Goal: Task Accomplishment & Management: Manage account settings

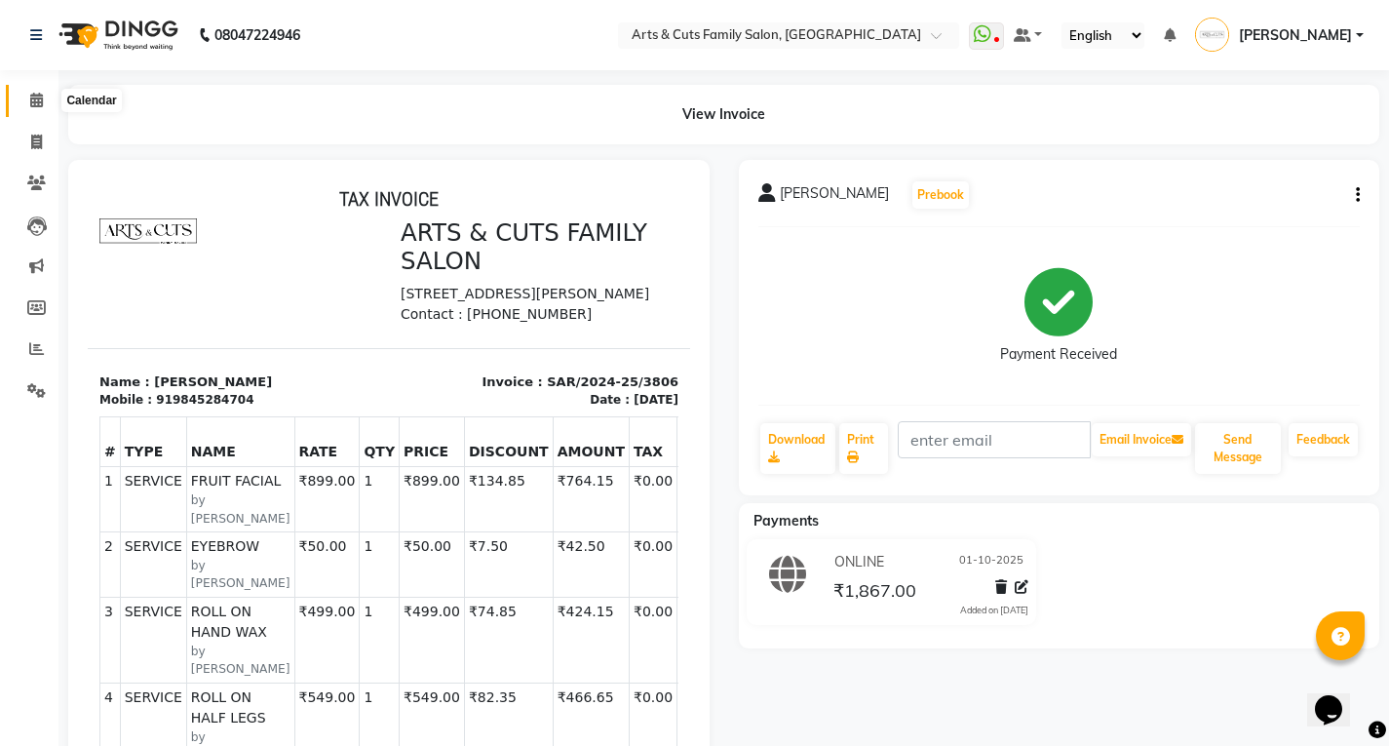
click at [35, 97] on icon at bounding box center [36, 100] width 13 height 15
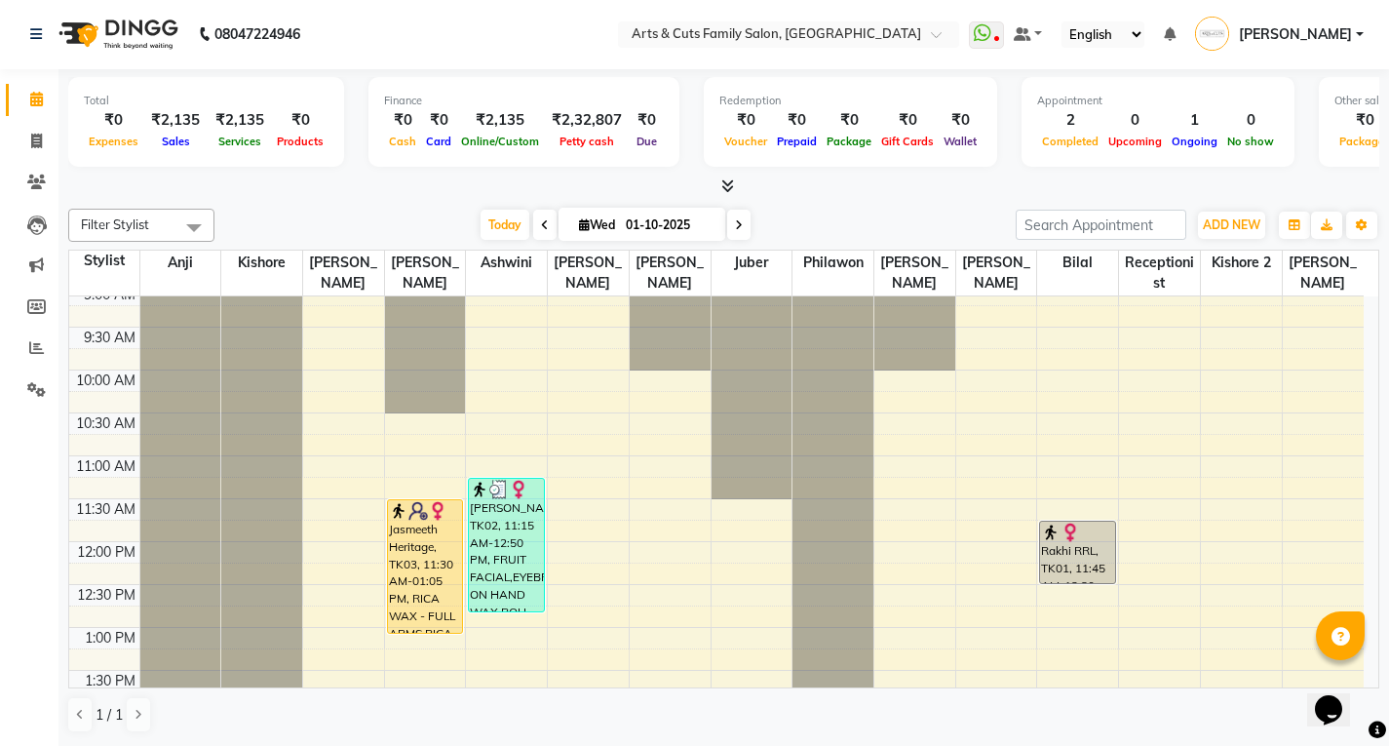
scroll to position [293, 0]
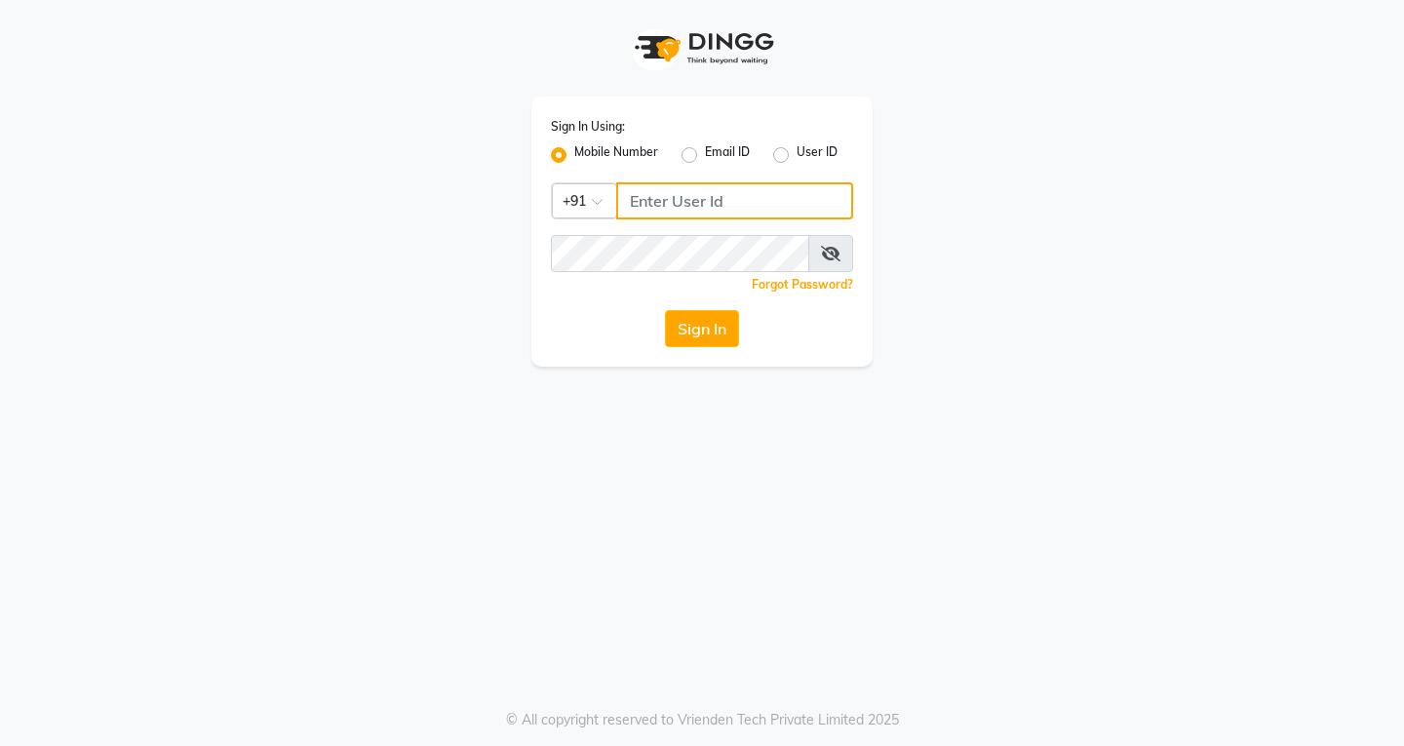
click at [635, 207] on input "Username" at bounding box center [734, 200] width 237 height 37
type input "6900231477"
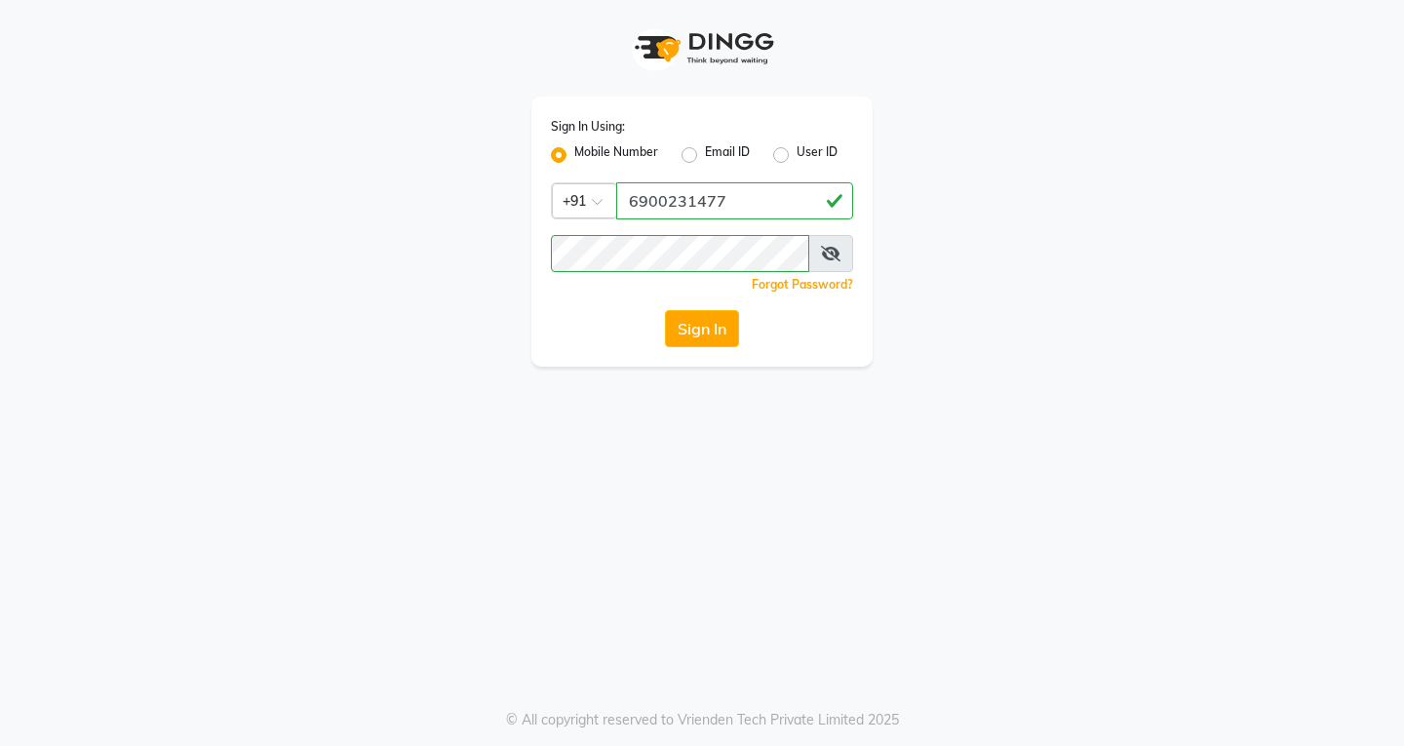
click at [819, 259] on span at bounding box center [830, 253] width 45 height 37
click at [826, 249] on icon at bounding box center [831, 254] width 20 height 16
click at [698, 322] on button "Sign In" at bounding box center [702, 328] width 74 height 37
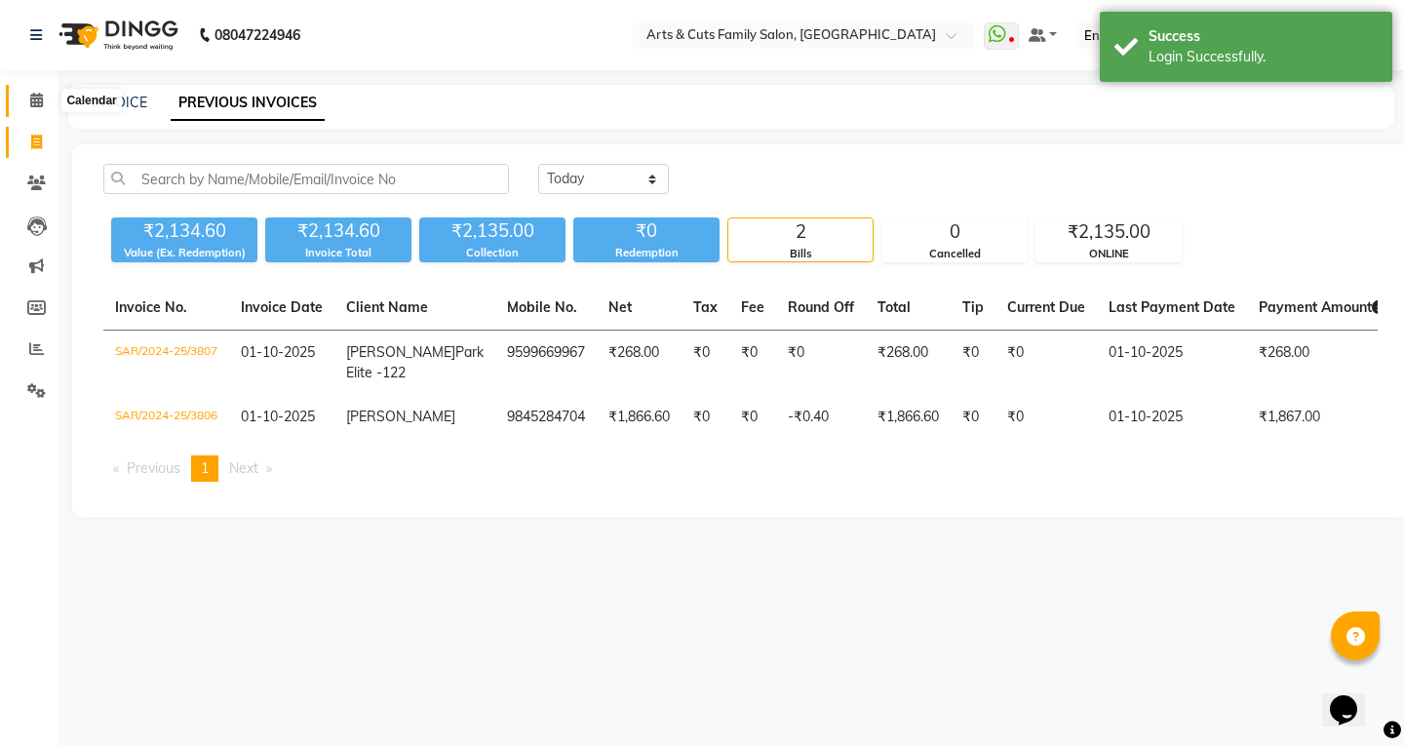
click at [36, 103] on icon at bounding box center [36, 100] width 13 height 15
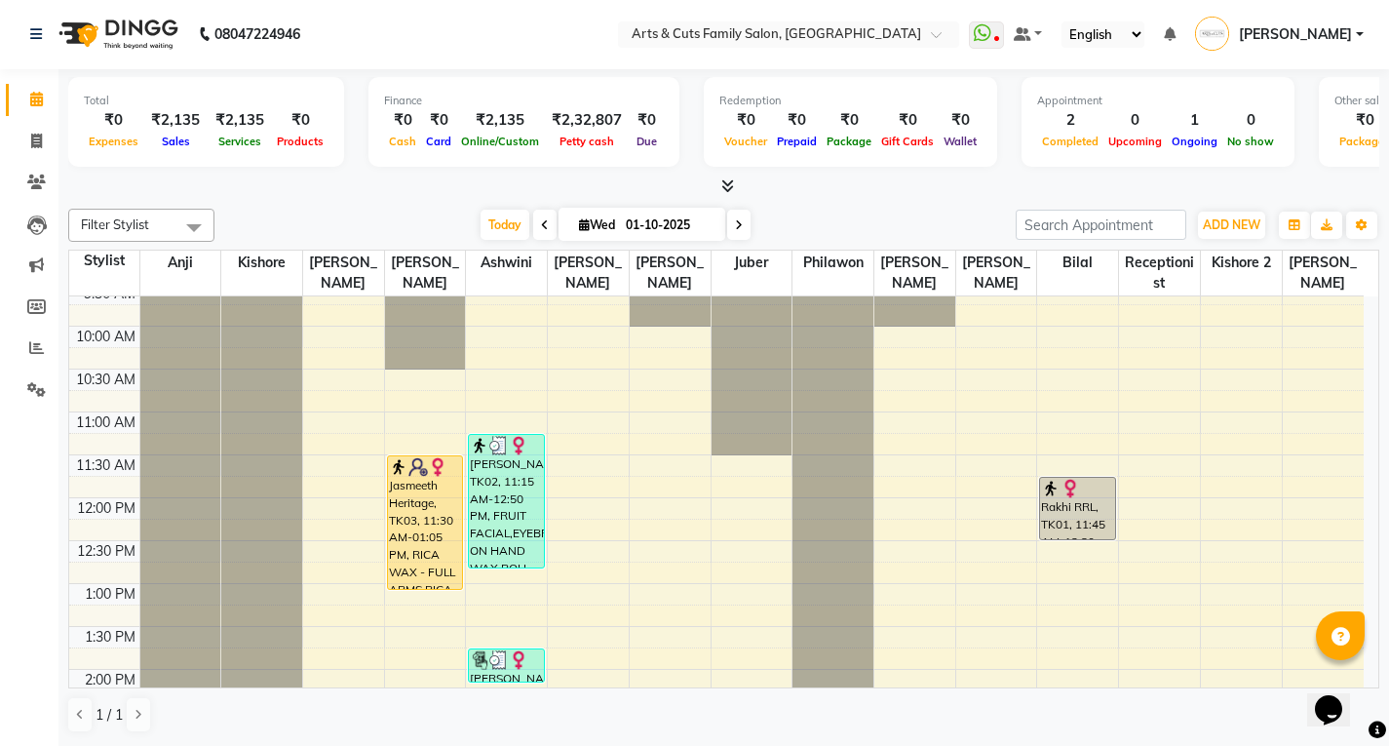
scroll to position [138, 0]
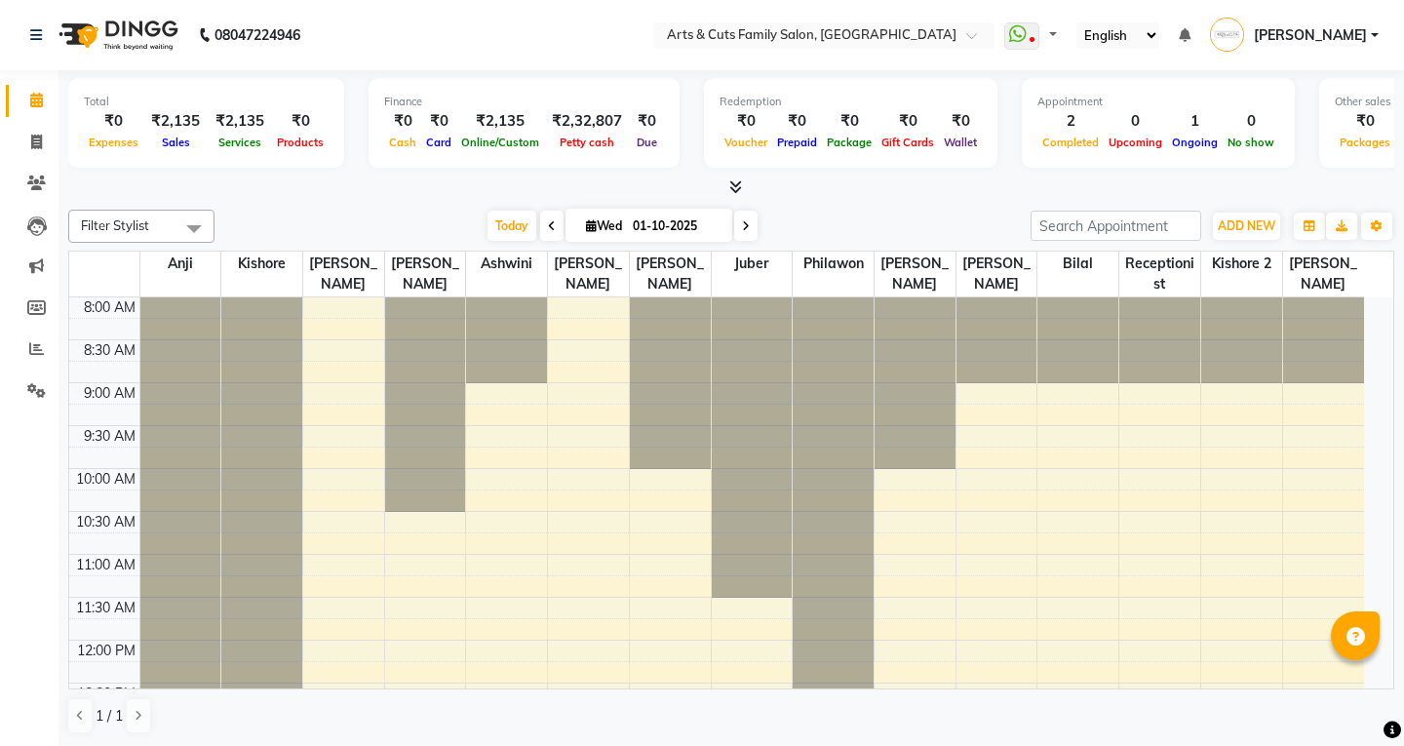
select select "en"
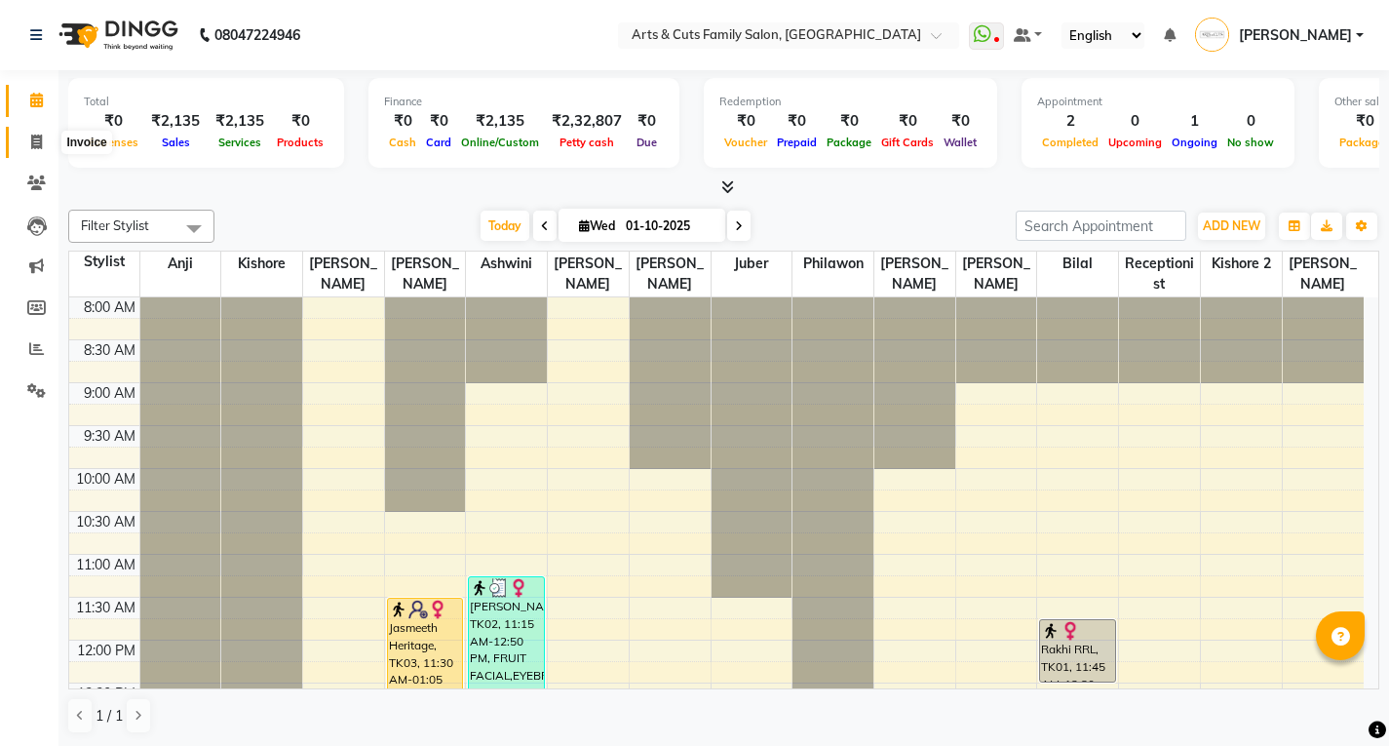
click at [29, 142] on span at bounding box center [37, 143] width 34 height 22
select select "service"
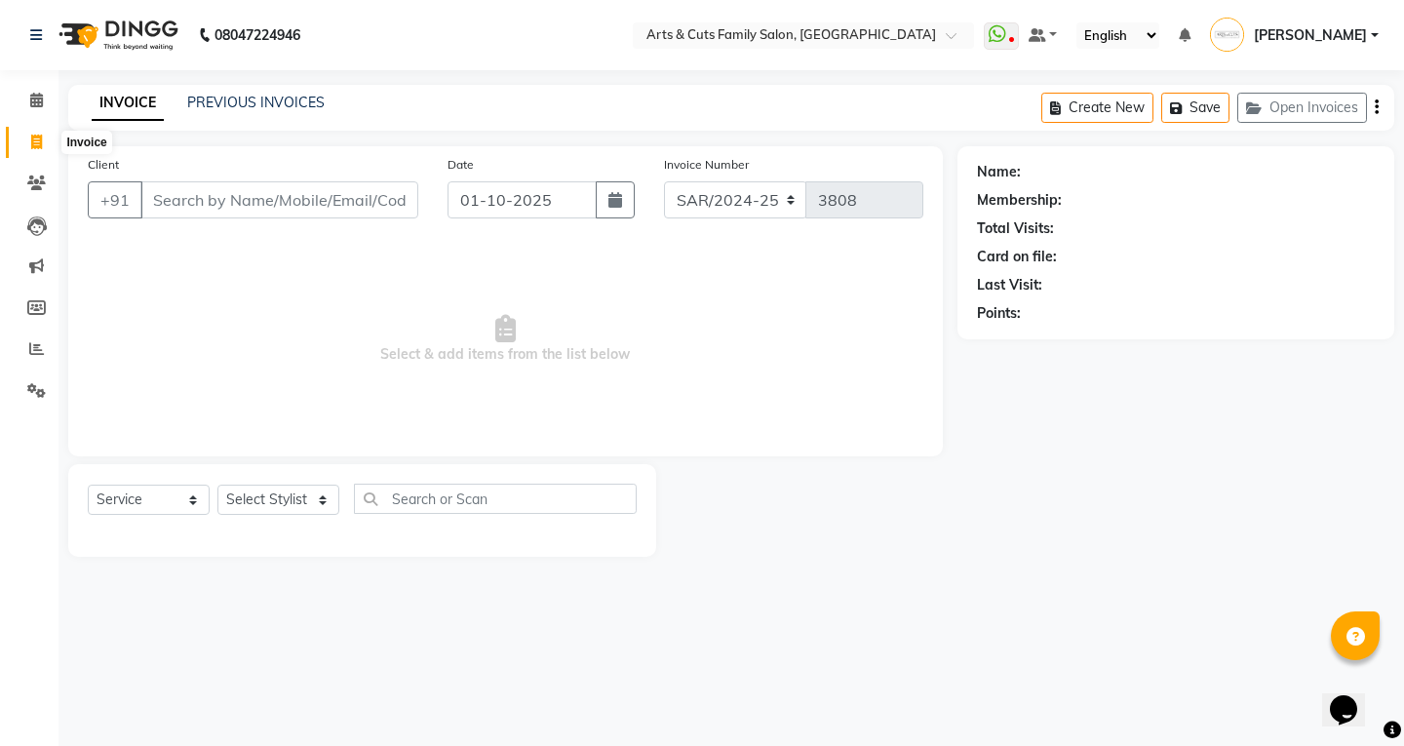
click at [38, 137] on icon at bounding box center [36, 142] width 11 height 15
select select "service"
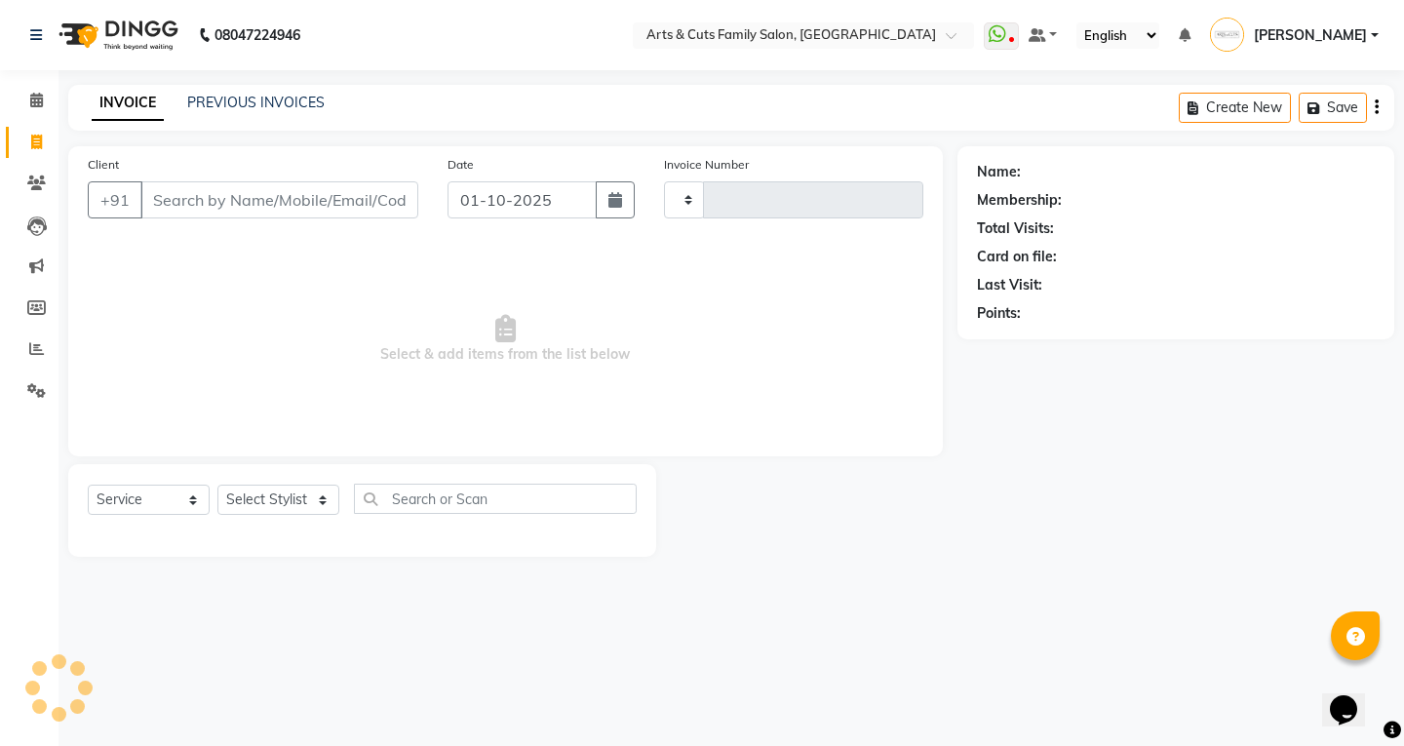
type input "3808"
select select "7513"
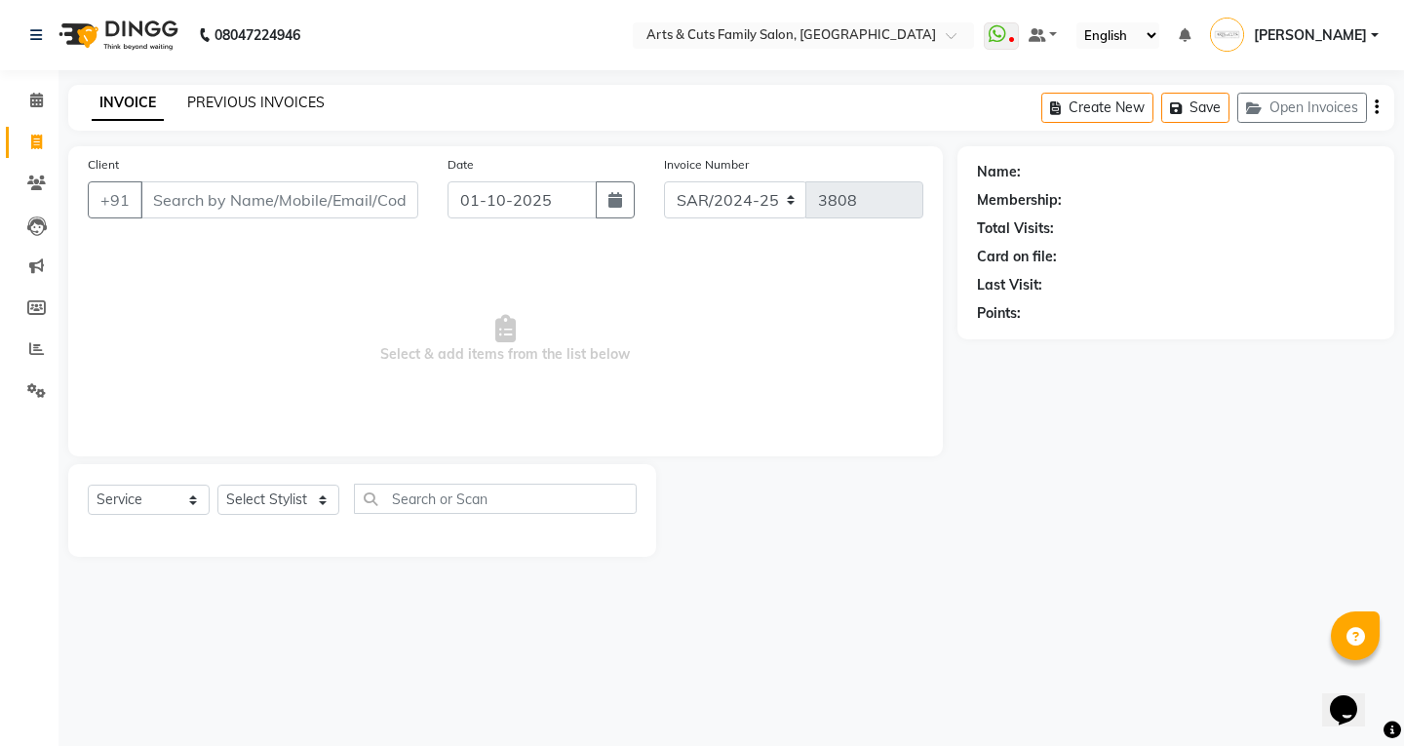
click at [214, 99] on link "PREVIOUS INVOICES" at bounding box center [255, 103] width 137 height 18
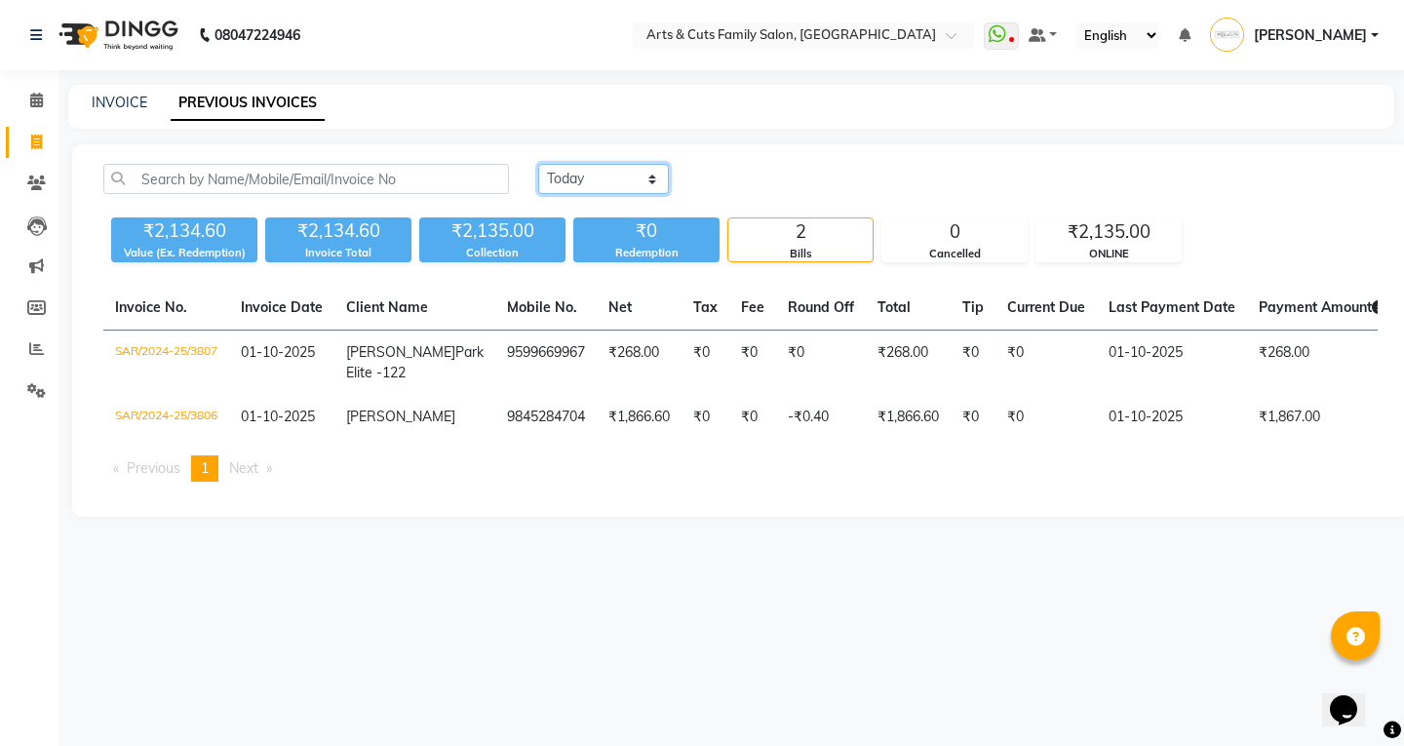
click at [575, 186] on select "[DATE] [DATE] Custom Range" at bounding box center [603, 179] width 131 height 30
click at [398, 194] on div "[DATE] [DATE] Custom Range" at bounding box center [741, 187] width 1304 height 46
click at [604, 185] on select "[DATE] [DATE] Custom Range" at bounding box center [603, 179] width 131 height 30
select select "range"
click at [538, 164] on select "Today Yesterday Custom Range" at bounding box center [603, 179] width 131 height 30
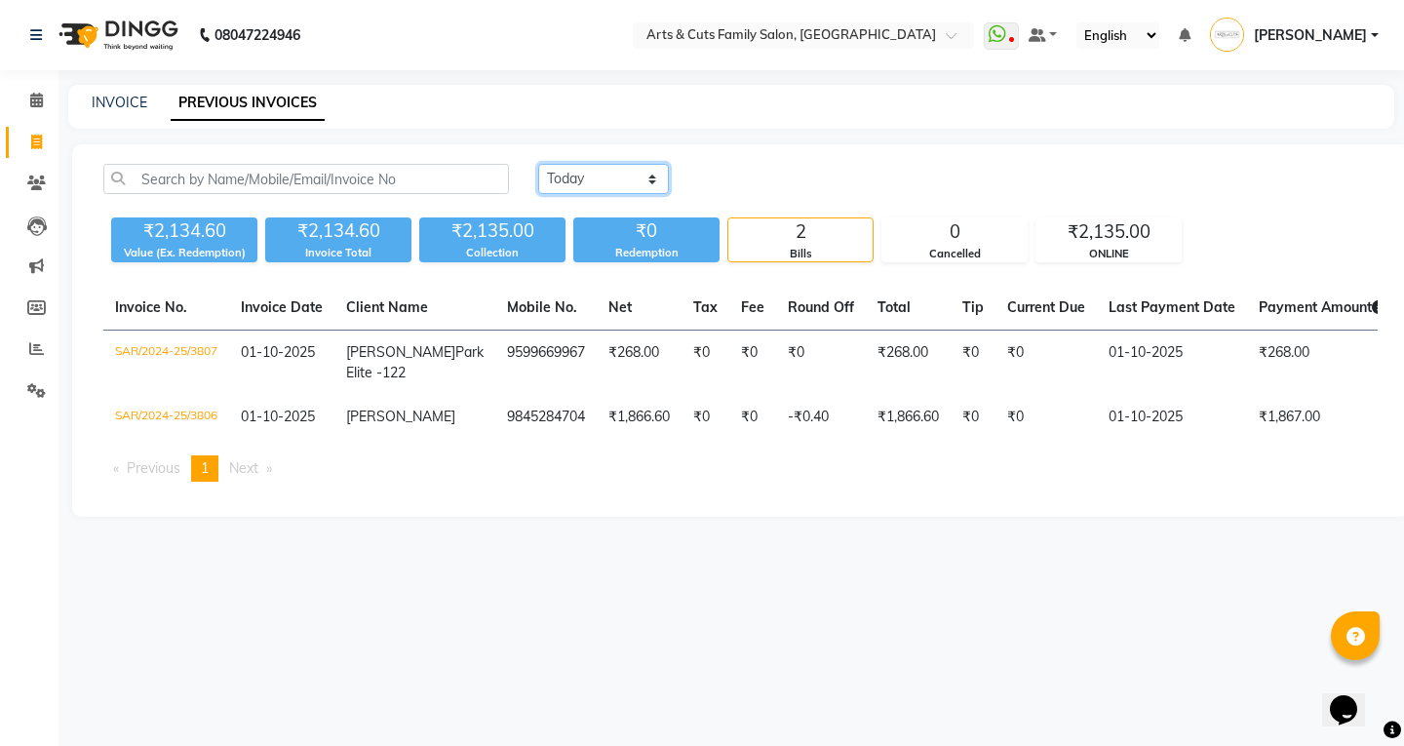
click at [588, 174] on select "Today Yesterday Custom Range" at bounding box center [603, 179] width 131 height 30
select select "range"
click at [538, 164] on select "Today Yesterday Custom Range" at bounding box center [603, 179] width 131 height 30
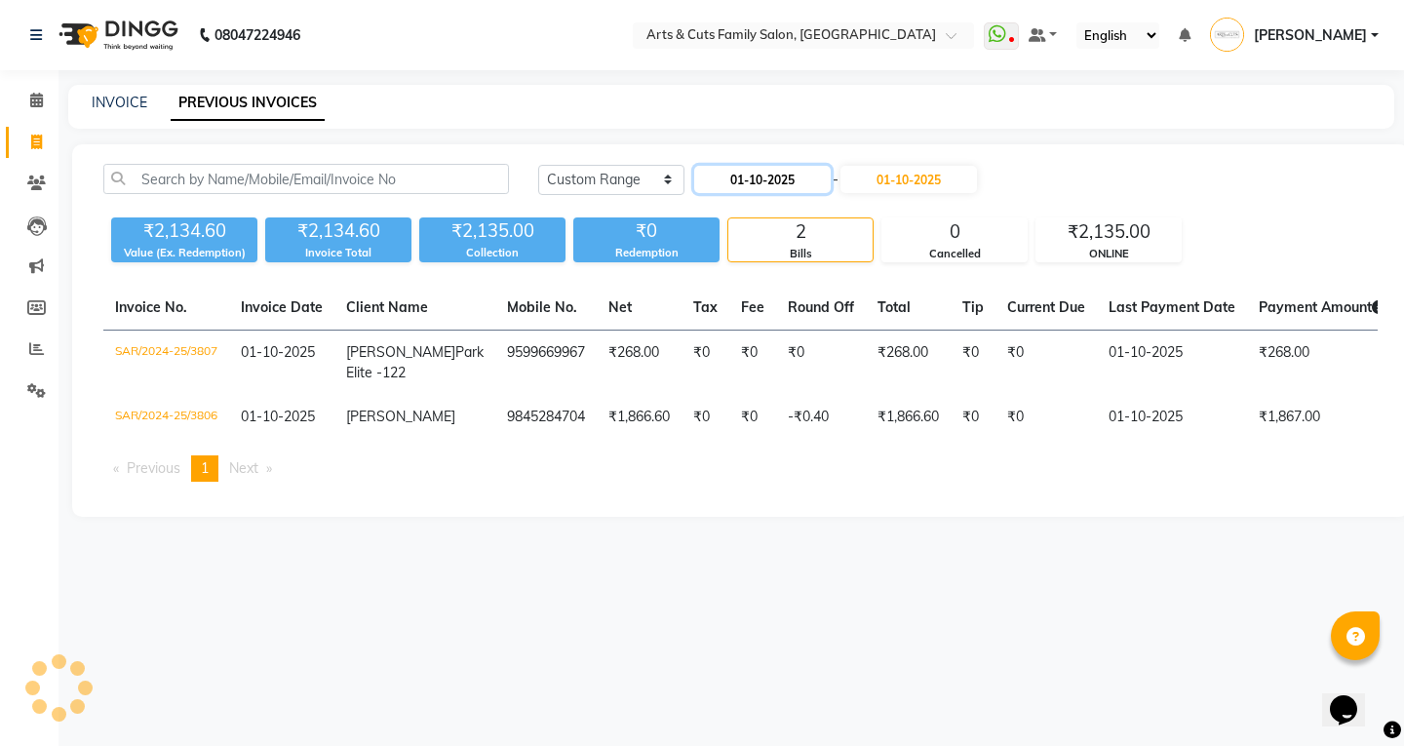
click at [775, 180] on input "01-10-2025" at bounding box center [762, 179] width 137 height 27
select select "10"
select select "2025"
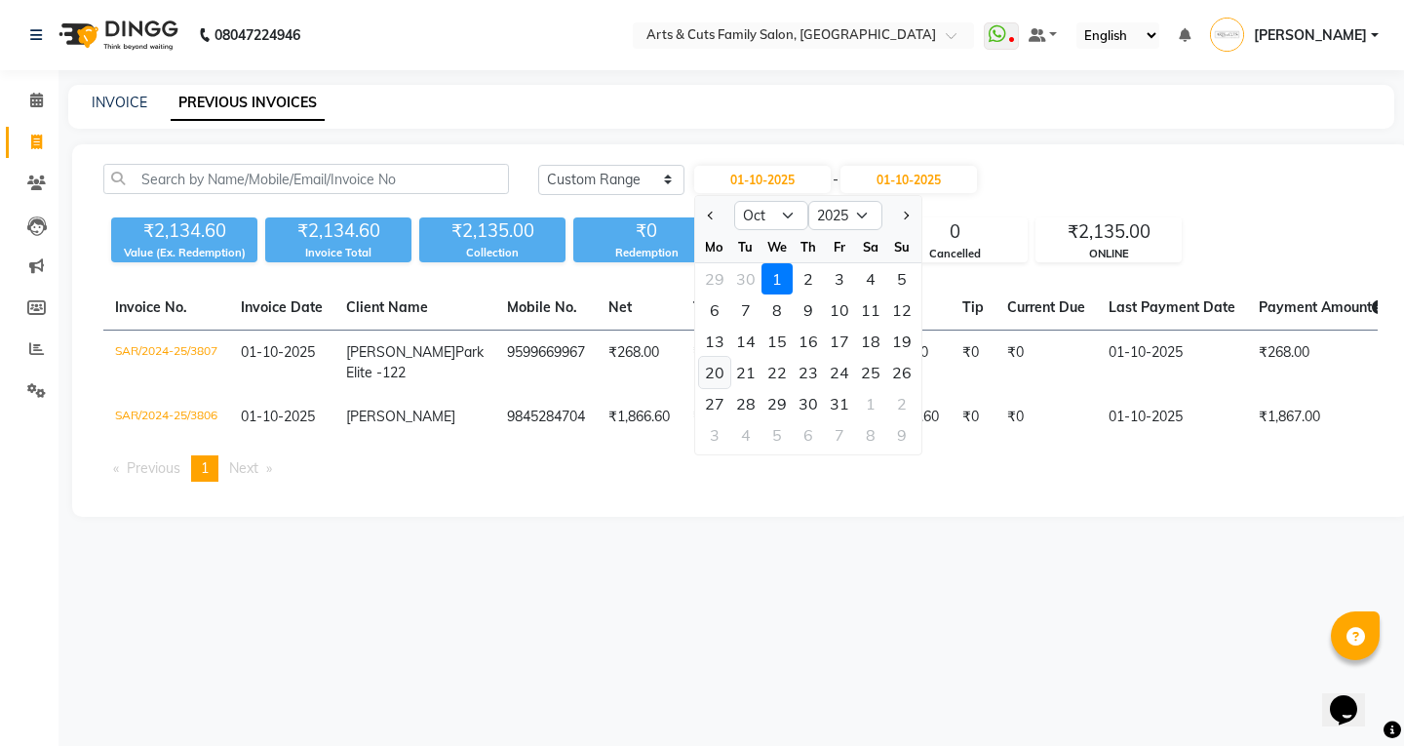
click at [715, 370] on div "20" at bounding box center [714, 372] width 31 height 31
type input "20-10-2025"
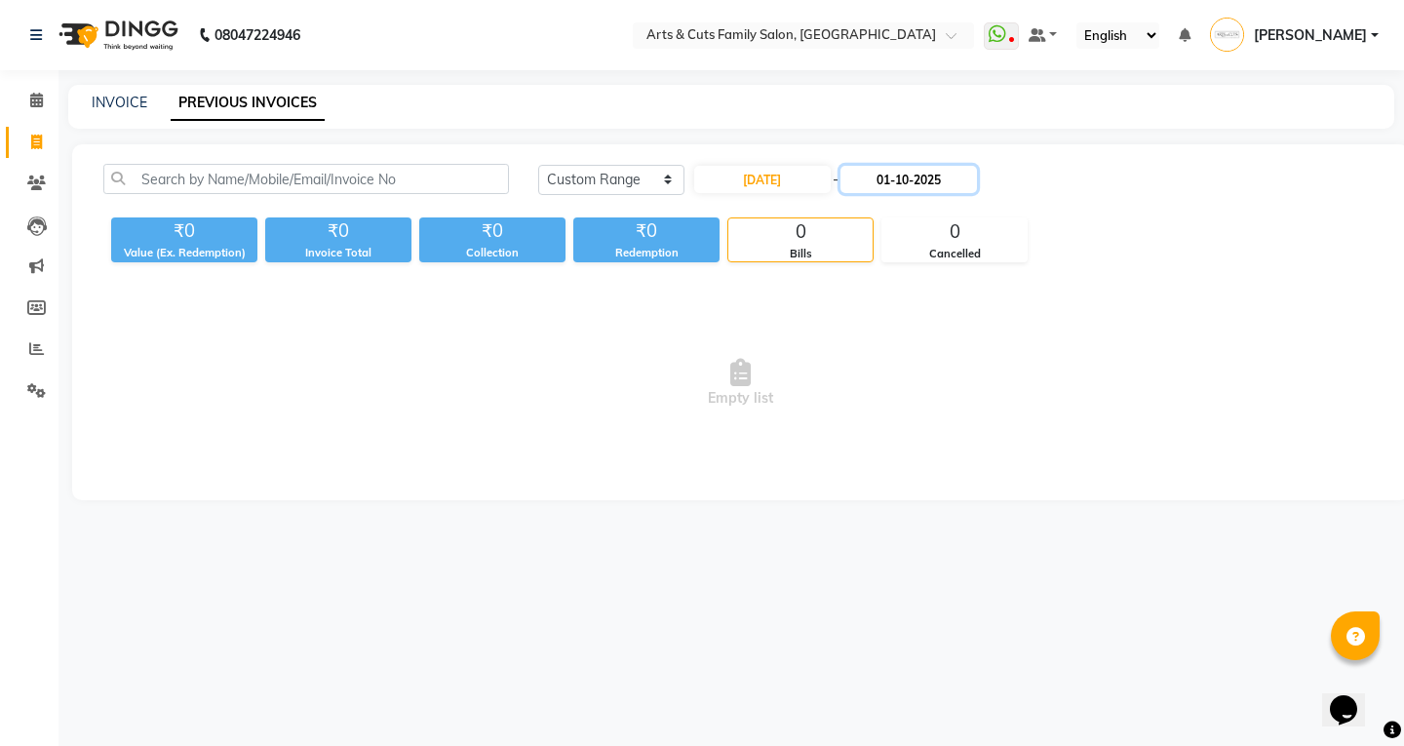
click at [882, 173] on input "01-10-2025" at bounding box center [909, 179] width 137 height 27
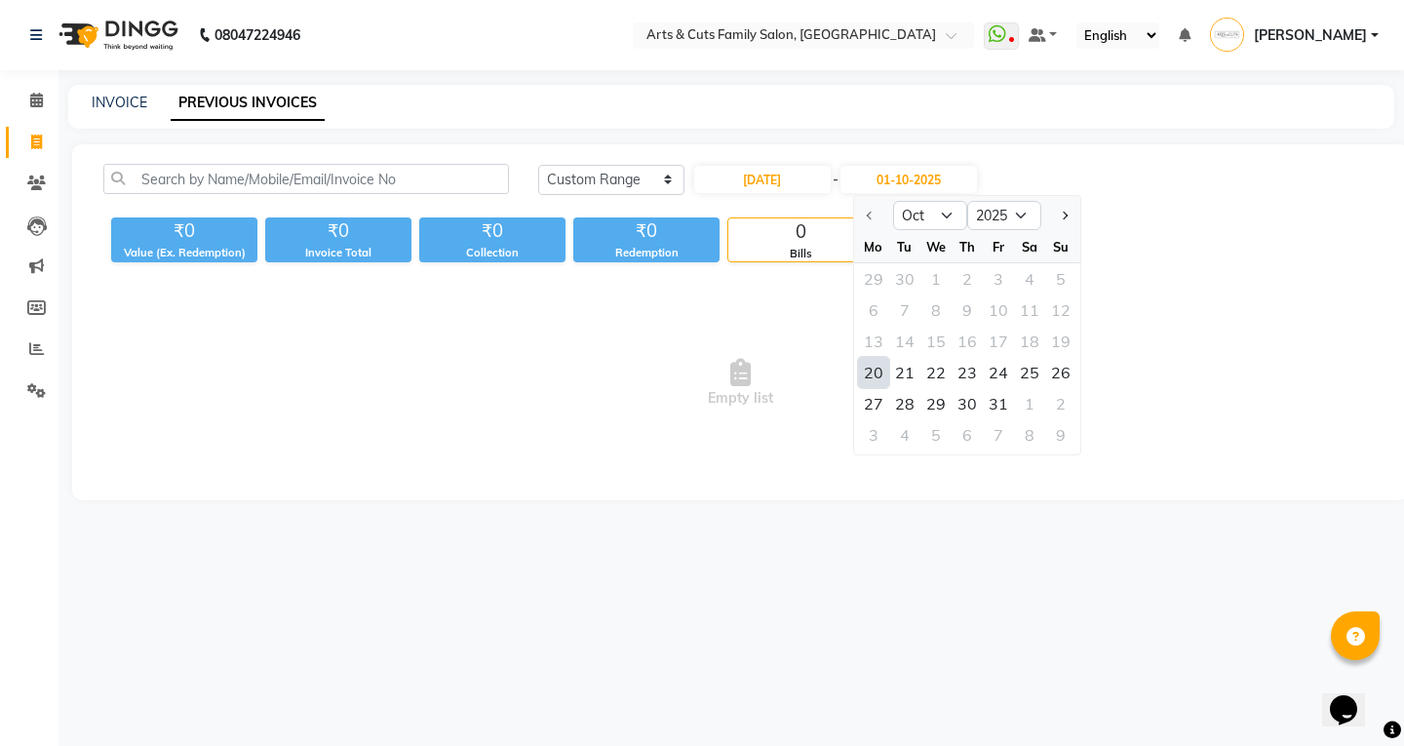
click at [878, 362] on div "20" at bounding box center [873, 372] width 31 height 31
type input "20-10-2025"
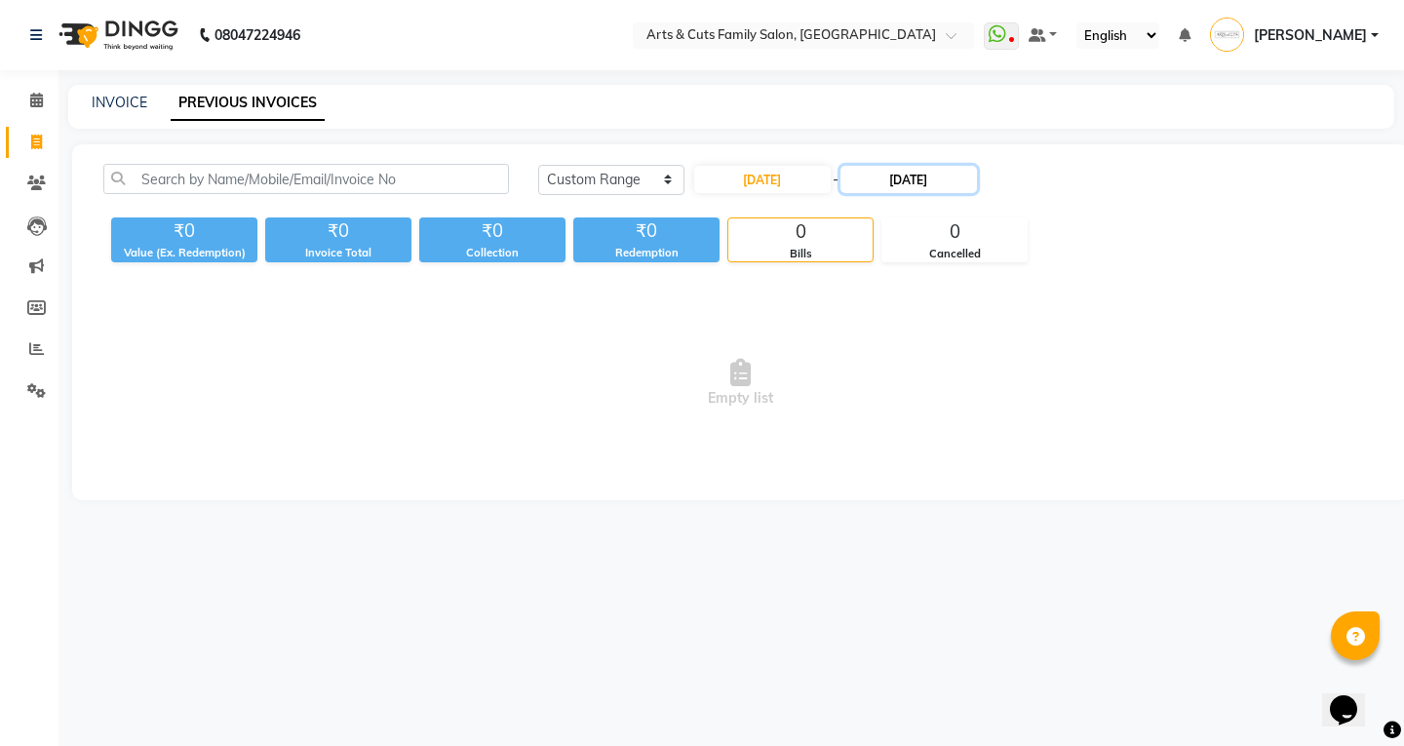
click at [965, 177] on input "20-10-2025" at bounding box center [909, 179] width 137 height 27
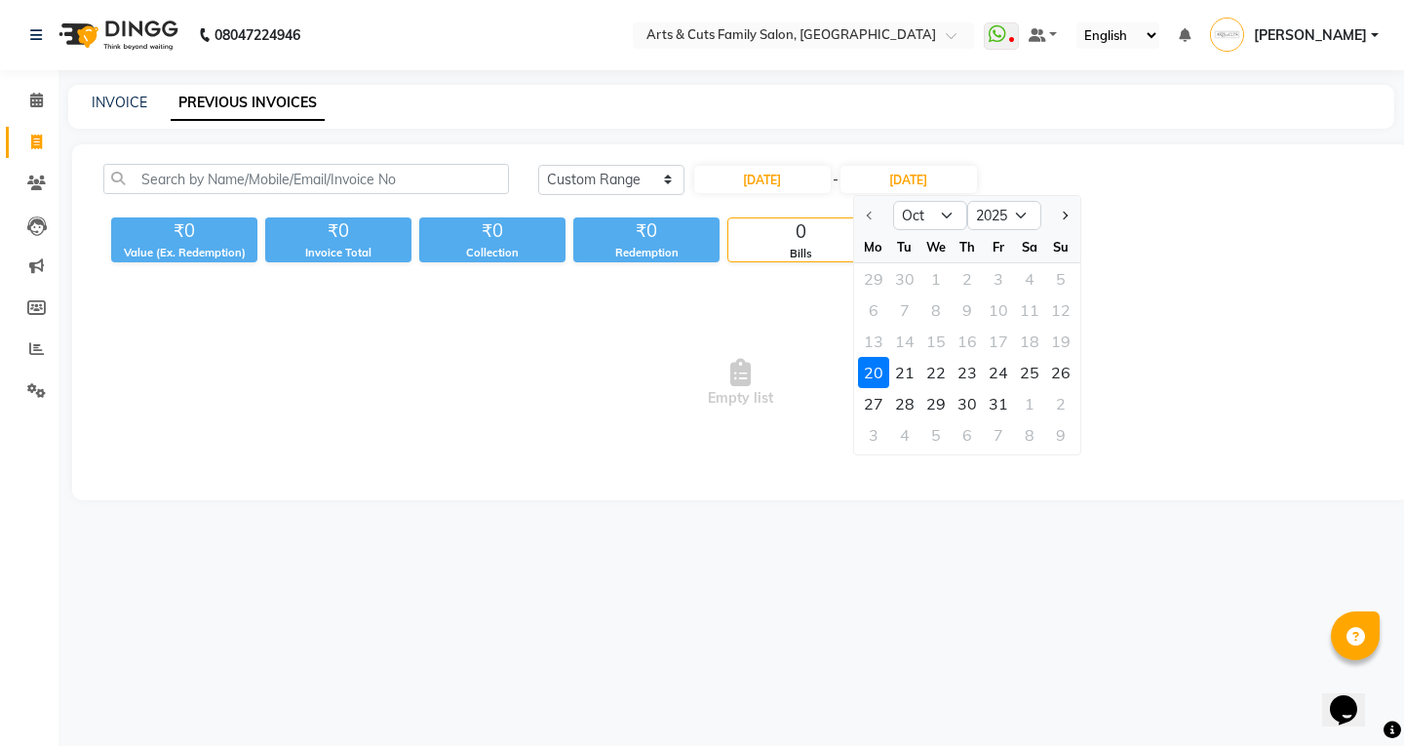
click at [862, 372] on div "20" at bounding box center [873, 372] width 31 height 31
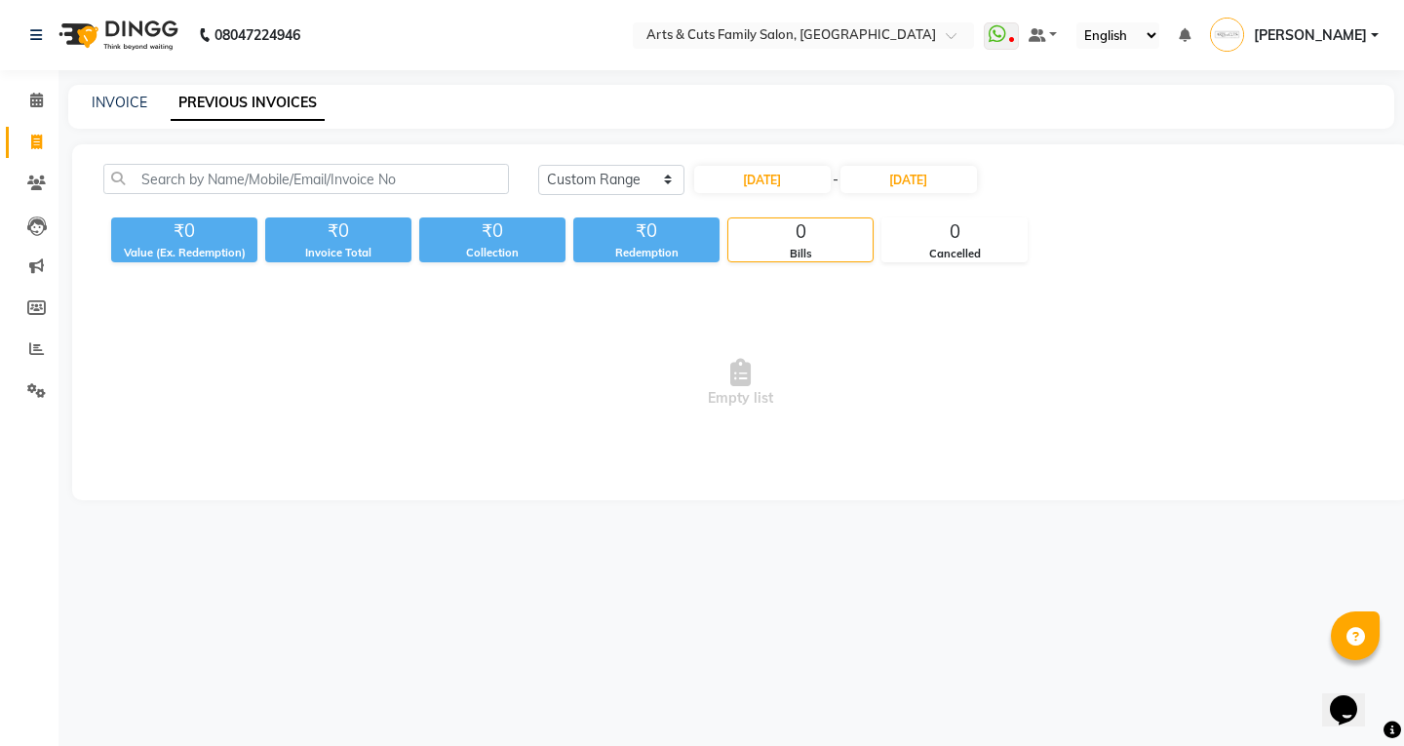
click at [1202, 278] on div "Today Yesterday Custom Range 20-10-2025 - 20-10-2025 ₹0 Value (Ex. Redemption) …" at bounding box center [740, 322] width 1337 height 356
click at [577, 186] on select "[DATE] [DATE] Custom Range" at bounding box center [611, 180] width 146 height 30
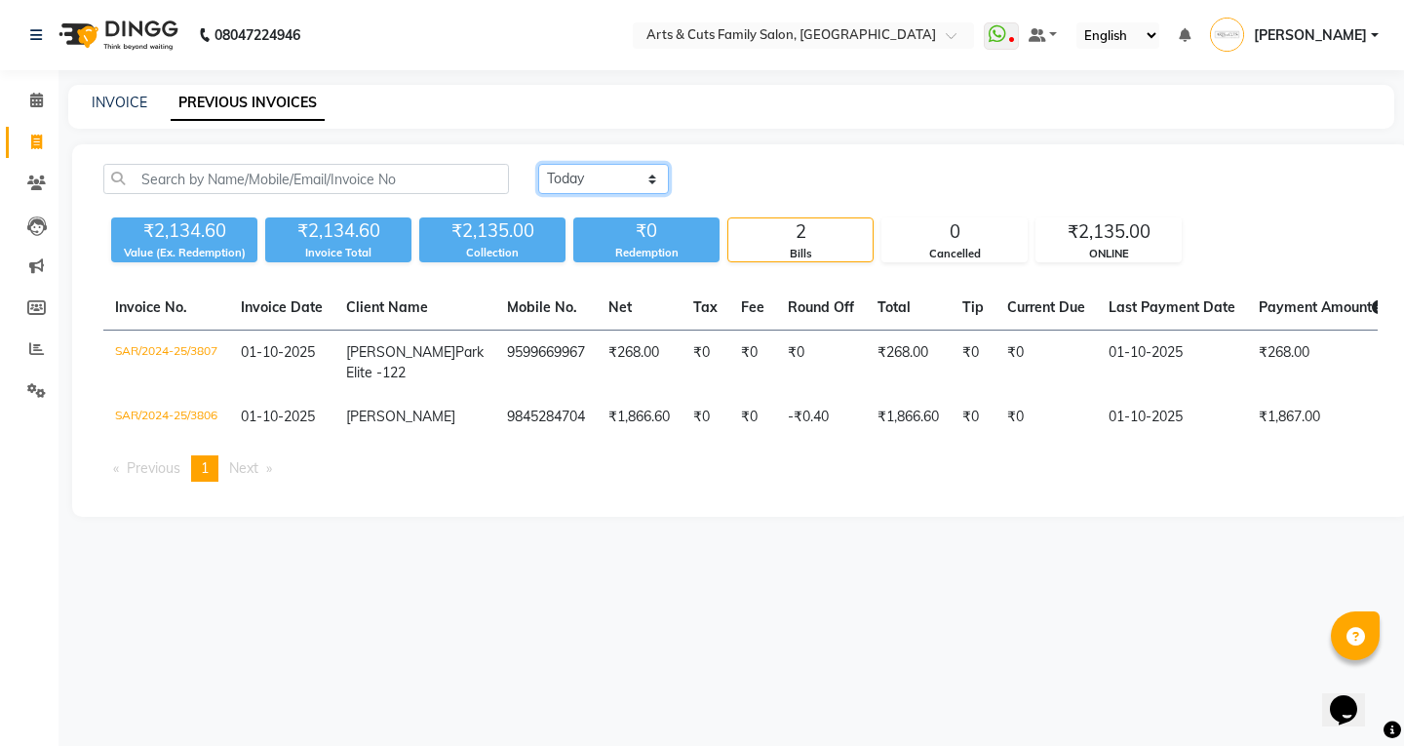
click at [545, 166] on select "Today Yesterday Custom Range" at bounding box center [603, 179] width 131 height 30
select select "range"
click at [538, 164] on select "Today Yesterday Custom Range" at bounding box center [603, 179] width 131 height 30
click at [764, 176] on input "01-10-2025" at bounding box center [762, 179] width 137 height 27
select select "10"
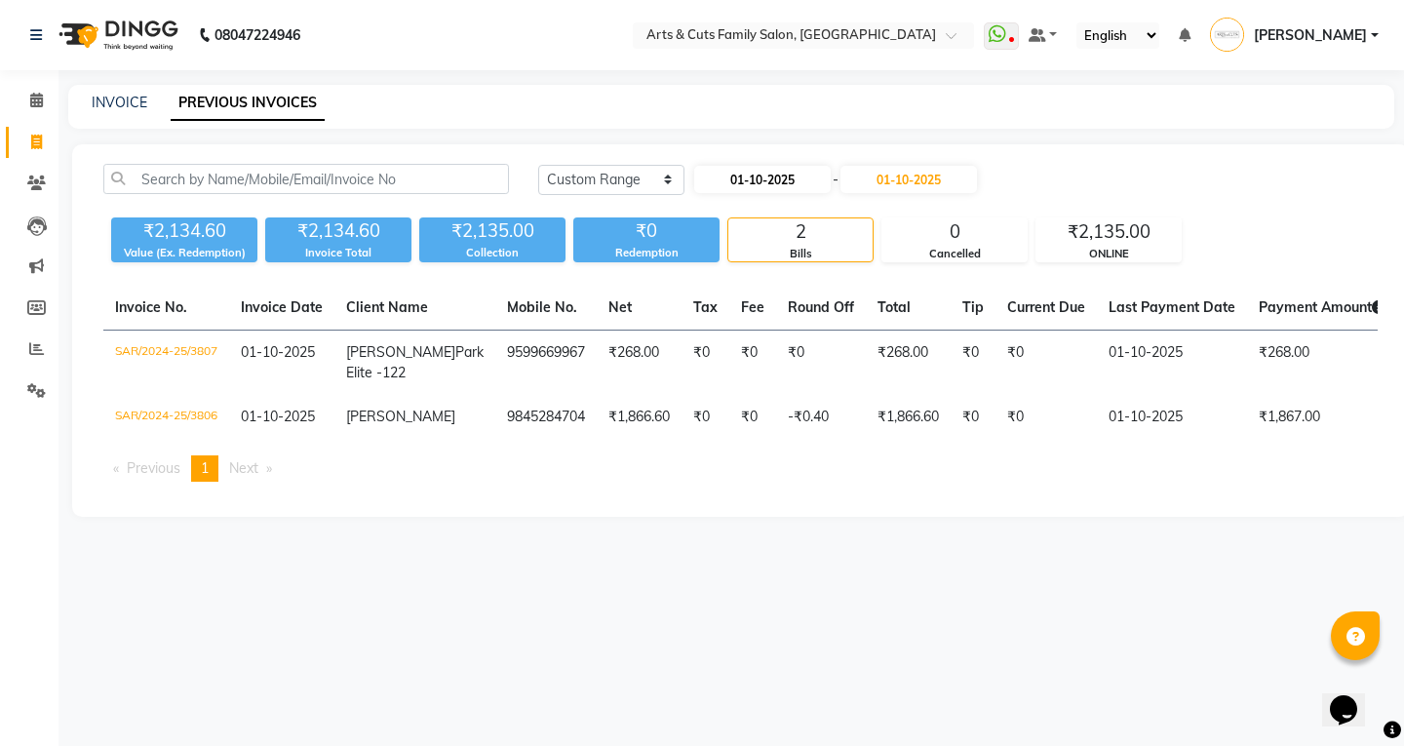
select select "2025"
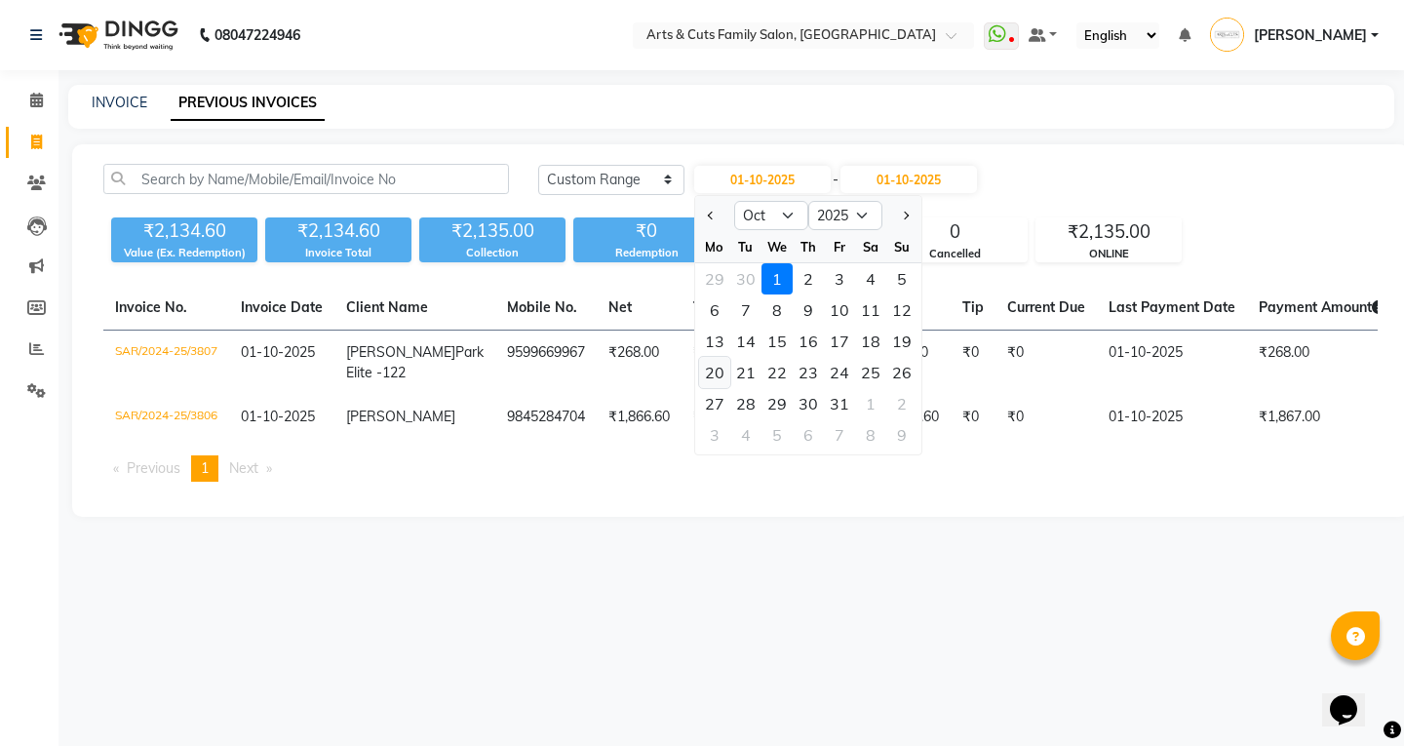
click at [707, 360] on div "20" at bounding box center [714, 372] width 31 height 31
type input "20-10-2025"
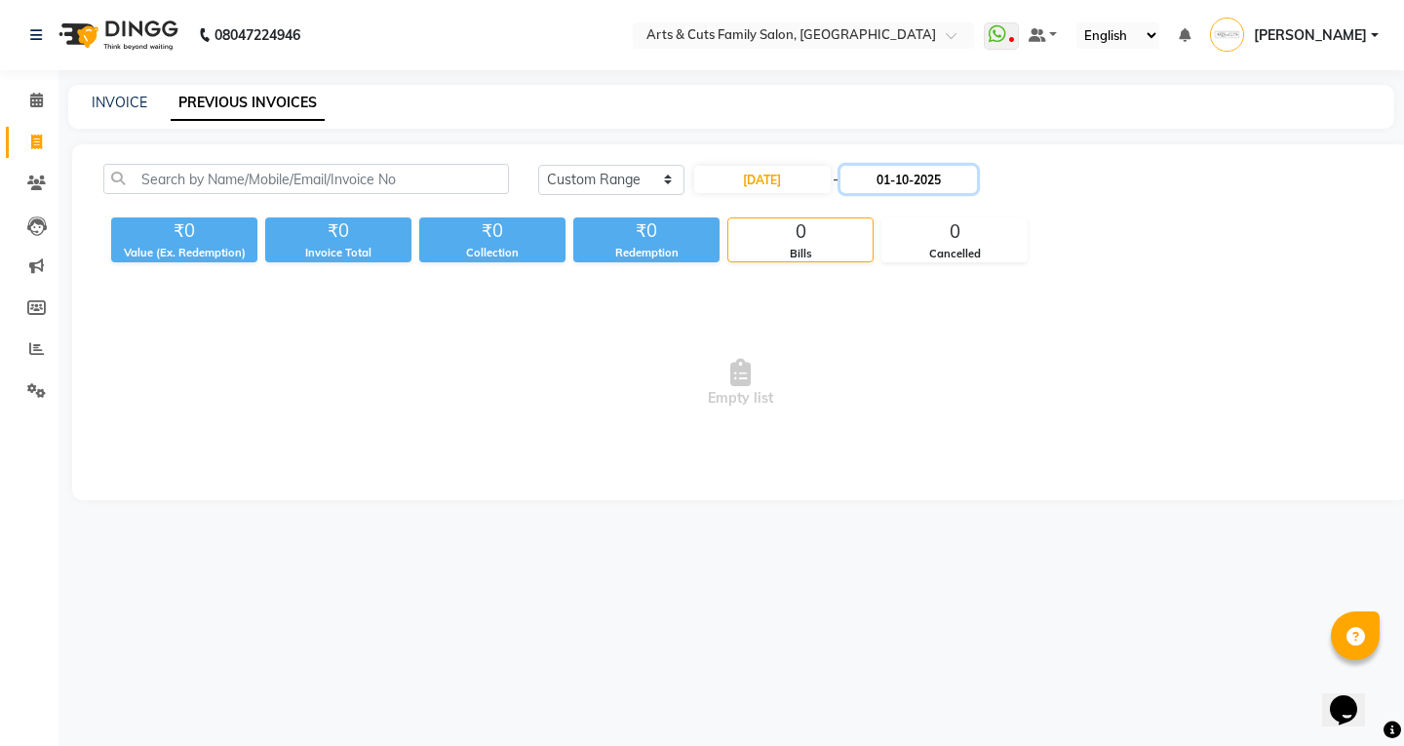
click at [928, 173] on input "01-10-2025" at bounding box center [909, 179] width 137 height 27
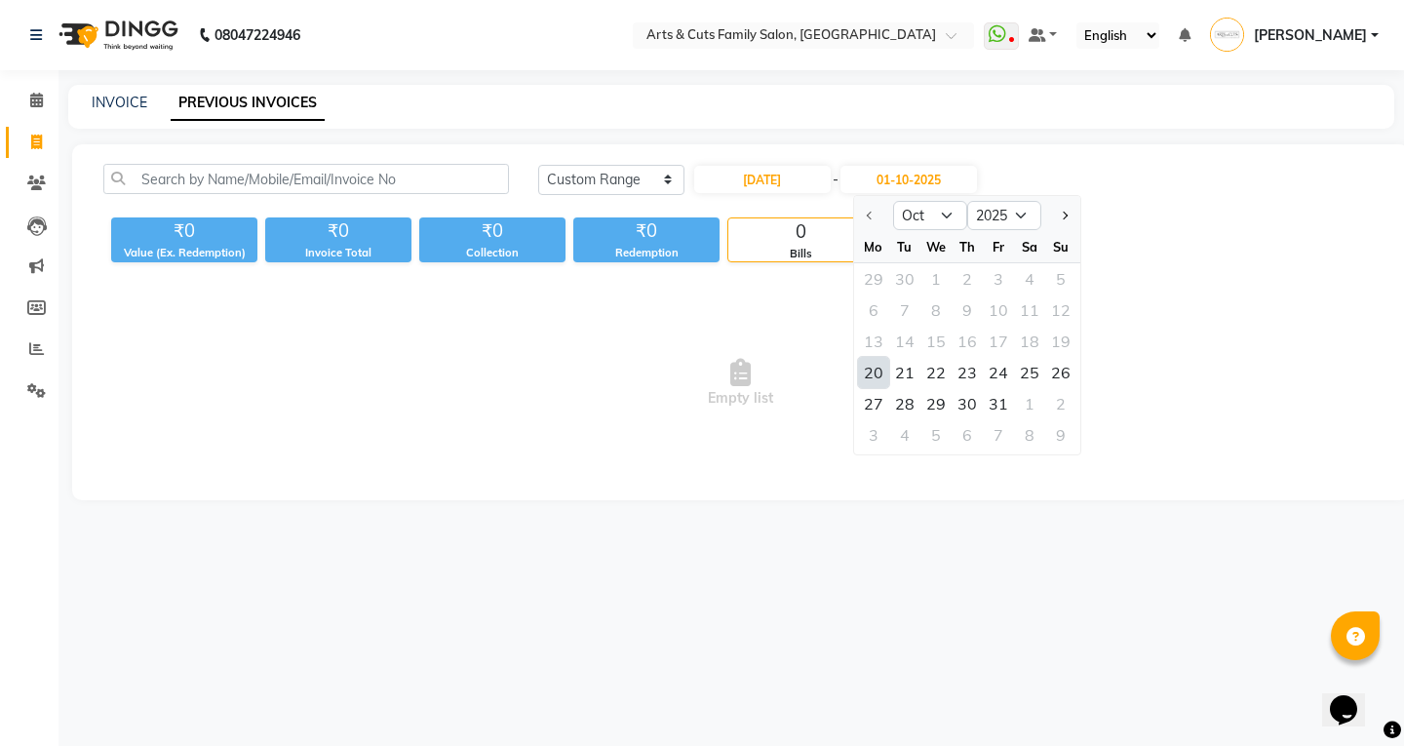
click at [872, 377] on div "20" at bounding box center [873, 372] width 31 height 31
type input "20-10-2025"
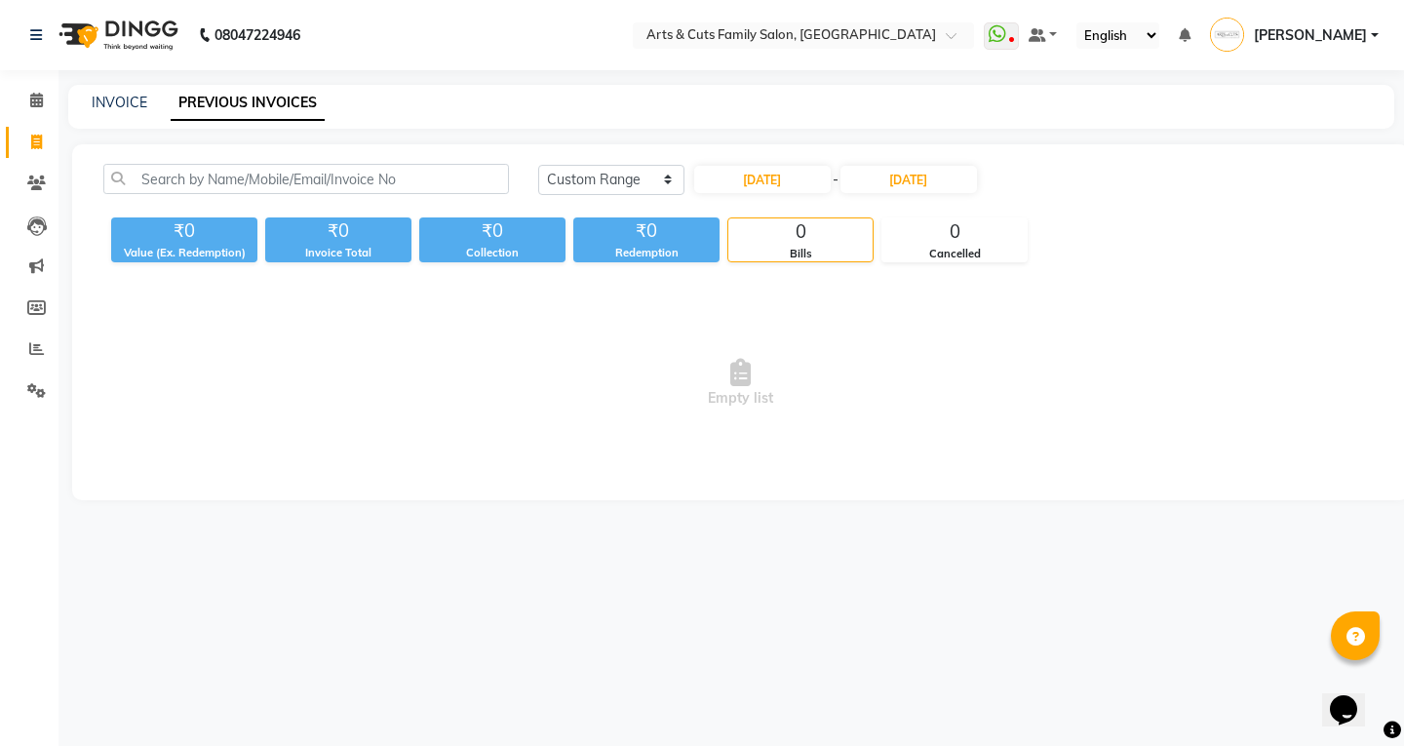
click at [1080, 189] on div "Today Yesterday Custom Range 20-10-2025 - 20-10-2025" at bounding box center [958, 179] width 840 height 31
click at [804, 254] on div "Bills" at bounding box center [800, 254] width 144 height 17
click at [314, 171] on input "text" at bounding box center [306, 179] width 406 height 30
click at [134, 439] on span "Empty list" at bounding box center [740, 383] width 1274 height 195
click at [925, 45] on input "text" at bounding box center [784, 37] width 283 height 20
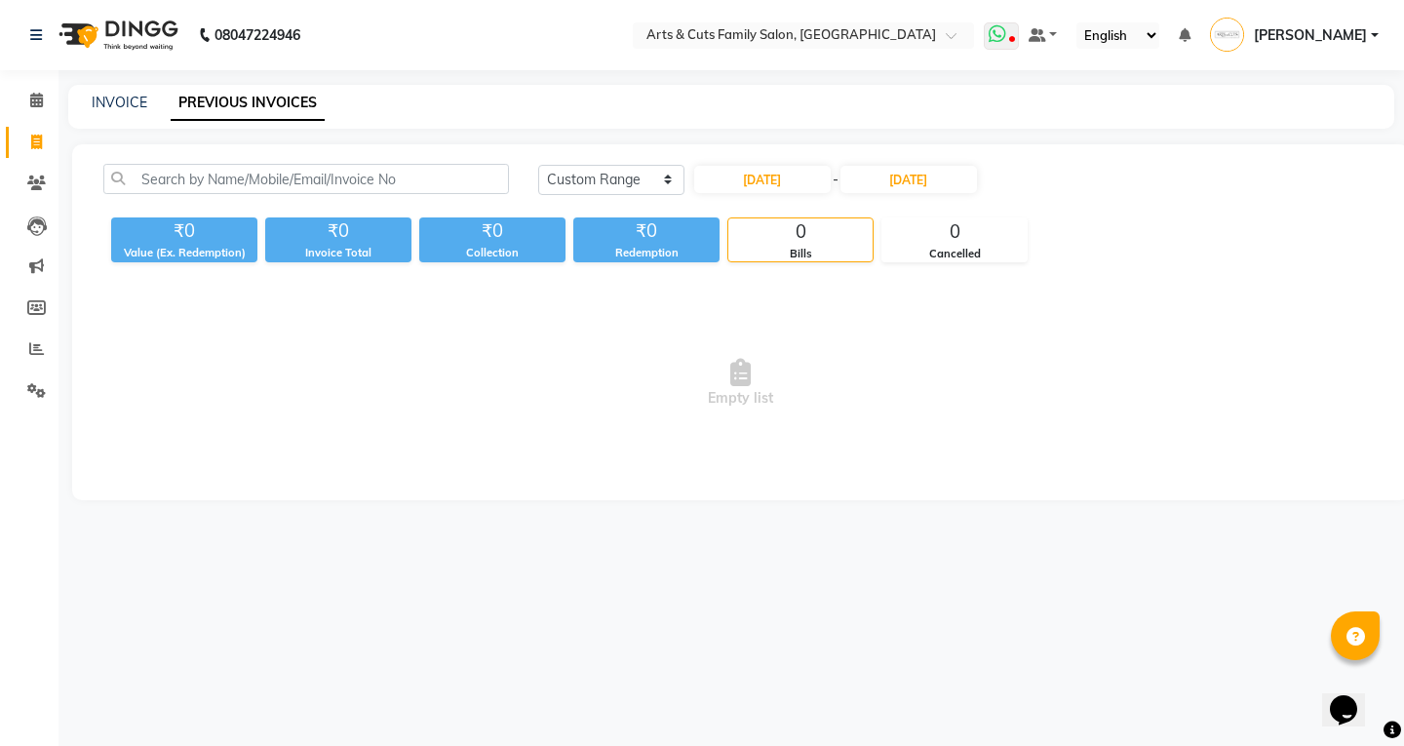
click at [1019, 44] on span at bounding box center [1001, 35] width 35 height 27
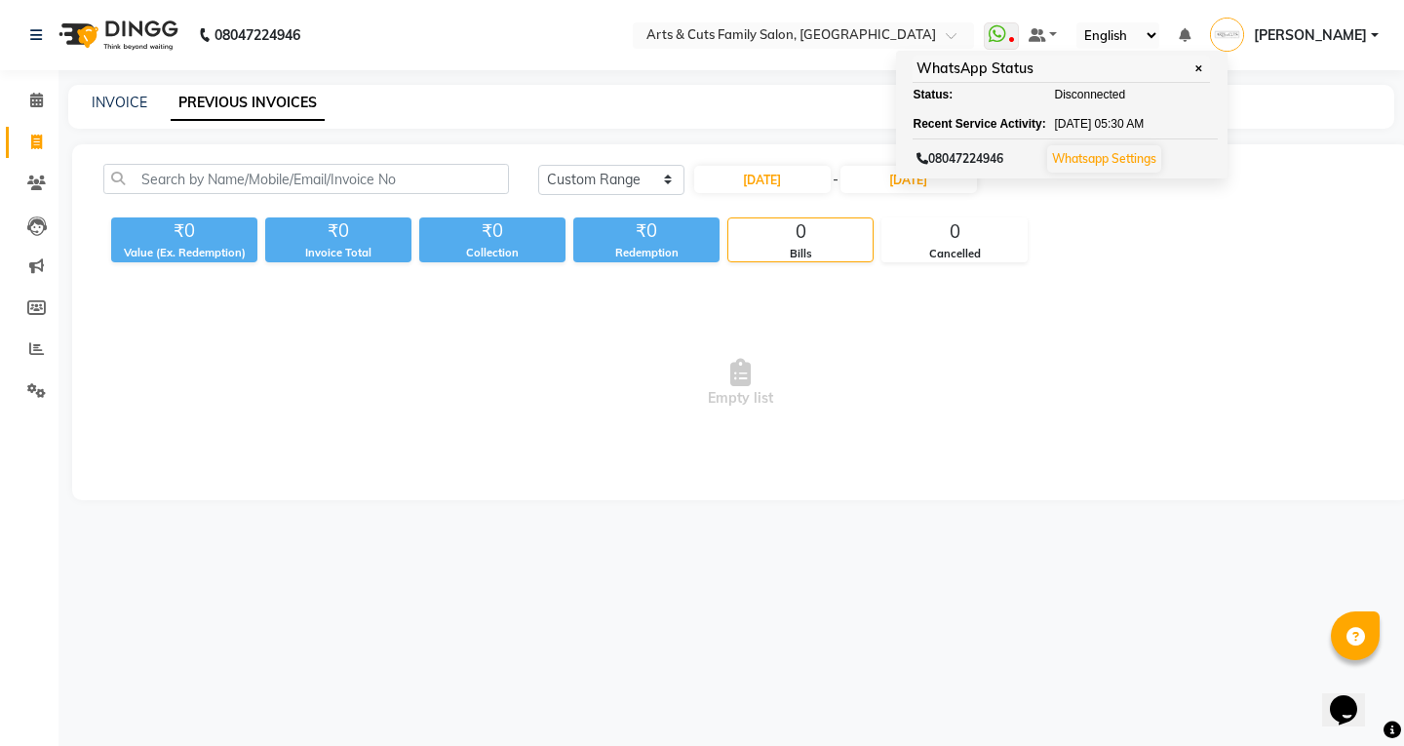
click at [1095, 217] on div "₹0 Value (Ex. Redemption) ₹0 Invoice Total ₹0 Collection ₹0 Redemption 0 Bills …" at bounding box center [740, 236] width 1274 height 53
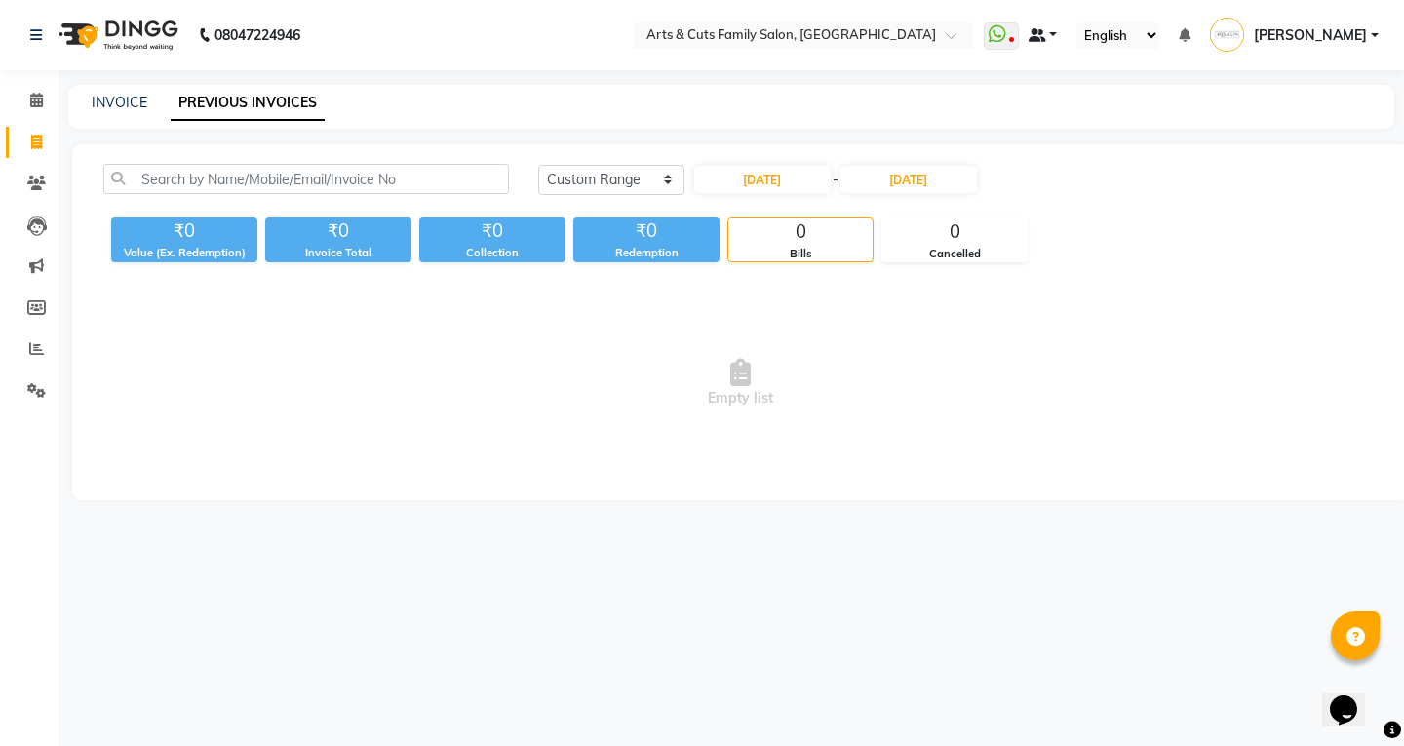
click at [1046, 33] on span at bounding box center [1038, 35] width 18 height 14
click at [1127, 251] on div "₹0 Value (Ex. Redemption) ₹0 Invoice Total ₹0 Collection ₹0 Redemption 0 Bills …" at bounding box center [740, 236] width 1274 height 53
click at [1199, 19] on nav "08047224946 Select Location × Arts & Cuts Family Salon, Sarjapur WhatsApp Statu…" at bounding box center [702, 35] width 1404 height 70
drag, startPoint x: 1198, startPoint y: 20, endPoint x: 1202, endPoint y: 62, distance: 43.1
click at [1198, 52] on nav "08047224946 Select Location × Arts & Cuts Family Salon, Sarjapur WhatsApp Statu…" at bounding box center [702, 35] width 1404 height 70
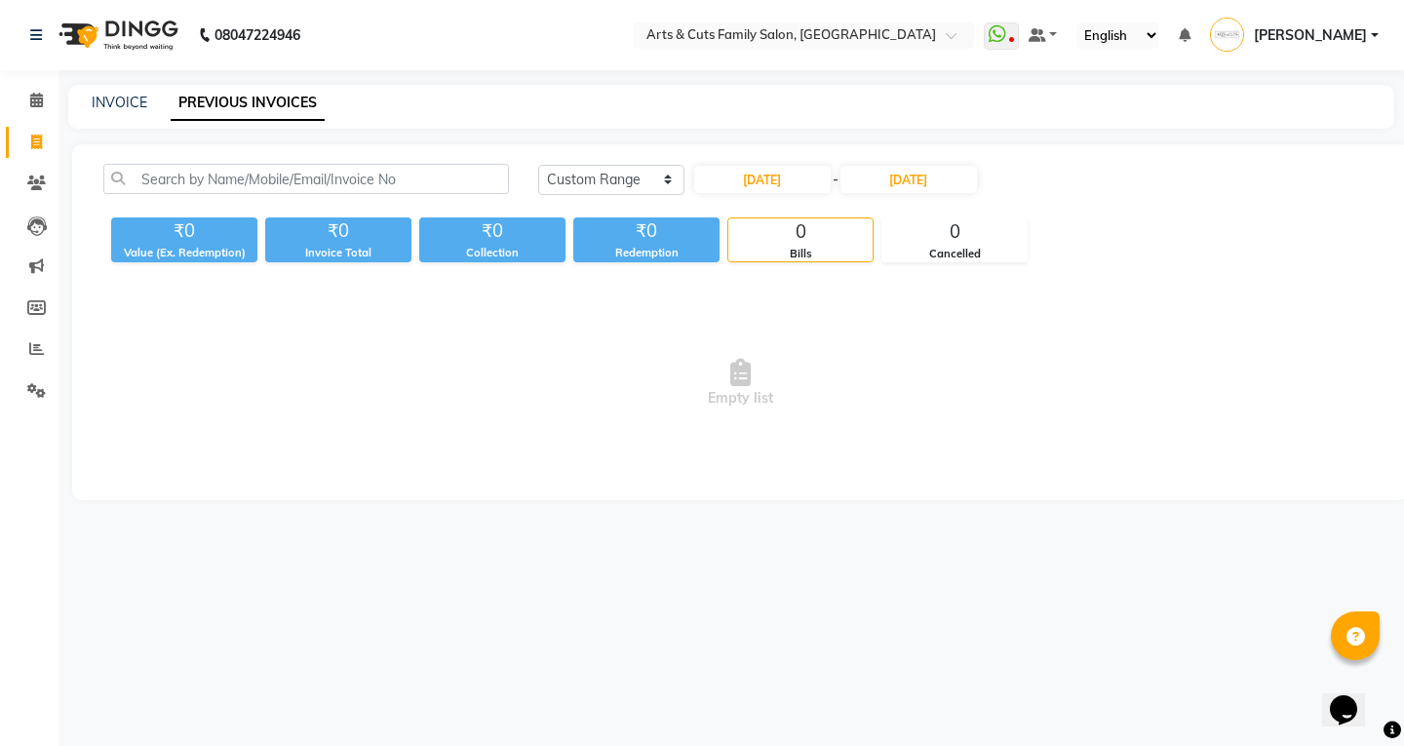
click at [1159, 42] on select "English ENGLISH Español العربية मराठी हिंदी ગુજરાતી தமிழ் 中文" at bounding box center [1117, 35] width 83 height 26
drag, startPoint x: 1307, startPoint y: 127, endPoint x: 1300, endPoint y: 117, distance: 11.9
click at [1307, 127] on div "INVOICE PREVIOUS INVOICES" at bounding box center [731, 107] width 1326 height 44
click at [1191, 32] on icon at bounding box center [1185, 35] width 12 height 14
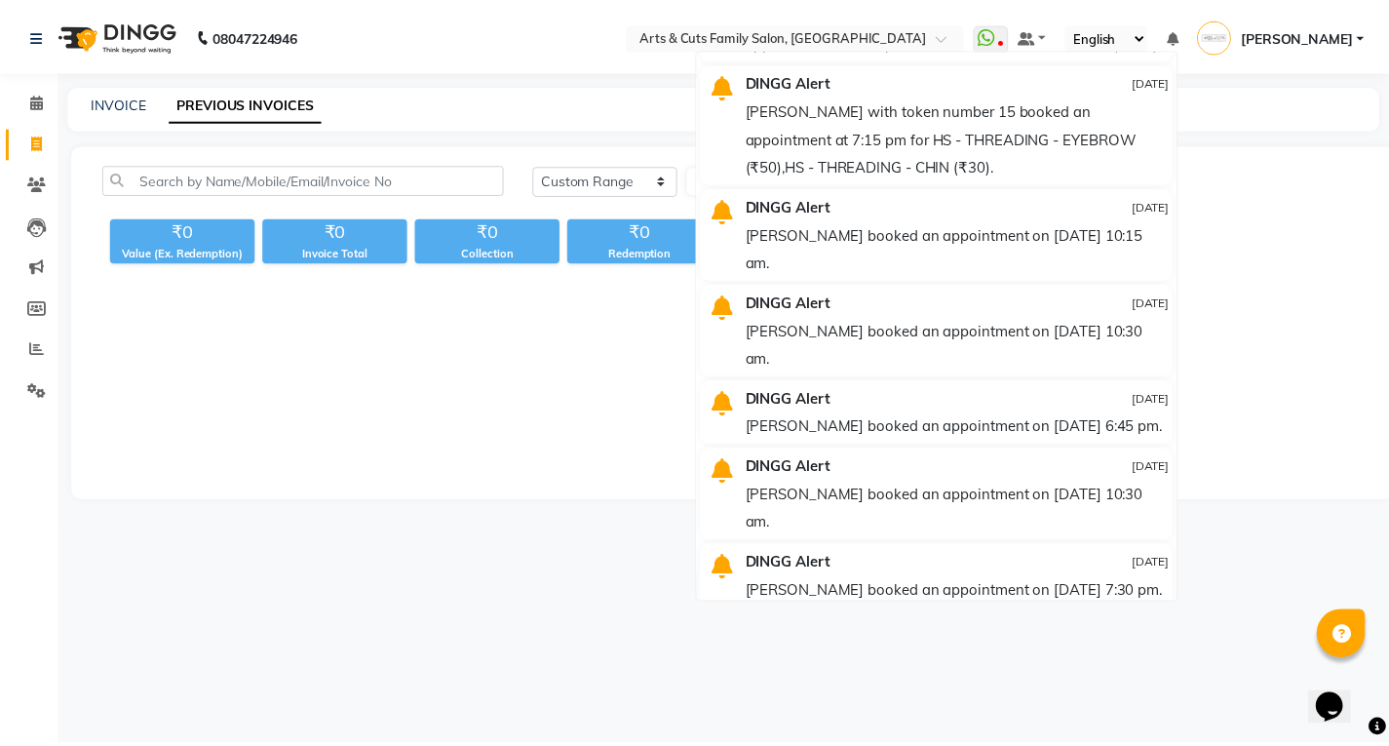
scroll to position [994, 0]
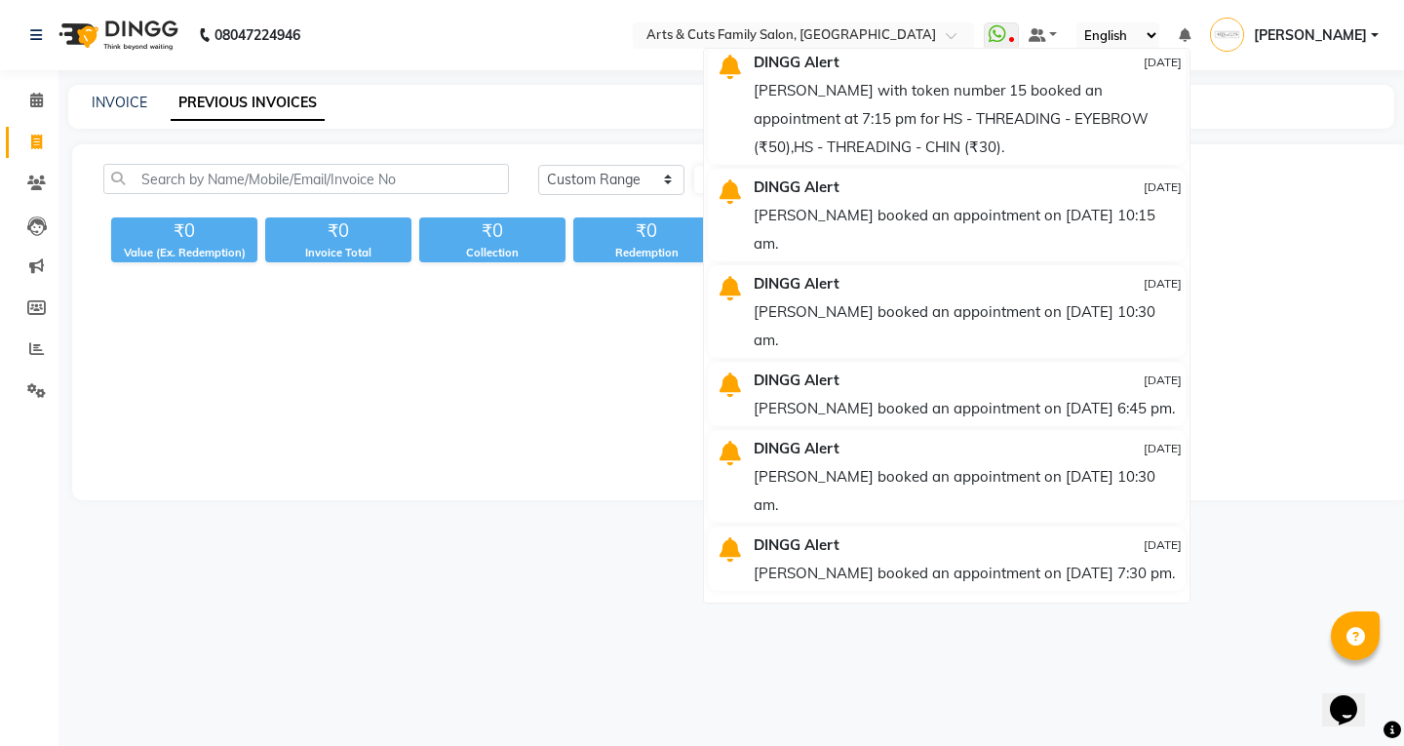
click at [524, 543] on div "08047224946 Select Location × Arts & Cuts Family Salon, Sarjapur WhatsApp Statu…" at bounding box center [702, 373] width 1404 height 746
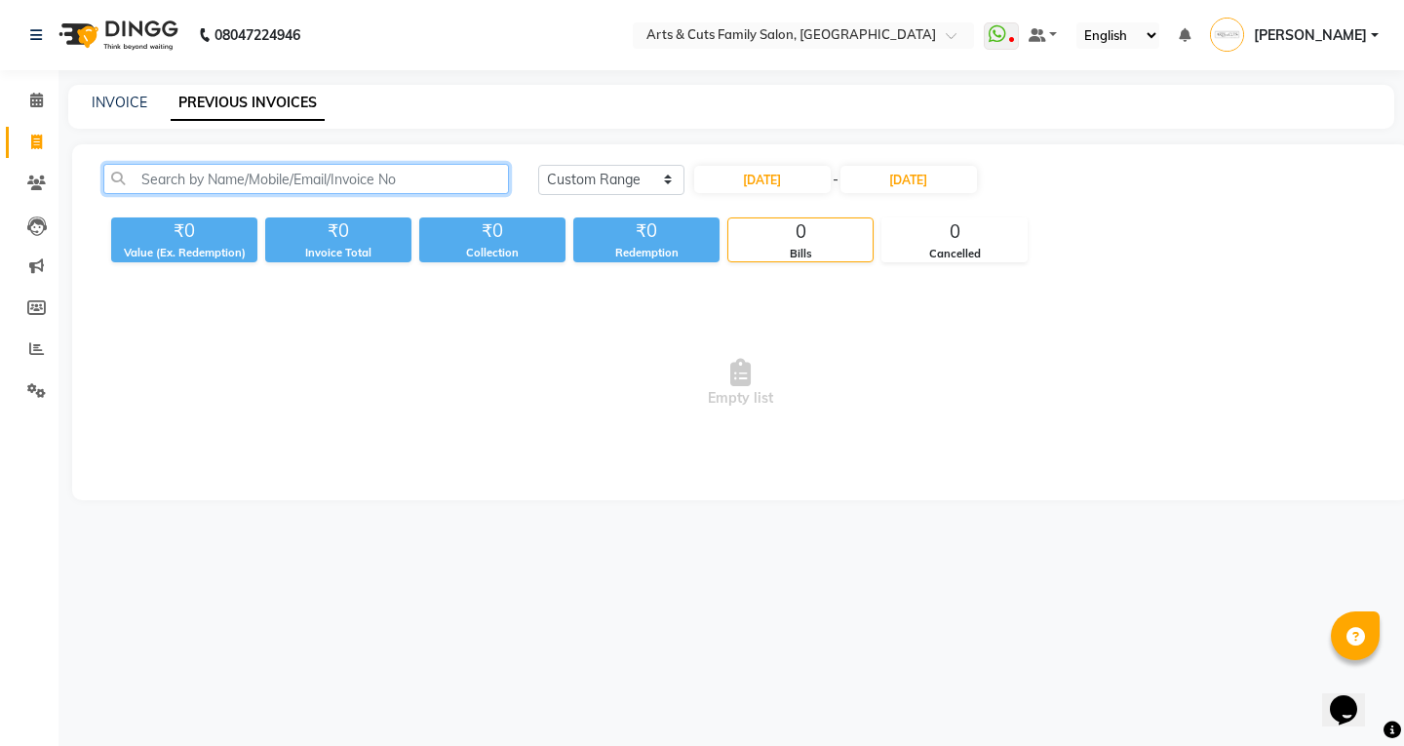
click at [229, 183] on input "text" at bounding box center [306, 179] width 406 height 30
click at [314, 169] on input "text" at bounding box center [306, 179] width 406 height 30
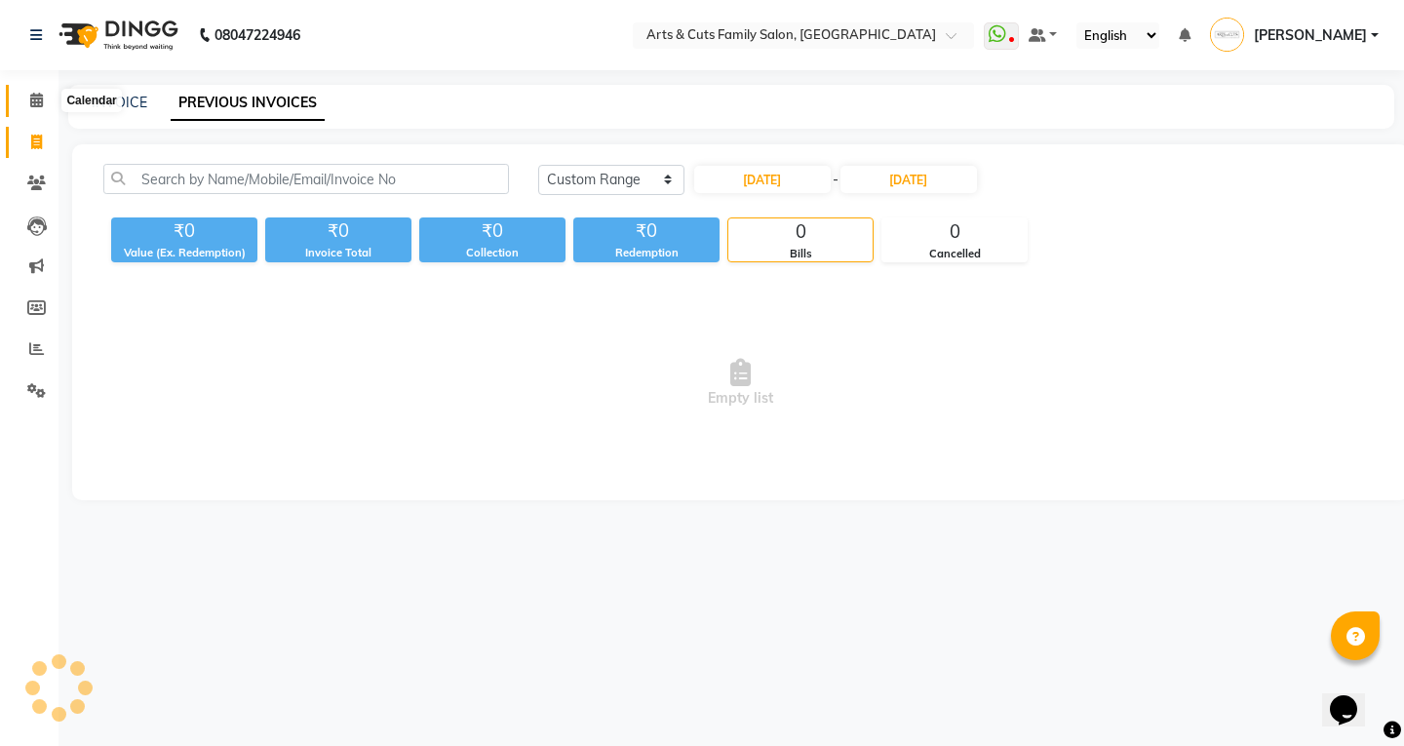
click at [30, 95] on icon at bounding box center [36, 100] width 13 height 15
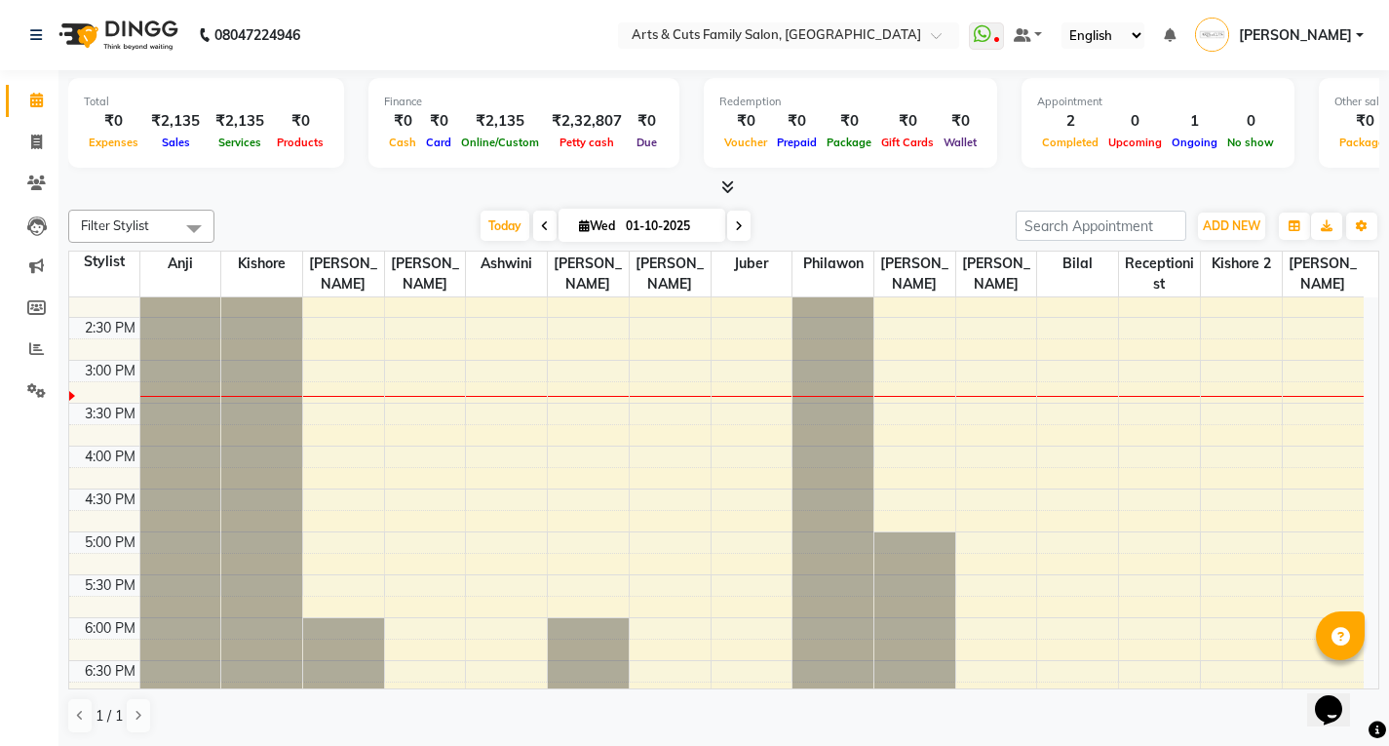
scroll to position [585, 0]
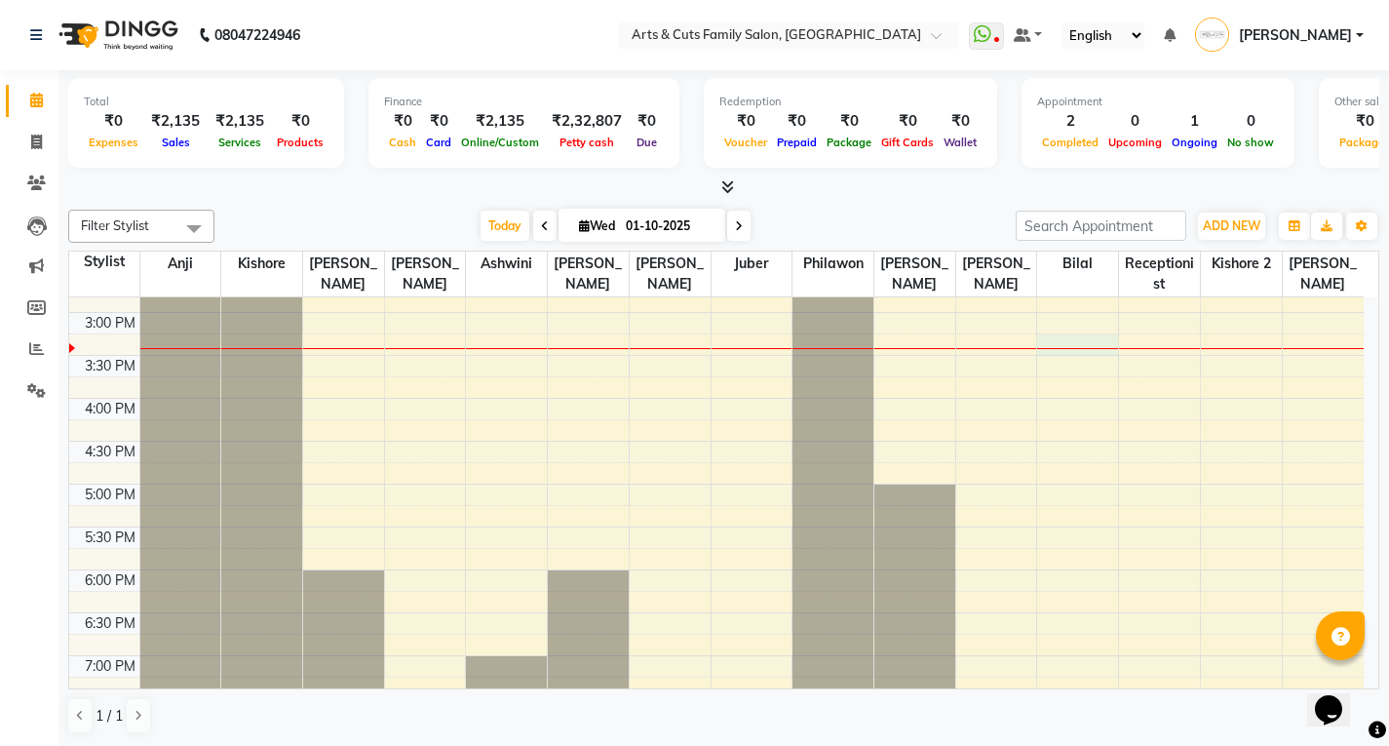
click at [1040, 340] on div "8:00 AM 8:30 AM 9:00 AM 9:30 AM 10:00 AM 10:30 AM 11:00 AM 11:30 AM 12:00 PM 12…" at bounding box center [716, 269] width 1295 height 1115
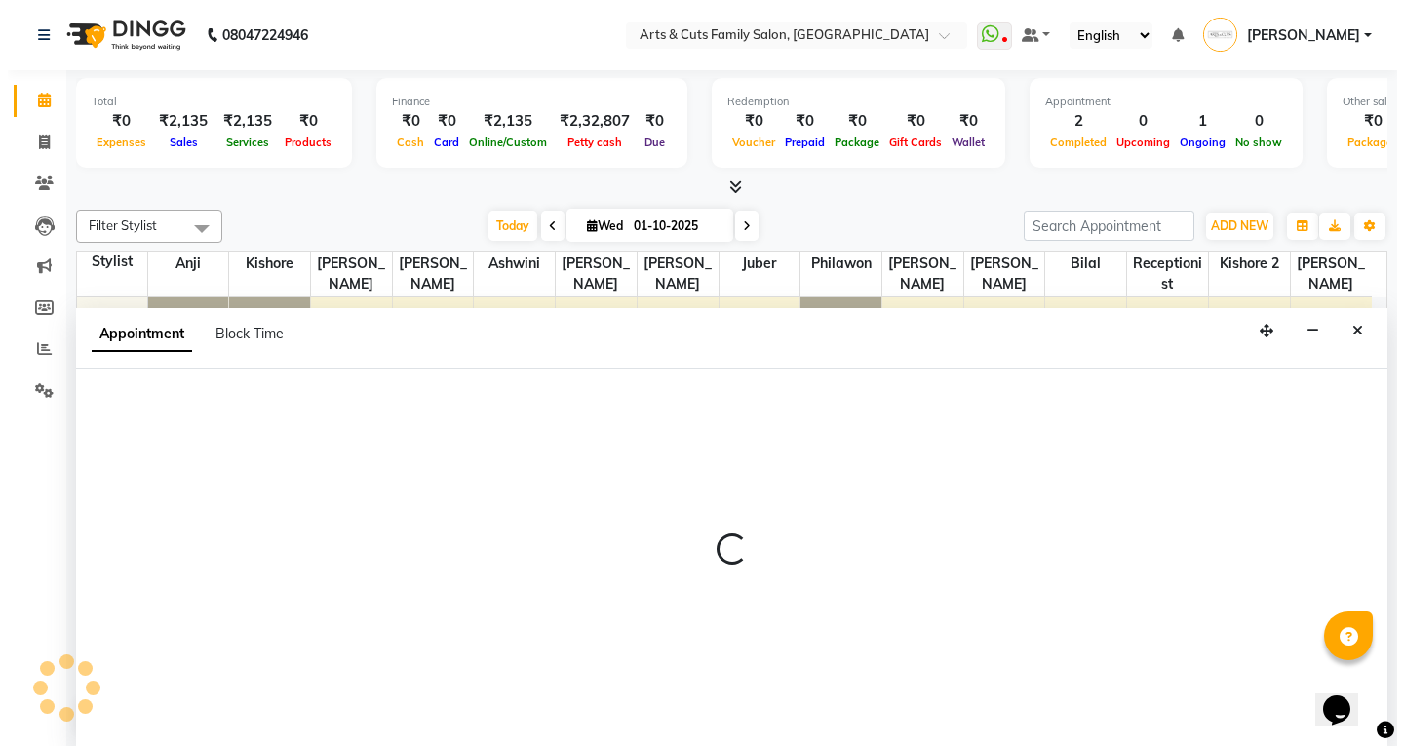
scroll to position [1, 0]
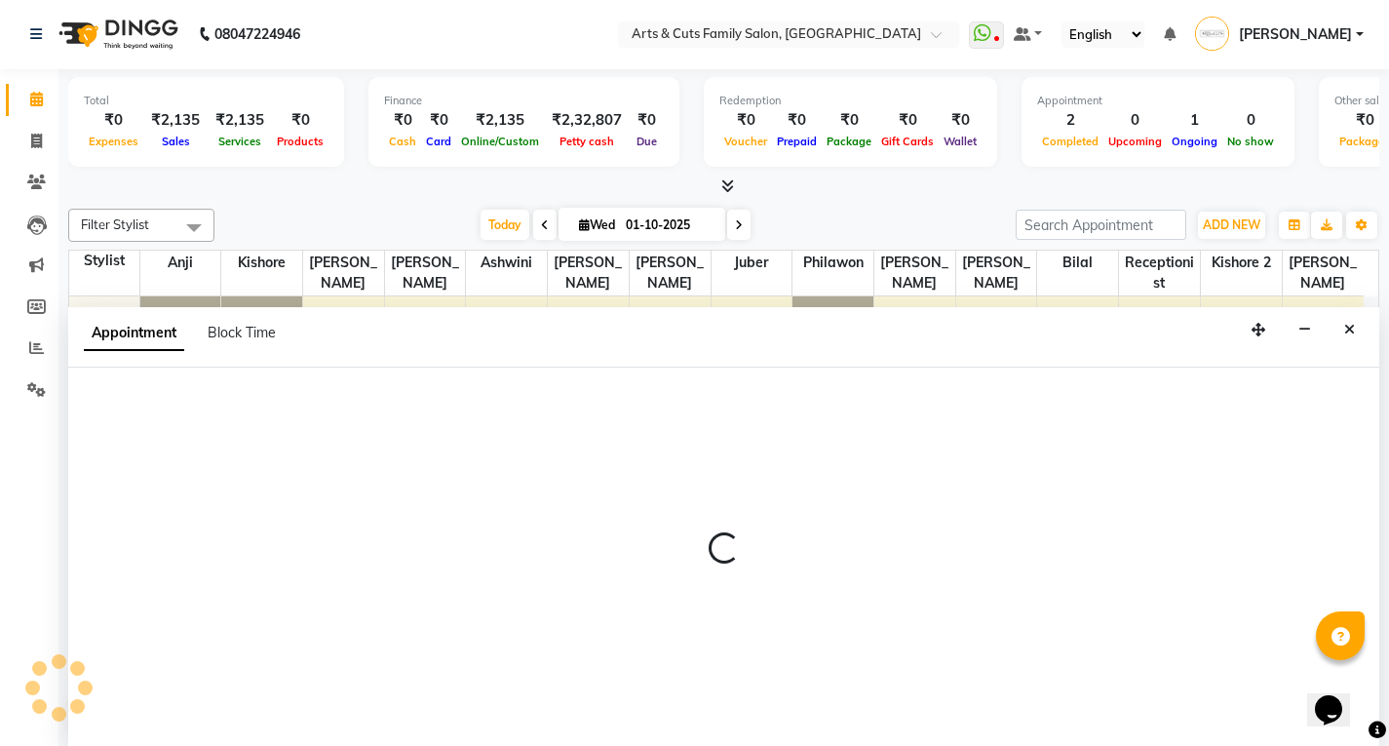
select select "84494"
select select "915"
select select "tentative"
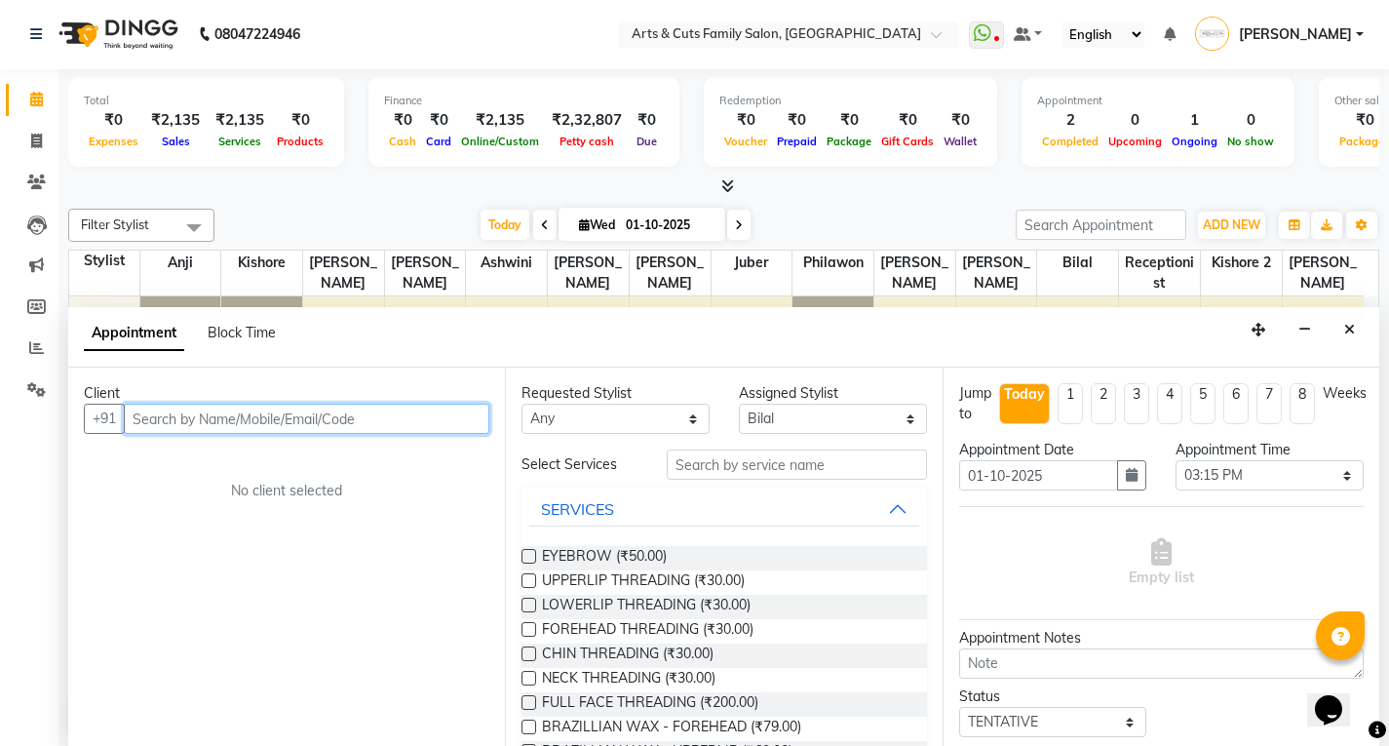
click at [152, 424] on input "text" at bounding box center [307, 419] width 366 height 30
type input "9845485890"
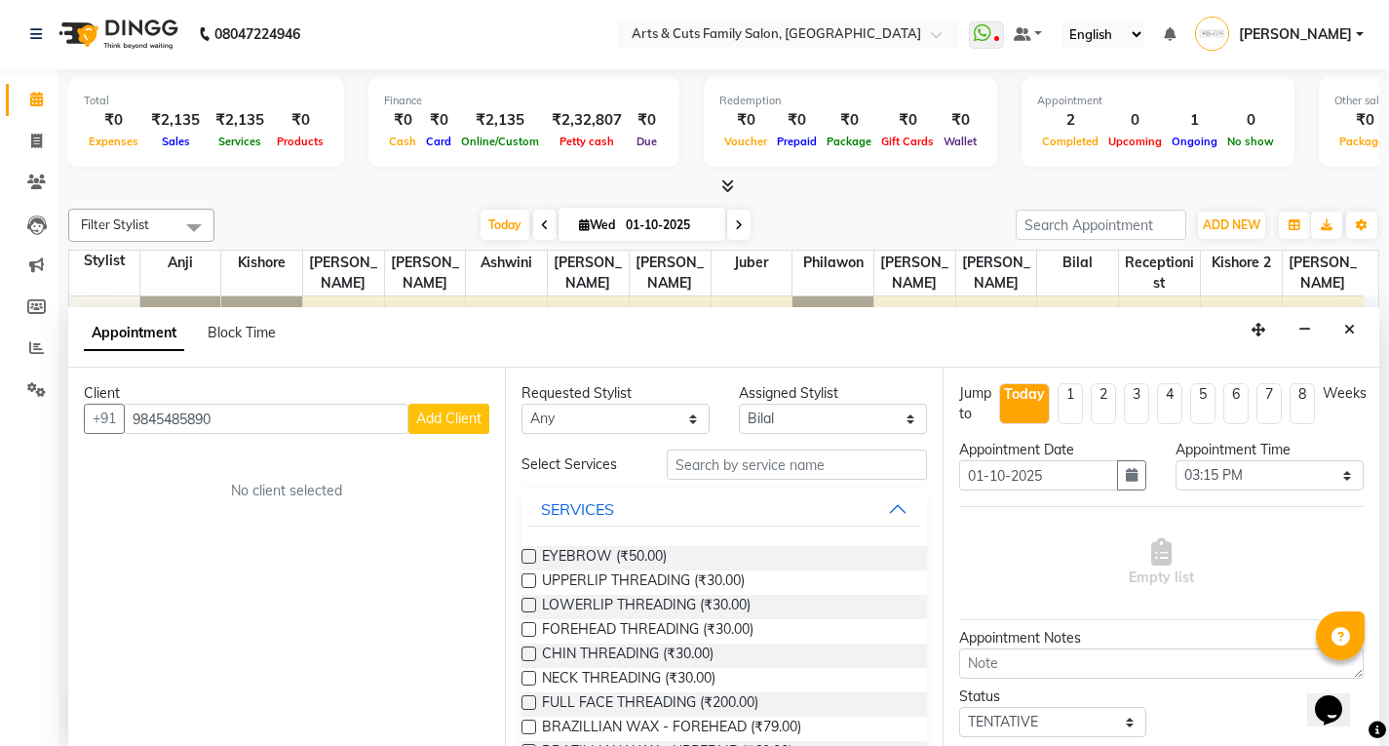
click at [417, 424] on span "Add Client" at bounding box center [448, 419] width 65 height 18
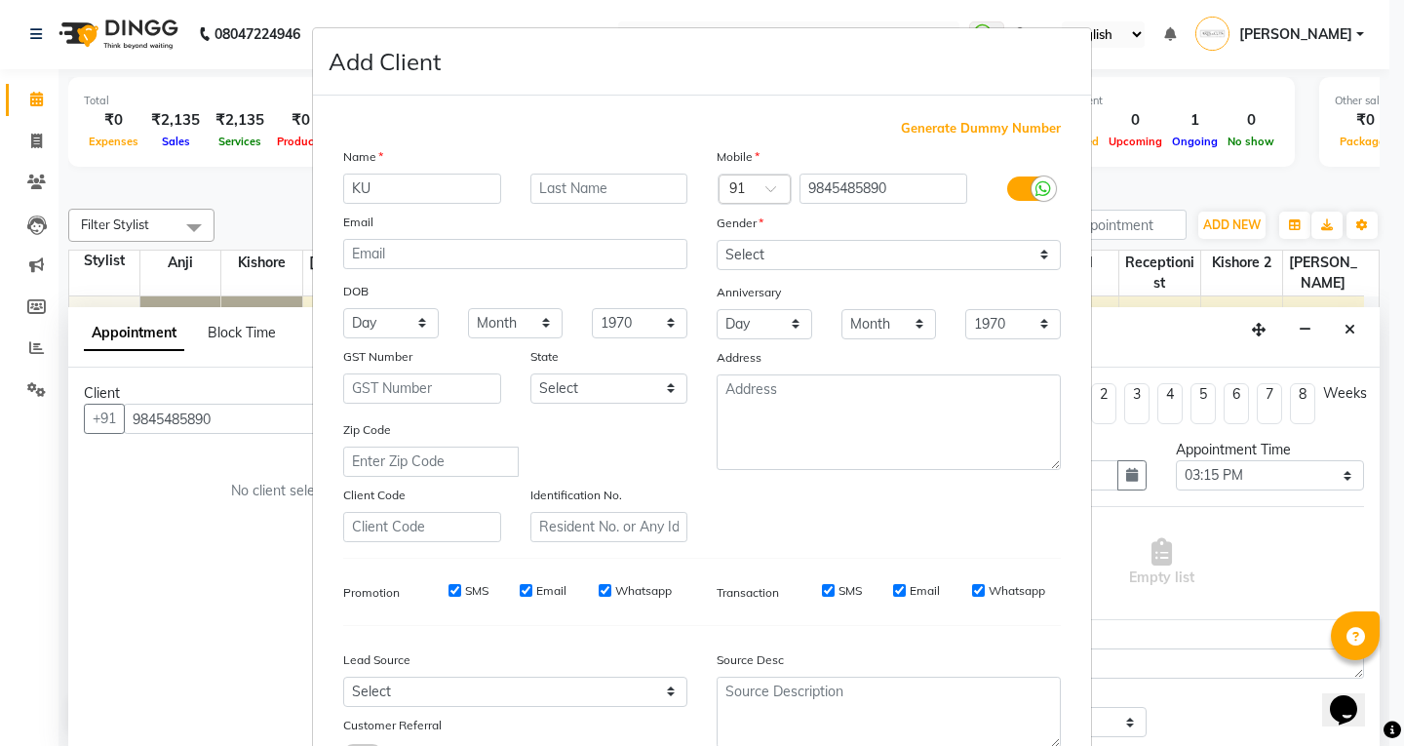
type input "K"
type input "Kundan"
click at [573, 197] on input "text" at bounding box center [609, 189] width 158 height 30
type input "J"
type input "k"
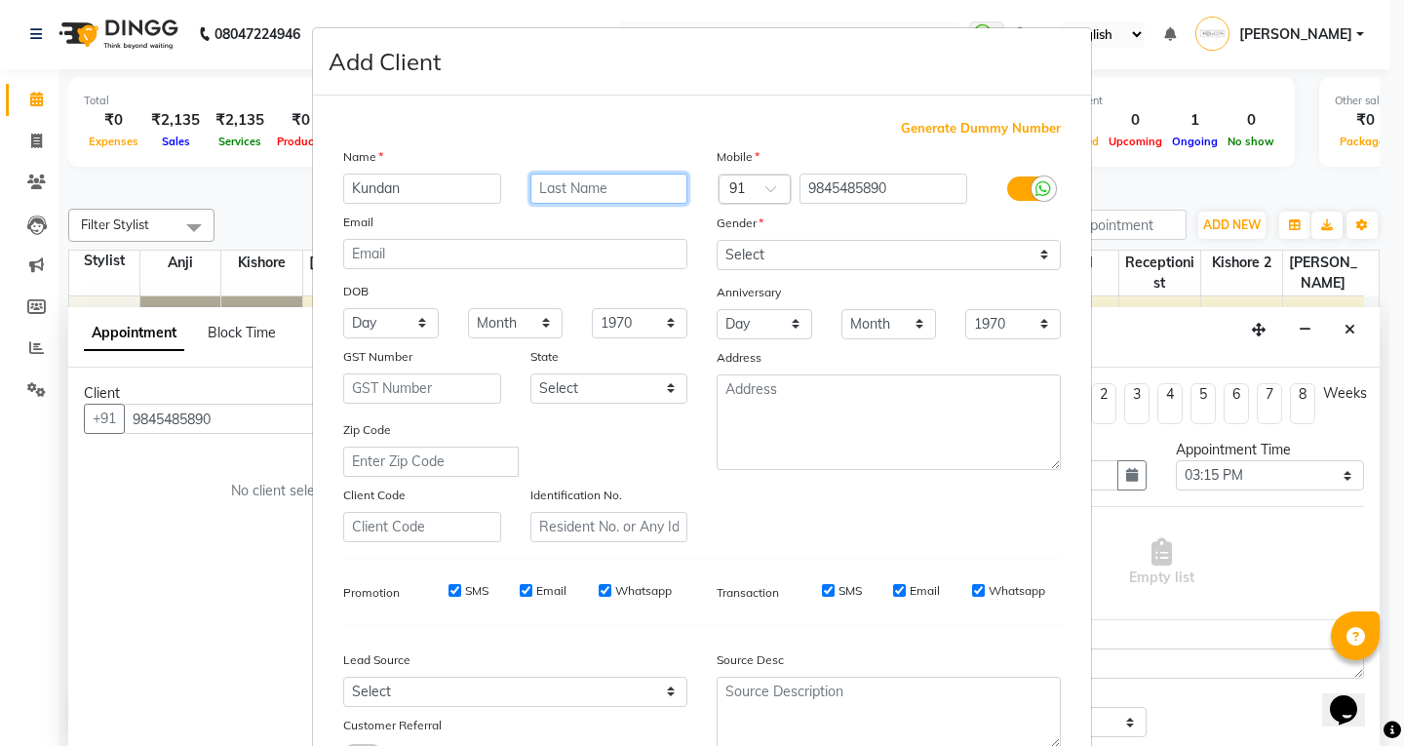
type input "k"
type input "Kumar"
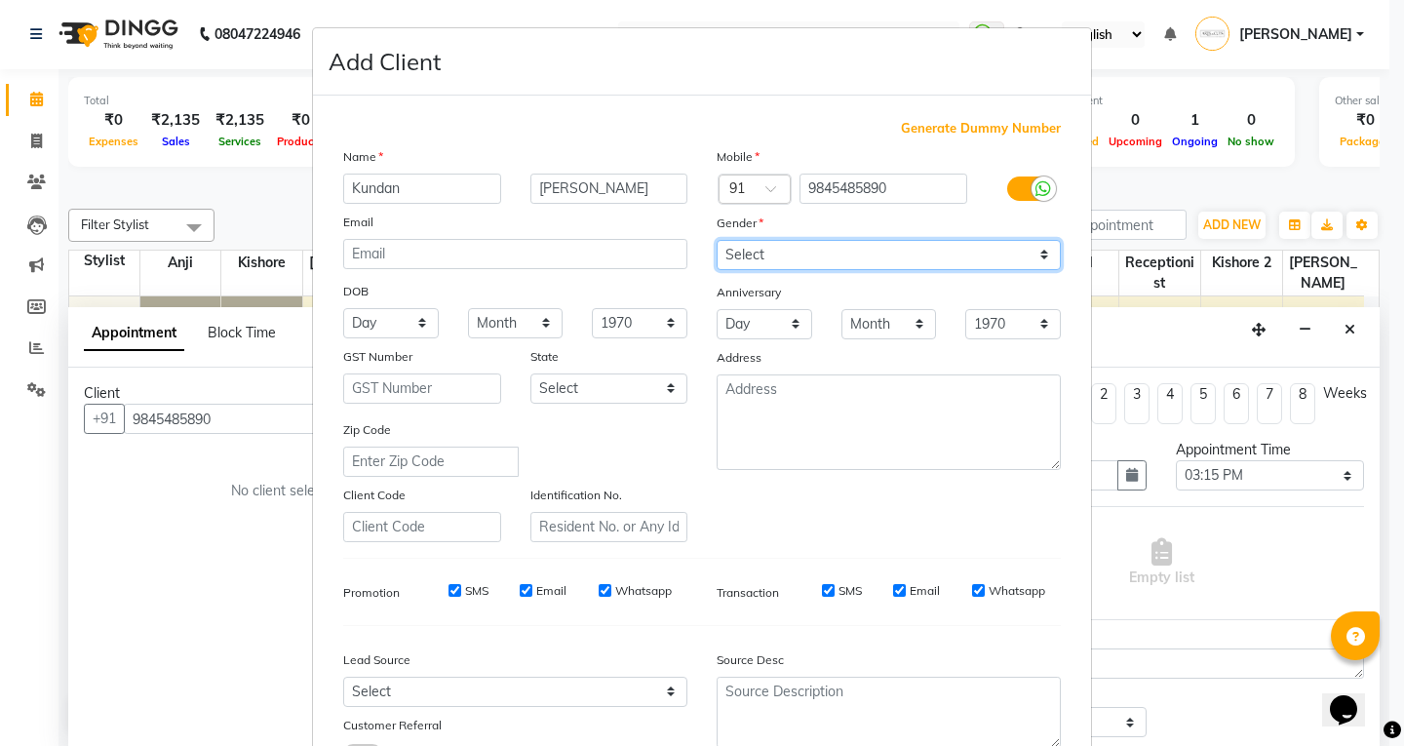
click at [777, 259] on select "Select Male Female Other Prefer Not To Say" at bounding box center [889, 255] width 344 height 30
click at [717, 240] on select "Select Male Female Other Prefer Not To Say" at bounding box center [889, 255] width 344 height 30
click at [724, 247] on select "Select Male Female Other Prefer Not To Say" at bounding box center [889, 255] width 344 height 30
select select "male"
click at [717, 240] on select "Select Male Female Other Prefer Not To Say" at bounding box center [889, 255] width 344 height 30
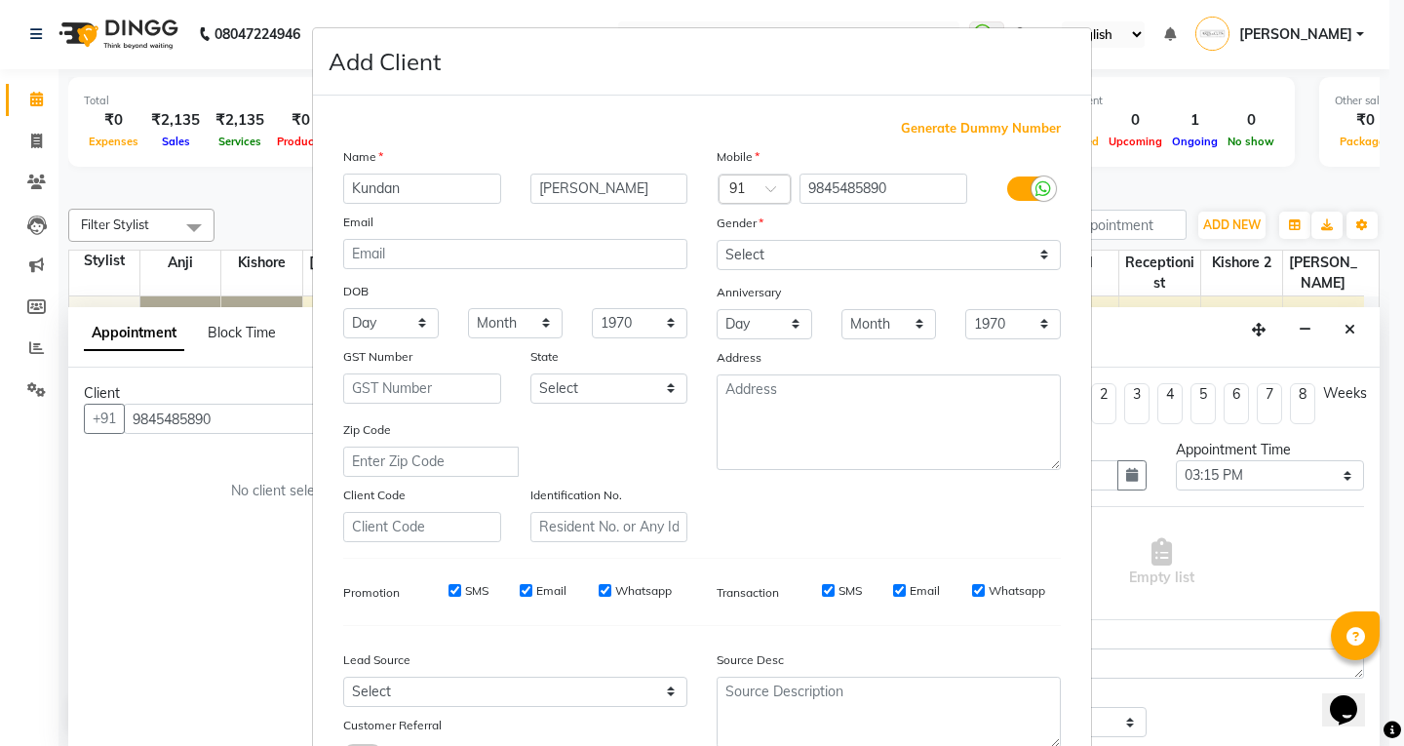
click at [527, 585] on div "Email" at bounding box center [543, 591] width 47 height 18
click at [604, 592] on div "Whatsapp" at bounding box center [635, 591] width 73 height 18
click at [893, 592] on input "Email" at bounding box center [899, 590] width 13 height 13
checkbox input "false"
click at [972, 590] on input "Whatsapp" at bounding box center [978, 590] width 13 height 13
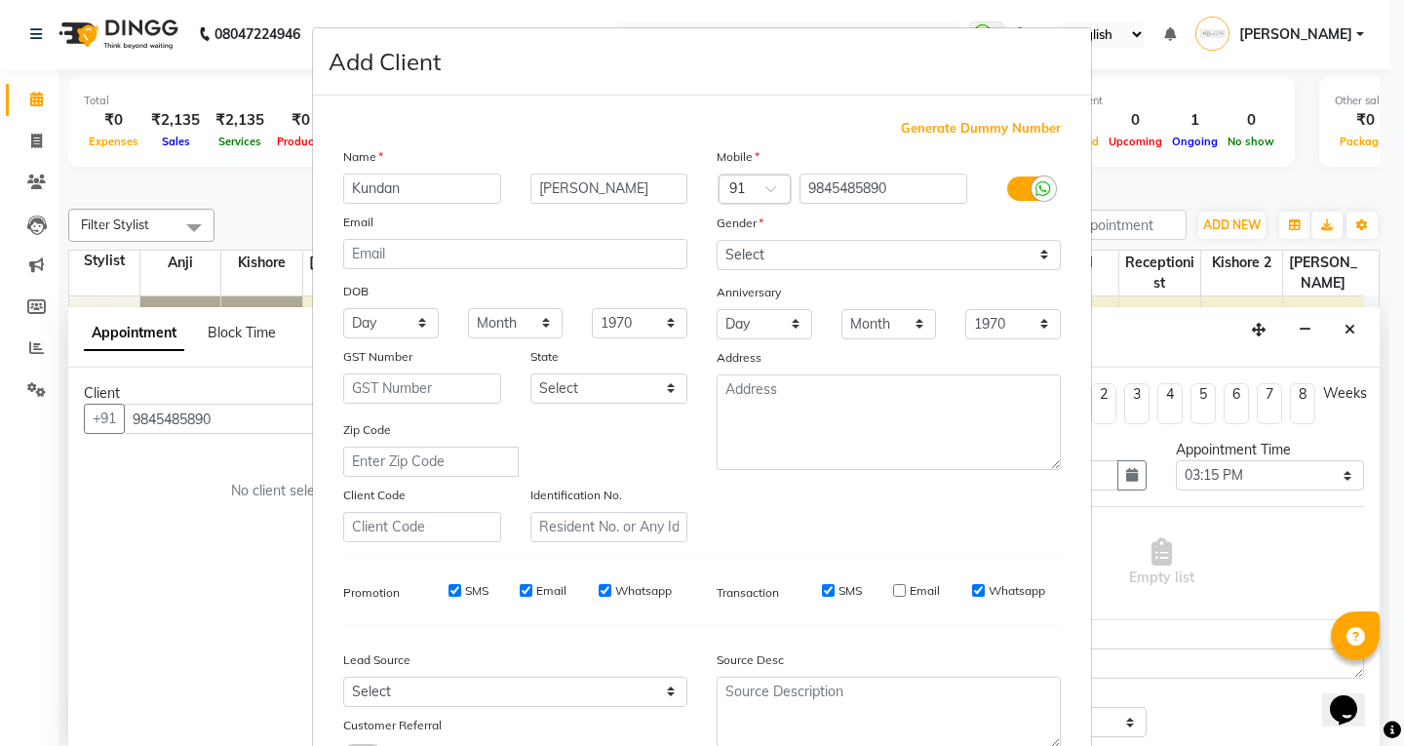
checkbox input "false"
click at [520, 582] on div "Email" at bounding box center [543, 591] width 47 height 18
click at [523, 586] on input "Email" at bounding box center [526, 590] width 13 height 13
checkbox input "false"
click at [599, 585] on input "Whatsapp" at bounding box center [605, 590] width 13 height 13
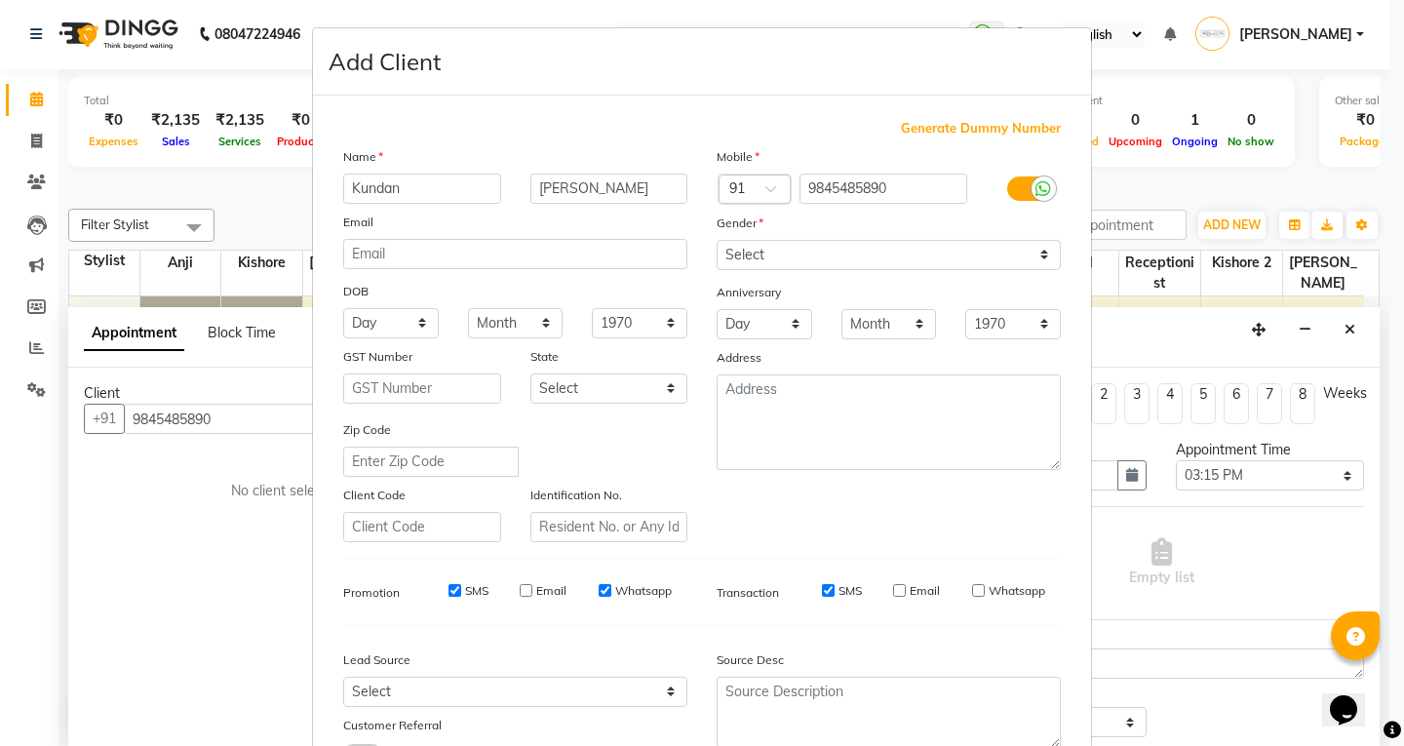
checkbox input "false"
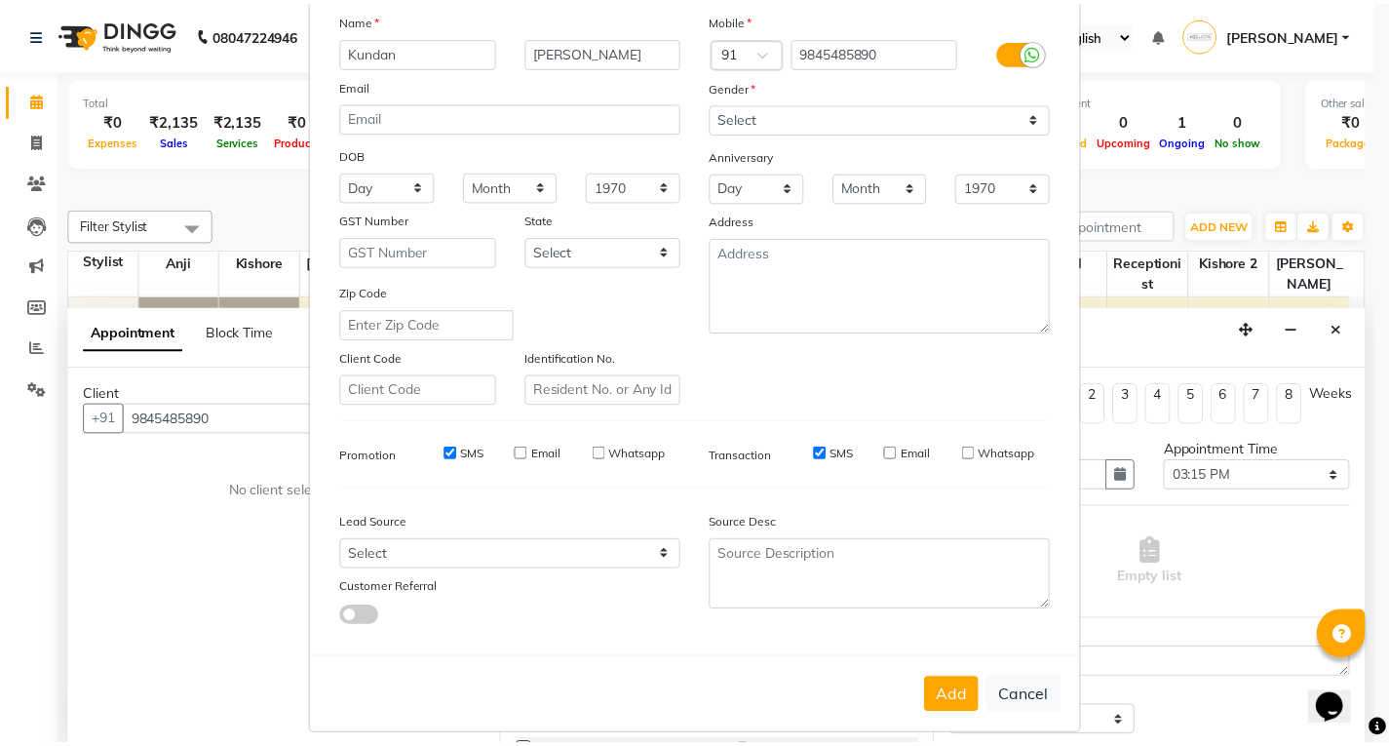
scroll to position [154, 0]
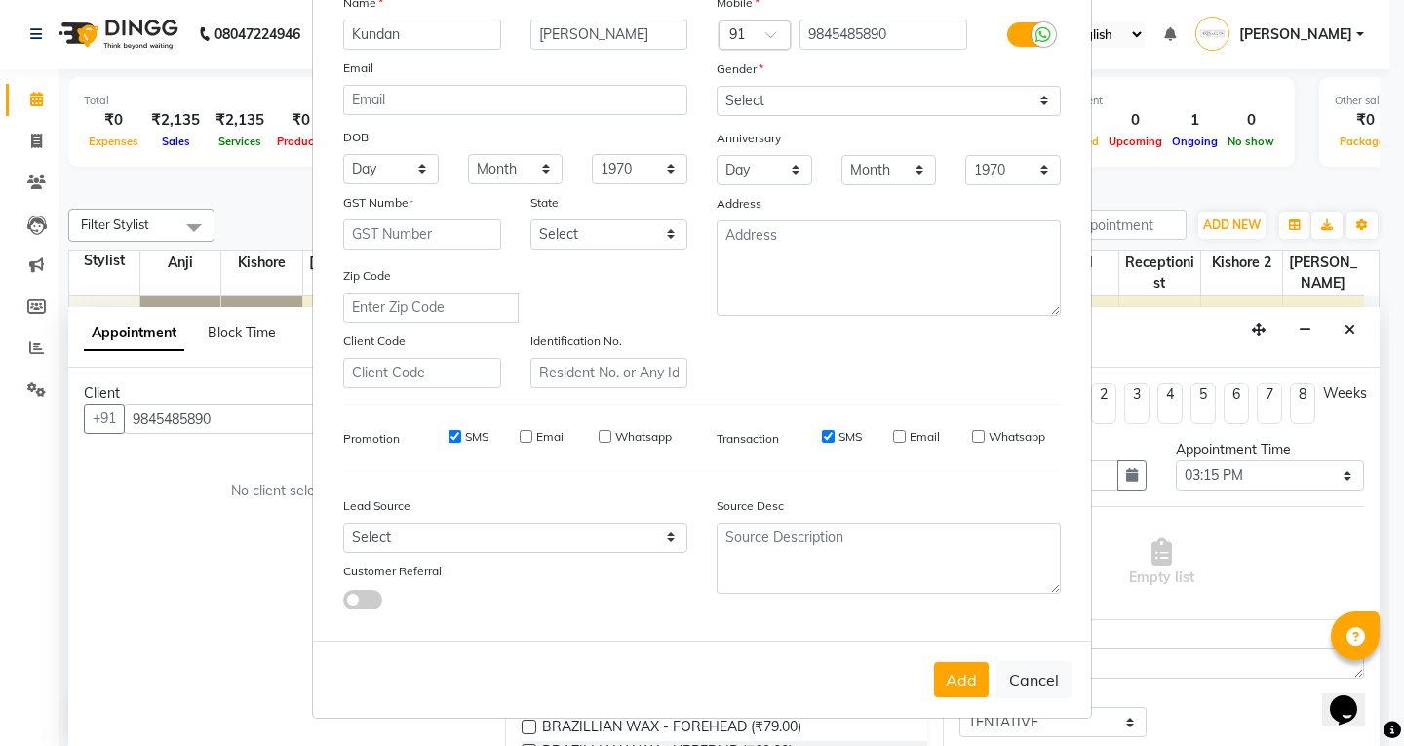
click at [968, 692] on button "Add" at bounding box center [961, 679] width 55 height 35
select select
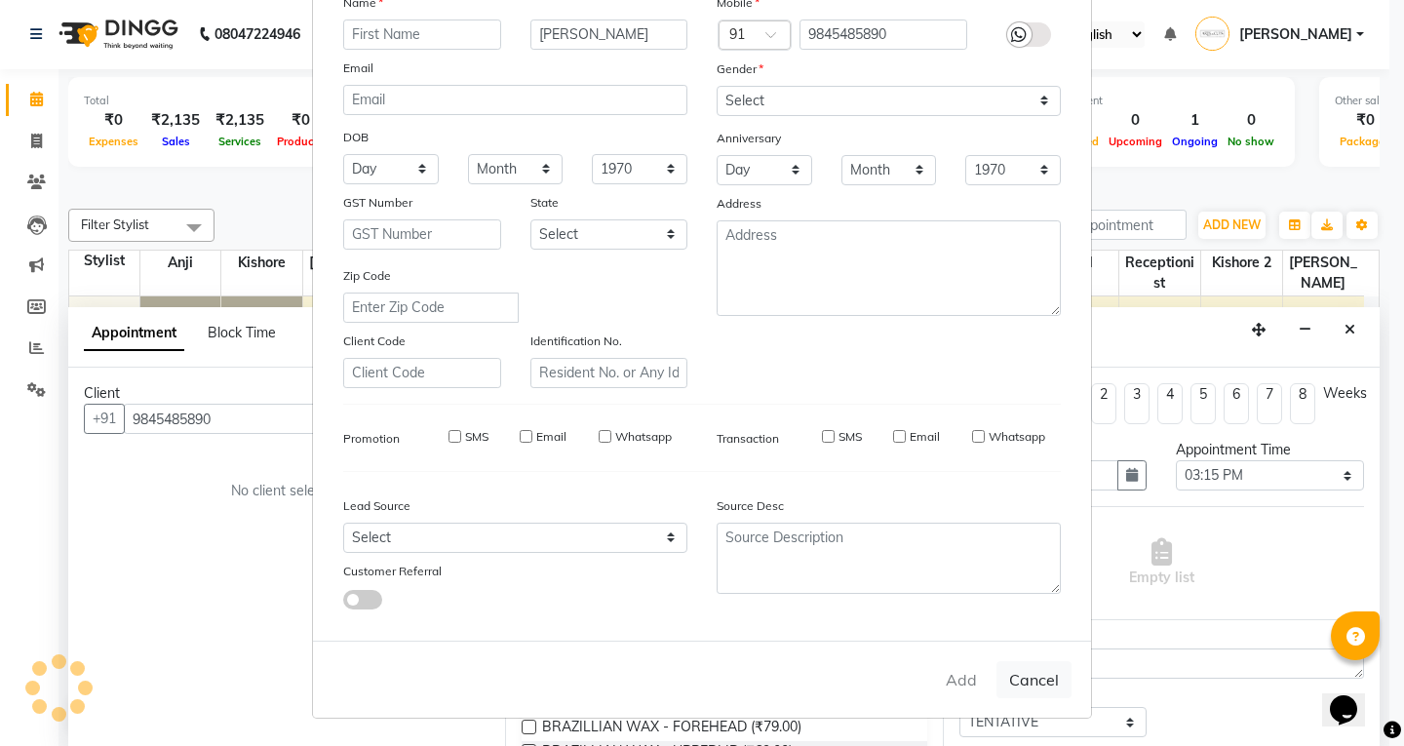
select select
checkbox input "false"
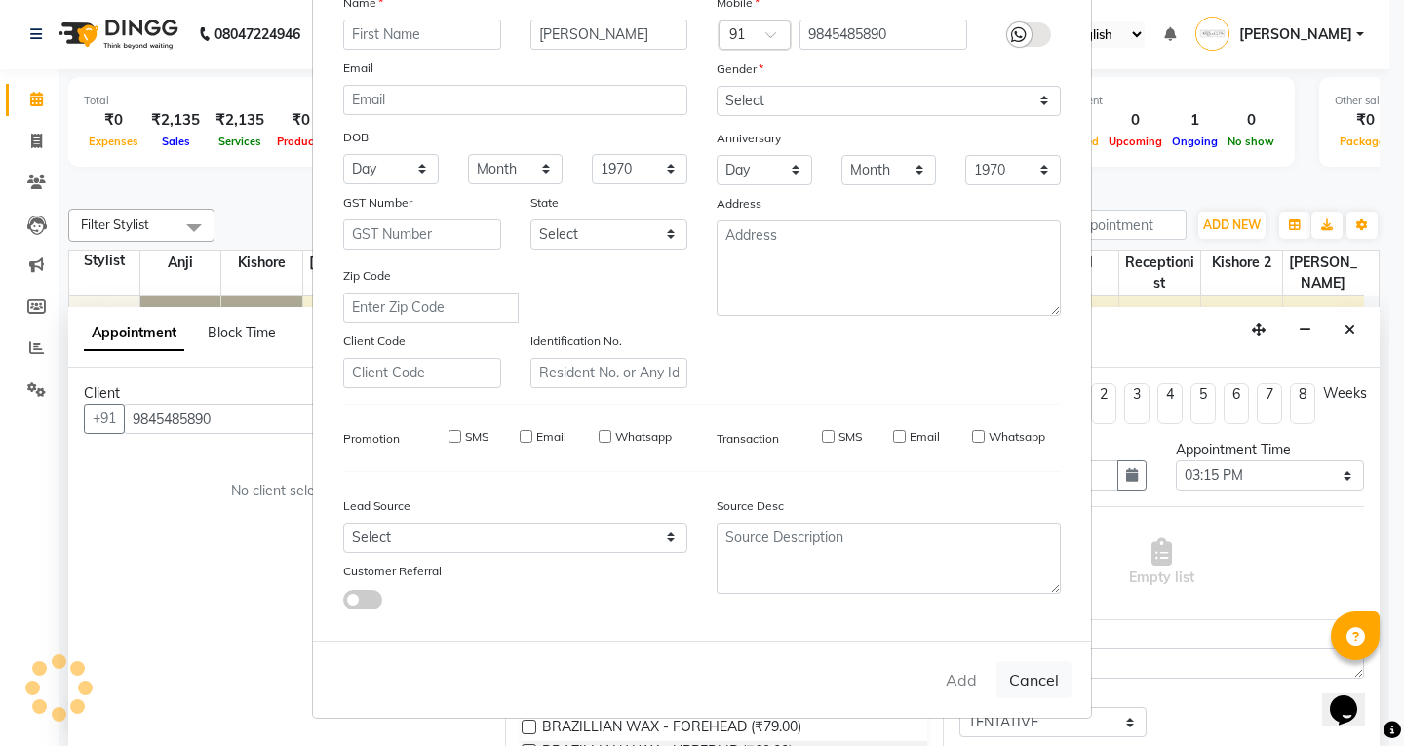
checkbox input "false"
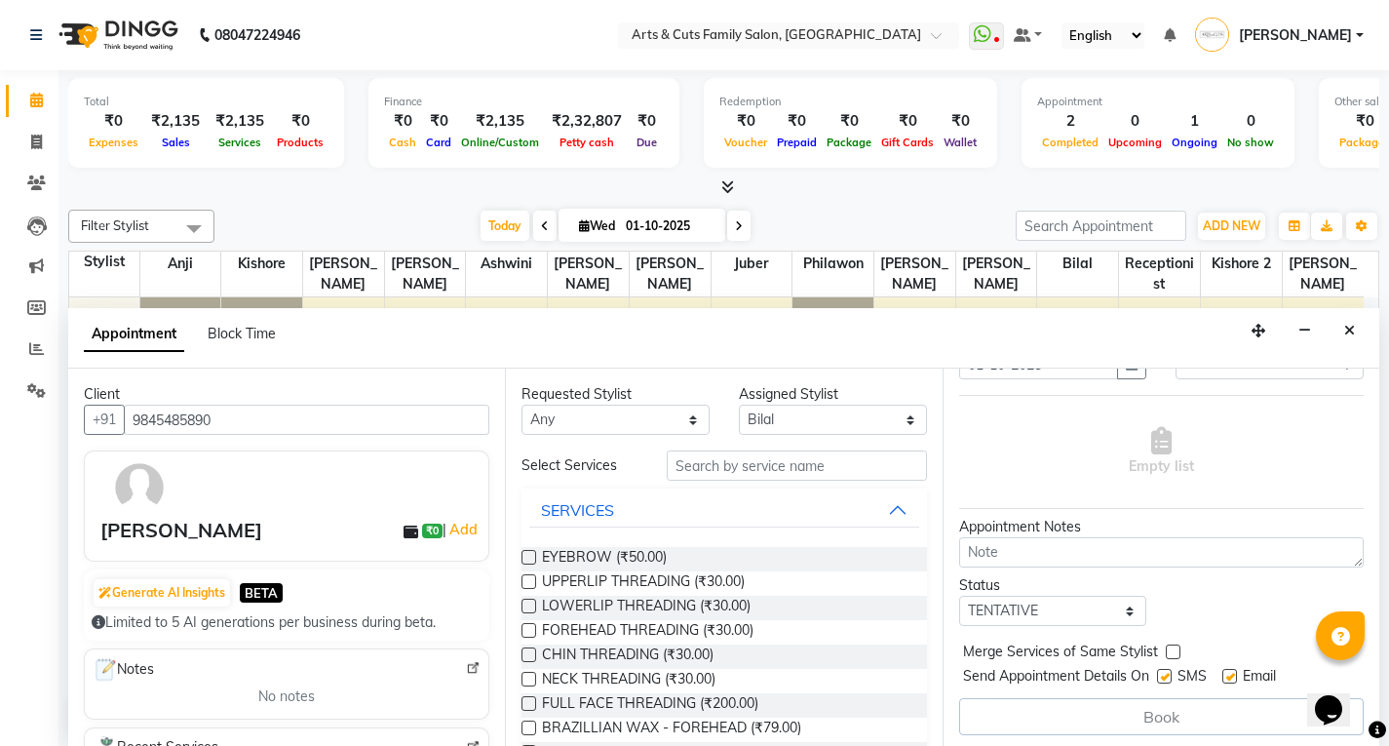
scroll to position [116, 0]
click at [1001, 612] on select "Select TENTATIVE CONFIRM CHECK-IN UPCOMING" at bounding box center [1053, 607] width 188 height 30
select select "confirm booking"
click at [959, 592] on select "Select TENTATIVE CONFIRM CHECK-IN UPCOMING" at bounding box center [1053, 607] width 188 height 30
click at [1175, 647] on label at bounding box center [1173, 648] width 15 height 15
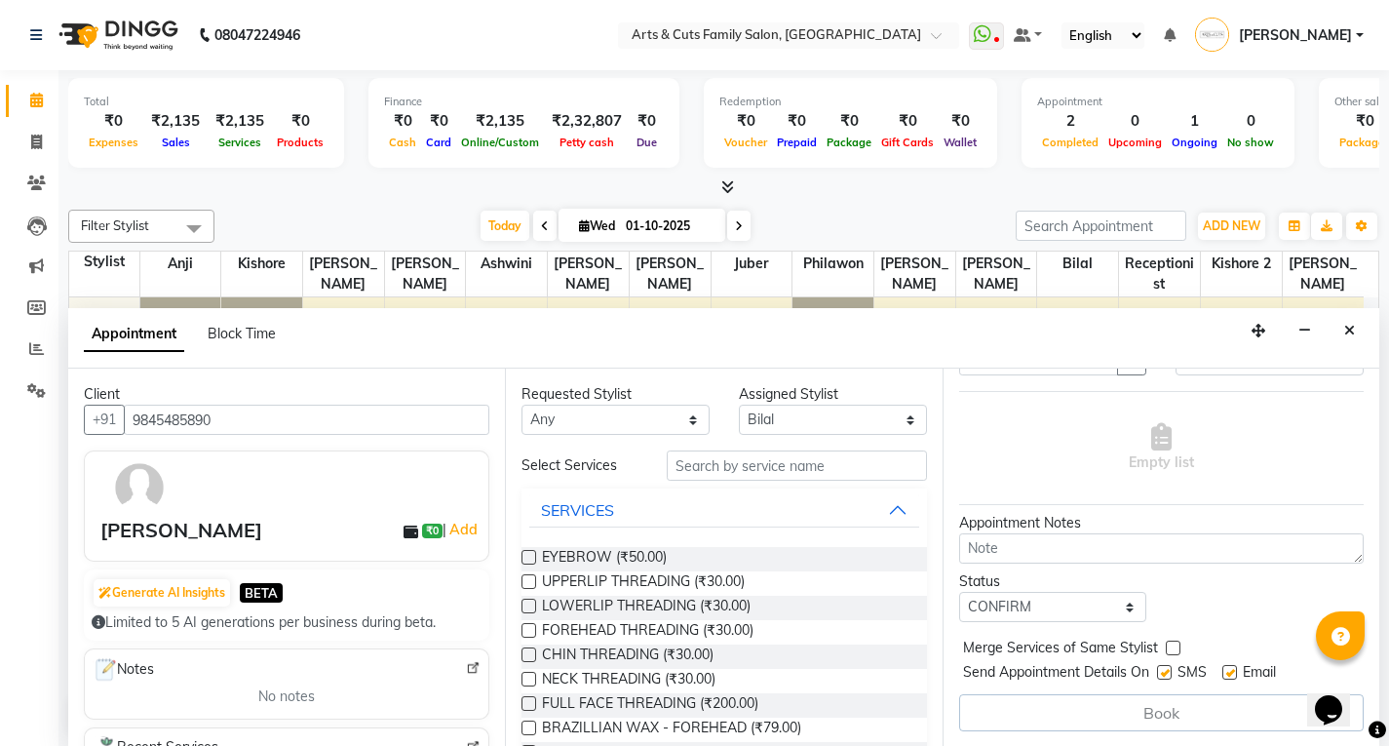
click at [1175, 647] on input "checkbox" at bounding box center [1172, 650] width 13 height 13
checkbox input "true"
click at [1240, 675] on div "Email" at bounding box center [1257, 674] width 69 height 24
click at [1234, 674] on label at bounding box center [1230, 672] width 15 height 15
click at [1234, 674] on input "checkbox" at bounding box center [1229, 674] width 13 height 13
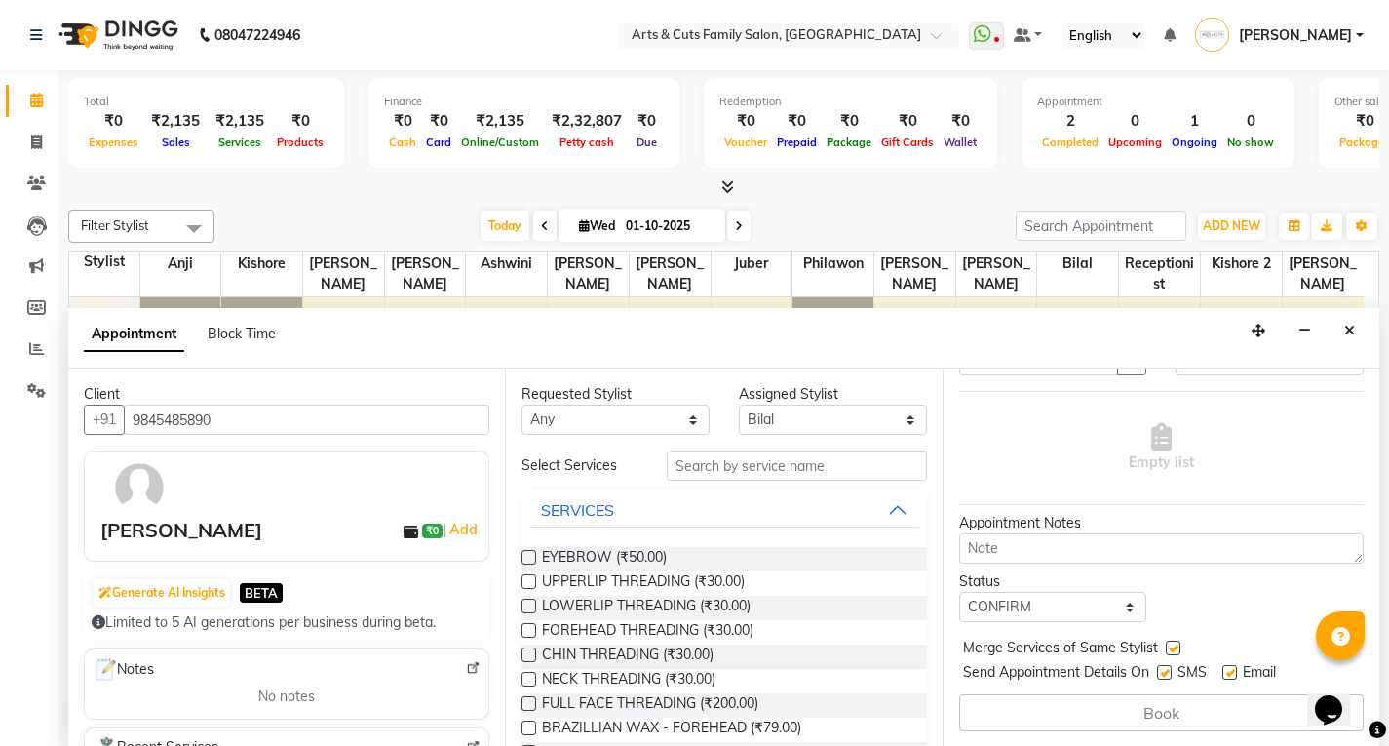
checkbox input "false"
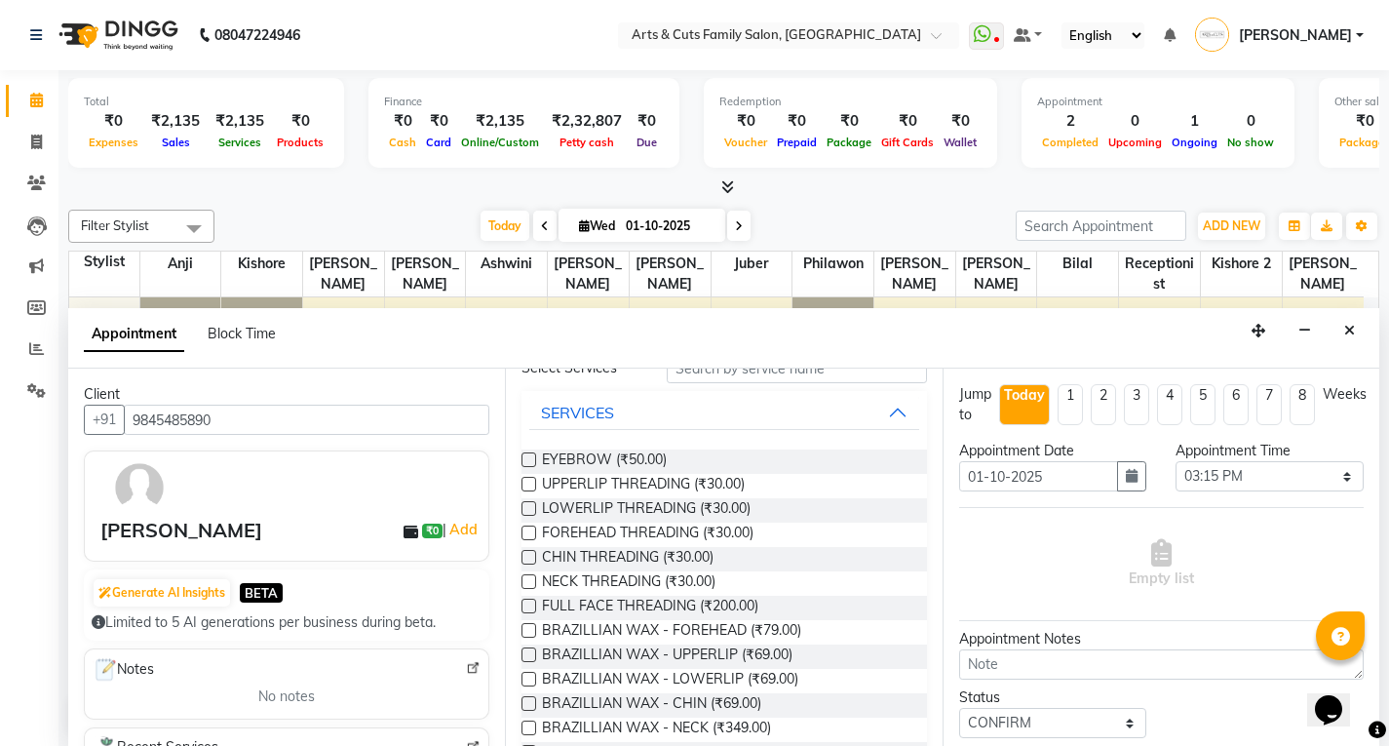
scroll to position [0, 0]
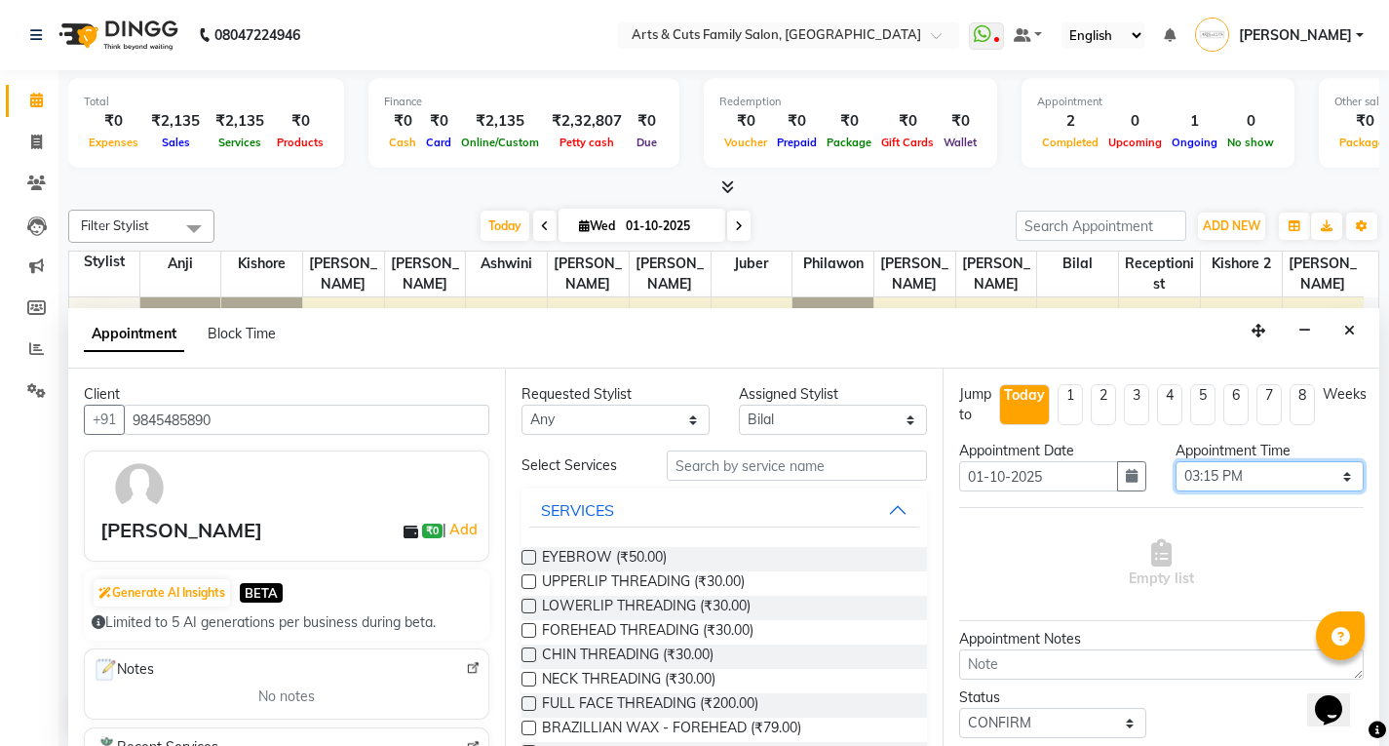
click at [1207, 476] on select "Select 09:00 AM 09:15 AM 09:30 AM 09:45 AM 10:00 AM 10:15 AM 10:30 AM 10:45 AM …" at bounding box center [1270, 476] width 188 height 30
select select "885"
click at [1176, 461] on select "Select 09:00 AM 09:15 AM 09:30 AM 09:45 AM 10:00 AM 10:15 AM 10:30 AM 10:45 AM …" at bounding box center [1270, 476] width 188 height 30
click at [697, 470] on input "text" at bounding box center [797, 465] width 260 height 30
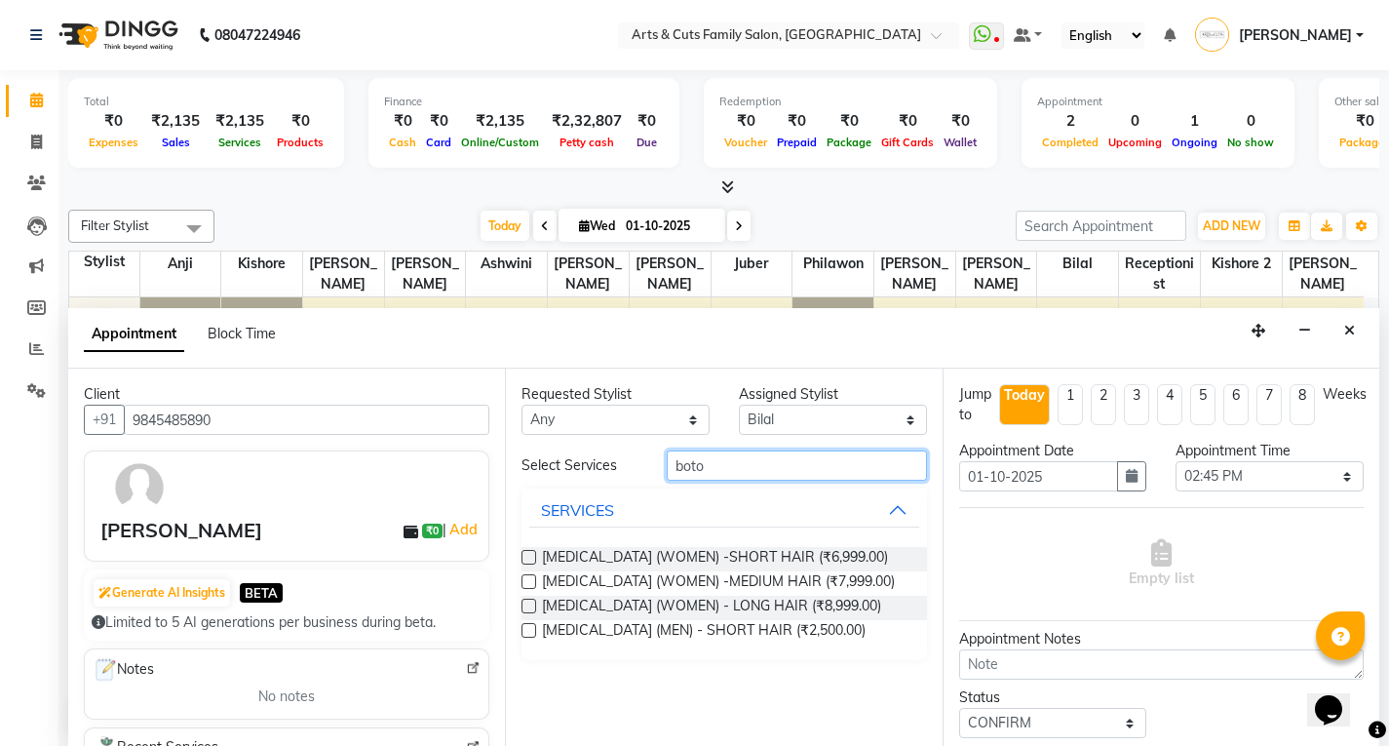
type input "boto"
click at [527, 575] on label at bounding box center [529, 581] width 15 height 15
click at [527, 577] on input "checkbox" at bounding box center [528, 583] width 13 height 13
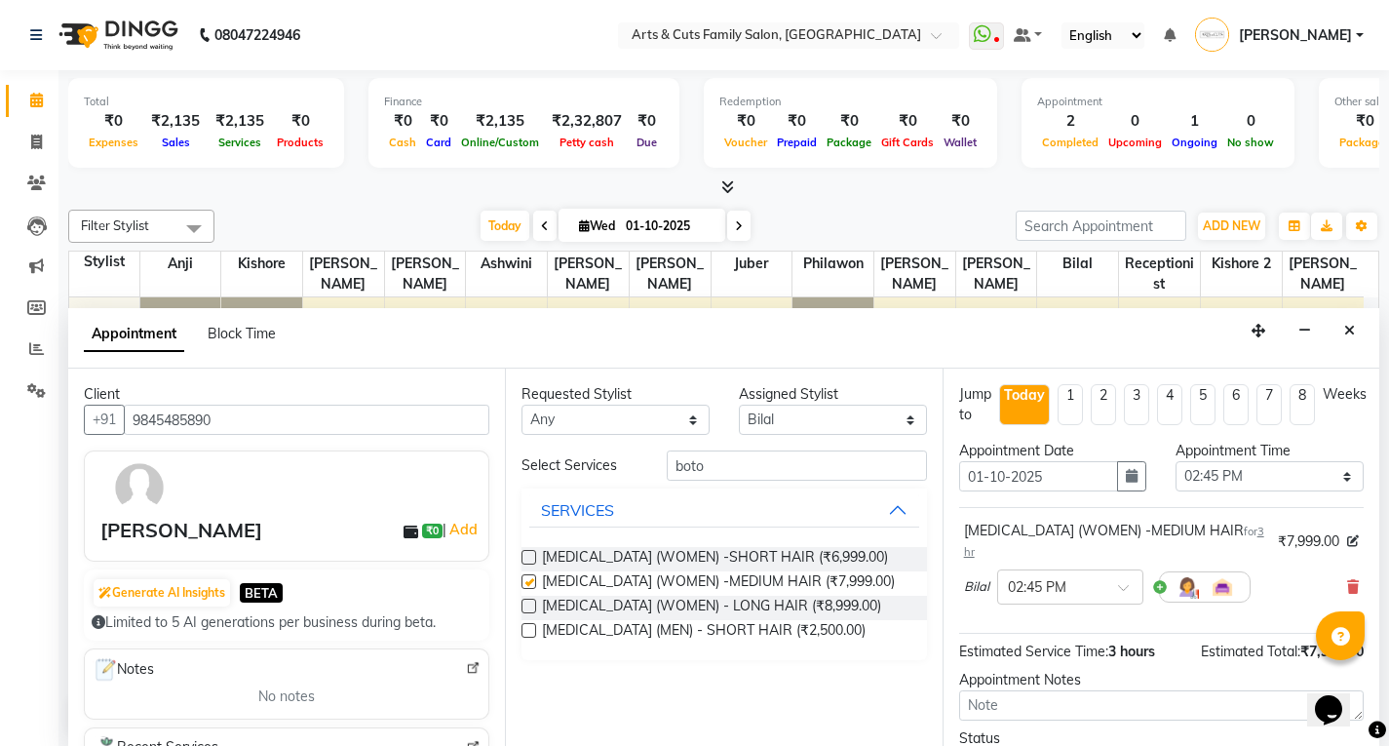
checkbox input "false"
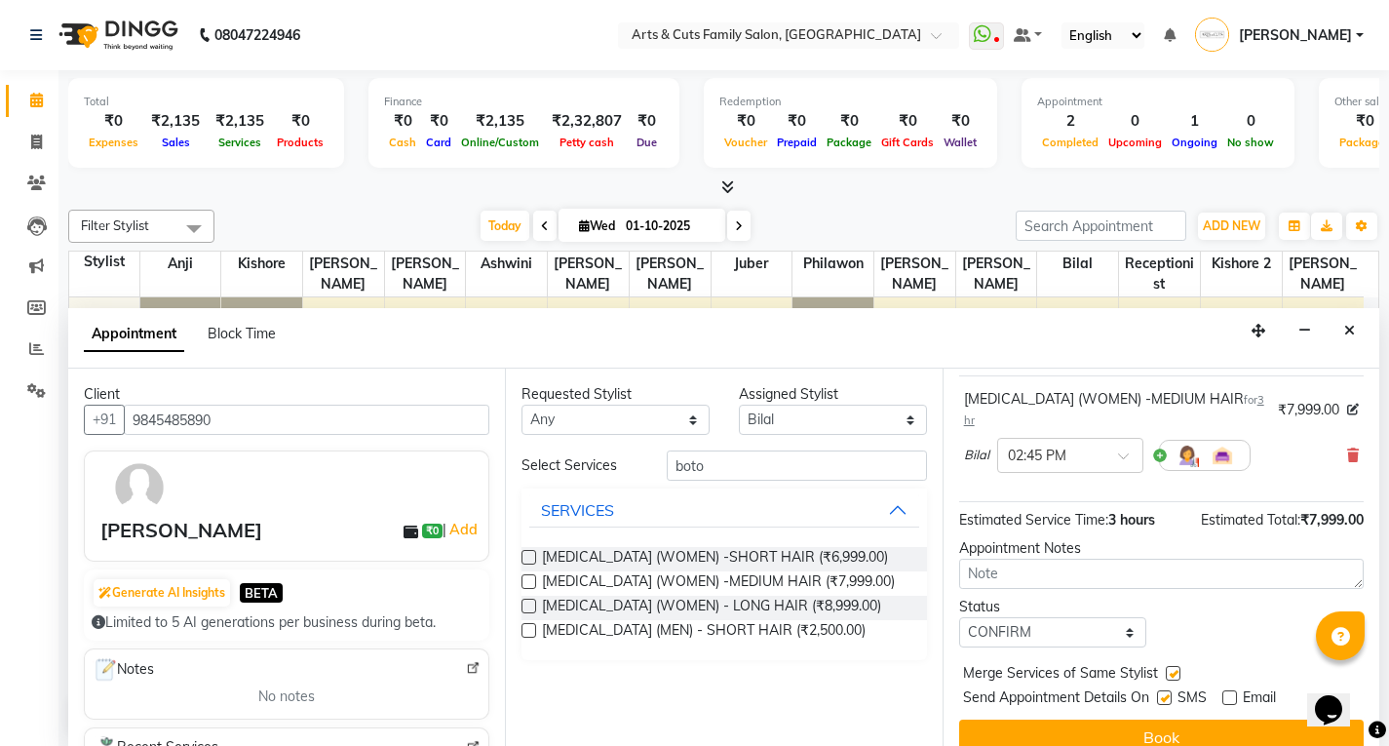
scroll to position [135, 0]
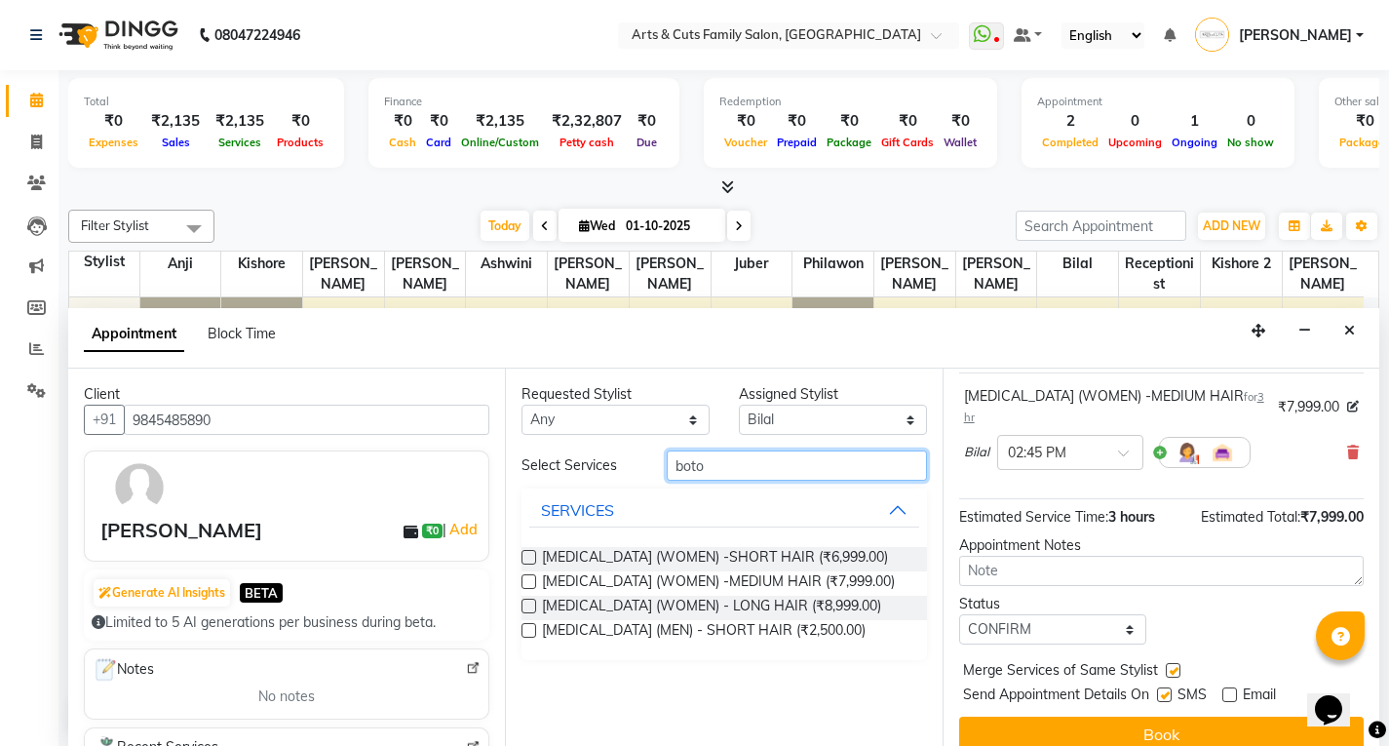
click at [707, 476] on input "boto" at bounding box center [797, 465] width 260 height 30
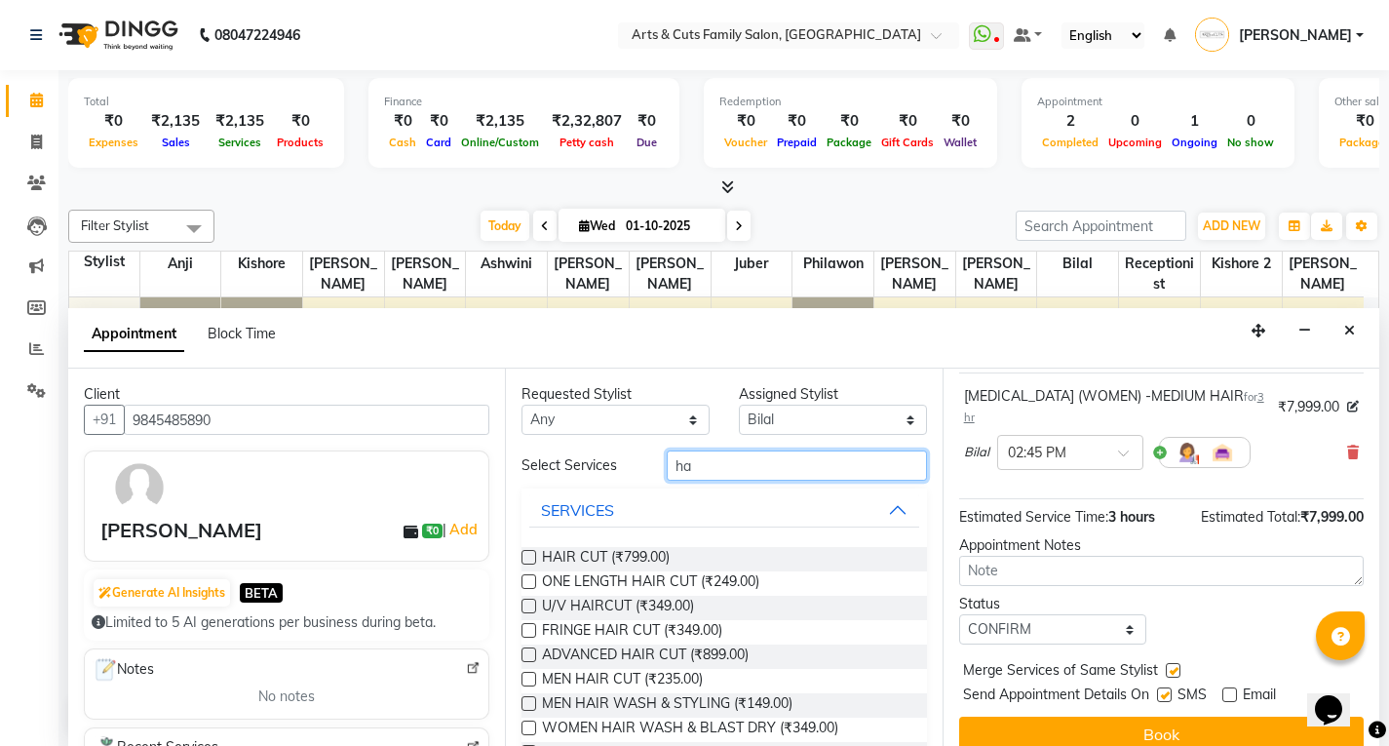
type input "h"
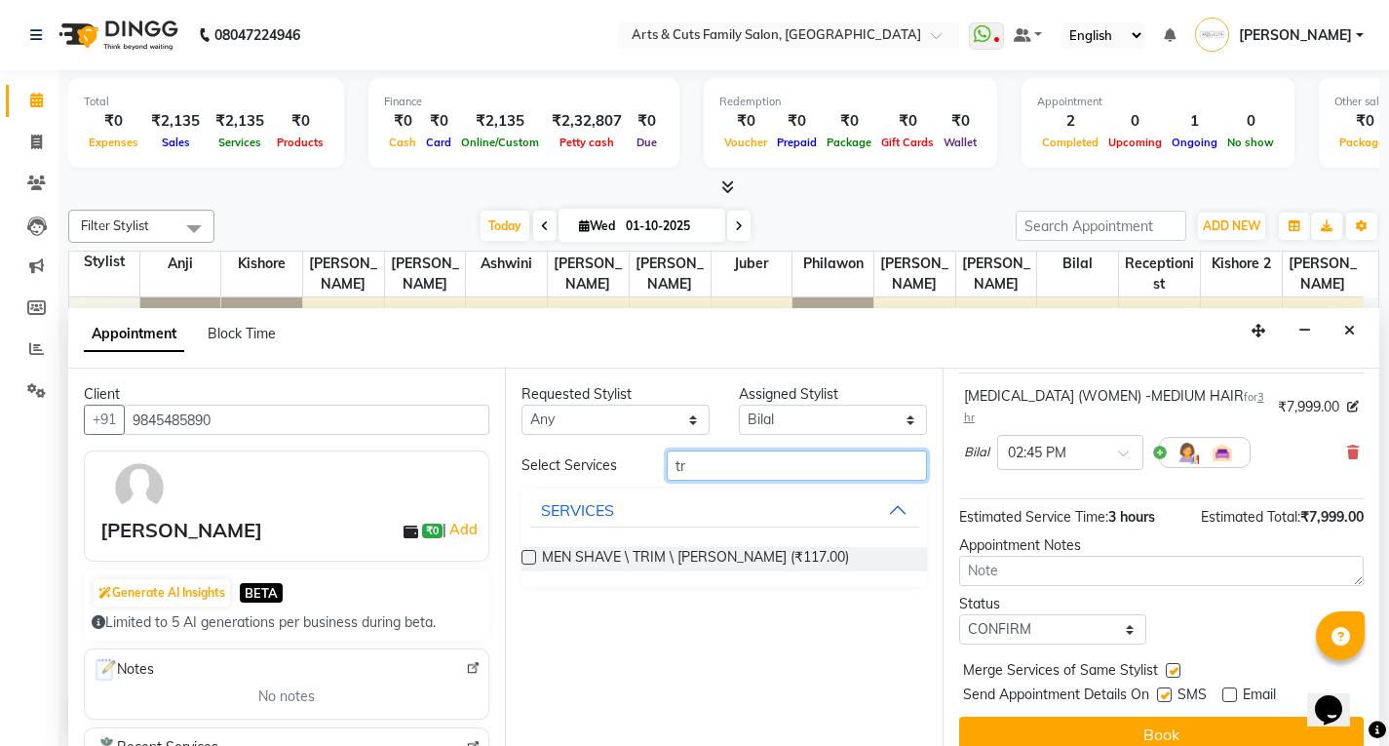
type input "t"
type input "u/v"
click at [531, 564] on label at bounding box center [529, 557] width 15 height 15
click at [531, 564] on input "checkbox" at bounding box center [528, 559] width 13 height 13
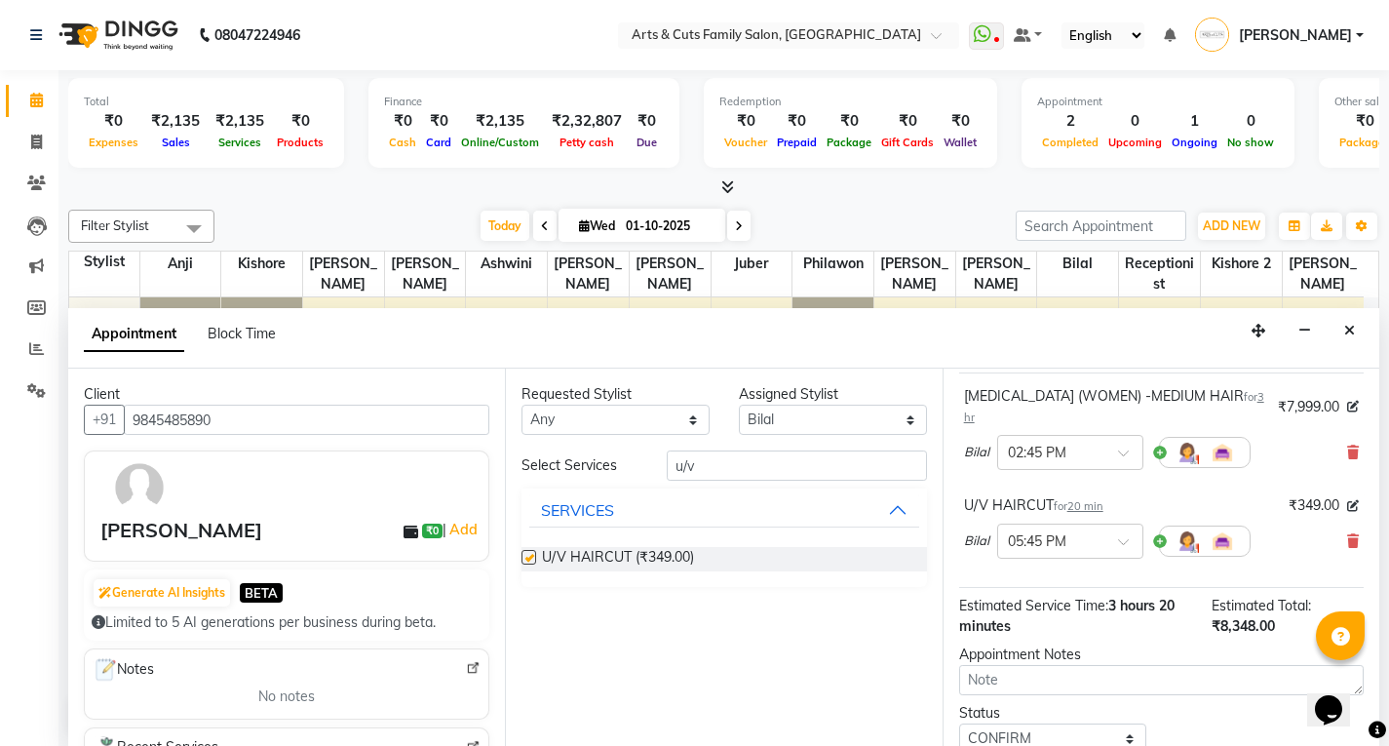
checkbox input "false"
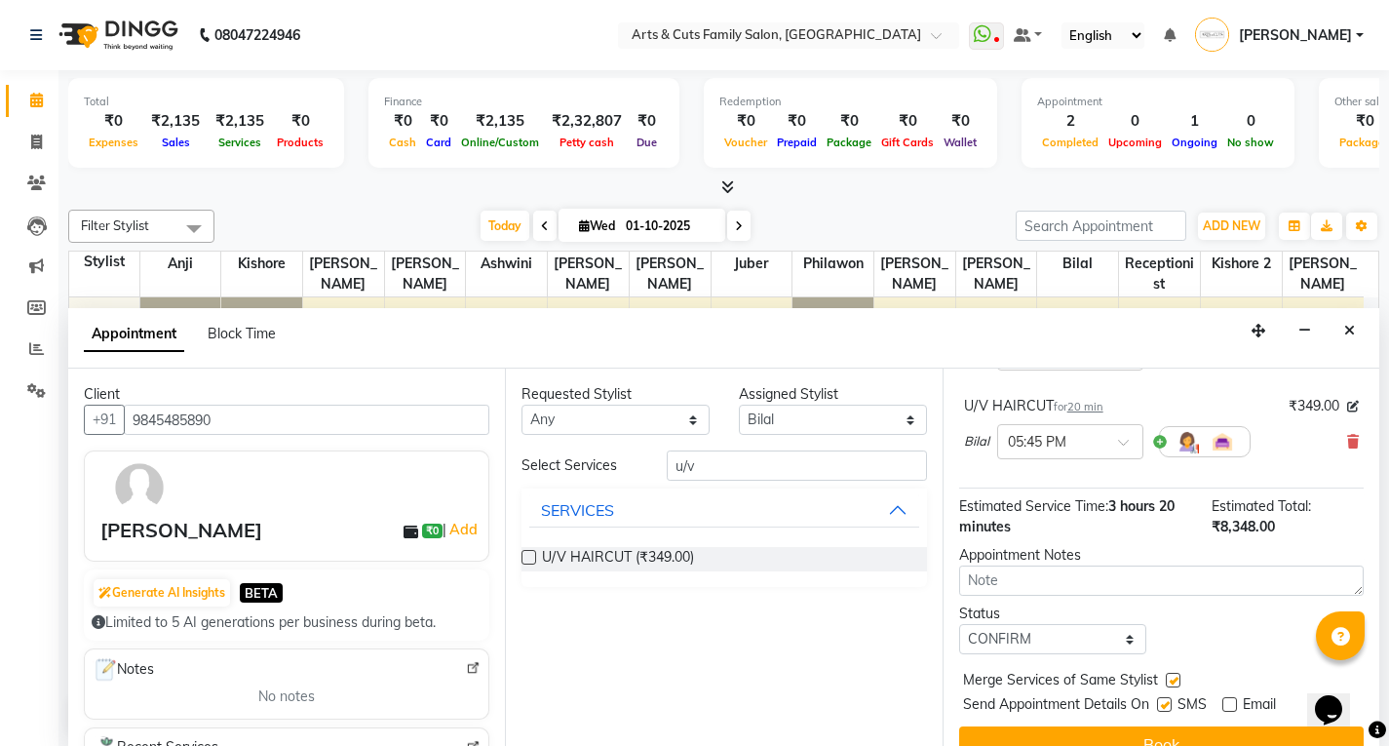
scroll to position [244, 0]
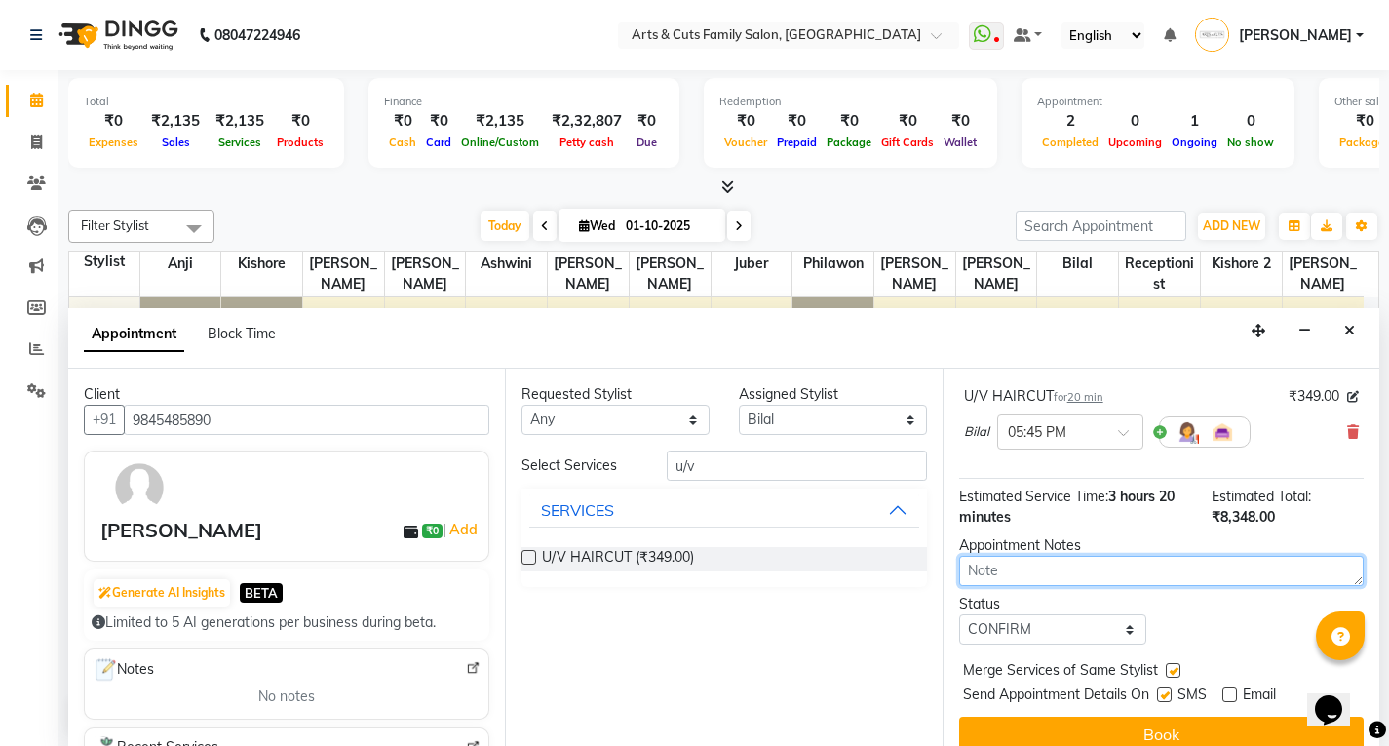
click at [1000, 556] on textarea at bounding box center [1161, 571] width 405 height 30
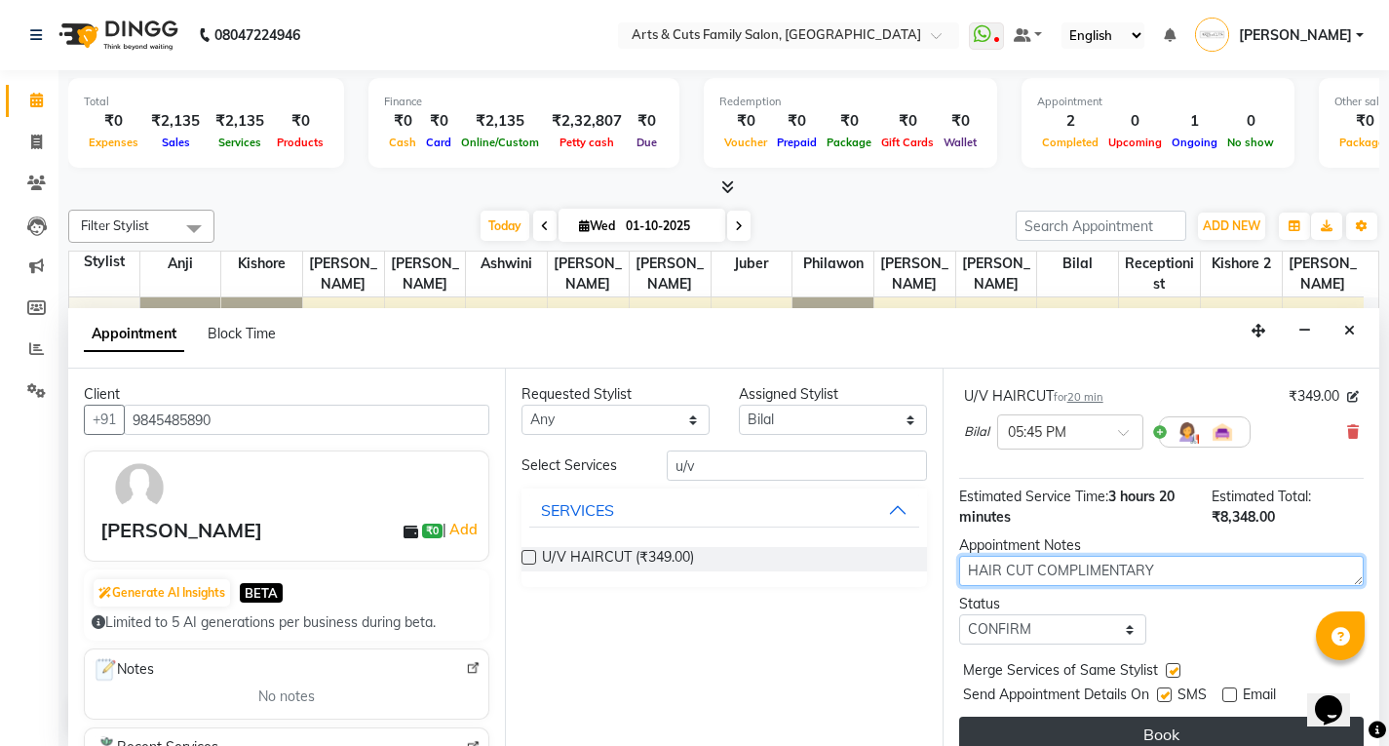
type textarea "HAIR CUT COMPLIMENTARY"
click at [1115, 723] on button "Book" at bounding box center [1161, 734] width 405 height 35
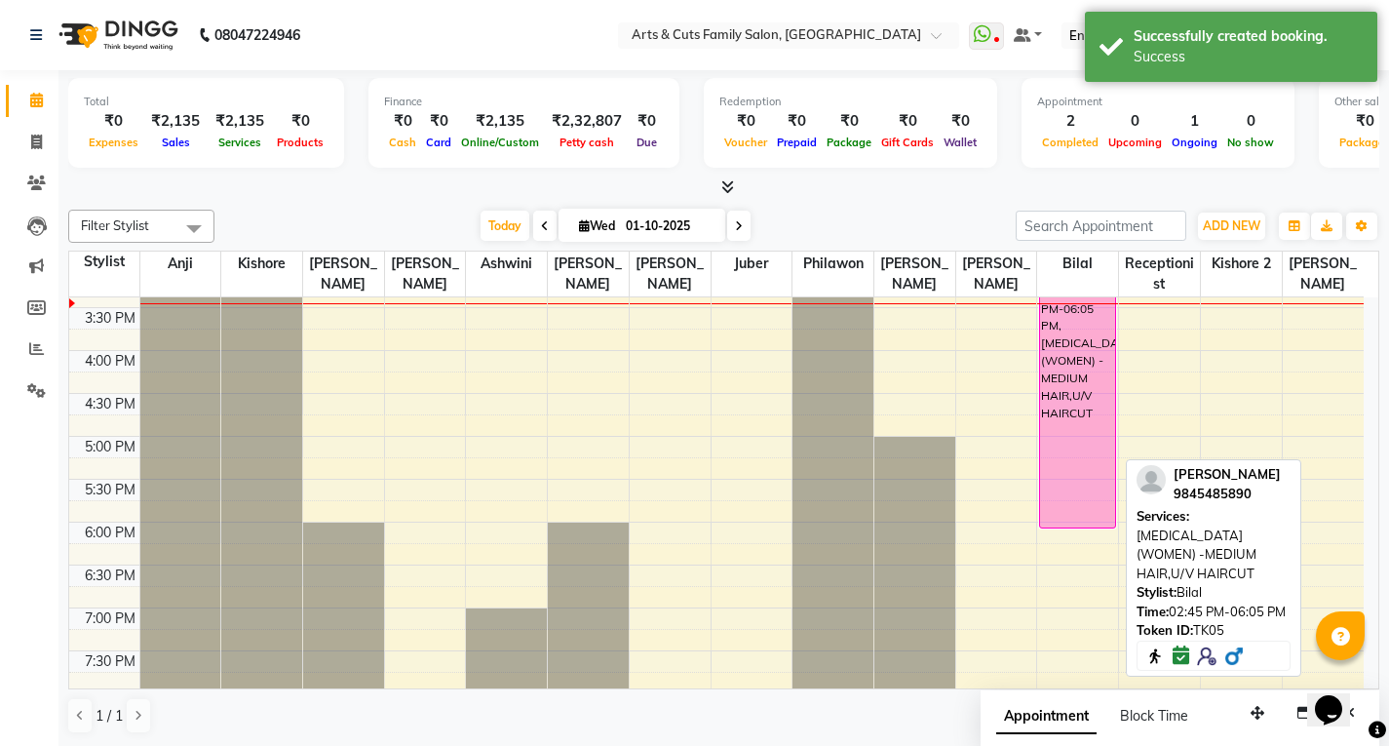
scroll to position [724, 0]
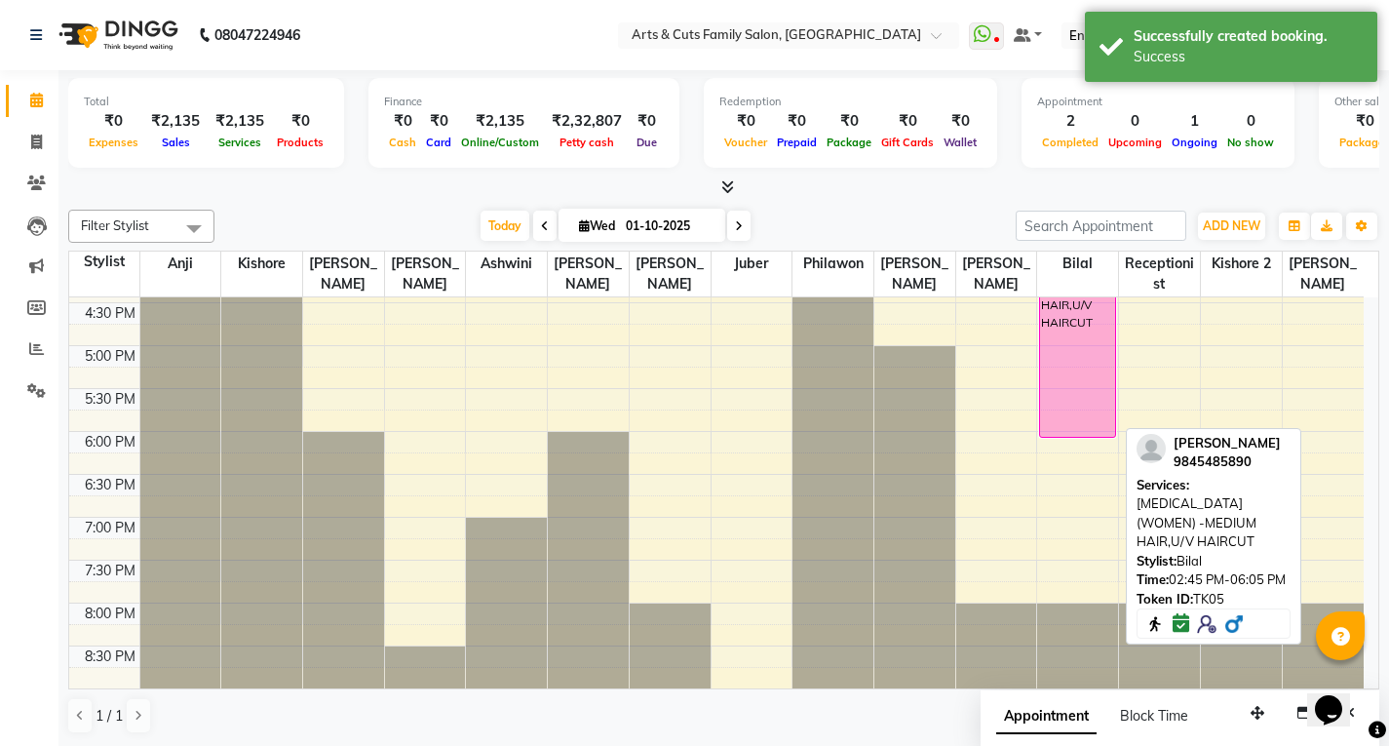
drag, startPoint x: 1063, startPoint y: 434, endPoint x: 1063, endPoint y: 450, distance: 16.6
click at [1063, 450] on div "8:00 AM 8:30 AM 9:00 AM 9:30 AM 10:00 AM 10:30 AM 11:00 AM 11:30 AM 12:00 PM 12…" at bounding box center [716, 131] width 1295 height 1115
drag, startPoint x: 1063, startPoint y: 434, endPoint x: 1060, endPoint y: 451, distance: 17.8
click at [1060, 451] on div "8:00 AM 8:30 AM 9:00 AM 9:30 AM 10:00 AM 10:30 AM 11:00 AM 11:30 AM 12:00 PM 12…" at bounding box center [716, 131] width 1295 height 1115
click at [1074, 431] on div "Kundan Kumar, TK05, 02:45 PM-06:05 PM, BOTOX (WOMEN) -MEDIUM HAIR,U/V HAIRCUT" at bounding box center [1077, 295] width 75 height 283
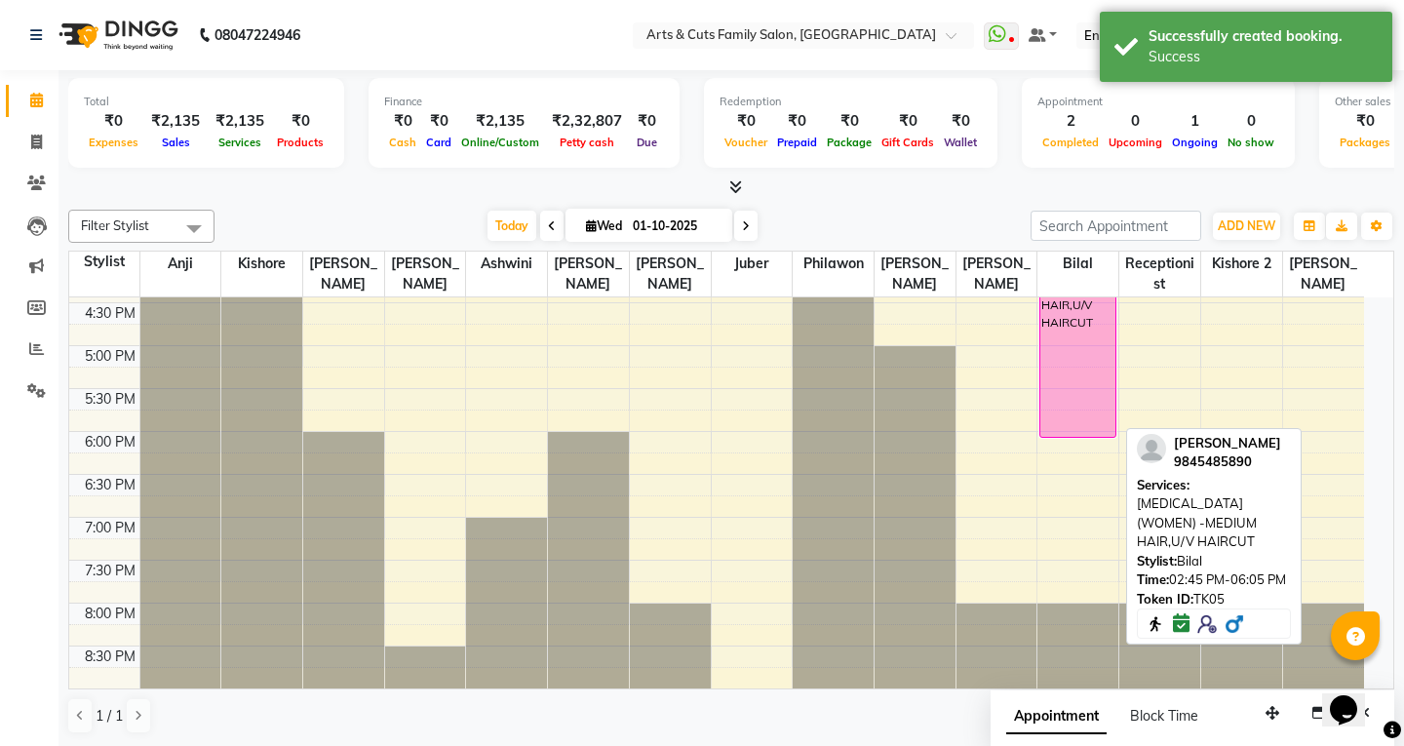
select select "6"
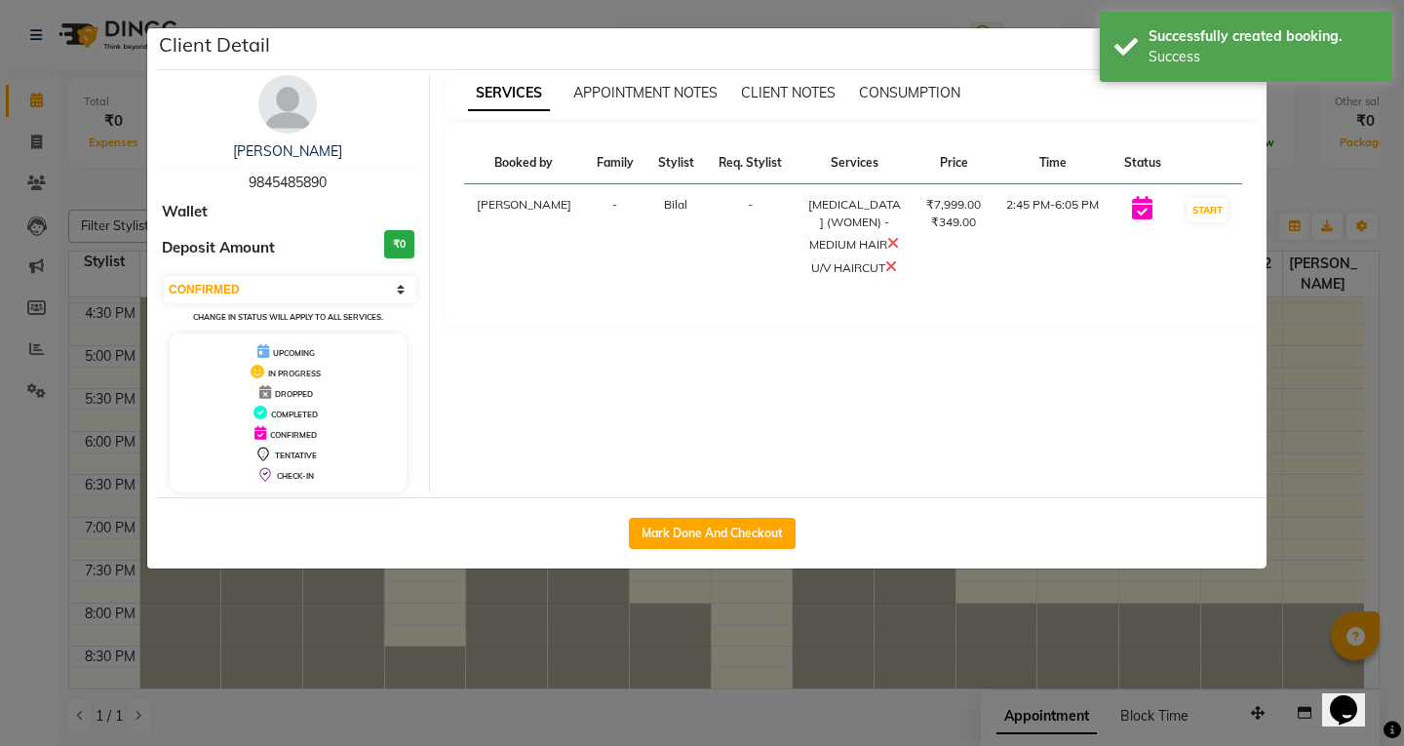
click at [1397, 331] on ngb-modal-window "Client Detail Kundan Kumar 9845485890 Wallet Deposit Amount ₹0 Select IN SERVIC…" at bounding box center [702, 373] width 1404 height 746
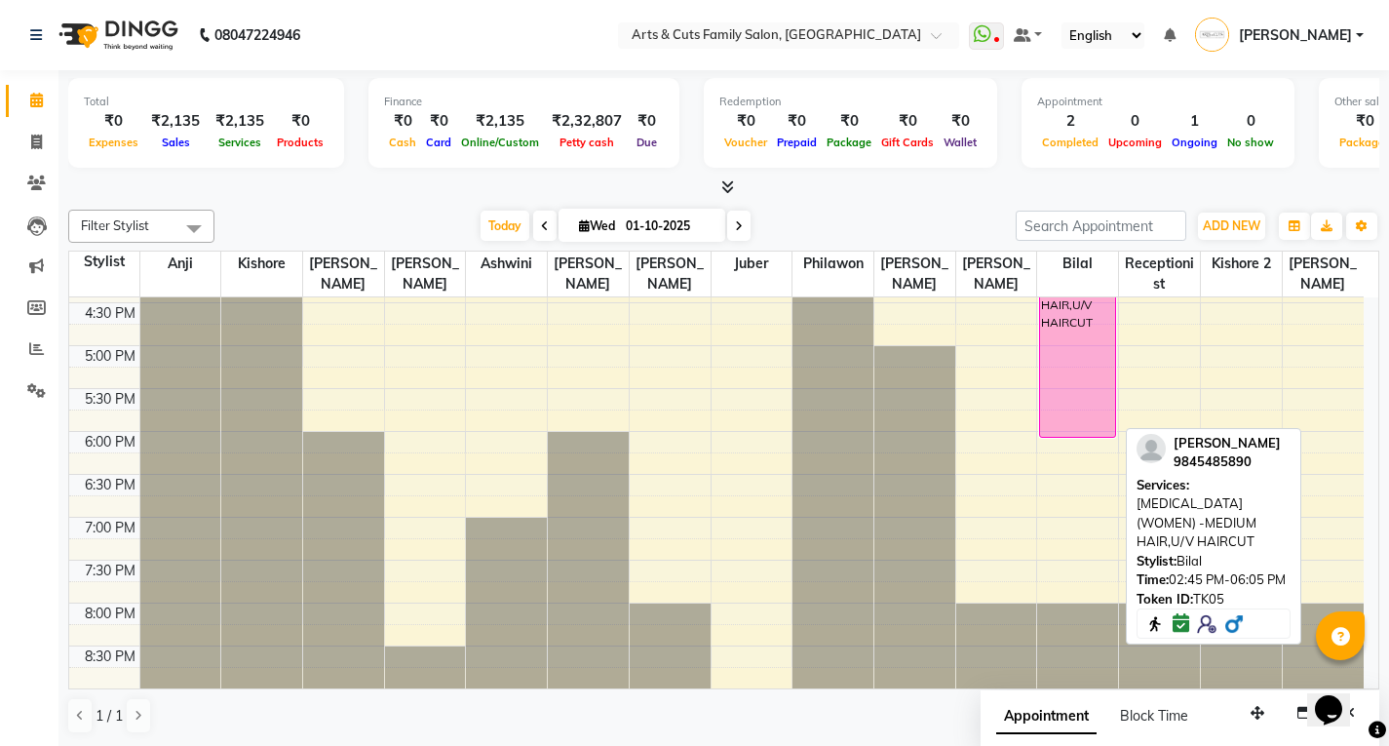
drag, startPoint x: 1073, startPoint y: 434, endPoint x: 1073, endPoint y: 449, distance: 14.6
click at [1073, 449] on div "8:00 AM 8:30 AM 9:00 AM 9:30 AM 10:00 AM 10:30 AM 11:00 AM 11:30 AM 12:00 PM 12…" at bounding box center [716, 131] width 1295 height 1115
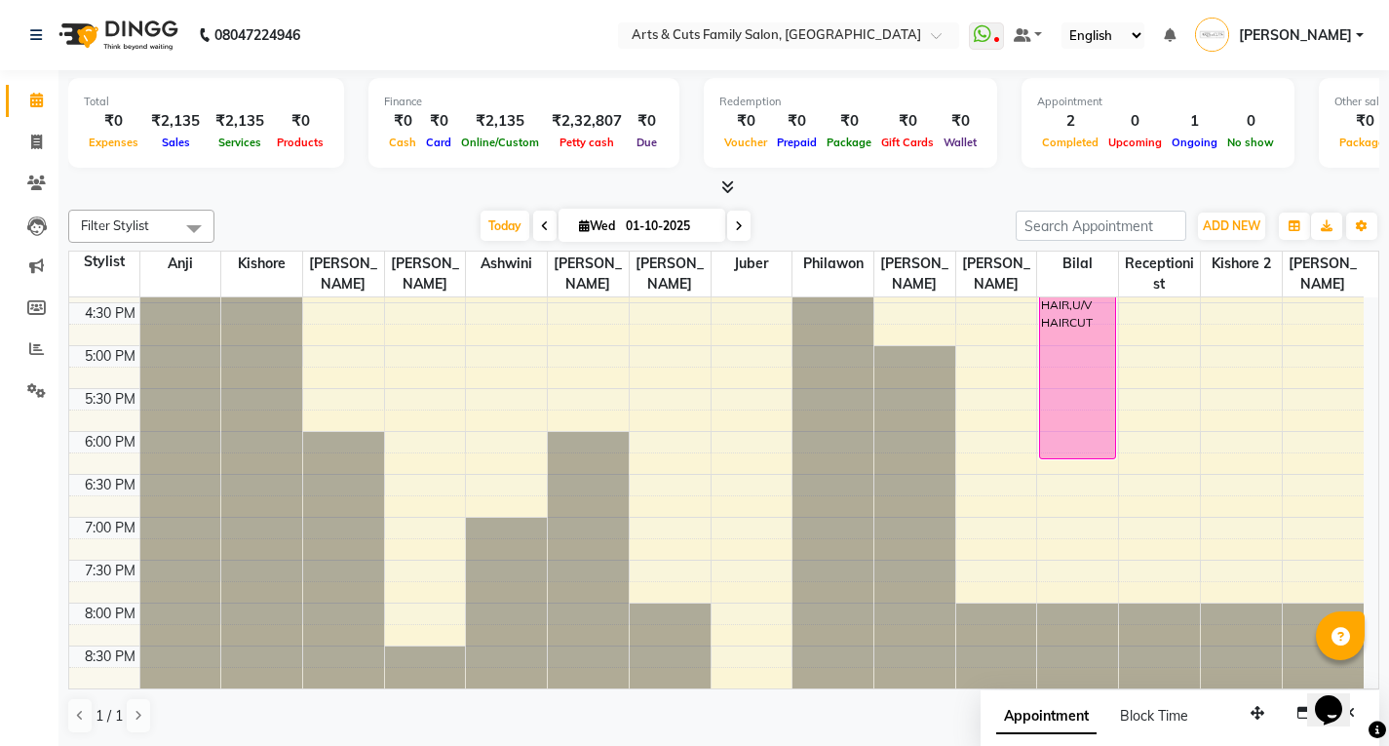
drag, startPoint x: 1061, startPoint y: 435, endPoint x: 1059, endPoint y: 448, distance: 12.8
click at [1056, 456] on div "Rakhi RRL, TK01, 11:45 AM-12:30 PM, Wed - Women 299 Hair Cut Kundan Kumar, TK05…" at bounding box center [1077, 131] width 81 height 1115
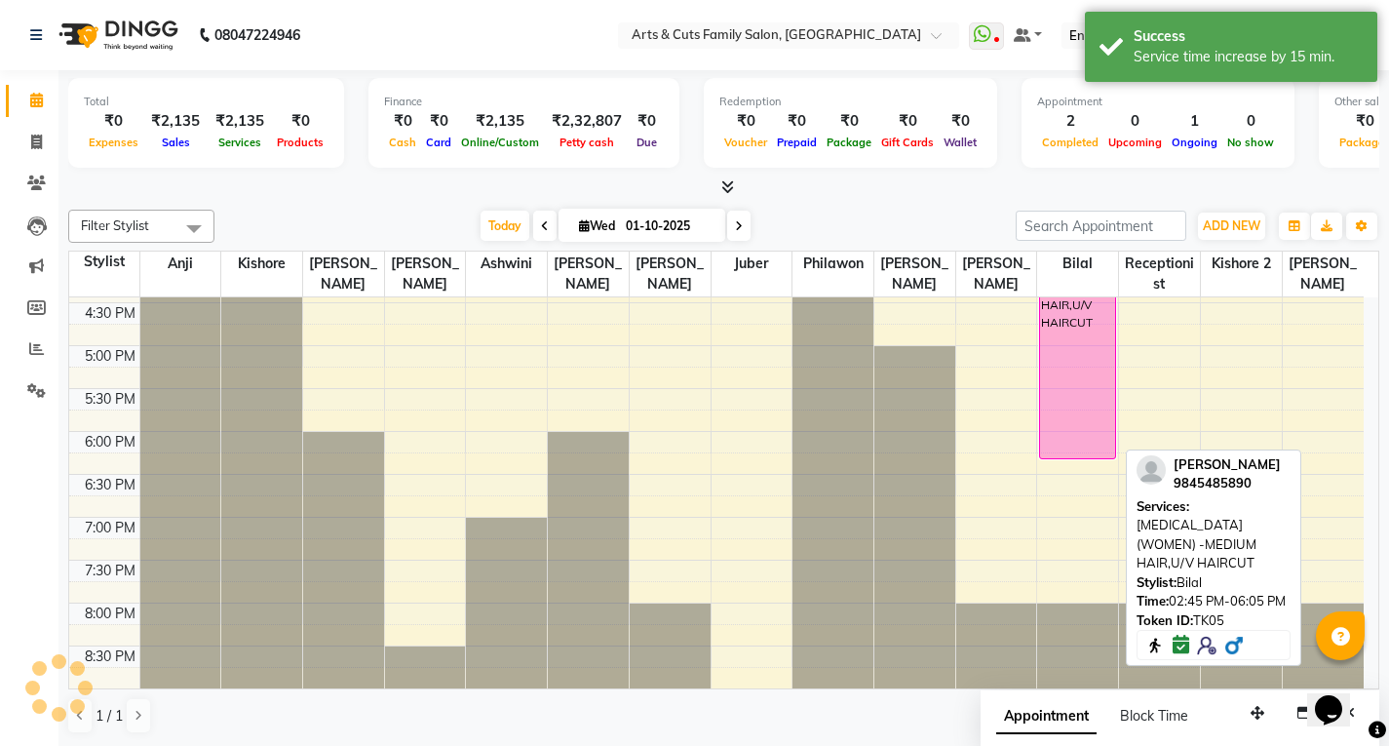
click at [1059, 448] on div "Kundan Kumar, TK05, 02:45 PM-06:05 PM, BOTOX (WOMEN) -MEDIUM HAIR,U/V HAIRCUT" at bounding box center [1077, 306] width 75 height 304
select select "6"
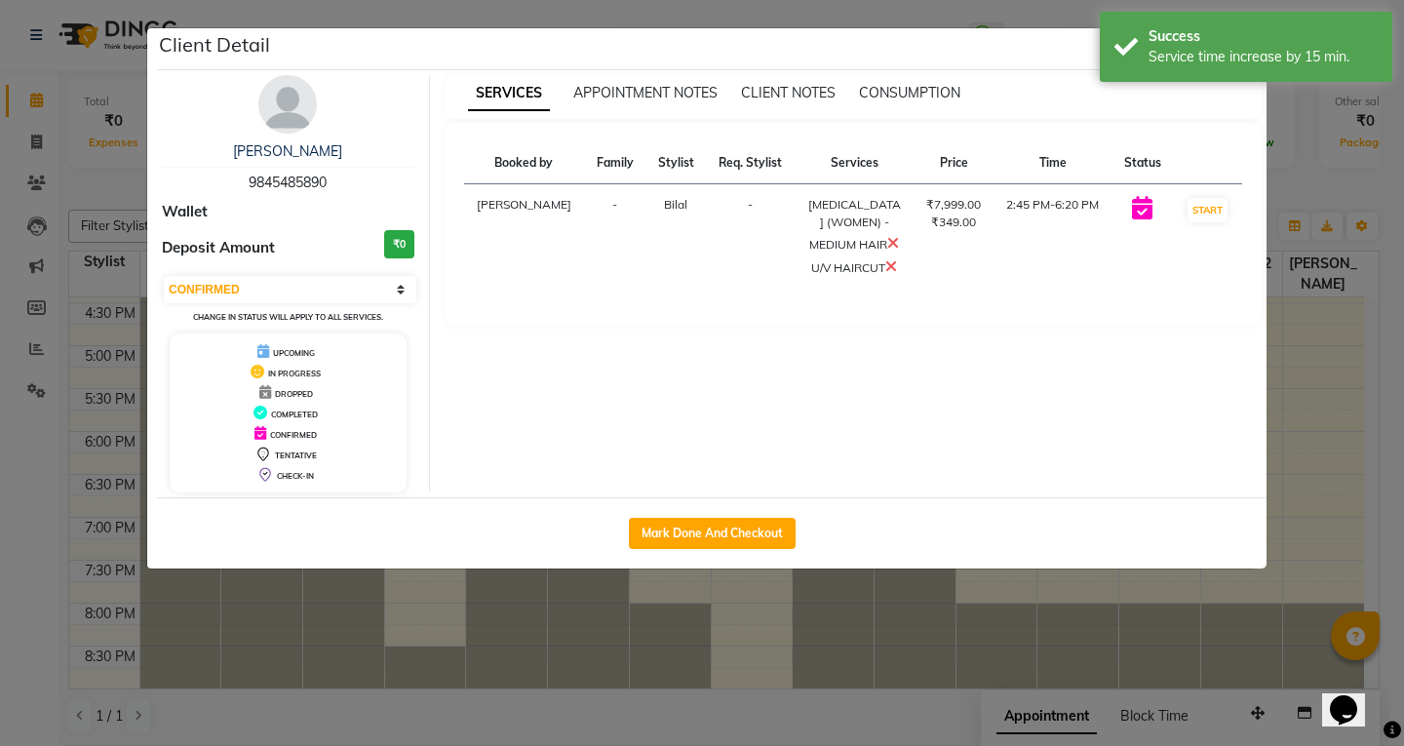
click at [1319, 371] on ngb-modal-window "Client Detail Kundan Kumar 9845485890 Wallet Deposit Amount ₹0 Select IN SERVIC…" at bounding box center [702, 373] width 1404 height 746
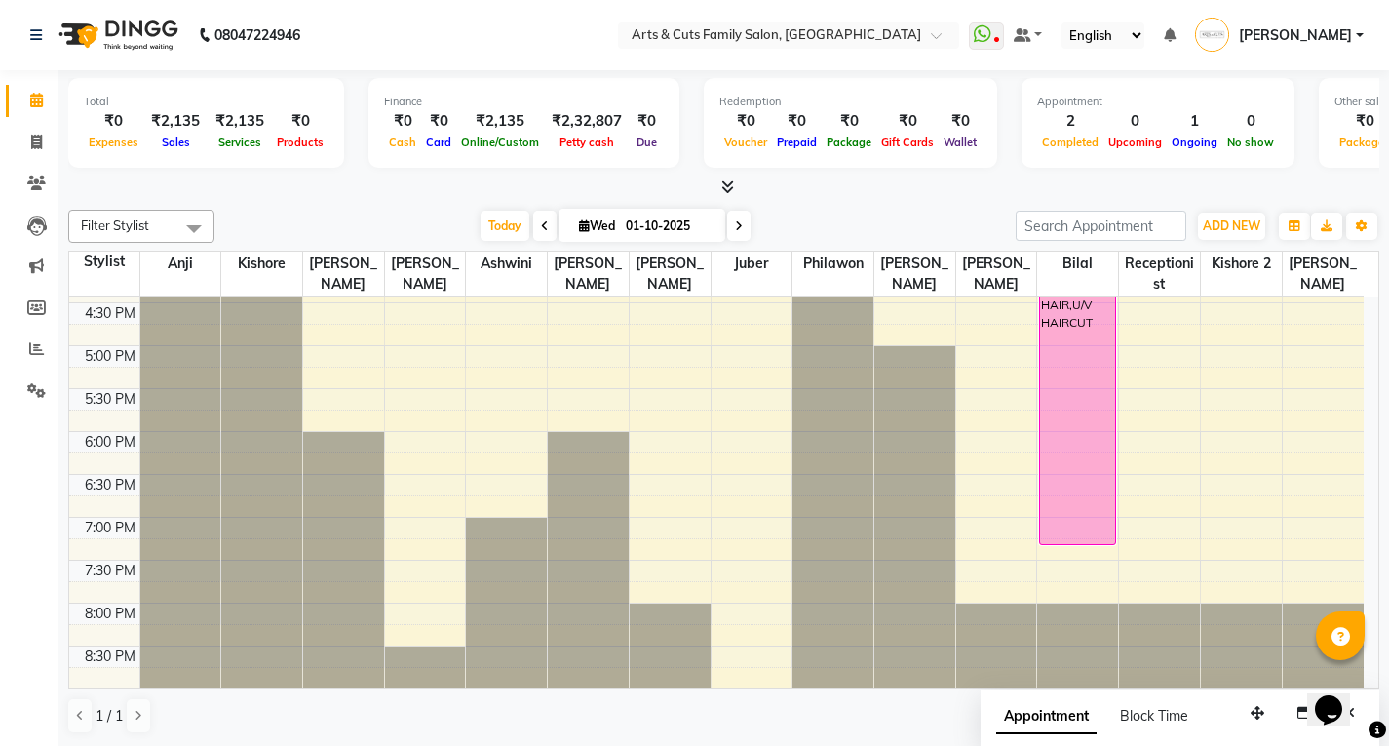
drag, startPoint x: 1058, startPoint y: 456, endPoint x: 1044, endPoint y: 520, distance: 64.8
click at [1054, 539] on div "Rakhi RRL, TK01, 11:45 AM-12:30 PM, Wed - Women 299 Hair Cut Kundan Kumar, TK05…" at bounding box center [1077, 131] width 81 height 1115
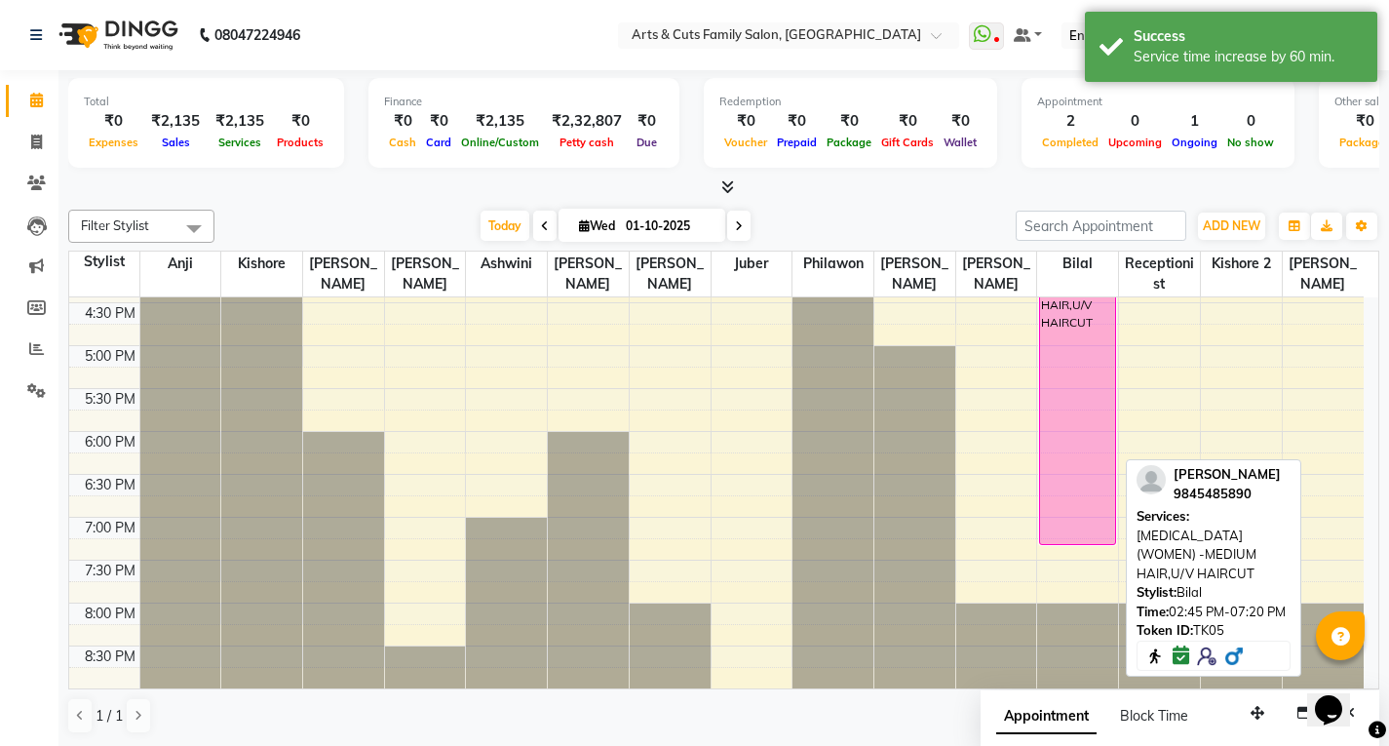
click at [1067, 461] on div "[PERSON_NAME], TK05, 02:45 PM-07:20 PM, [MEDICAL_DATA] (WOMEN) -MEDIUM HAIR,U/V…" at bounding box center [1077, 349] width 75 height 390
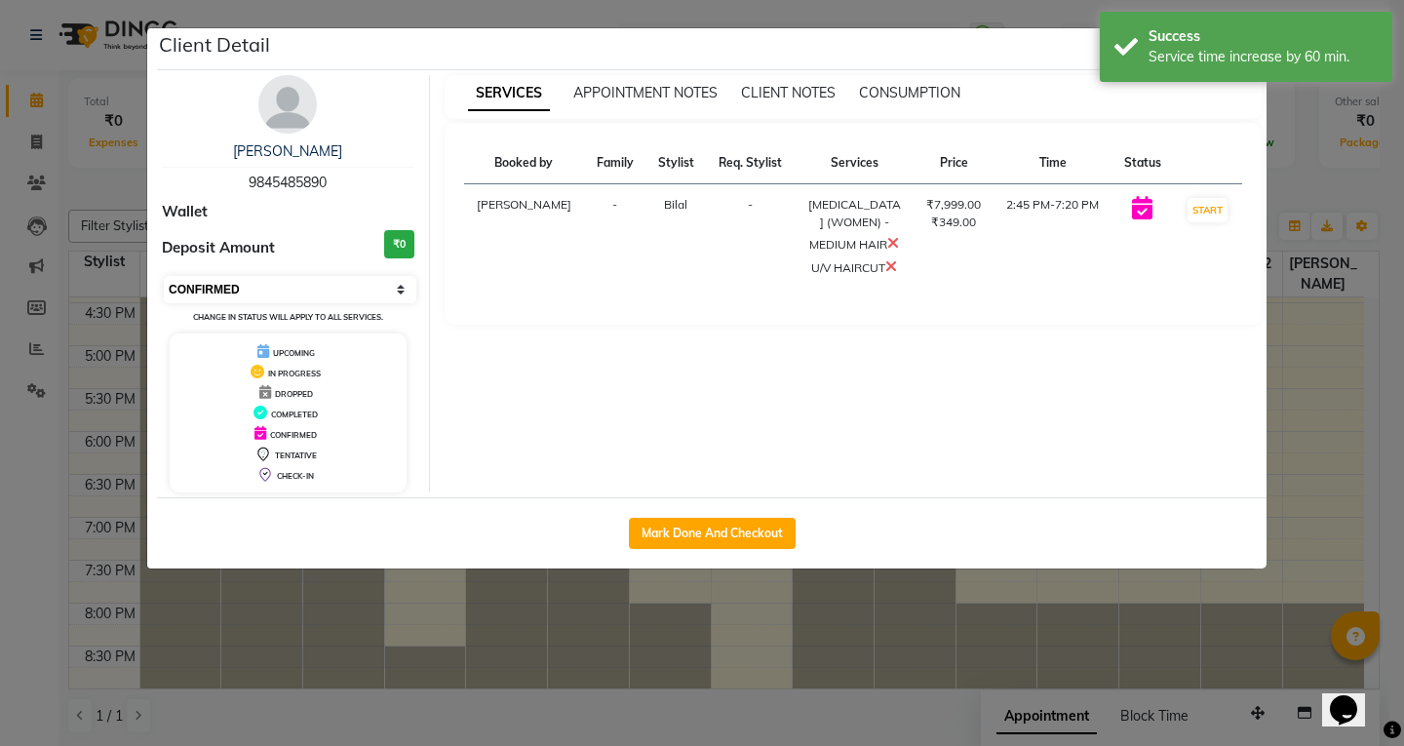
click at [207, 288] on select "Select IN SERVICE CONFIRMED TENTATIVE CHECK IN MARK DONE DROPPED UPCOMING" at bounding box center [290, 289] width 253 height 27
select select "1"
click at [164, 276] on select "Select IN SERVICE CONFIRMED TENTATIVE CHECK IN MARK DONE DROPPED UPCOMING" at bounding box center [290, 289] width 253 height 27
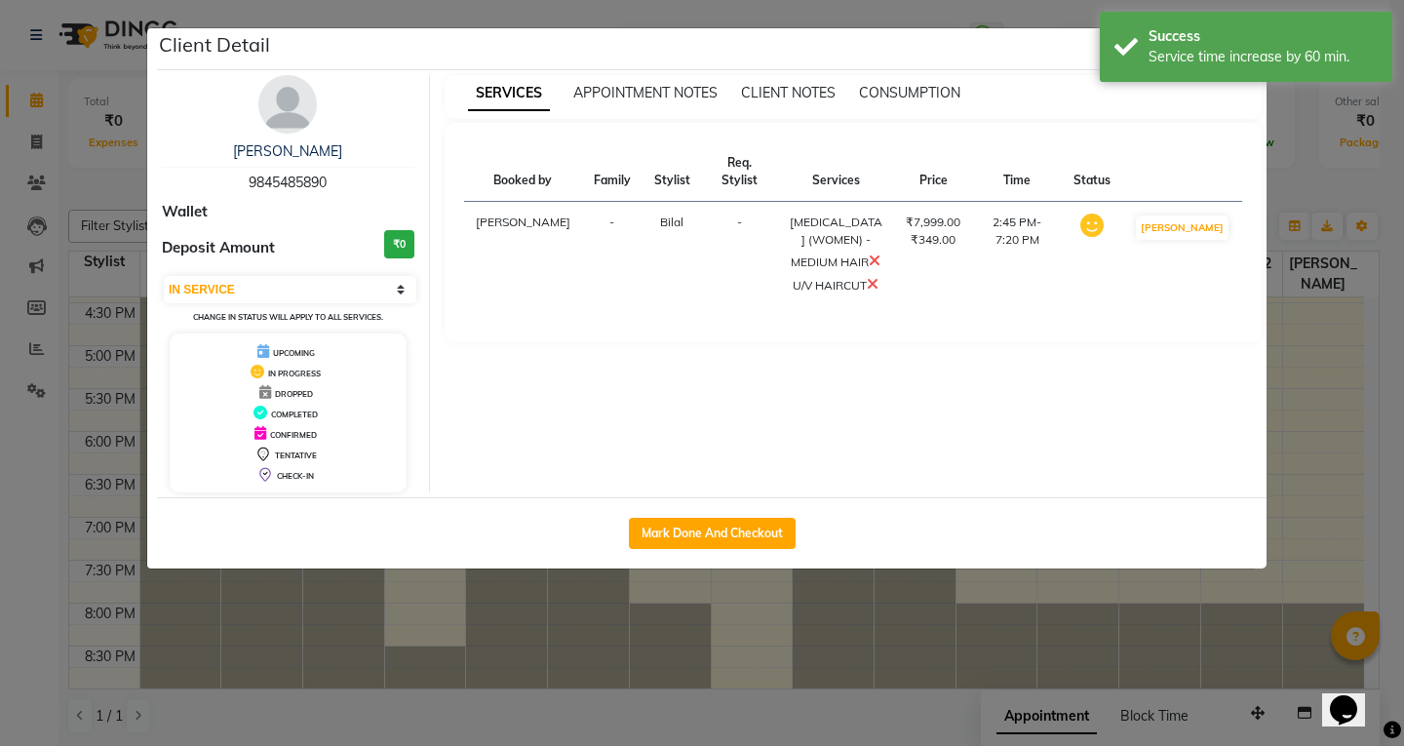
click at [1340, 390] on ngb-modal-window "Client Detail Kundan Kumar 9845485890 Wallet Deposit Amount ₹0 Select IN SERVIC…" at bounding box center [702, 373] width 1404 height 746
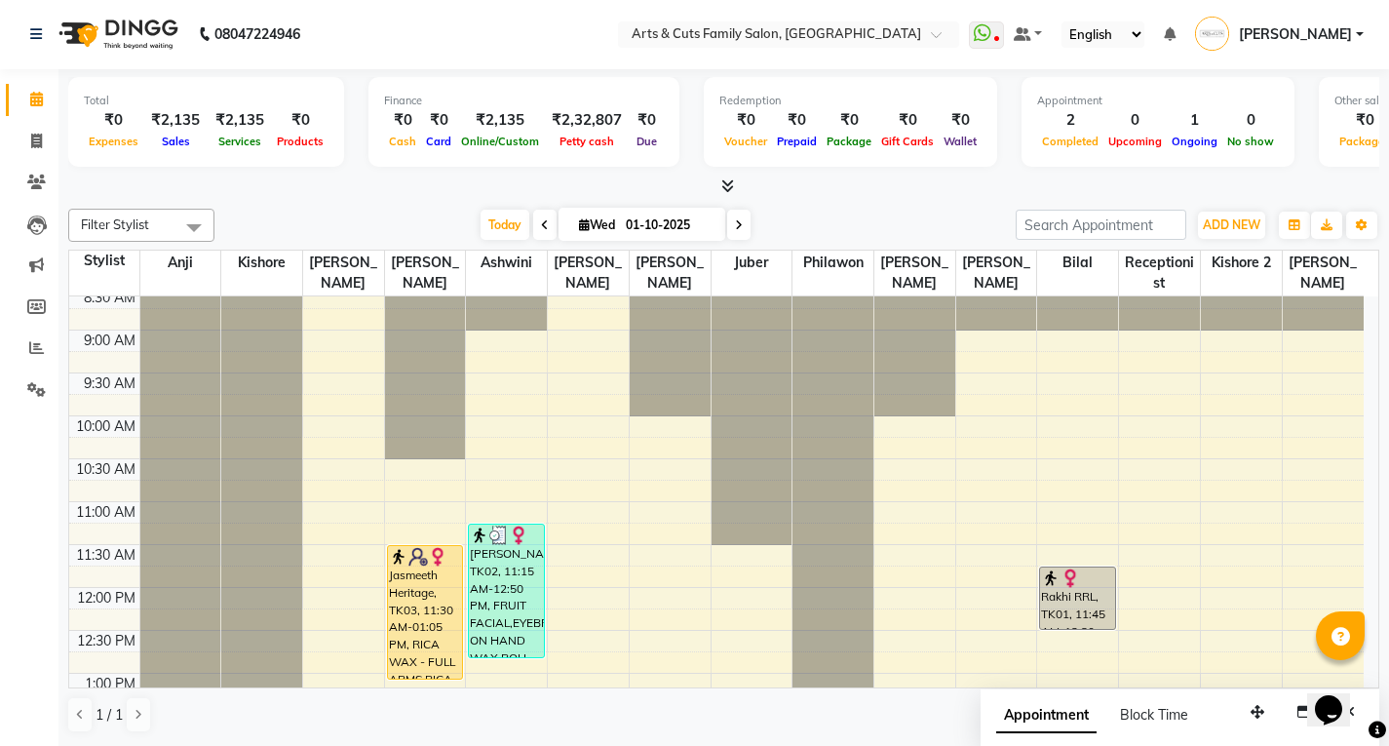
scroll to position [98, 0]
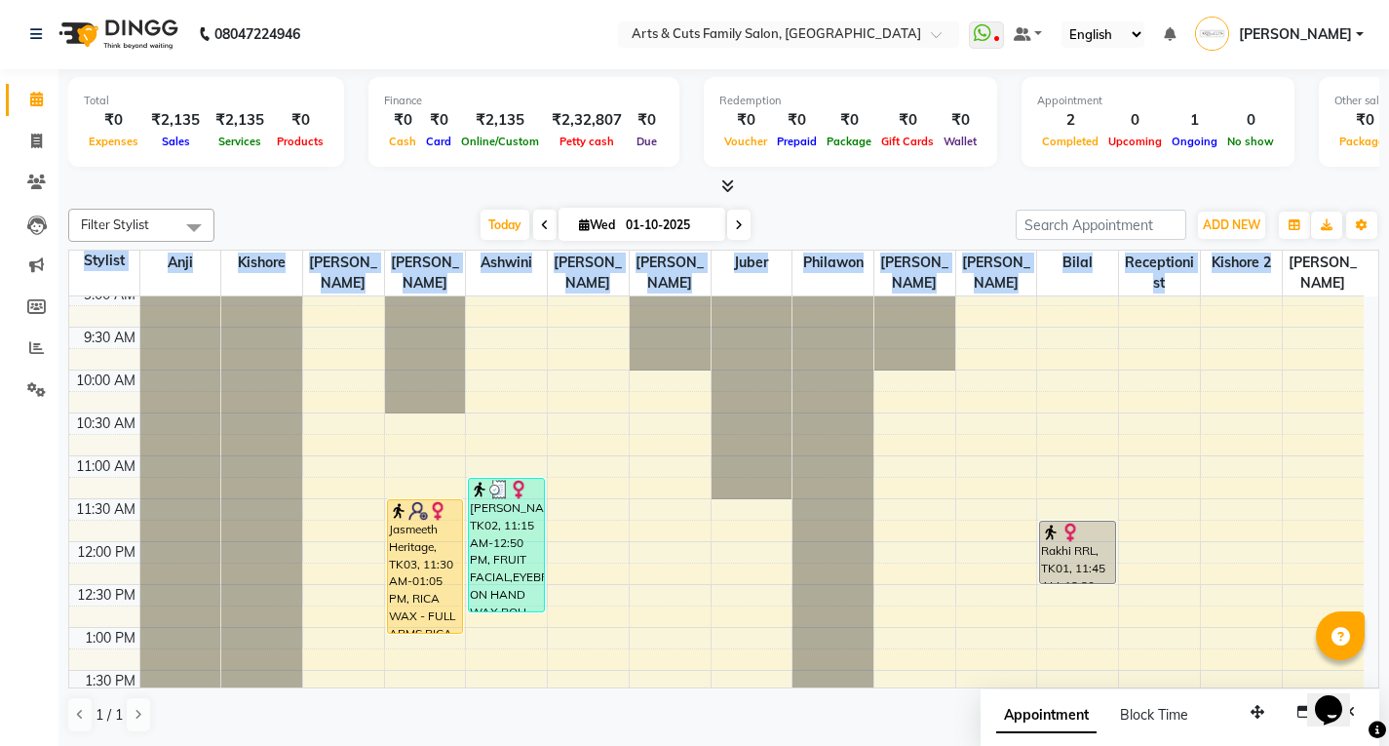
drag, startPoint x: 1282, startPoint y: 266, endPoint x: 1397, endPoint y: 441, distance: 209.0
click at [1389, 441] on html "08047224946 Select Location × Arts & Cuts Family Salon, Sarjapur WhatsApp Statu…" at bounding box center [694, 372] width 1389 height 746
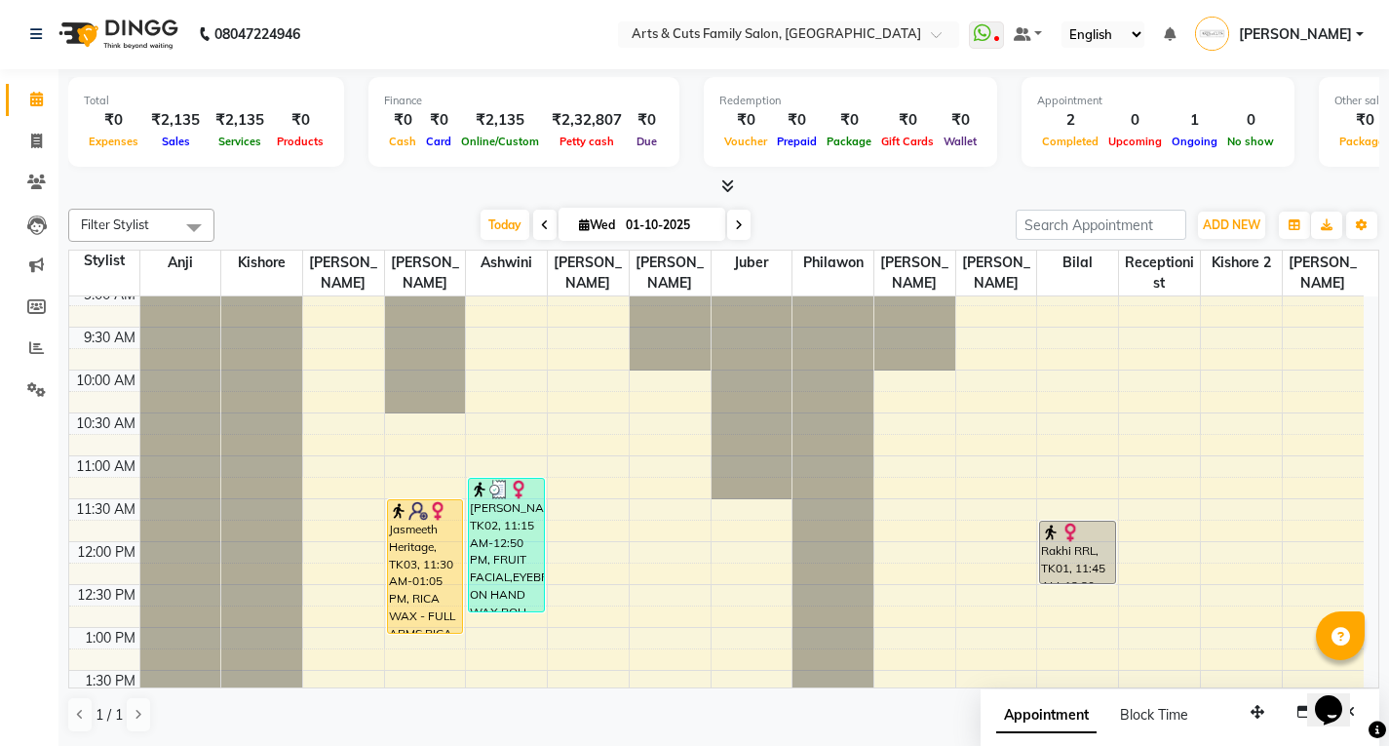
click at [1118, 192] on div at bounding box center [723, 186] width 1311 height 20
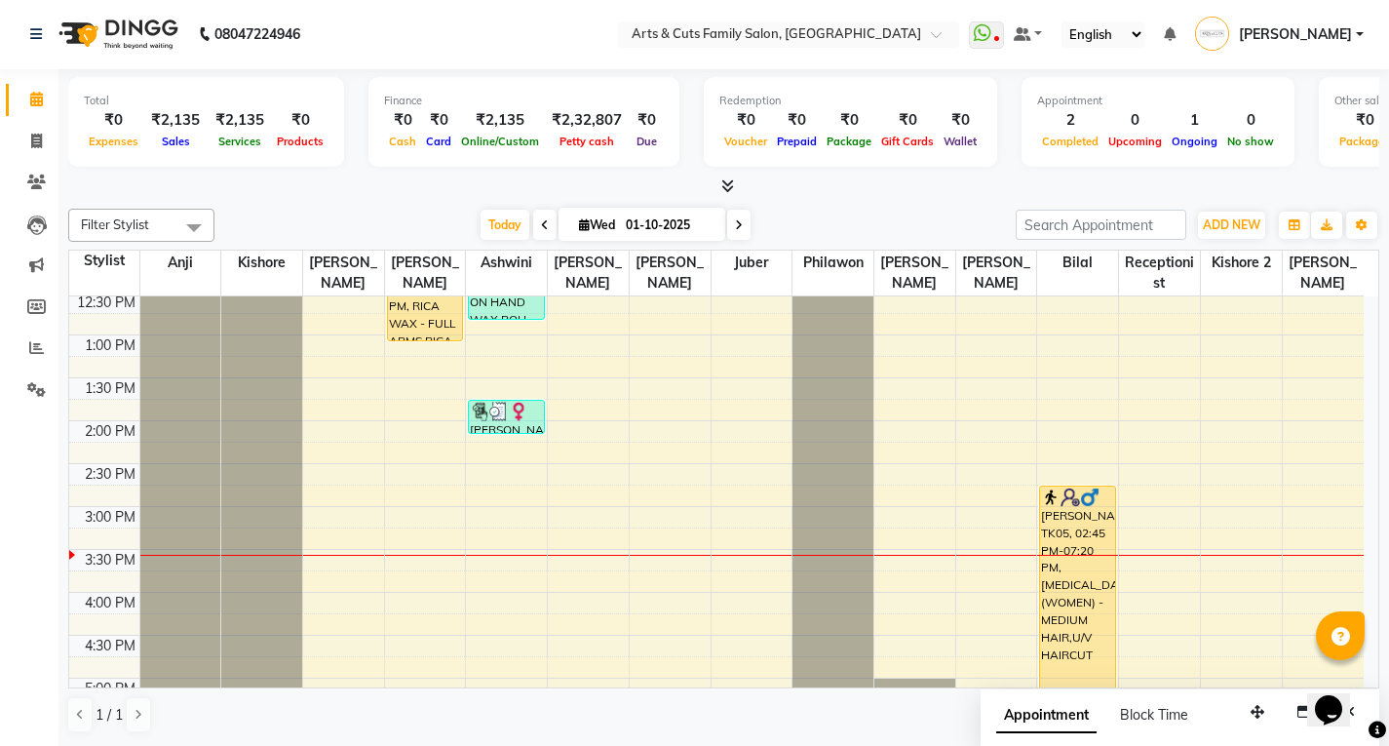
scroll to position [293, 0]
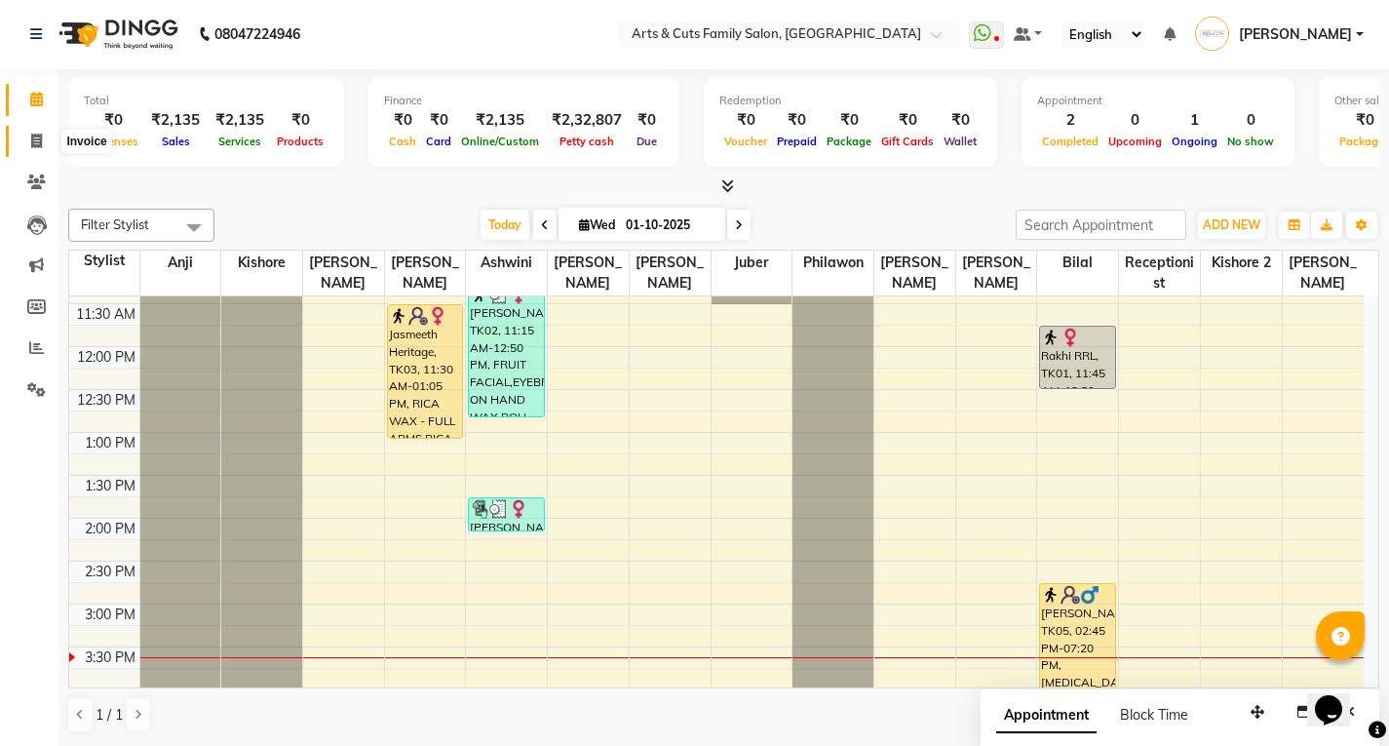
click at [32, 139] on icon at bounding box center [36, 141] width 11 height 15
select select "service"
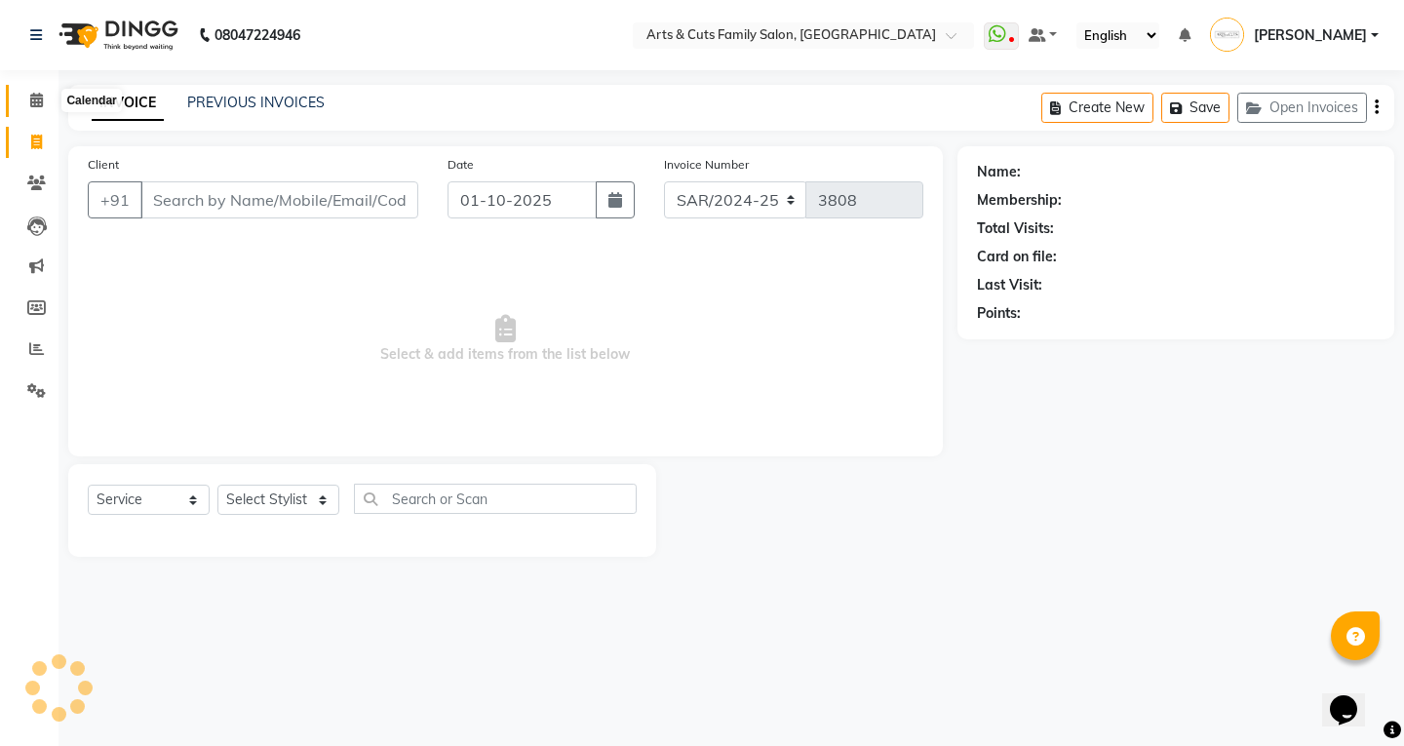
click at [25, 107] on span at bounding box center [37, 101] width 34 height 22
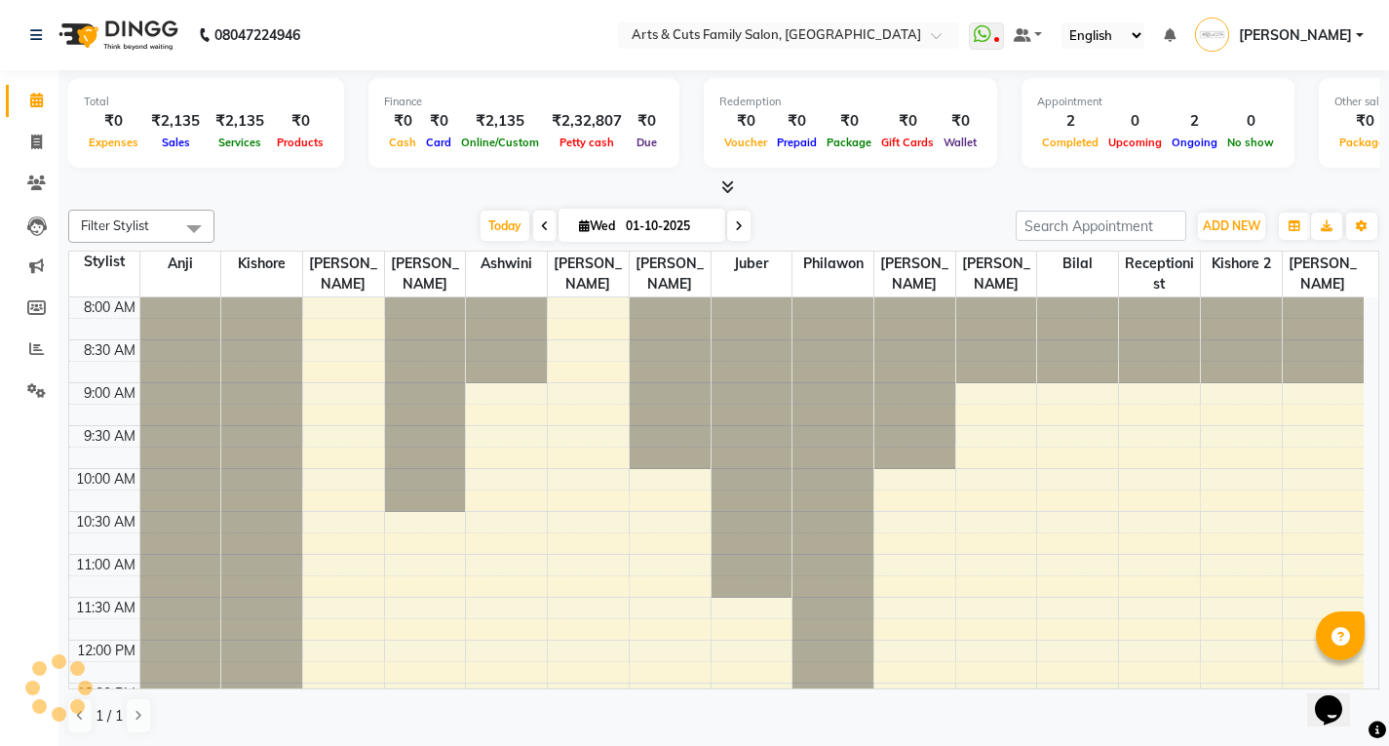
click at [25, 104] on span at bounding box center [37, 101] width 34 height 22
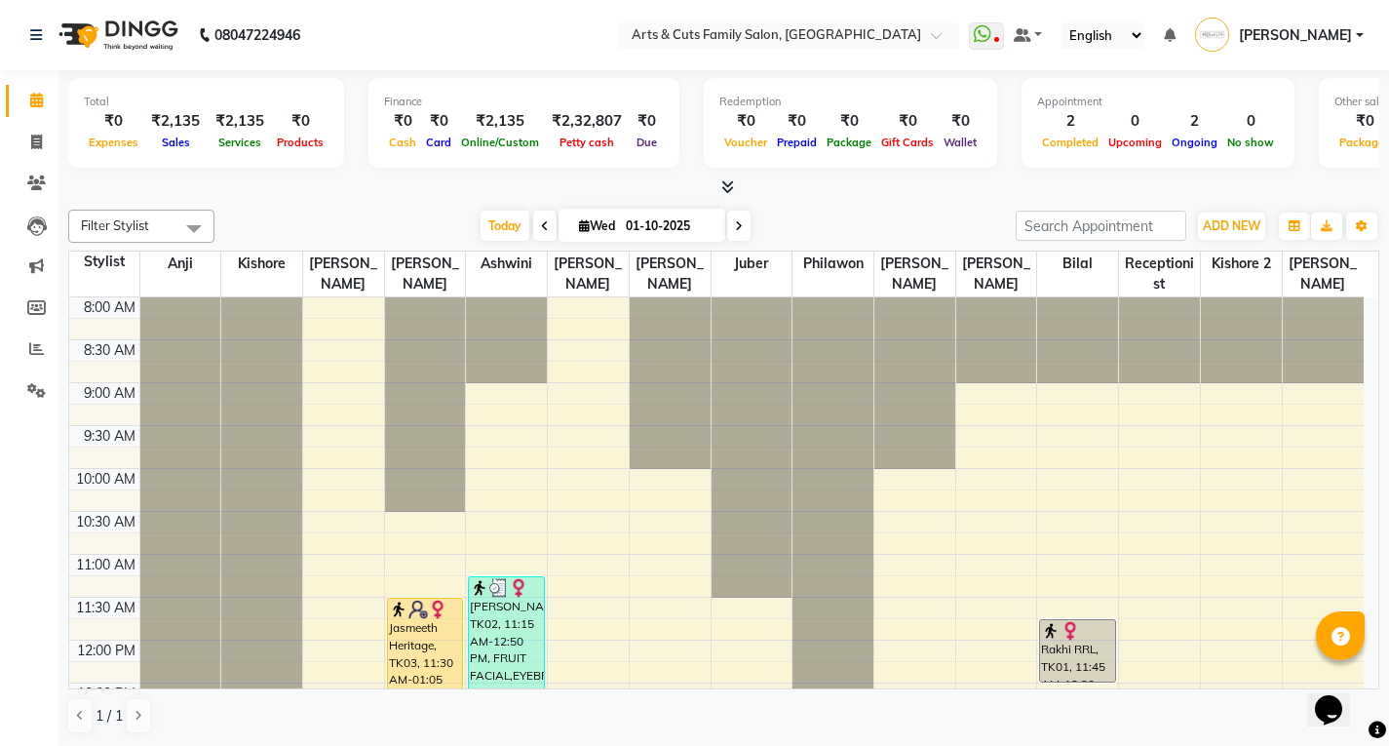
click at [448, 374] on div at bounding box center [425, 404] width 81 height 215
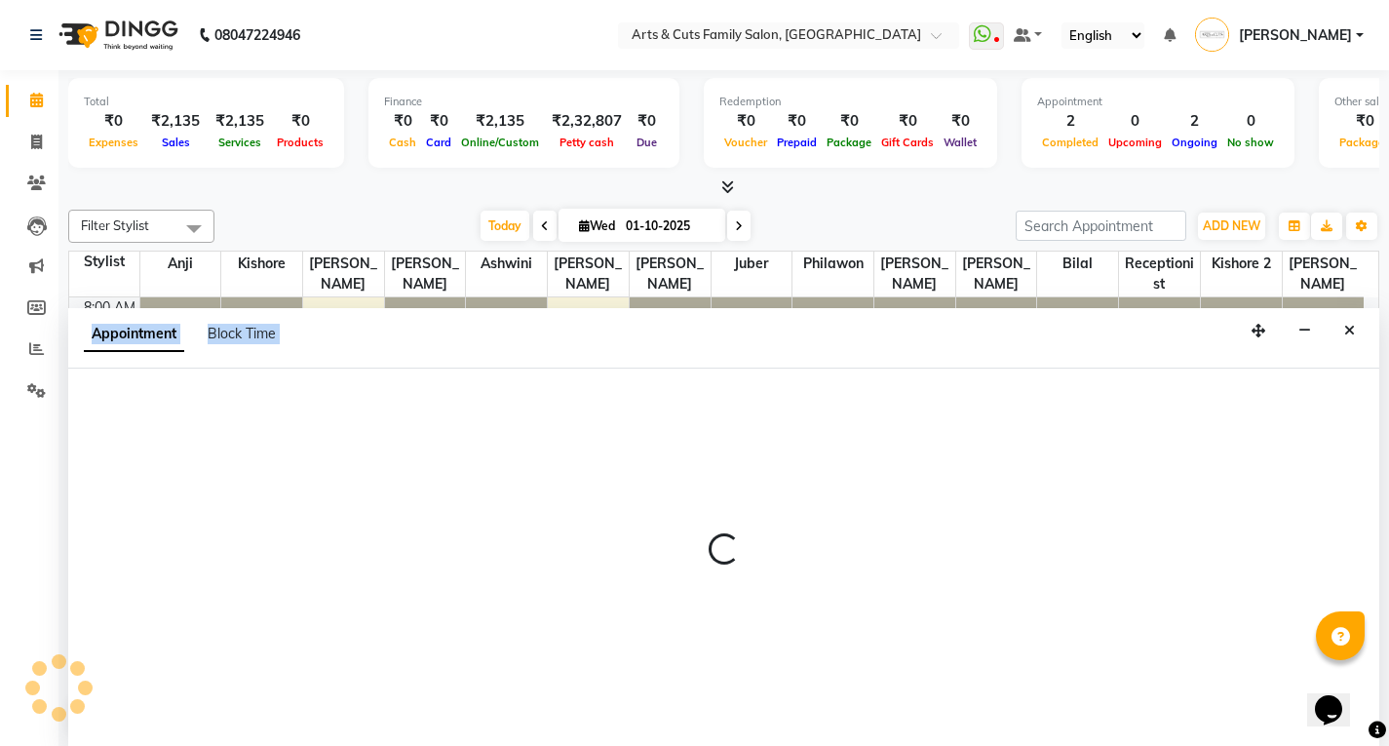
scroll to position [1, 0]
click at [551, 431] on div at bounding box center [723, 557] width 1311 height 378
select select "66025"
select select "570"
select select "tentative"
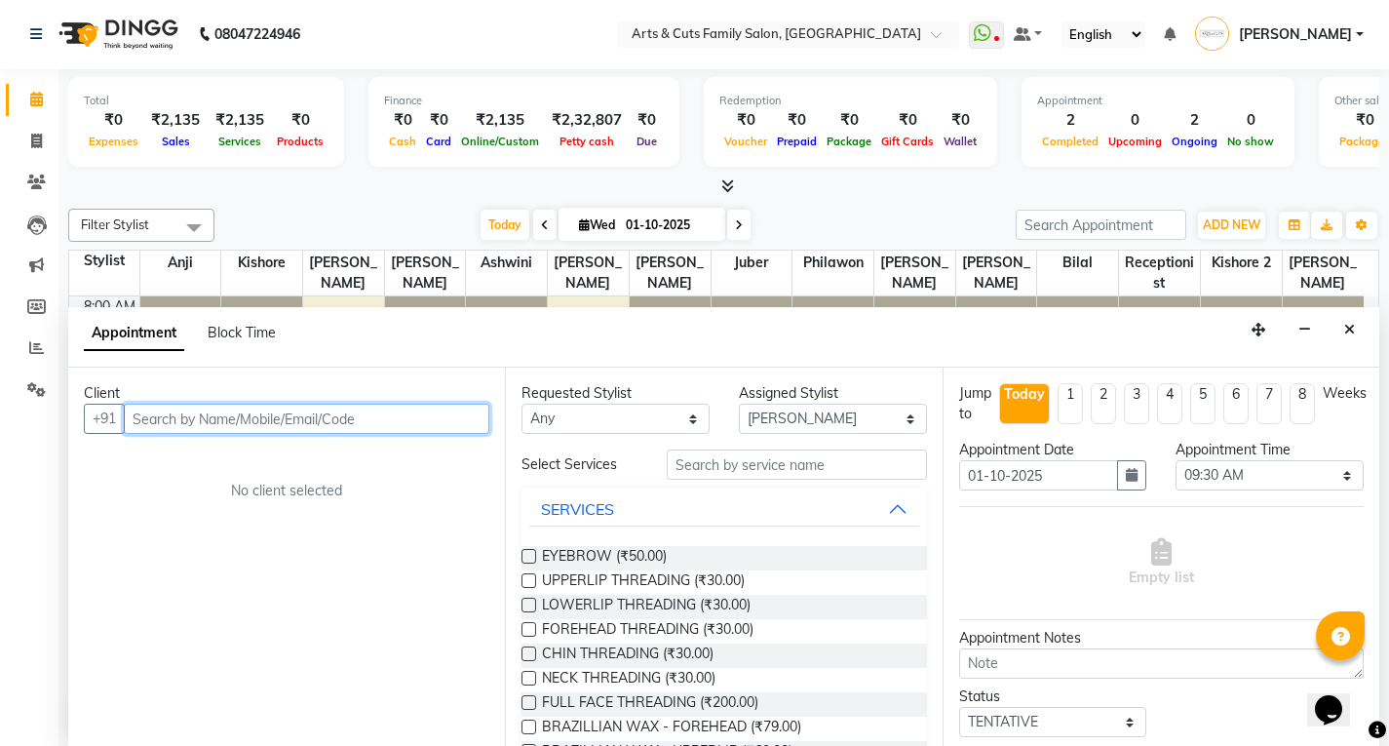
click at [196, 418] on input "text" at bounding box center [307, 419] width 366 height 30
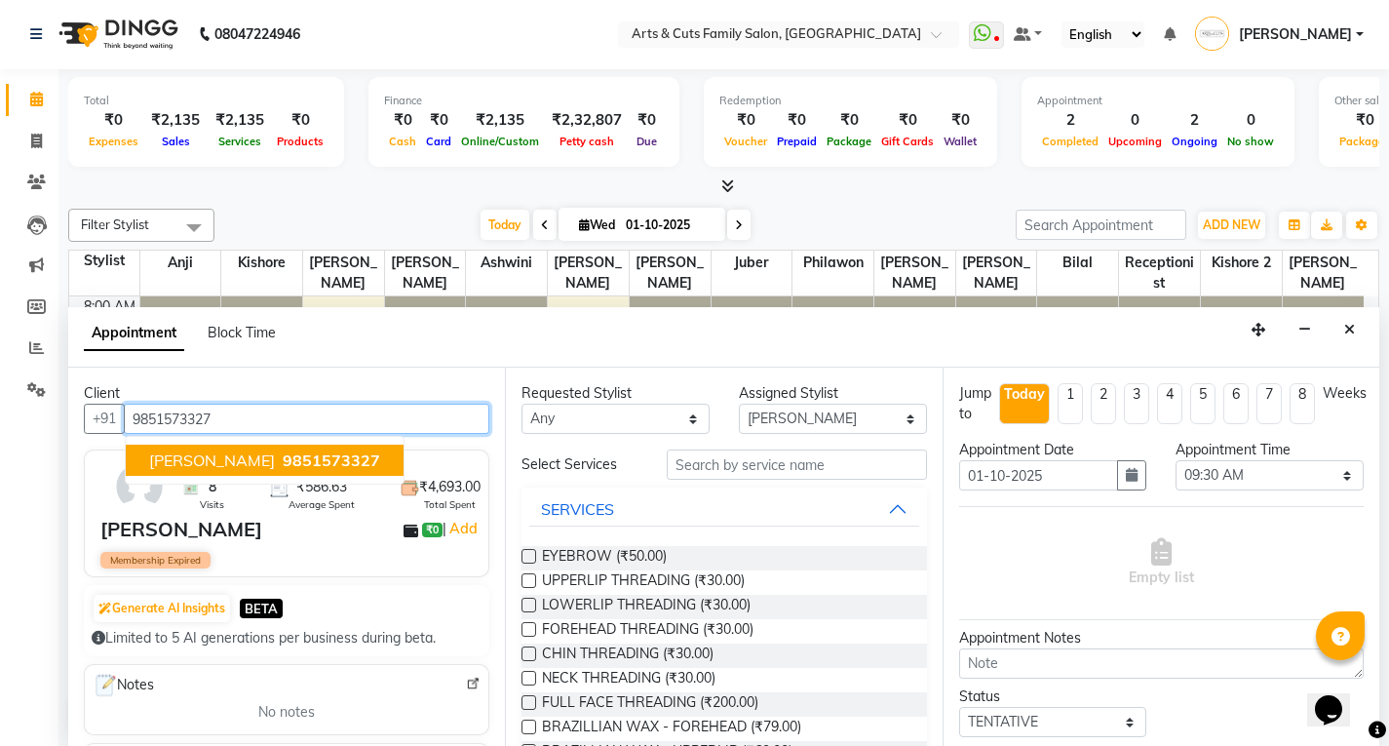
click at [188, 456] on span "Lalith" at bounding box center [212, 460] width 126 height 20
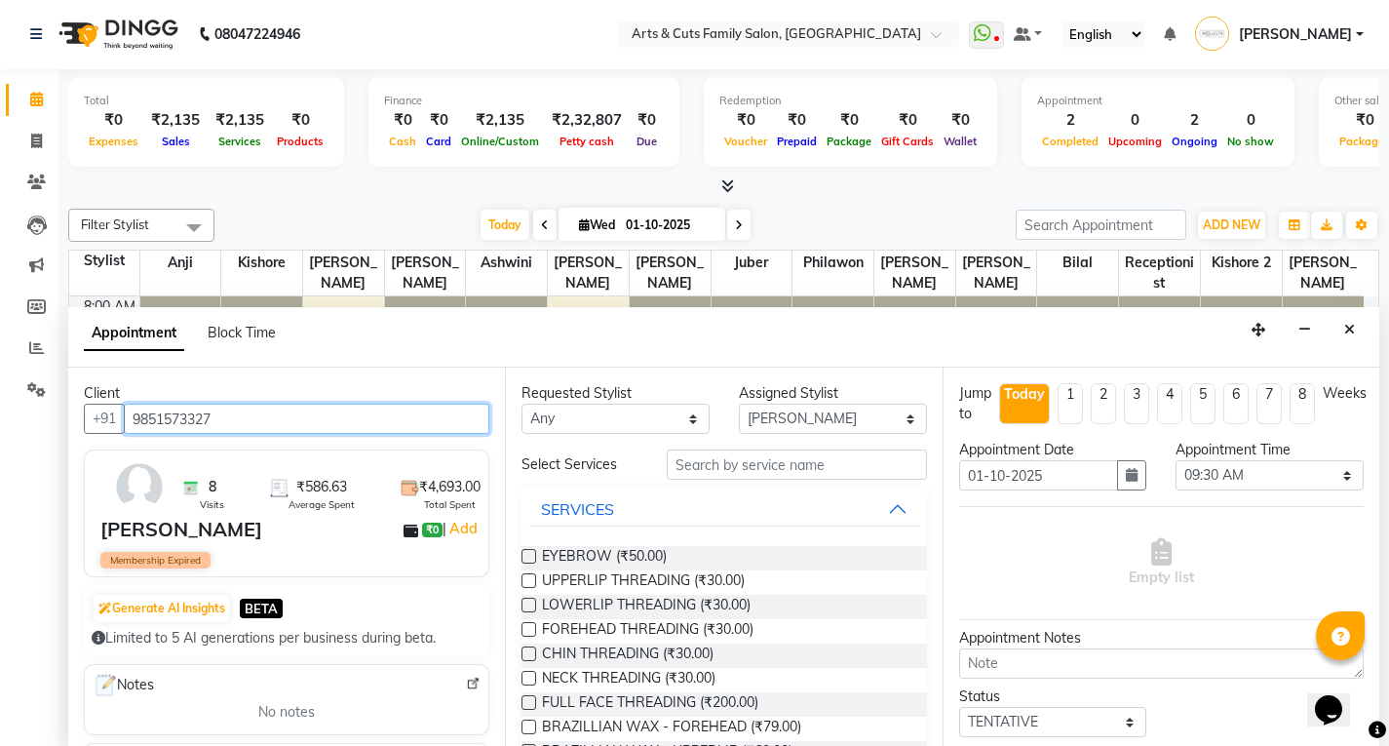
type input "9851573327"
click at [766, 443] on div "Requested Stylist Any Abdulla Amreen Anji Ashwini Bhavya Bilal Juber Kishore Ki…" at bounding box center [723, 557] width 437 height 378
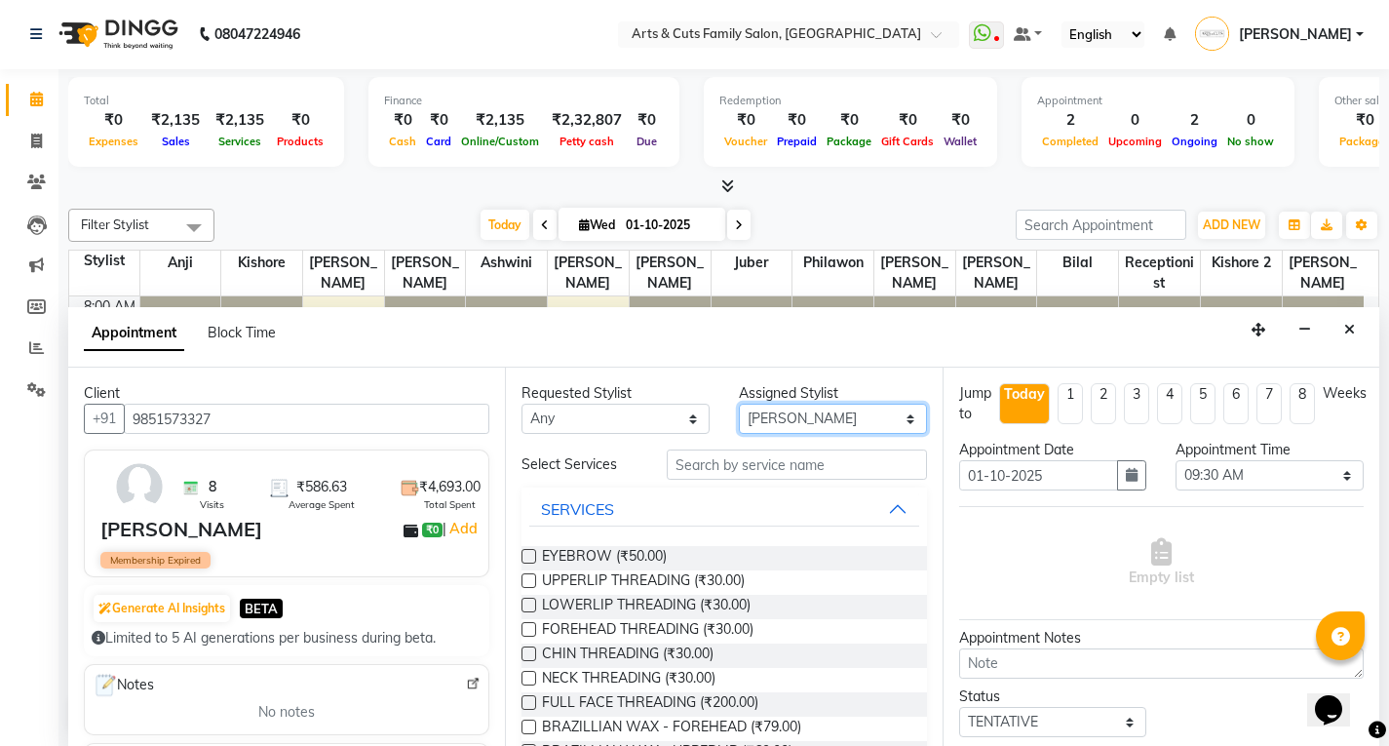
click at [761, 414] on select "Select Abdulla Amreen Anji Ashwini Bhavya Bilal Juber Kishore Kishore 2 Manisha…" at bounding box center [833, 419] width 188 height 30
select select "63866"
click at [739, 404] on select "Select Abdulla Amreen Anji Ashwini Bhavya Bilal Juber Kishore Kishore 2 Manisha…" at bounding box center [833, 419] width 188 height 30
click at [1195, 471] on select "Select 09:00 AM 09:15 AM 09:30 AM 09:45 AM 10:00 AM 10:15 AM 10:30 AM 10:45 AM …" at bounding box center [1270, 475] width 188 height 30
select select "960"
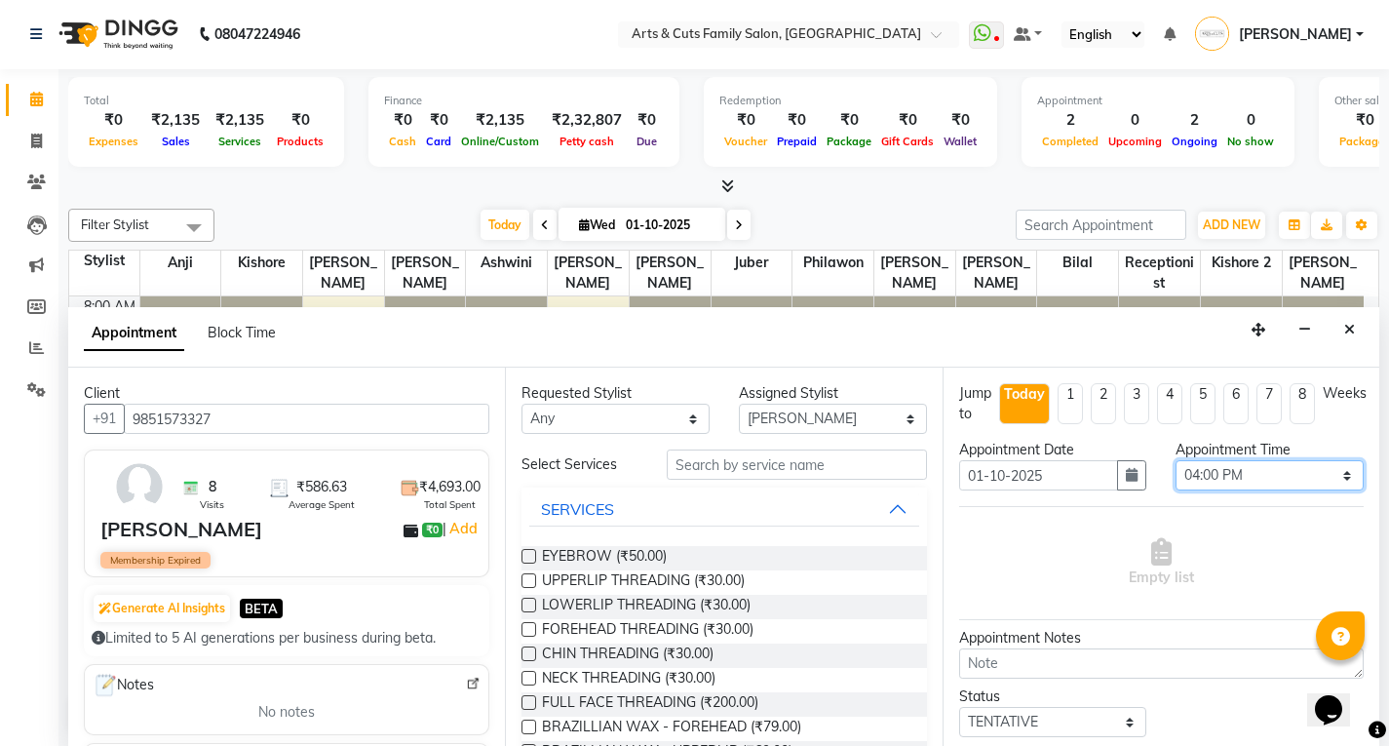
click at [1176, 460] on select "Select 09:00 AM 09:15 AM 09:30 AM 09:45 AM 10:00 AM 10:15 AM 10:30 AM 10:45 AM …" at bounding box center [1270, 475] width 188 height 30
click at [696, 467] on input "text" at bounding box center [797, 465] width 260 height 30
click at [533, 554] on label at bounding box center [529, 556] width 15 height 15
click at [533, 554] on input "checkbox" at bounding box center [528, 558] width 13 height 13
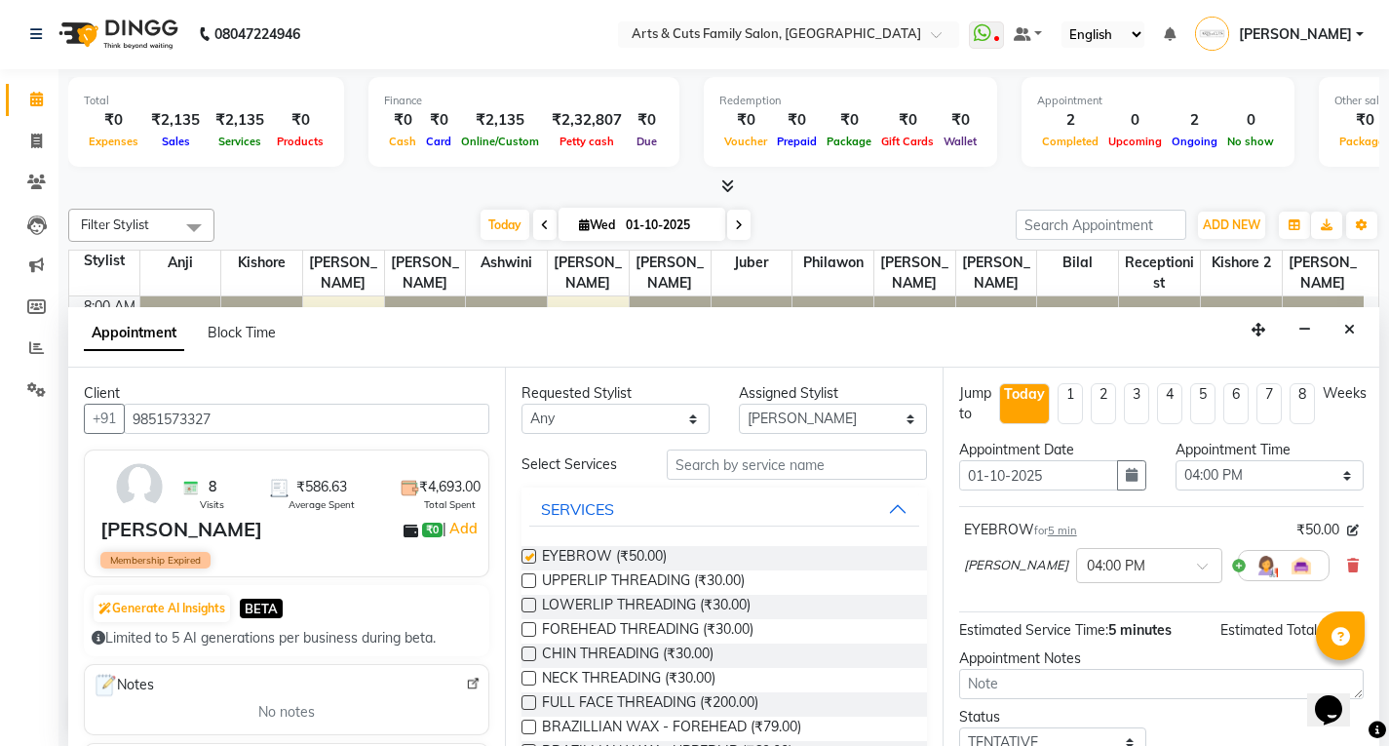
checkbox input "false"
click at [534, 580] on label at bounding box center [529, 580] width 15 height 15
click at [534, 580] on input "checkbox" at bounding box center [528, 582] width 13 height 13
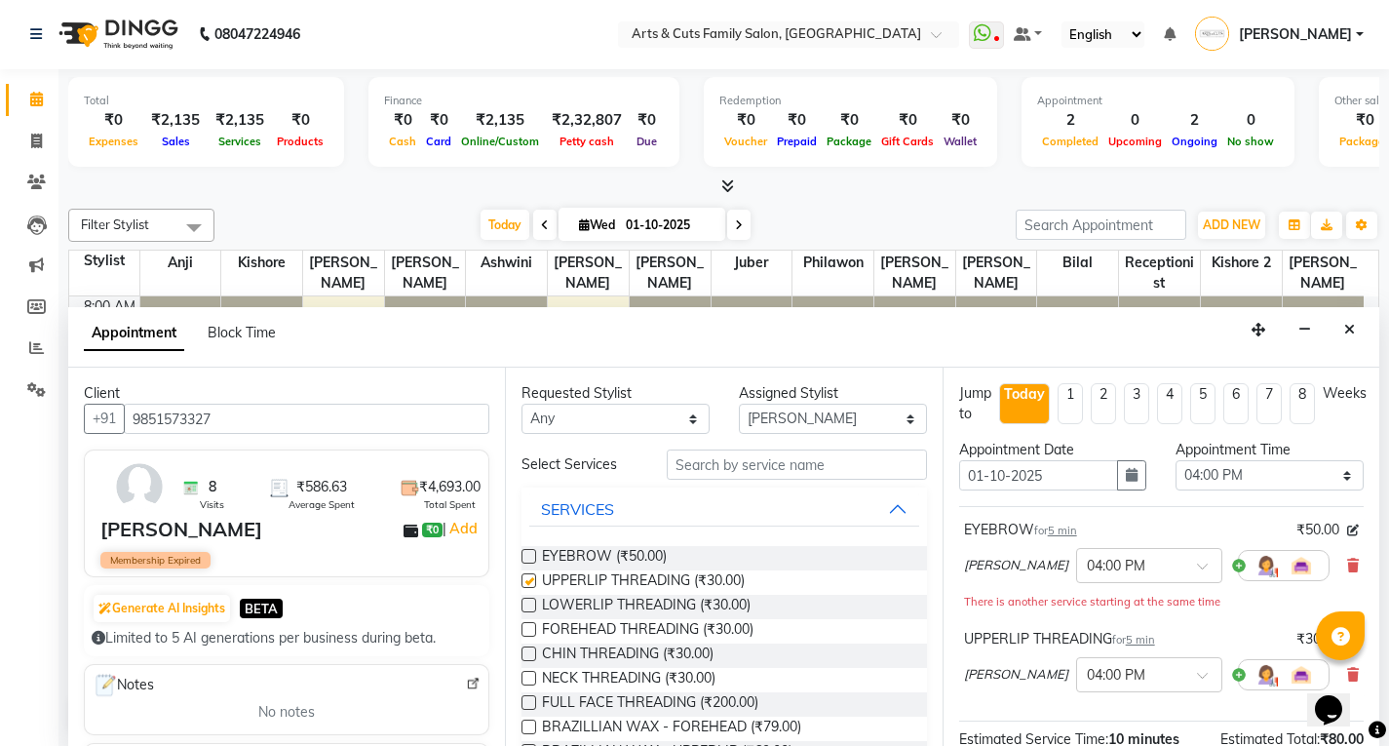
checkbox input "false"
click at [530, 630] on label at bounding box center [529, 629] width 15 height 15
click at [530, 630] on input "checkbox" at bounding box center [528, 631] width 13 height 13
checkbox input "false"
click at [529, 608] on label at bounding box center [529, 605] width 15 height 15
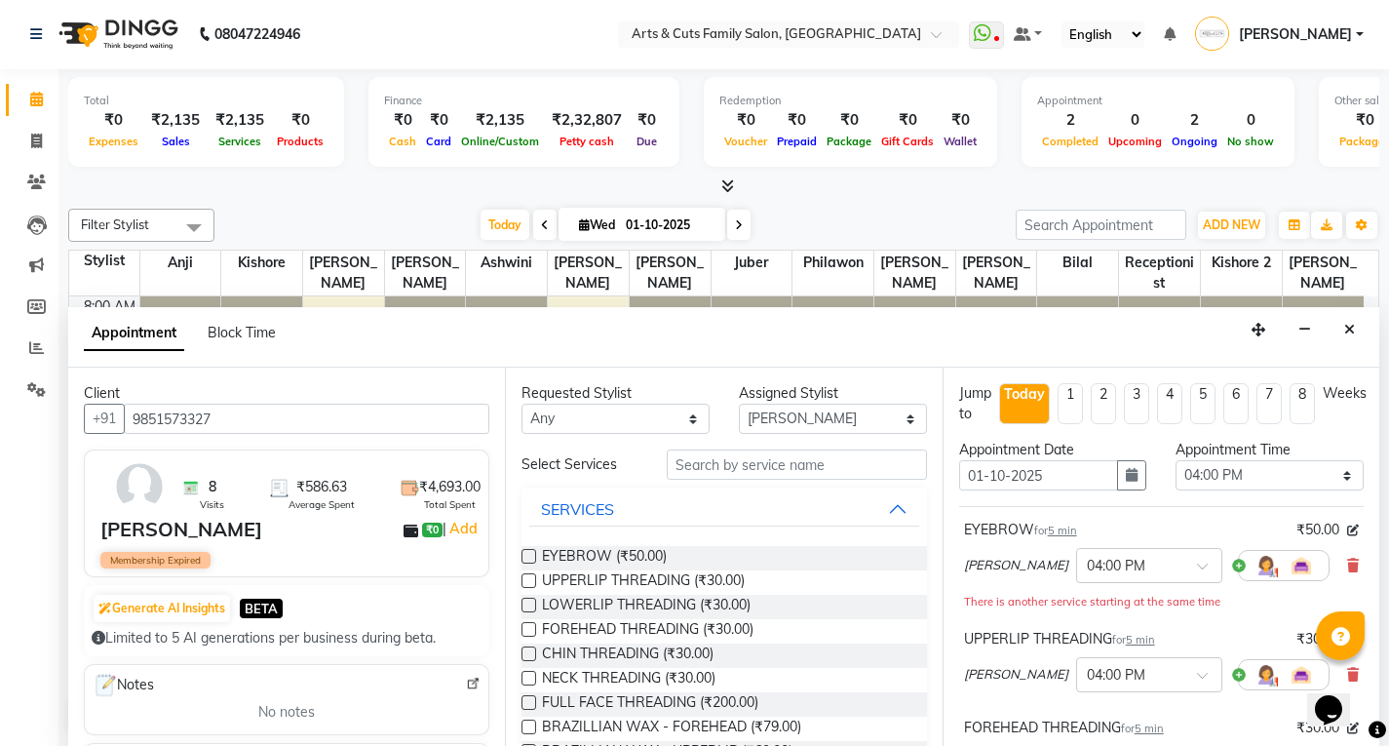
click at [529, 608] on input "checkbox" at bounding box center [528, 607] width 13 height 13
checkbox input "false"
click at [529, 658] on label at bounding box center [529, 653] width 15 height 15
click at [529, 658] on input "checkbox" at bounding box center [528, 655] width 13 height 13
checkbox input "false"
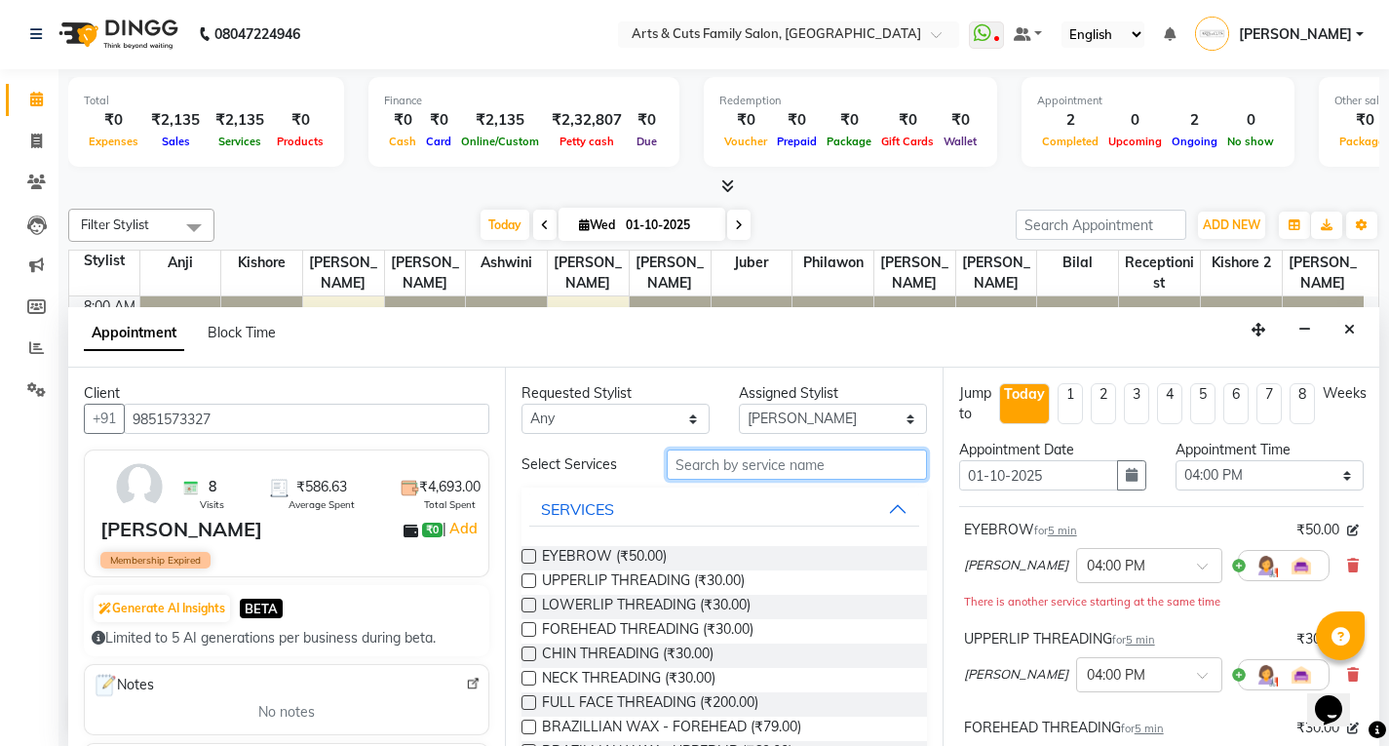
click at [715, 460] on input "text" at bounding box center [797, 465] width 260 height 30
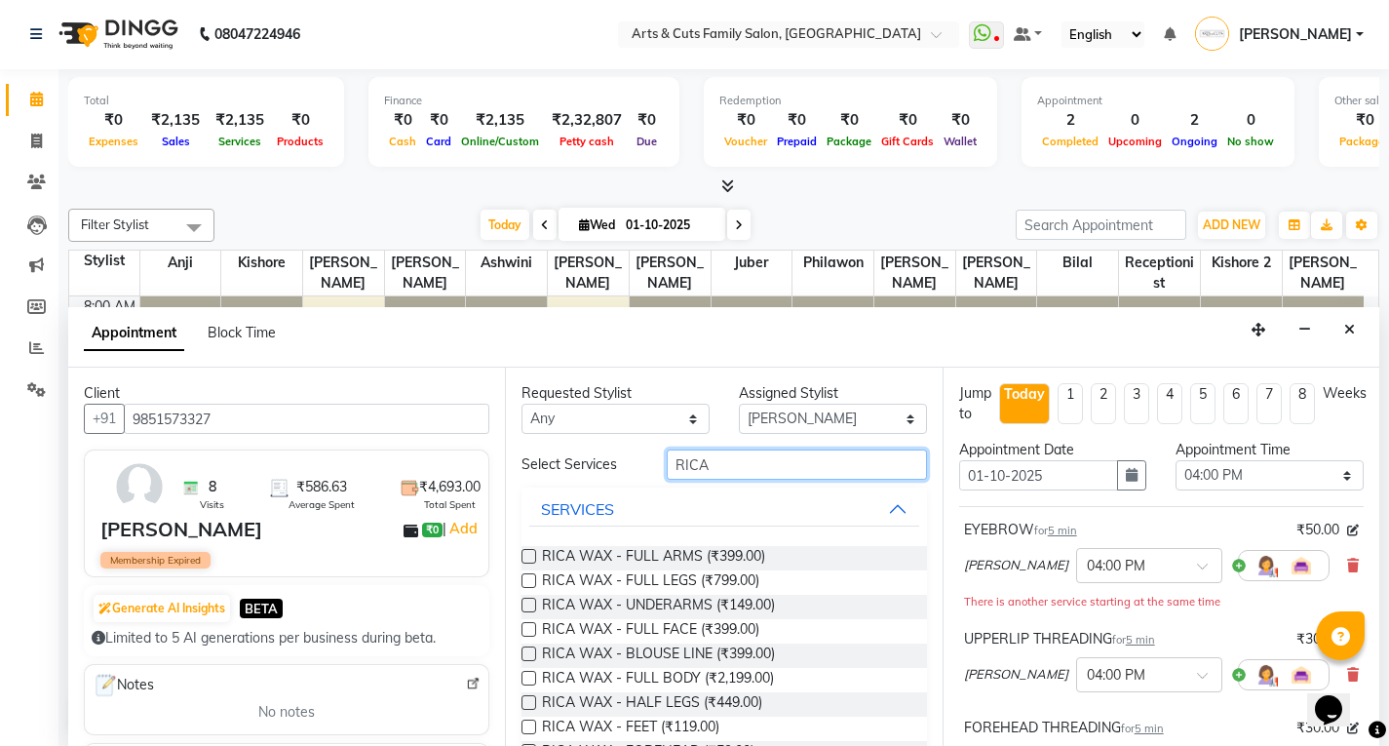
type input "RICA"
click at [526, 605] on label at bounding box center [529, 605] width 15 height 15
click at [526, 605] on input "checkbox" at bounding box center [528, 607] width 13 height 13
checkbox input "false"
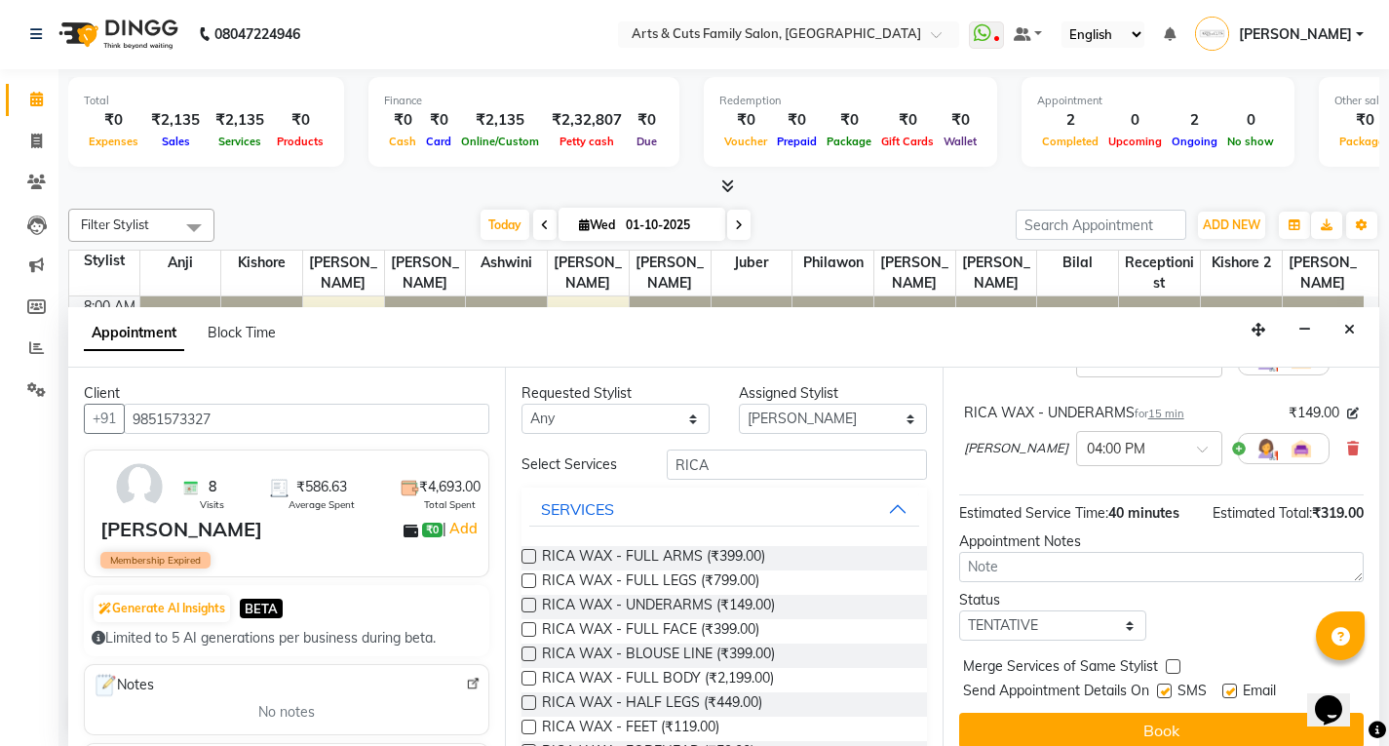
scroll to position [599, 0]
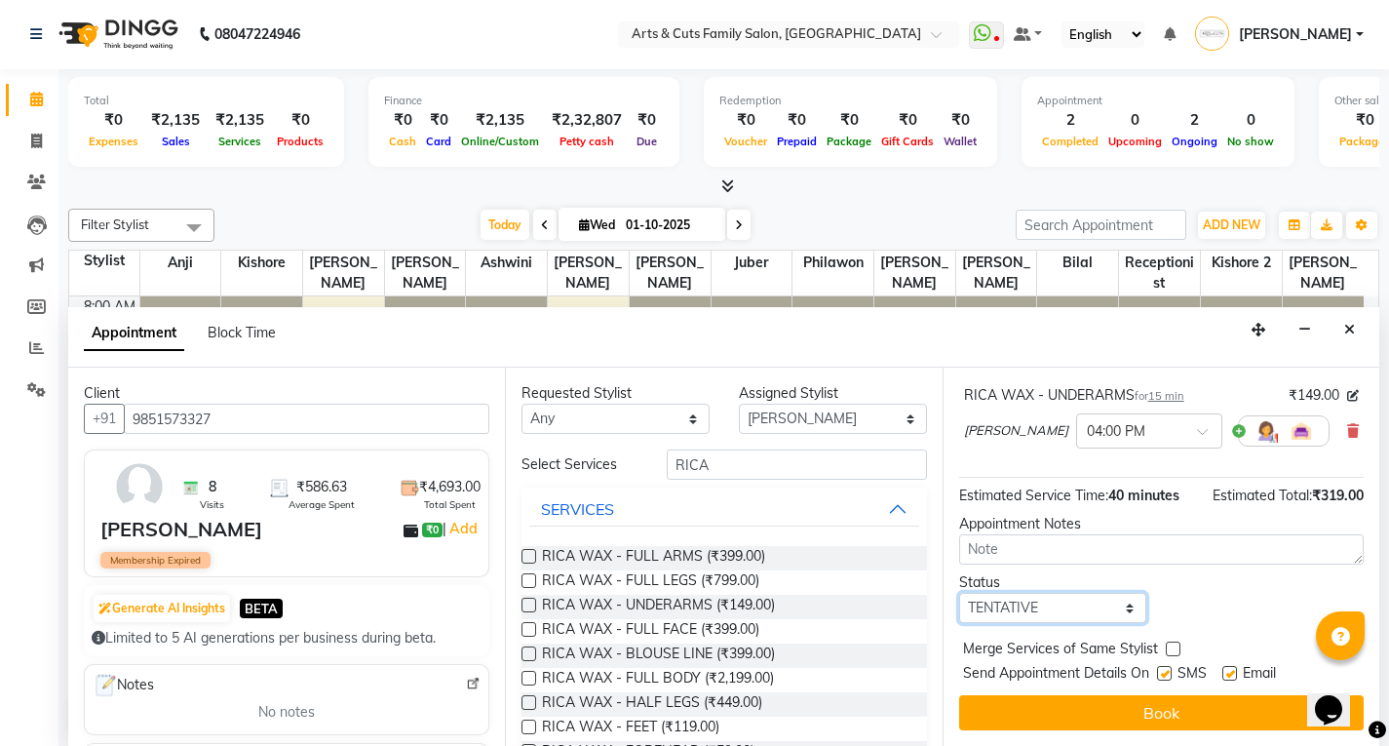
click at [986, 607] on select "Select TENTATIVE CONFIRM CHECK-IN UPCOMING" at bounding box center [1053, 608] width 188 height 30
select select "confirm booking"
click at [959, 593] on select "Select TENTATIVE CONFIRM CHECK-IN UPCOMING" at bounding box center [1053, 608] width 188 height 30
click at [1170, 645] on label at bounding box center [1173, 649] width 15 height 15
click at [1170, 645] on input "checkbox" at bounding box center [1172, 651] width 13 height 13
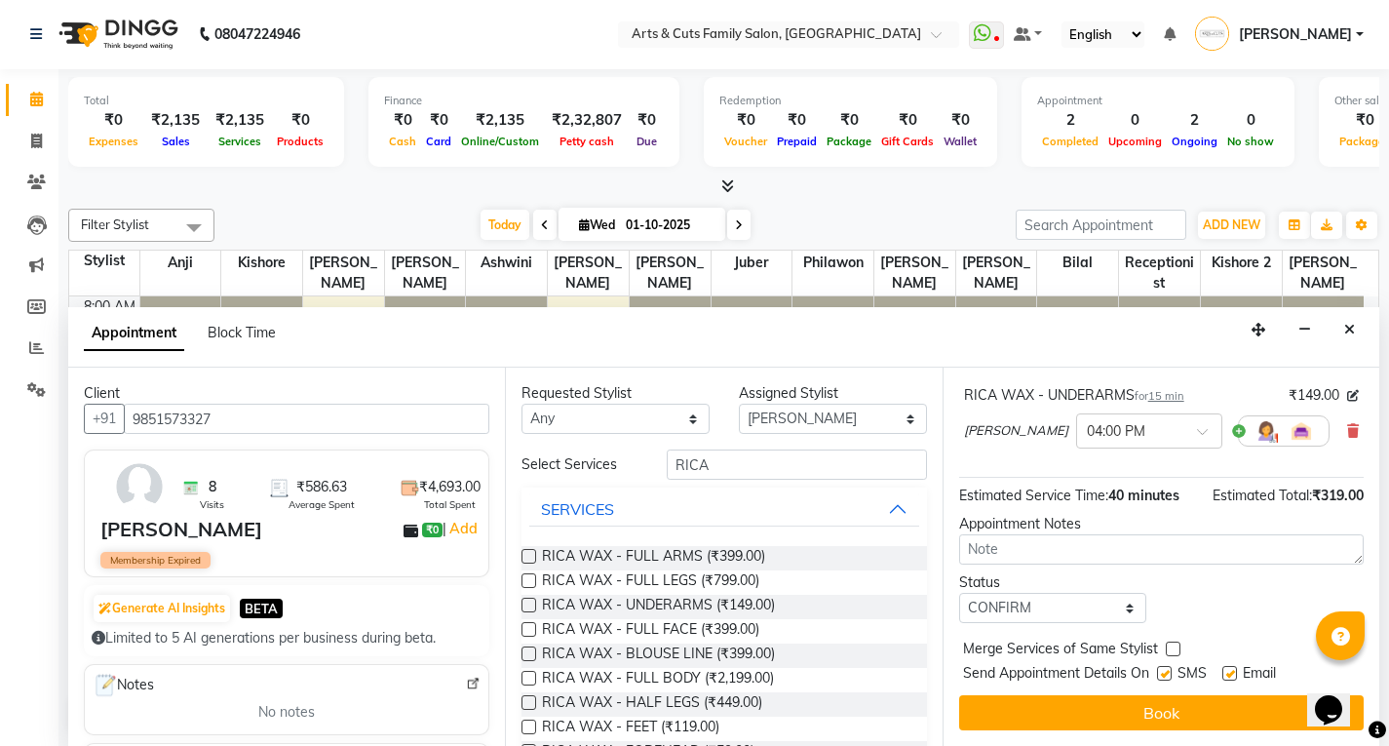
checkbox input "true"
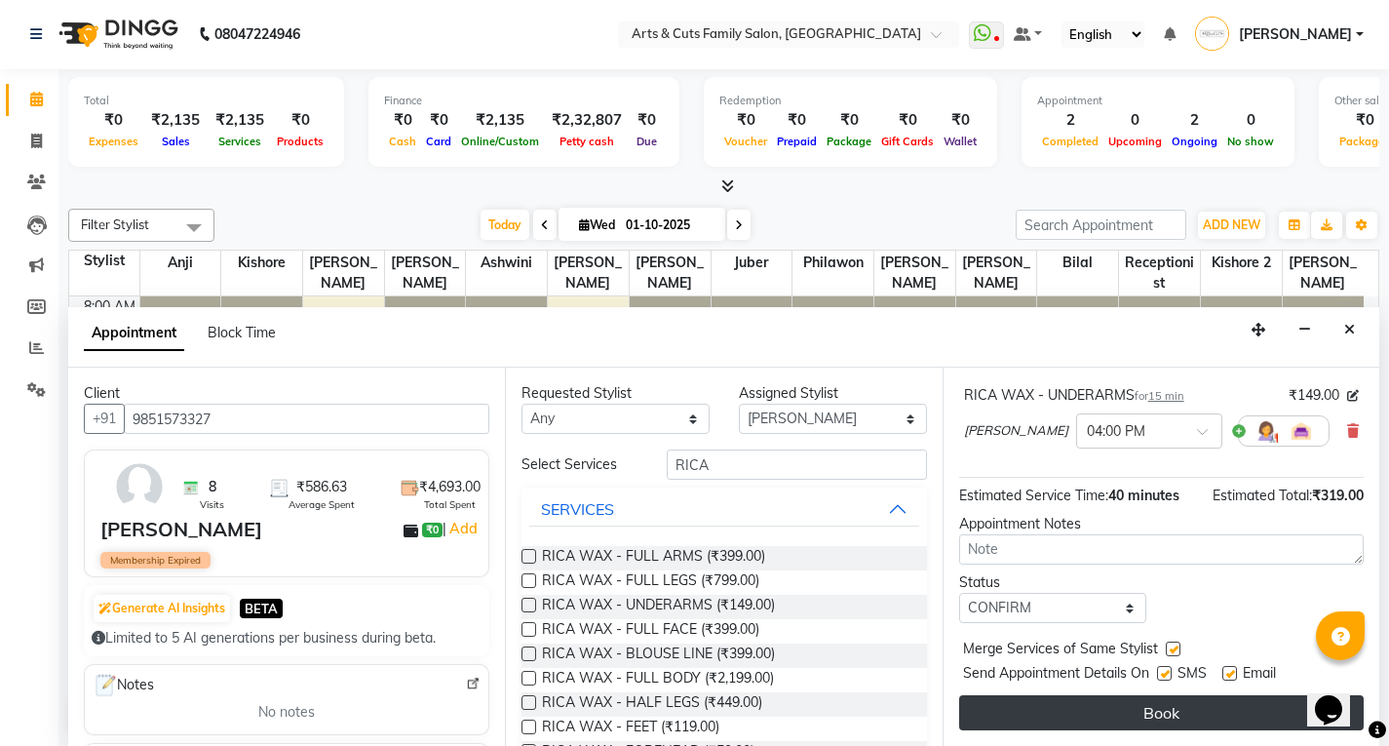
drag, startPoint x: 1227, startPoint y: 671, endPoint x: 1132, endPoint y: 720, distance: 106.4
click at [1228, 673] on label at bounding box center [1230, 673] width 15 height 15
click at [1228, 673] on input "checkbox" at bounding box center [1229, 675] width 13 height 13
checkbox input "false"
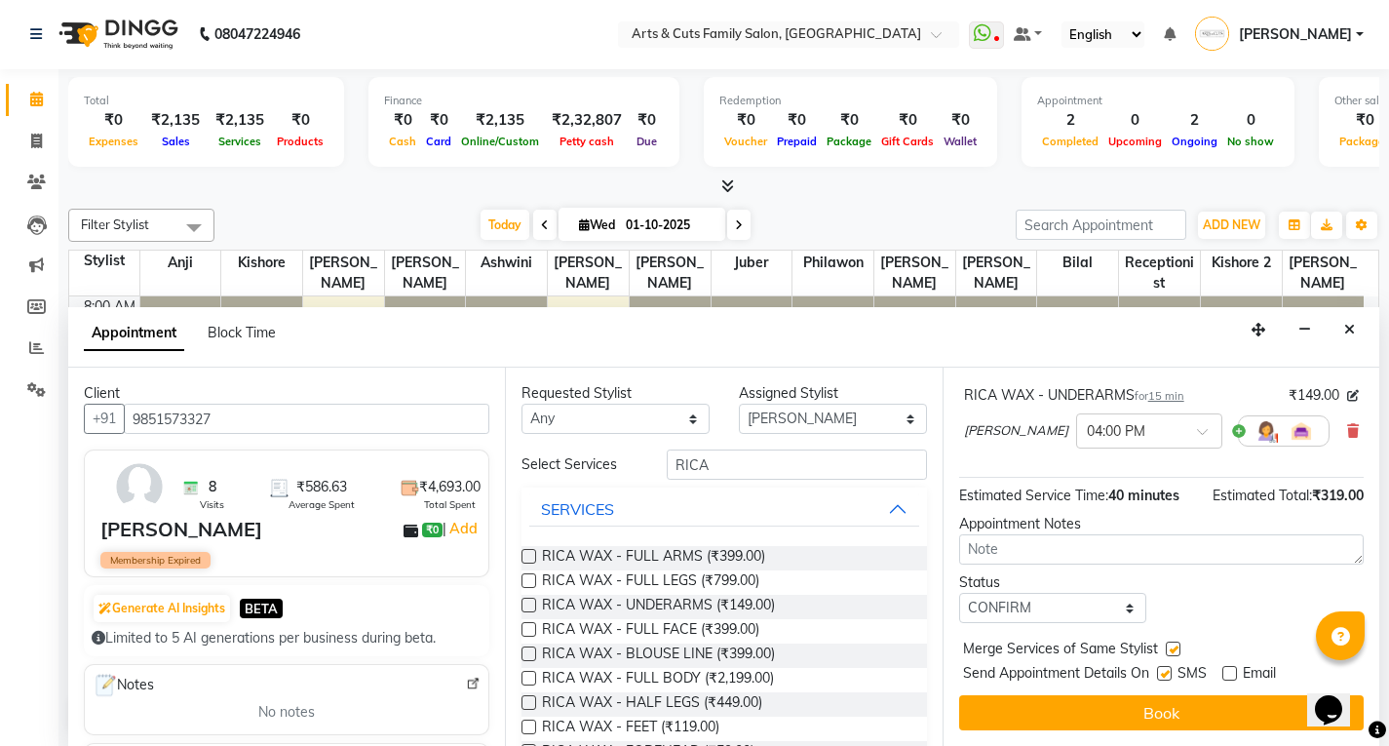
drag, startPoint x: 1119, startPoint y: 711, endPoint x: 1047, endPoint y: 638, distance: 102.7
click at [1117, 712] on button "Book" at bounding box center [1161, 712] width 405 height 35
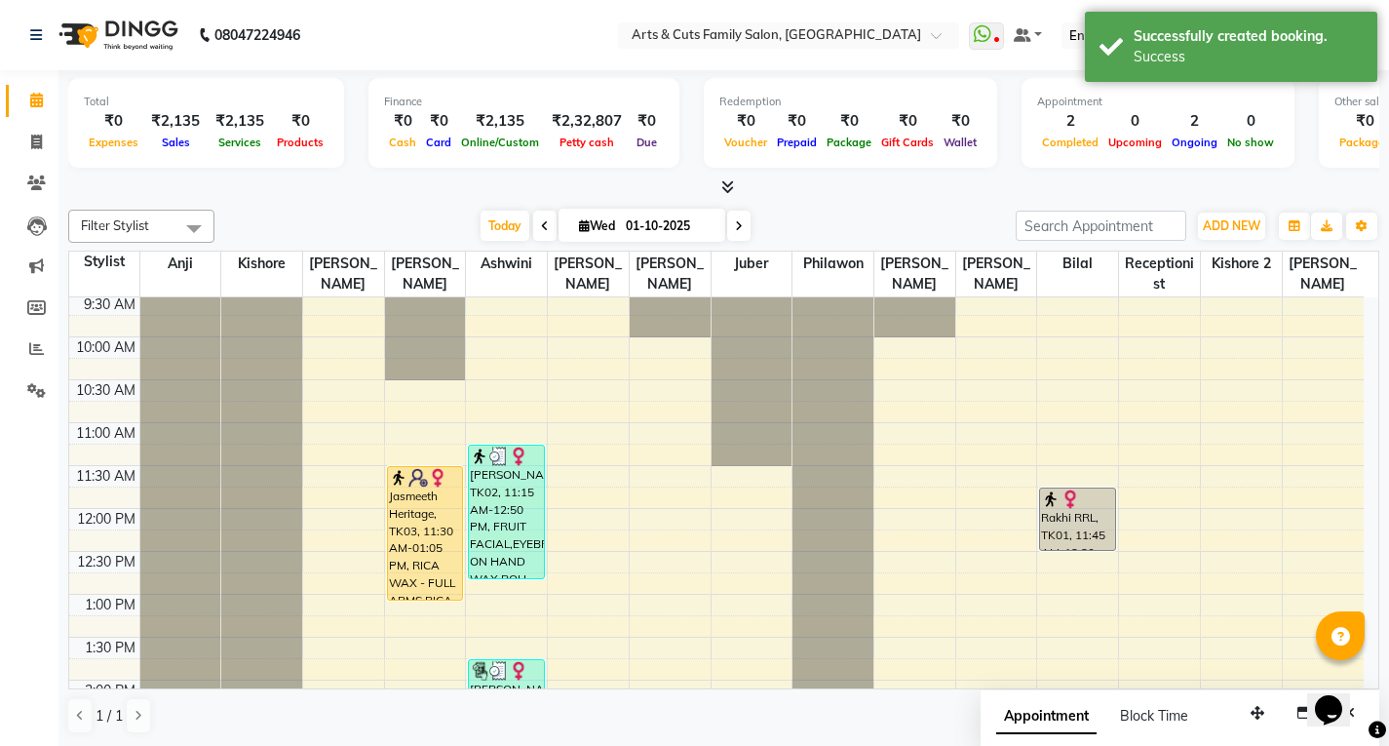
scroll to position [390, 0]
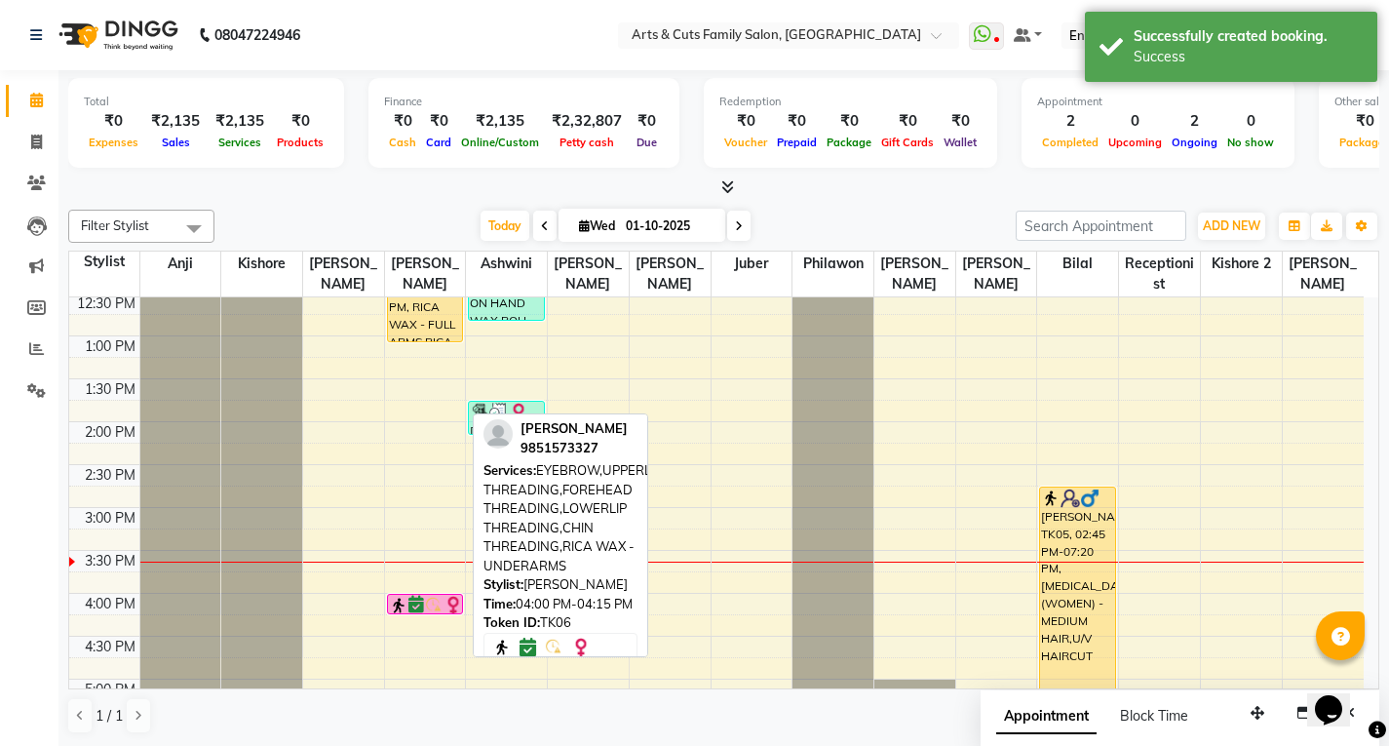
click at [410, 606] on icon at bounding box center [417, 605] width 16 height 1
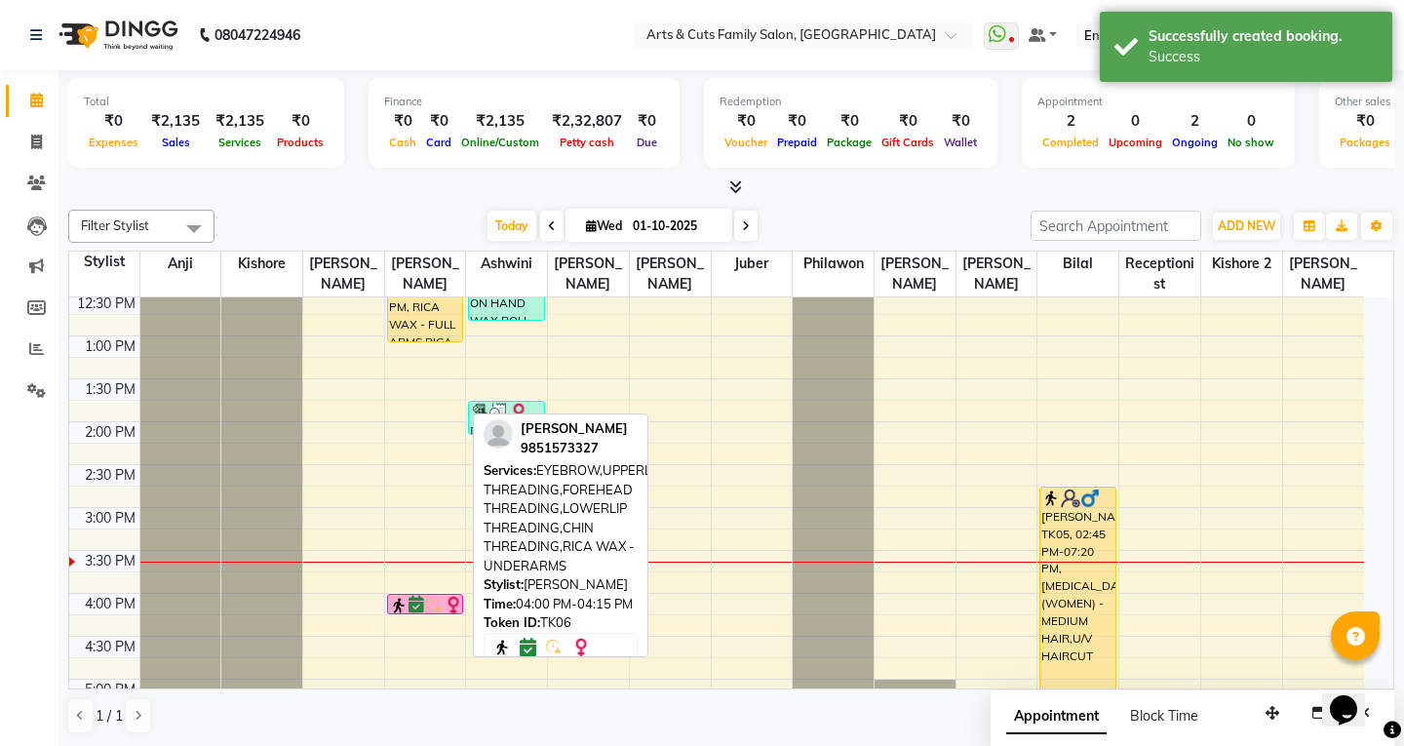
select select "6"
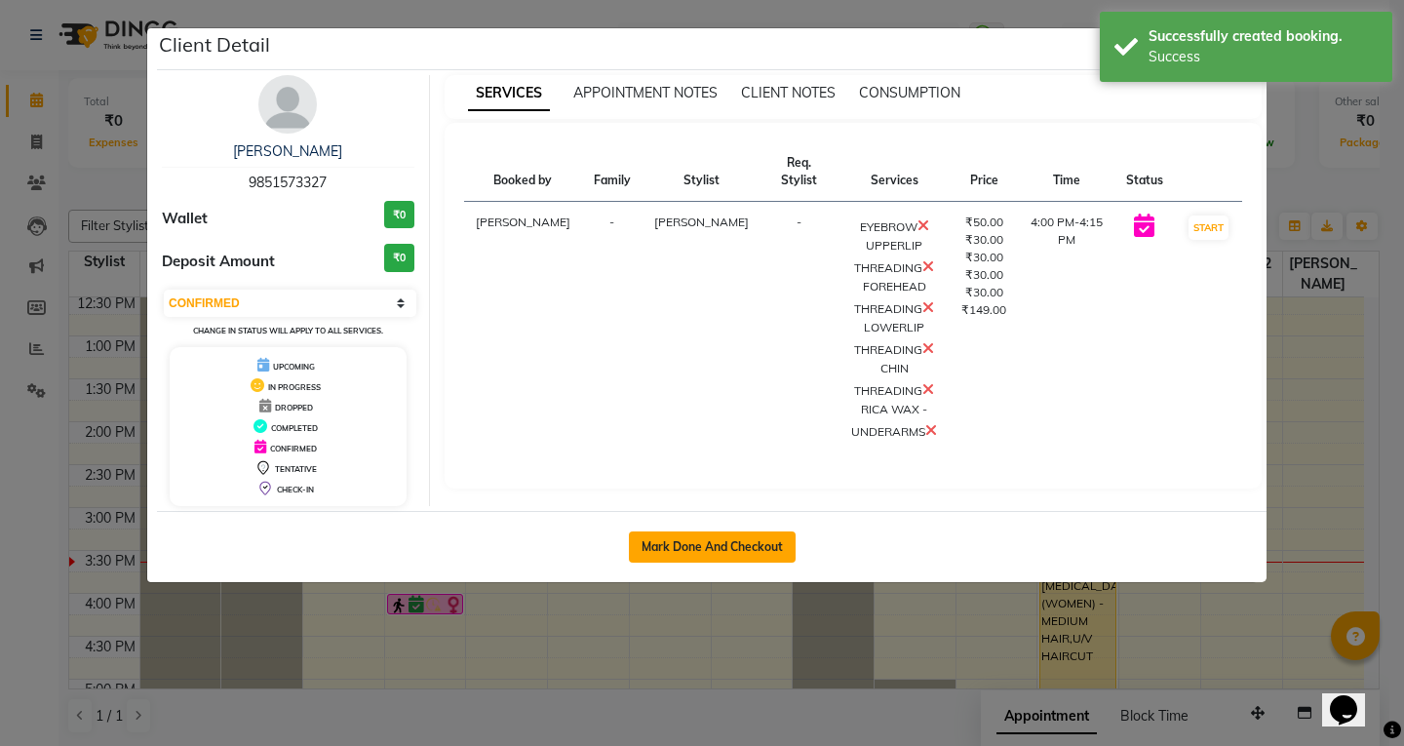
click at [655, 552] on button "Mark Done And Checkout" at bounding box center [712, 546] width 167 height 31
select select "service"
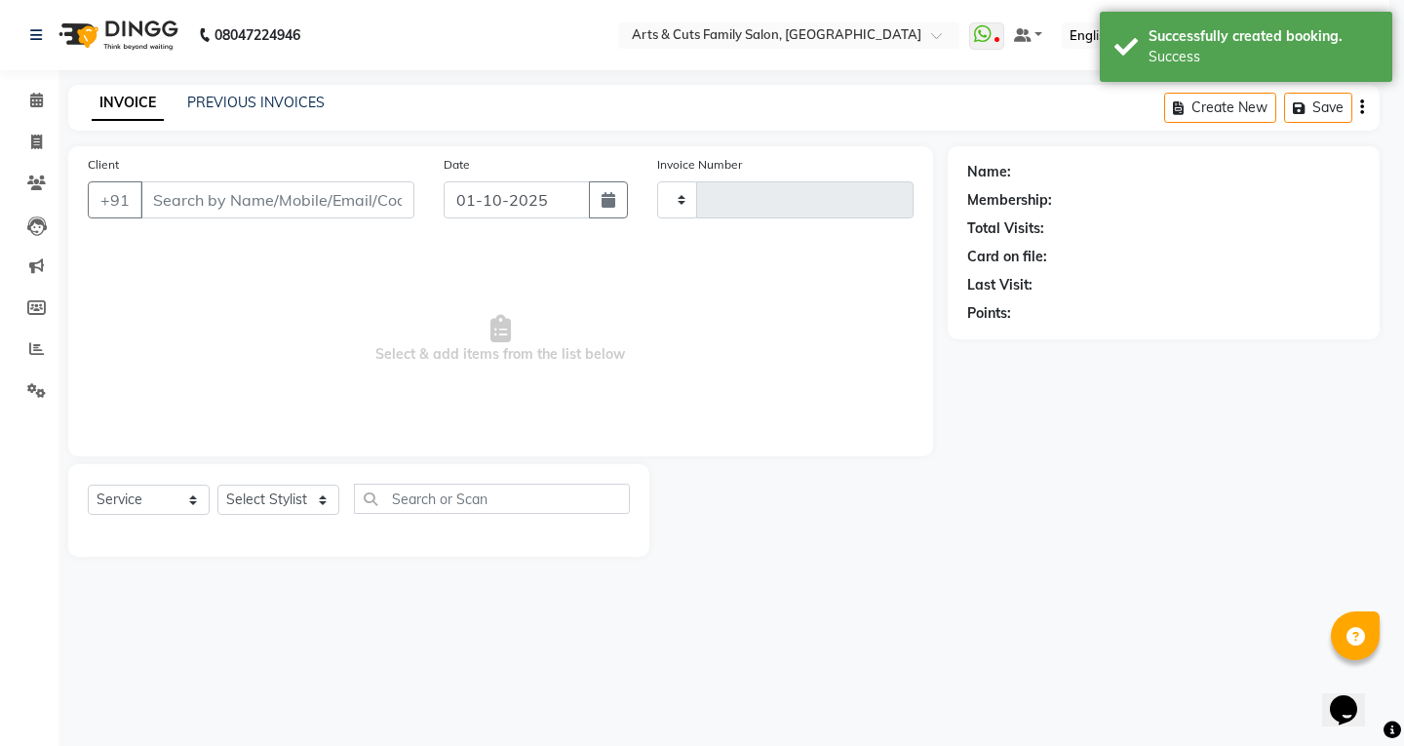
type input "3808"
select select "7513"
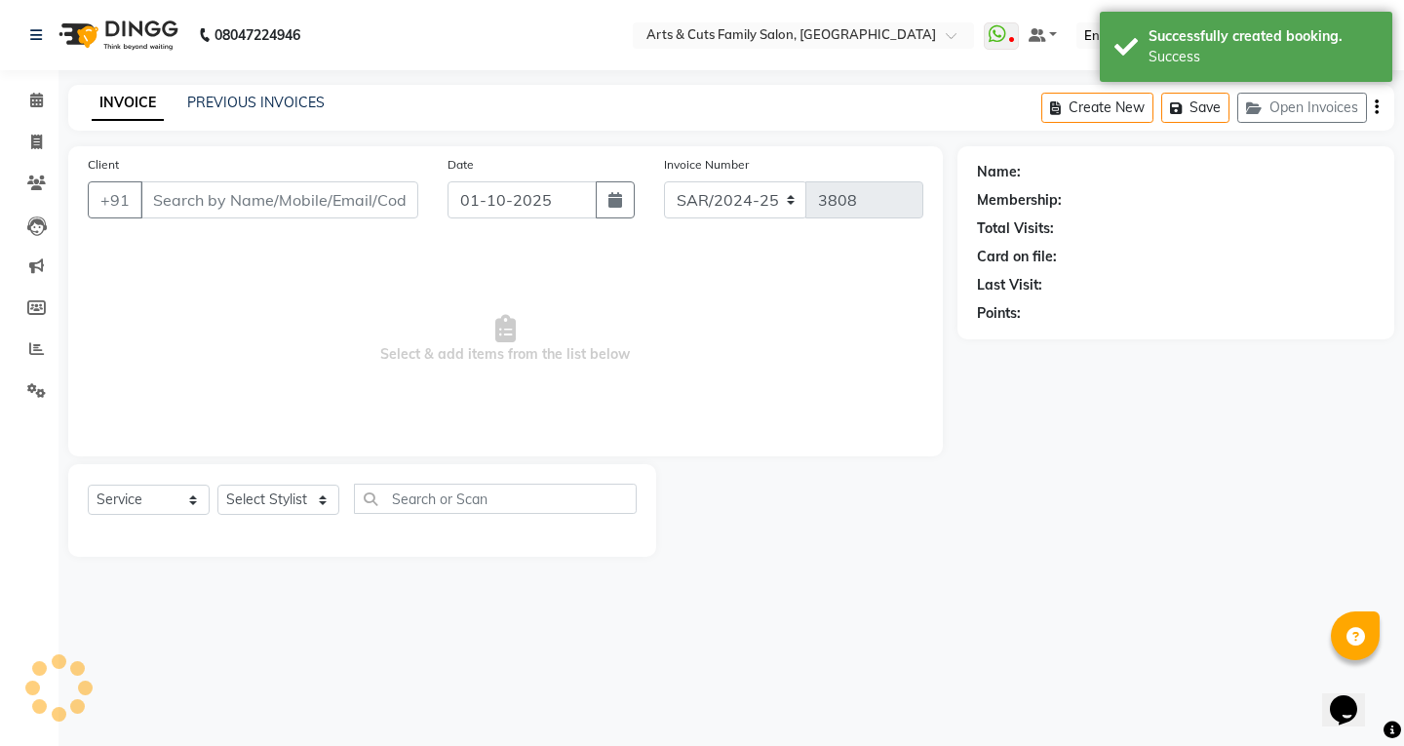
type input "9851573327"
select select "63866"
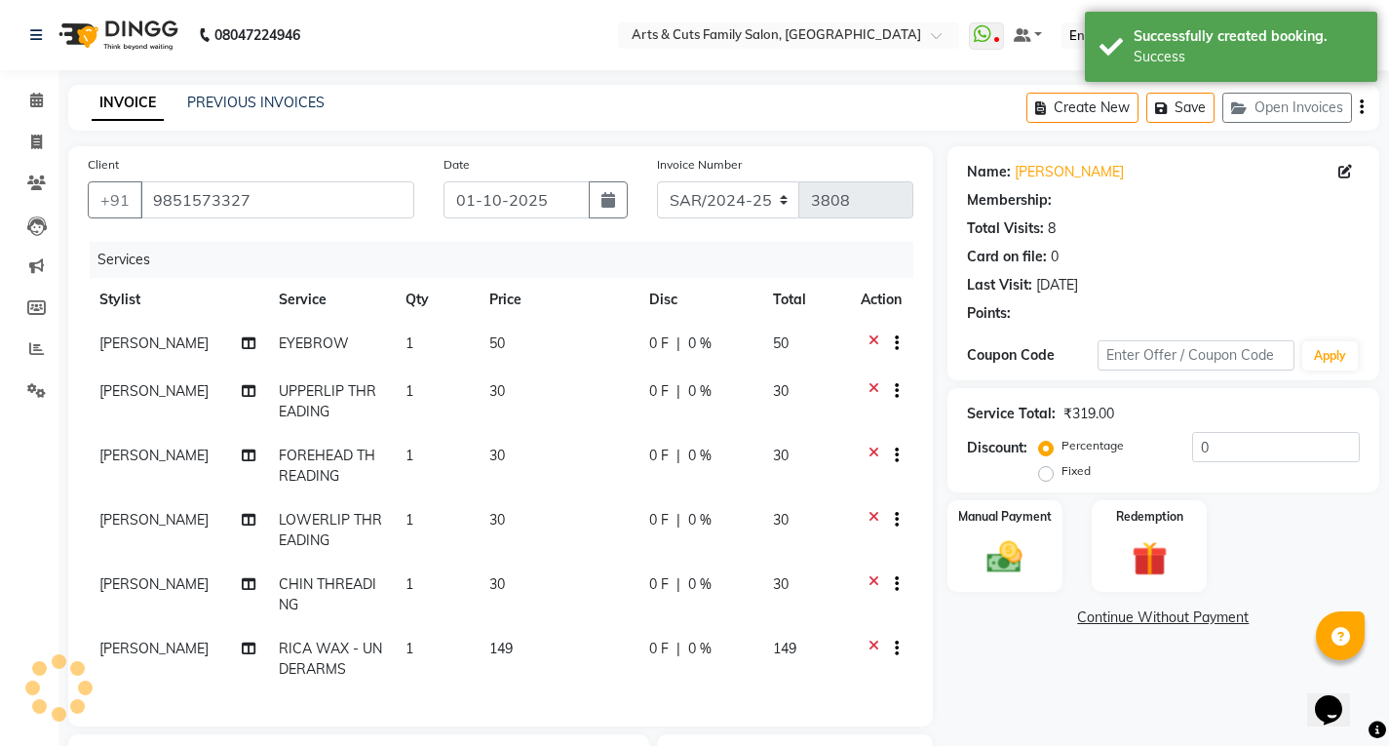
select select "1: Object"
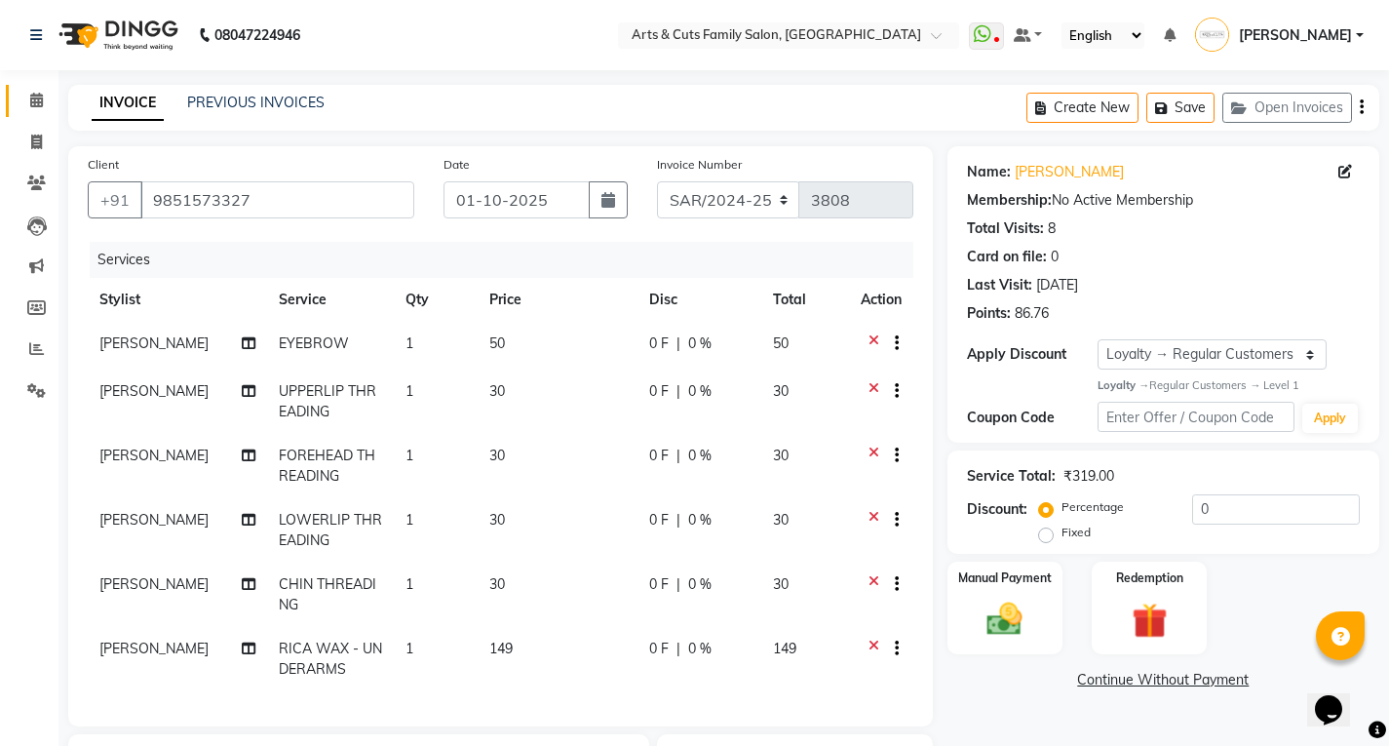
click at [32, 94] on icon at bounding box center [36, 100] width 13 height 15
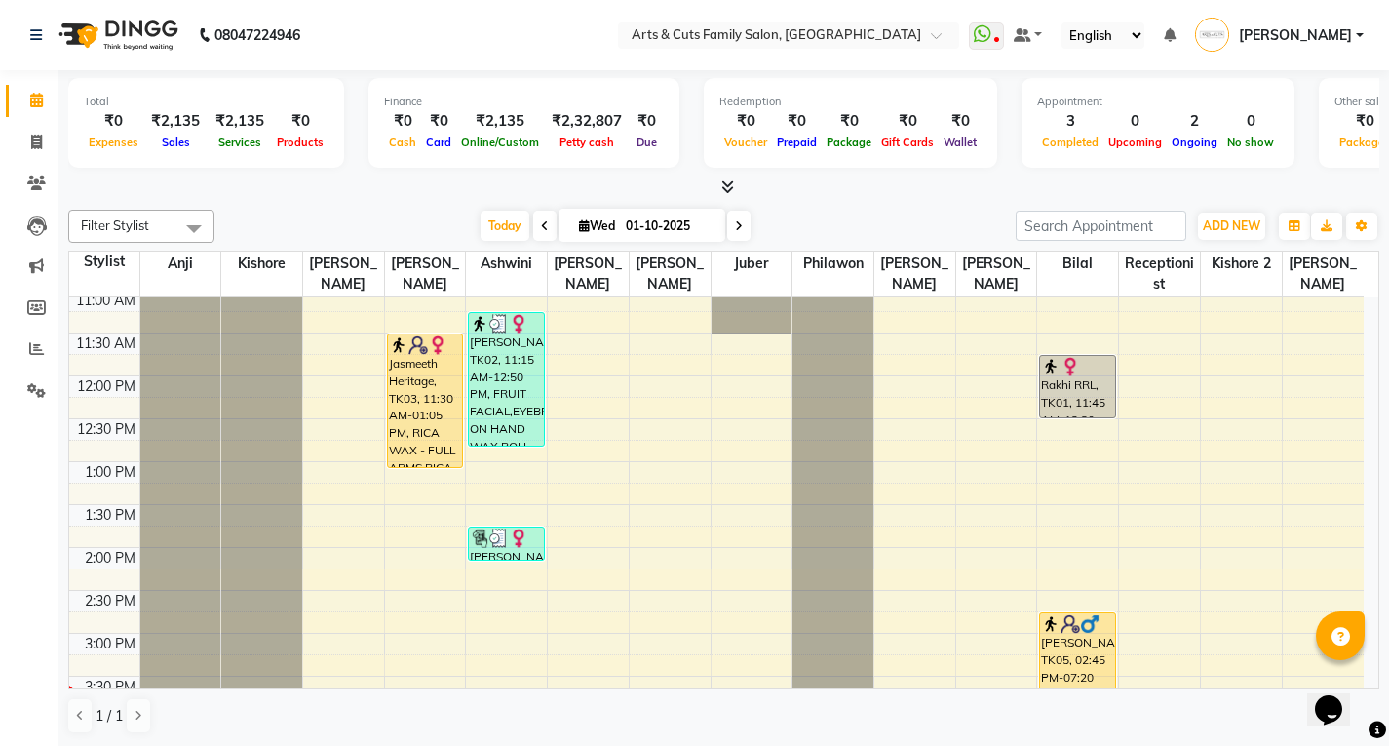
scroll to position [390, 0]
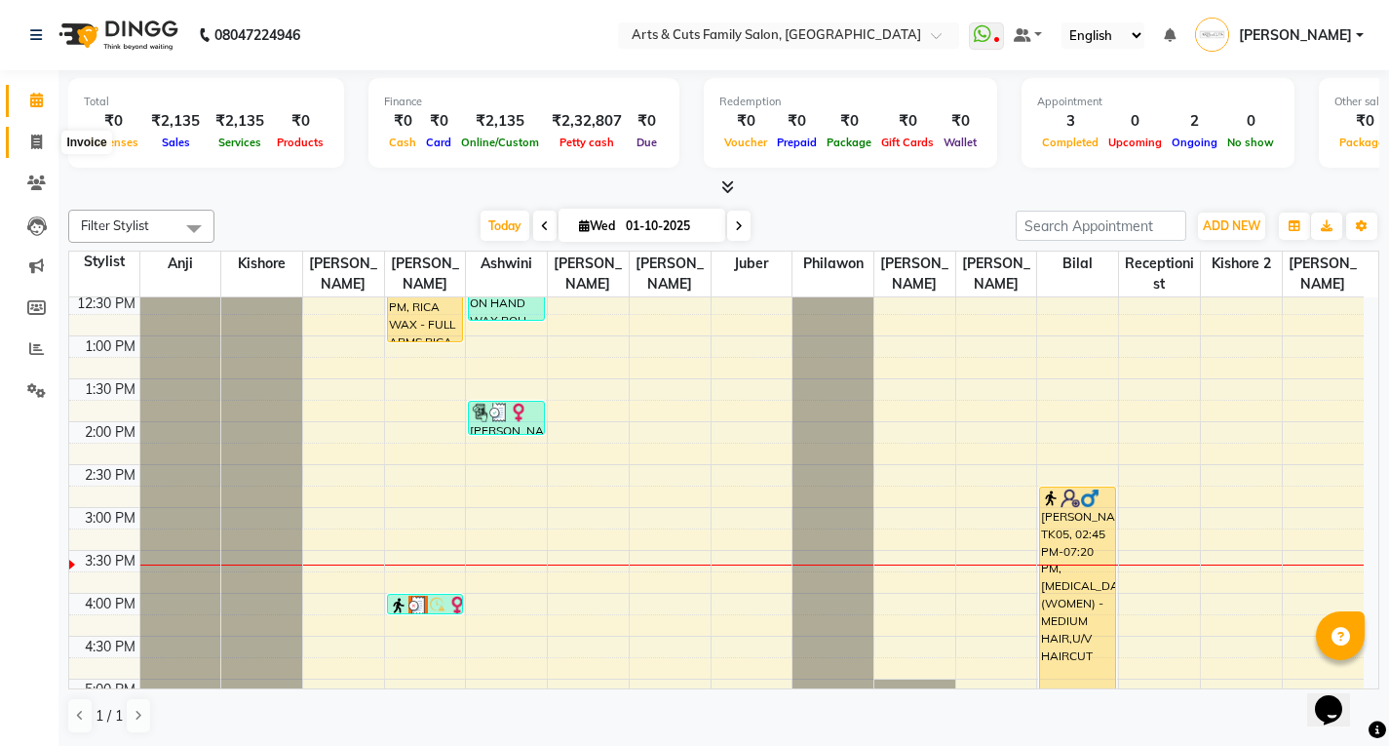
click at [37, 137] on icon at bounding box center [36, 142] width 11 height 15
select select "service"
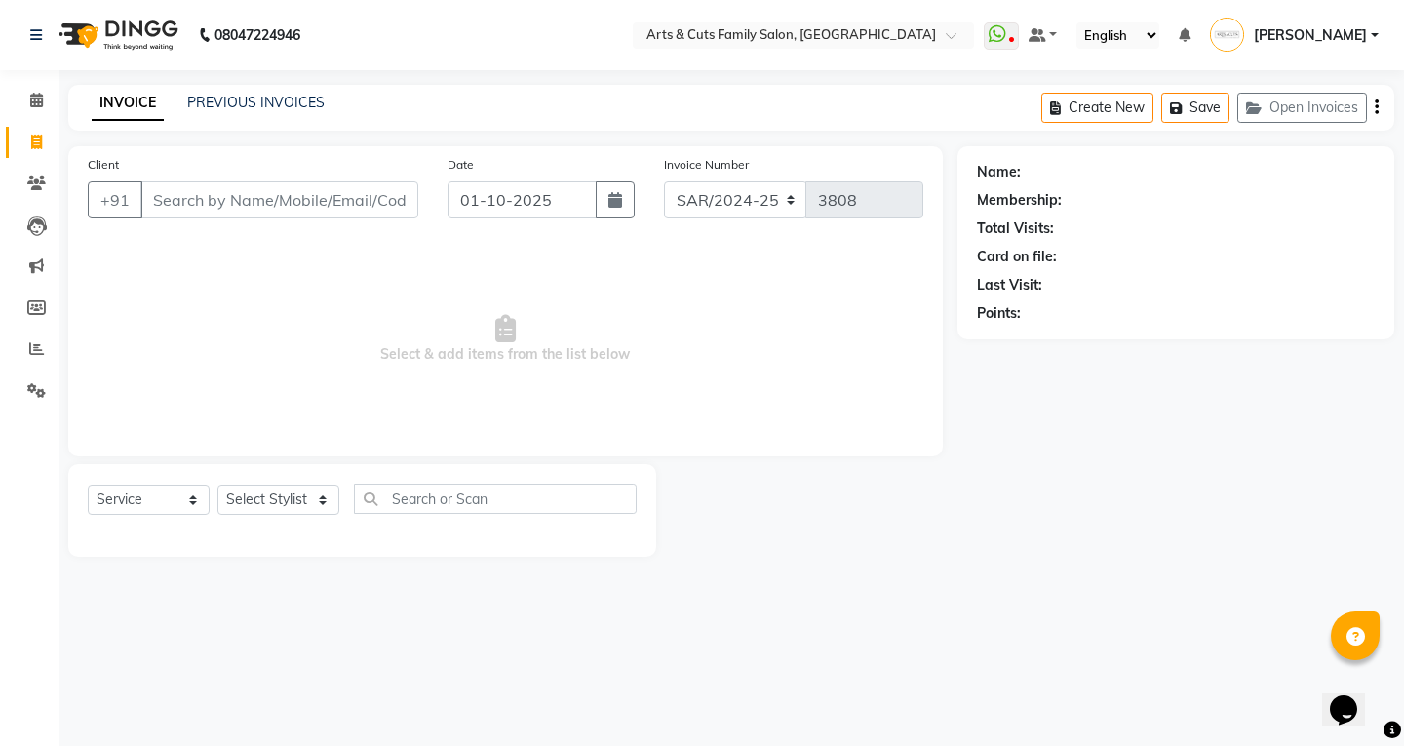
type input "8"
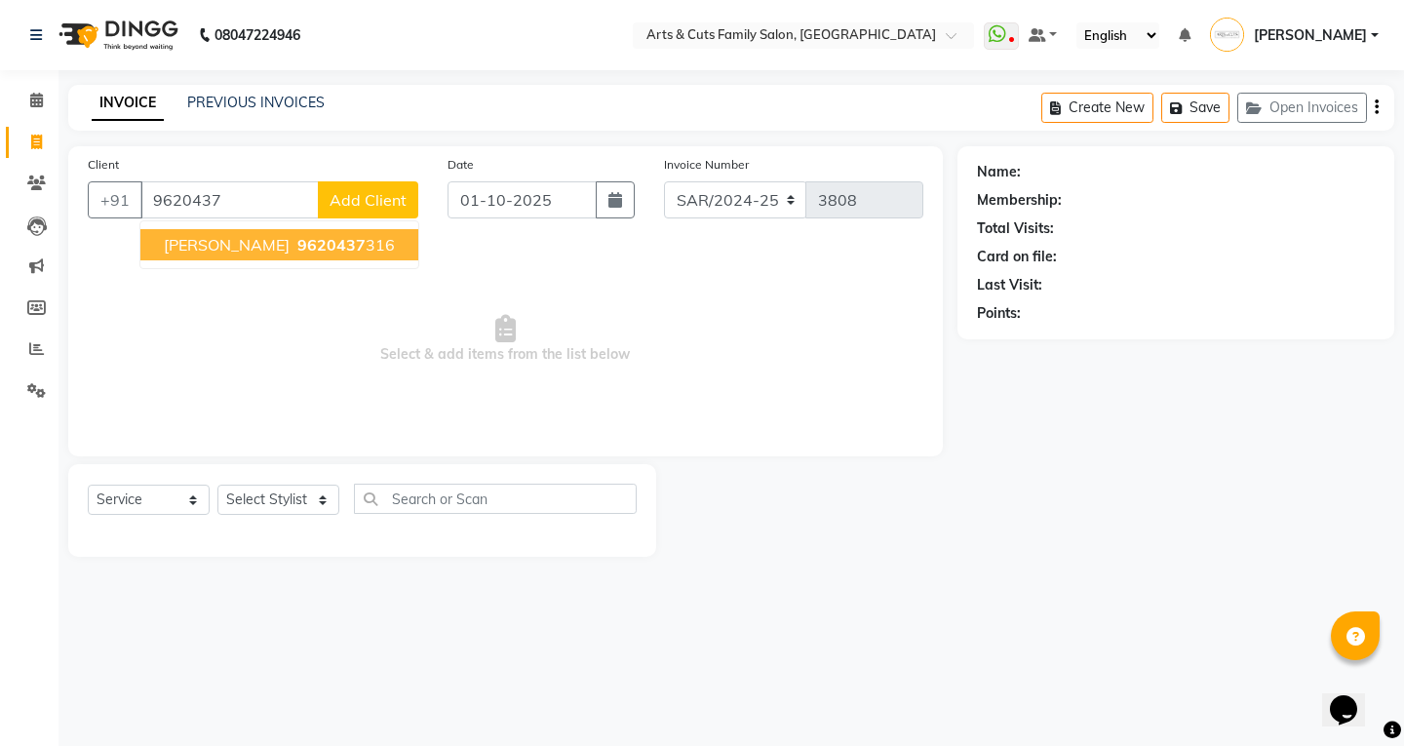
click at [196, 247] on span "Anjani Metropolish" at bounding box center [227, 245] width 126 height 20
type input "9620437316"
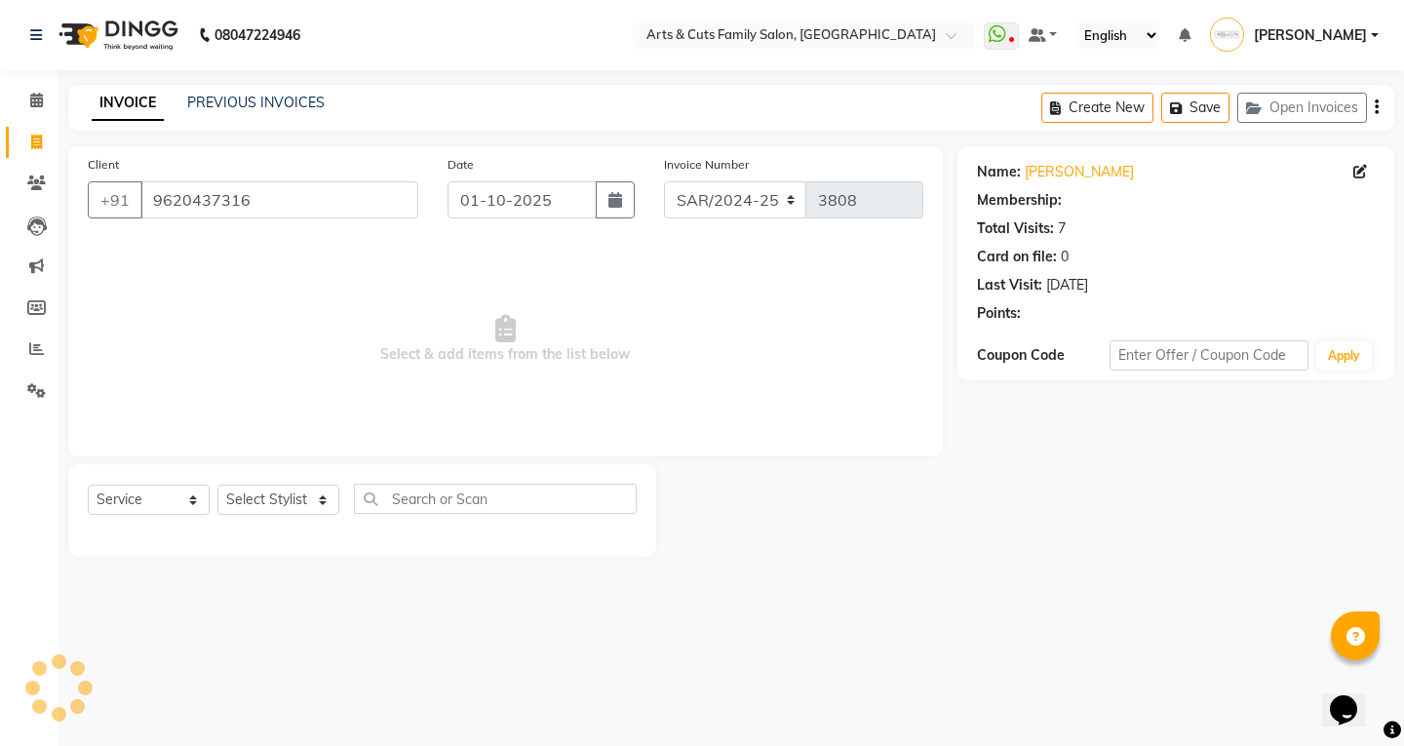
select select "2: Object"
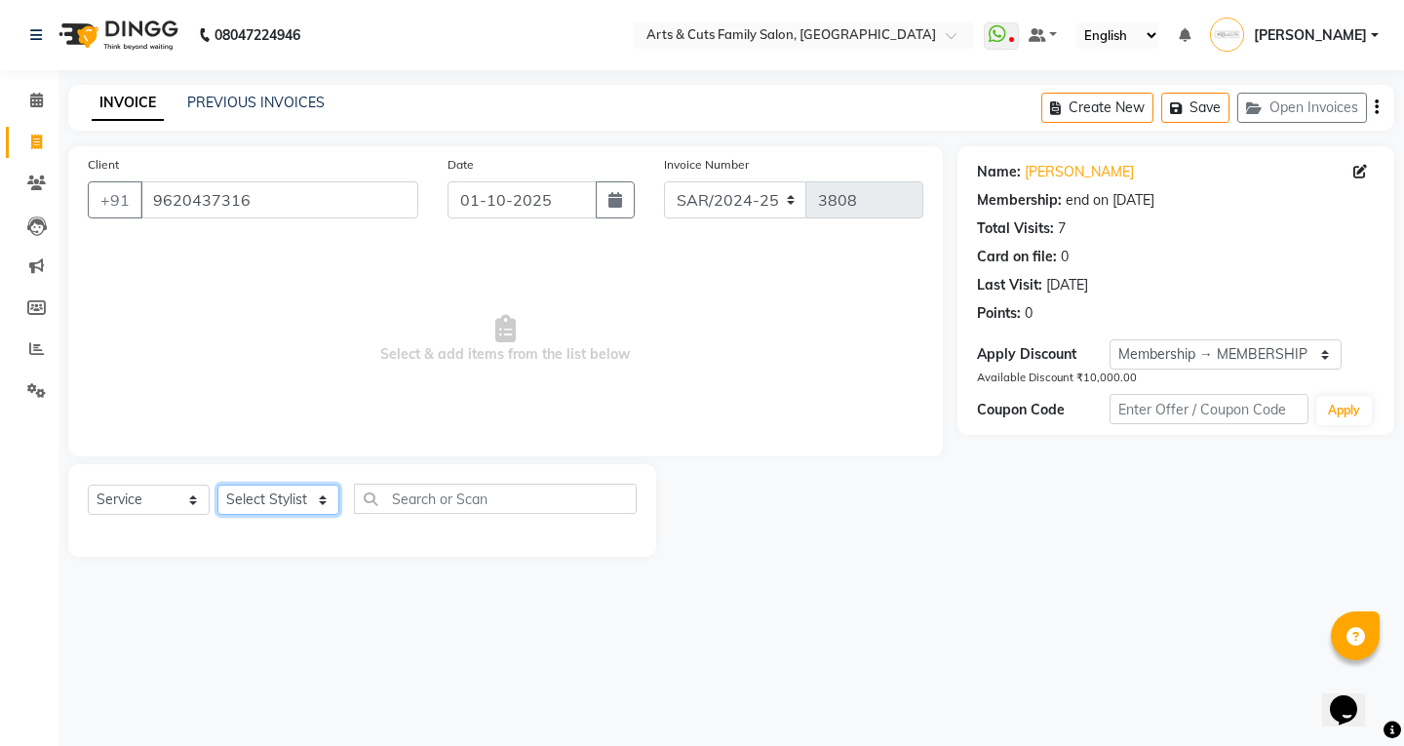
click at [235, 497] on select "Select Stylist Abdulla Amreen ANCY SNOVEE Anji Ashwini Bhavya Bilal Juber Kisho…" at bounding box center [278, 500] width 122 height 30
select select "66025"
click at [217, 485] on select "Select Stylist Abdulla Amreen ANCY SNOVEE Anji Ashwini Bhavya Bilal Juber Kisho…" at bounding box center [278, 500] width 122 height 30
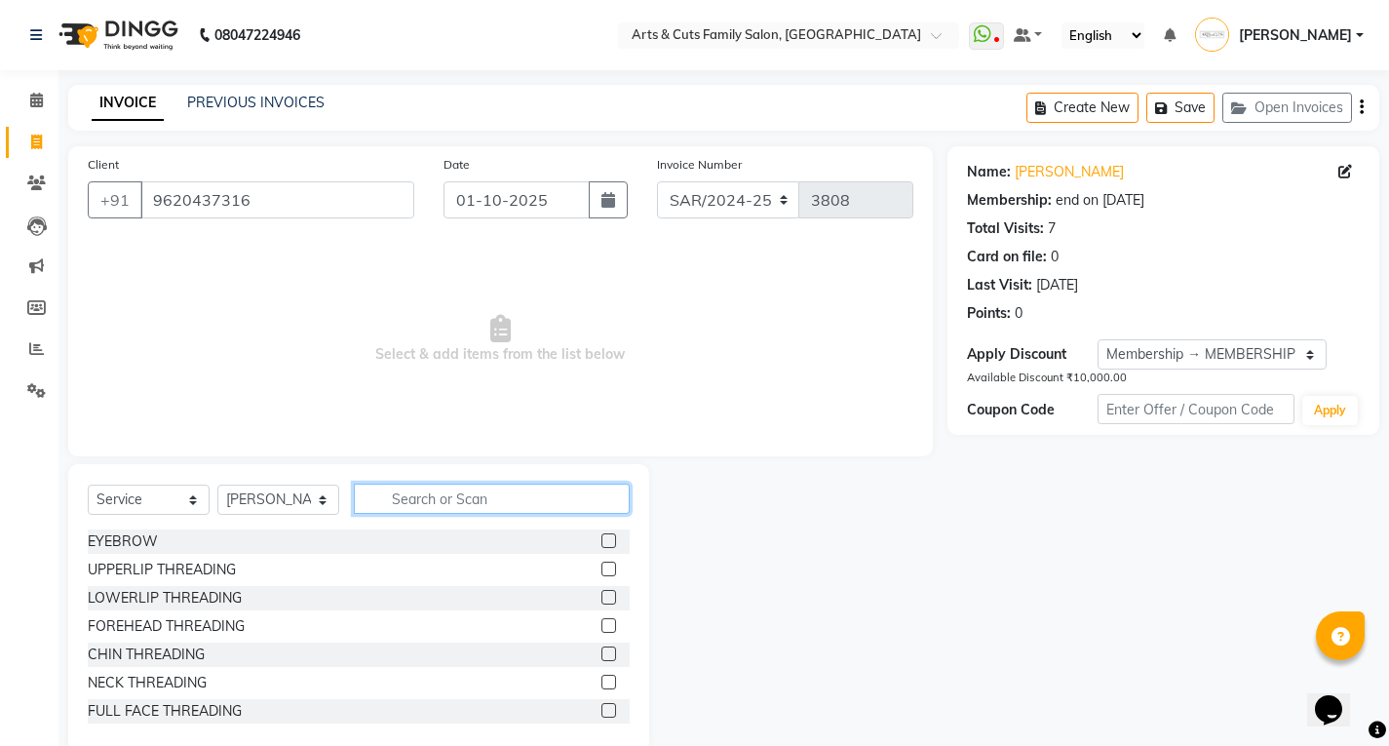
click at [404, 490] on input "text" at bounding box center [492, 499] width 276 height 30
type input "MEN"
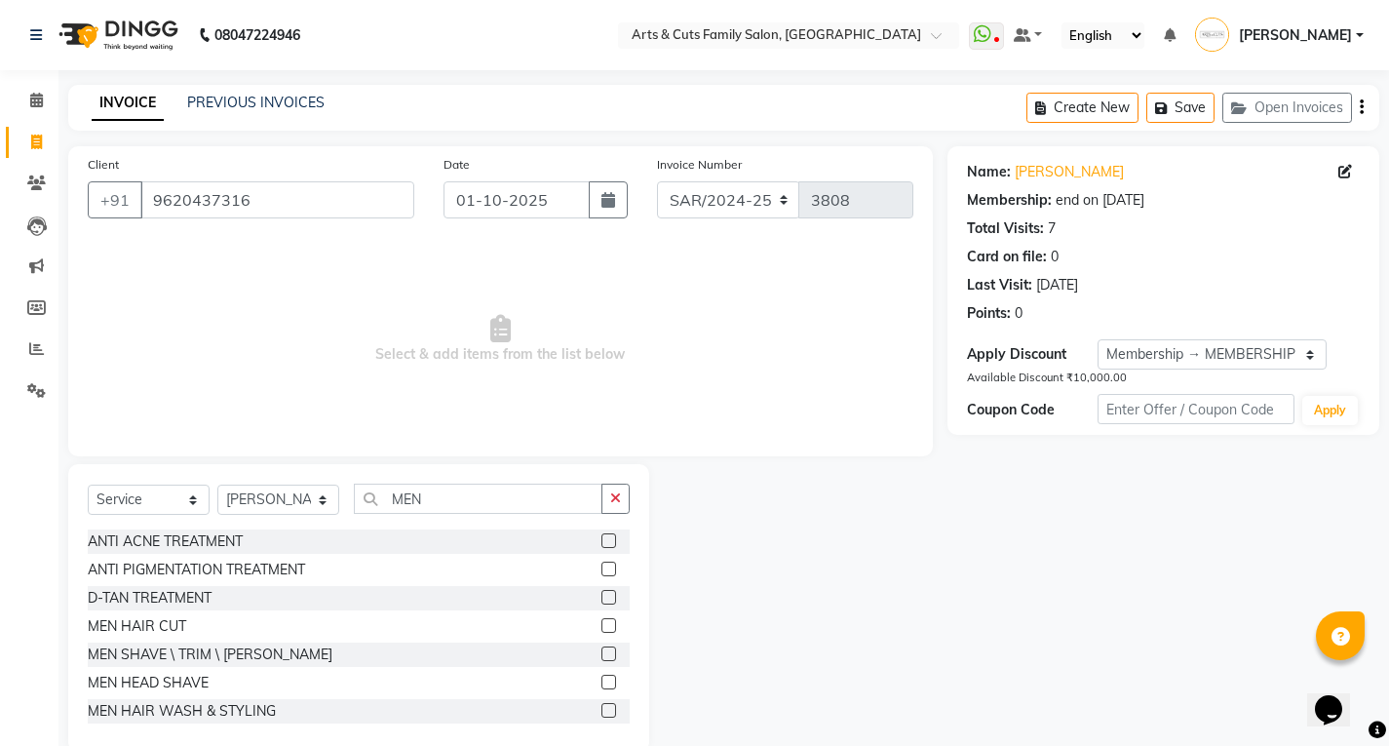
click at [602, 628] on label at bounding box center [609, 625] width 15 height 15
click at [602, 628] on input "checkbox" at bounding box center [608, 626] width 13 height 13
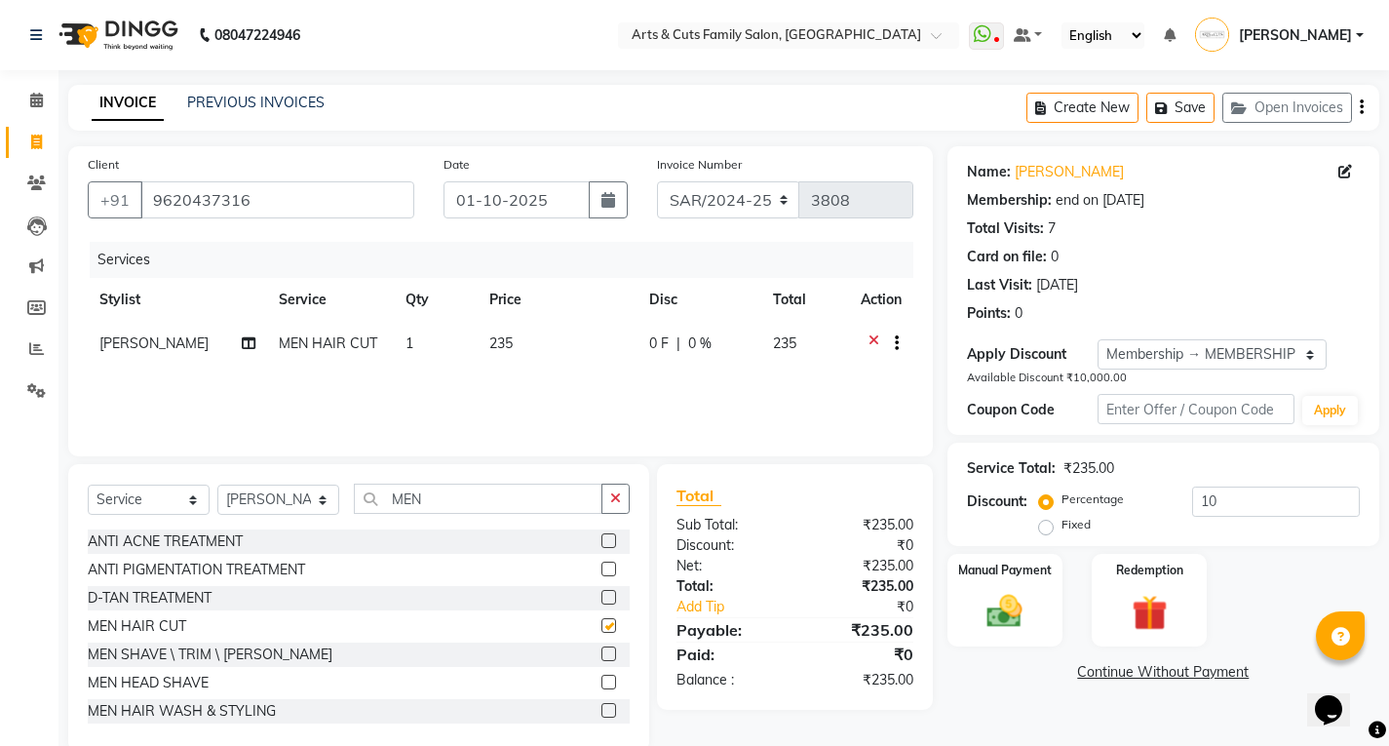
checkbox input "false"
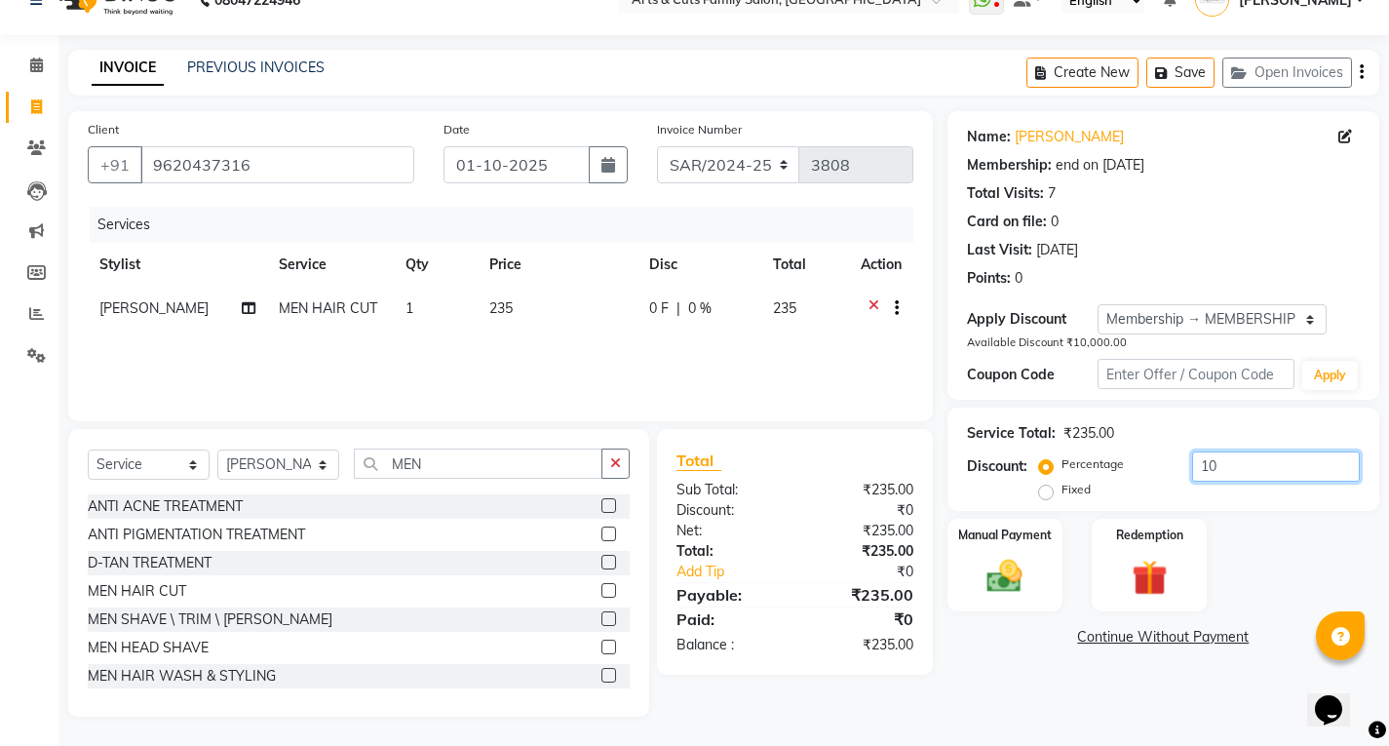
click at [1247, 454] on input "10" at bounding box center [1277, 466] width 168 height 30
type input "1"
type input "10"
click at [1062, 492] on label "Fixed" at bounding box center [1076, 490] width 29 height 18
click at [1048, 492] on input "Fixed" at bounding box center [1050, 490] width 14 height 14
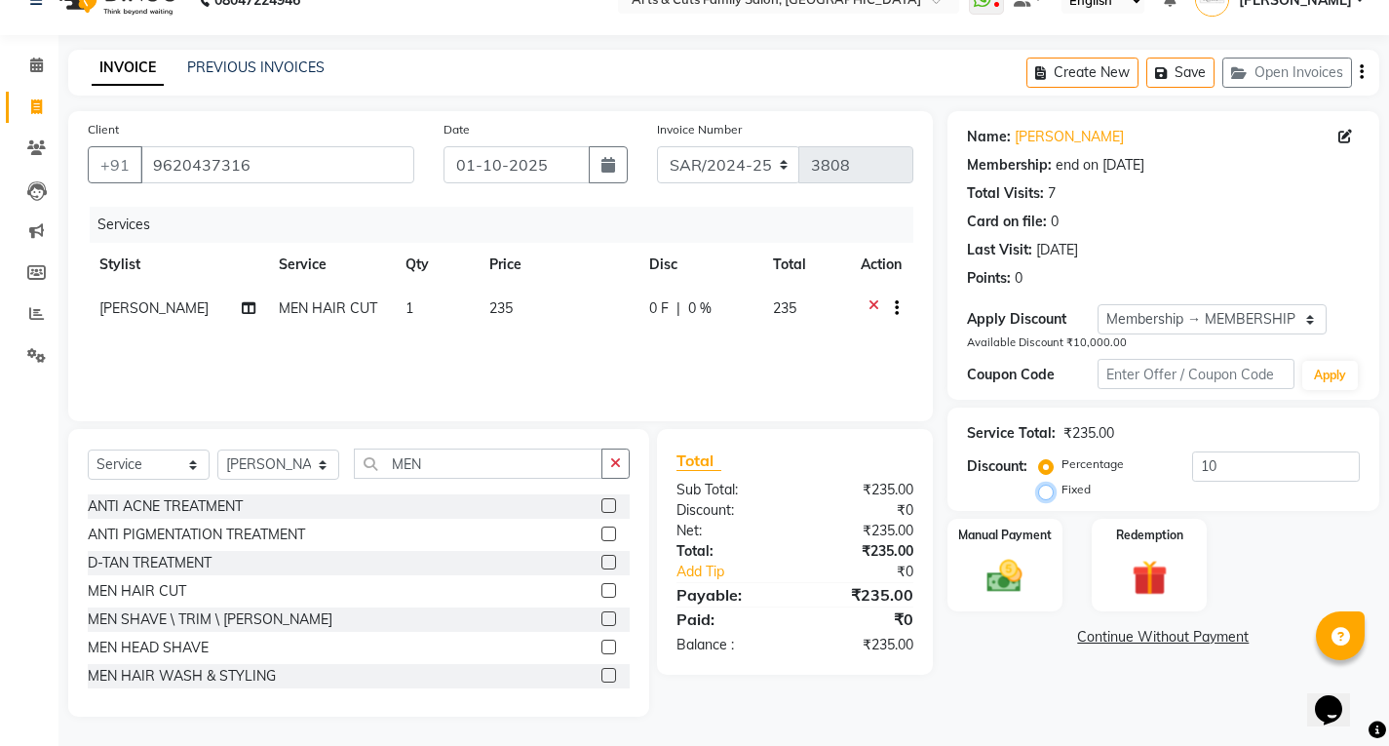
radio input "true"
click at [1062, 467] on label "Percentage" at bounding box center [1093, 464] width 62 height 18
click at [1043, 467] on input "Percentage" at bounding box center [1050, 464] width 14 height 14
radio input "true"
click at [1240, 465] on input "10" at bounding box center [1277, 466] width 168 height 30
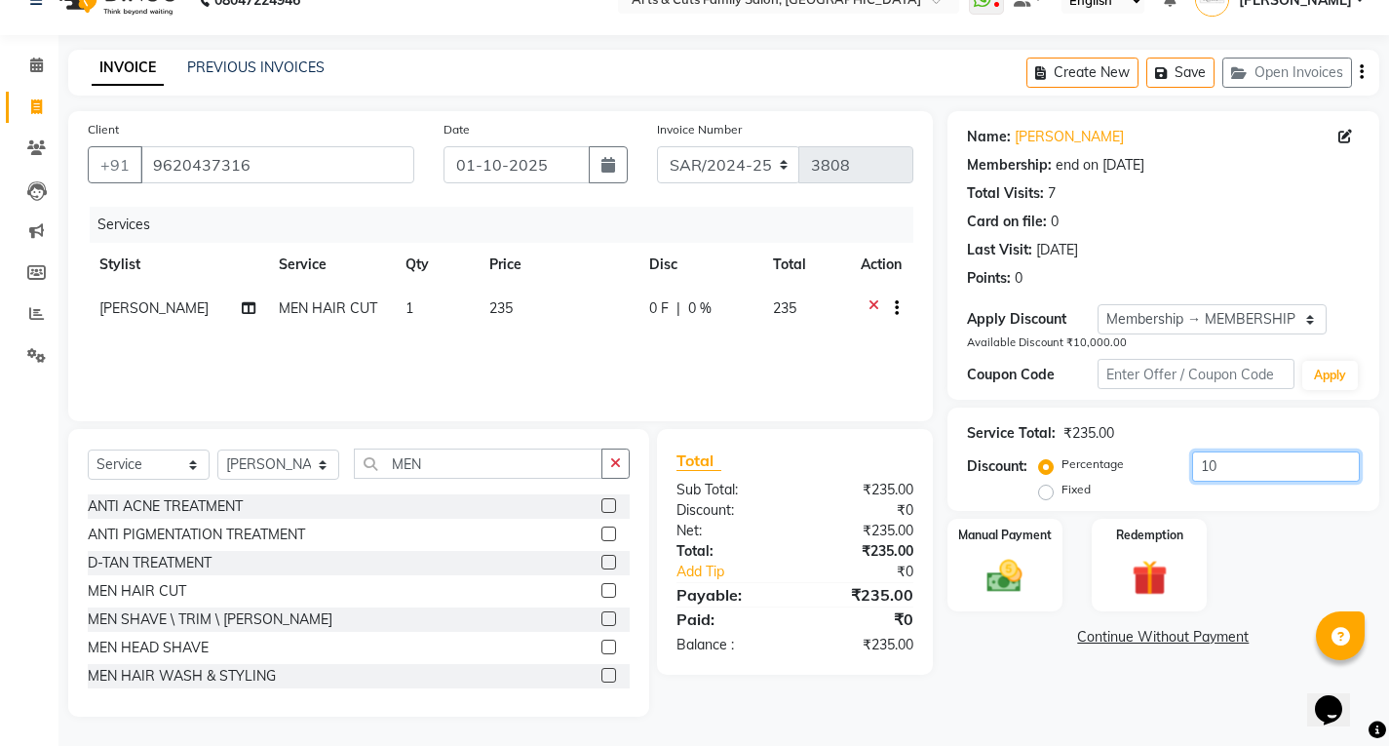
type input "1"
type input "10"
click at [1062, 494] on label "Fixed" at bounding box center [1076, 490] width 29 height 18
click at [1053, 494] on input "Fixed" at bounding box center [1050, 490] width 14 height 14
radio input "true"
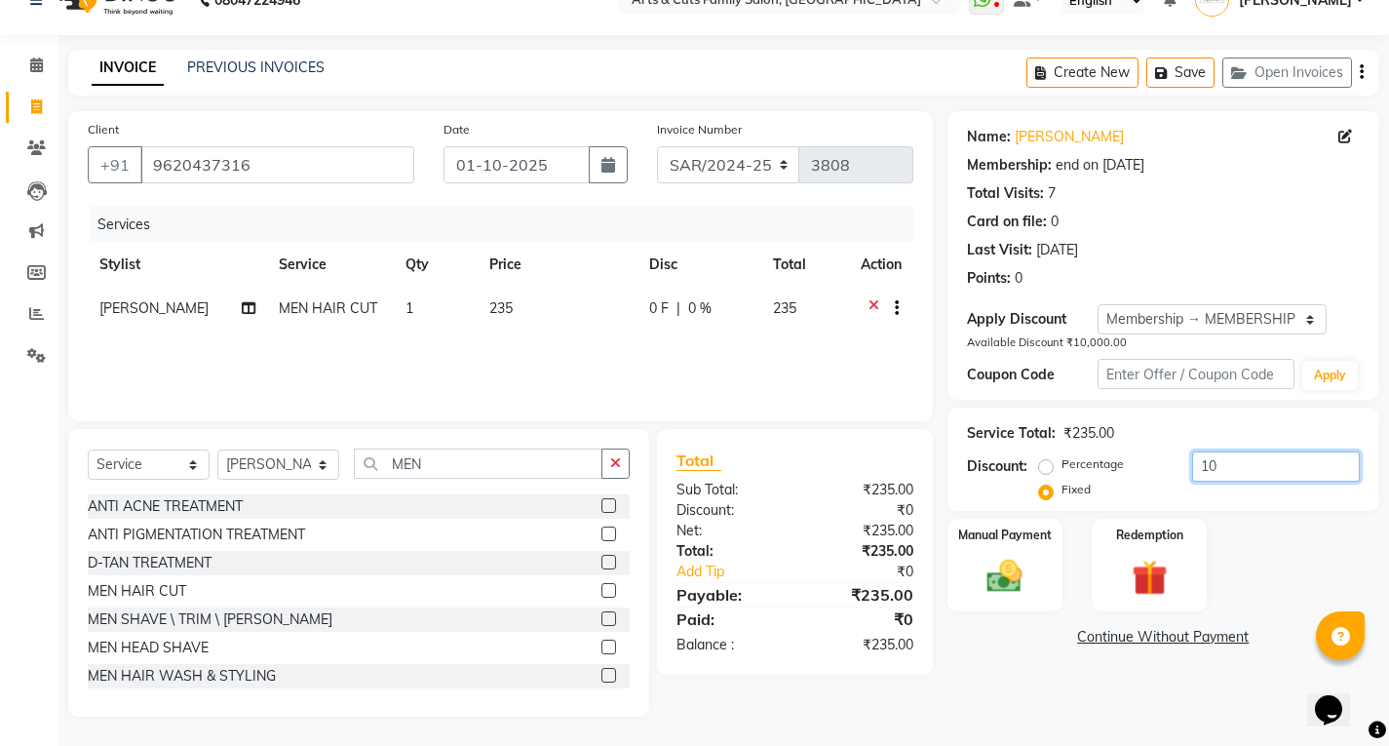
click at [1260, 457] on input "10" at bounding box center [1277, 466] width 168 height 30
type input "1"
type input "3"
click at [1197, 310] on select "Select Membership → MEMBERSHIP Loyalty → Regular Customers → Level 1 Coupon → A…" at bounding box center [1212, 319] width 229 height 30
select select "3: Object"
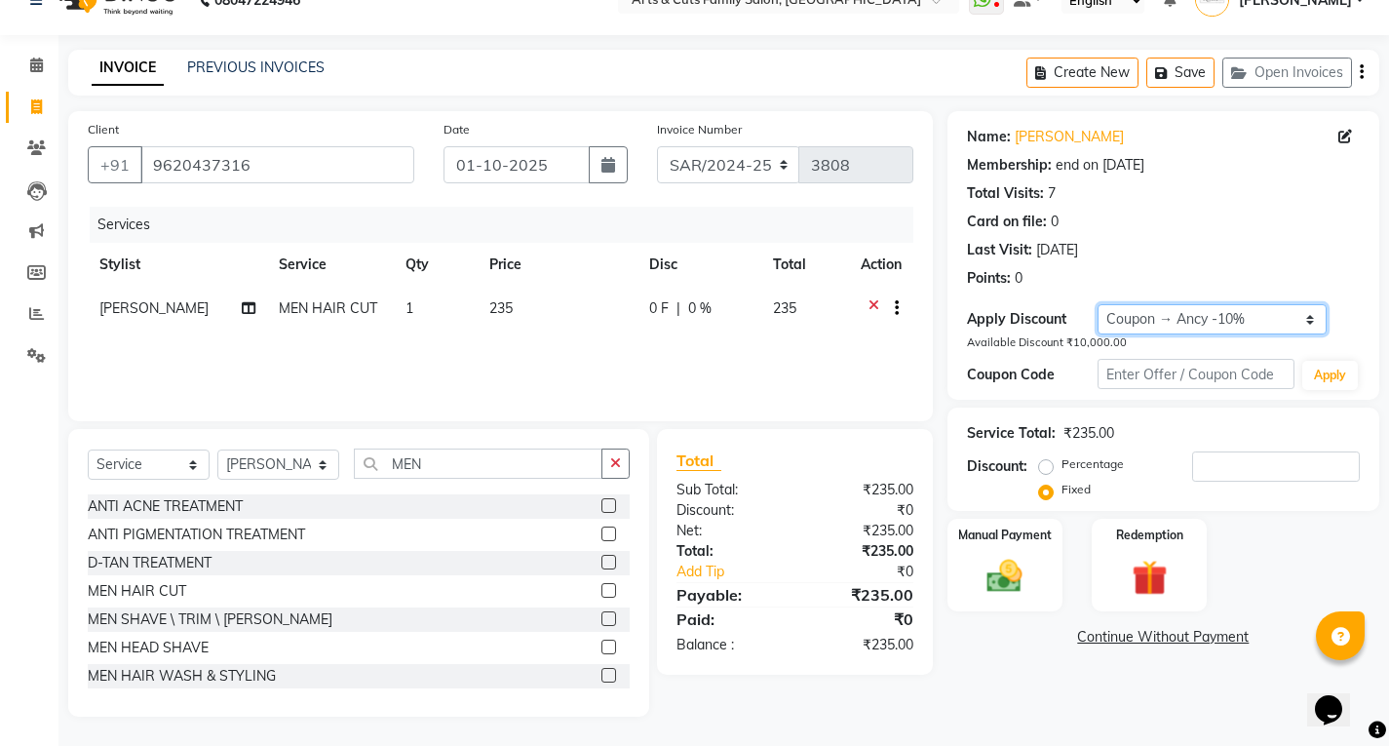
click at [1098, 304] on select "Select Membership → MEMBERSHIP Loyalty → Regular Customers → Level 1 Coupon → A…" at bounding box center [1212, 319] width 229 height 30
radio input "true"
type input "10"
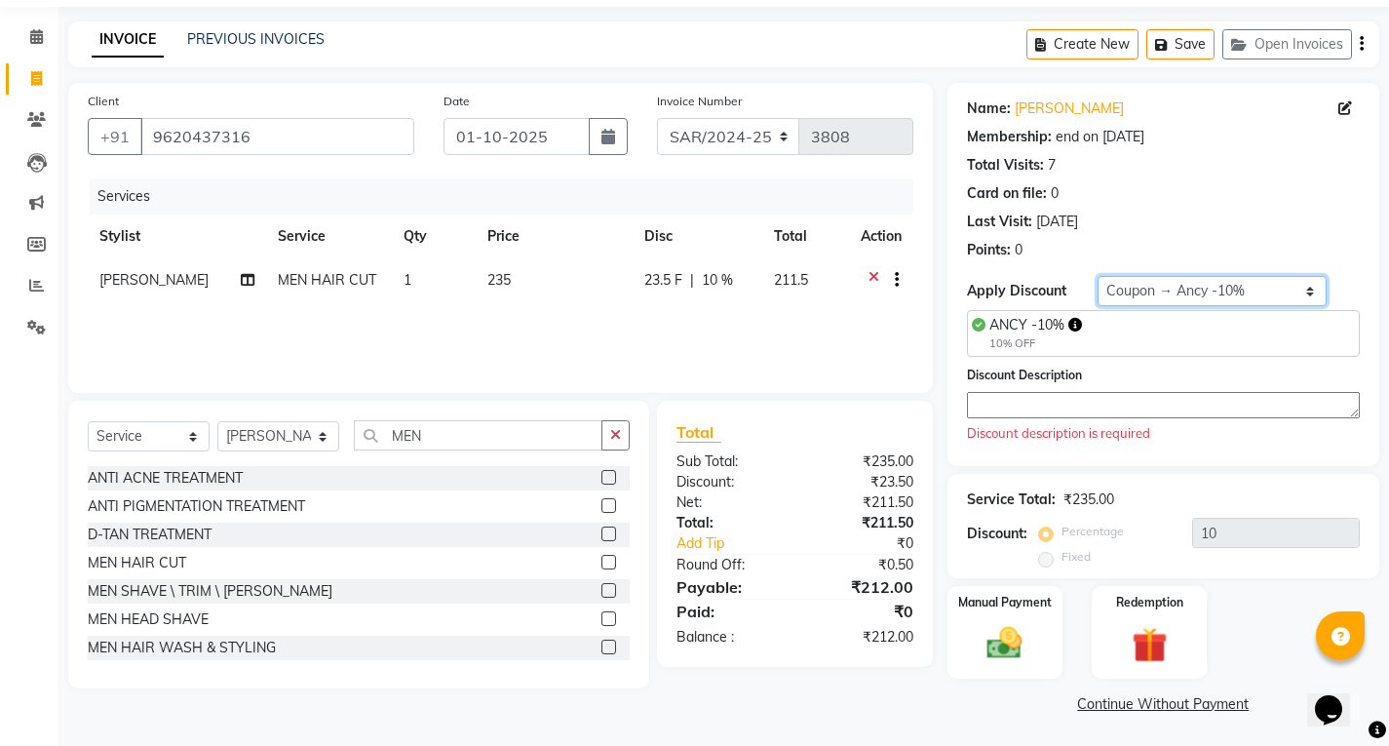
scroll to position [65, 0]
click at [1235, 282] on select "Select Membership → MEMBERSHIP Loyalty → Regular Customers → Level 1 Coupon → A…" at bounding box center [1212, 289] width 229 height 30
click at [1098, 274] on select "Select Membership → MEMBERSHIP Loyalty → Regular Customers → Level 1 Coupon → A…" at bounding box center [1212, 289] width 229 height 30
click at [1224, 276] on select "Select Membership → MEMBERSHIP Loyalty → Regular Customers → Level 1 Coupon → A…" at bounding box center [1212, 289] width 229 height 30
select select "2: Object"
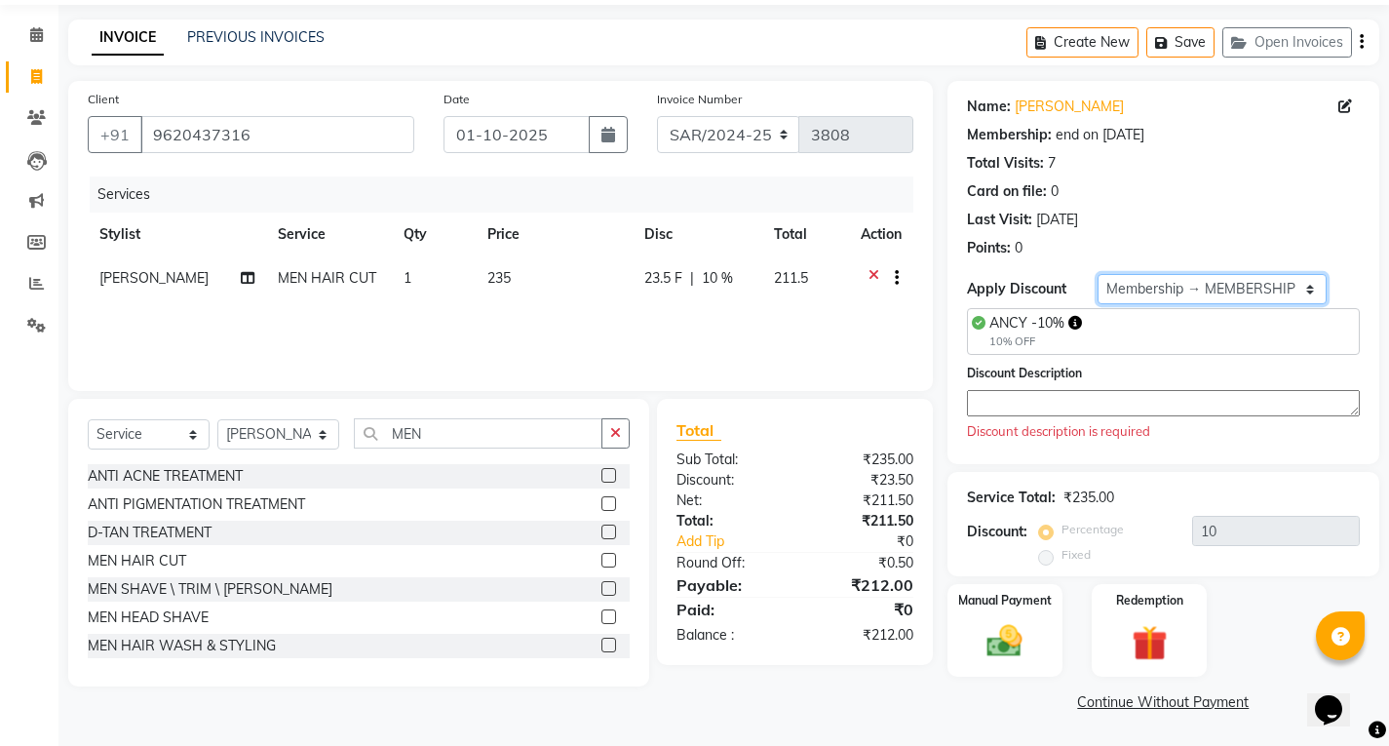
click at [1098, 304] on select "Select Membership → MEMBERSHIP Loyalty → Regular Customers → Level 1 Coupon → A…" at bounding box center [1212, 289] width 229 height 30
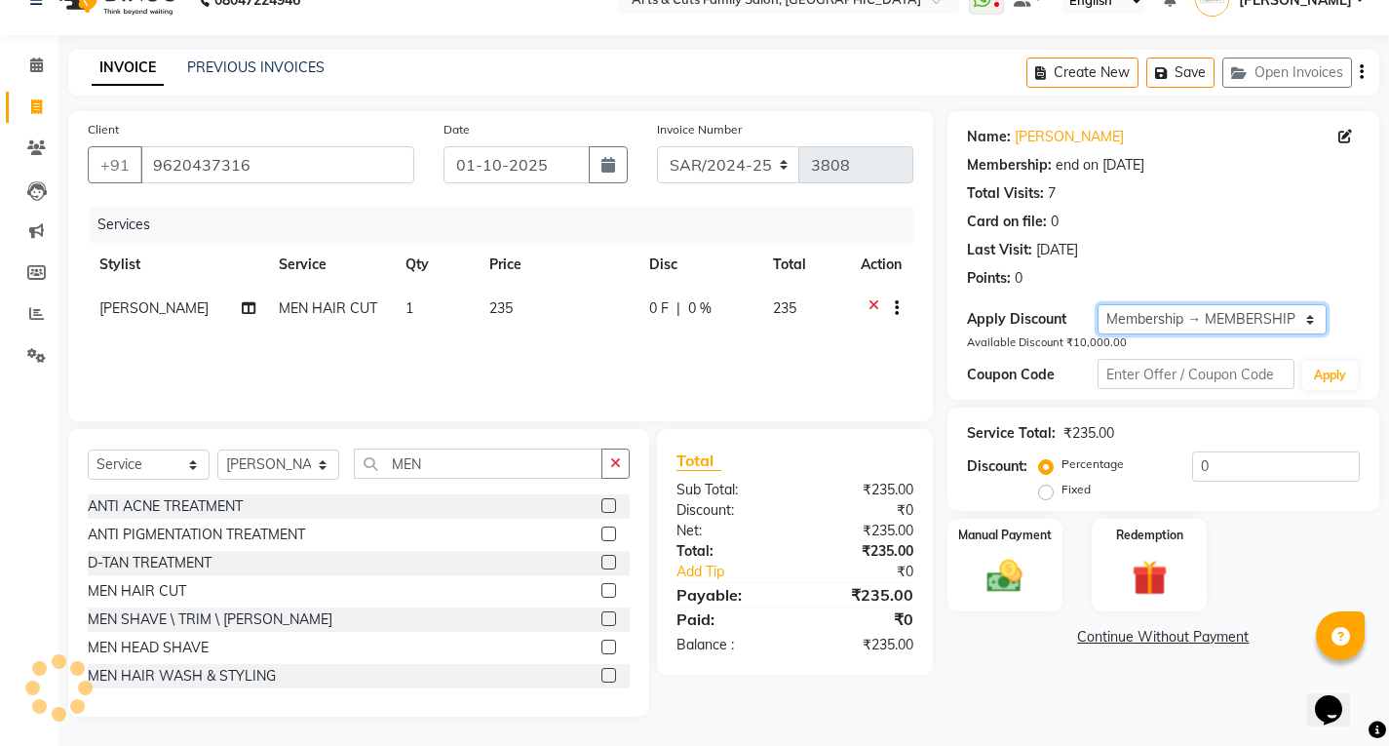
scroll to position [35, 0]
type input "10"
drag, startPoint x: 1144, startPoint y: 316, endPoint x: 1133, endPoint y: 321, distance: 11.8
click at [1138, 318] on select "Select Membership → MEMBERSHIP Loyalty → Regular Customers → Level 1 Coupon → A…" at bounding box center [1212, 319] width 229 height 30
click at [1098, 304] on select "Select Membership → MEMBERSHIP Loyalty → Regular Customers → Level 1 Coupon → A…" at bounding box center [1212, 319] width 229 height 30
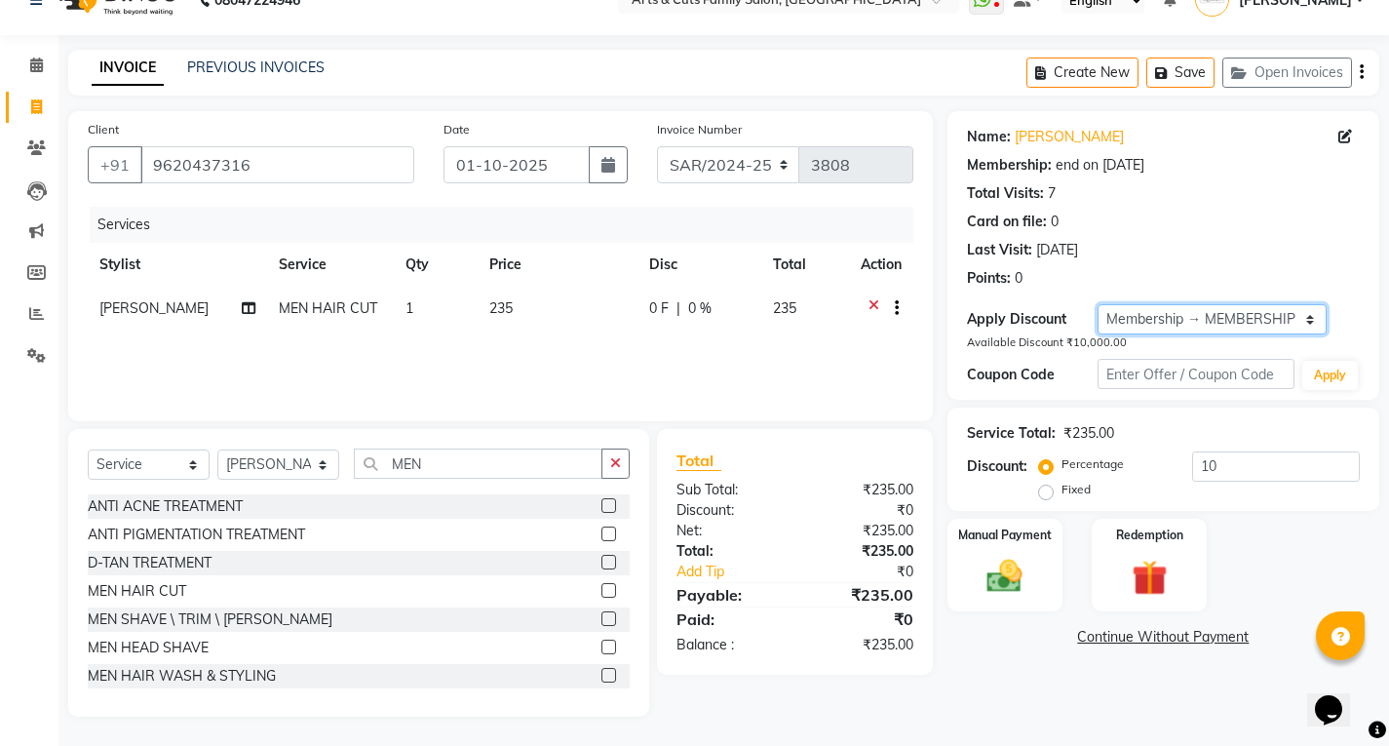
click at [1135, 315] on select "Select Membership → MEMBERSHIP Loyalty → Regular Customers → Level 1 Coupon → A…" at bounding box center [1212, 319] width 229 height 30
click at [1098, 304] on select "Select Membership → MEMBERSHIP Loyalty → Regular Customers → Level 1 Coupon → A…" at bounding box center [1212, 319] width 229 height 30
click at [1142, 326] on select "Select Membership → MEMBERSHIP Loyalty → Regular Customers → Level 1 Coupon → A…" at bounding box center [1212, 319] width 229 height 30
select select "3: Object"
click at [1098, 304] on select "Select Membership → MEMBERSHIP Loyalty → Regular Customers → Level 1 Coupon → A…" at bounding box center [1212, 319] width 229 height 30
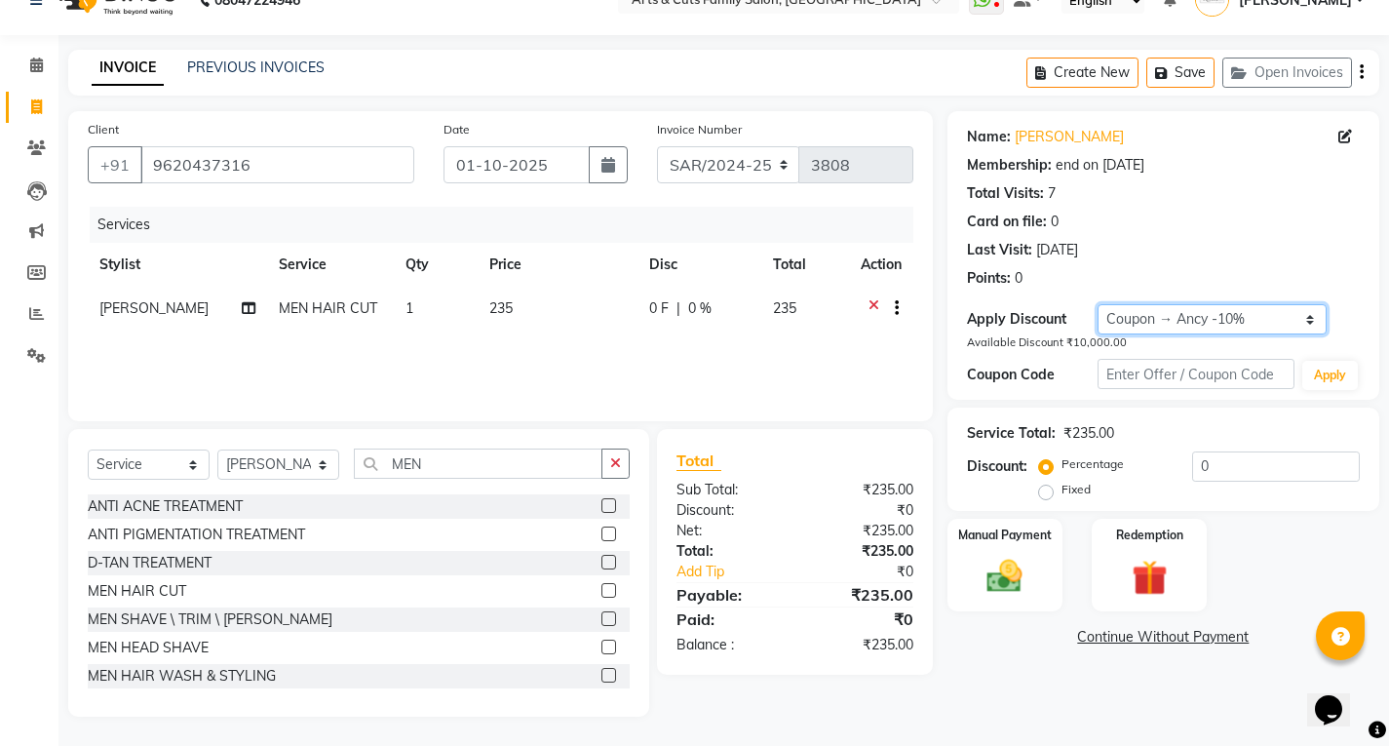
type input "10"
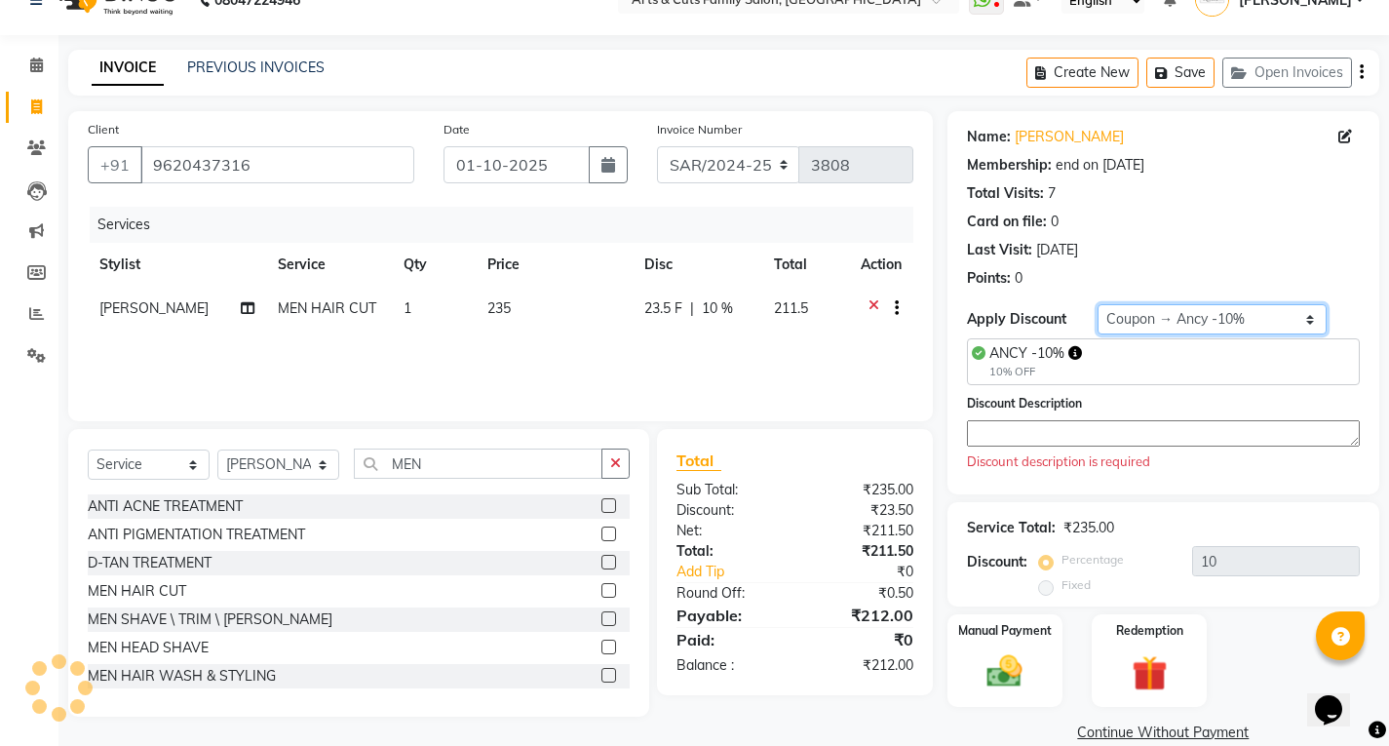
scroll to position [65, 0]
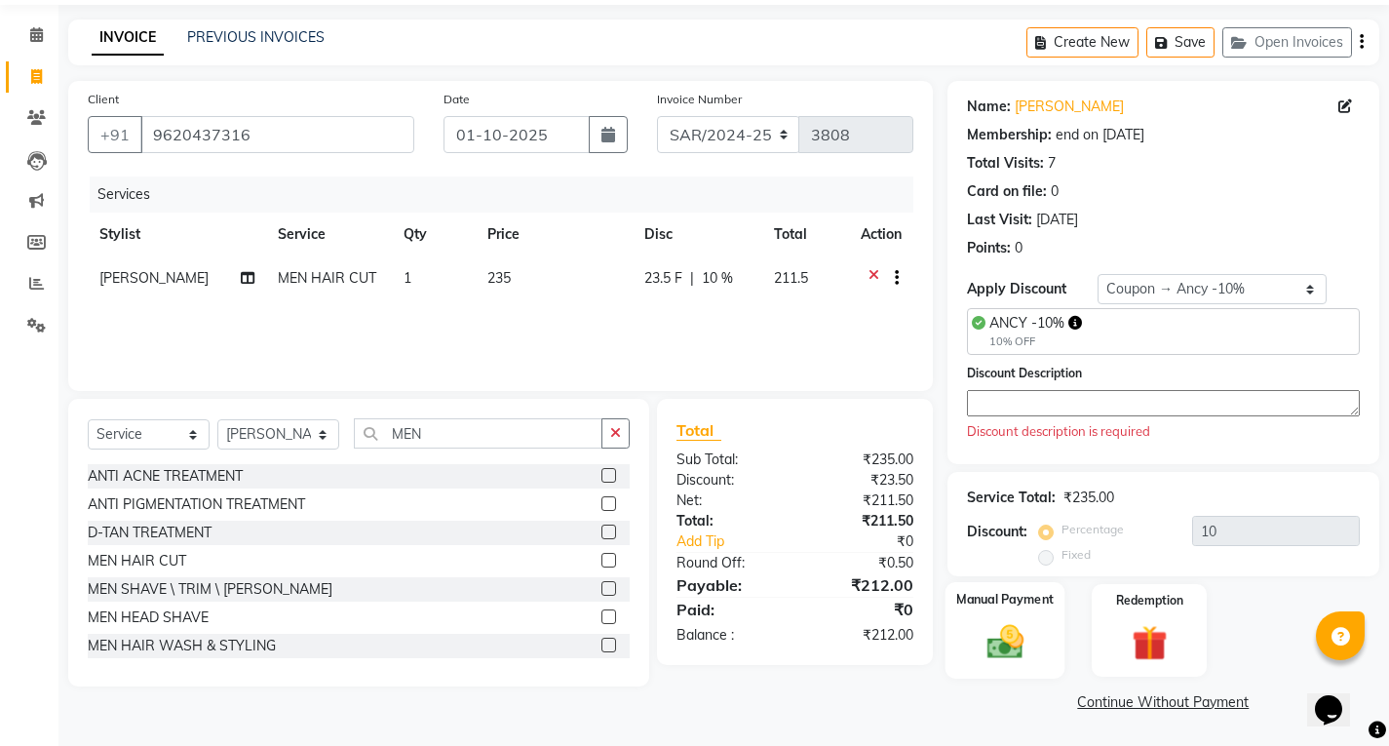
click at [1013, 620] on img at bounding box center [1004, 641] width 59 height 42
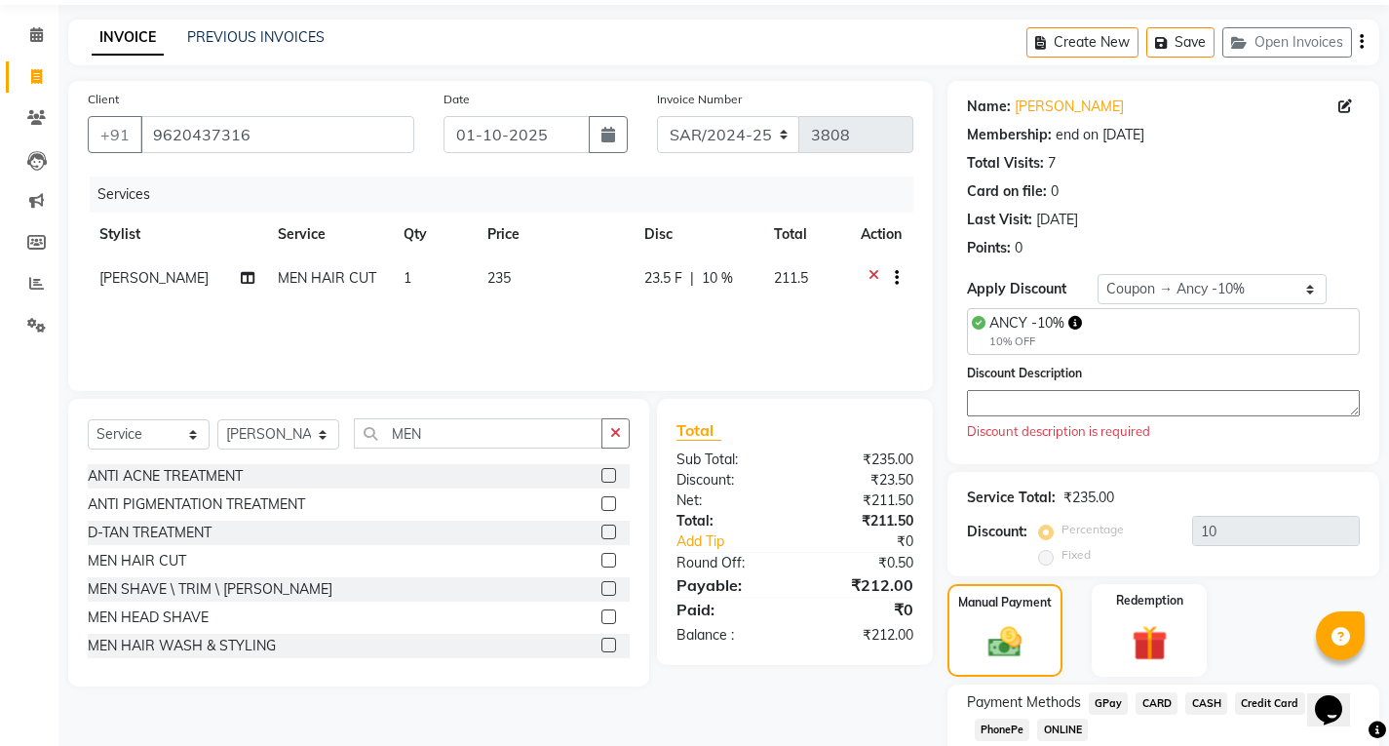
scroll to position [190, 0]
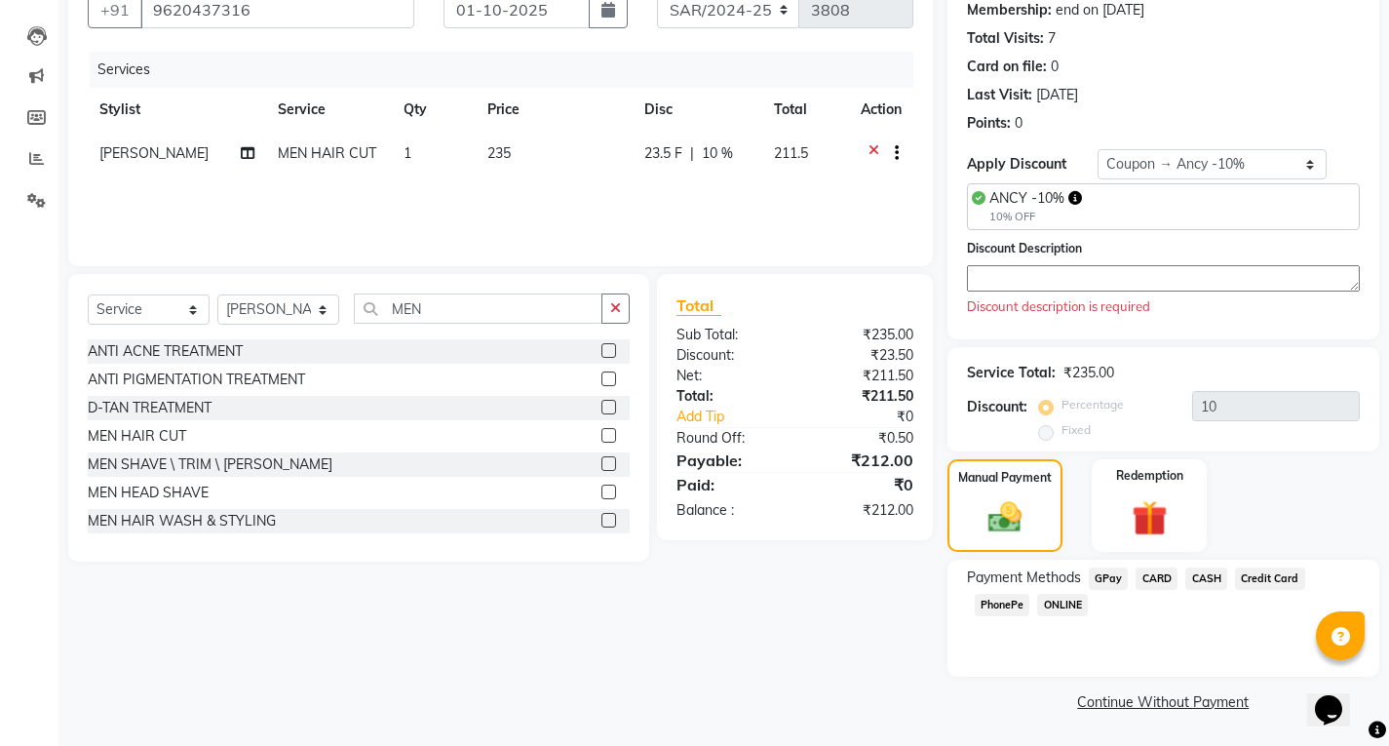
click at [1068, 606] on span "ONLINE" at bounding box center [1062, 605] width 51 height 22
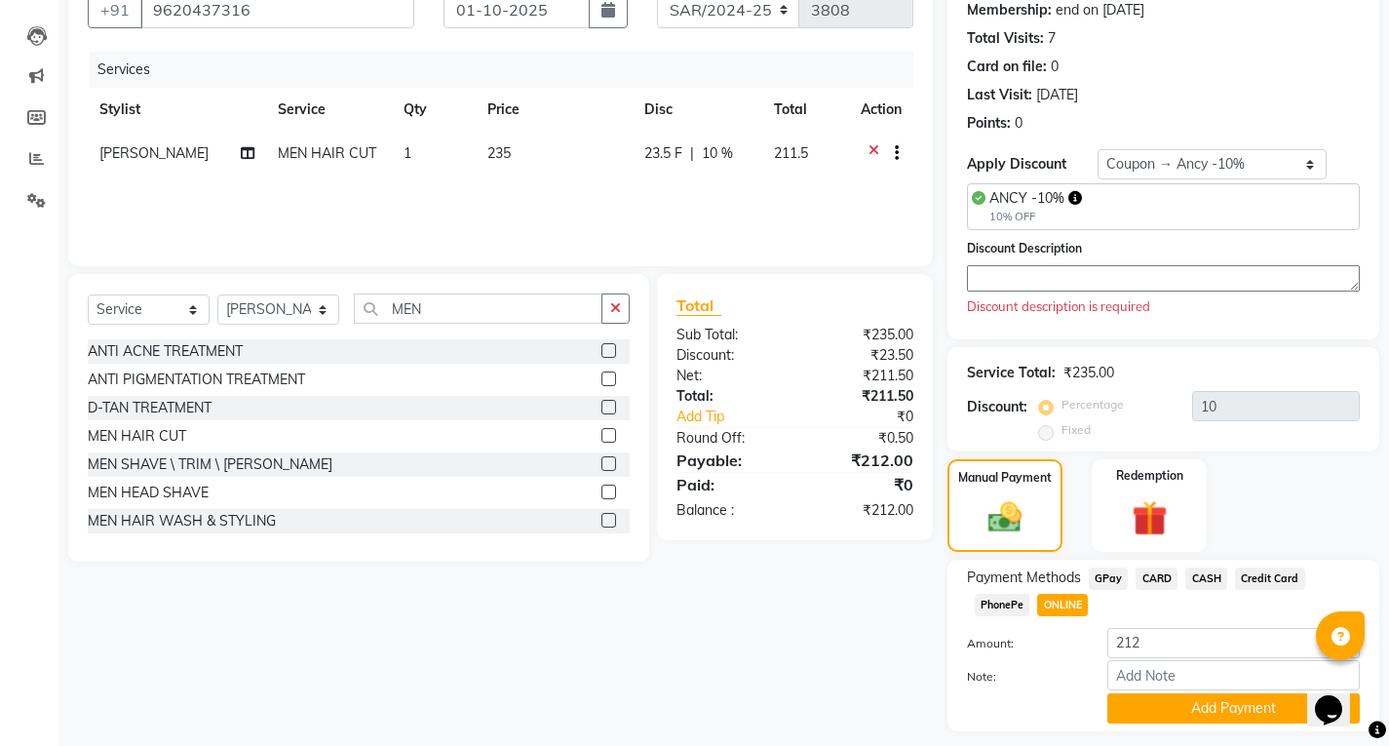
scroll to position [245, 0]
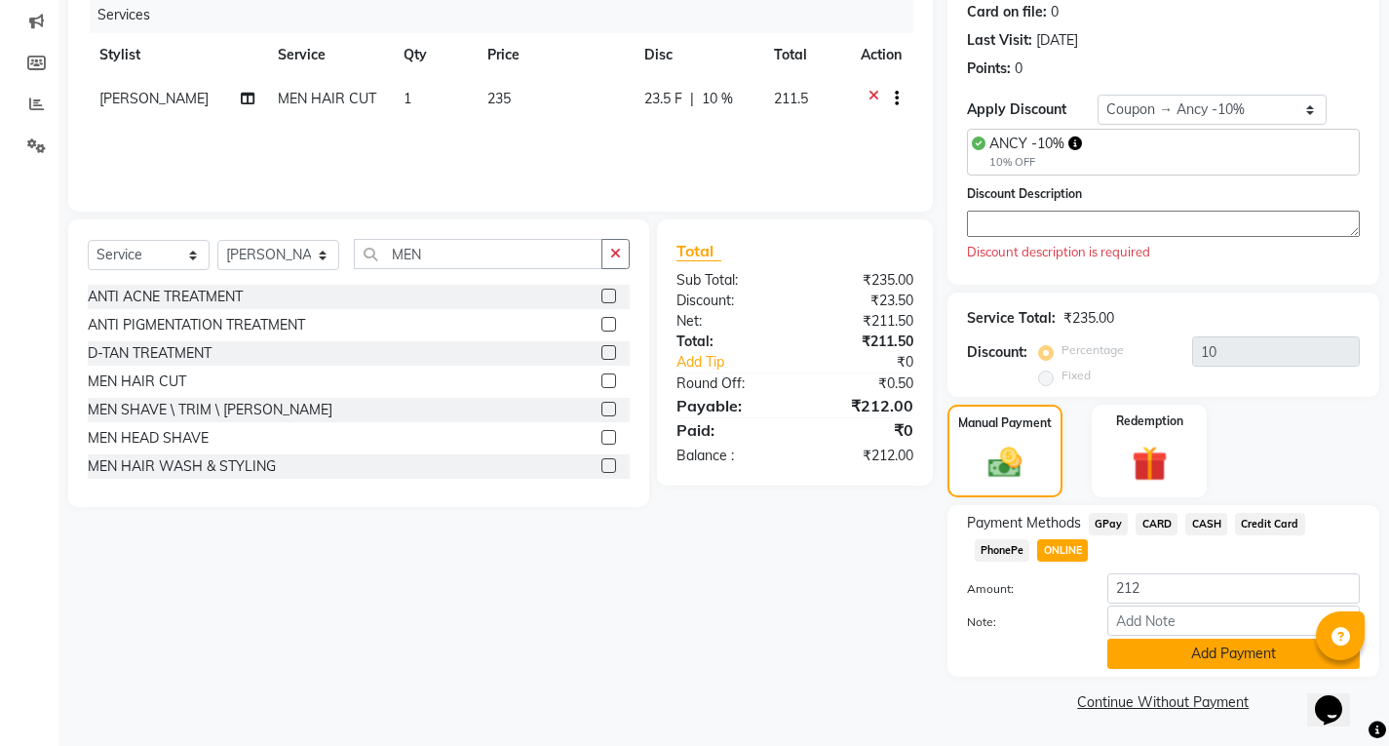
click at [1161, 650] on button "Add Payment" at bounding box center [1234, 654] width 253 height 30
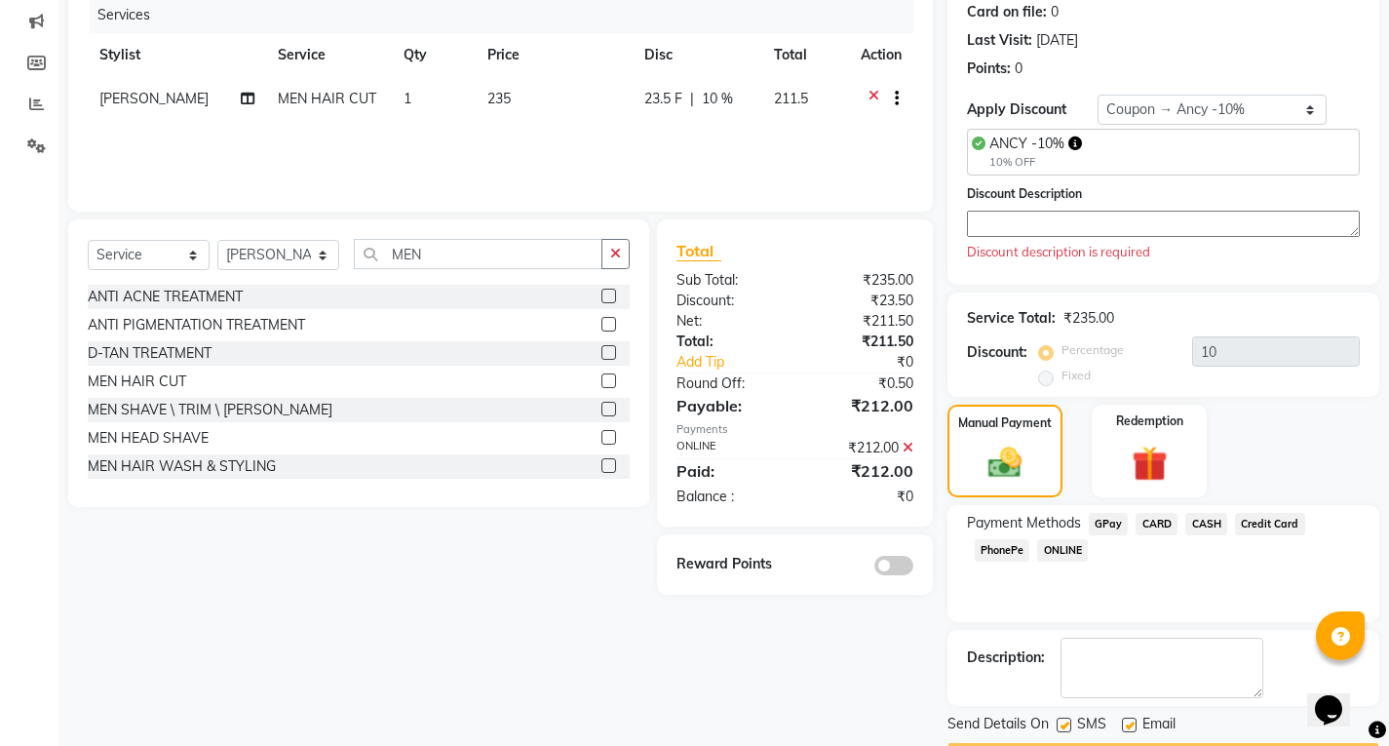
scroll to position [300, 0]
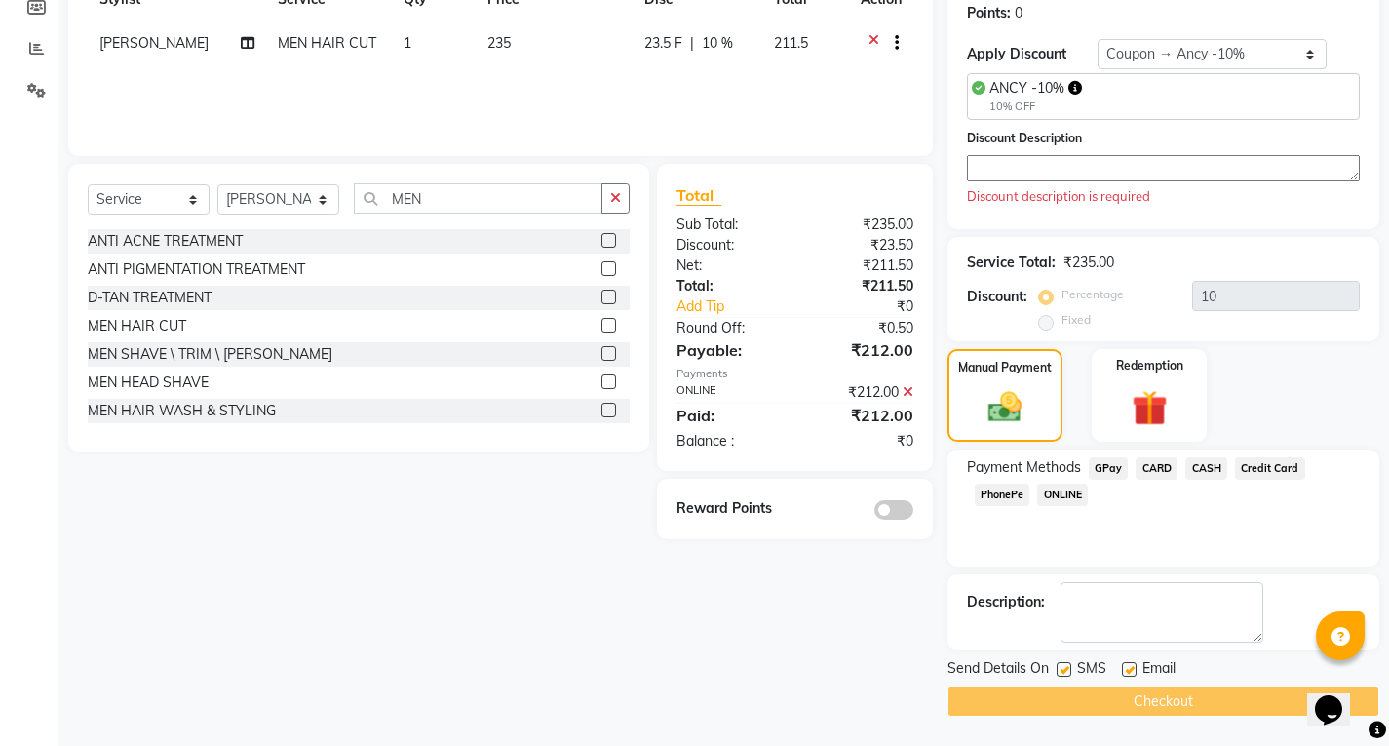
click at [1088, 697] on div "Checkout" at bounding box center [1164, 701] width 432 height 30
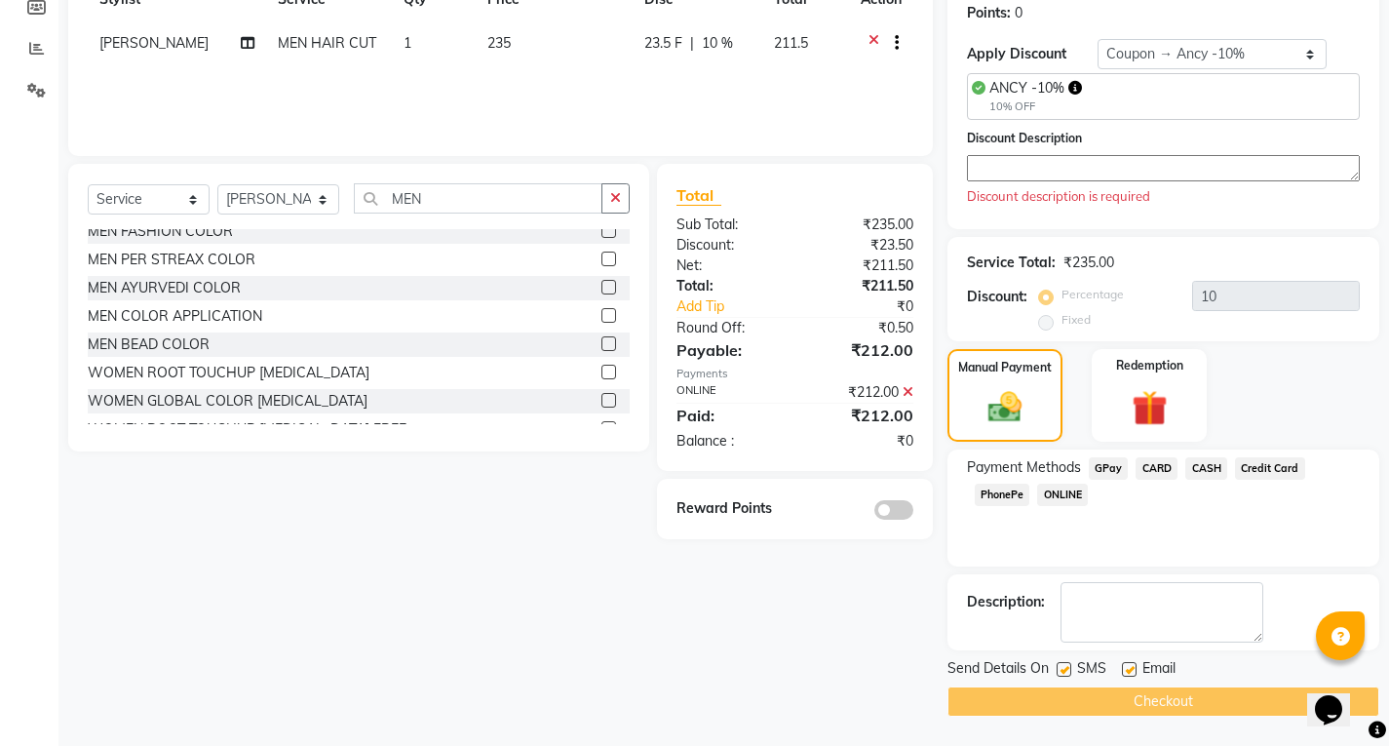
click at [1099, 692] on div "Checkout" at bounding box center [1164, 701] width 432 height 30
click at [1099, 690] on div "Checkout" at bounding box center [1164, 701] width 432 height 30
click at [1097, 697] on div "Checkout" at bounding box center [1164, 701] width 432 height 30
click at [1139, 708] on div "Checkout" at bounding box center [1164, 701] width 432 height 30
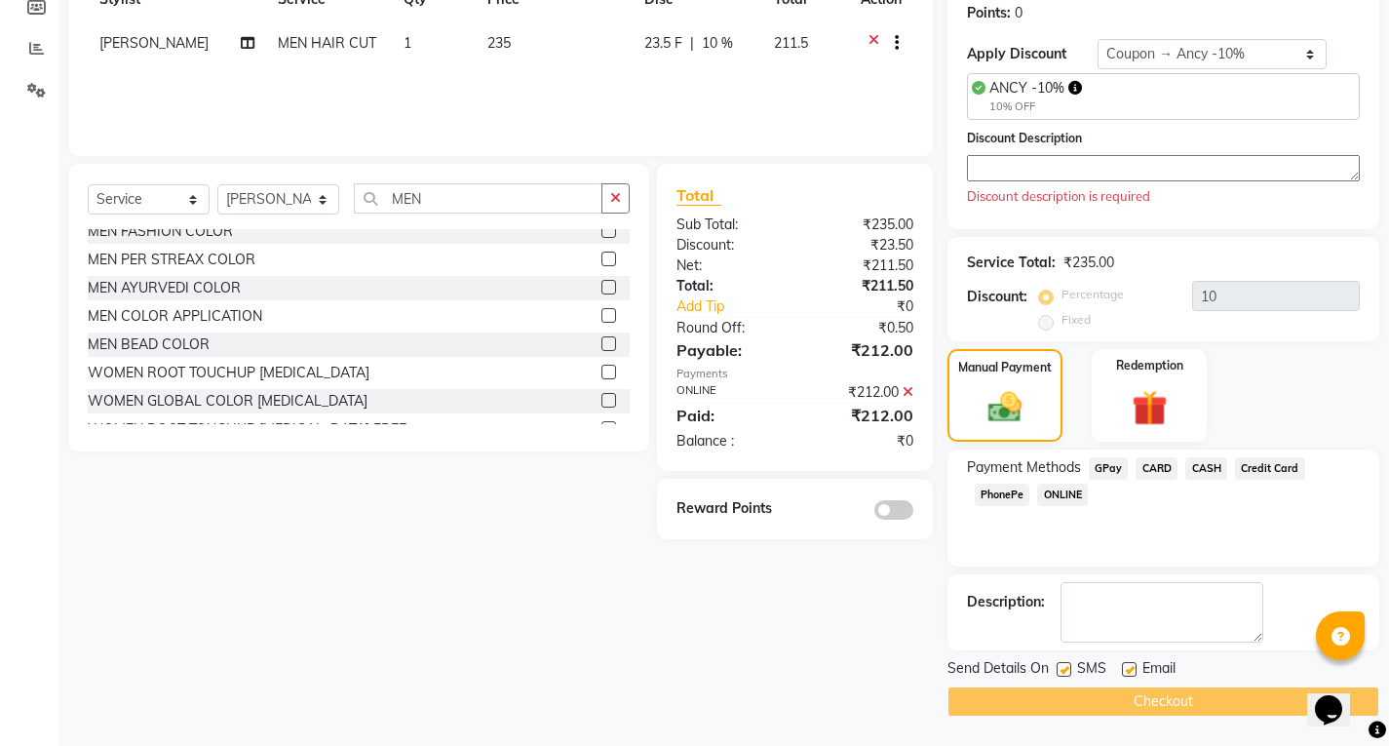
click at [1126, 668] on label at bounding box center [1129, 669] width 15 height 15
click at [1126, 668] on input "checkbox" at bounding box center [1128, 670] width 13 height 13
click at [1126, 668] on label at bounding box center [1129, 669] width 15 height 15
click at [1126, 668] on input "checkbox" at bounding box center [1128, 670] width 13 height 13
checkbox input "true"
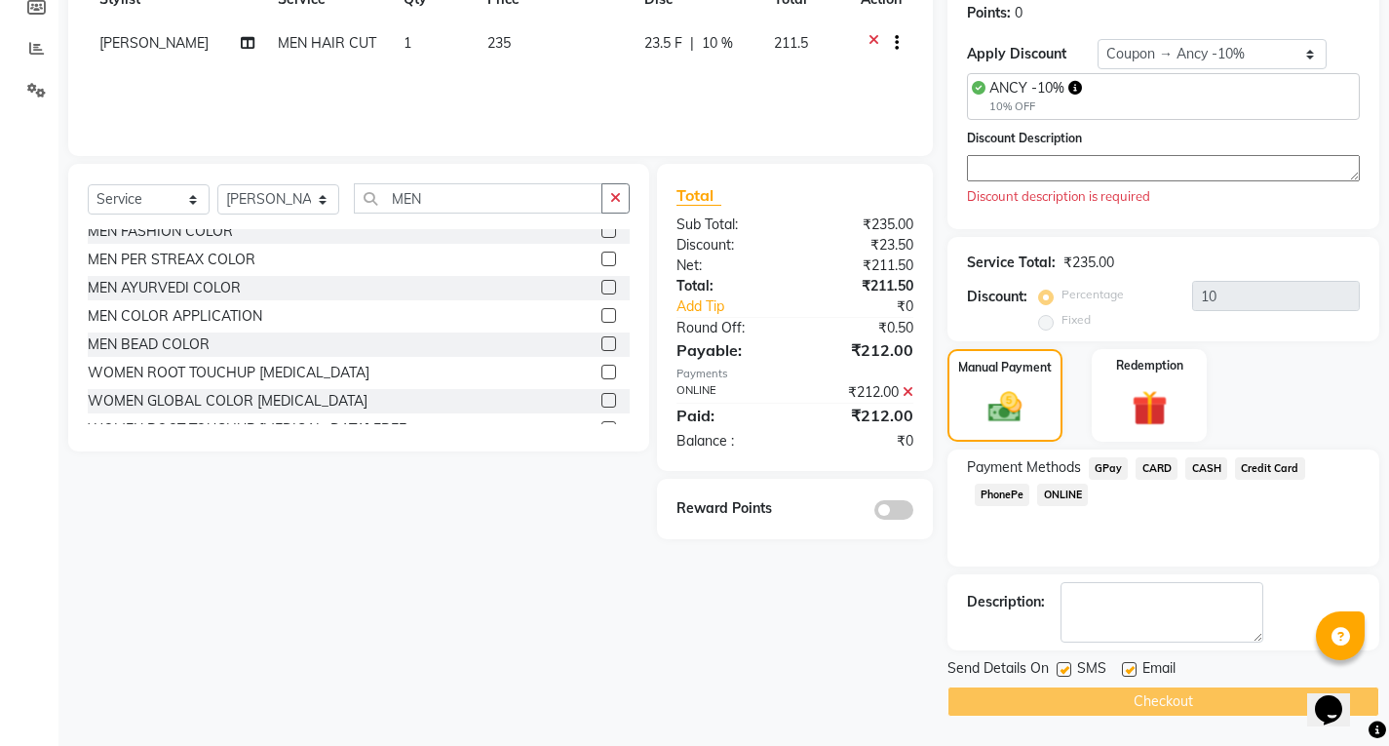
click at [1141, 704] on div "Checkout" at bounding box center [1164, 701] width 432 height 30
click at [1106, 704] on div "Checkout" at bounding box center [1164, 701] width 432 height 30
click at [1125, 698] on div "Checkout" at bounding box center [1164, 701] width 432 height 30
drag, startPoint x: 1125, startPoint y: 698, endPoint x: 1168, endPoint y: 651, distance: 63.5
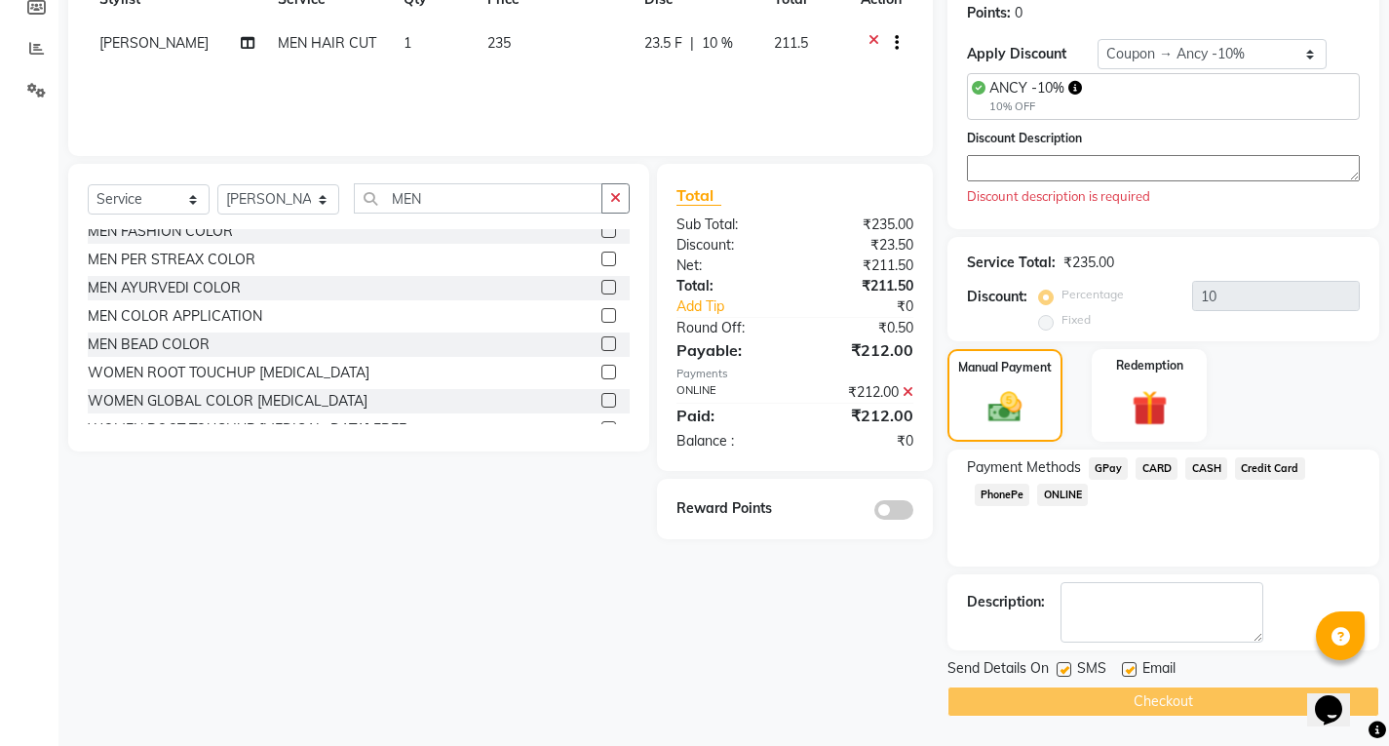
click at [1126, 696] on div "Checkout" at bounding box center [1164, 701] width 432 height 30
click at [1103, 695] on div "Checkout" at bounding box center [1164, 701] width 432 height 30
click at [1103, 694] on div "Checkout" at bounding box center [1164, 701] width 432 height 30
click at [1053, 687] on div "Checkout" at bounding box center [1164, 701] width 432 height 30
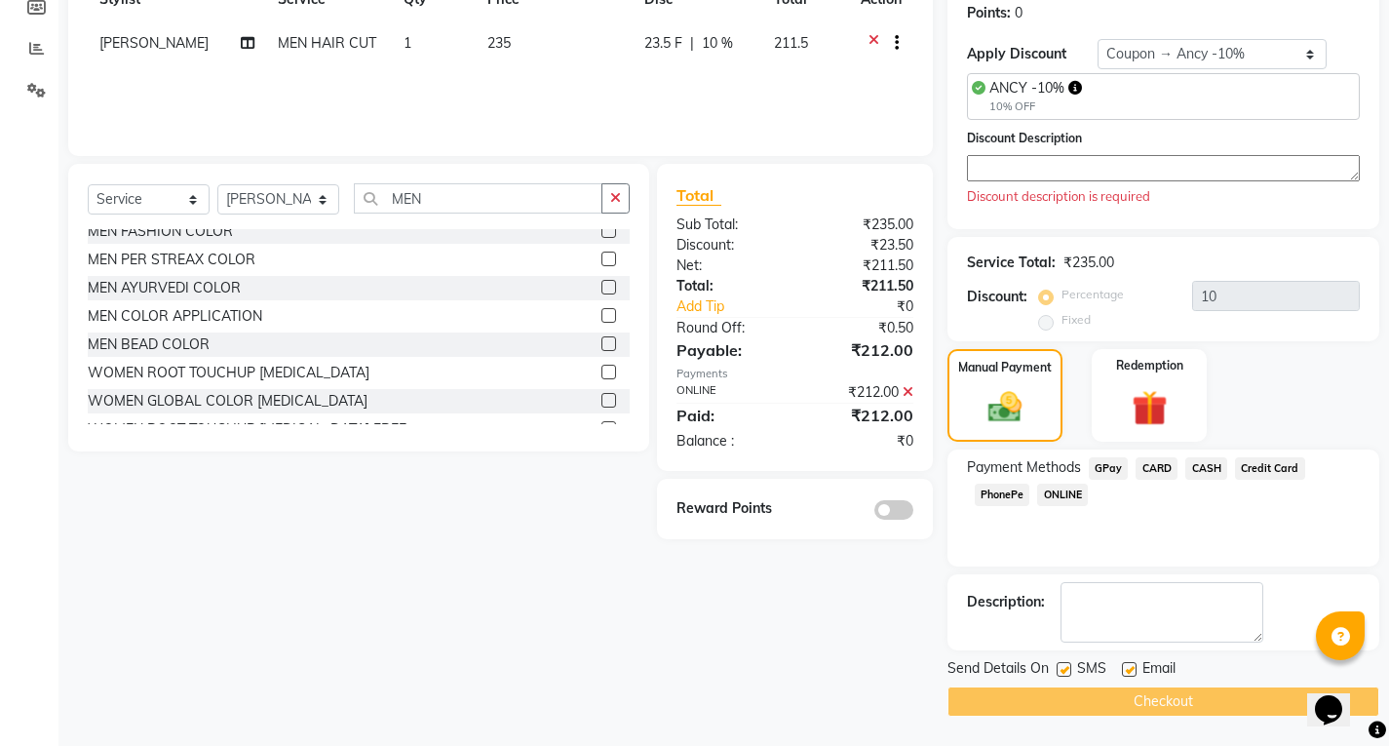
click at [1166, 701] on div "Checkout" at bounding box center [1164, 701] width 432 height 30
click at [1088, 708] on div "Checkout" at bounding box center [1164, 701] width 432 height 30
click at [1086, 708] on div "Checkout" at bounding box center [1164, 701] width 432 height 30
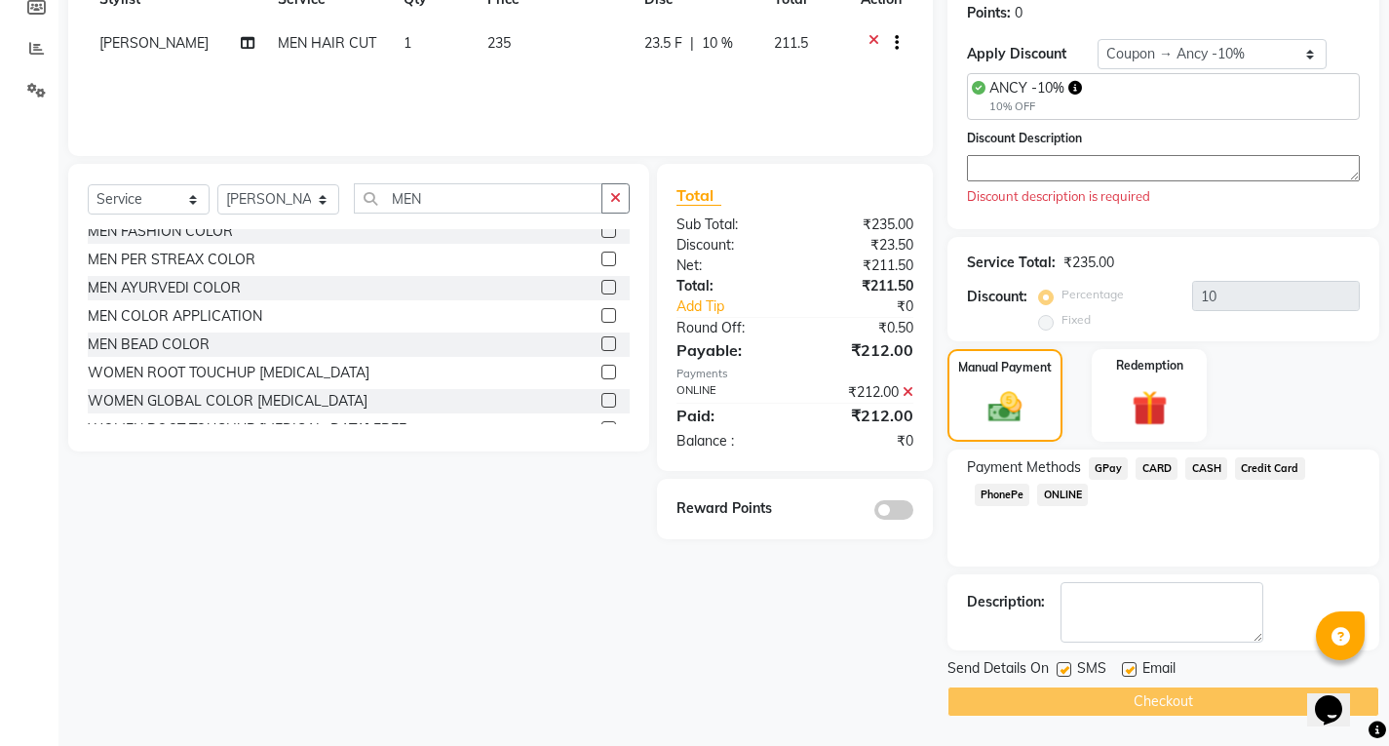
click at [1086, 708] on div "Checkout" at bounding box center [1164, 701] width 432 height 30
click at [1126, 707] on div "Checkout" at bounding box center [1164, 701] width 432 height 30
click at [1121, 684] on div "Send Details On SMS Email Checkout" at bounding box center [1164, 687] width 432 height 59
click at [1118, 697] on div "Checkout" at bounding box center [1164, 701] width 432 height 30
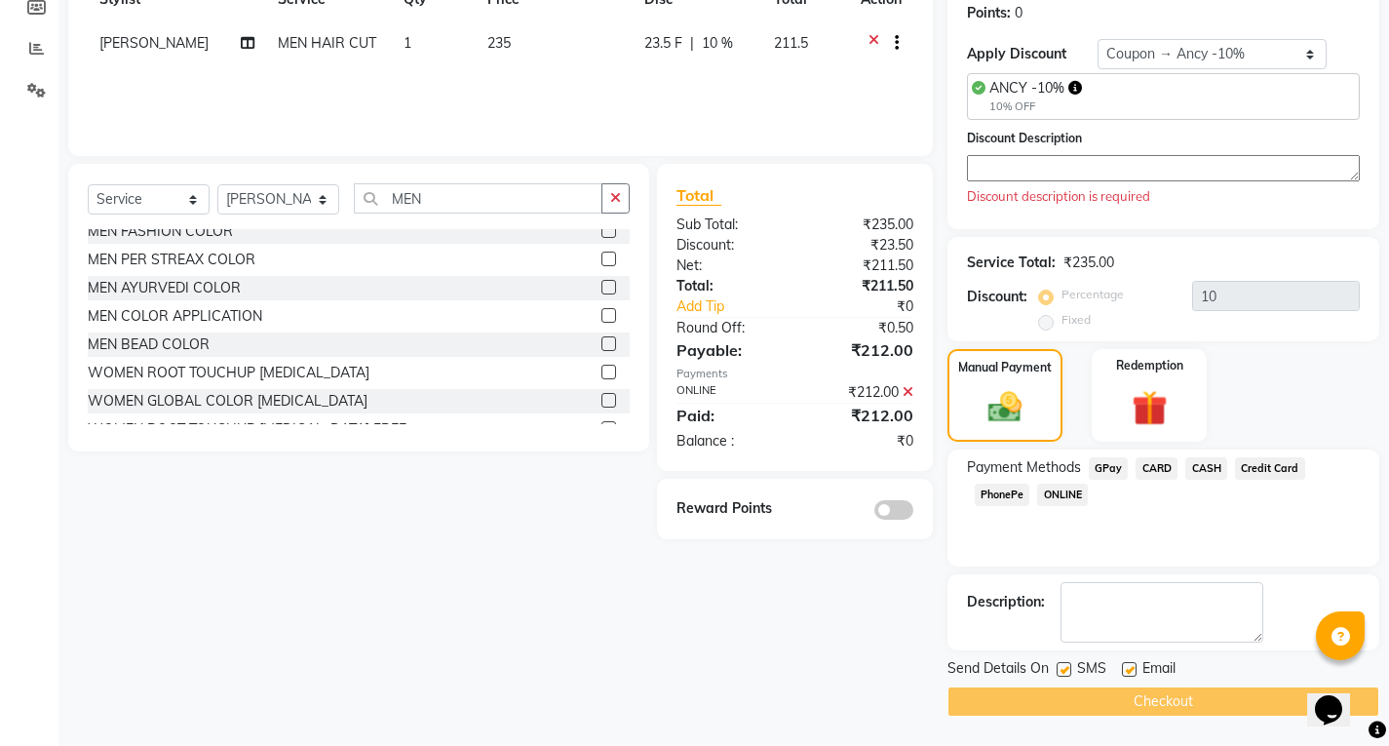
click at [1101, 105] on div "ANCY -10% 10% OFF" at bounding box center [1163, 96] width 393 height 47
click at [1076, 97] on button "button" at bounding box center [1076, 88] width 14 height 20
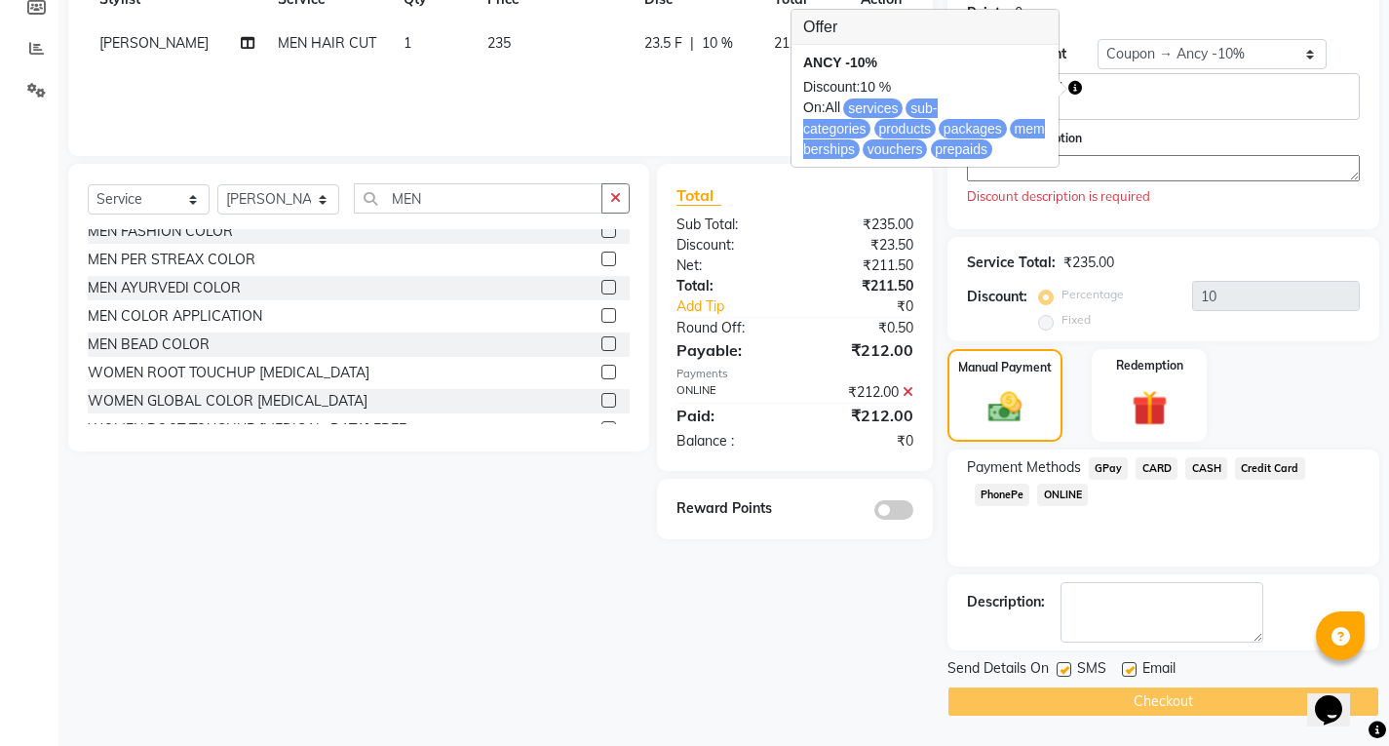
click at [1076, 97] on button "button" at bounding box center [1076, 88] width 14 height 20
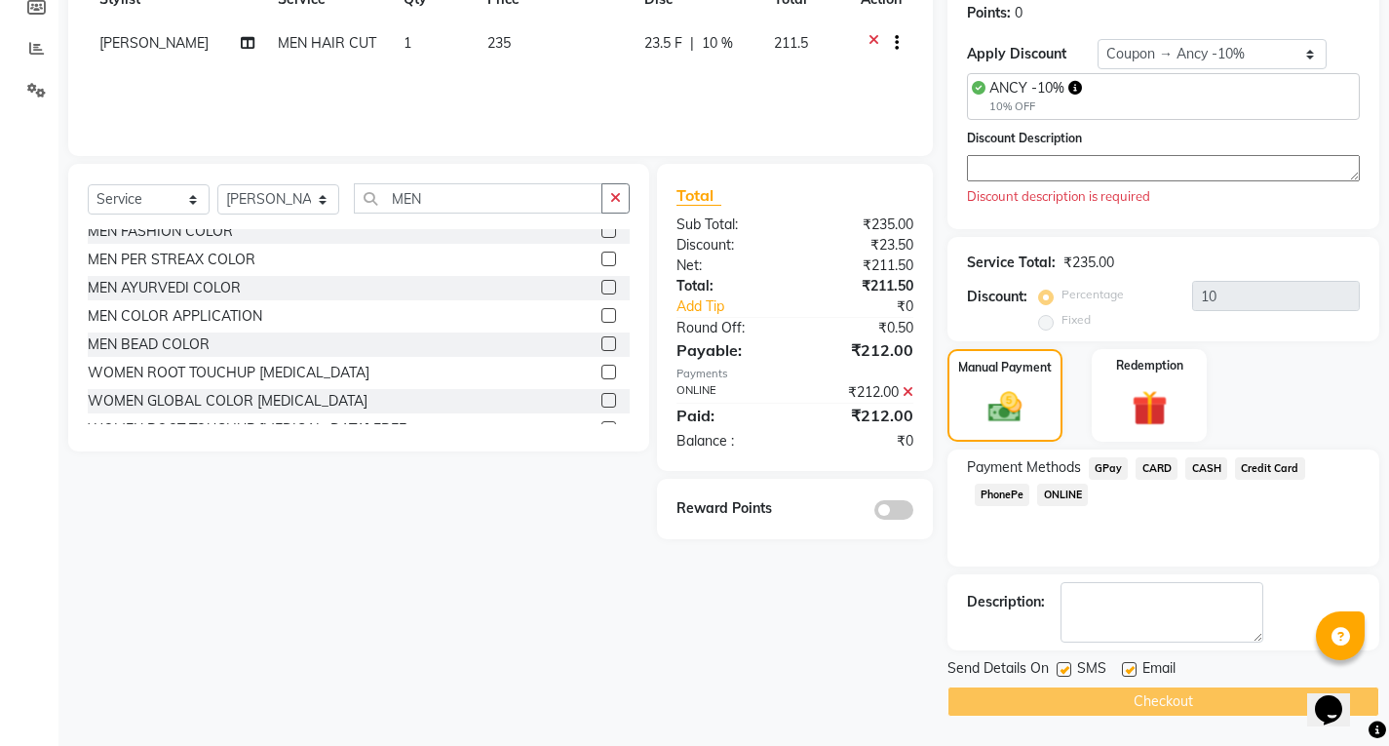
click at [1021, 157] on textarea at bounding box center [1163, 168] width 393 height 26
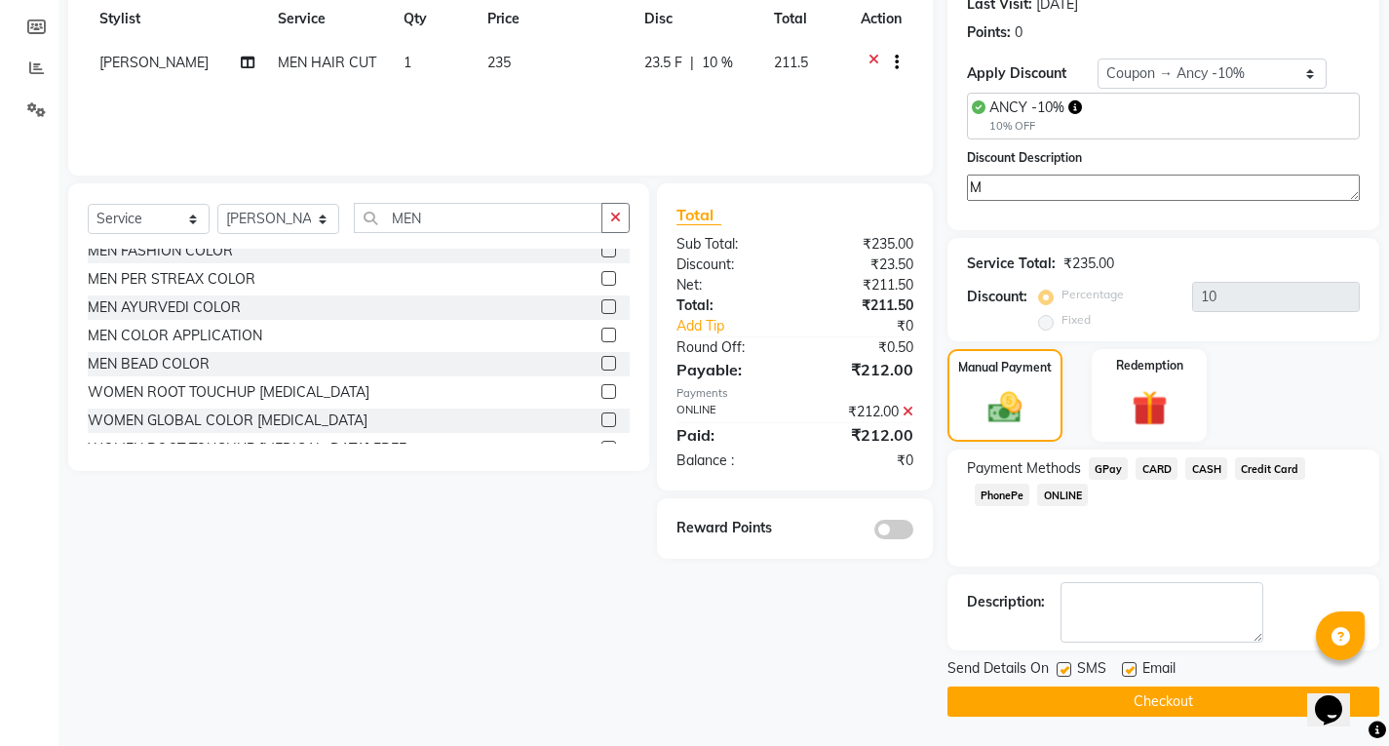
scroll to position [281, 0]
type textarea "MEMBERSHIP DISCOUNT"
click at [1071, 687] on button "Checkout" at bounding box center [1164, 701] width 432 height 30
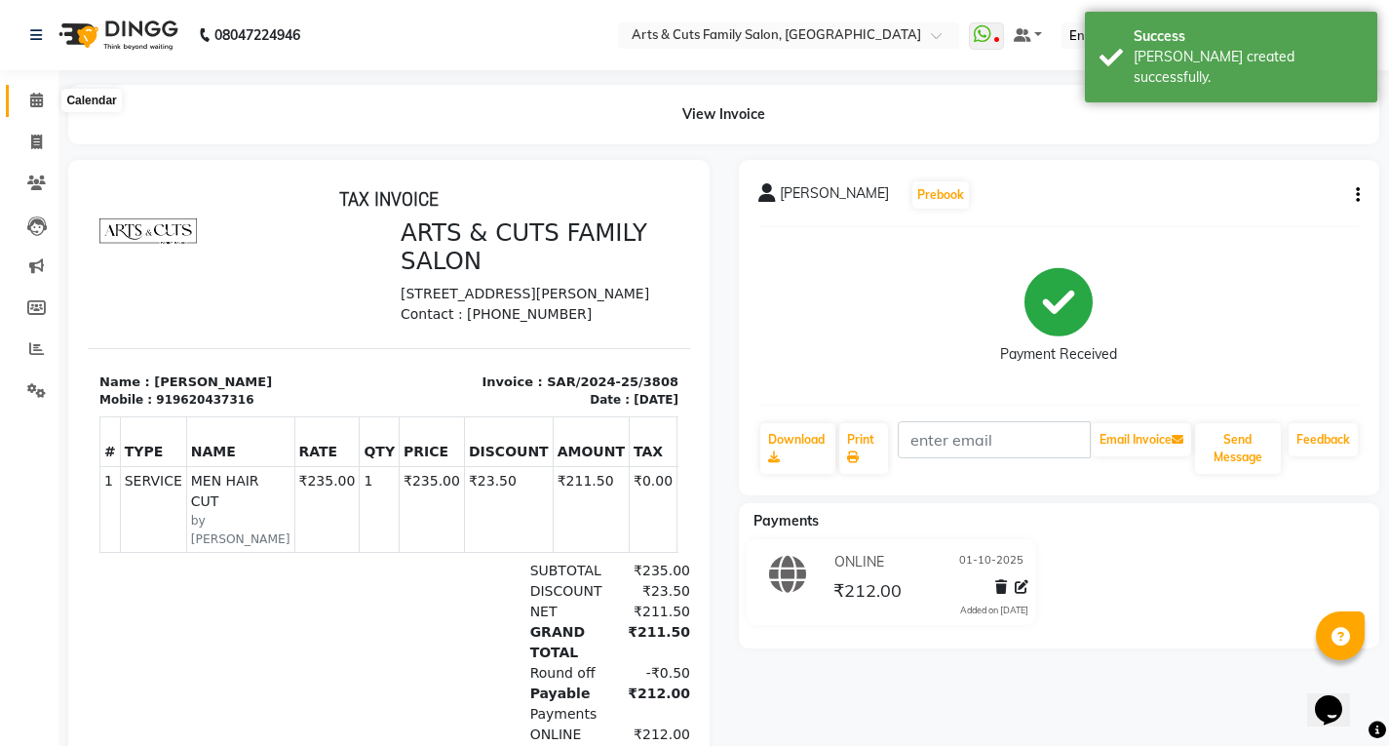
click at [42, 104] on icon at bounding box center [36, 100] width 13 height 15
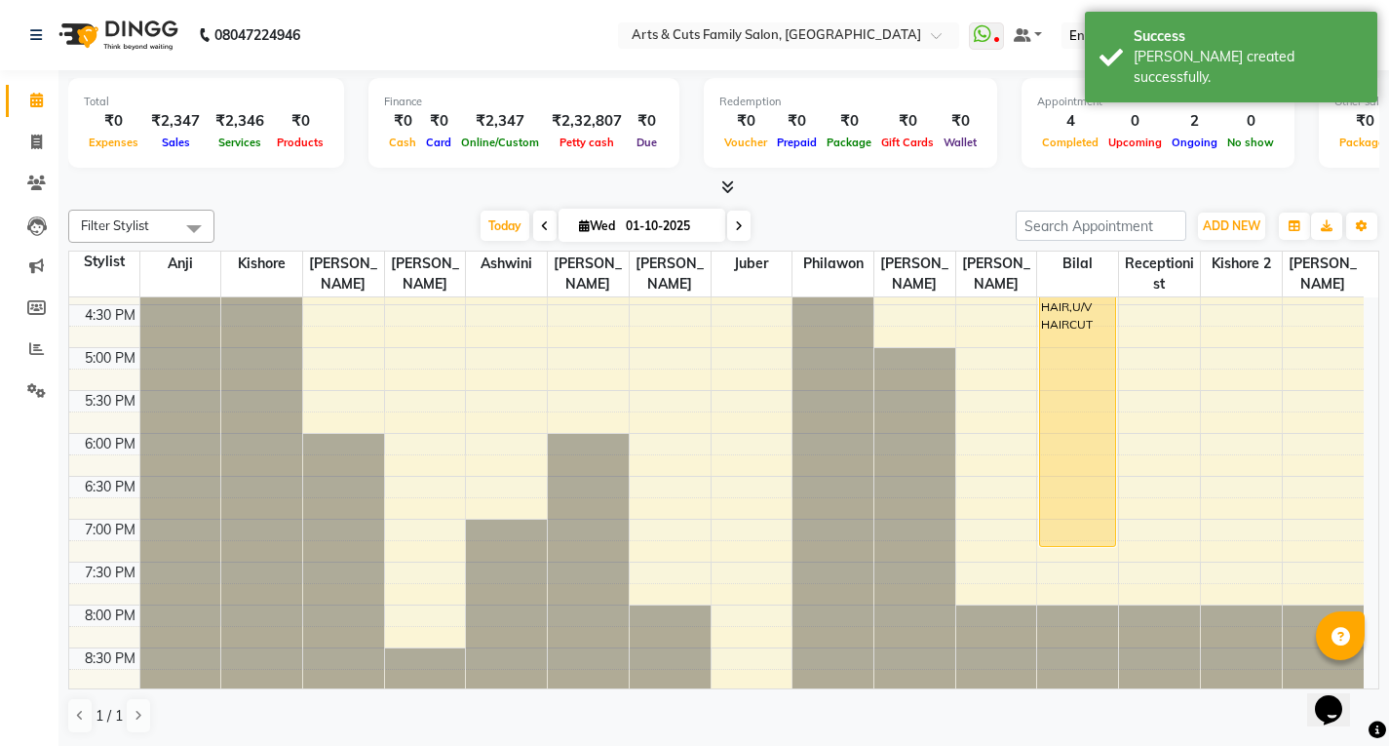
scroll to position [724, 0]
click at [1064, 553] on div "8:00 AM 8:30 AM 9:00 AM 9:30 AM 10:00 AM 10:30 AM 11:00 AM 11:30 AM 12:00 PM 12…" at bounding box center [716, 131] width 1295 height 1115
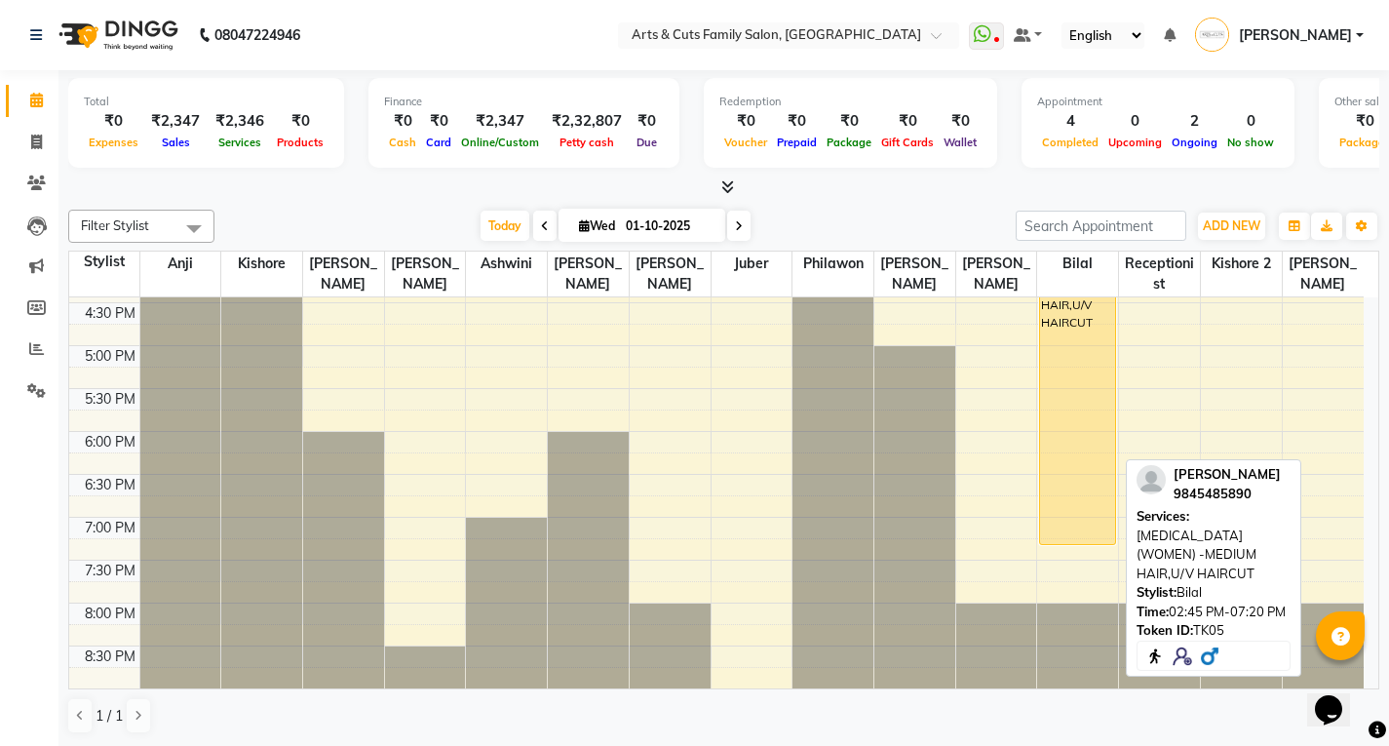
click at [1064, 551] on div "8:00 AM 8:30 AM 9:00 AM 9:30 AM 10:00 AM 10:30 AM 11:00 AM 11:30 AM 12:00 PM 12…" at bounding box center [716, 131] width 1295 height 1115
drag, startPoint x: 1062, startPoint y: 539, endPoint x: 1060, endPoint y: 551, distance: 11.9
click at [1060, 551] on div "8:00 AM 8:30 AM 9:00 AM 9:30 AM 10:00 AM 10:30 AM 11:00 AM 11:30 AM 12:00 PM 12…" at bounding box center [716, 131] width 1295 height 1115
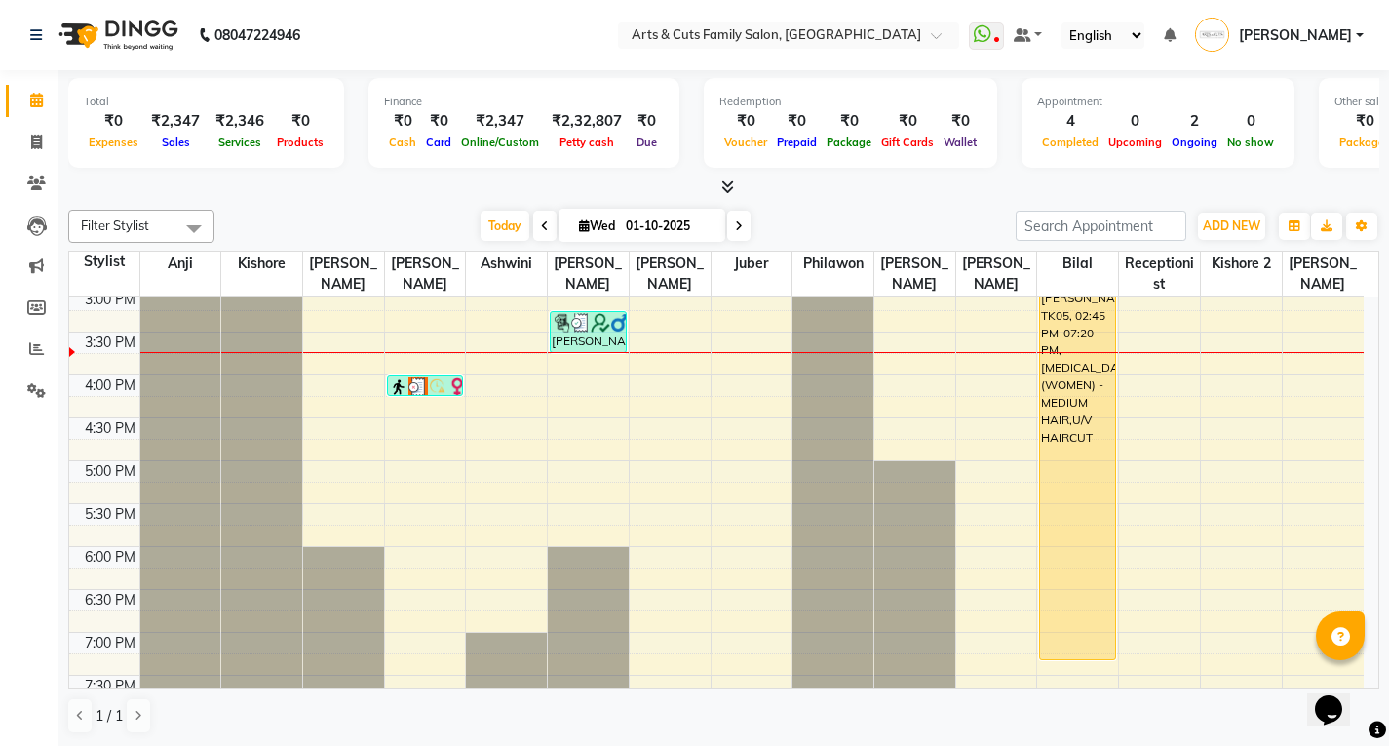
scroll to position [626, 0]
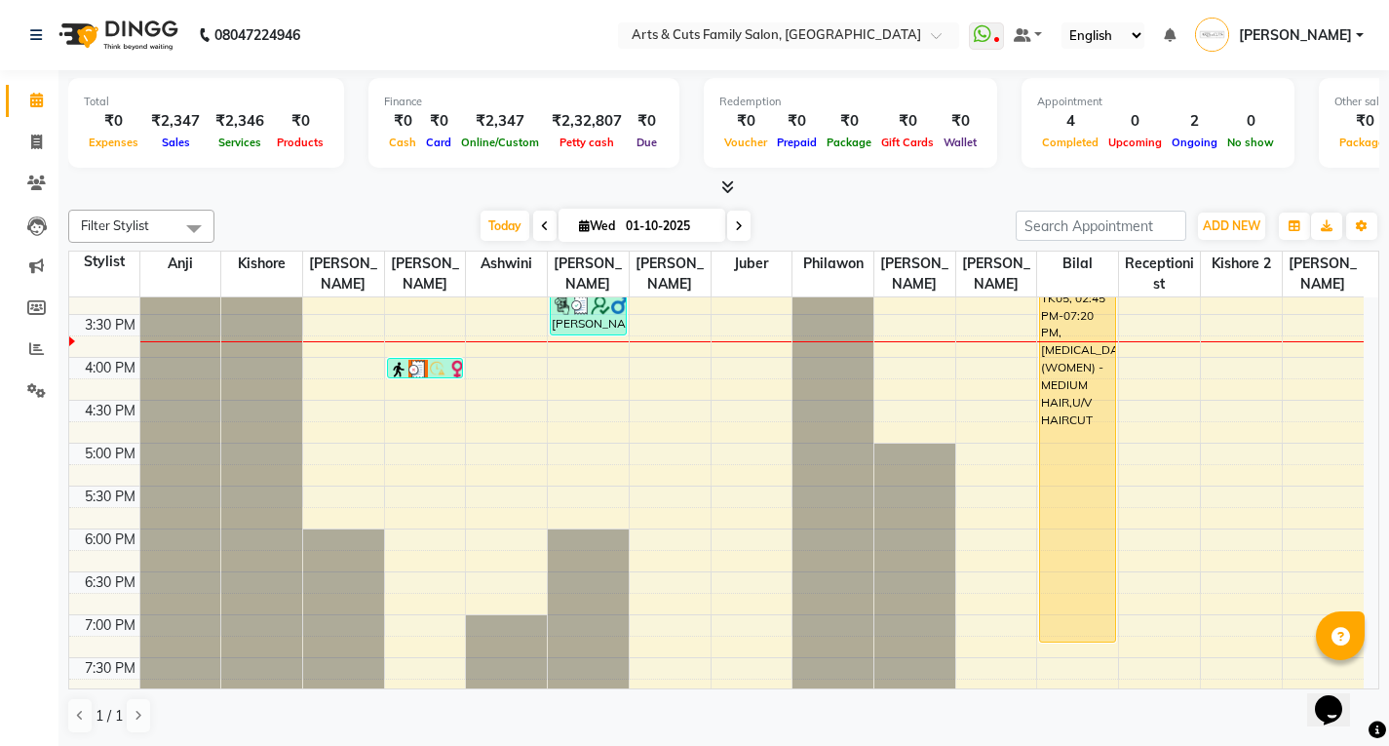
click at [489, 436] on div "8:00 AM 8:30 AM 9:00 AM 9:30 AM 10:00 AM 10:30 AM 11:00 AM 11:30 AM 12:00 PM 12…" at bounding box center [716, 228] width 1295 height 1115
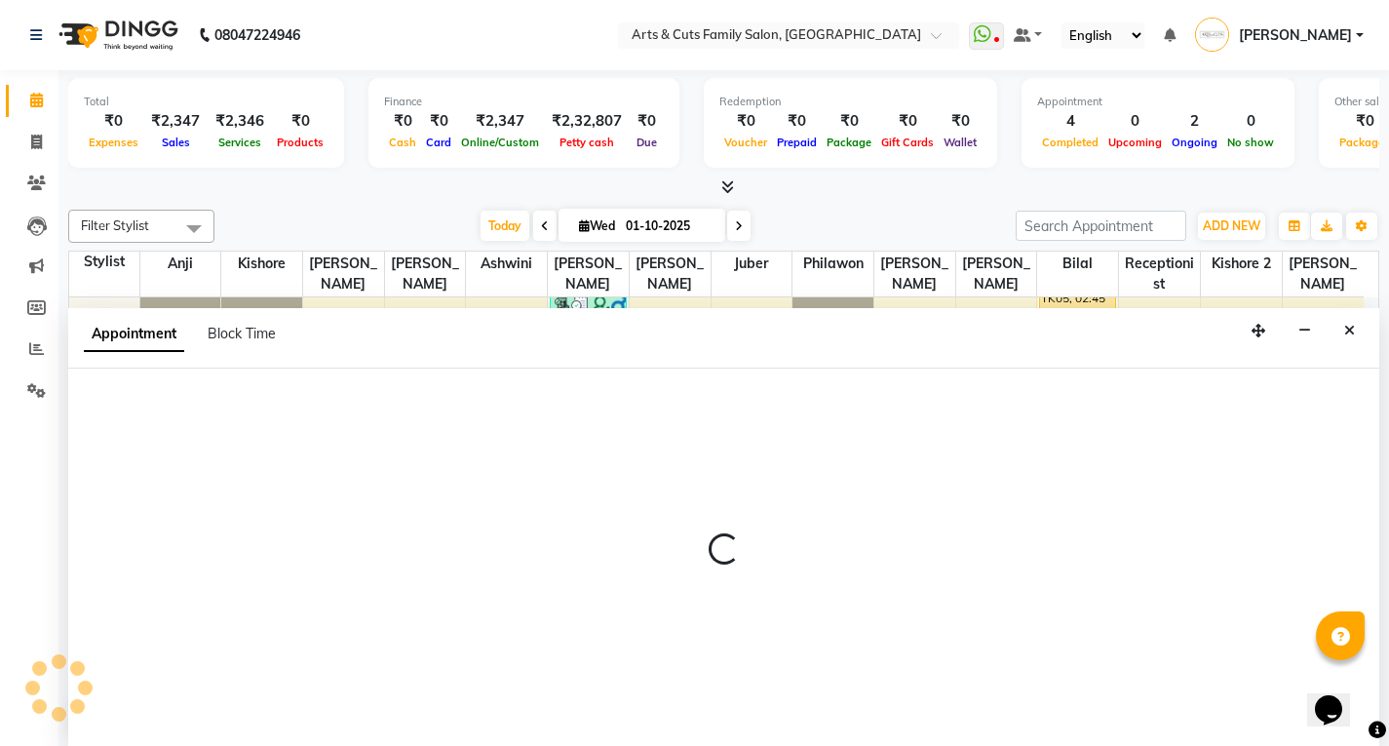
scroll to position [1, 0]
select select "64389"
select select "tentative"
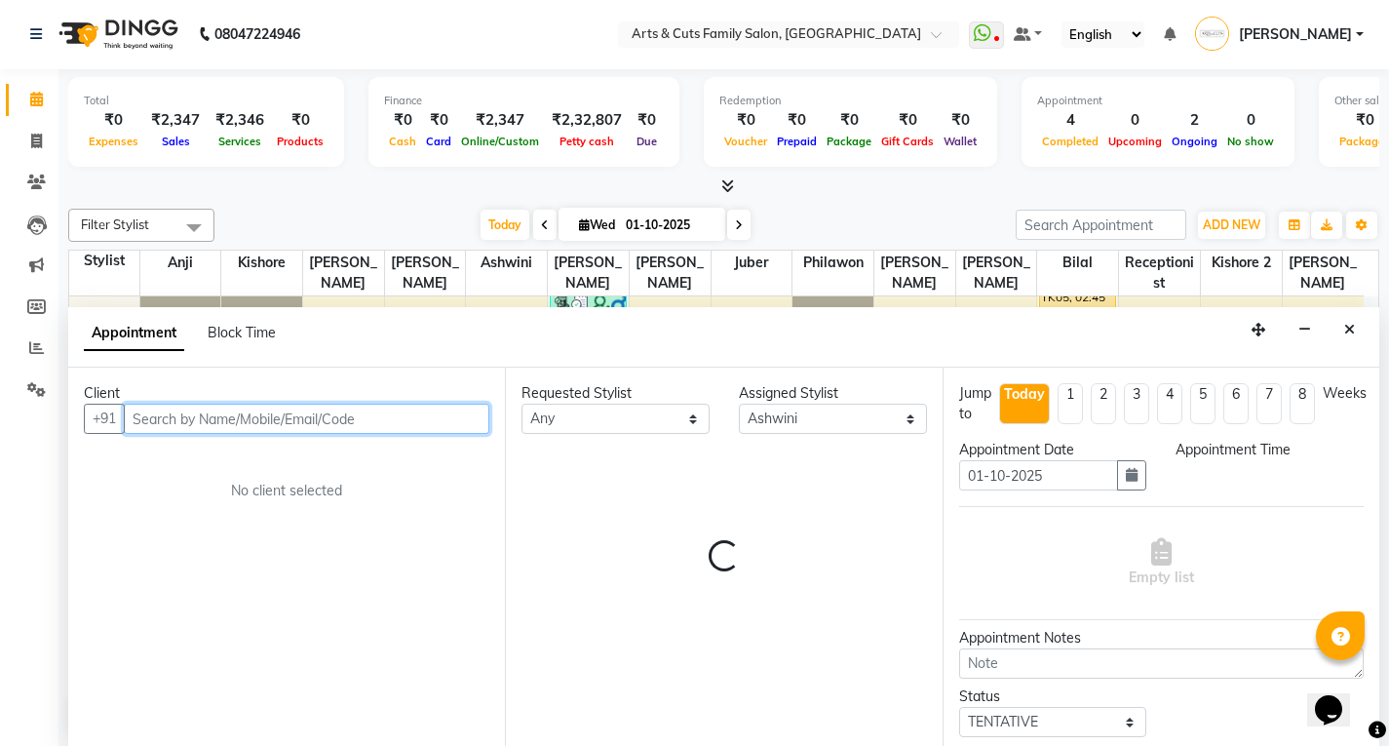
select select "1005"
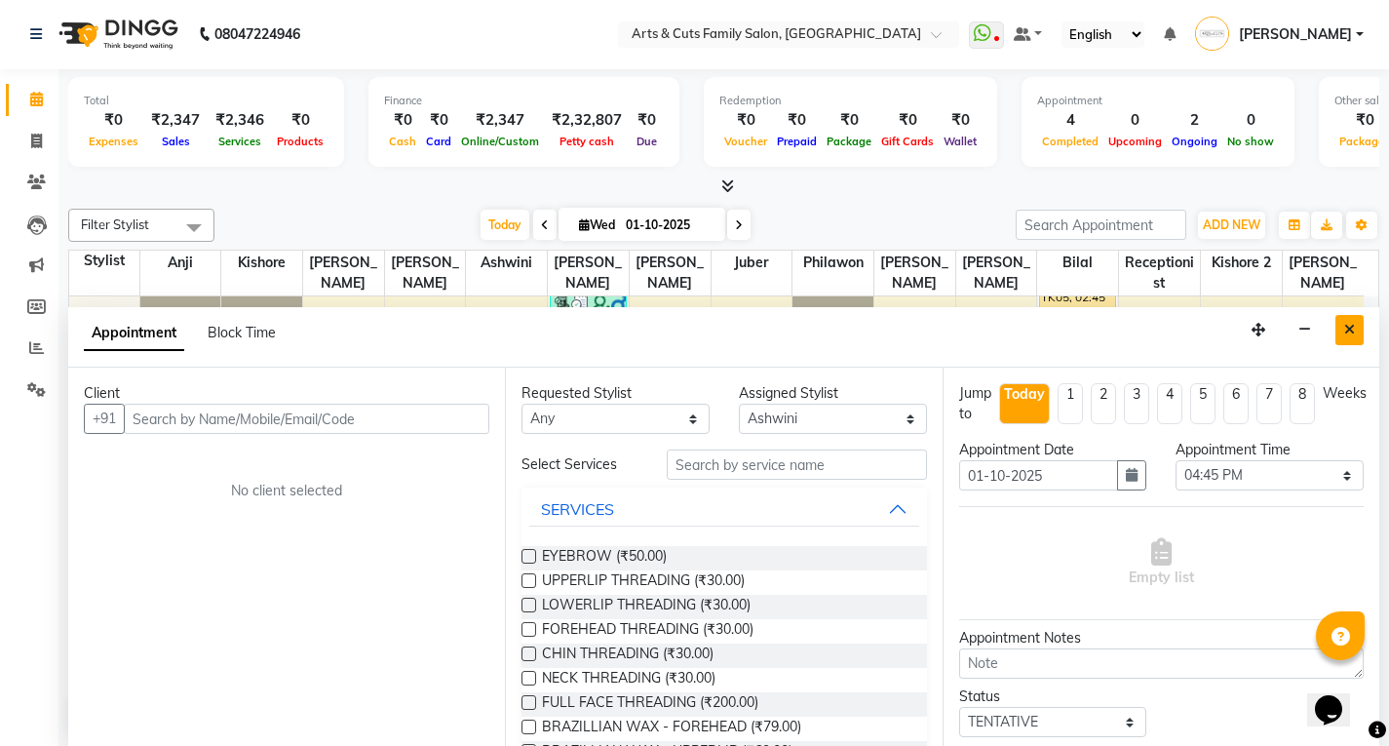
click at [1350, 333] on icon "Close" at bounding box center [1350, 330] width 11 height 14
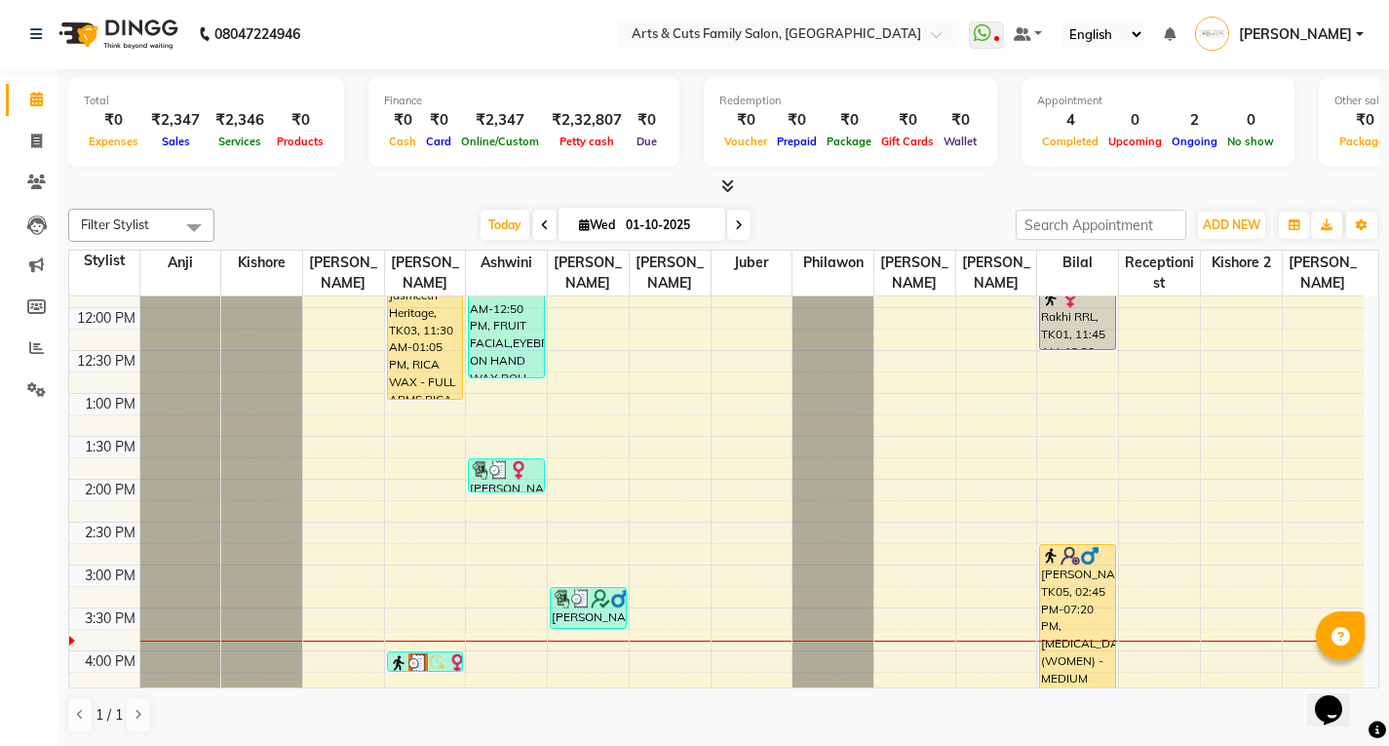
scroll to position [333, 0]
click at [34, 138] on icon at bounding box center [36, 141] width 11 height 15
select select "service"
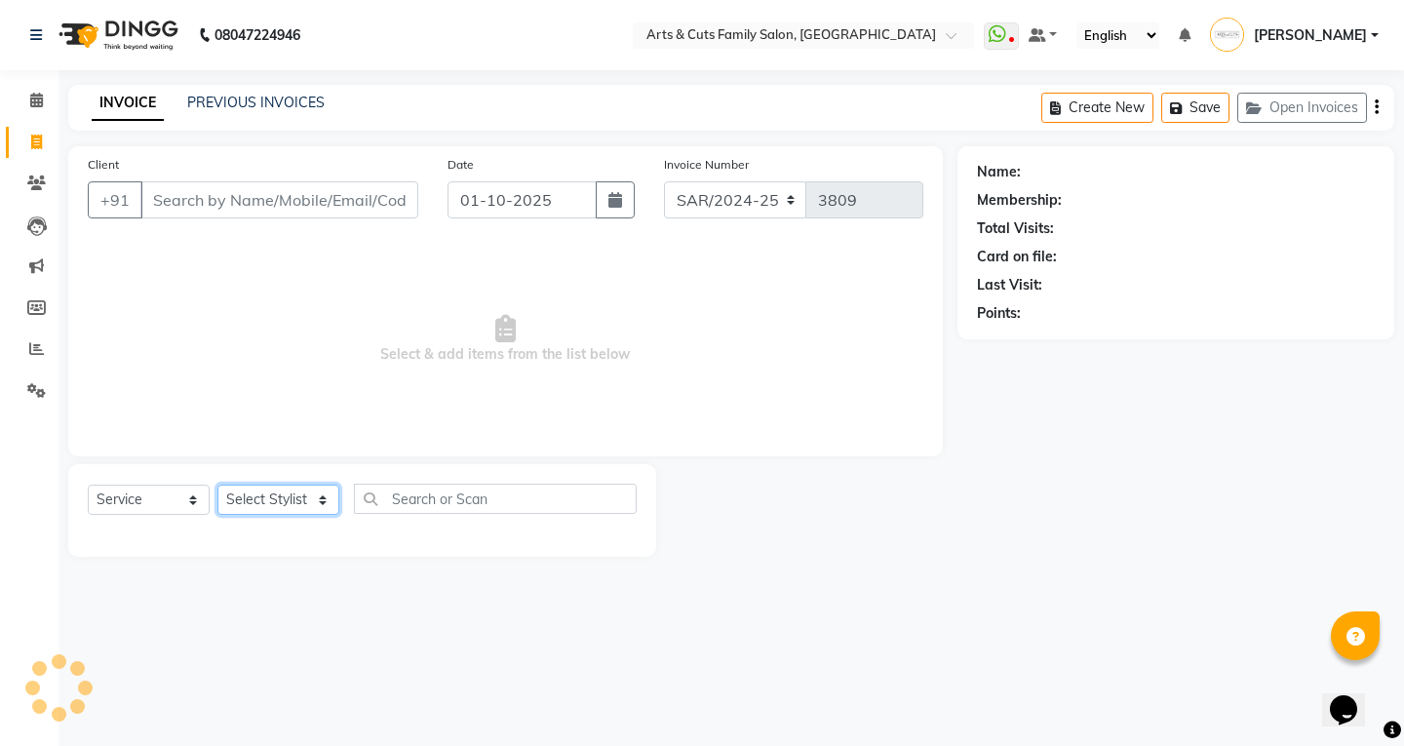
click at [263, 493] on select "Select Stylist Abdulla Amreen ANCY SNOVEE Anji Ashwini Bhavya Bilal Juber Kisho…" at bounding box center [278, 500] width 122 height 30
select select "63866"
click at [217, 485] on select "Select Stylist Abdulla Amreen ANCY SNOVEE Anji Ashwini Bhavya Bilal Juber Kisho…" at bounding box center [278, 500] width 122 height 30
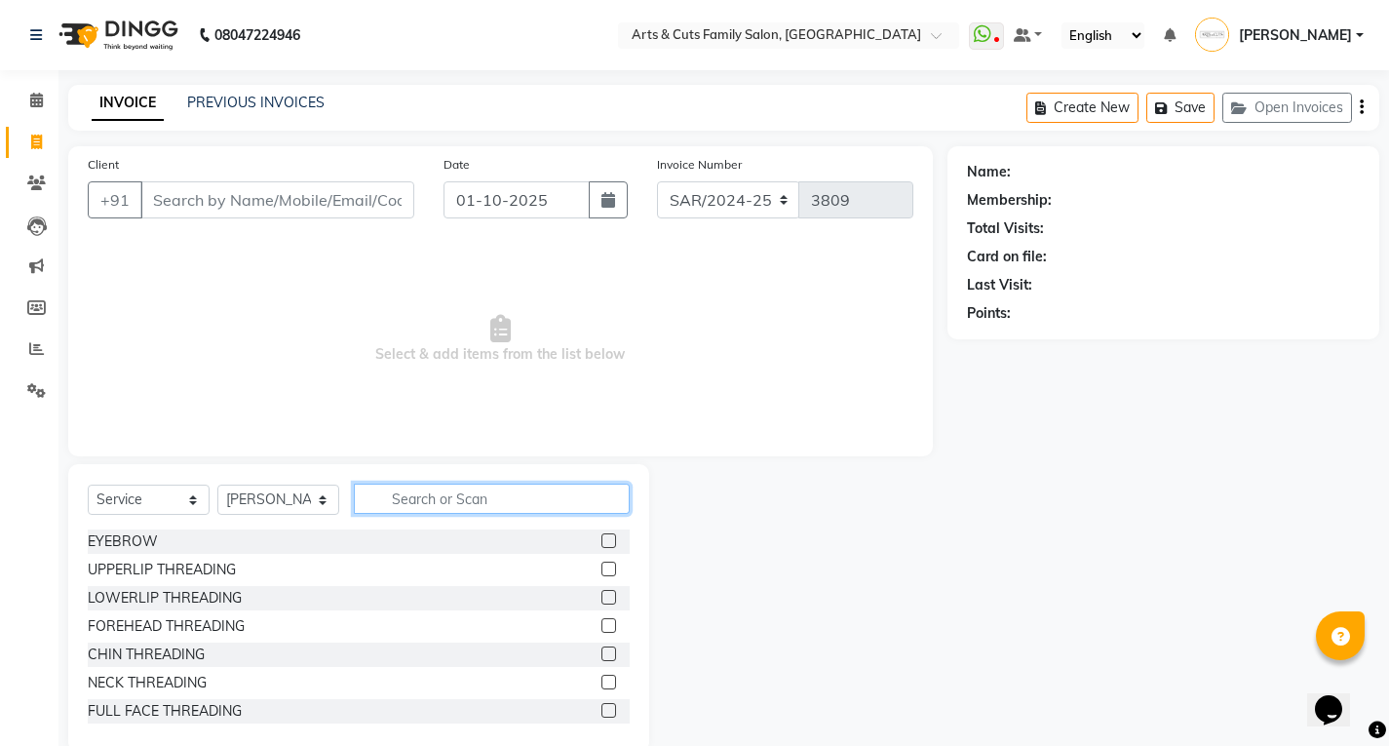
click at [422, 492] on input "text" at bounding box center [492, 499] width 276 height 30
click at [602, 538] on label at bounding box center [609, 540] width 15 height 15
click at [602, 538] on input "checkbox" at bounding box center [608, 541] width 13 height 13
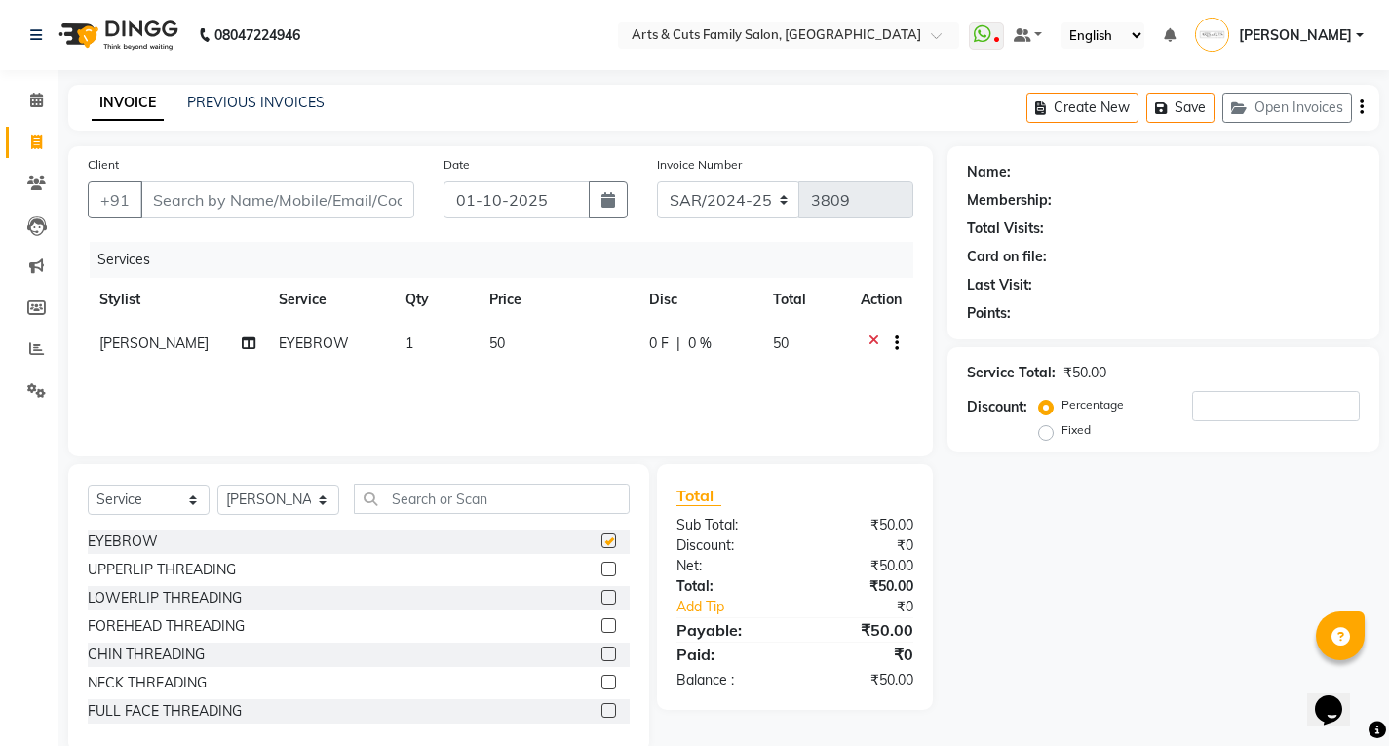
checkbox input "false"
click at [602, 626] on label at bounding box center [609, 625] width 15 height 15
click at [602, 626] on input "checkbox" at bounding box center [608, 626] width 13 height 13
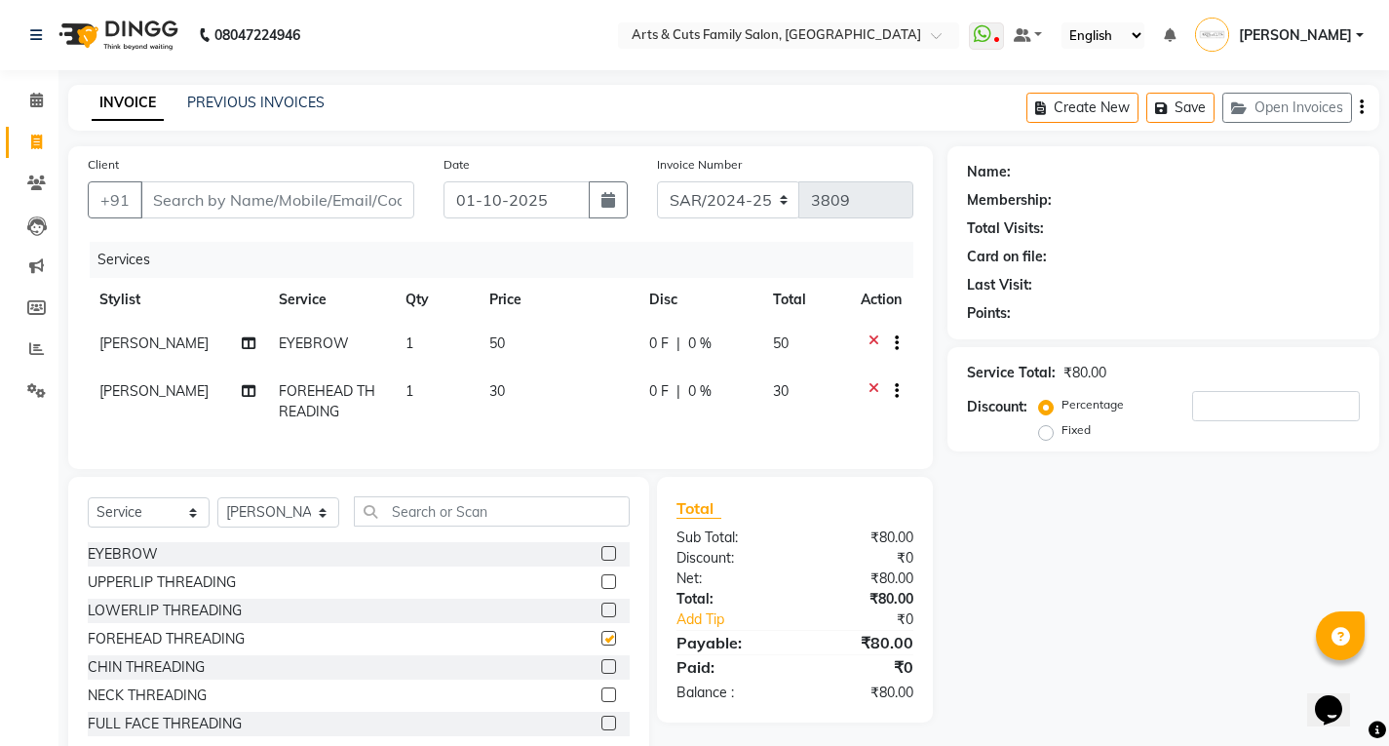
checkbox input "false"
click at [602, 589] on label at bounding box center [609, 581] width 15 height 15
click at [602, 589] on input "checkbox" at bounding box center [608, 582] width 13 height 13
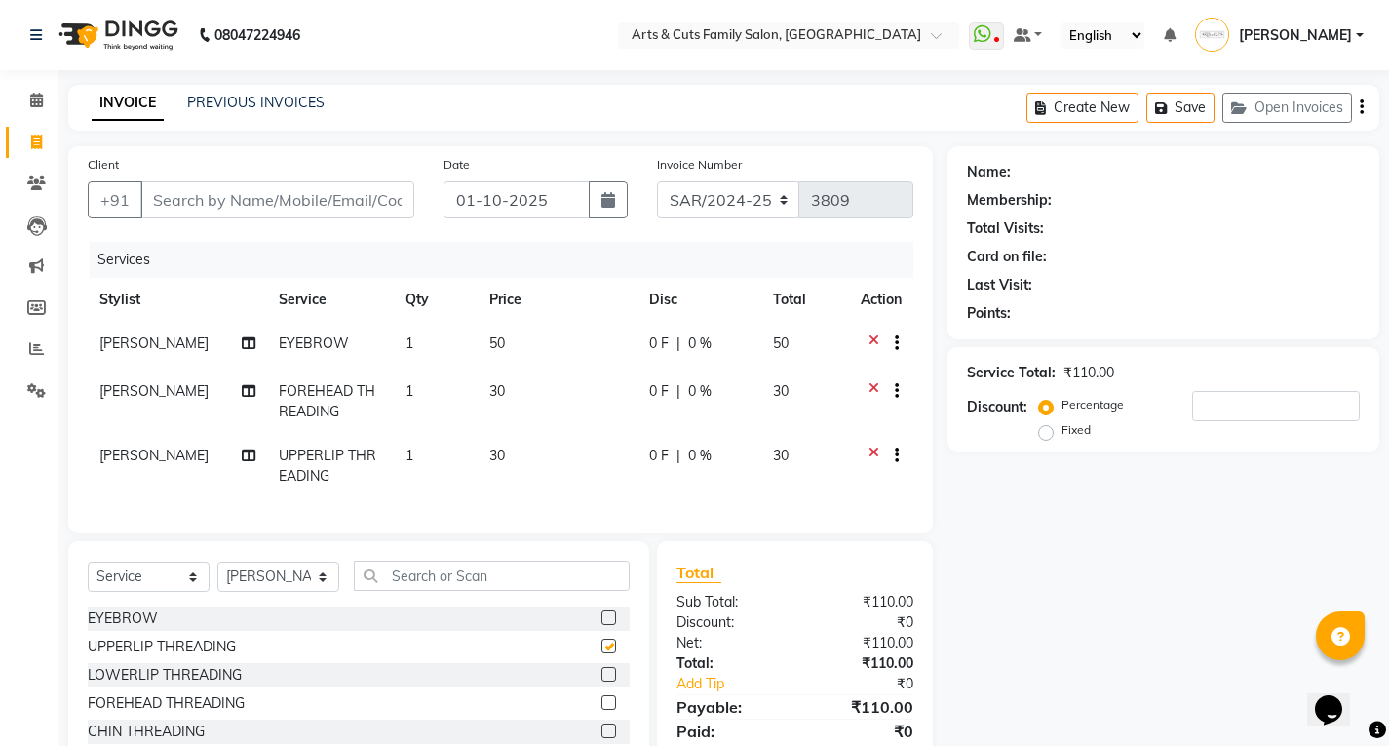
checkbox input "false"
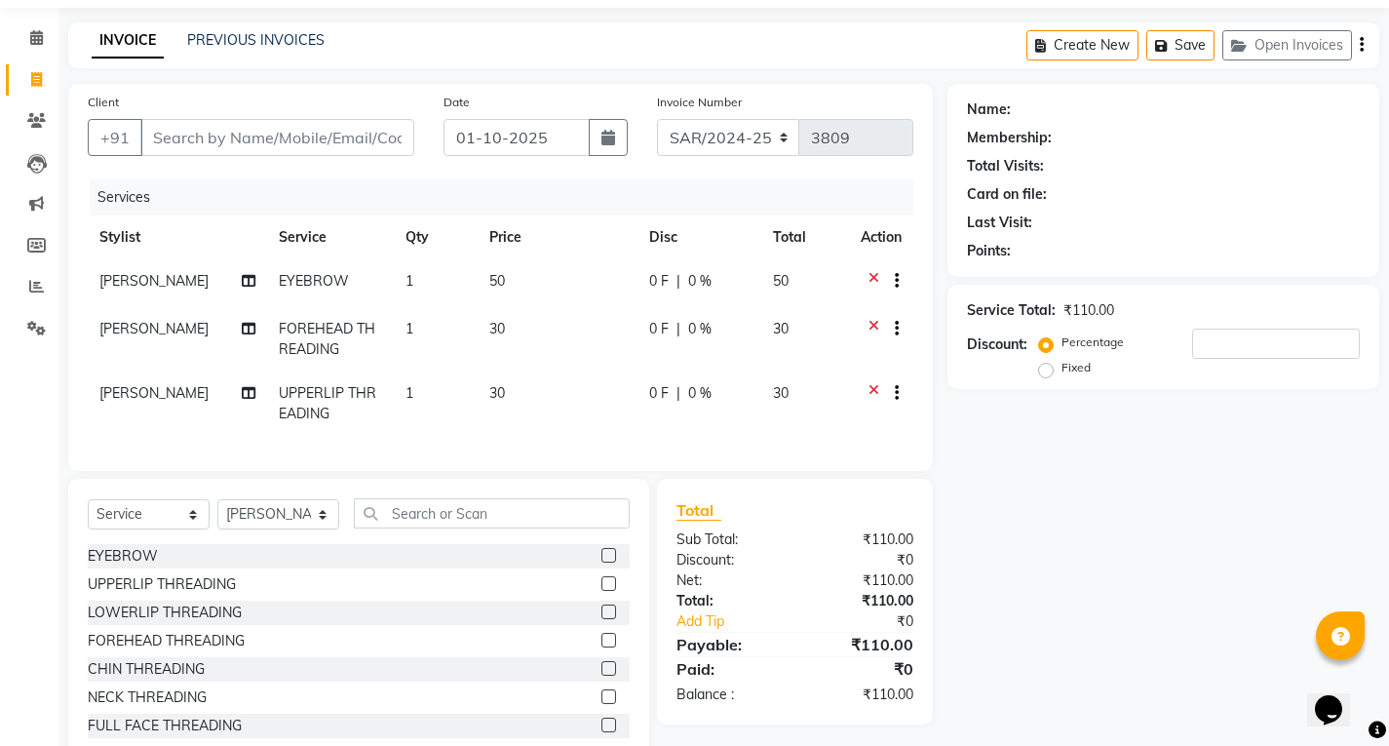
scroll to position [127, 0]
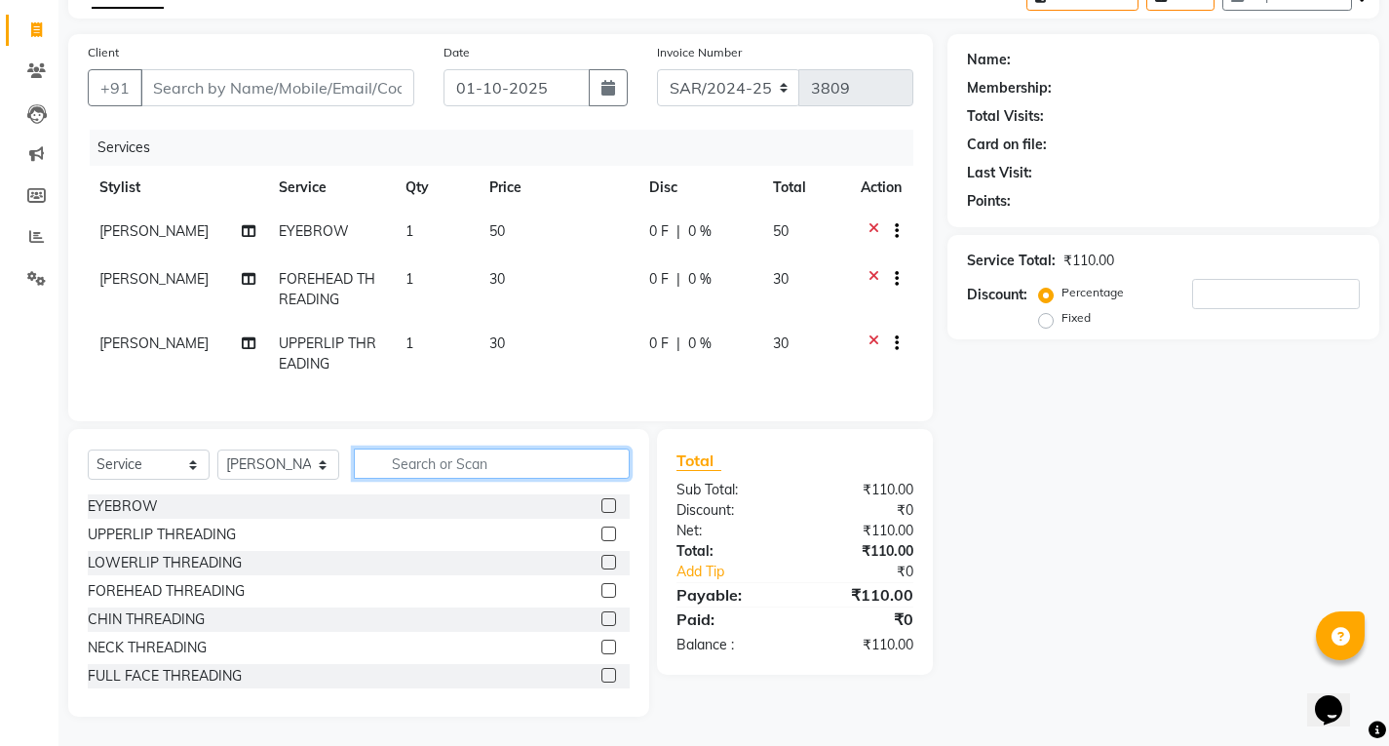
click at [410, 452] on input "text" at bounding box center [492, 464] width 276 height 30
type input "RICA"
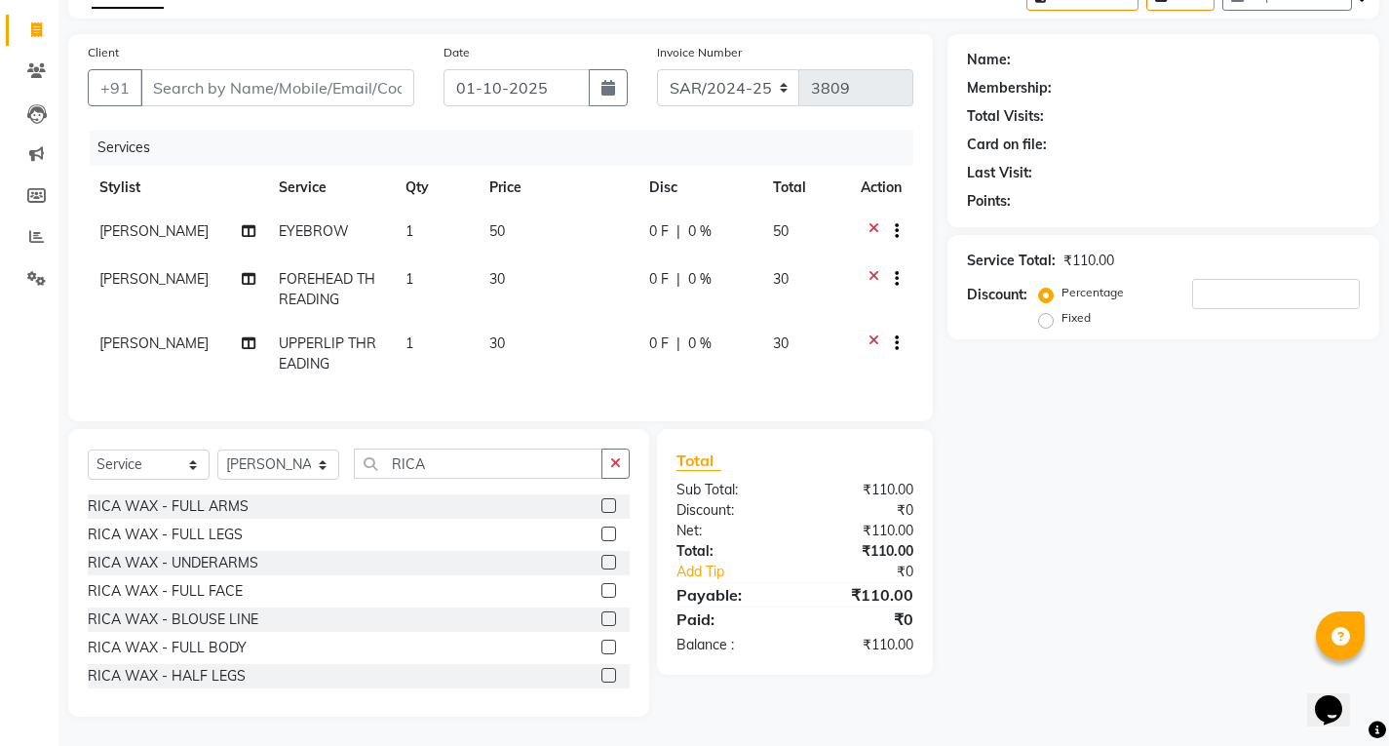
click at [602, 562] on label at bounding box center [609, 562] width 15 height 15
click at [602, 562] on input "checkbox" at bounding box center [608, 563] width 13 height 13
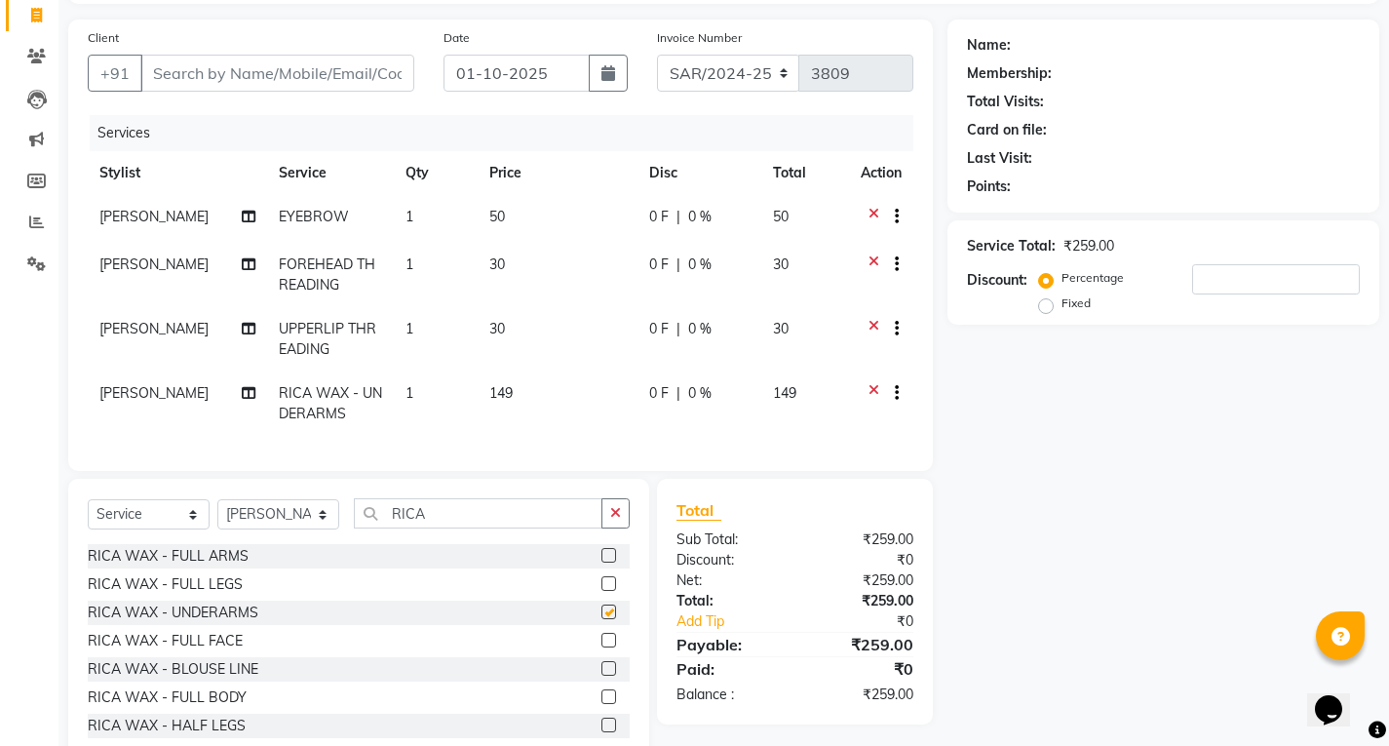
checkbox input "false"
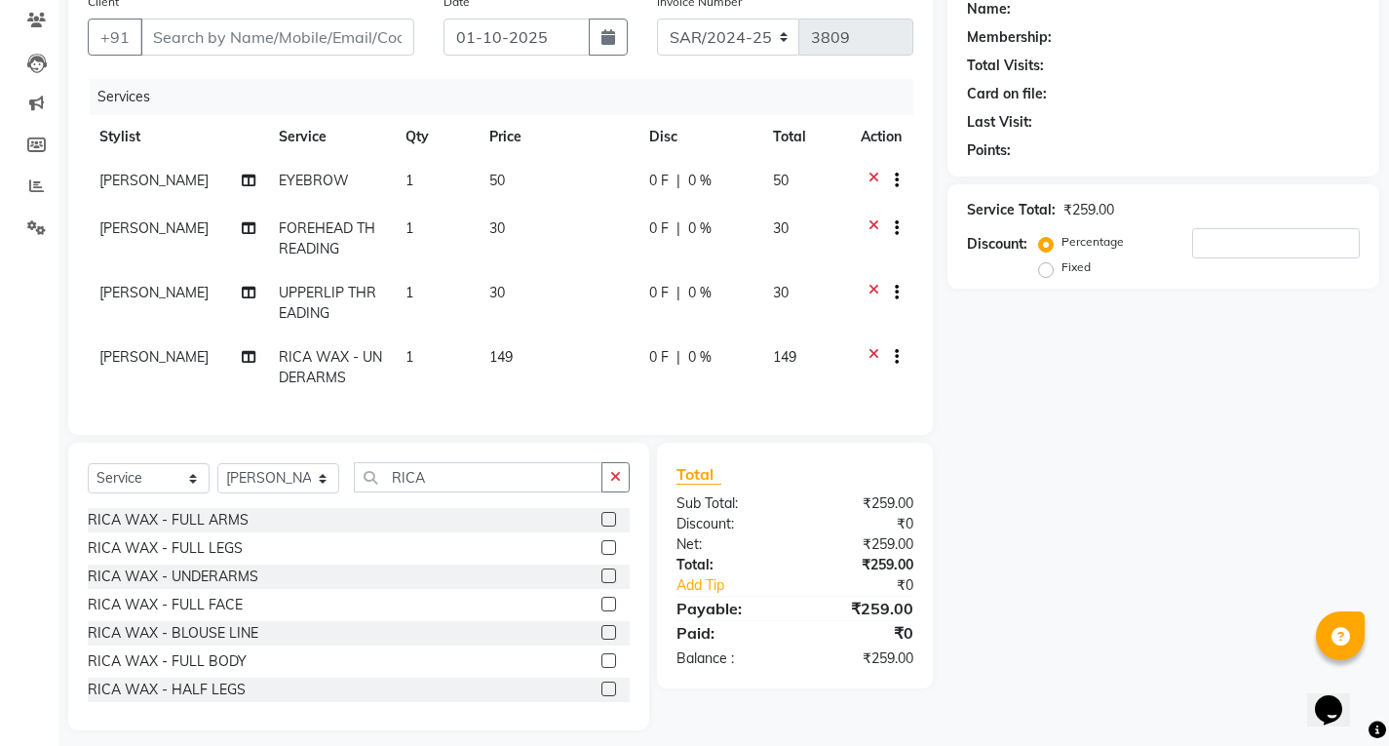
scroll to position [191, 0]
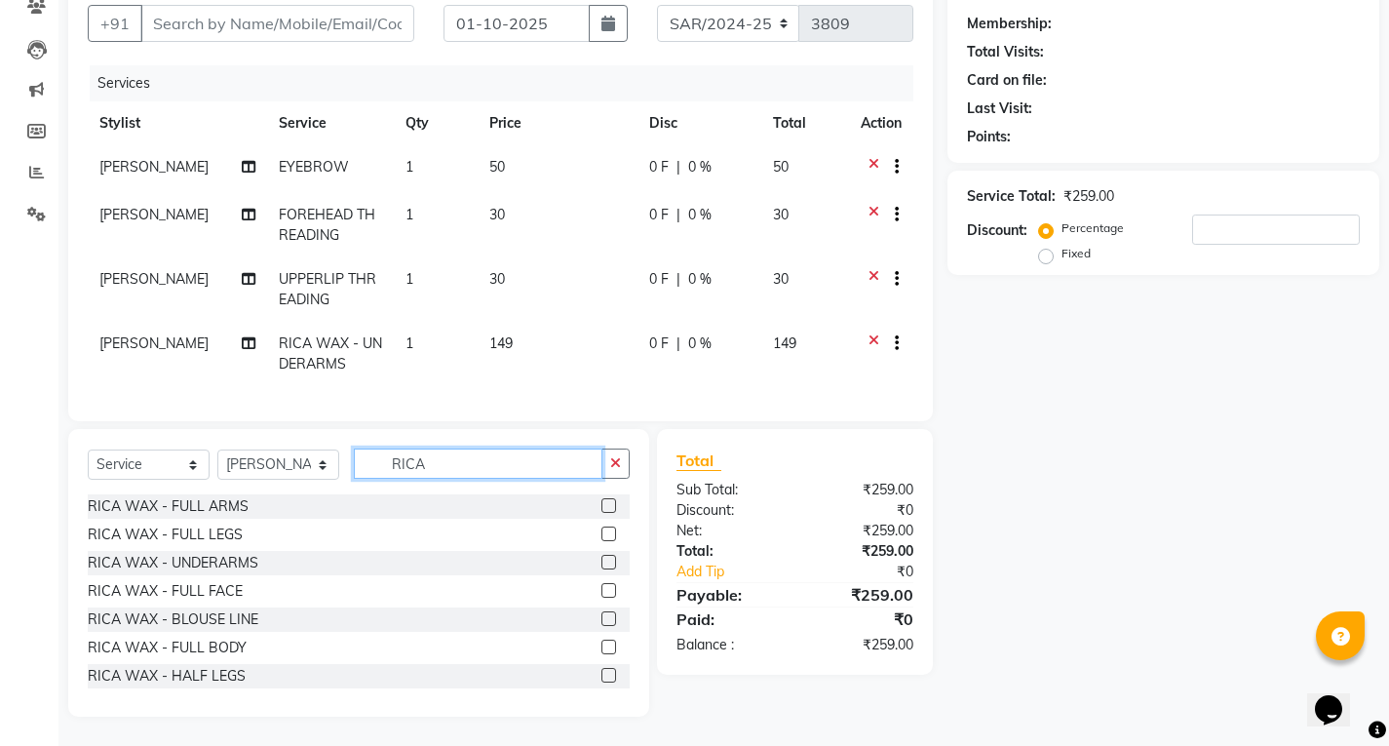
click at [411, 464] on input "RICA" at bounding box center [478, 464] width 249 height 30
type input "LO"
click at [602, 505] on label at bounding box center [609, 505] width 15 height 15
click at [602, 505] on input "checkbox" at bounding box center [608, 506] width 13 height 13
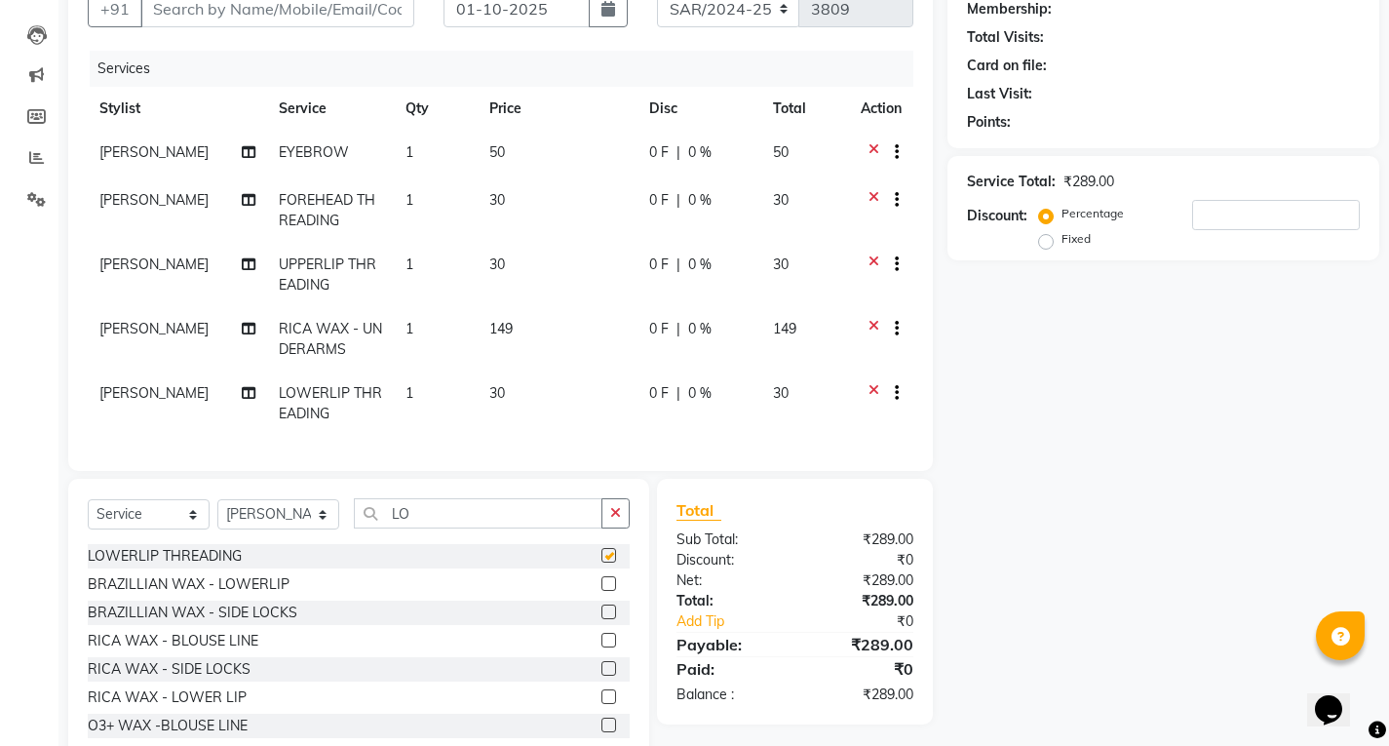
checkbox input "false"
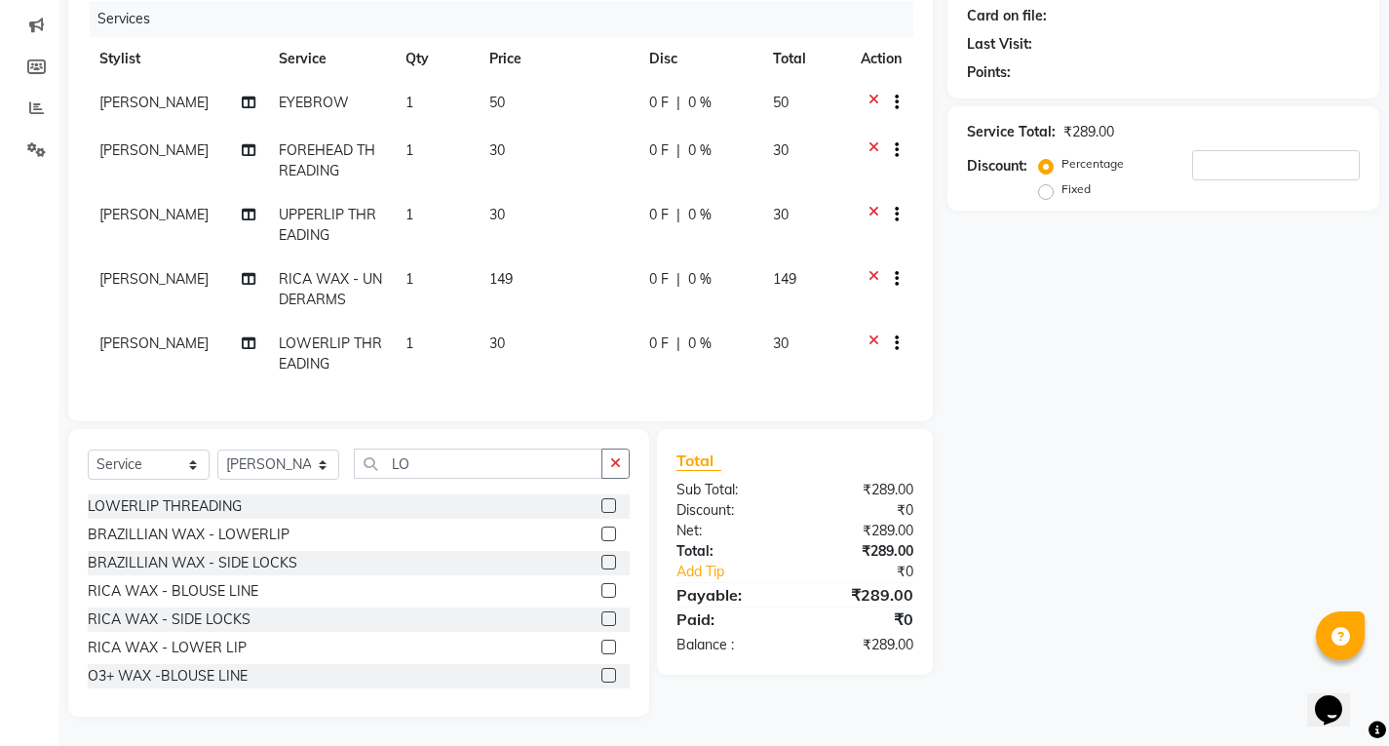
scroll to position [0, 0]
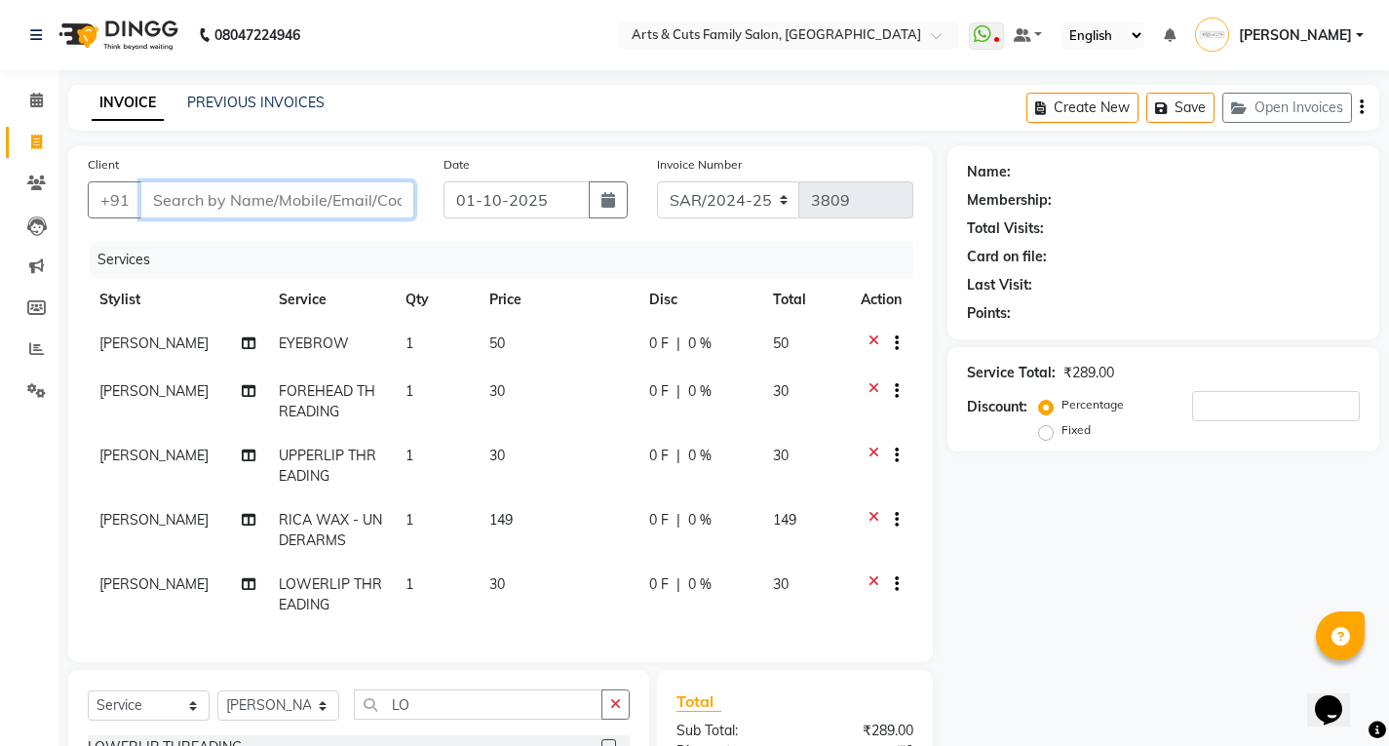
click at [293, 204] on input "Client" at bounding box center [277, 199] width 274 height 37
type input "9"
type input "0"
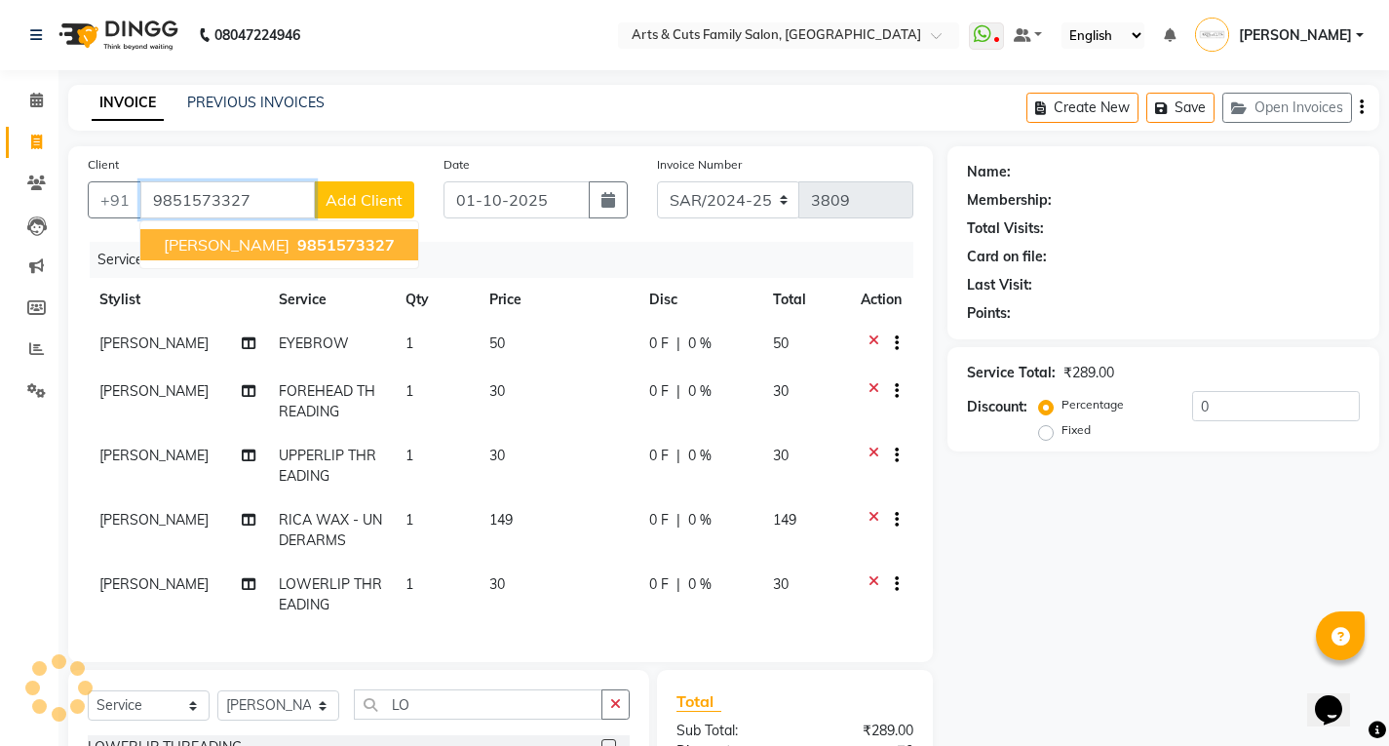
type input "9851573327"
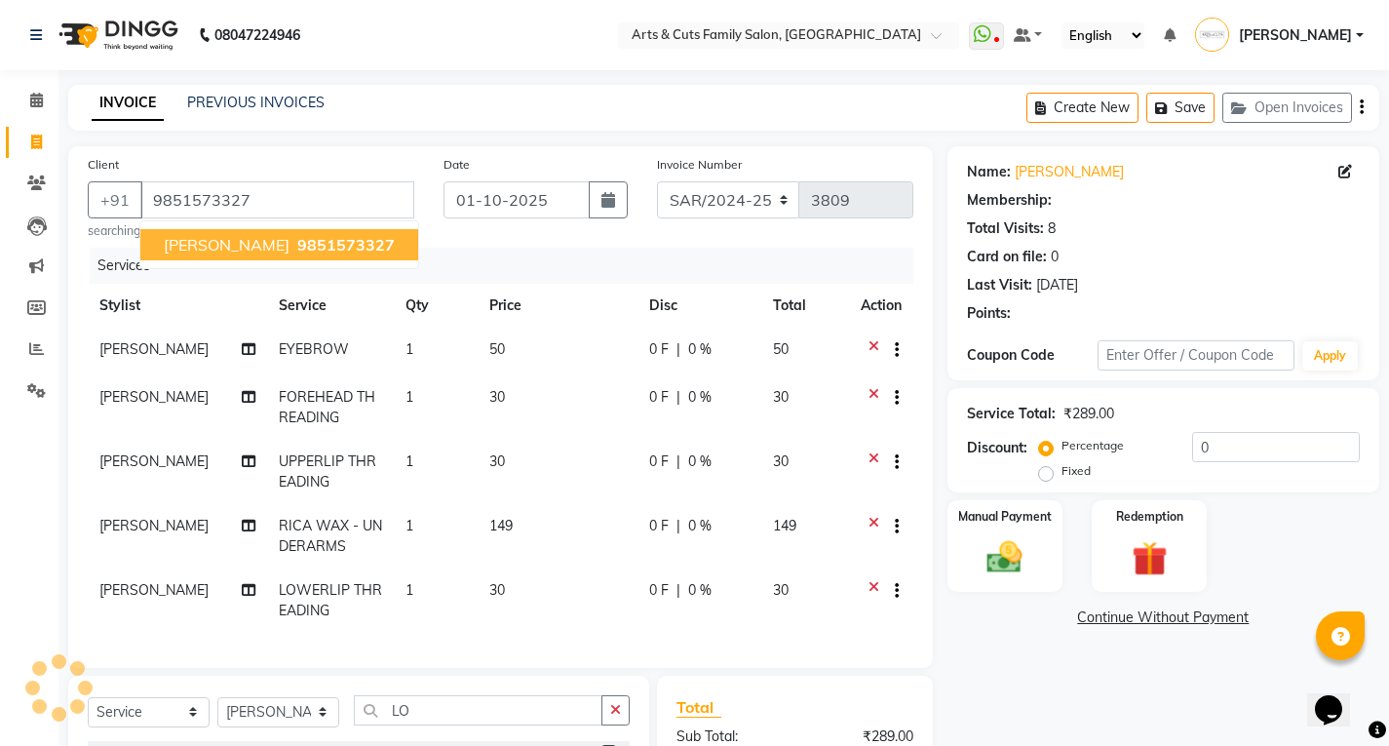
select select "1: Object"
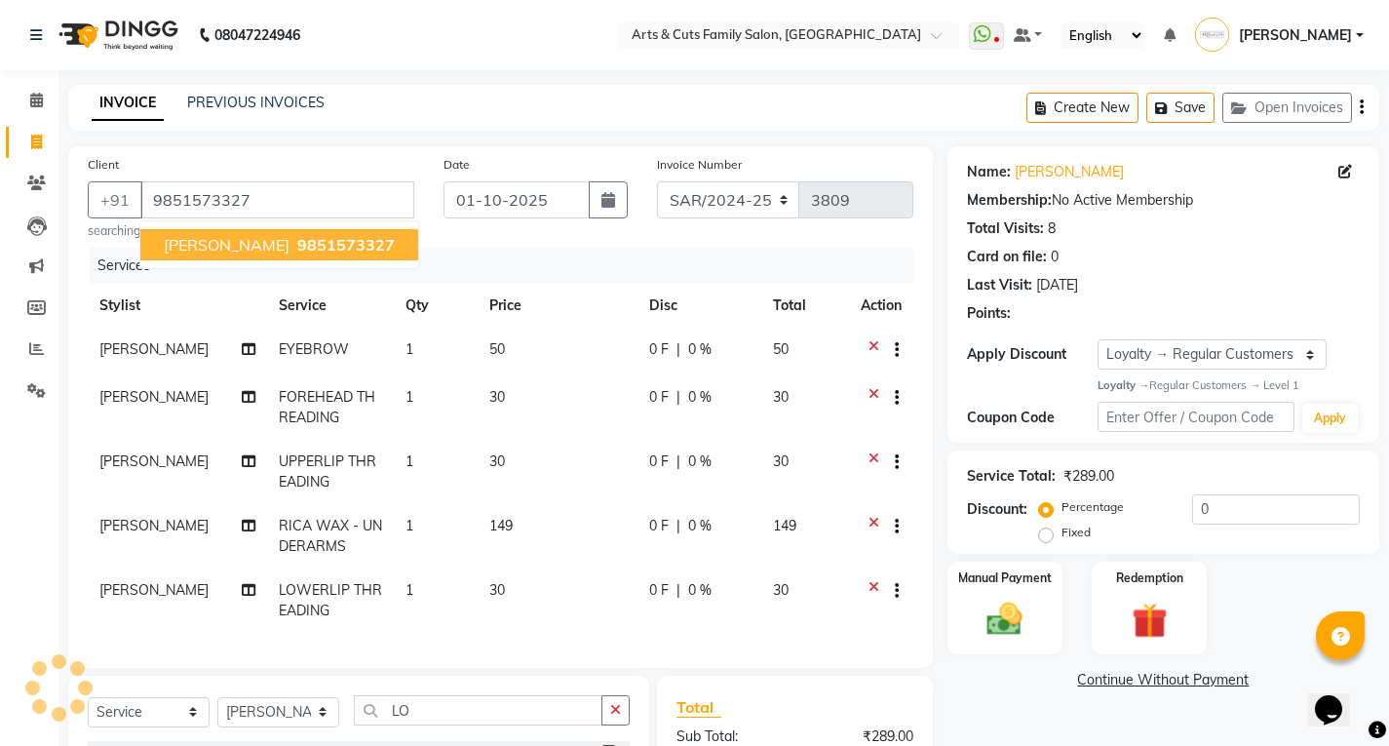
click at [297, 239] on span "9851573327" at bounding box center [346, 245] width 98 height 20
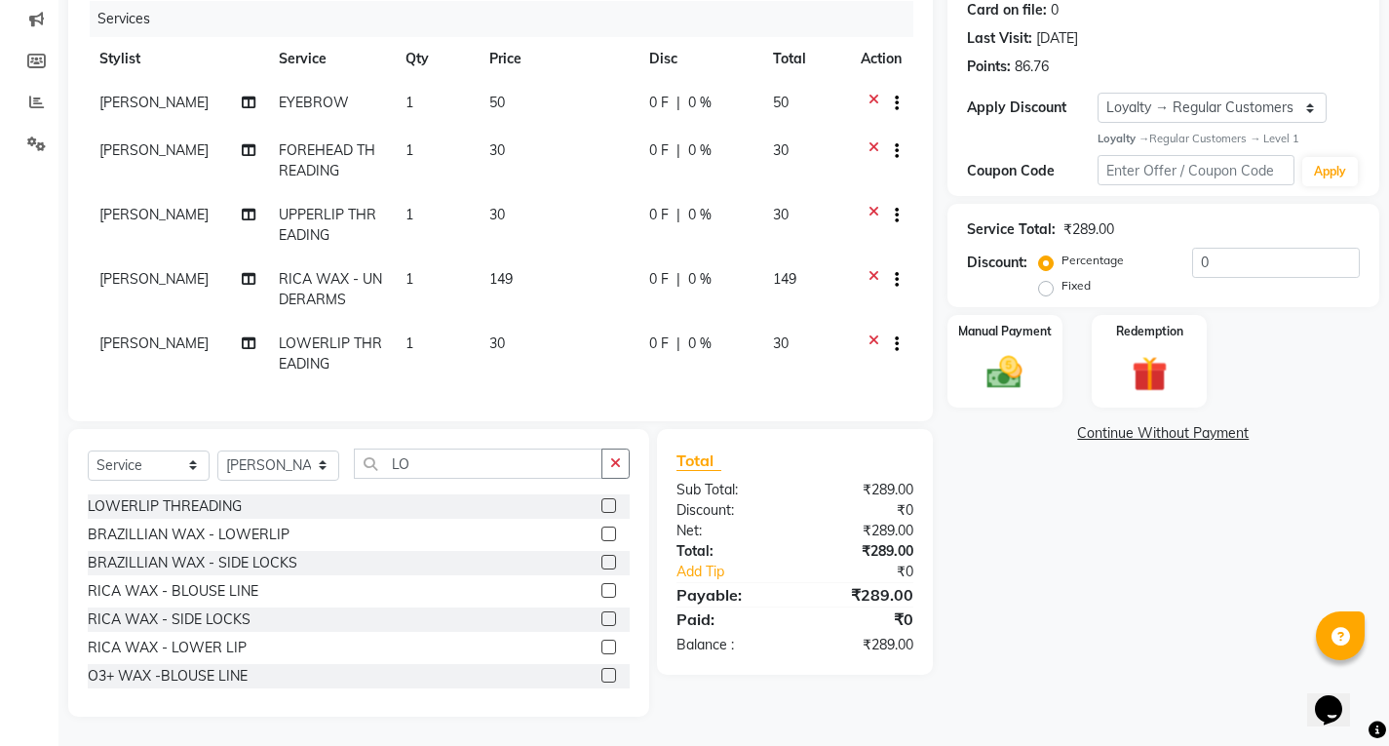
scroll to position [164, 0]
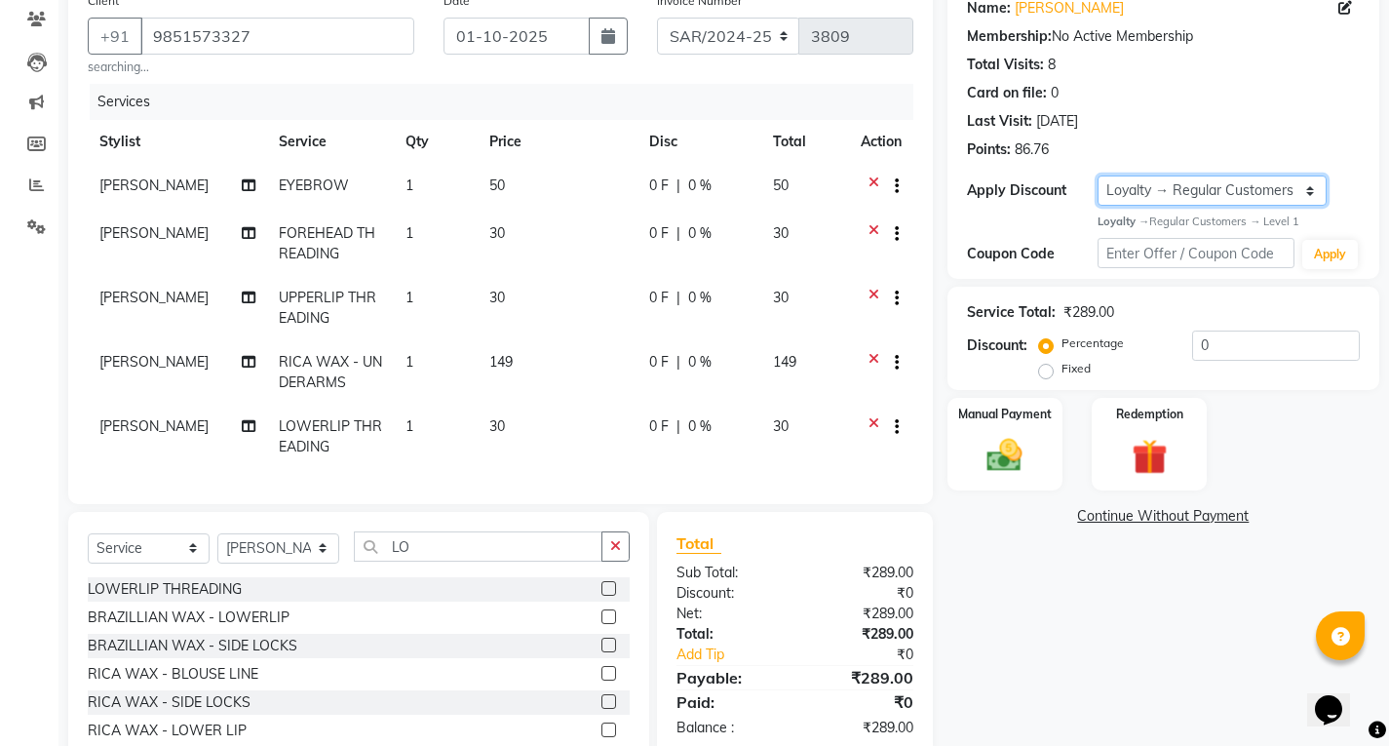
click at [1139, 189] on select "Select Loyalty → Regular Customers → Level 1 Coupon → Ancy -10%" at bounding box center [1212, 191] width 229 height 30
select select "2: Object"
click at [1098, 176] on select "Select Loyalty → Regular Customers → Level 1 Coupon → Ancy -10%" at bounding box center [1212, 191] width 229 height 30
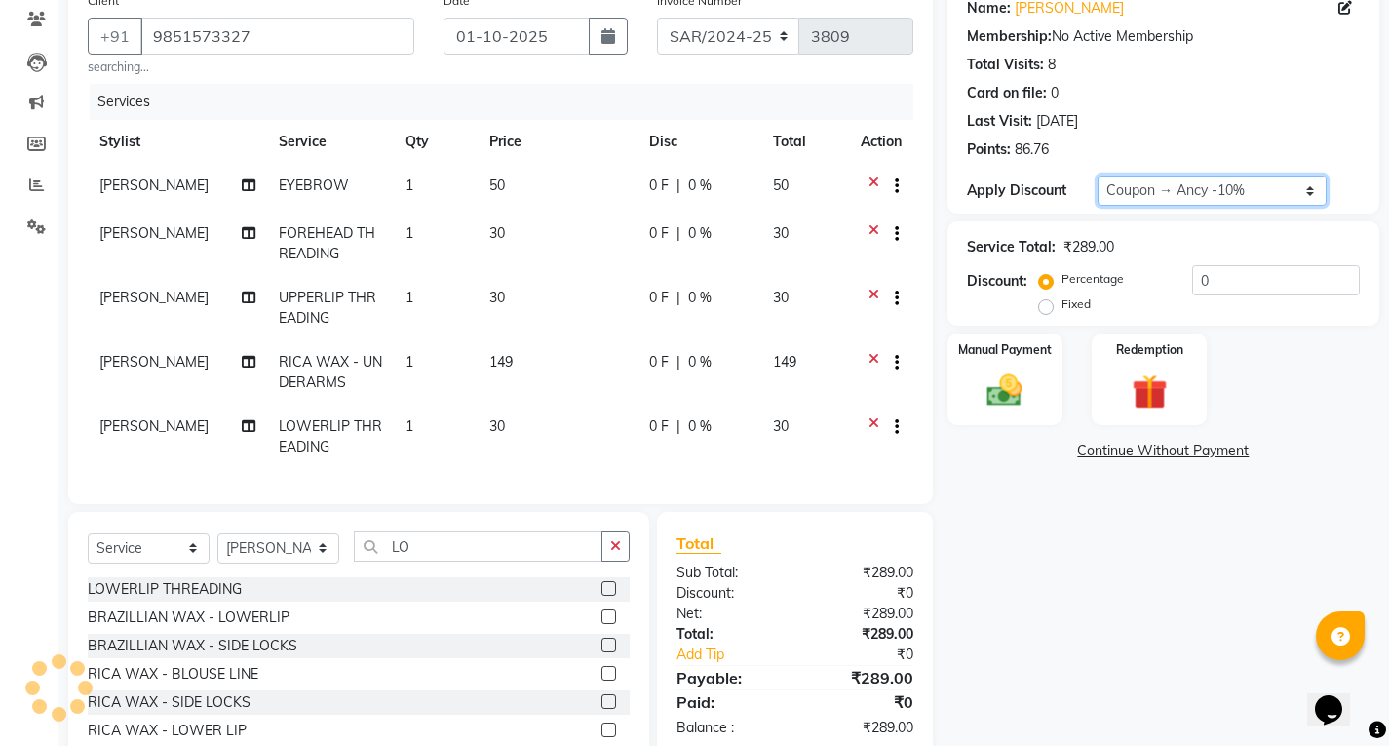
type input "10"
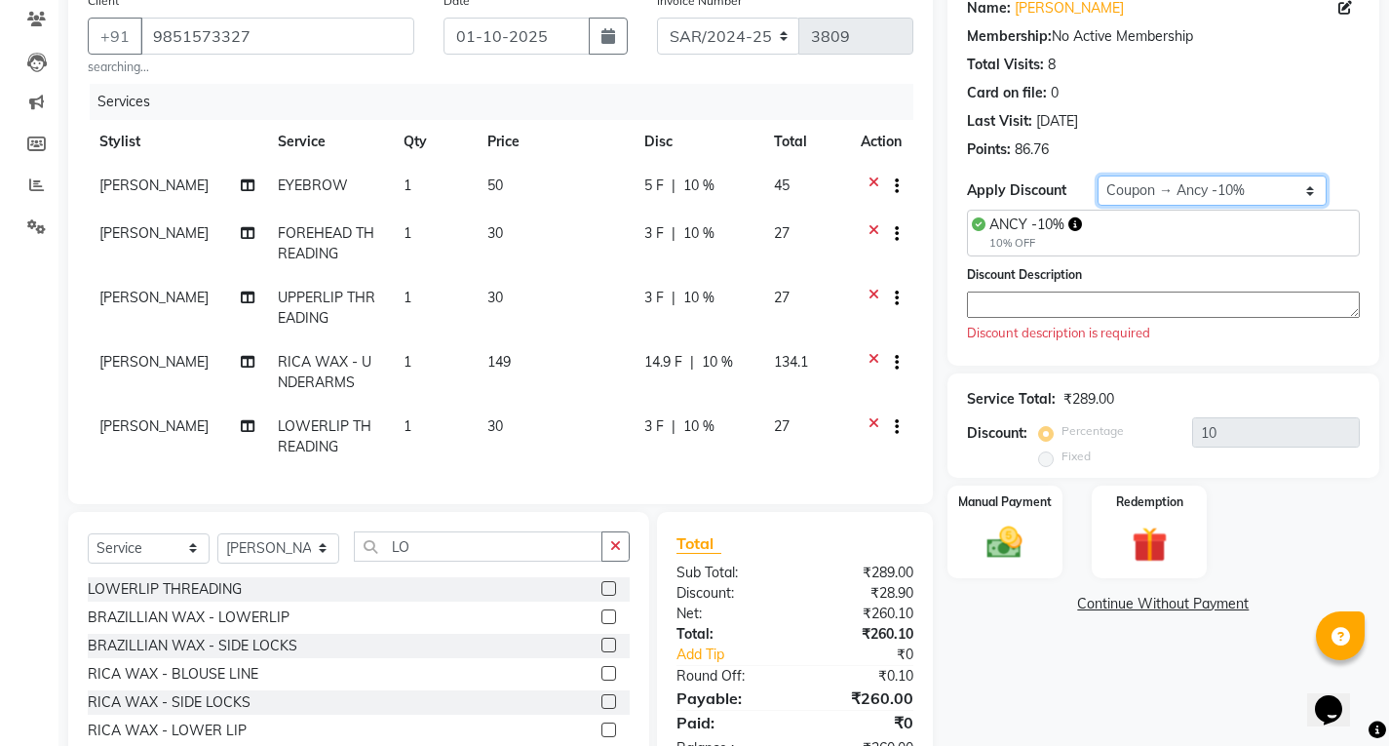
click at [1194, 180] on select "Select Loyalty → Regular Customers → Level 1 Coupon → Ancy -10%" at bounding box center [1212, 191] width 229 height 30
select select "1: Object"
click at [1098, 176] on select "Select Loyalty → Regular Customers → Level 1 Coupon → Ancy -10%" at bounding box center [1212, 191] width 229 height 30
type input "0"
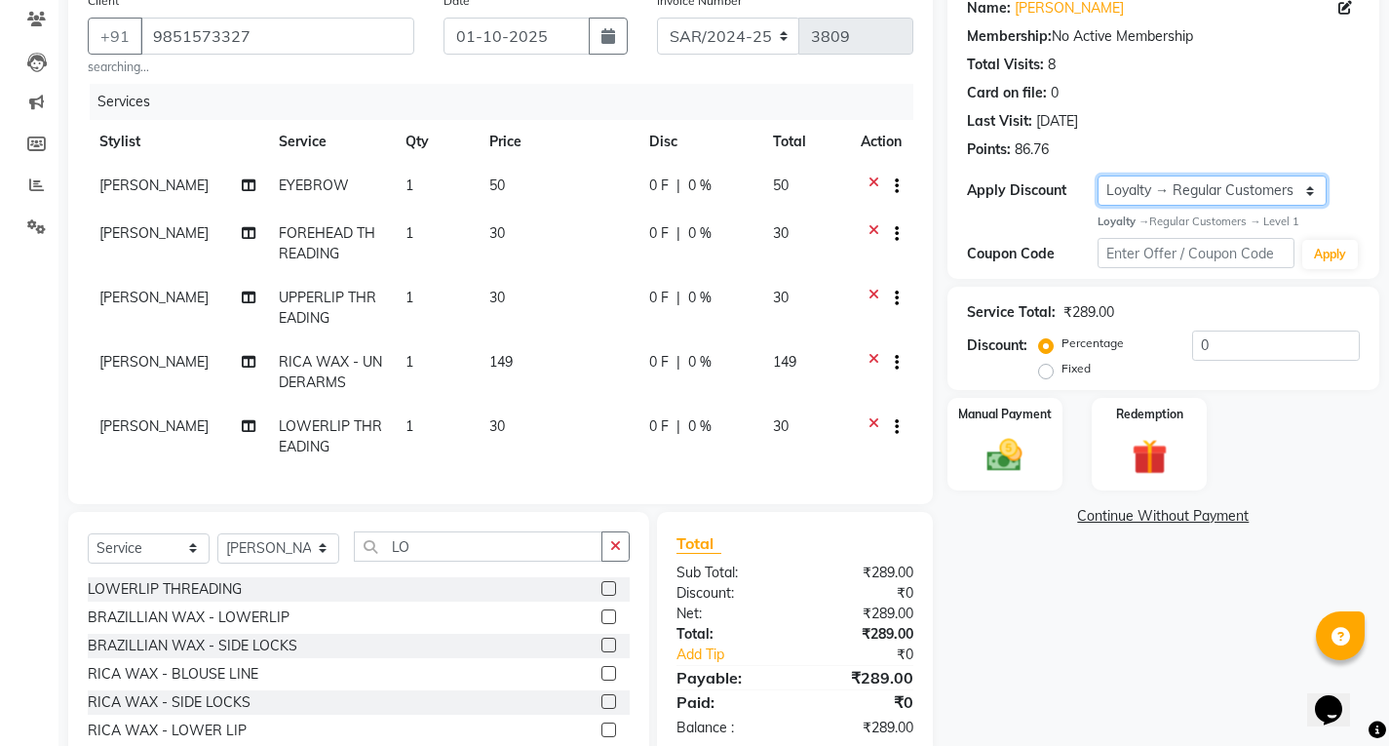
scroll to position [261, 0]
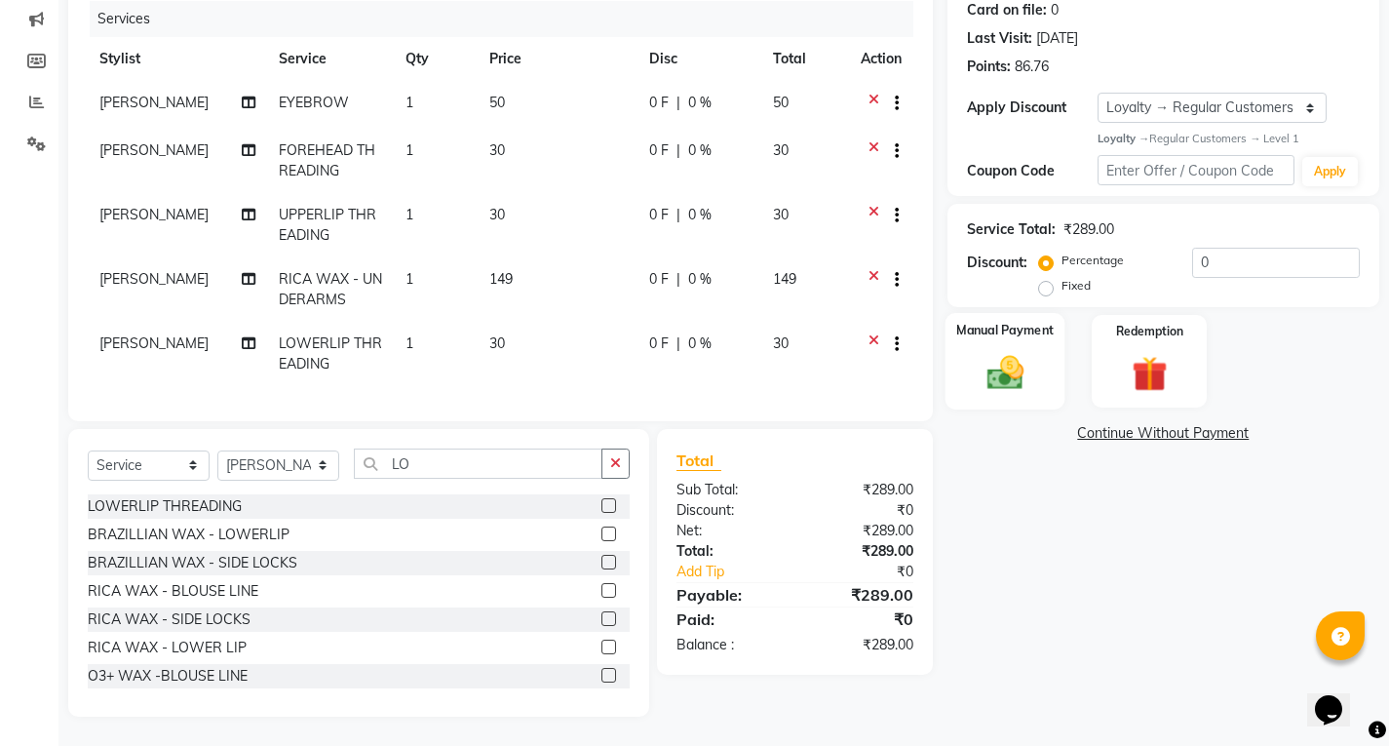
click at [1007, 364] on img at bounding box center [1004, 373] width 59 height 42
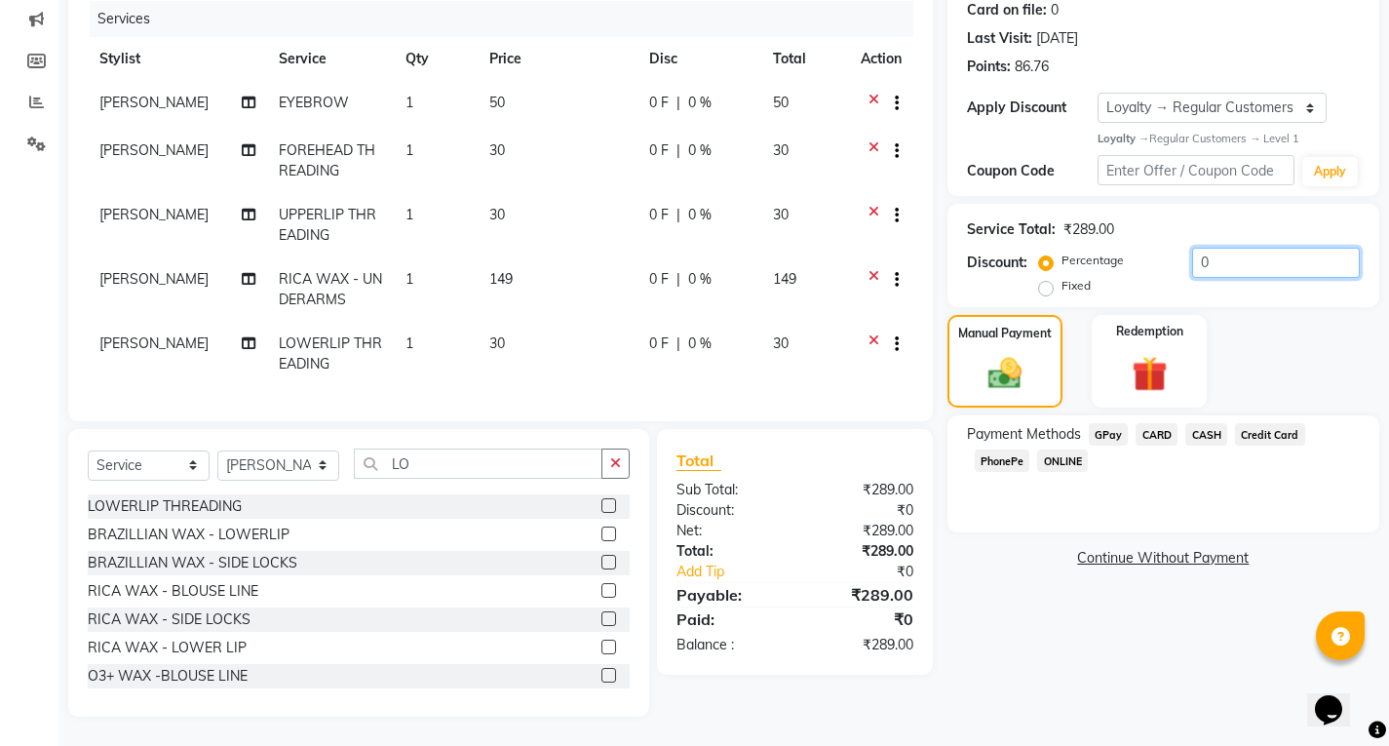
click at [1221, 250] on input "0" at bounding box center [1277, 263] width 168 height 30
type input "5"
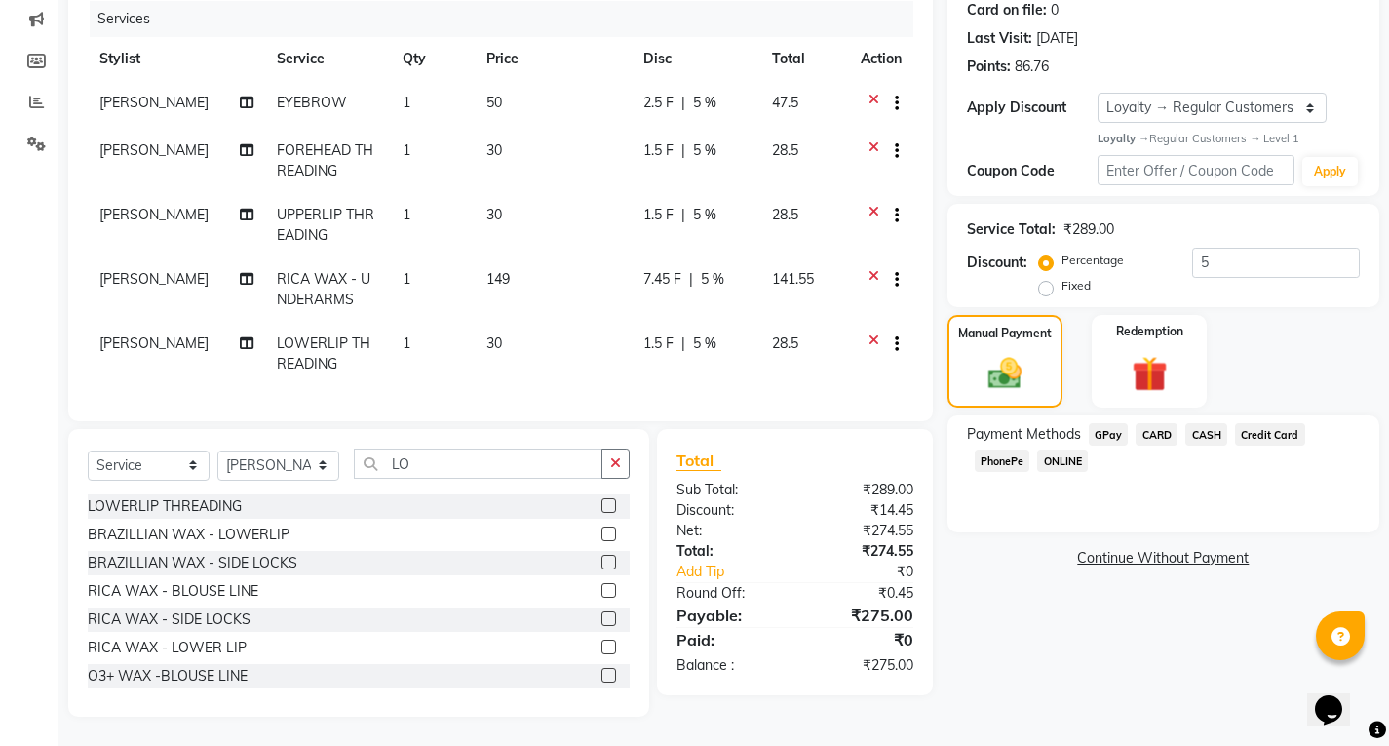
click at [1055, 450] on span "ONLINE" at bounding box center [1062, 461] width 51 height 22
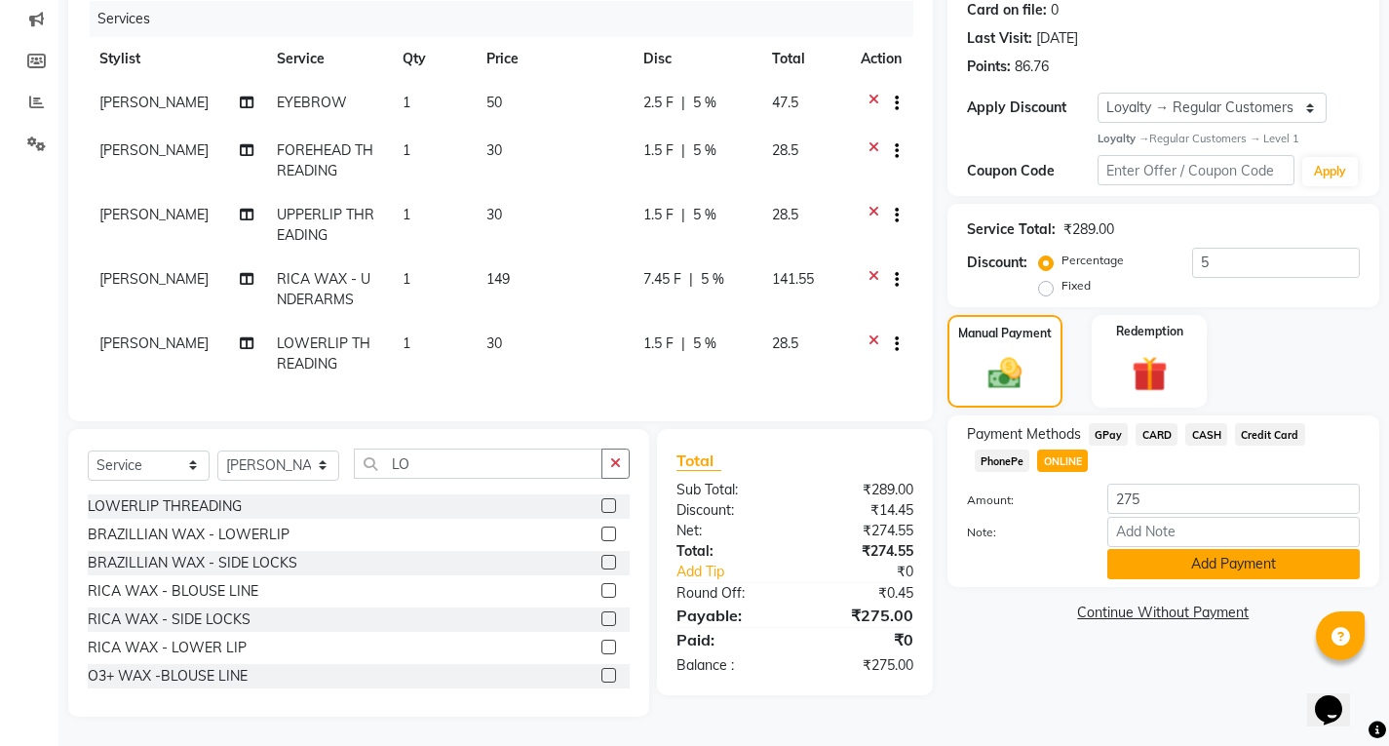
click at [1140, 549] on button "Add Payment" at bounding box center [1234, 564] width 253 height 30
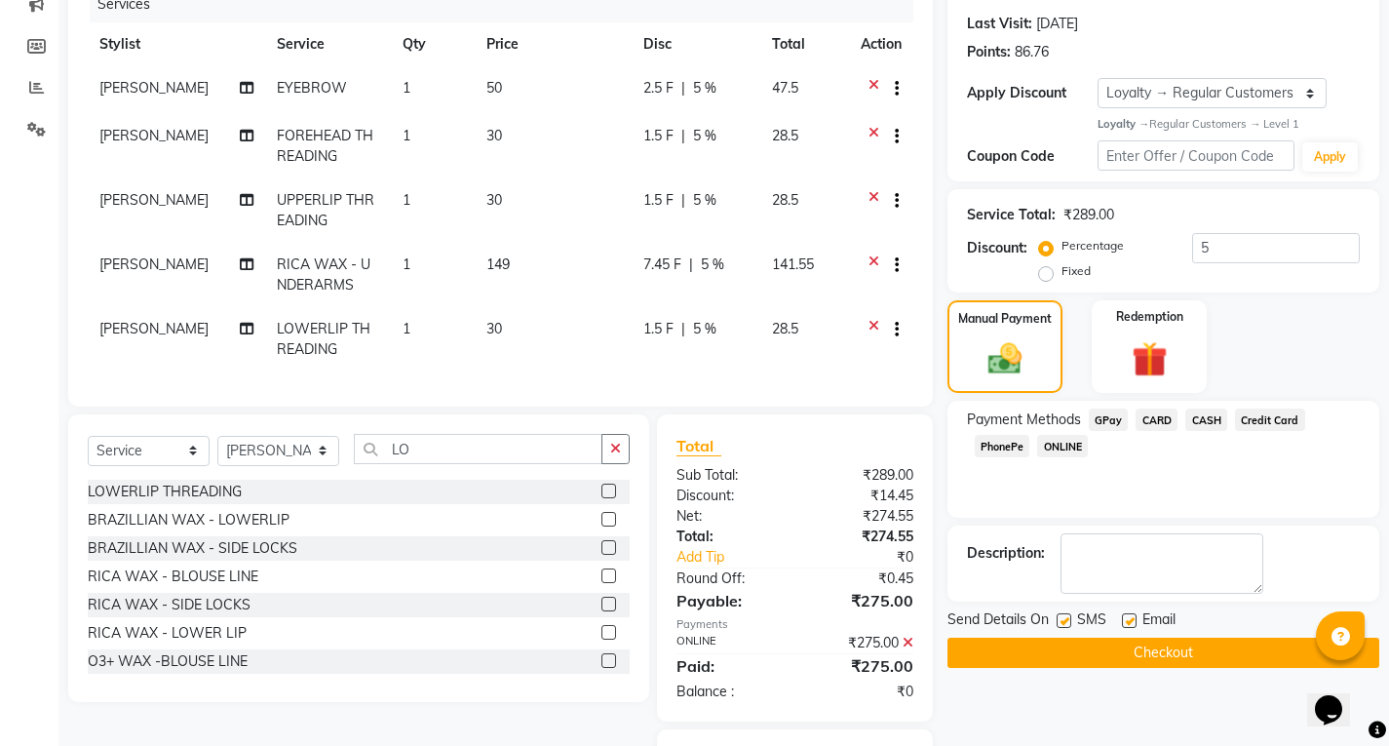
scroll to position [377, 0]
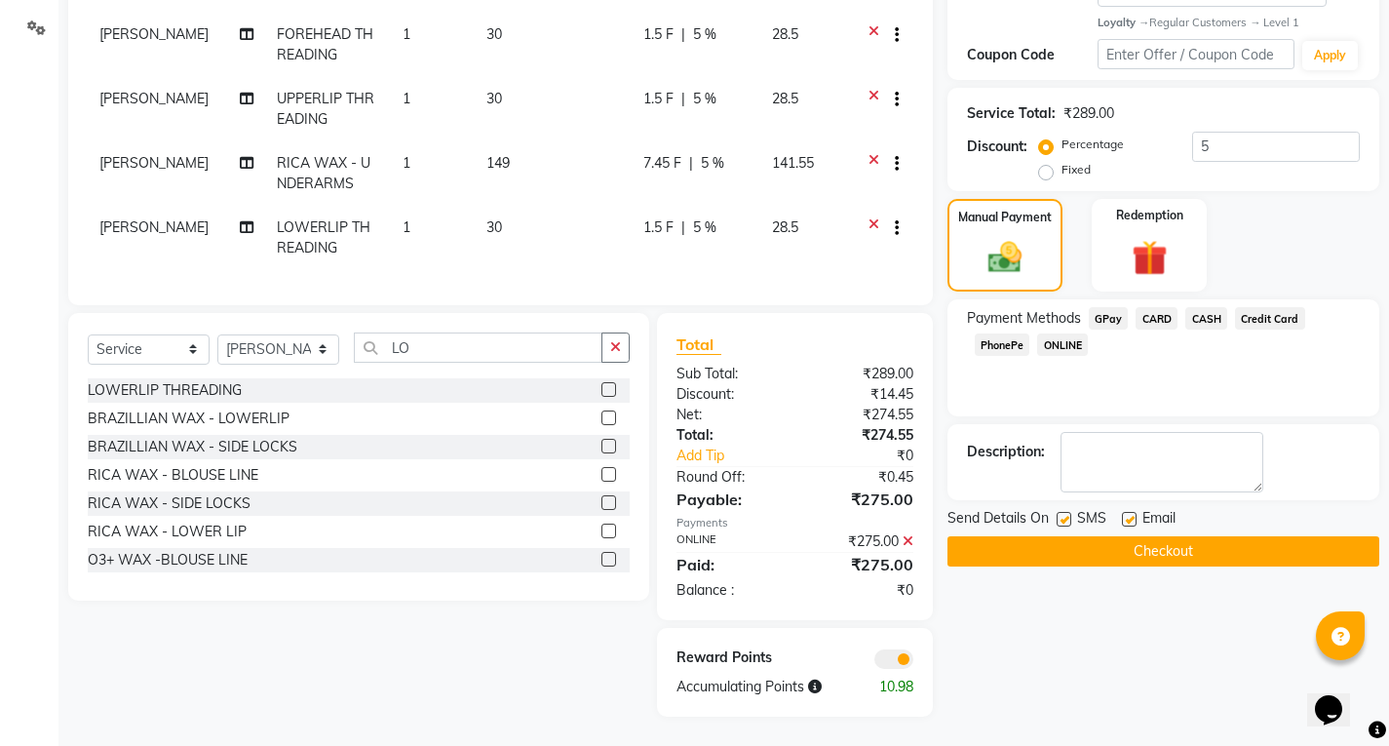
click at [1128, 512] on label at bounding box center [1129, 519] width 15 height 15
click at [1128, 514] on input "checkbox" at bounding box center [1128, 520] width 13 height 13
checkbox input "false"
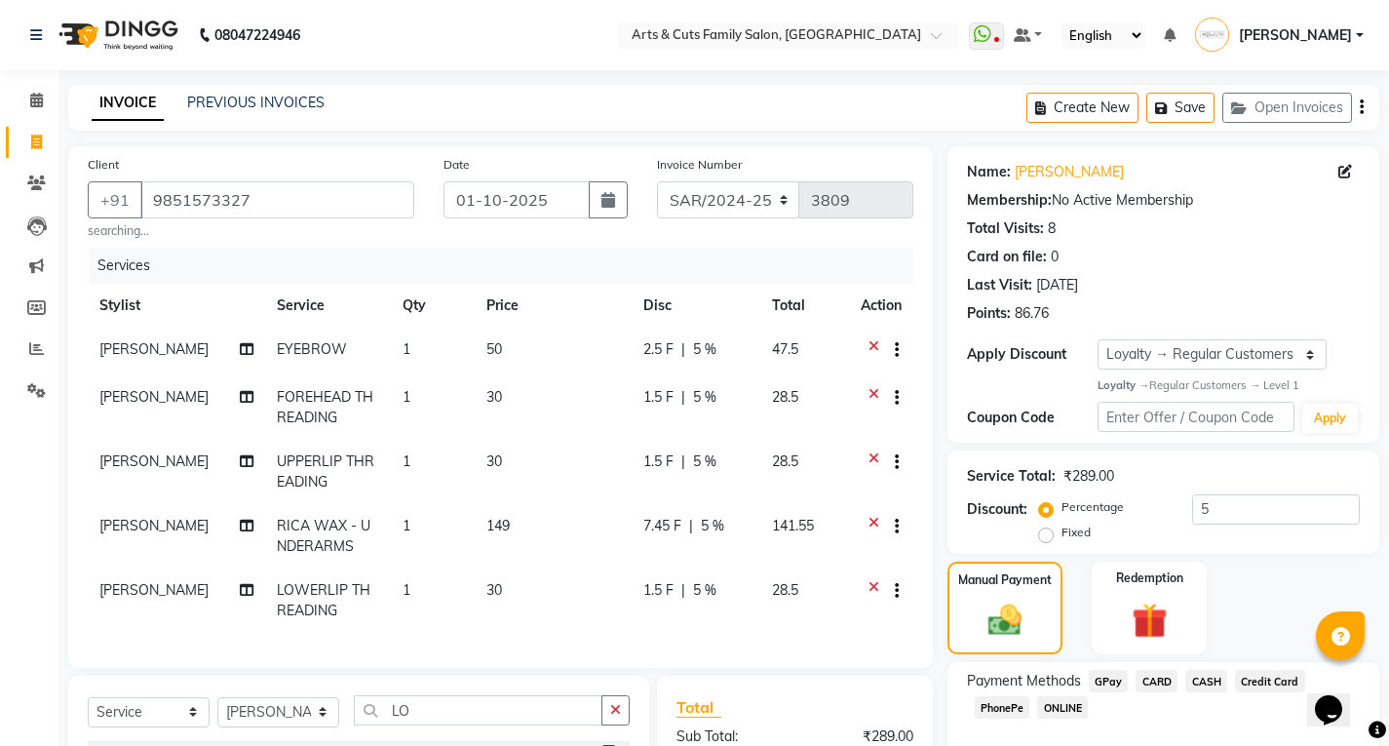
scroll to position [390, 0]
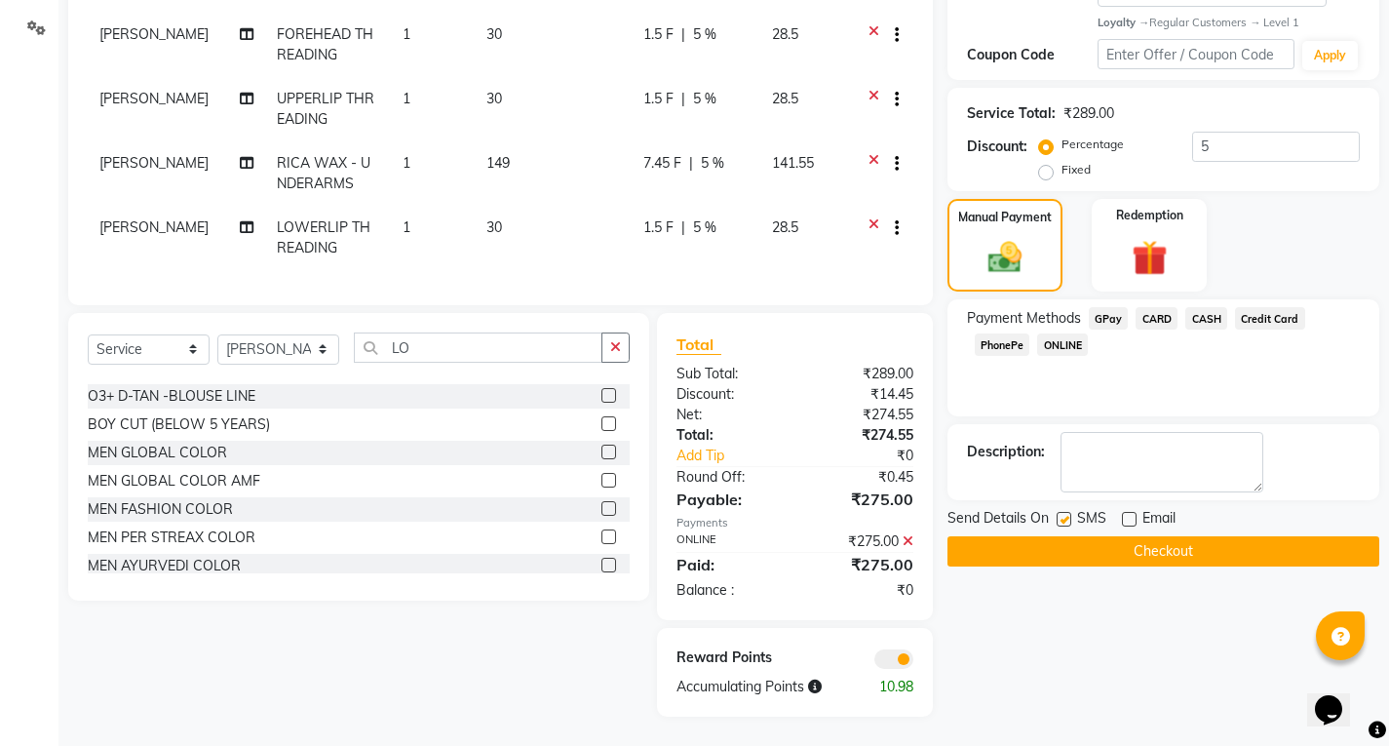
click at [1103, 538] on button "Checkout" at bounding box center [1164, 551] width 432 height 30
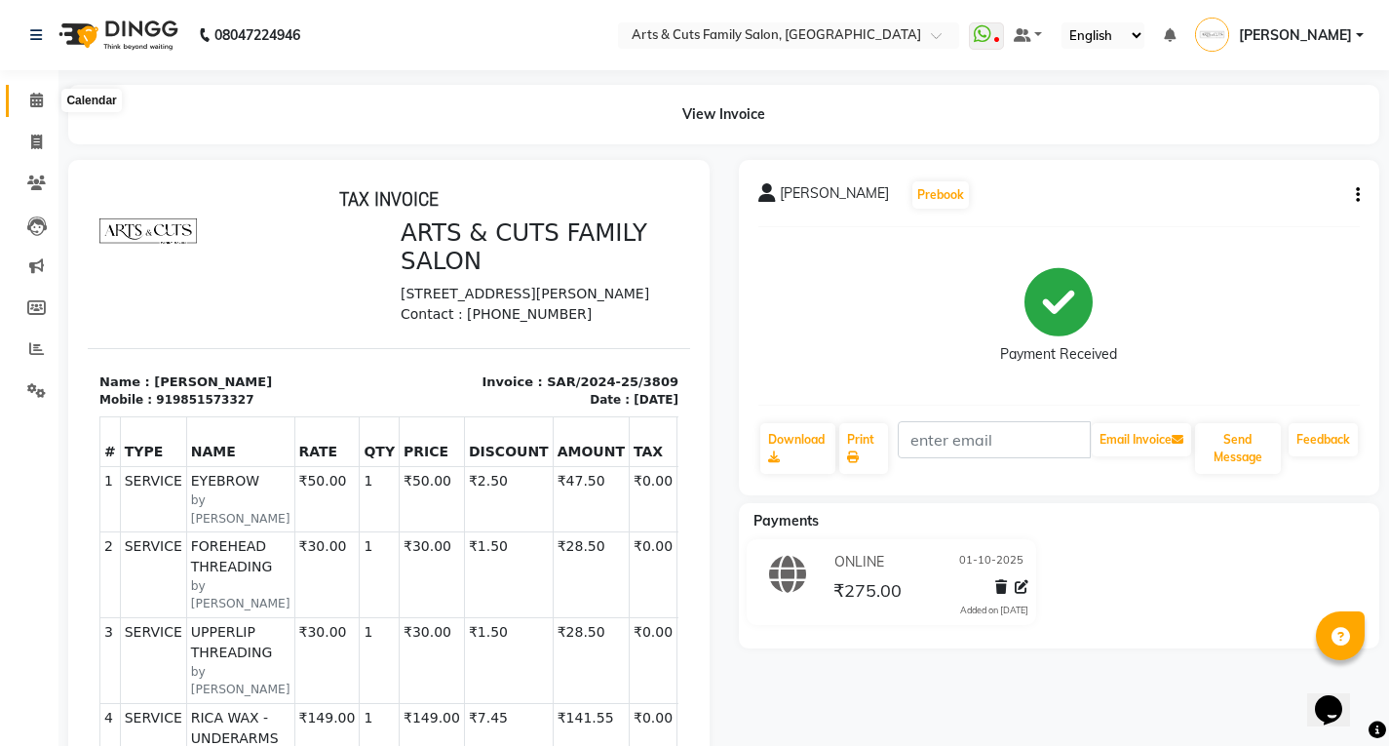
click at [21, 98] on span at bounding box center [37, 101] width 34 height 22
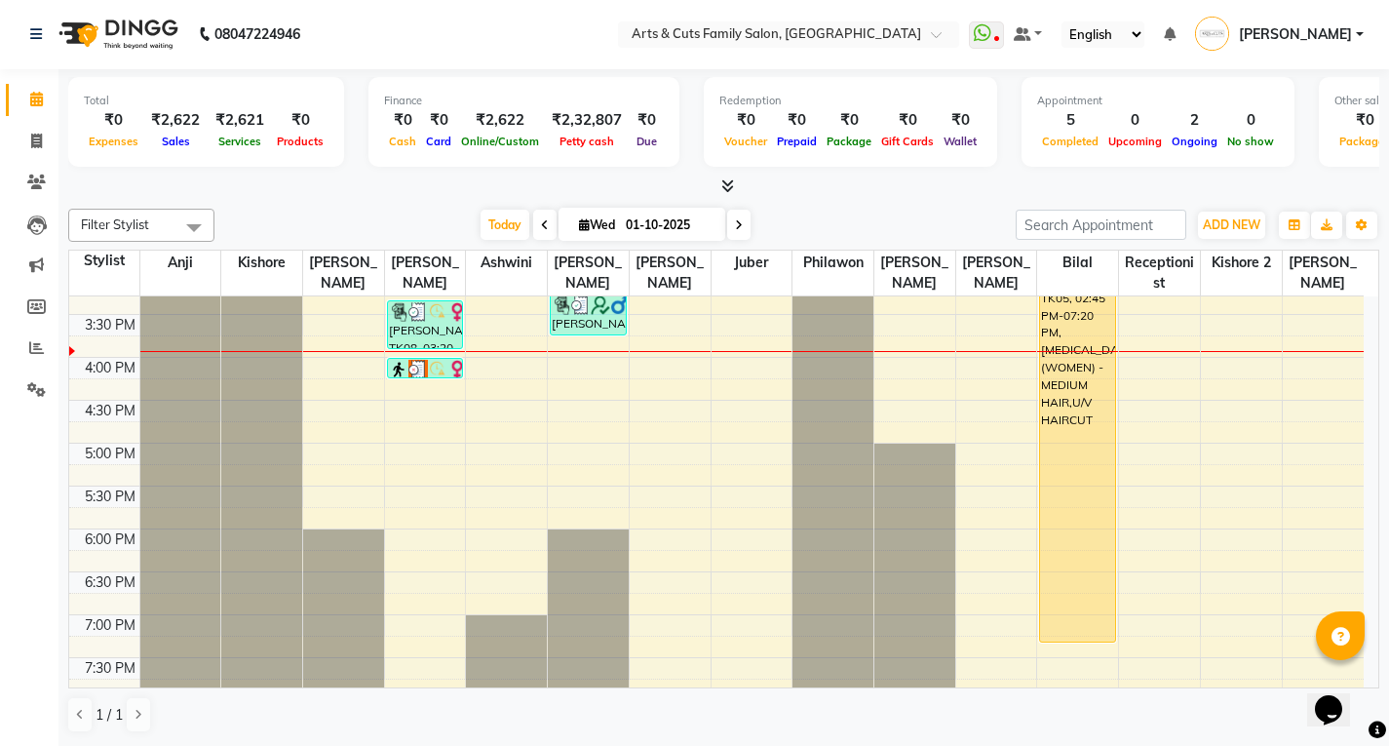
scroll to position [626, 0]
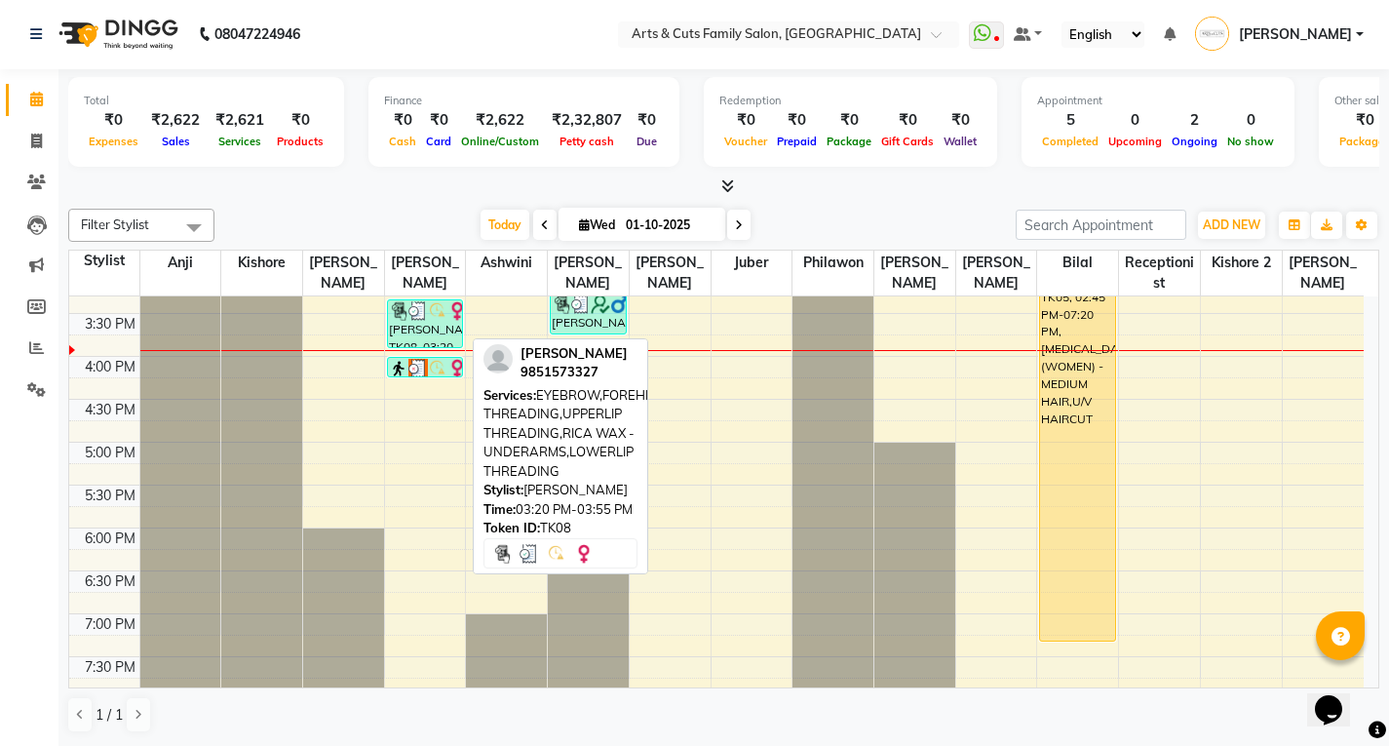
click at [420, 332] on div "[PERSON_NAME], TK08, 03:20 PM-03:55 PM, EYEBROW,FOREHEAD THREADING,UPPERLIP THR…" at bounding box center [425, 323] width 75 height 47
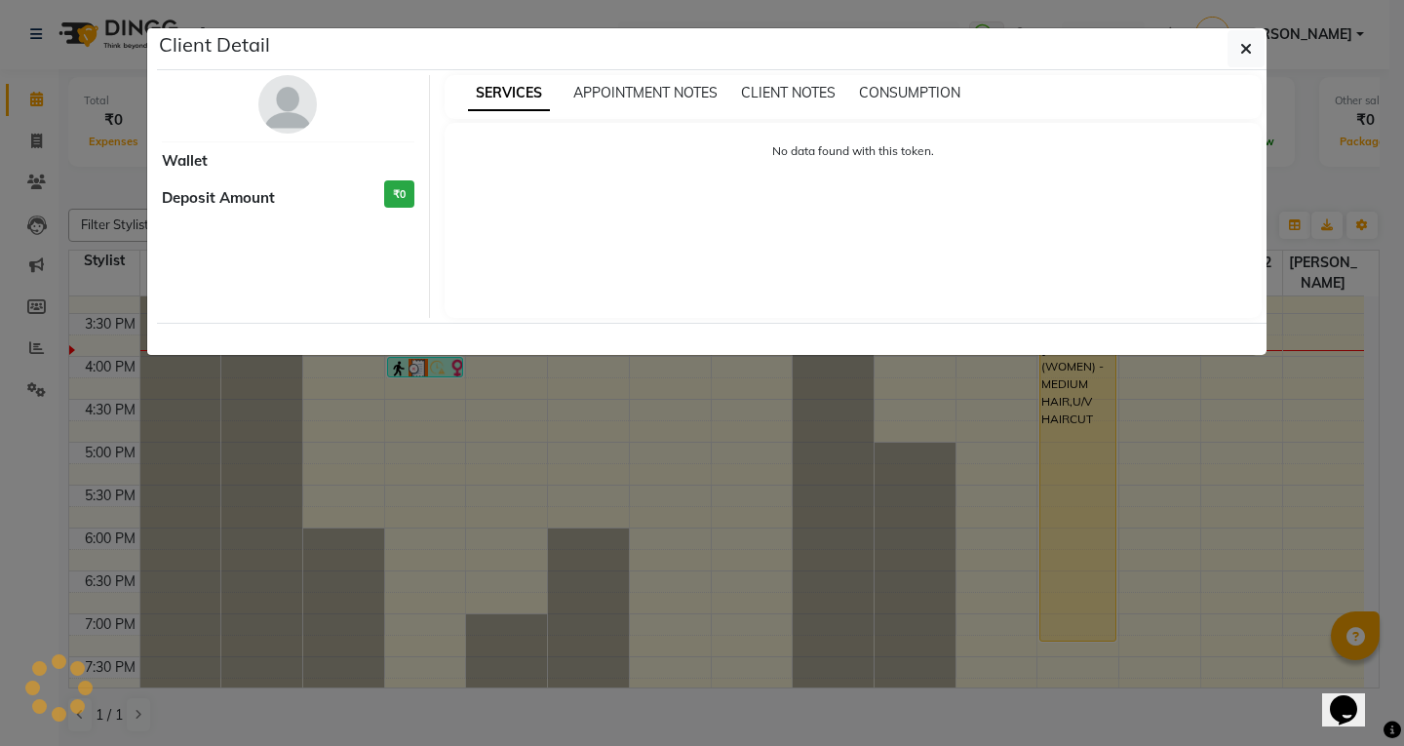
select select "3"
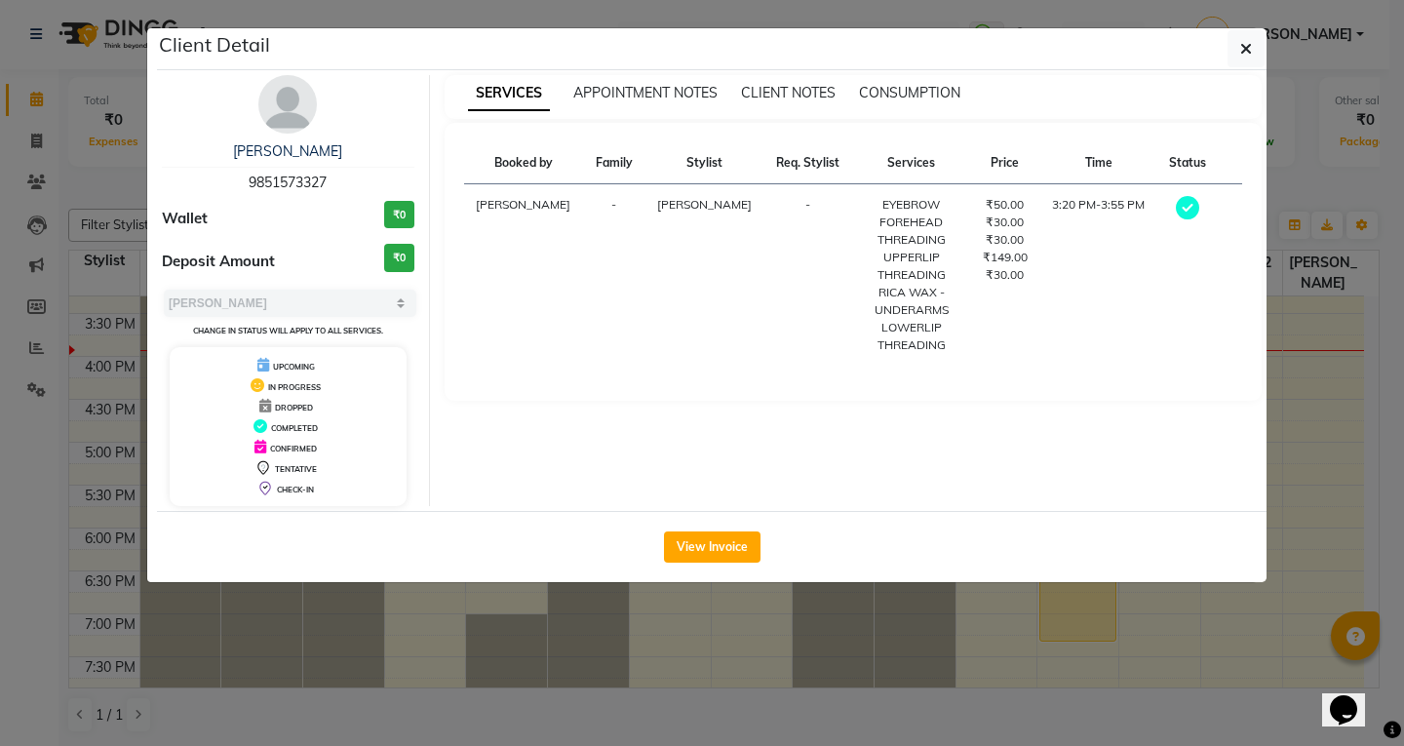
click at [309, 288] on div "Select MARK DONE UPCOMING Change in status will apply to all services." at bounding box center [288, 314] width 253 height 52
click at [1251, 46] on icon "button" at bounding box center [1246, 49] width 12 height 16
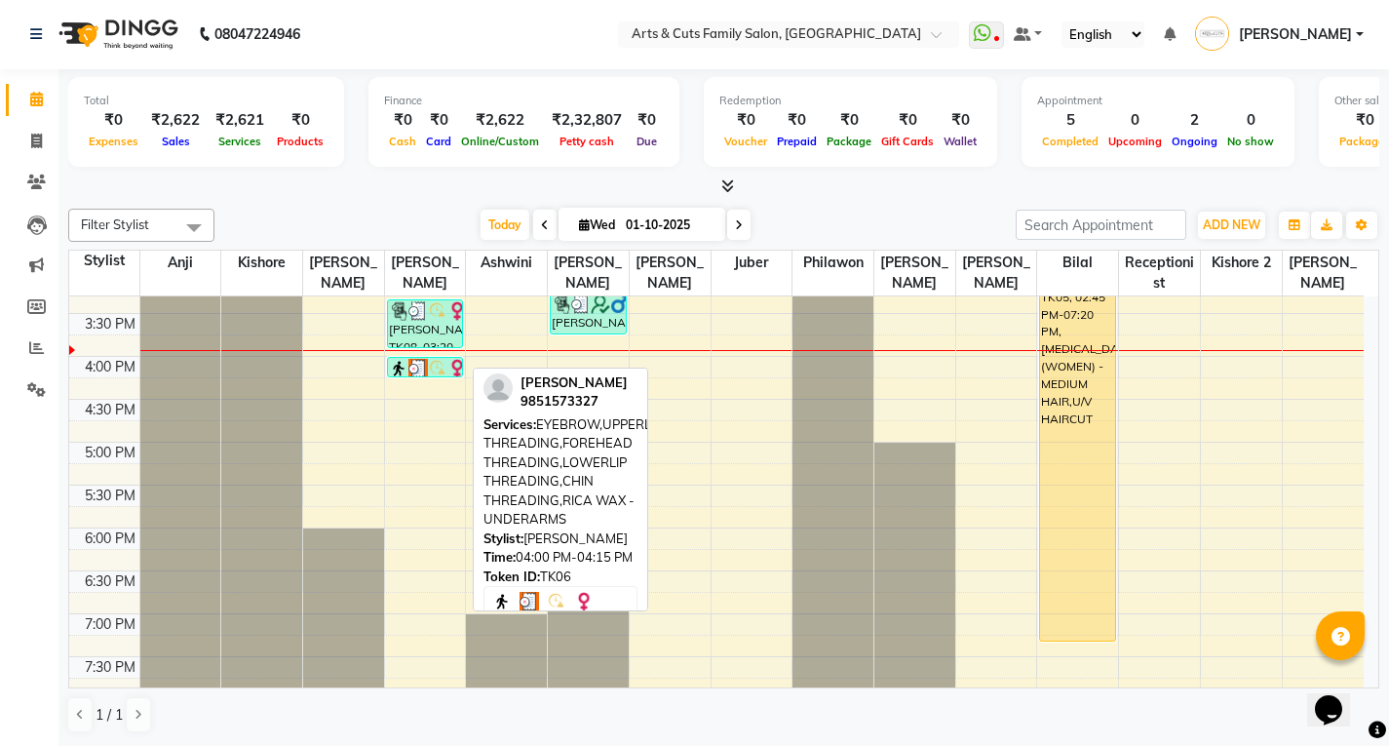
click at [425, 359] on img at bounding box center [419, 369] width 20 height 20
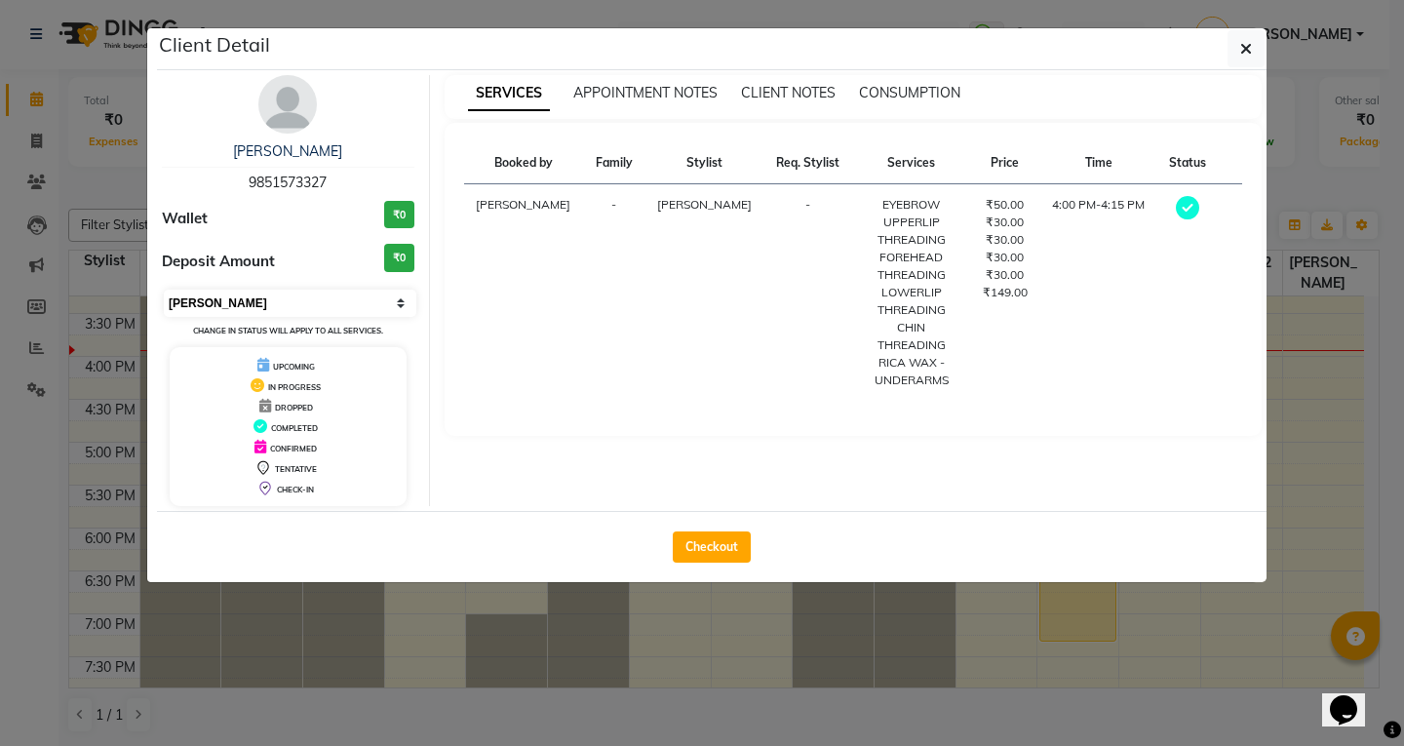
click at [291, 294] on select "Select MARK DONE UPCOMING" at bounding box center [290, 303] width 253 height 27
click at [164, 290] on select "Select MARK DONE UPCOMING" at bounding box center [290, 303] width 253 height 27
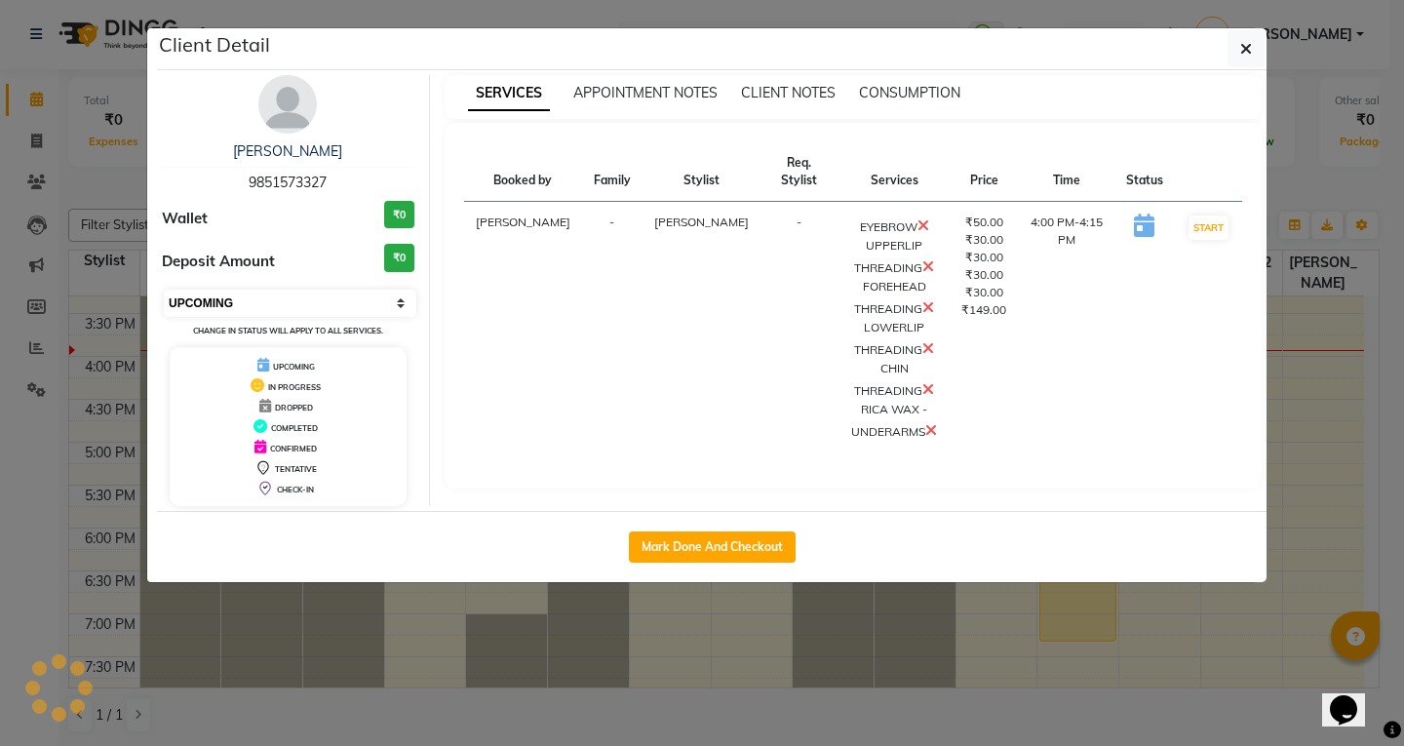
click at [267, 308] on select "Select IN SERVICE CONFIRMED TENTATIVE CHECK IN MARK DONE DROPPED UPCOMING" at bounding box center [290, 303] width 253 height 27
select select "2"
click at [164, 290] on select "Select IN SERVICE CONFIRMED TENTATIVE CHECK IN MARK DONE DROPPED UPCOMING" at bounding box center [290, 303] width 253 height 27
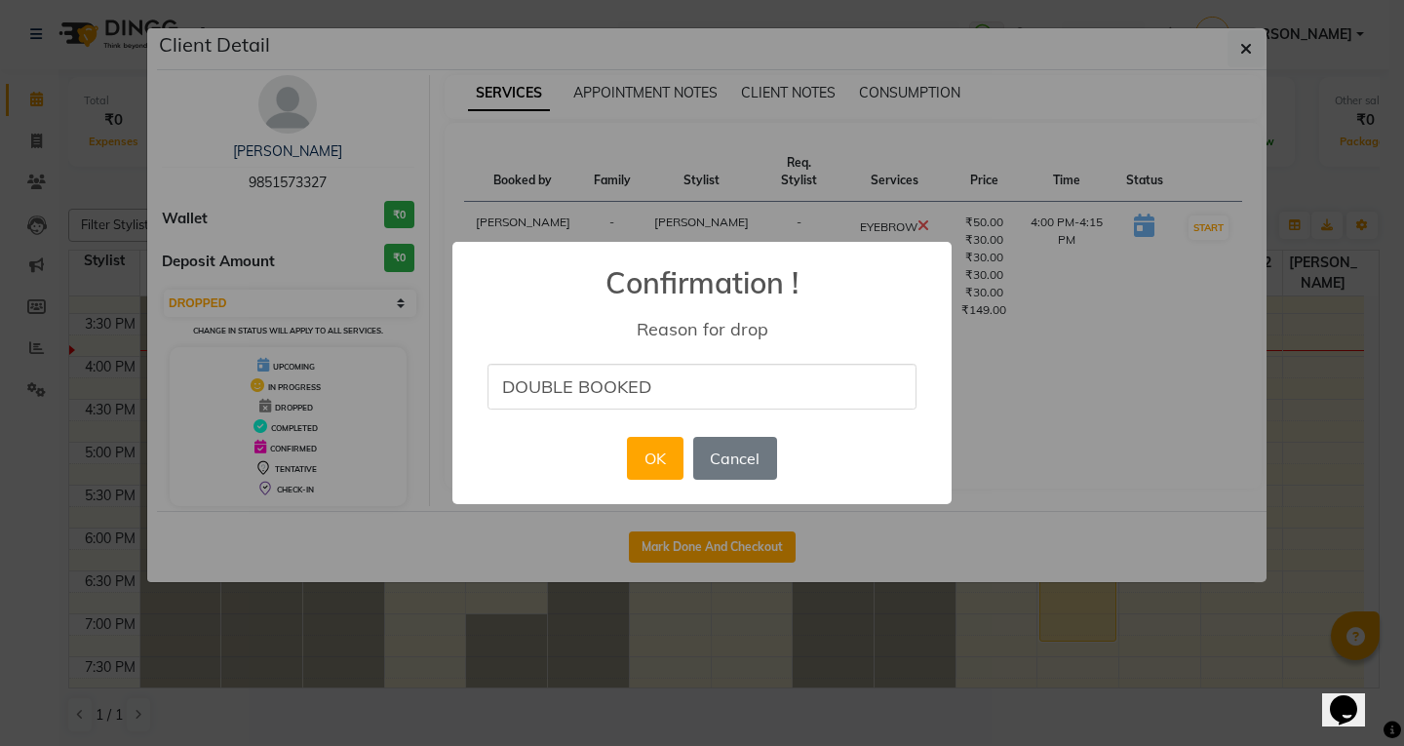
type input "Double booked"
click at [654, 453] on button "OK" at bounding box center [655, 458] width 56 height 43
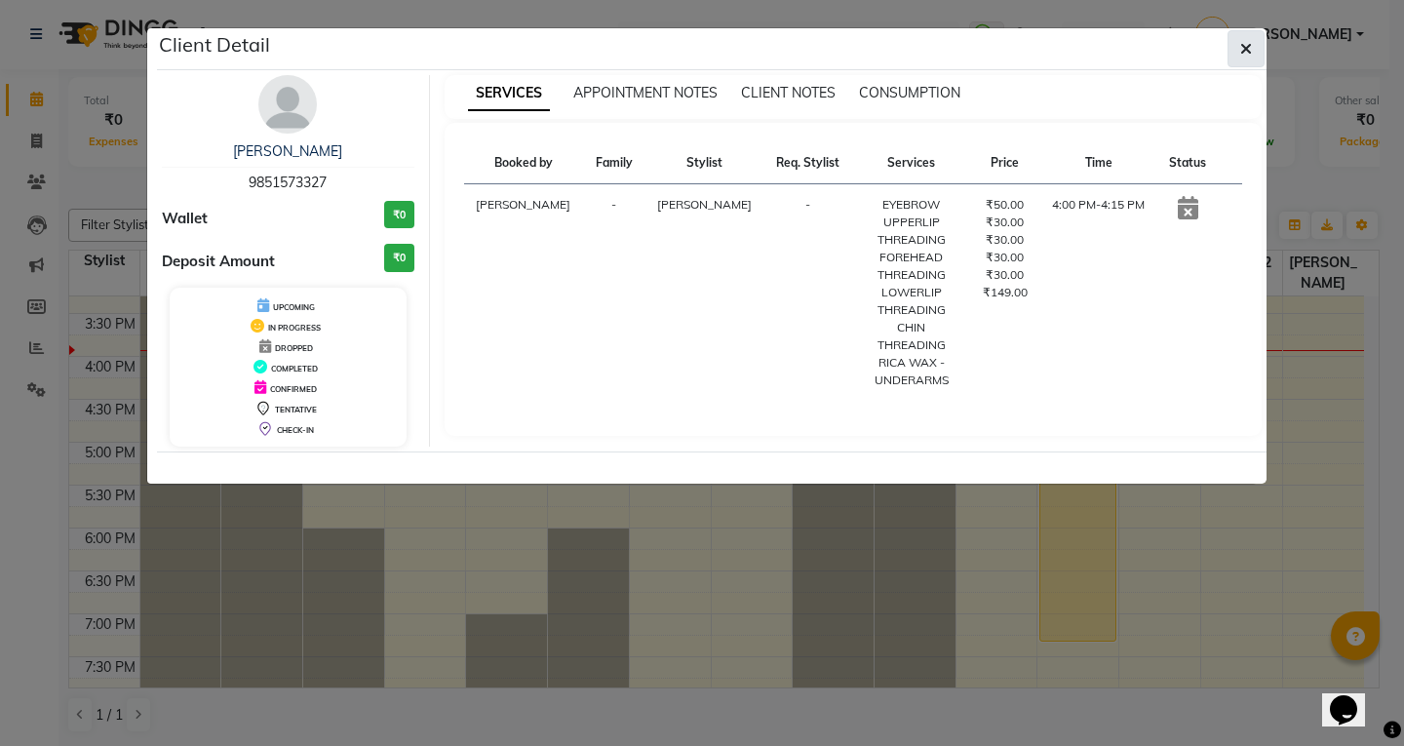
click at [1242, 53] on icon "button" at bounding box center [1246, 49] width 12 height 16
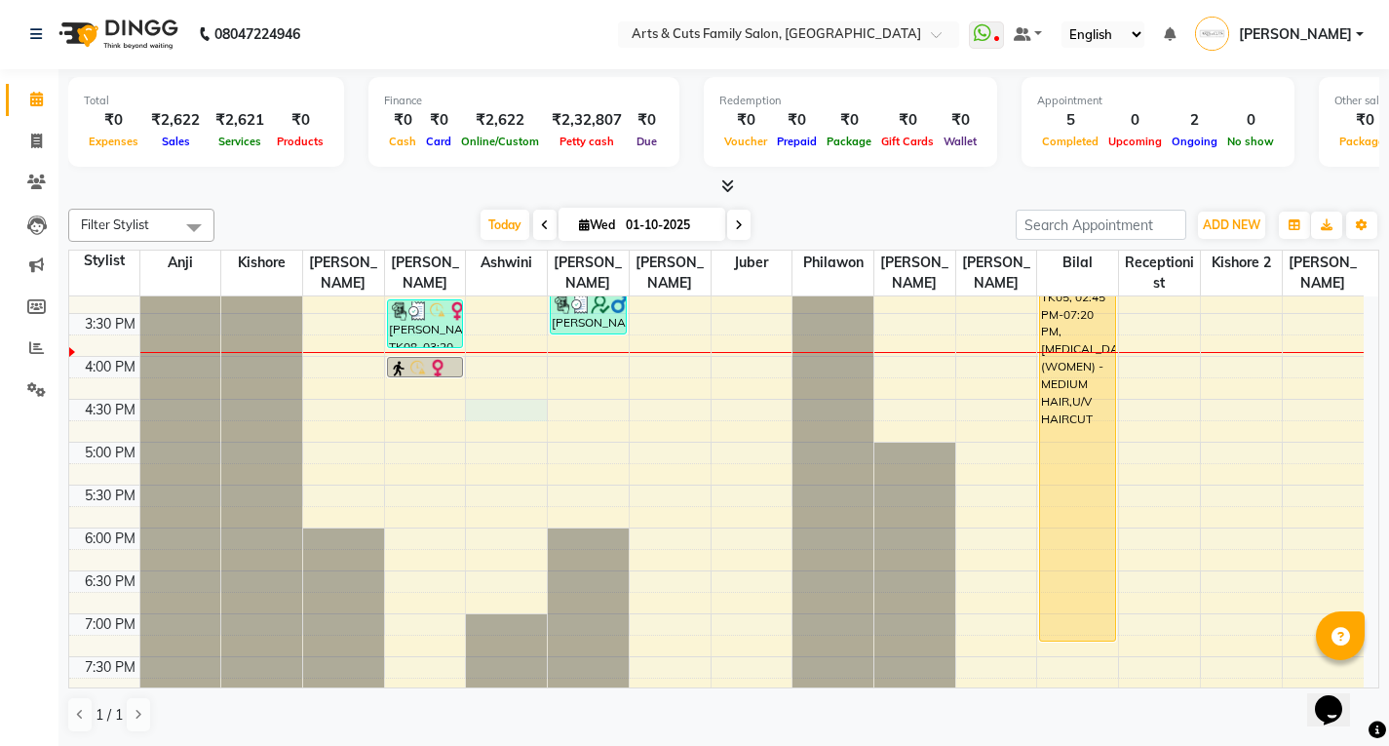
click at [523, 417] on div "8:00 AM 8:30 AM 9:00 AM 9:30 AM 10:00 AM 10:30 AM 11:00 AM 11:30 AM 12:00 PM 12…" at bounding box center [716, 227] width 1295 height 1115
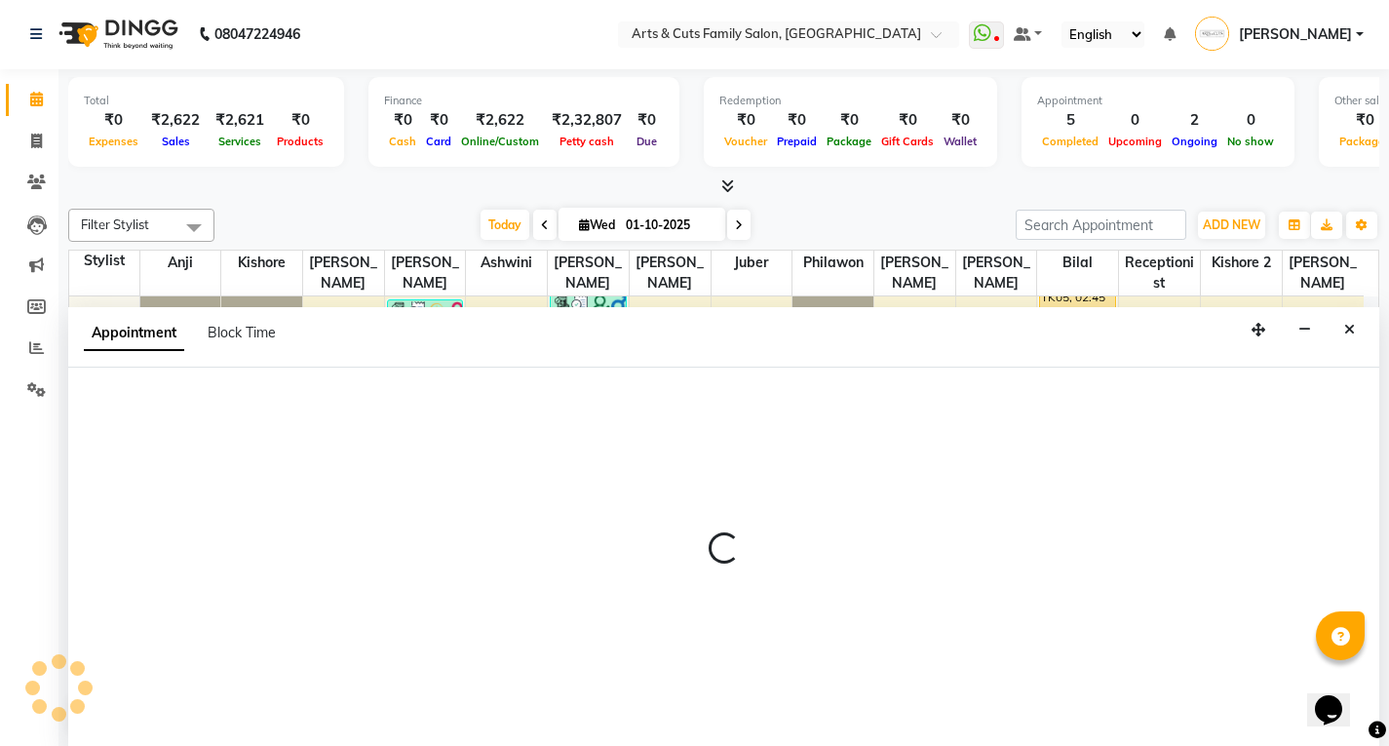
select select "64389"
select select "990"
select select "tentative"
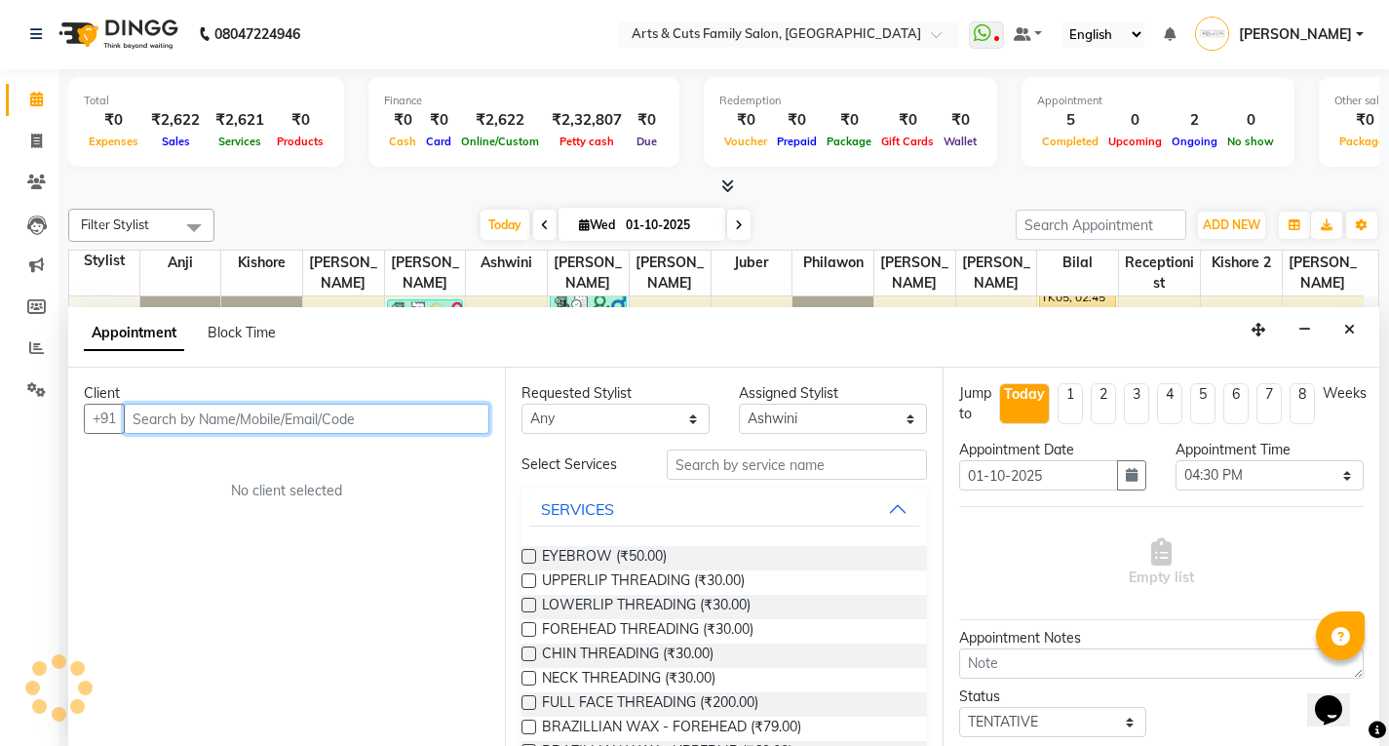
click at [149, 415] on input "text" at bounding box center [307, 419] width 366 height 30
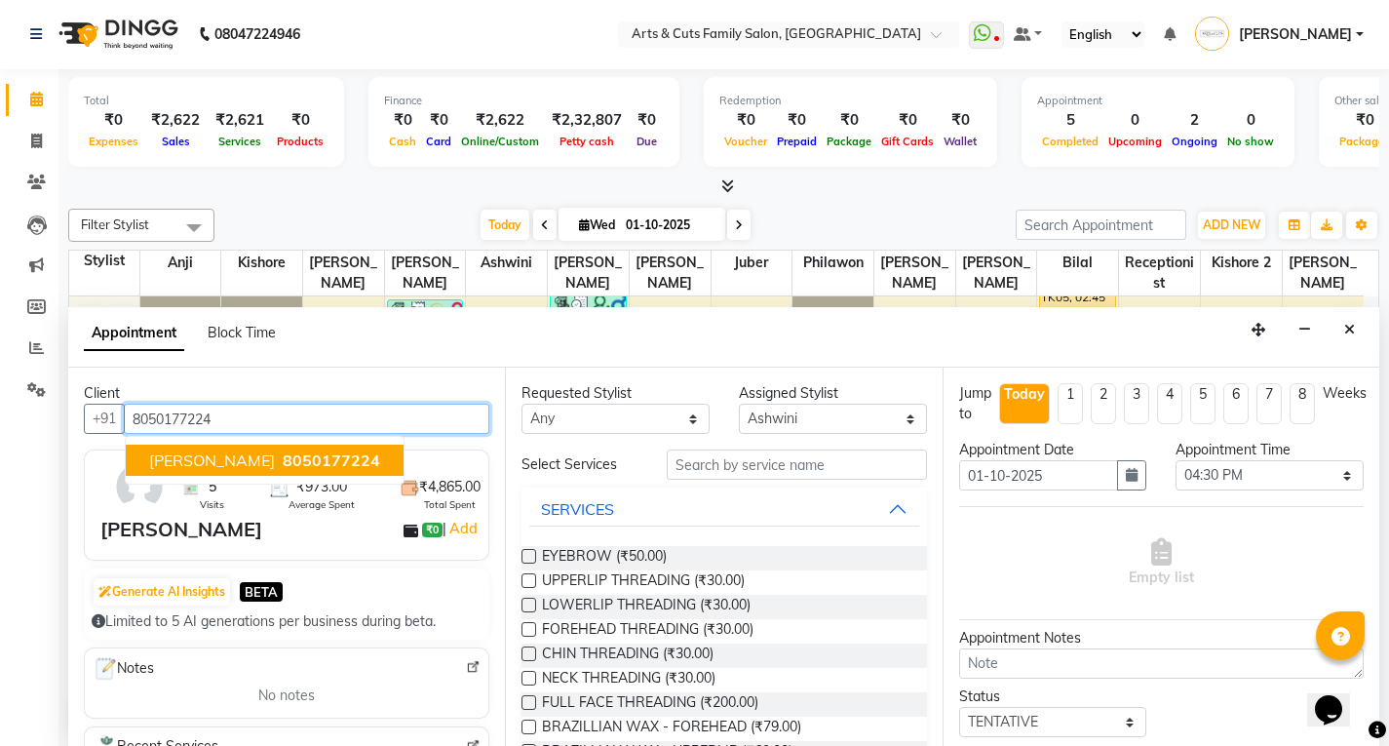
click at [181, 462] on span "Sonali" at bounding box center [212, 460] width 126 height 20
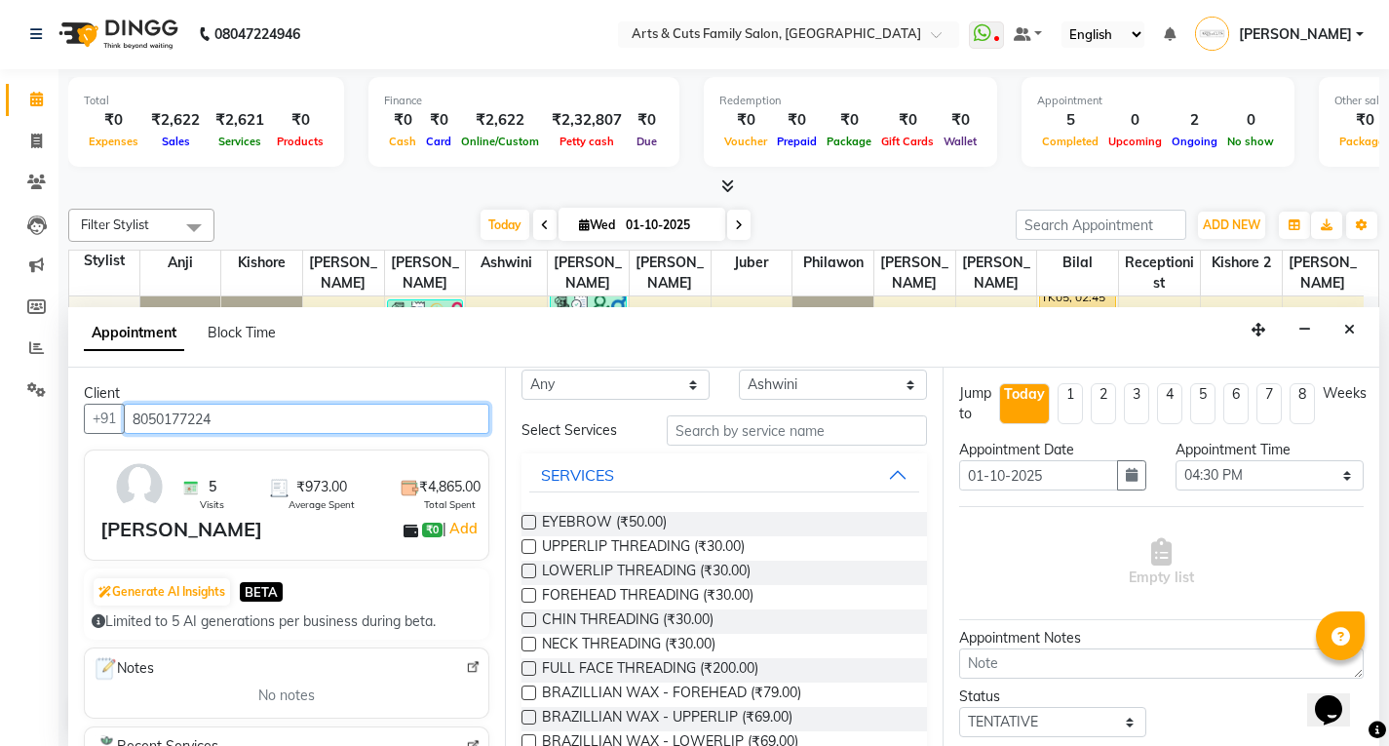
scroll to position [0, 0]
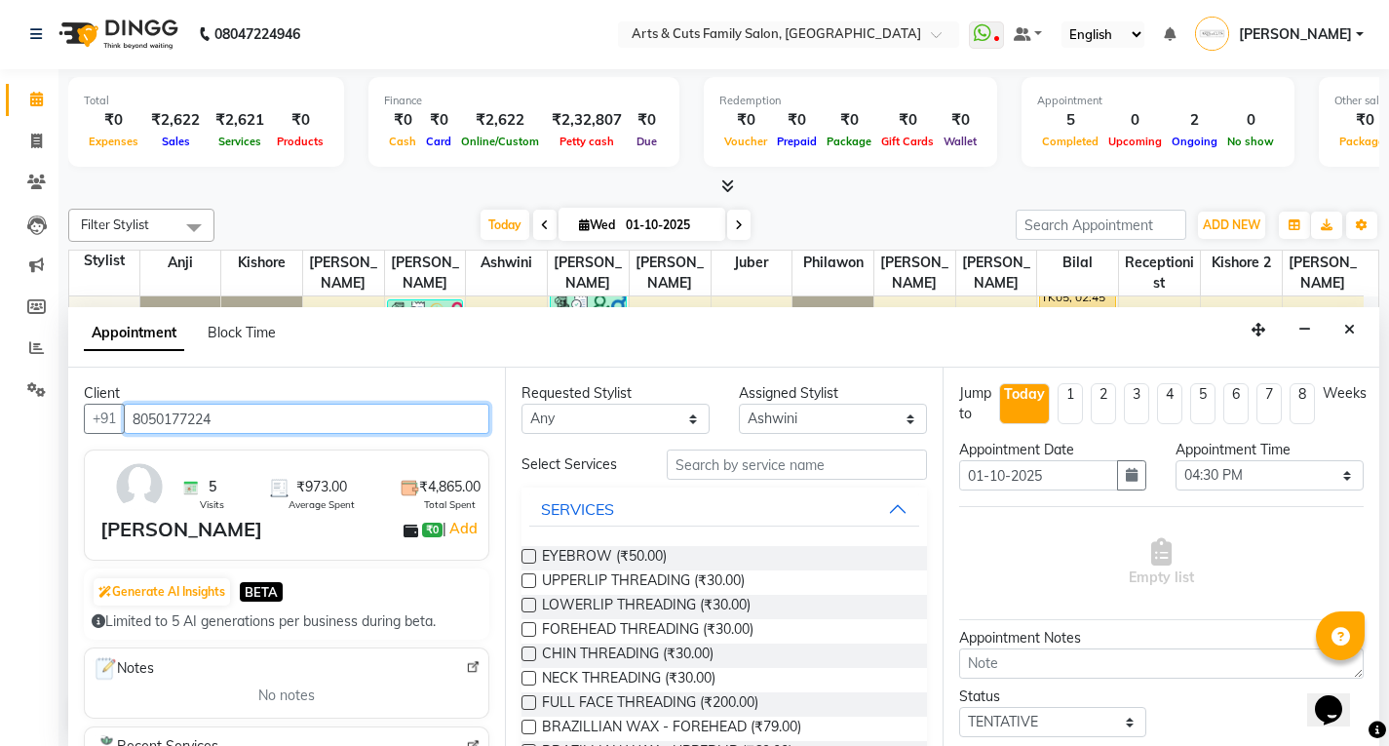
type input "8050177224"
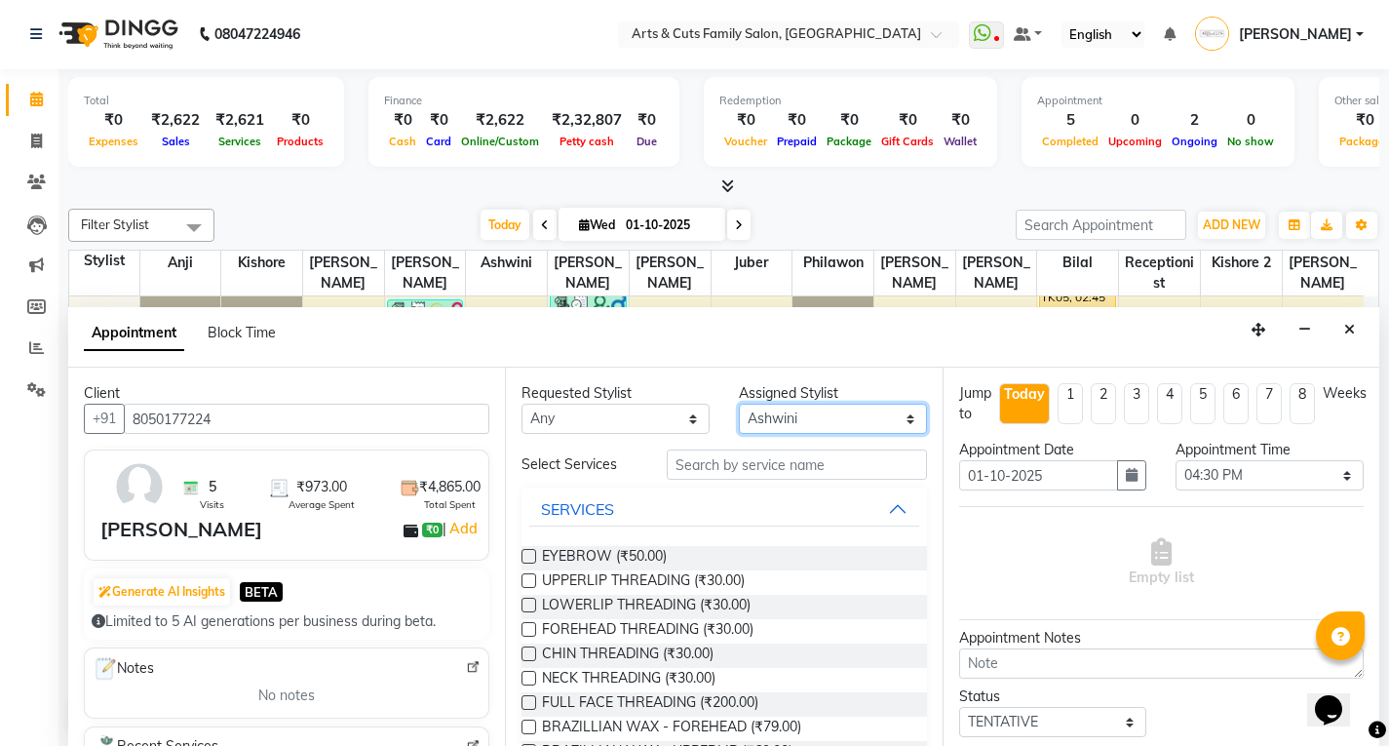
click at [757, 408] on select "Select Abdulla Amreen Anji Ashwini Bhavya Bilal Juber Kishore Kishore 2 Manisha…" at bounding box center [833, 419] width 188 height 30
select select "63866"
click at [739, 404] on select "Select Abdulla Amreen Anji Ashwini Bhavya Bilal Juber Kishore Kishore 2 Manisha…" at bounding box center [833, 419] width 188 height 30
click at [667, 473] on input "text" at bounding box center [797, 465] width 260 height 30
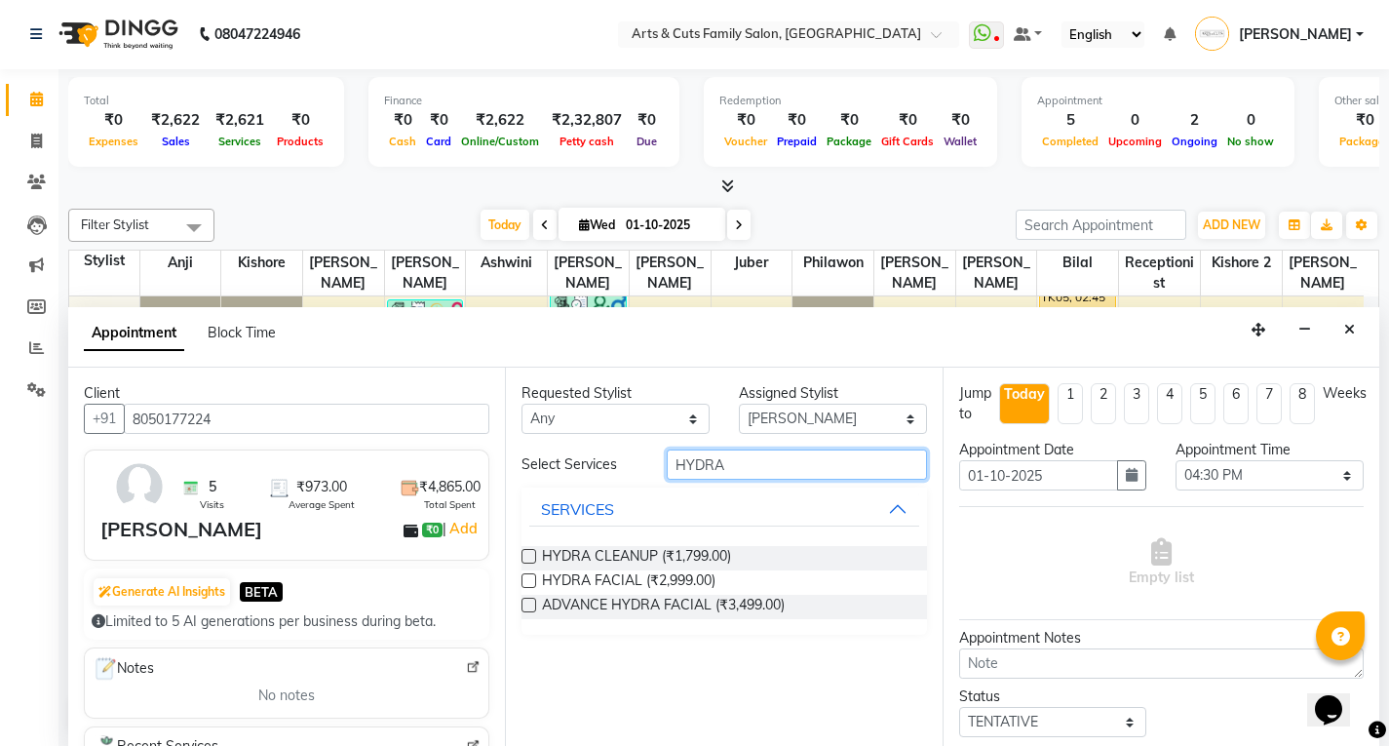
type input "HYDRA"
click at [520, 579] on div "Requested Stylist Any Abdulla Amreen Anji Ashwini Bhavya Bilal Juber Kishore Ki…" at bounding box center [723, 557] width 437 height 378
click at [530, 587] on label at bounding box center [529, 580] width 15 height 15
click at [530, 587] on input "checkbox" at bounding box center [528, 582] width 13 height 13
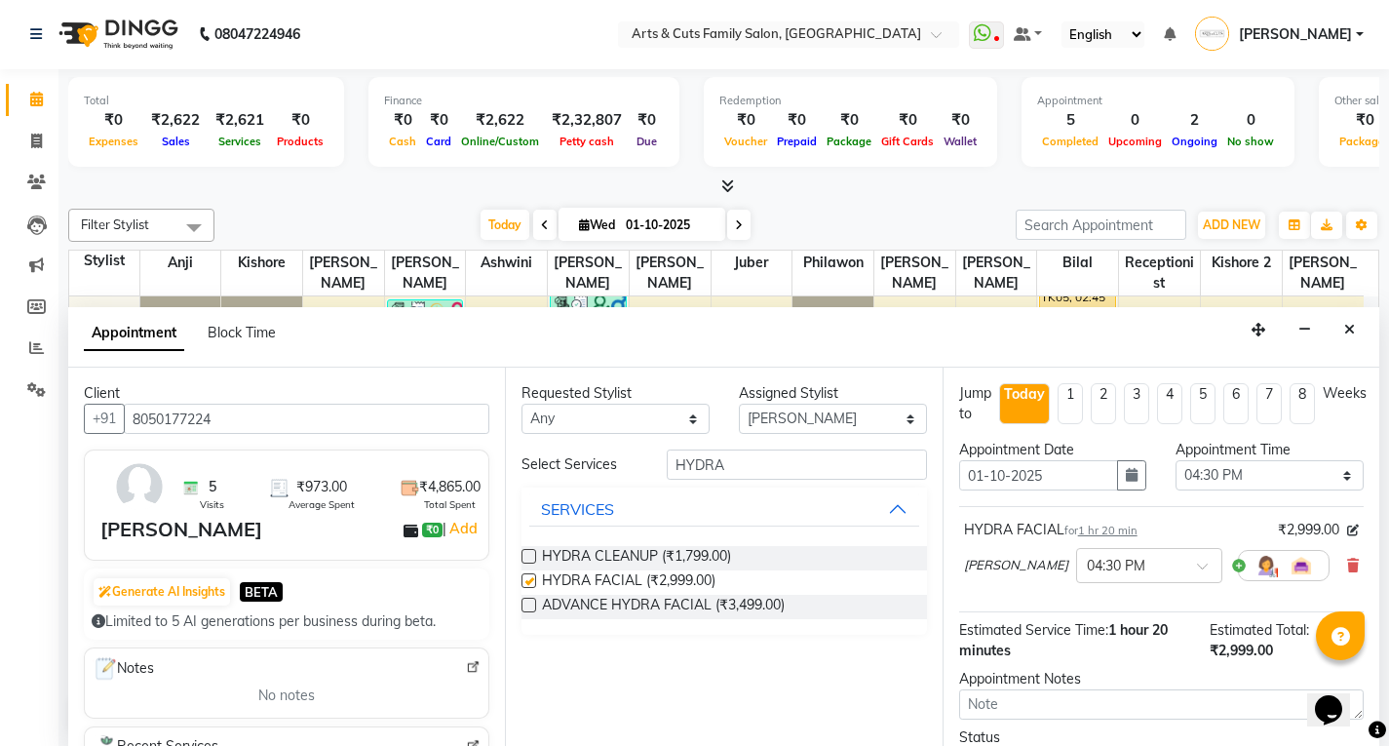
checkbox input "false"
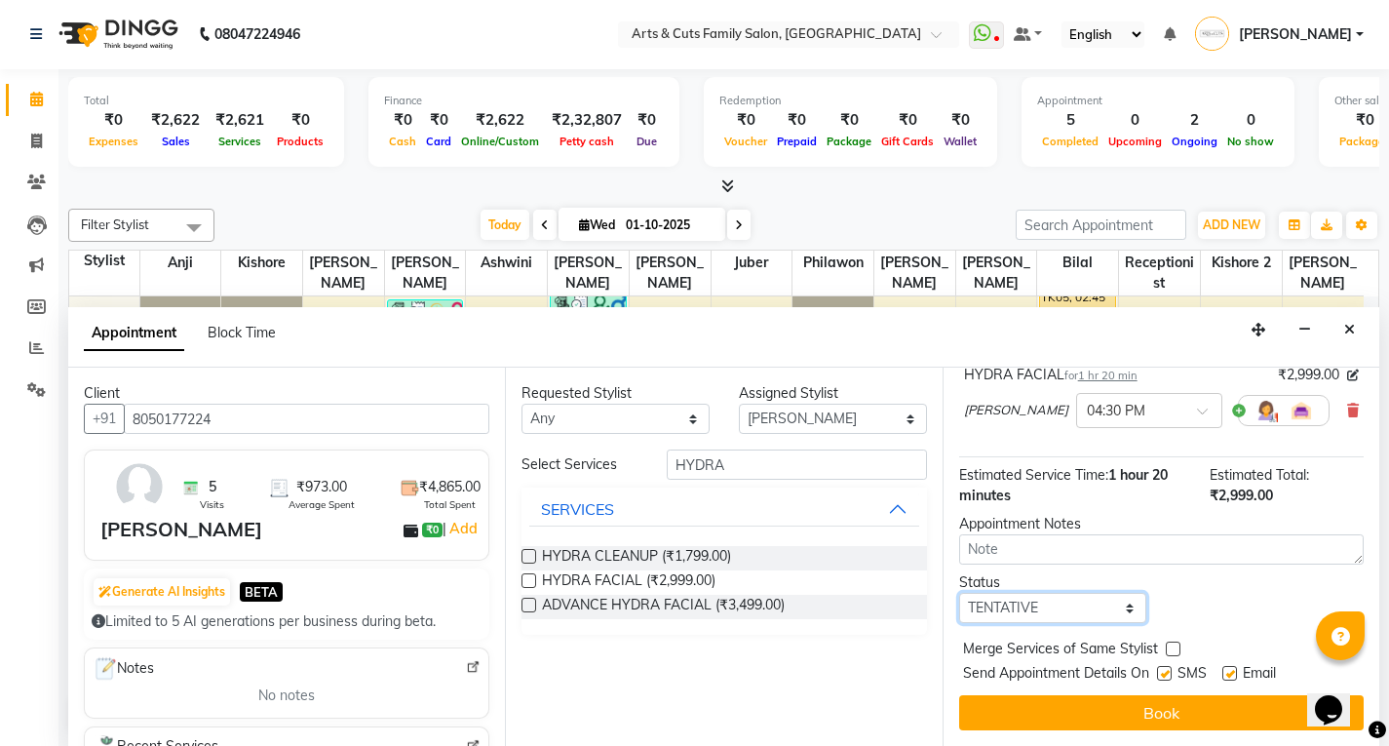
click at [997, 603] on select "Select TENTATIVE CONFIRM CHECK-IN UPCOMING" at bounding box center [1053, 608] width 188 height 30
select select "confirm booking"
click at [959, 593] on select "Select TENTATIVE CONFIRM CHECK-IN UPCOMING" at bounding box center [1053, 608] width 188 height 30
click at [1168, 650] on label at bounding box center [1173, 649] width 15 height 15
click at [1168, 650] on input "checkbox" at bounding box center [1172, 651] width 13 height 13
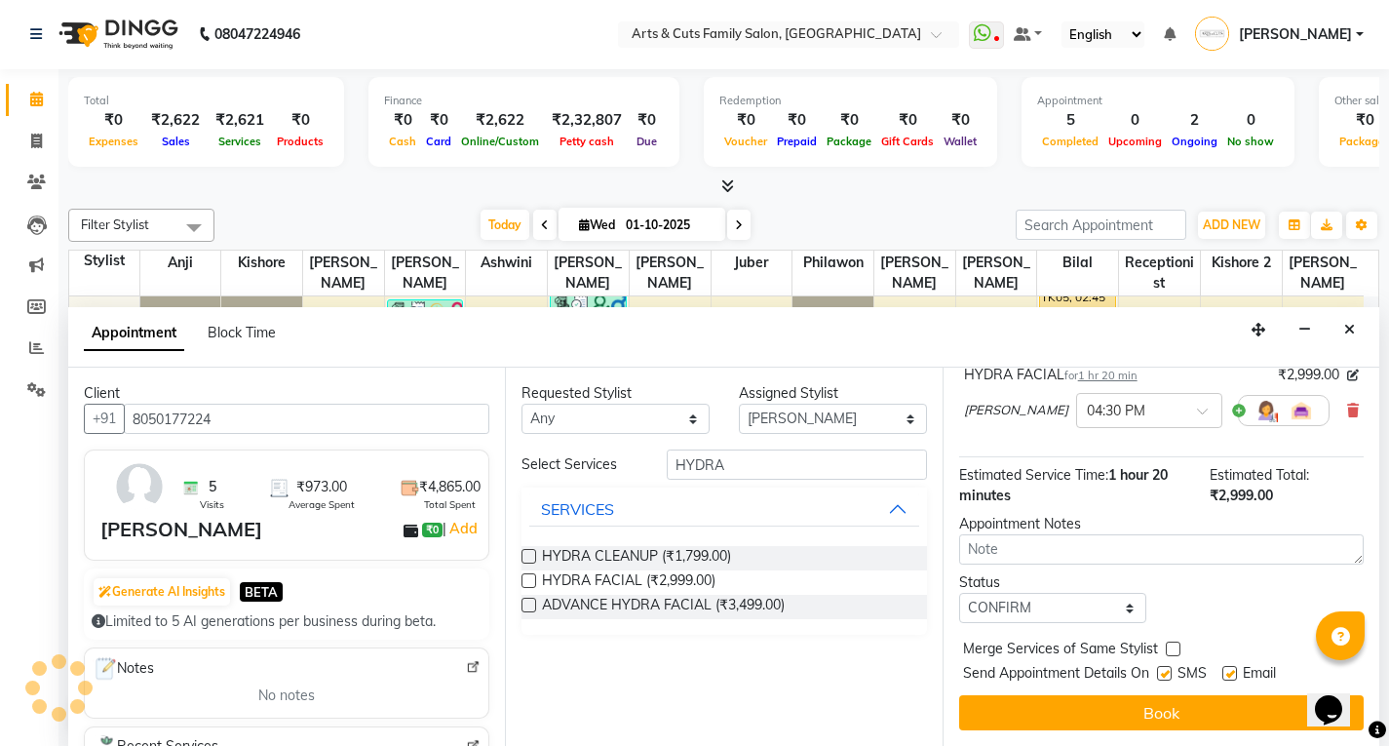
checkbox input "true"
click at [1231, 679] on label at bounding box center [1230, 673] width 15 height 15
click at [1231, 679] on input "checkbox" at bounding box center [1229, 675] width 13 height 13
checkbox input "false"
click at [1021, 526] on div "Appointment Notes" at bounding box center [1161, 524] width 405 height 20
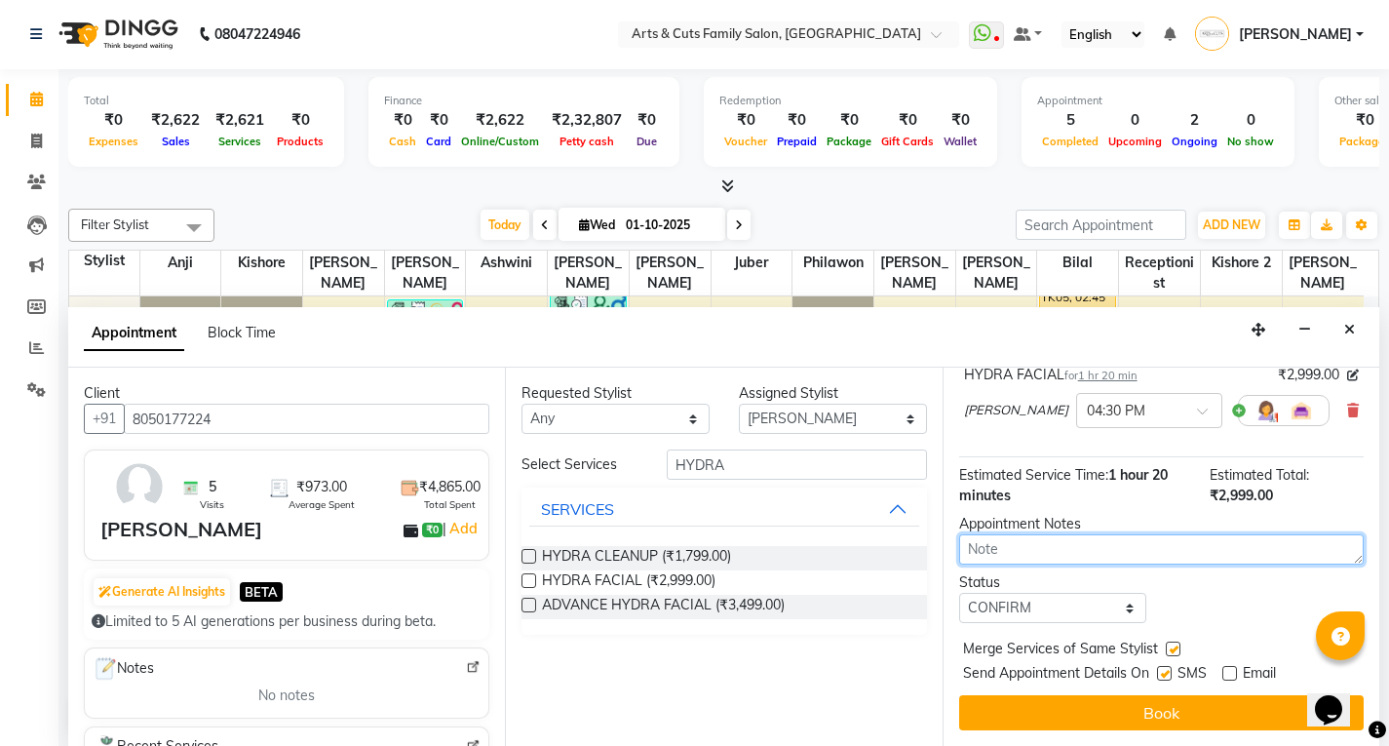
click at [990, 555] on textarea at bounding box center [1161, 549] width 405 height 30
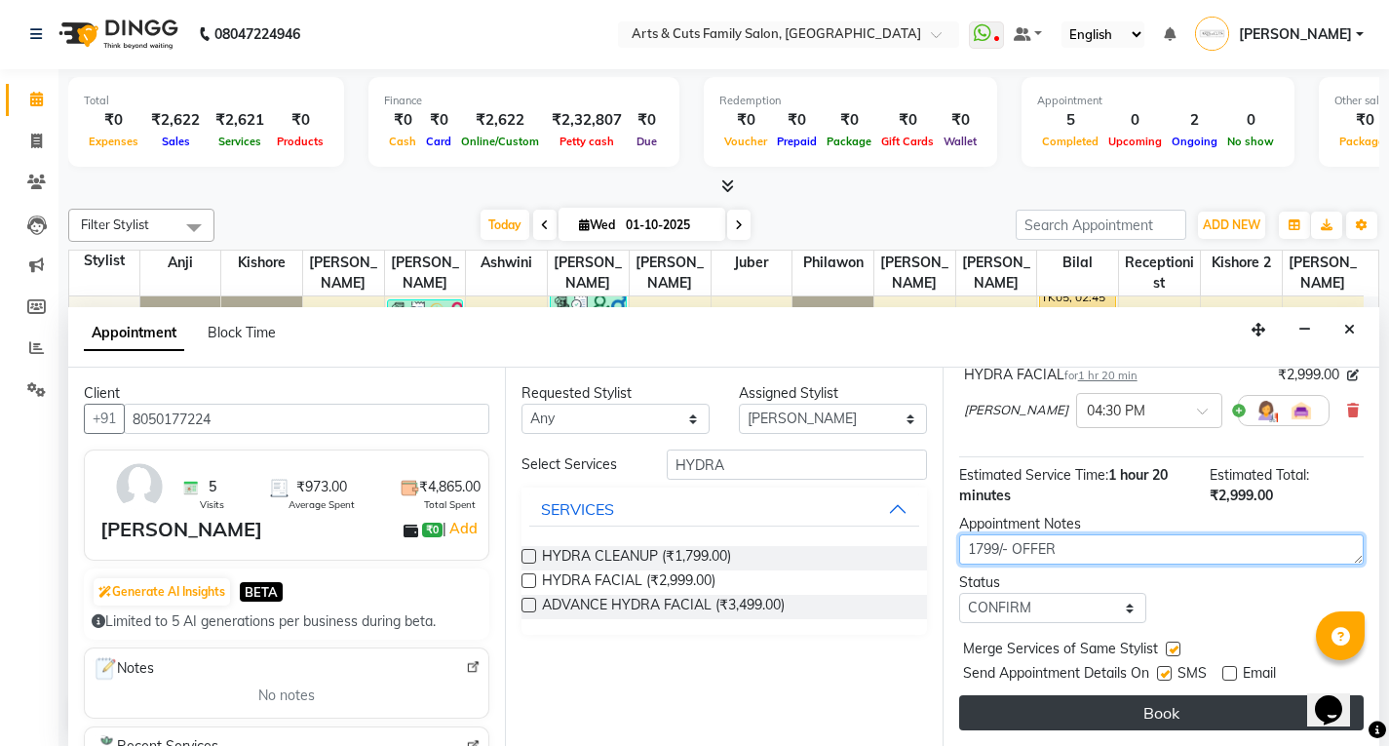
type textarea "1799/- OFFER"
click at [1098, 720] on button "Book" at bounding box center [1161, 712] width 405 height 35
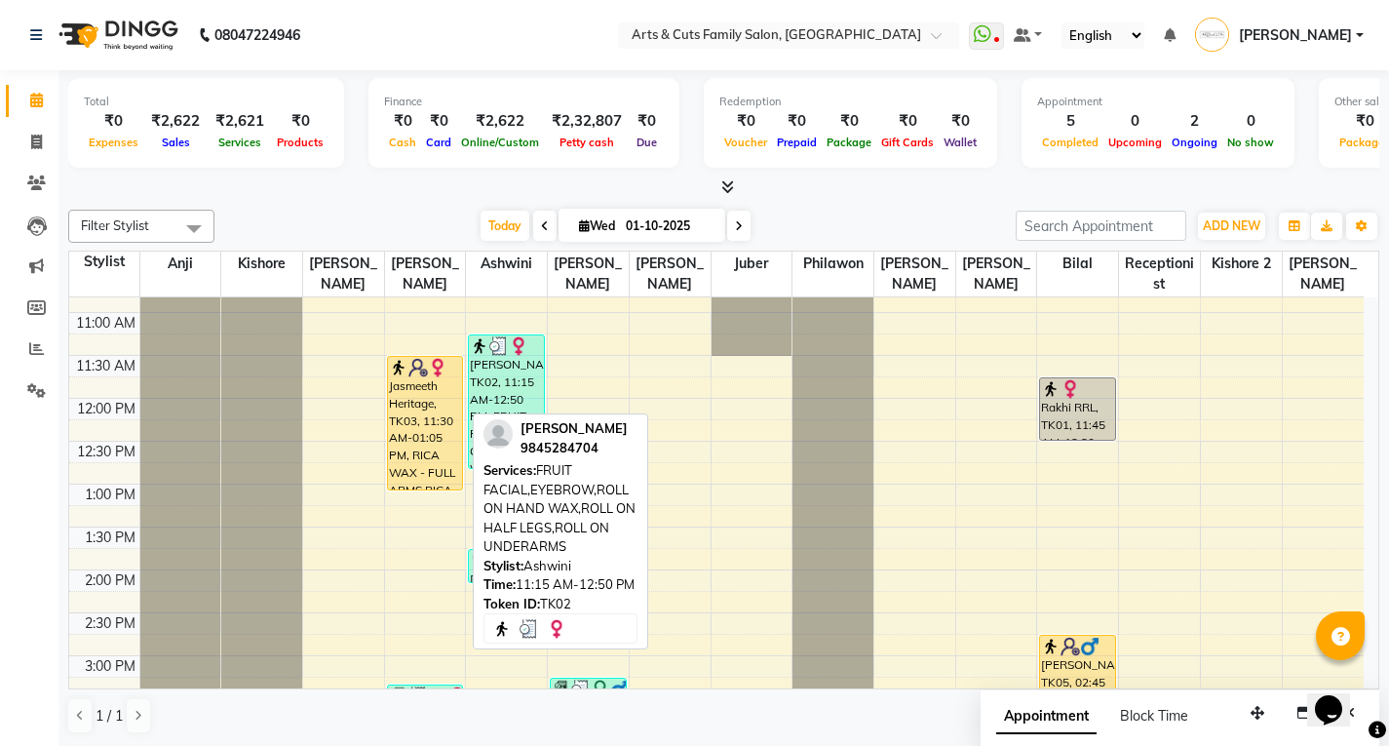
scroll to position [236, 0]
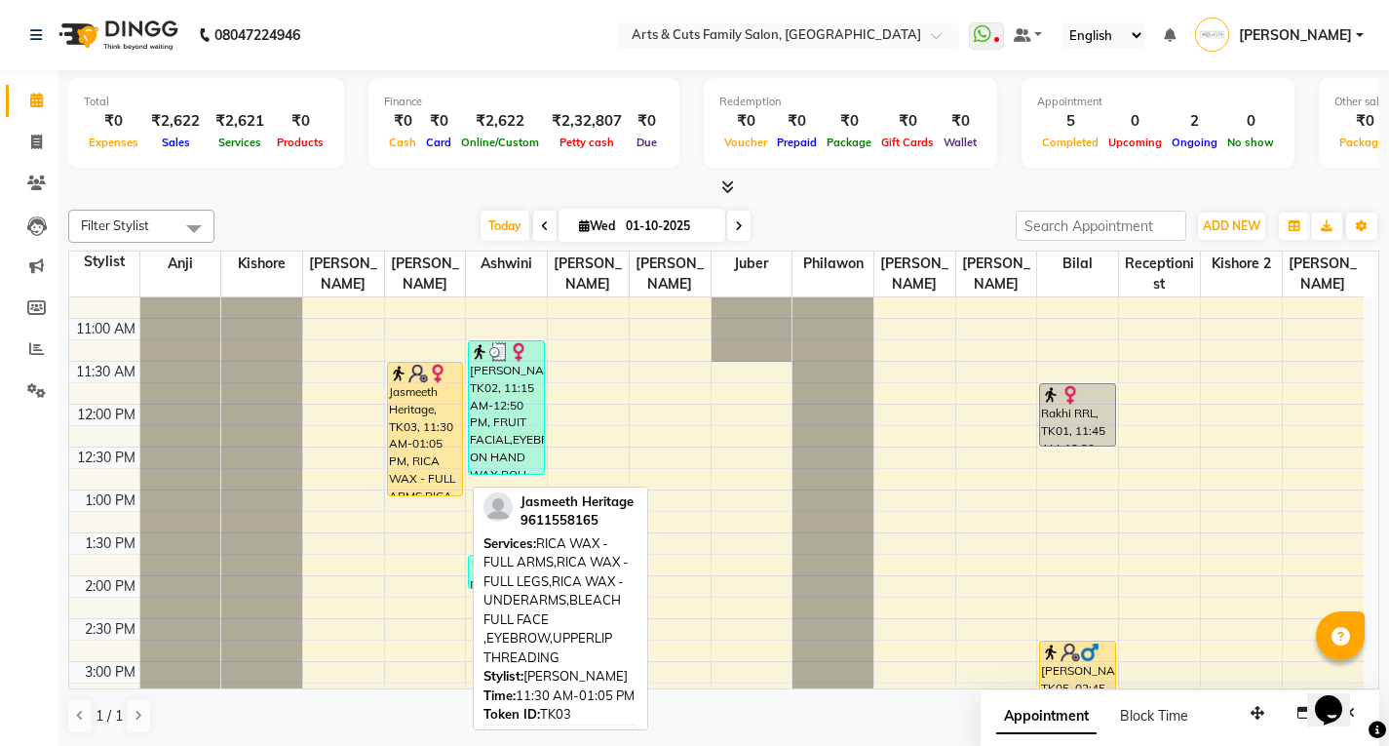
click at [400, 435] on div "Jasmeeth Heritage, TK03, 11:30 AM-01:05 PM, RICA WAX - FULL ARMS,RICA WAX - FUL…" at bounding box center [425, 429] width 75 height 133
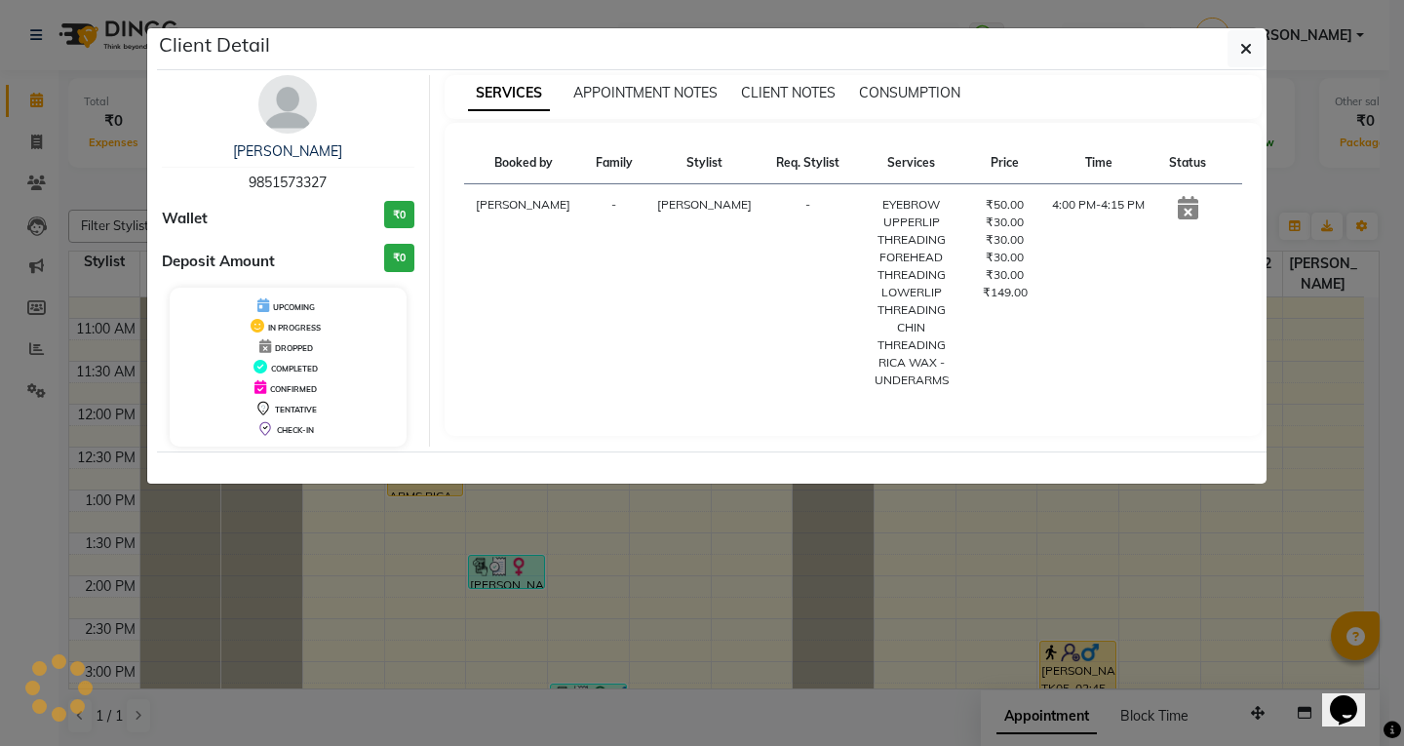
select select "1"
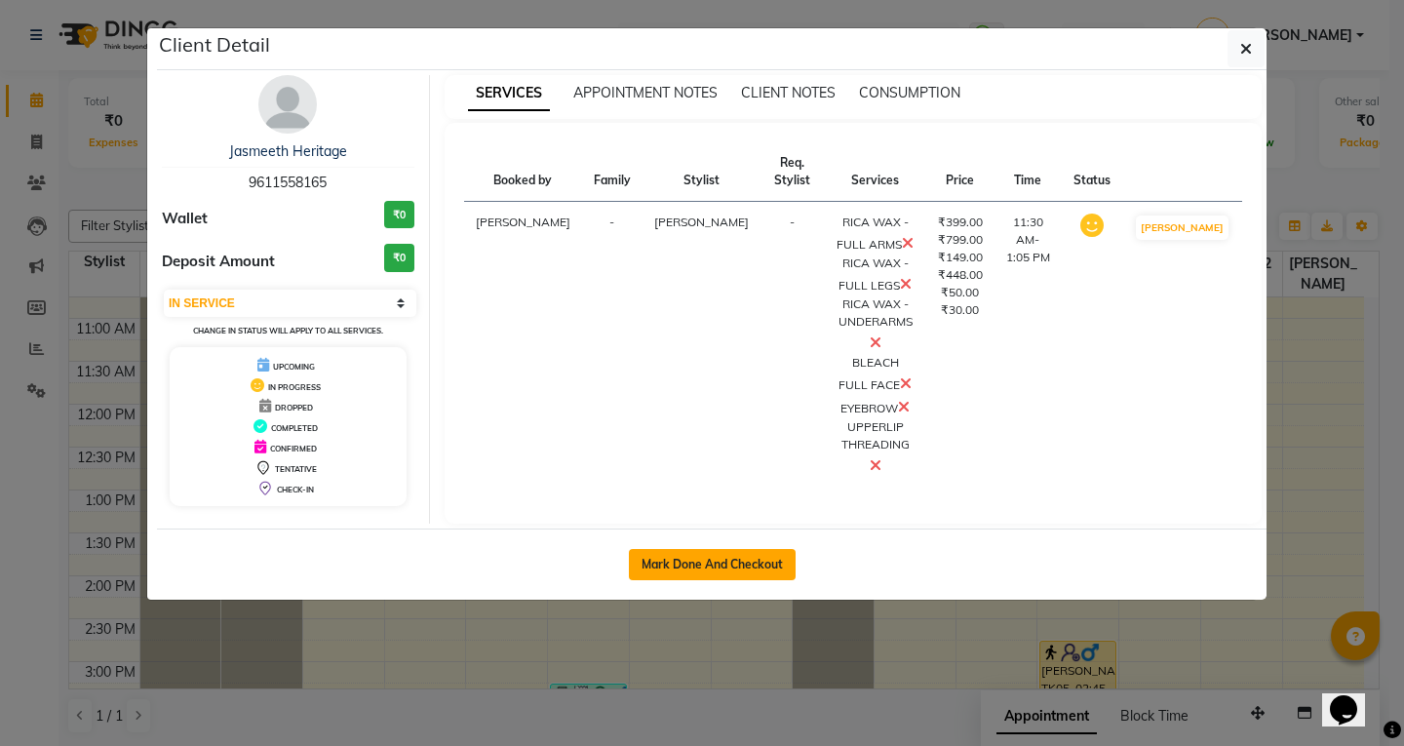
click at [654, 551] on button "Mark Done And Checkout" at bounding box center [712, 564] width 167 height 31
select select "service"
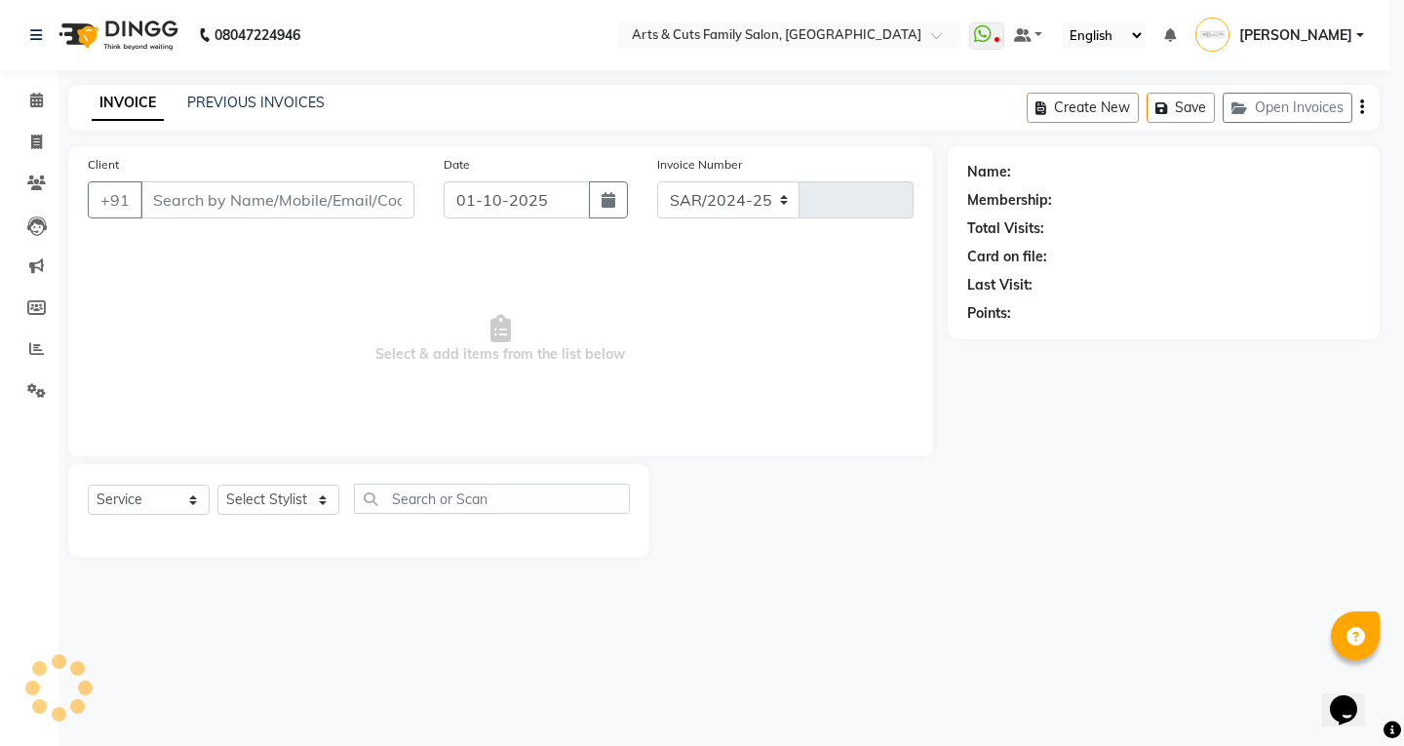
select select "7513"
type input "3810"
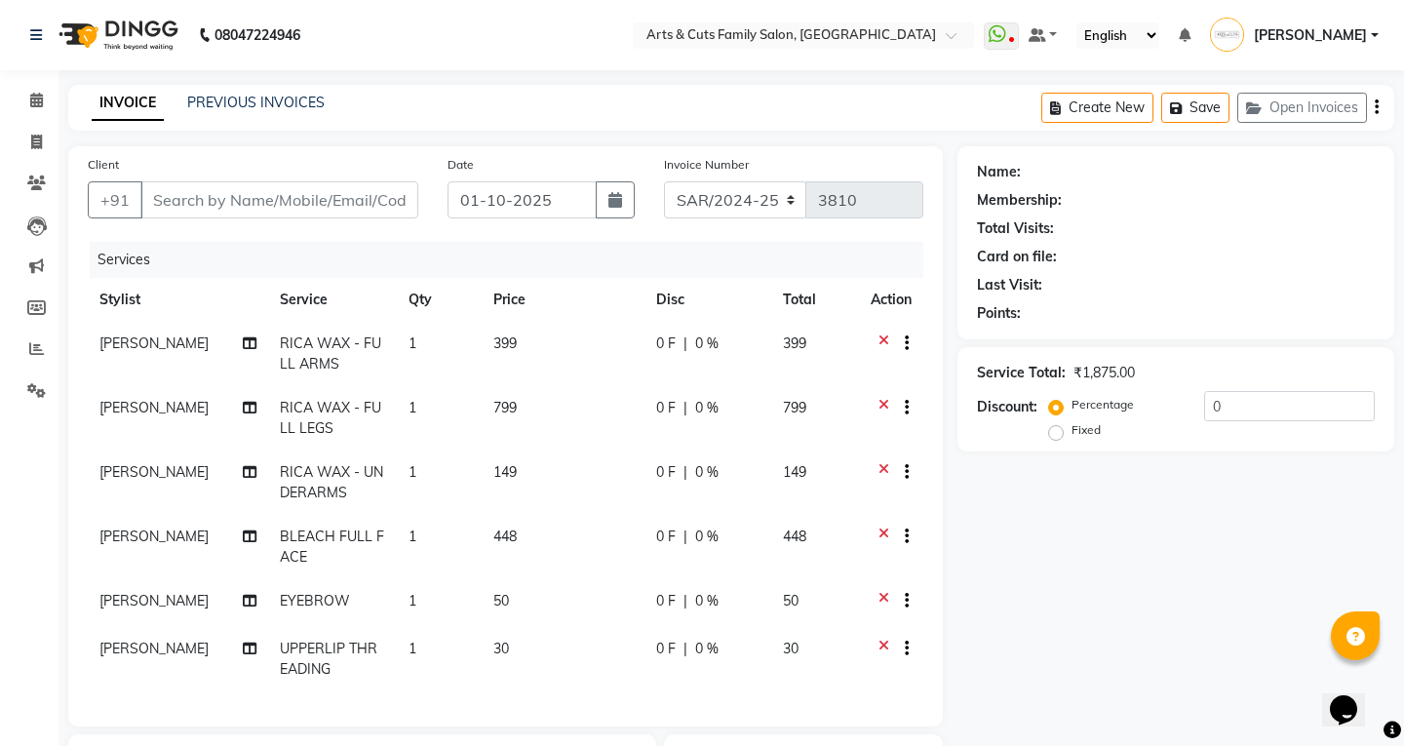
type input "9611558165"
select select "63866"
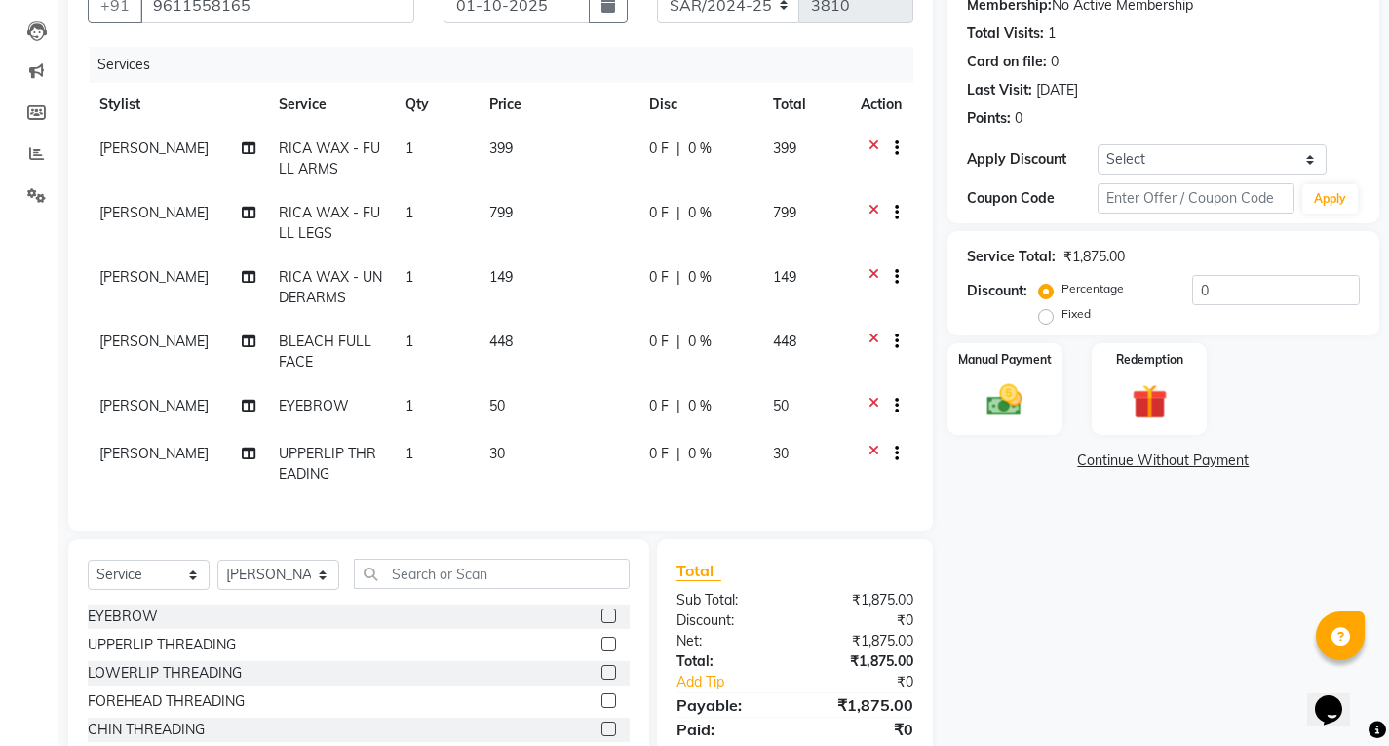
scroll to position [293, 0]
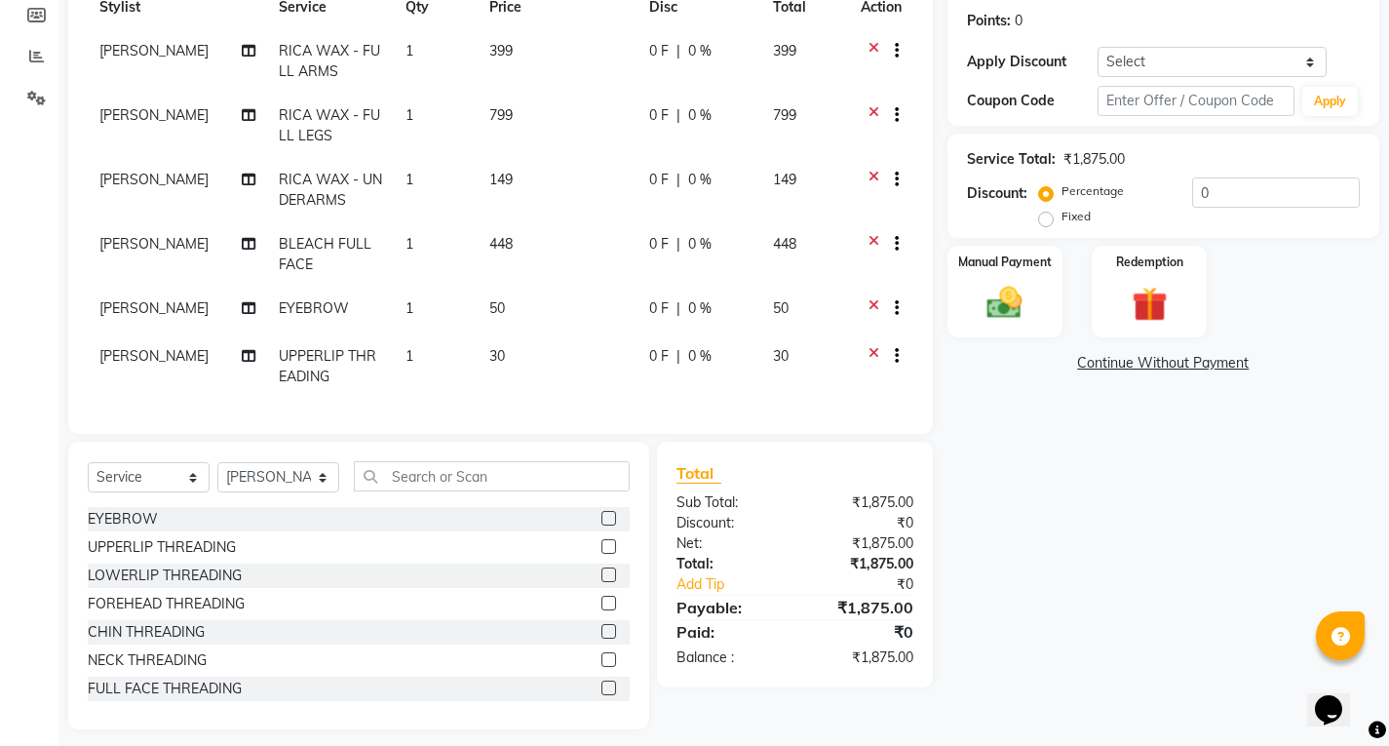
click at [602, 526] on label at bounding box center [609, 518] width 15 height 15
click at [602, 526] on input "checkbox" at bounding box center [608, 519] width 13 height 13
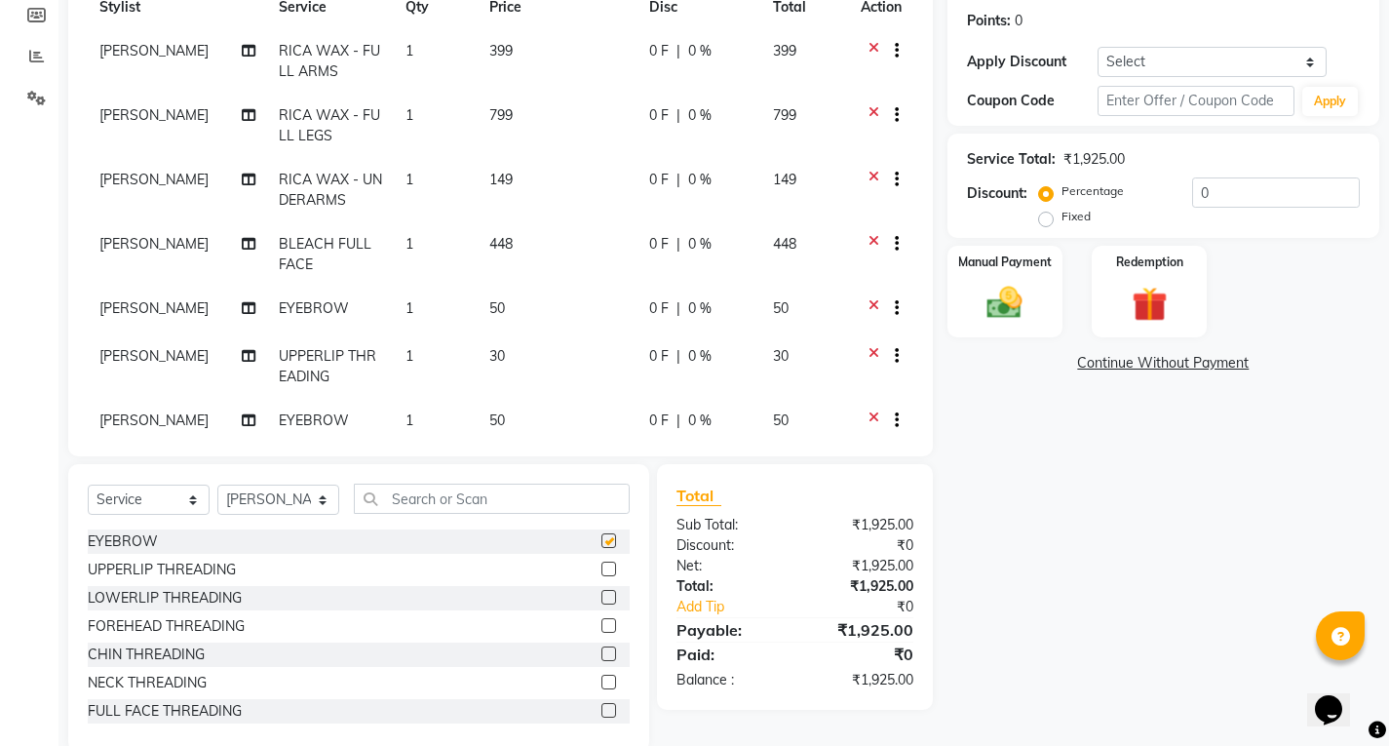
checkbox input "false"
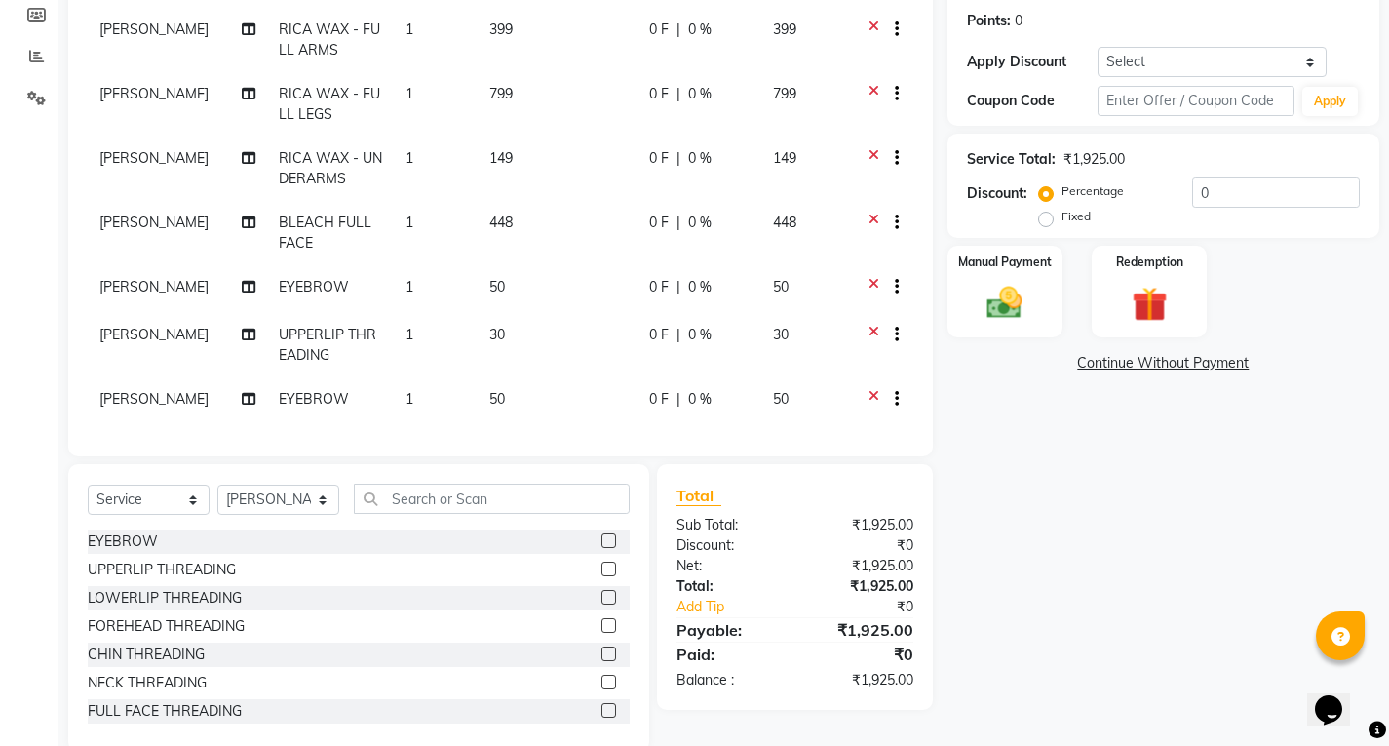
scroll to position [40, 0]
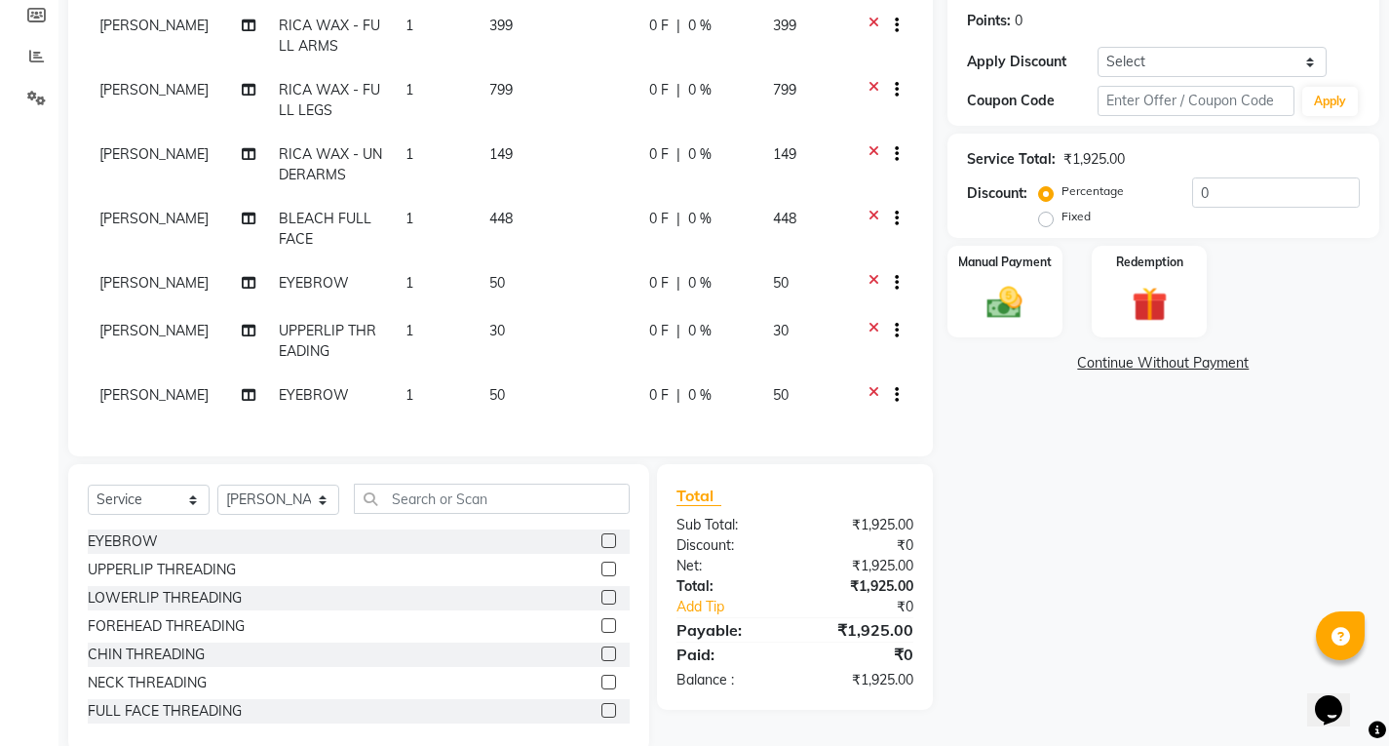
click at [602, 599] on label at bounding box center [609, 597] width 15 height 15
click at [602, 599] on input "checkbox" at bounding box center [608, 598] width 13 height 13
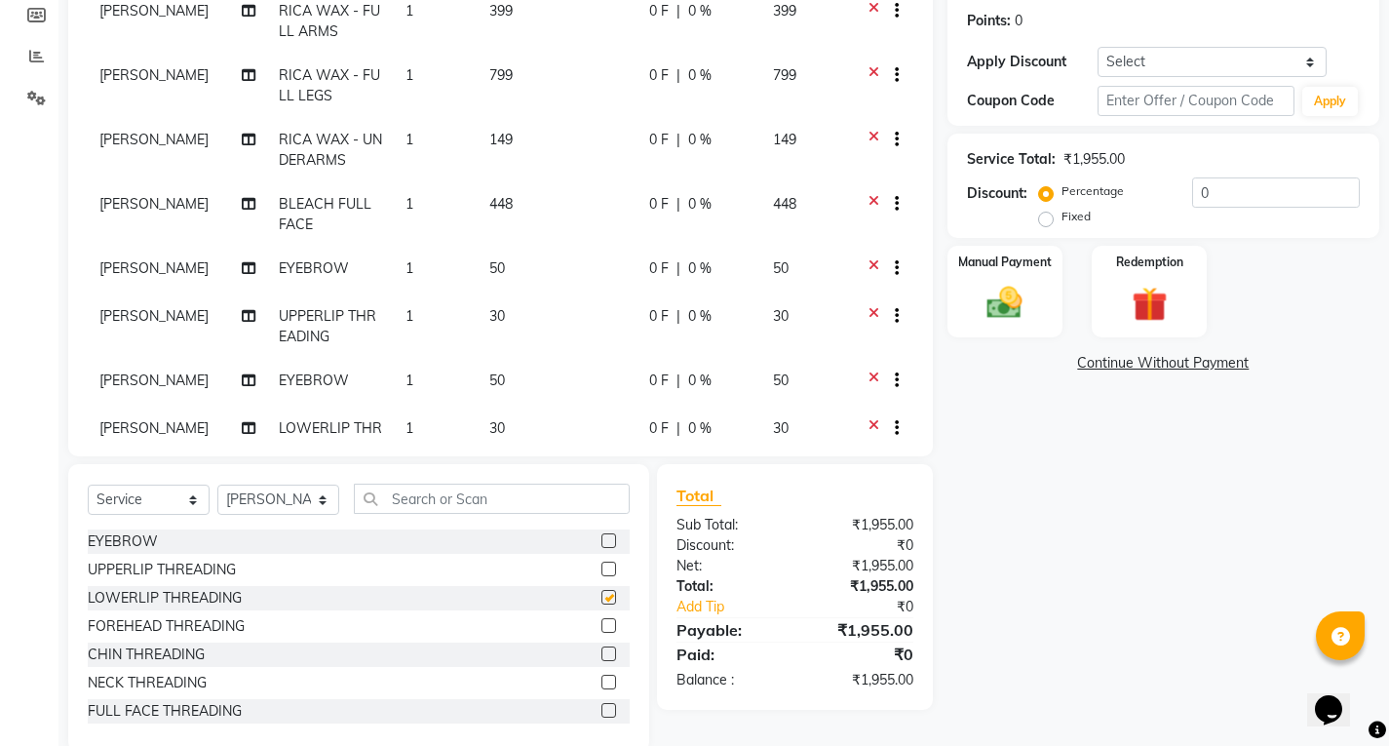
checkbox input "false"
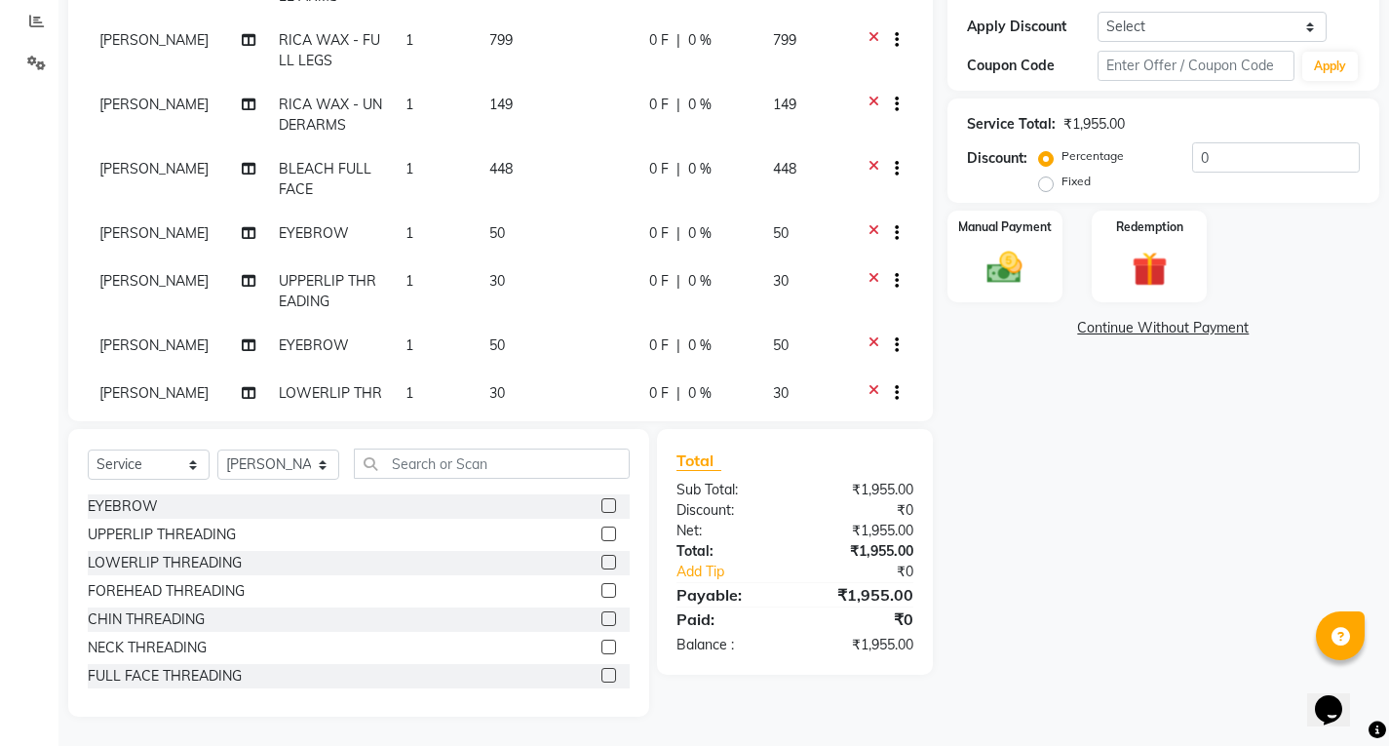
click at [602, 620] on label at bounding box center [609, 618] width 15 height 15
click at [602, 620] on input "checkbox" at bounding box center [608, 619] width 13 height 13
checkbox input "false"
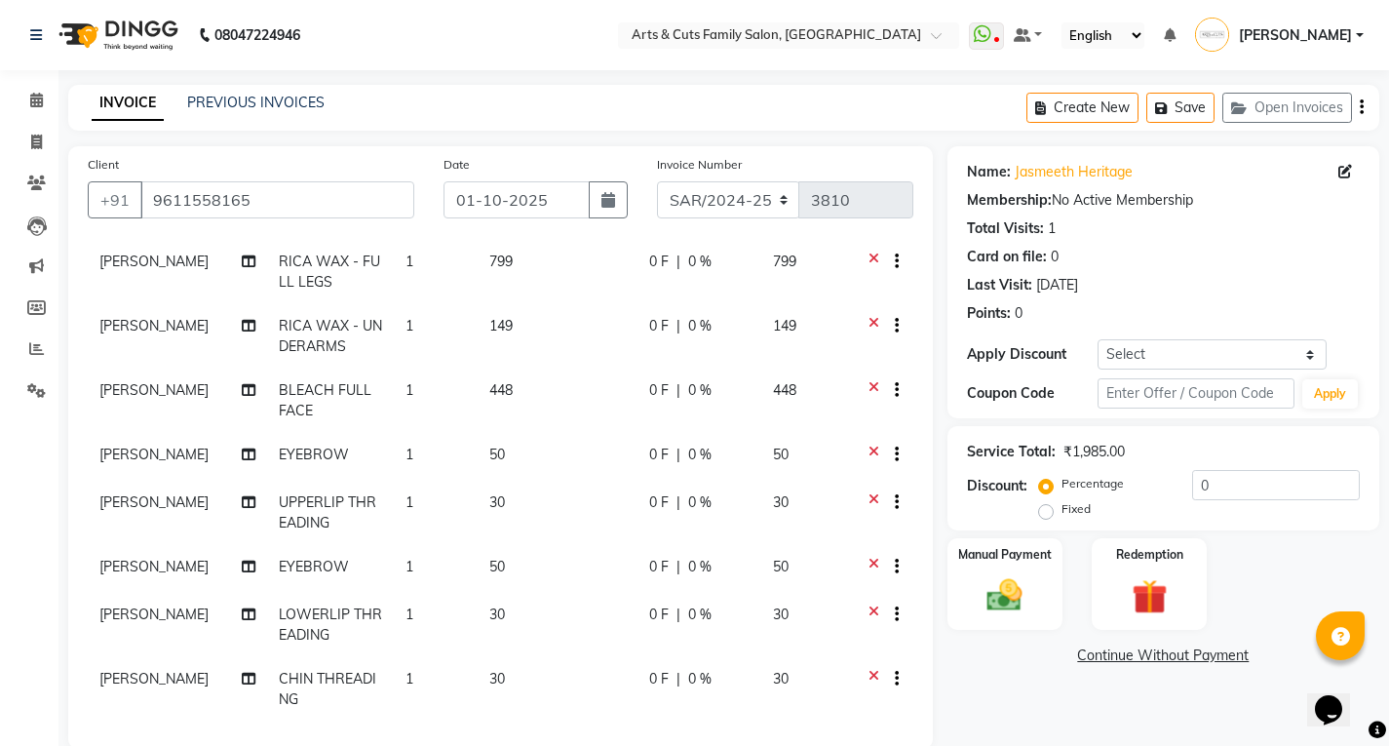
scroll to position [169, 0]
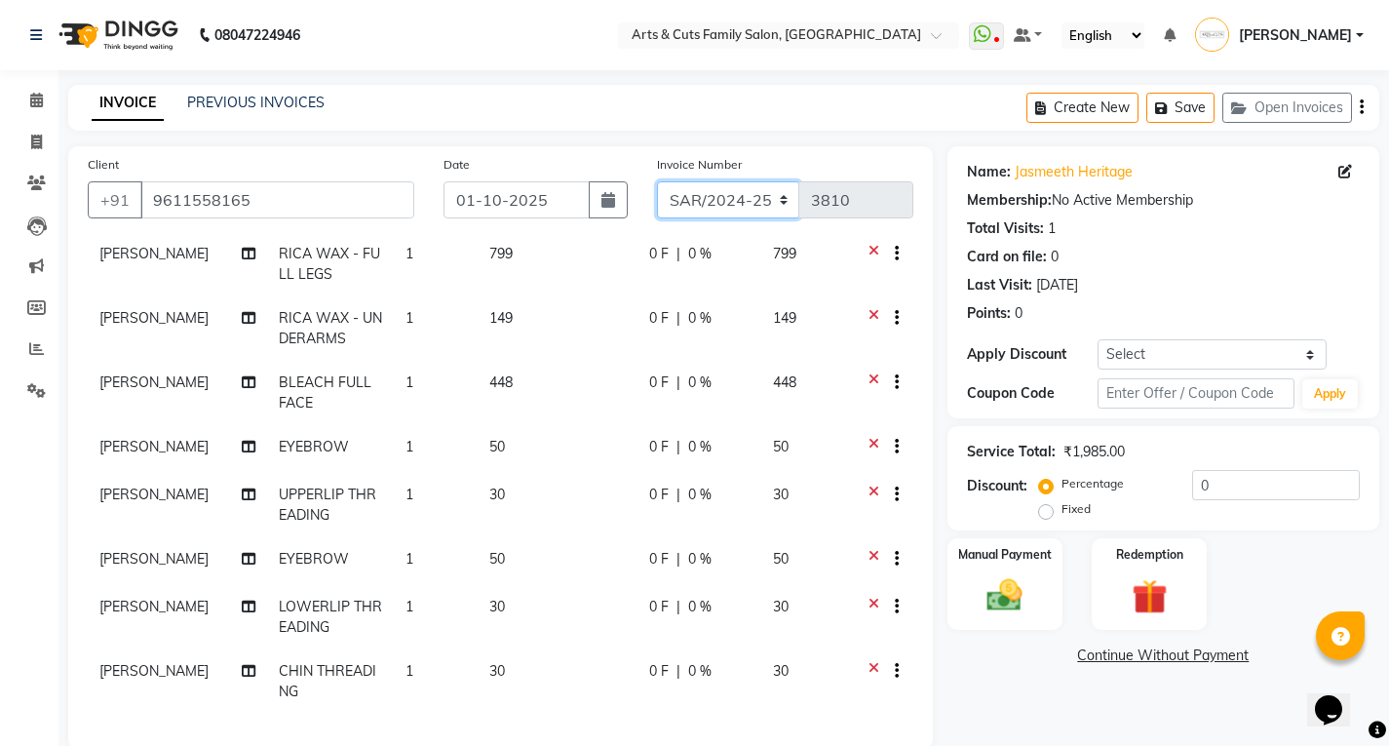
click at [731, 204] on select "SAR/2024-25 HS/2025-26 KA/2025-26" at bounding box center [728, 199] width 143 height 37
select select "7489"
click at [657, 181] on select "SAR/2024-25 HS/2025-26 KA/2025-26" at bounding box center [728, 199] width 143 height 37
type input "0001"
click at [703, 208] on select "SAR/2024-25 HS/2025-26 KA/2025-26" at bounding box center [728, 199] width 143 height 37
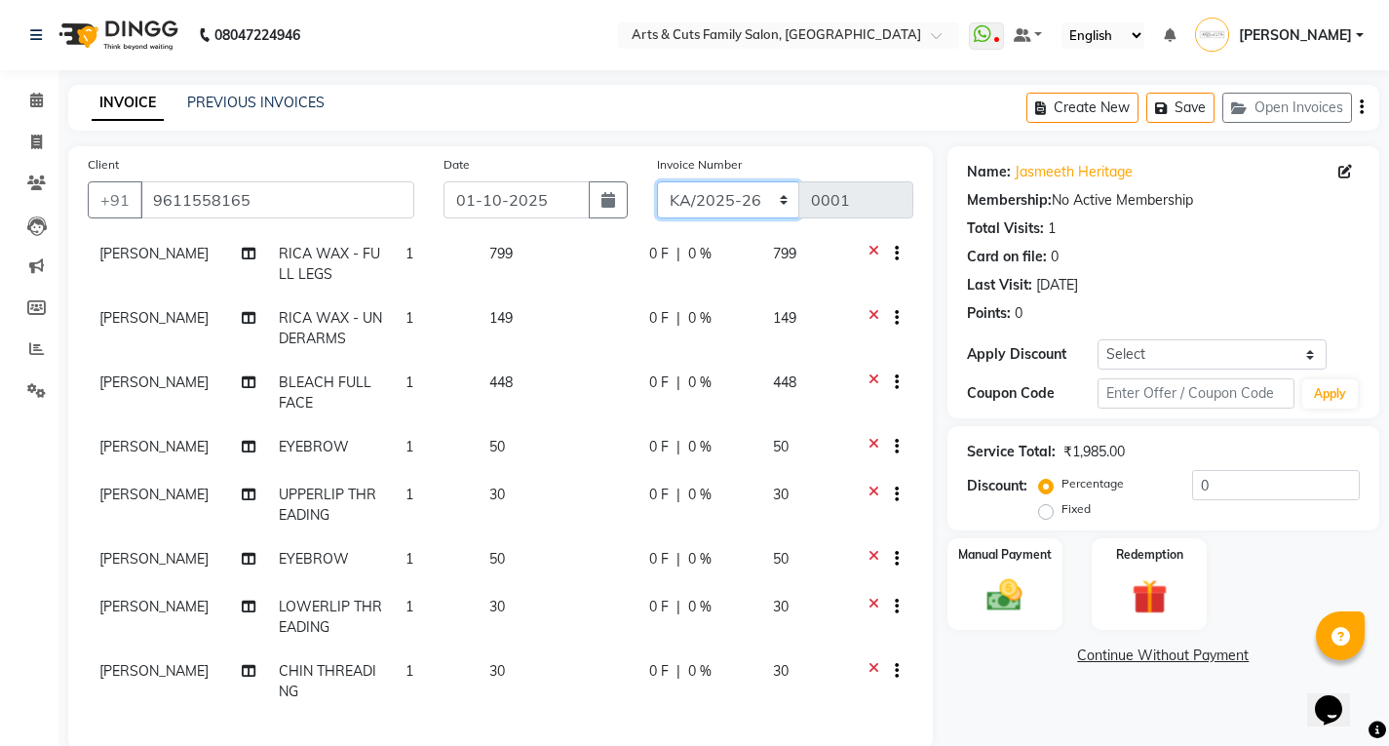
select select "7494"
click at [657, 181] on select "SAR/2024-25 HS/2025-26 KA/2025-26" at bounding box center [728, 199] width 143 height 37
type input "0238"
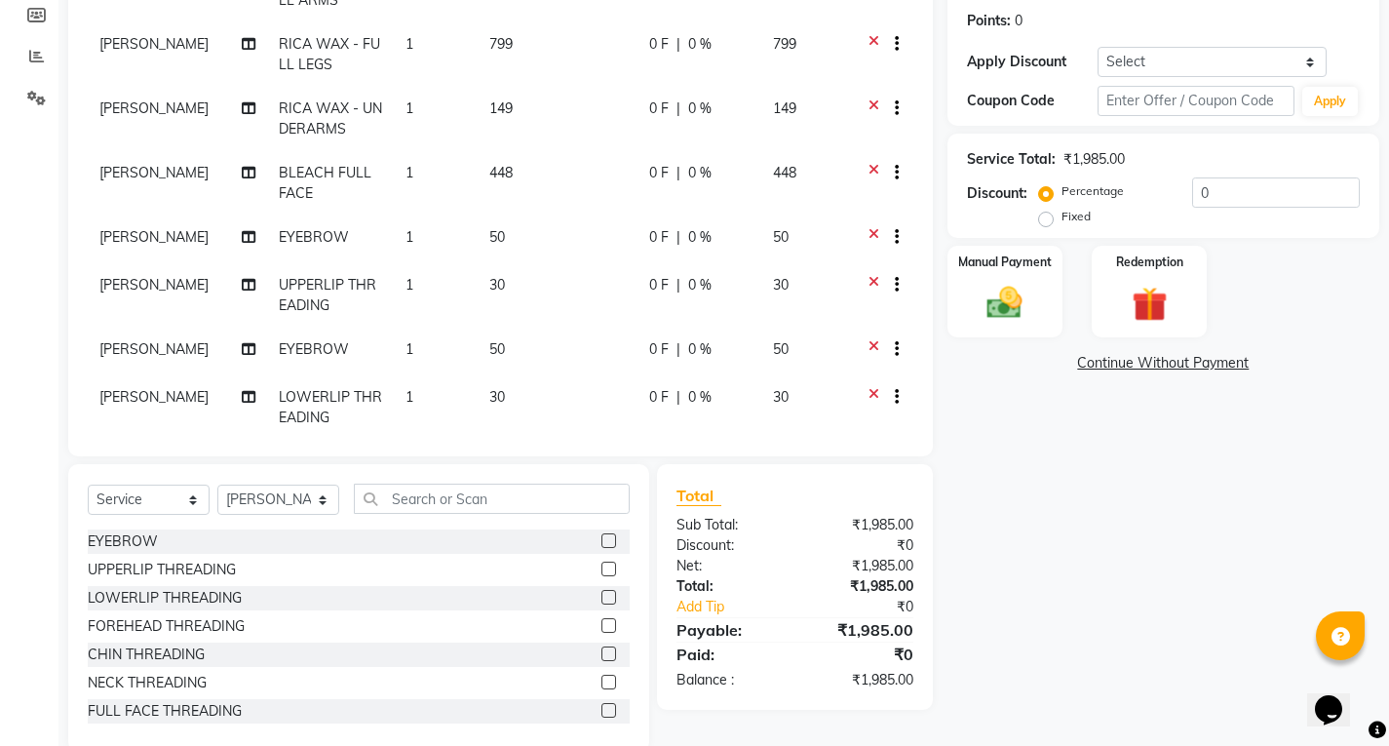
scroll to position [328, 0]
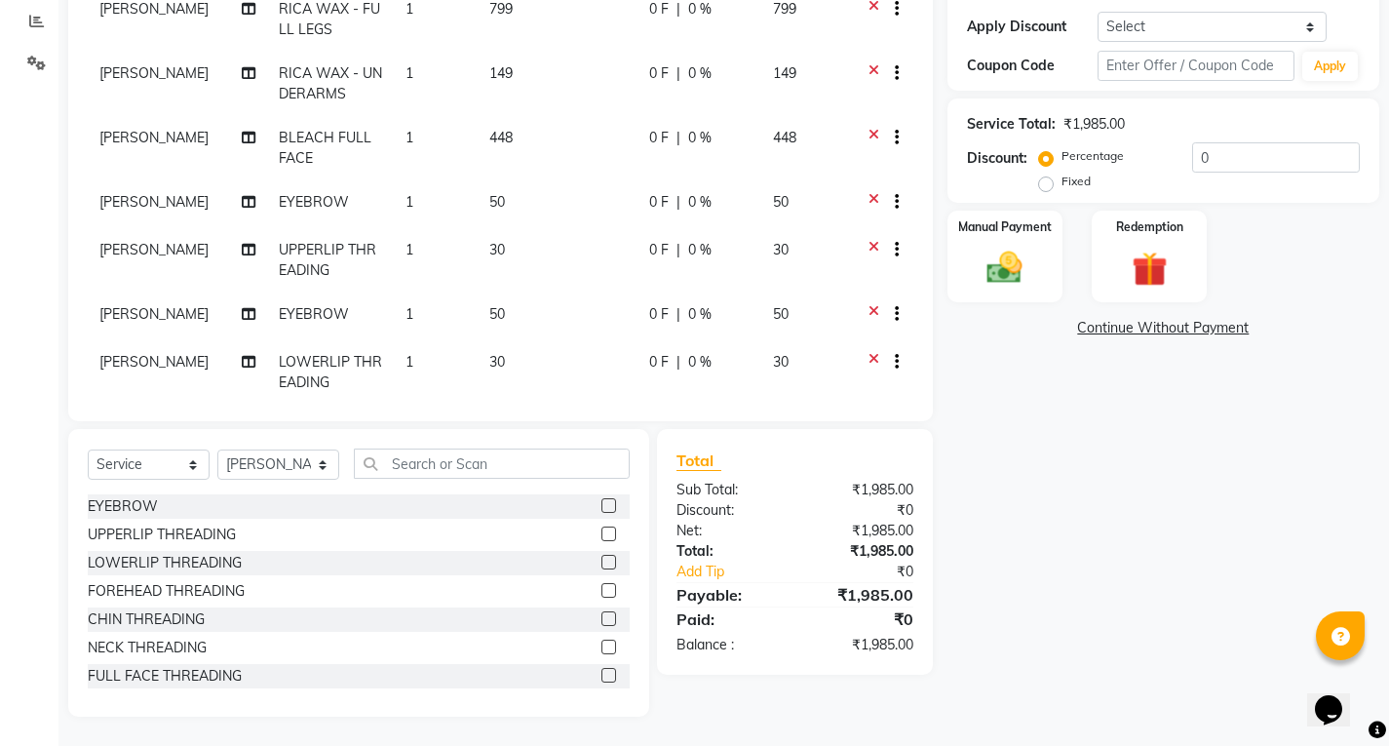
click at [1228, 141] on div "Service Total: ₹1,985.00 Discount: Percentage Fixed 0" at bounding box center [1163, 150] width 393 height 89
click at [1231, 158] on input "0" at bounding box center [1277, 157] width 168 height 30
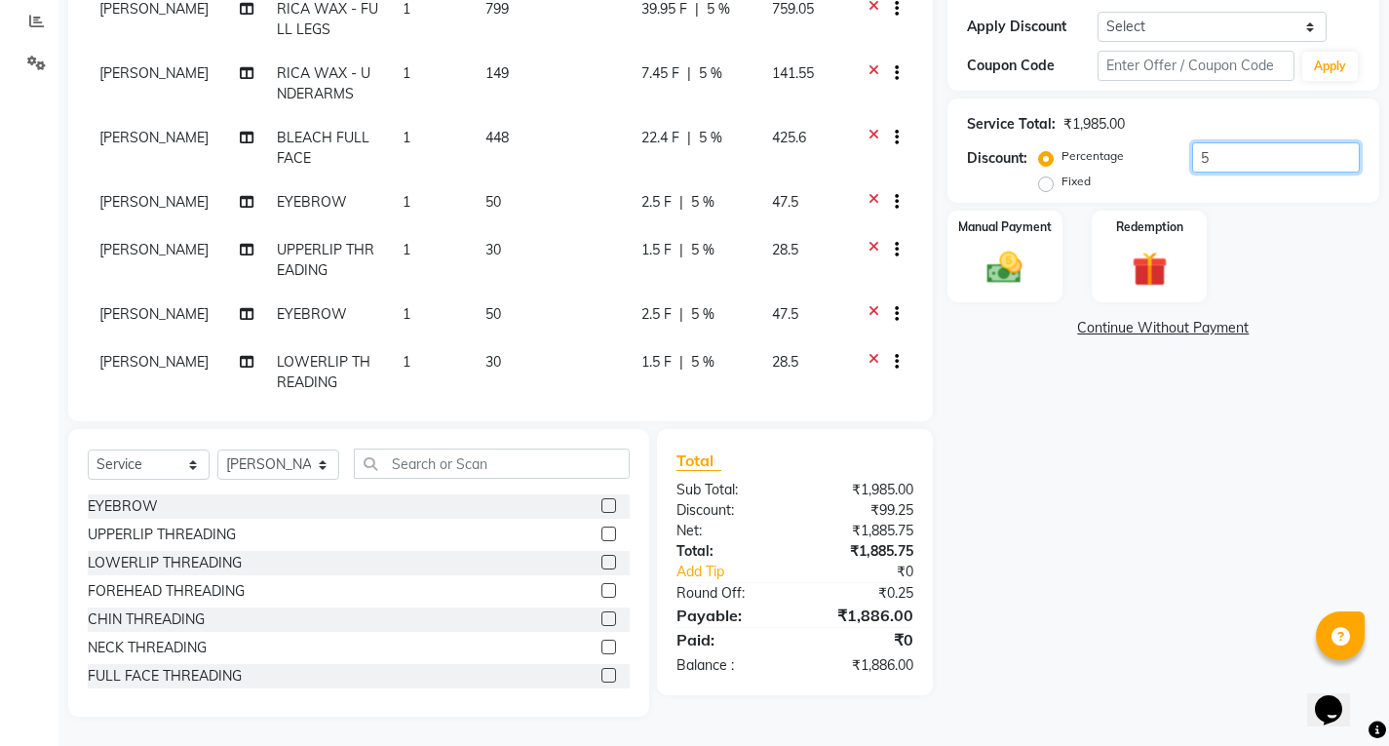
scroll to position [0, 0]
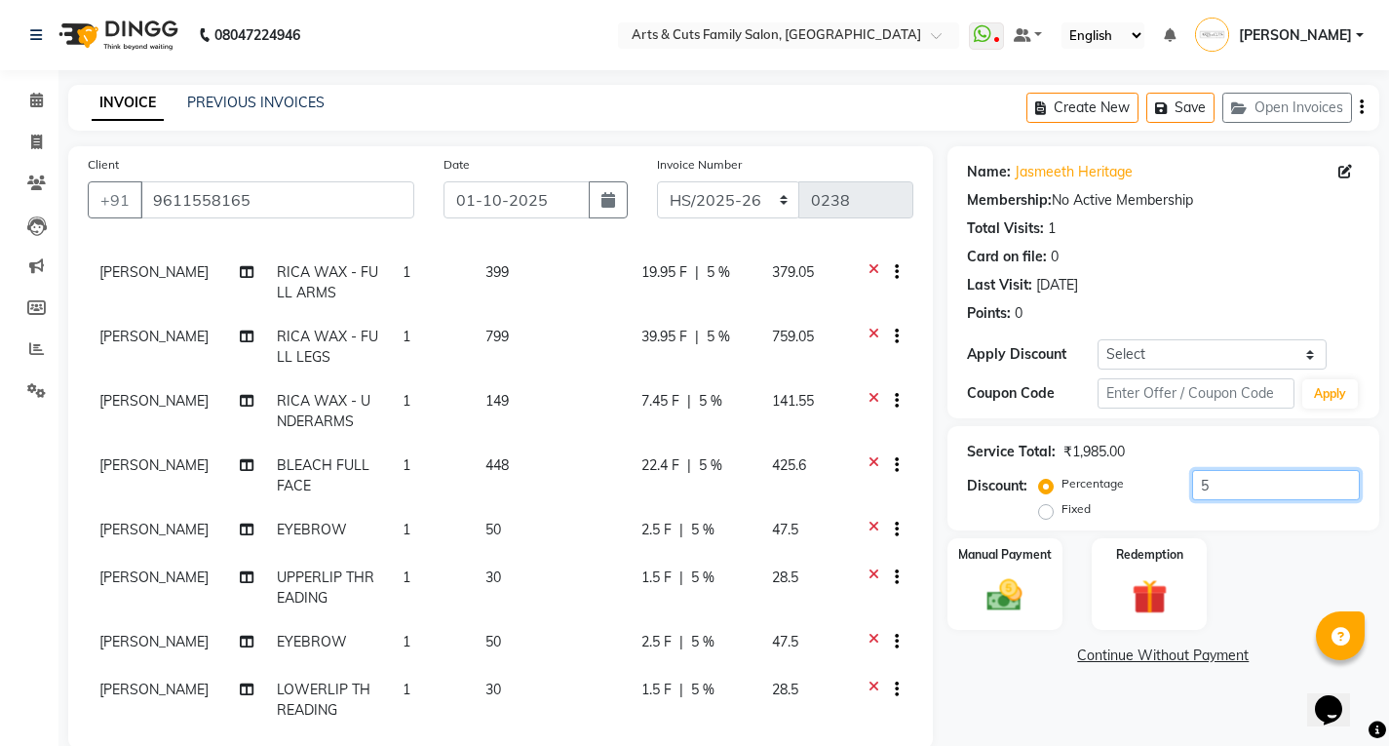
type input "5"
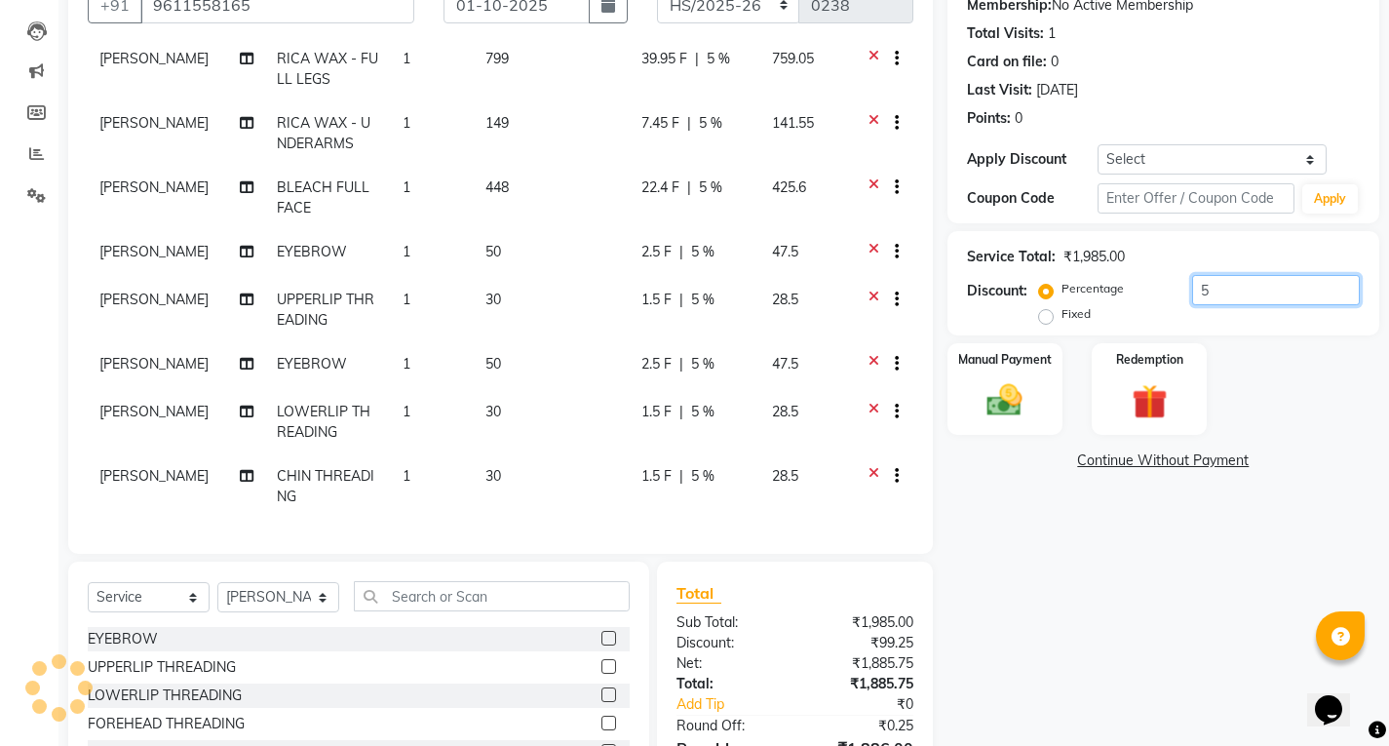
scroll to position [293, 0]
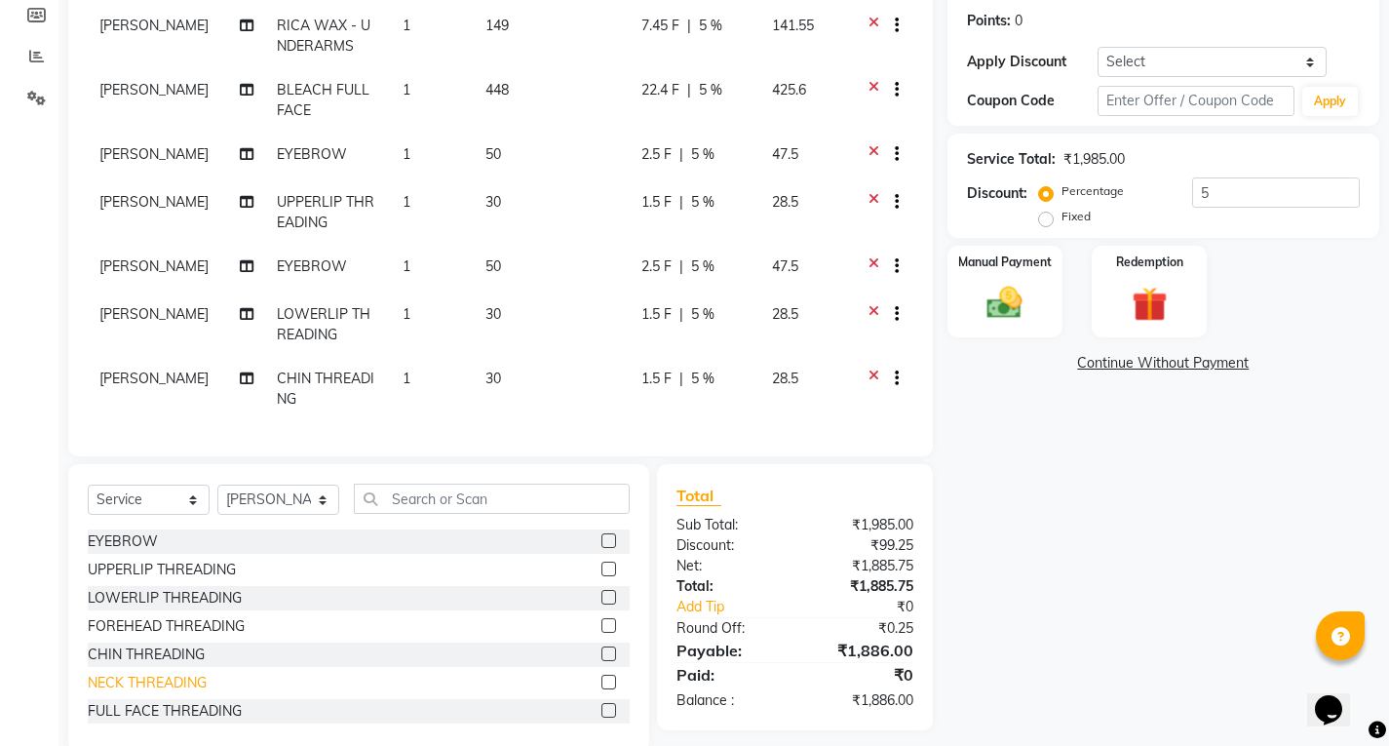
click at [115, 685] on div "NECK THREADING" at bounding box center [147, 683] width 119 height 20
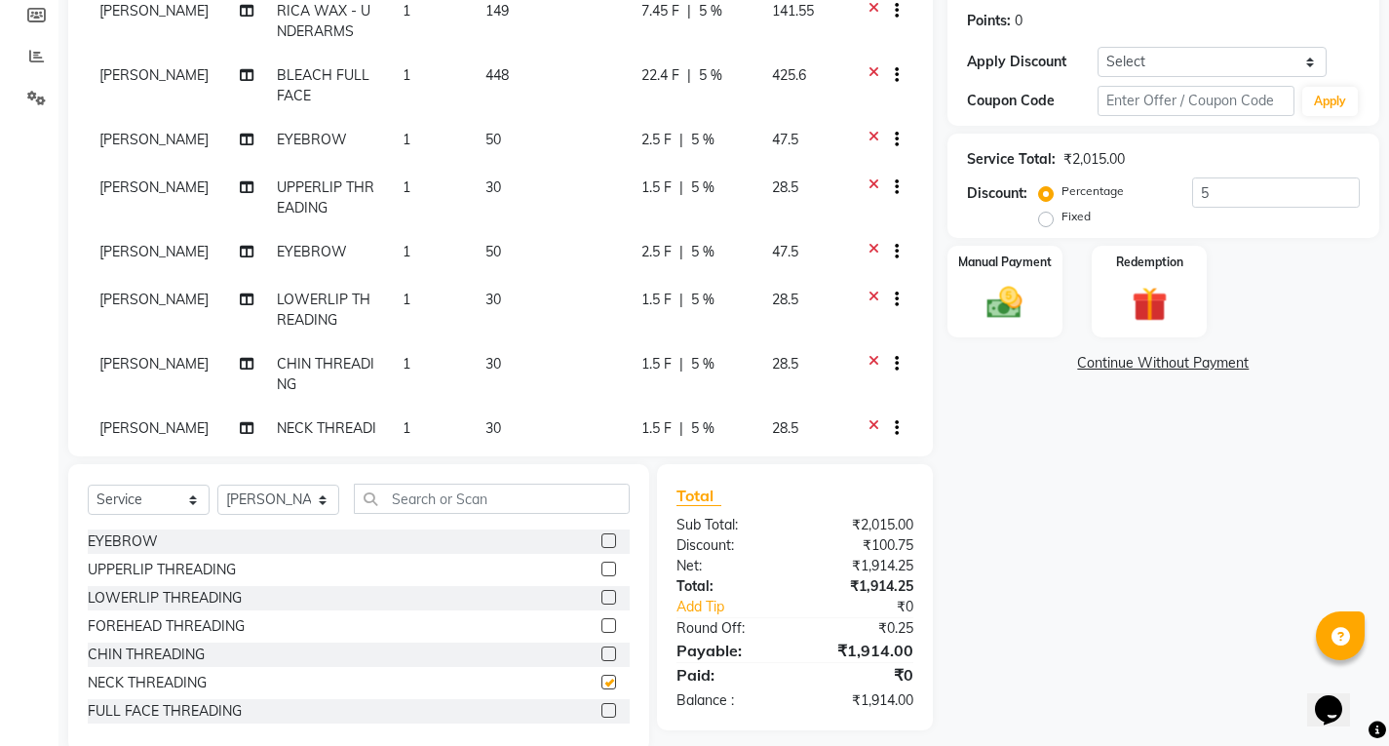
checkbox input "false"
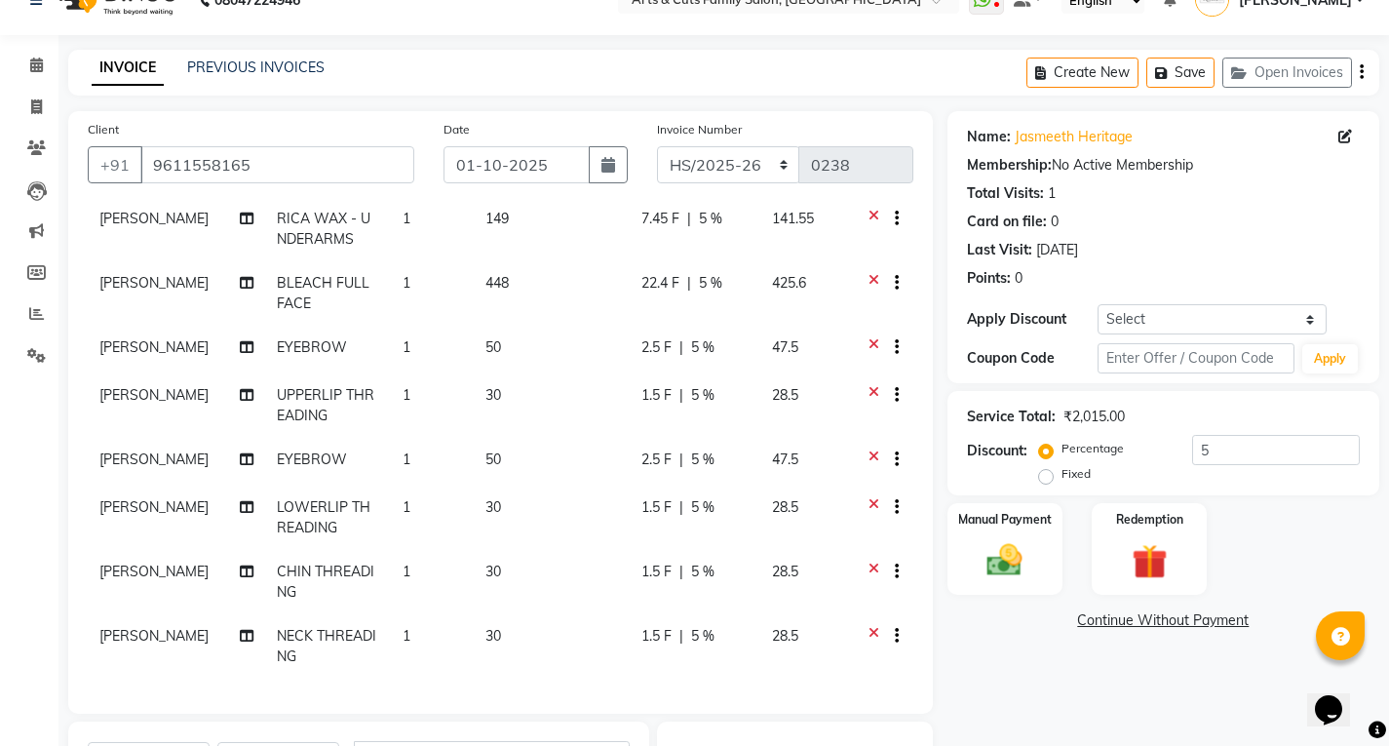
scroll to position [328, 0]
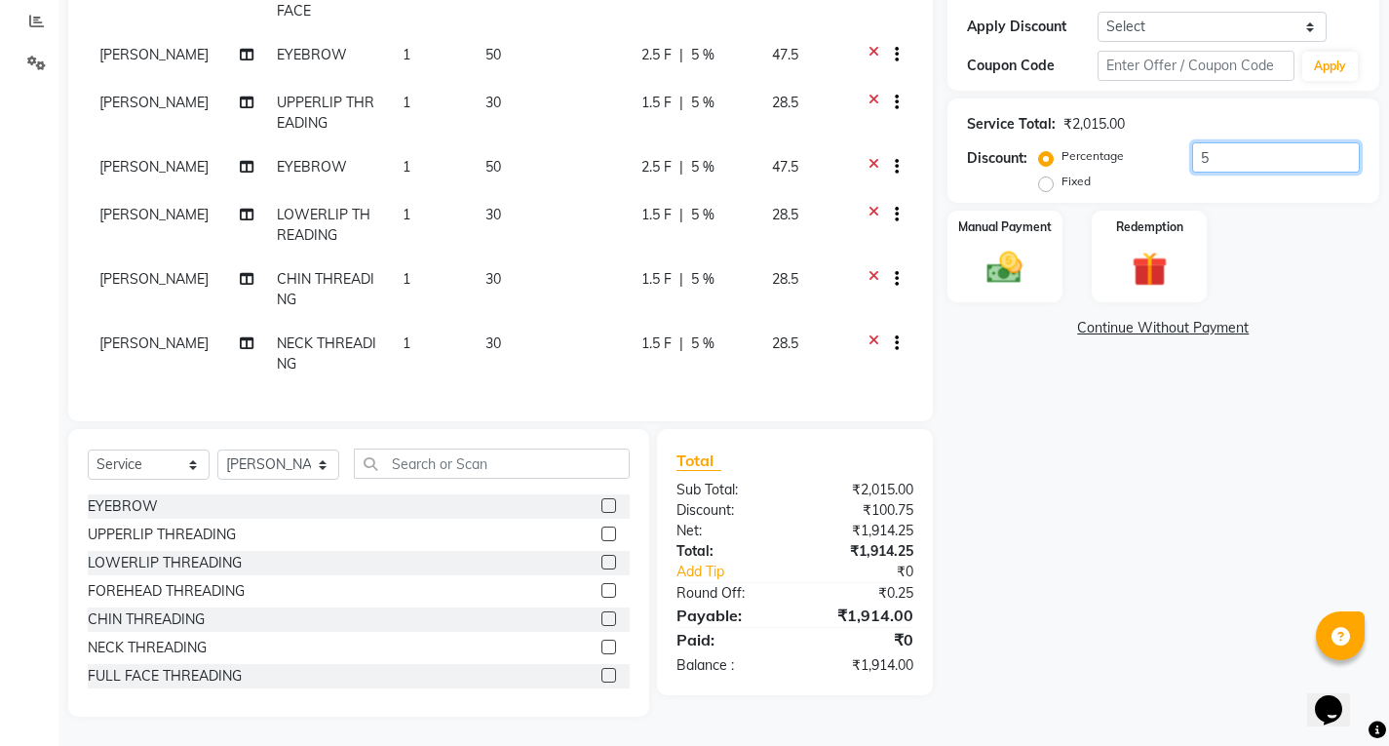
click at [1205, 152] on input "5" at bounding box center [1277, 157] width 168 height 30
type input "5"
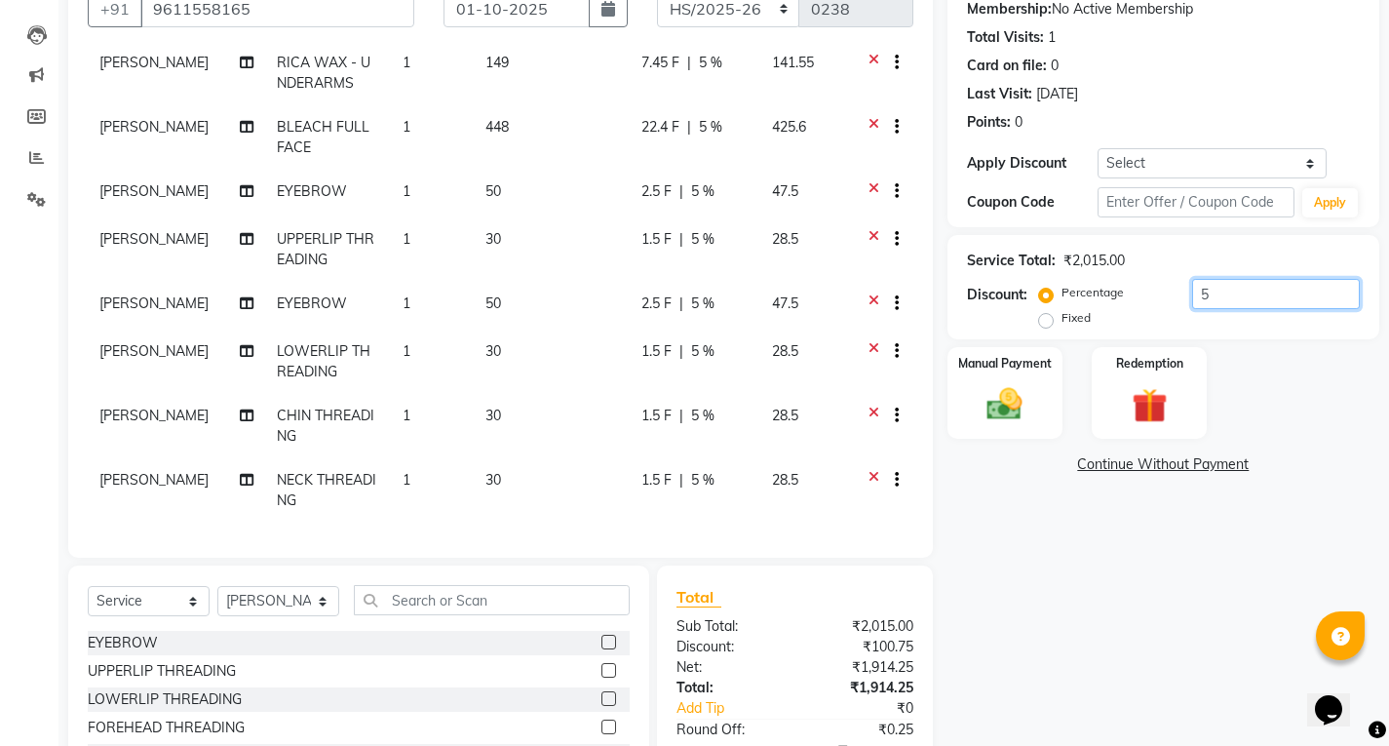
scroll to position [293, 0]
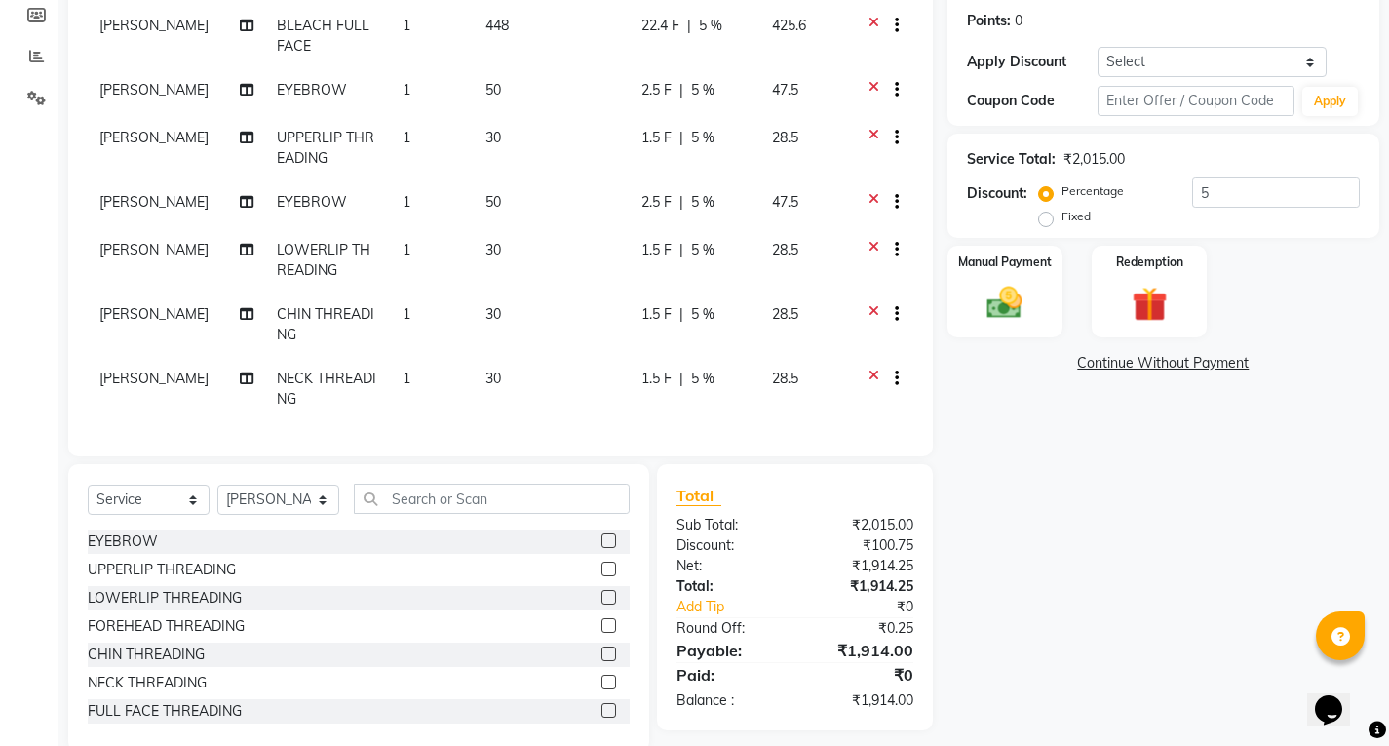
click at [869, 369] on icon at bounding box center [874, 381] width 11 height 24
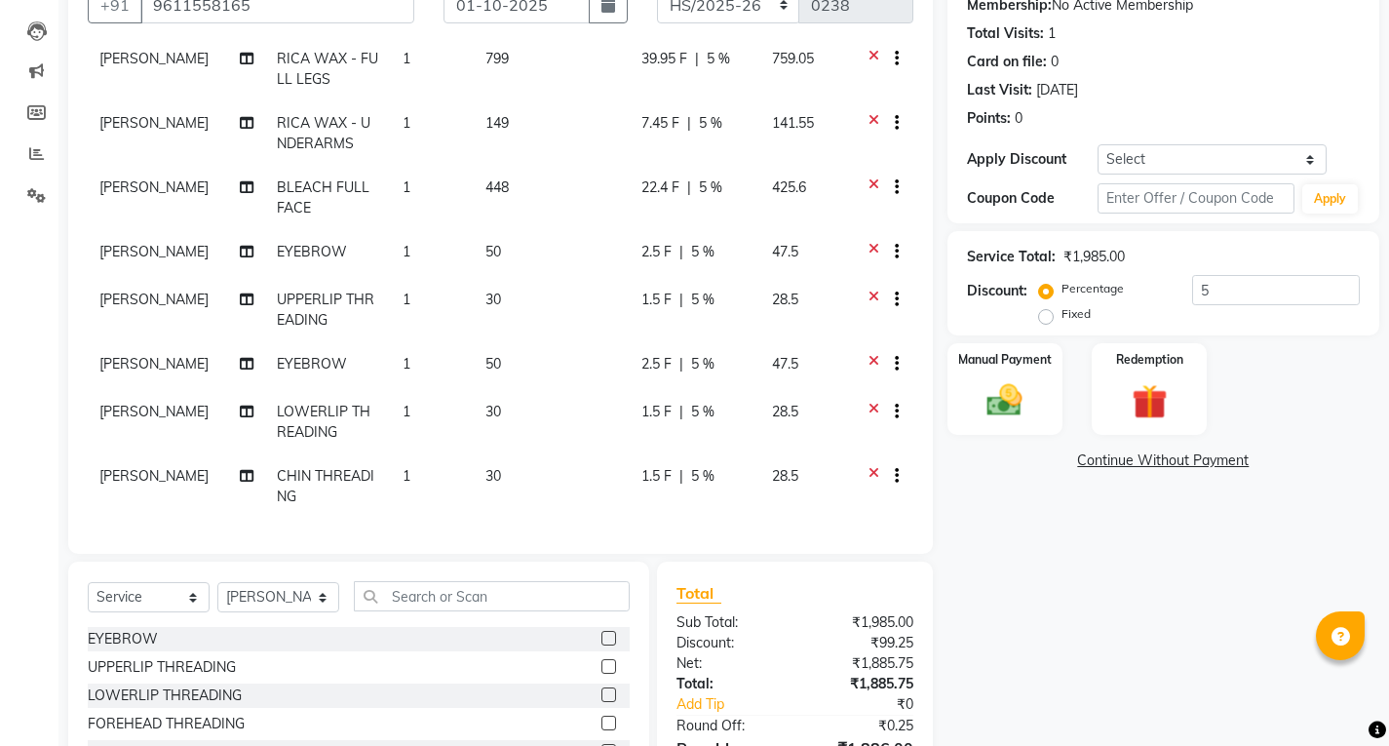
scroll to position [0, 0]
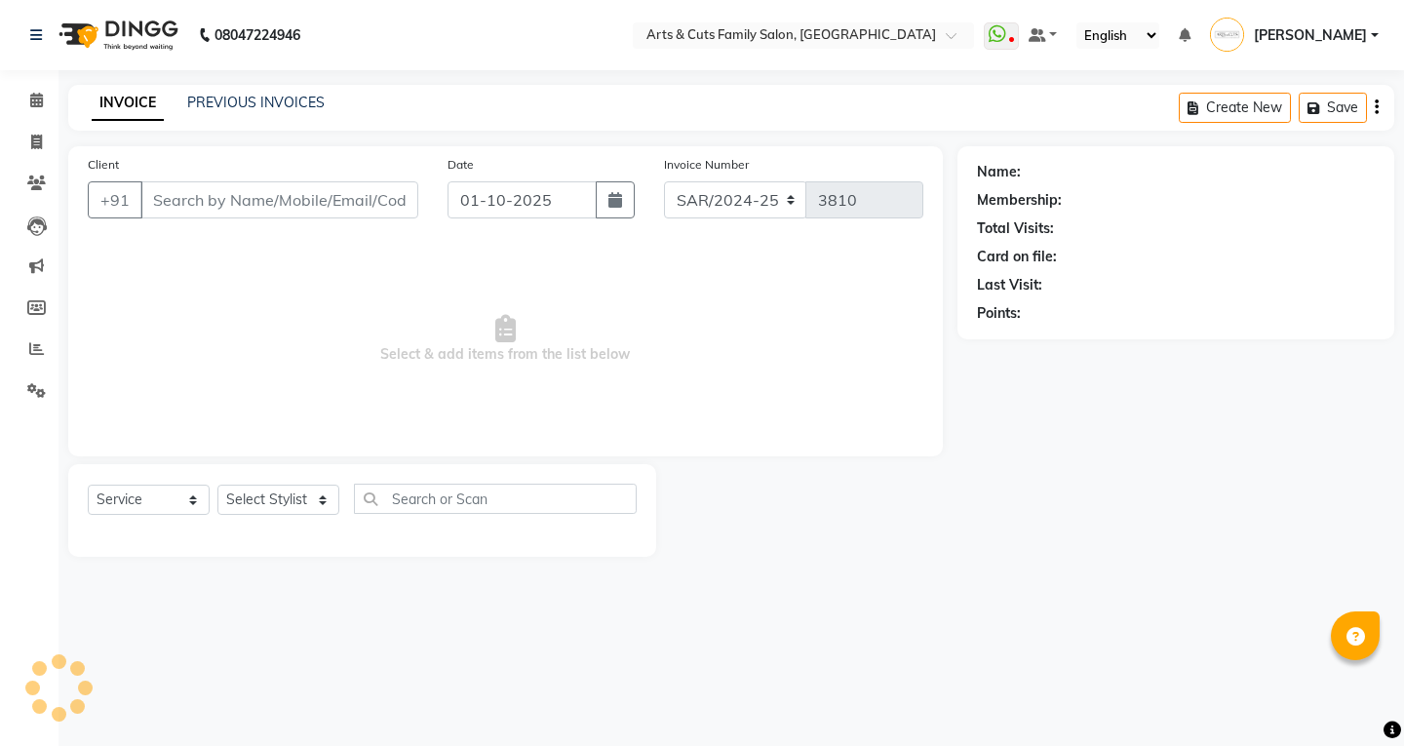
select select "service"
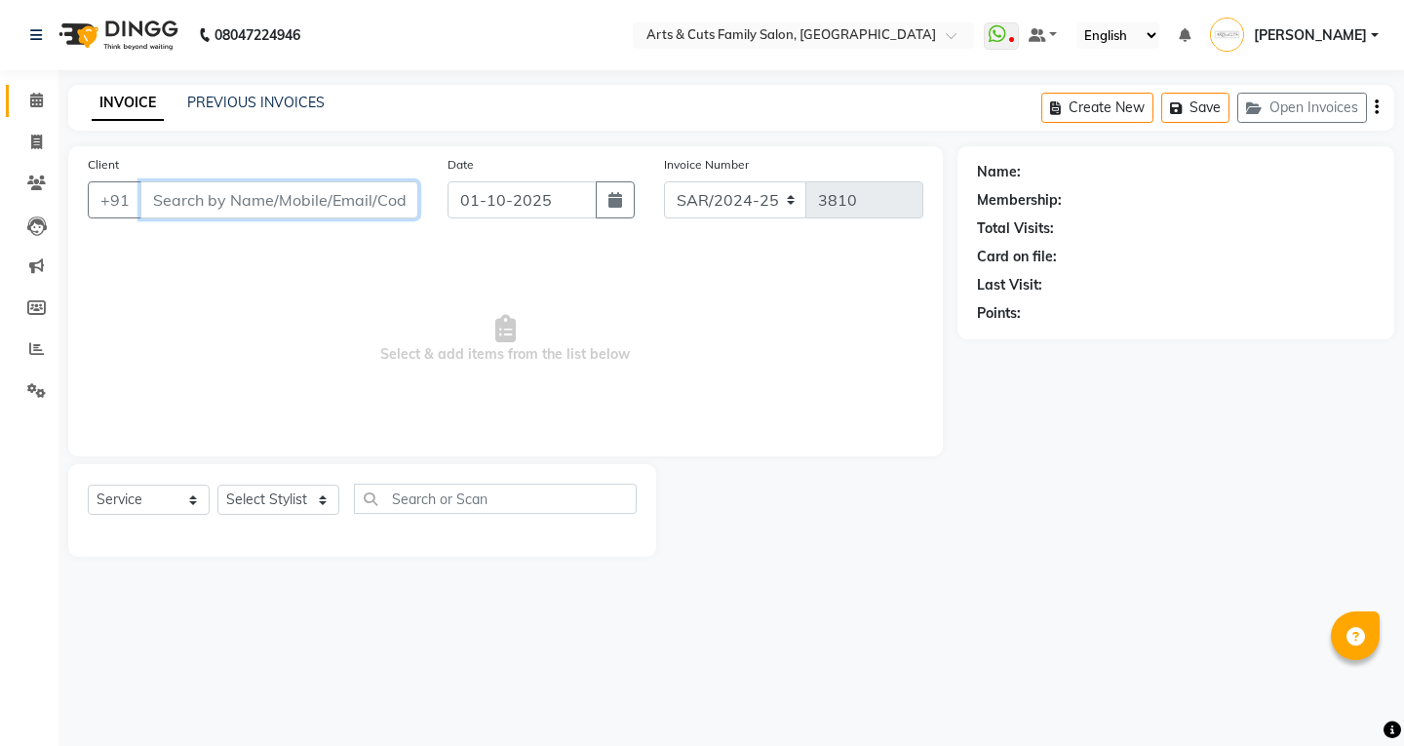
type input "9611558165"
select select "63866"
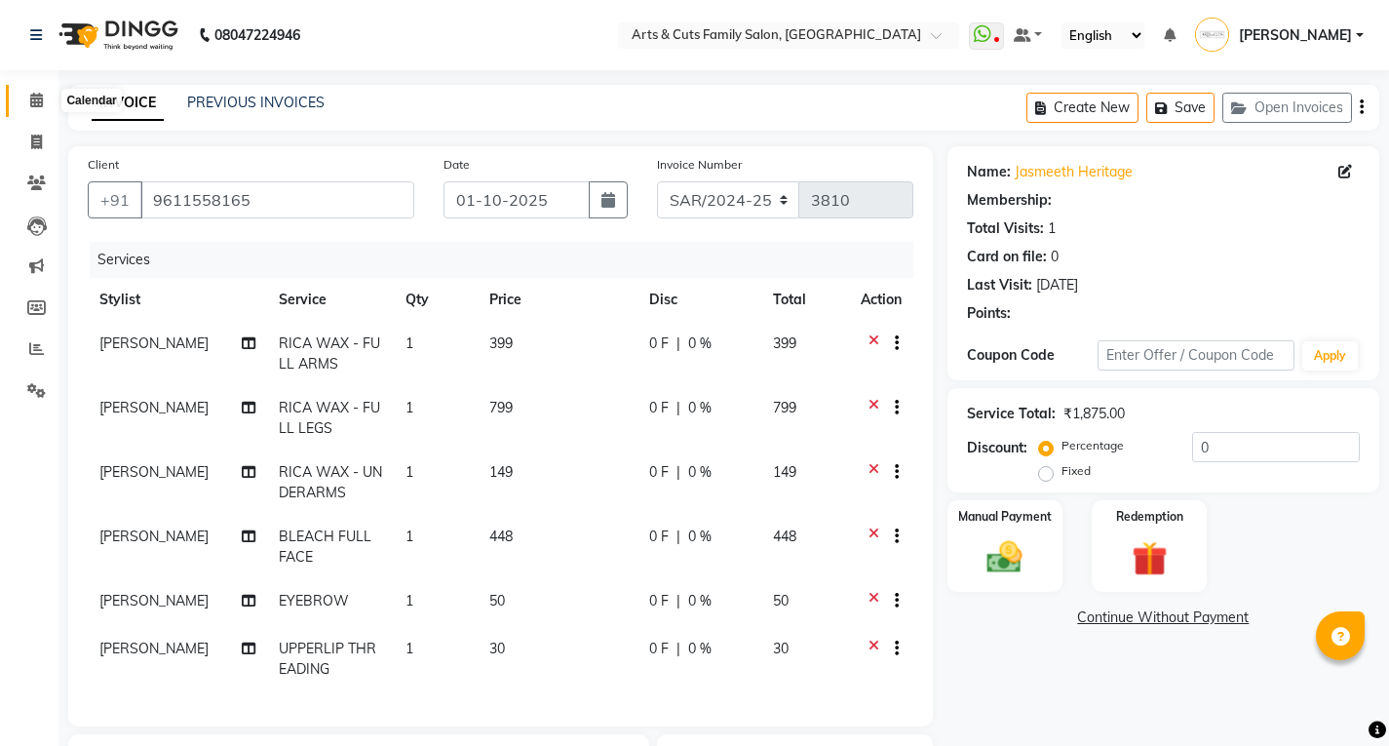
click at [41, 100] on icon at bounding box center [36, 100] width 13 height 15
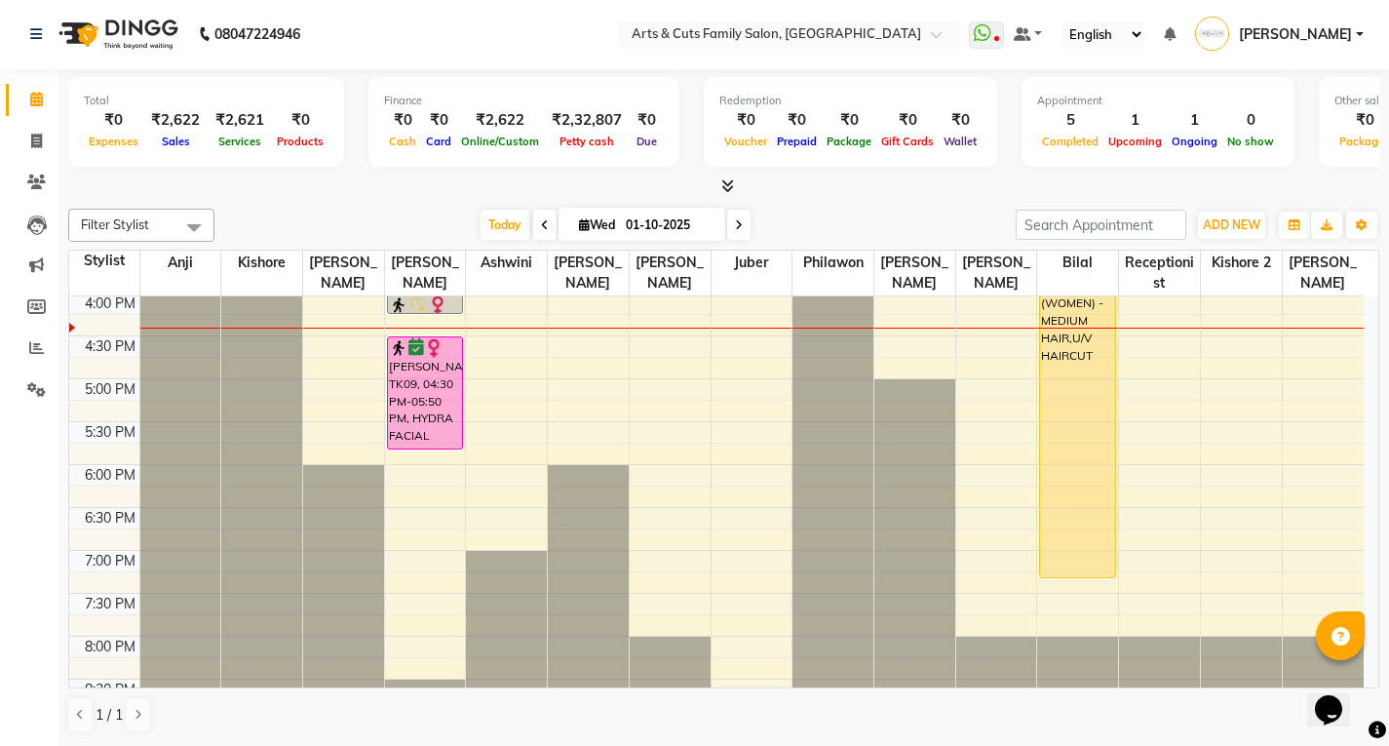
scroll to position [724, 0]
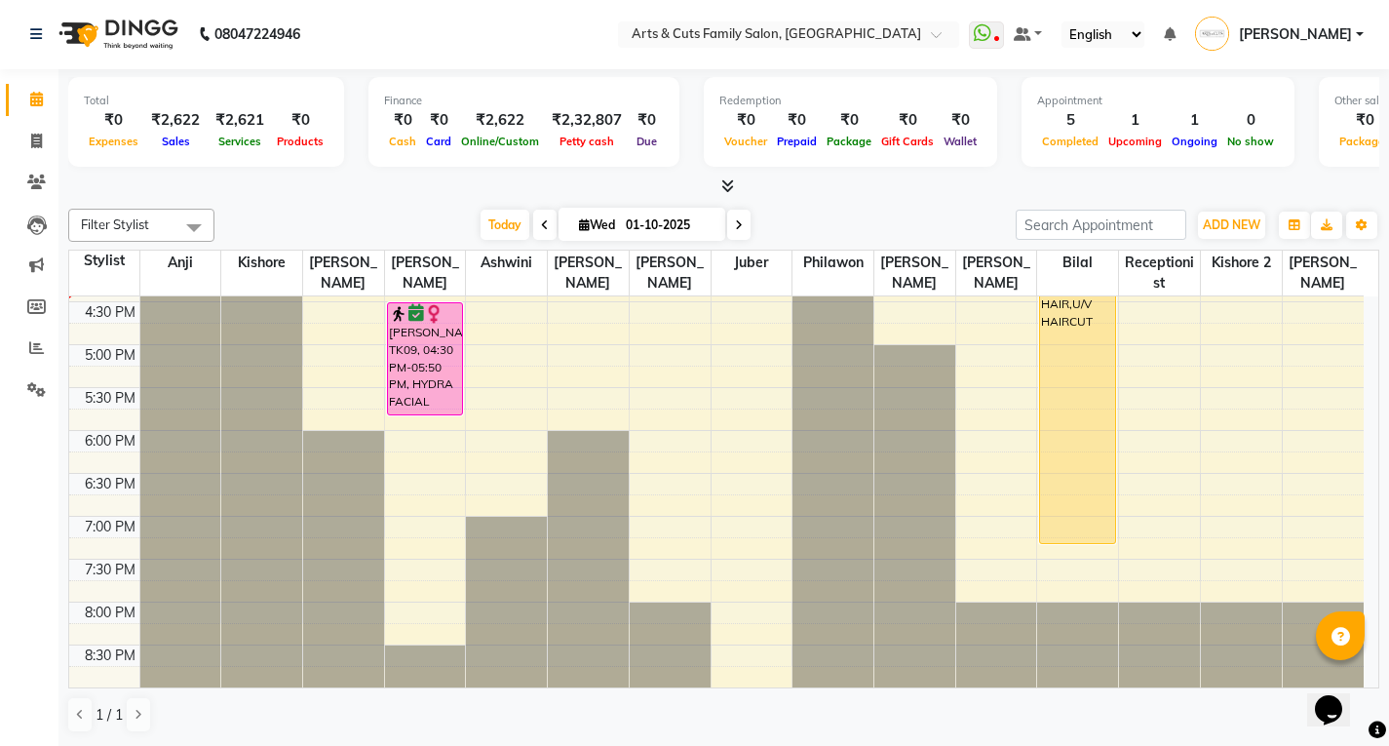
click at [412, 486] on div "8:00 AM 8:30 AM 9:00 AM 9:30 AM 10:00 AM 10:30 AM 11:00 AM 11:30 AM 12:00 PM 12…" at bounding box center [716, 130] width 1295 height 1115
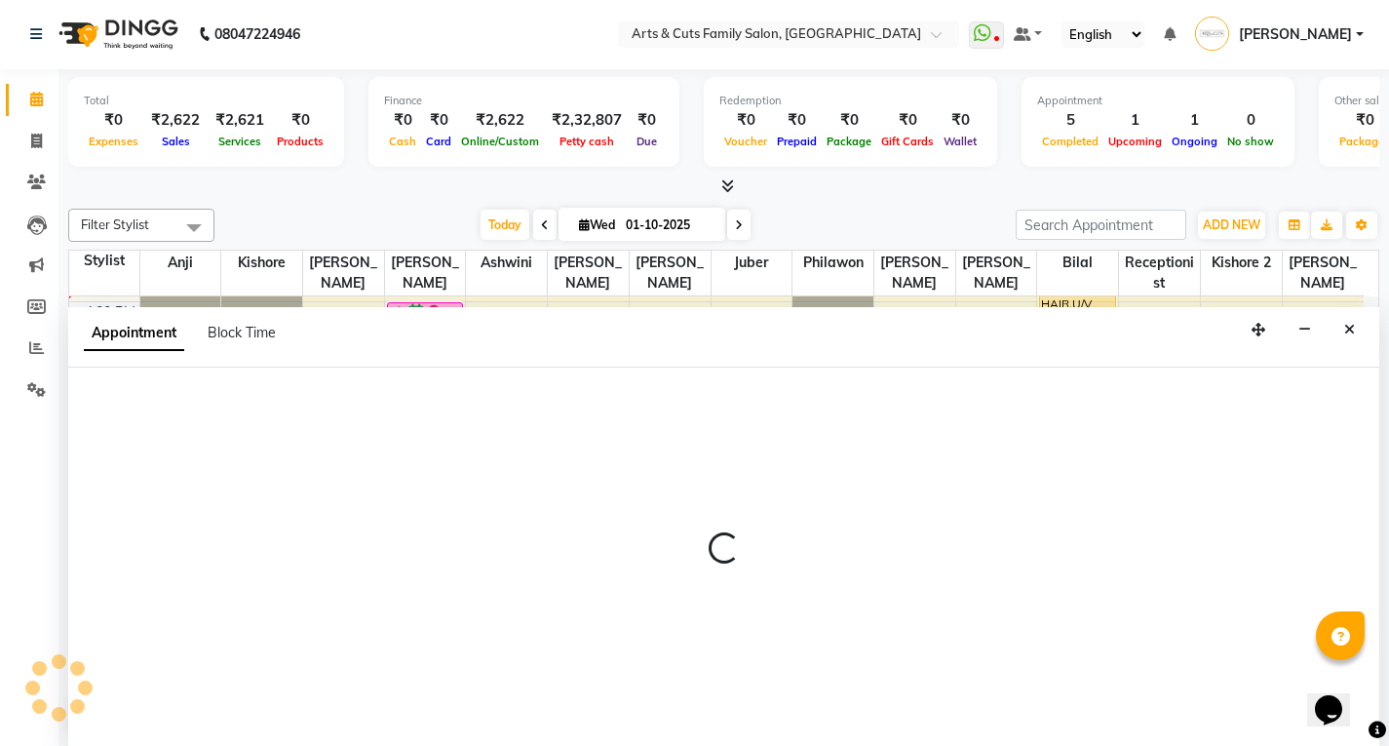
click at [412, 486] on div at bounding box center [723, 557] width 1311 height 378
select select "63866"
select select "tentative"
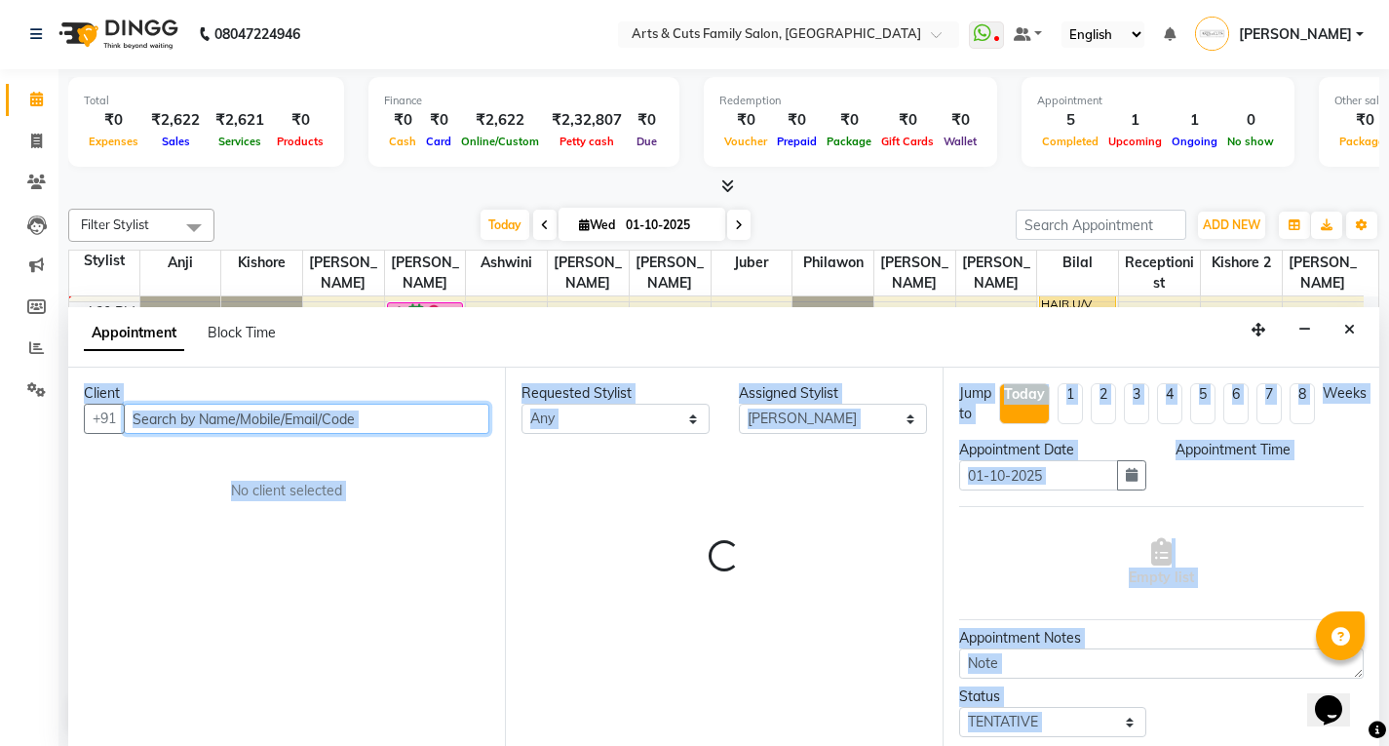
select select "1110"
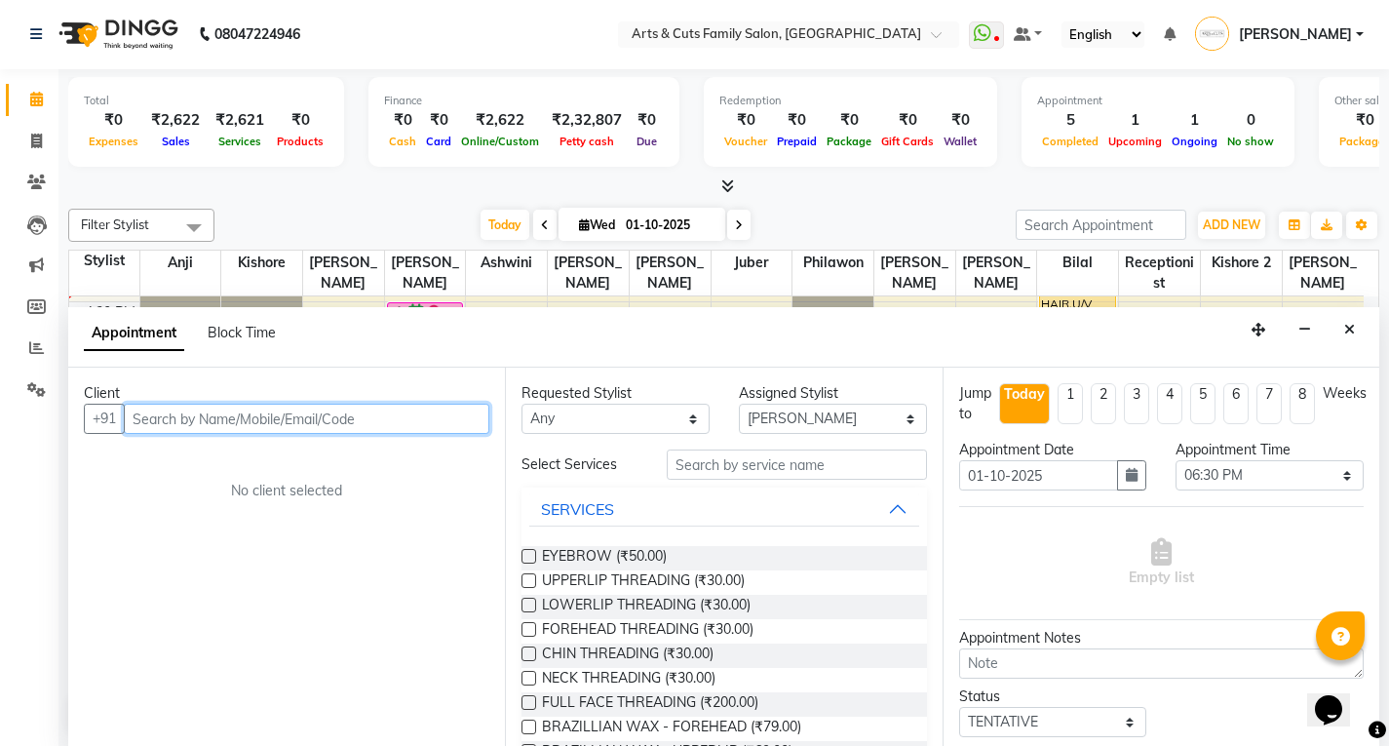
click at [191, 420] on input "text" at bounding box center [307, 419] width 366 height 30
type input "s"
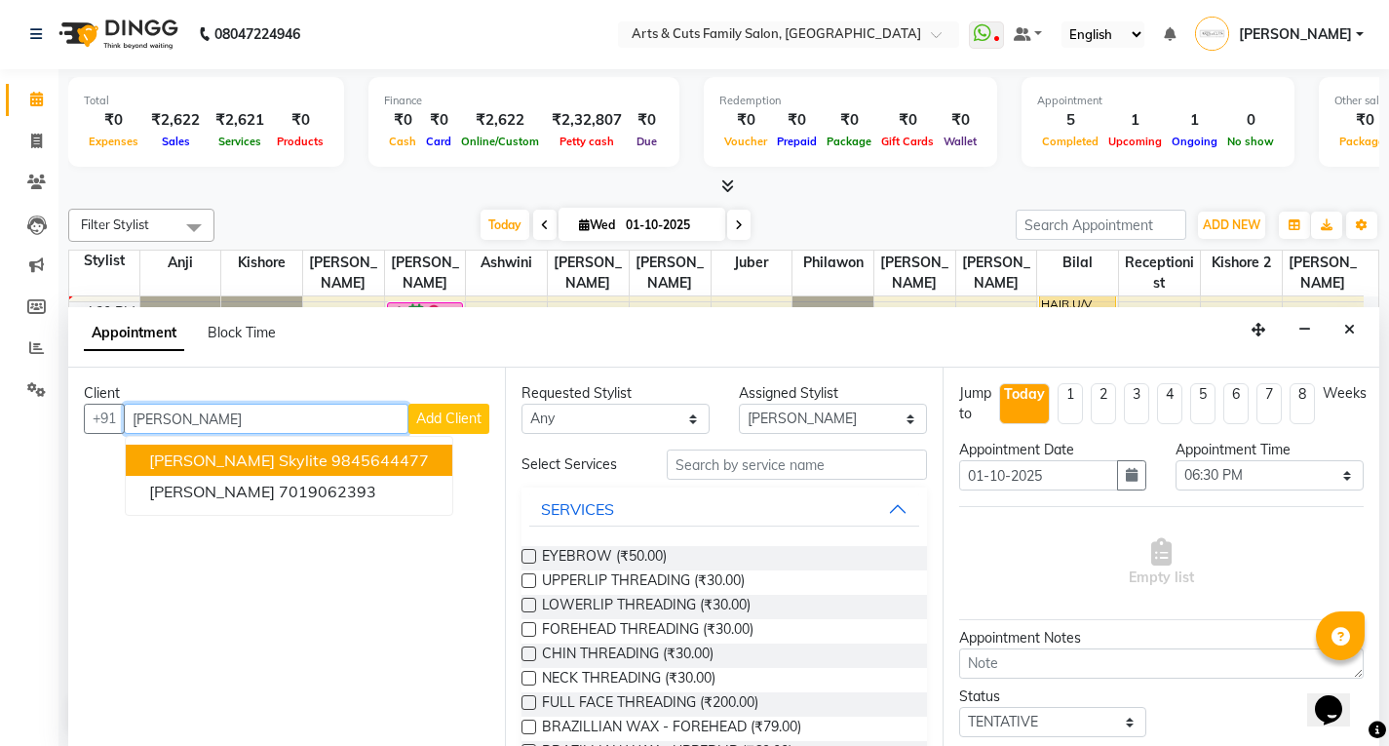
click at [332, 455] on ngb-highlight "9845644477" at bounding box center [381, 460] width 98 height 20
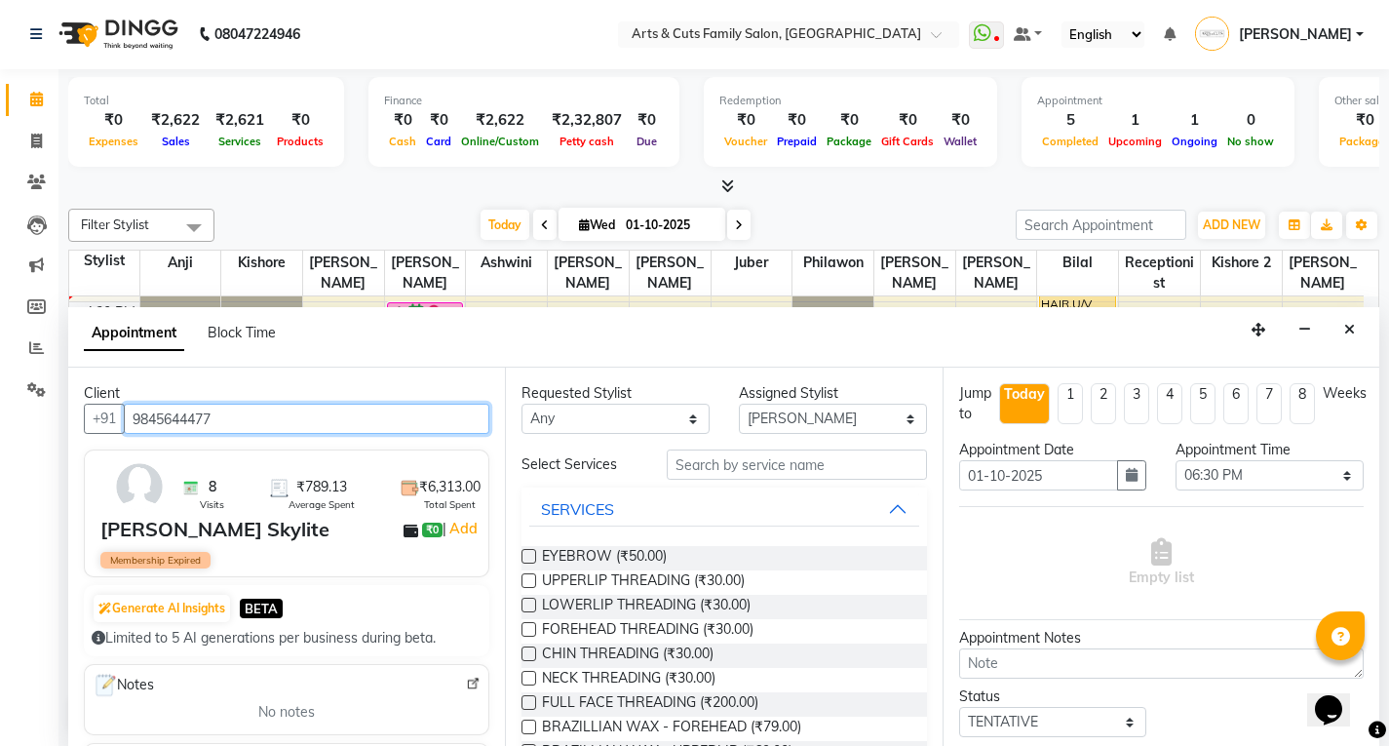
type input "9845644477"
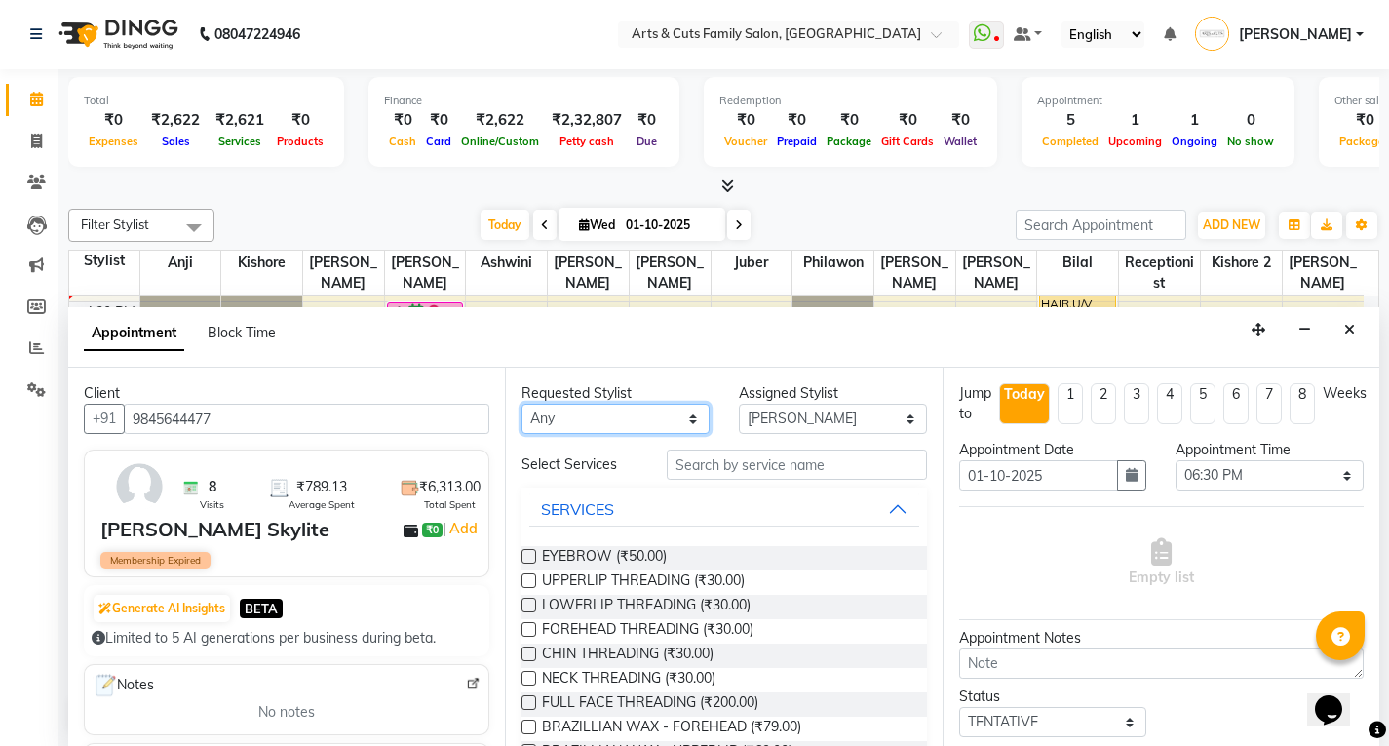
click at [603, 410] on select "Any Abdulla Amreen Anji Ashwini Bhavya Bilal Juber Kishore Kishore 2 Manisha Ph…" at bounding box center [616, 419] width 188 height 30
select select "63866"
click at [522, 404] on select "Any Abdulla Amreen Anji Ashwini Bhavya Bilal Juber Kishore Kishore 2 Manisha Ph…" at bounding box center [616, 419] width 188 height 30
click at [528, 558] on label at bounding box center [529, 556] width 15 height 15
click at [528, 558] on input "checkbox" at bounding box center [528, 558] width 13 height 13
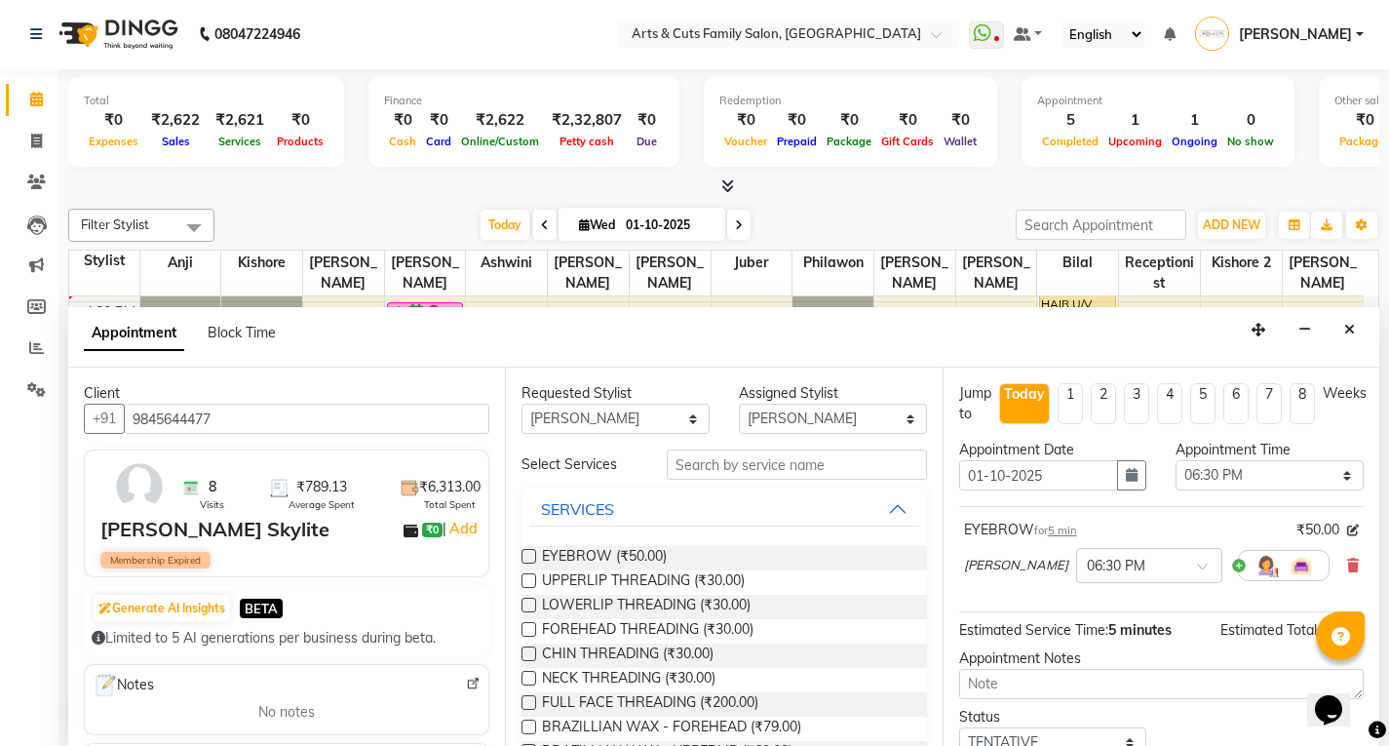
click at [524, 557] on label at bounding box center [529, 556] width 15 height 15
click at [524, 557] on input "checkbox" at bounding box center [528, 558] width 13 height 13
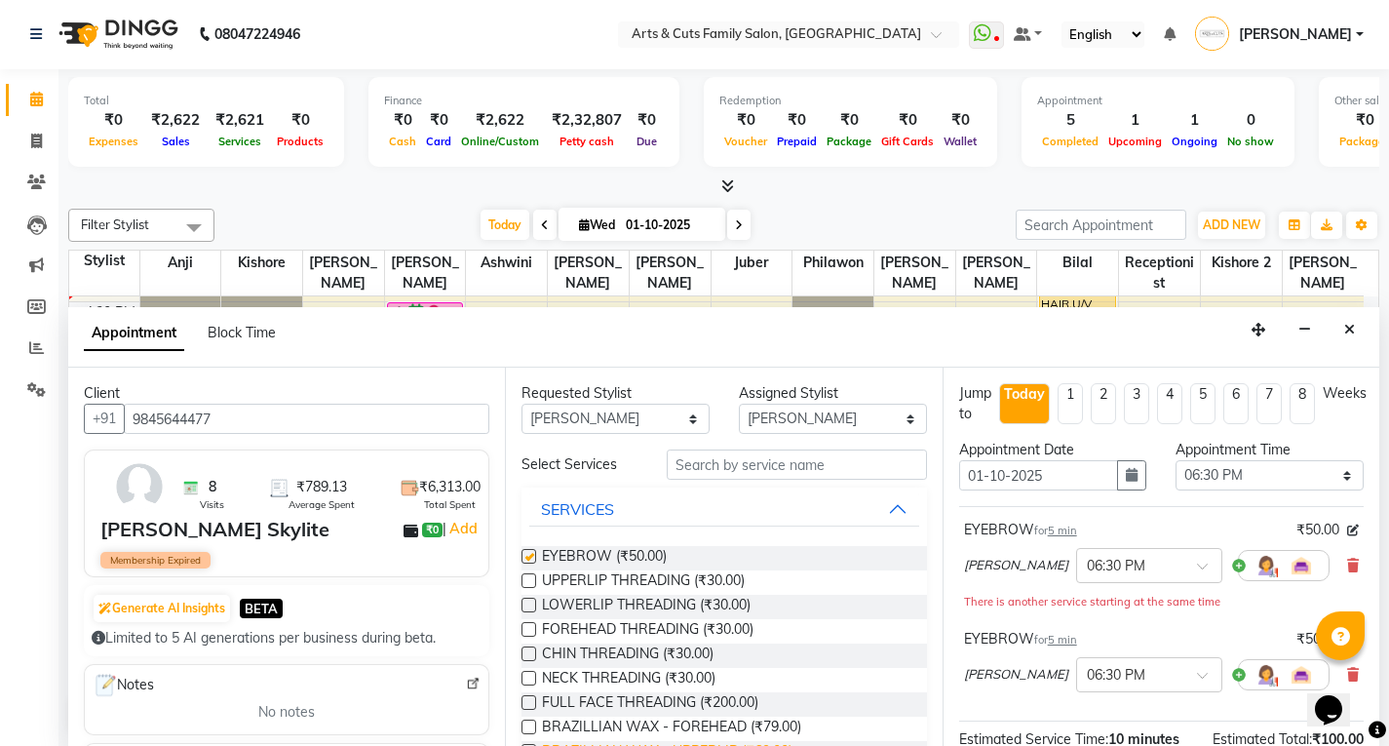
checkbox input "false"
click at [536, 576] on label at bounding box center [529, 580] width 15 height 15
click at [534, 576] on input "checkbox" at bounding box center [528, 582] width 13 height 13
drag, startPoint x: 528, startPoint y: 582, endPoint x: 411, endPoint y: 513, distance: 135.1
click at [528, 581] on label at bounding box center [529, 580] width 15 height 15
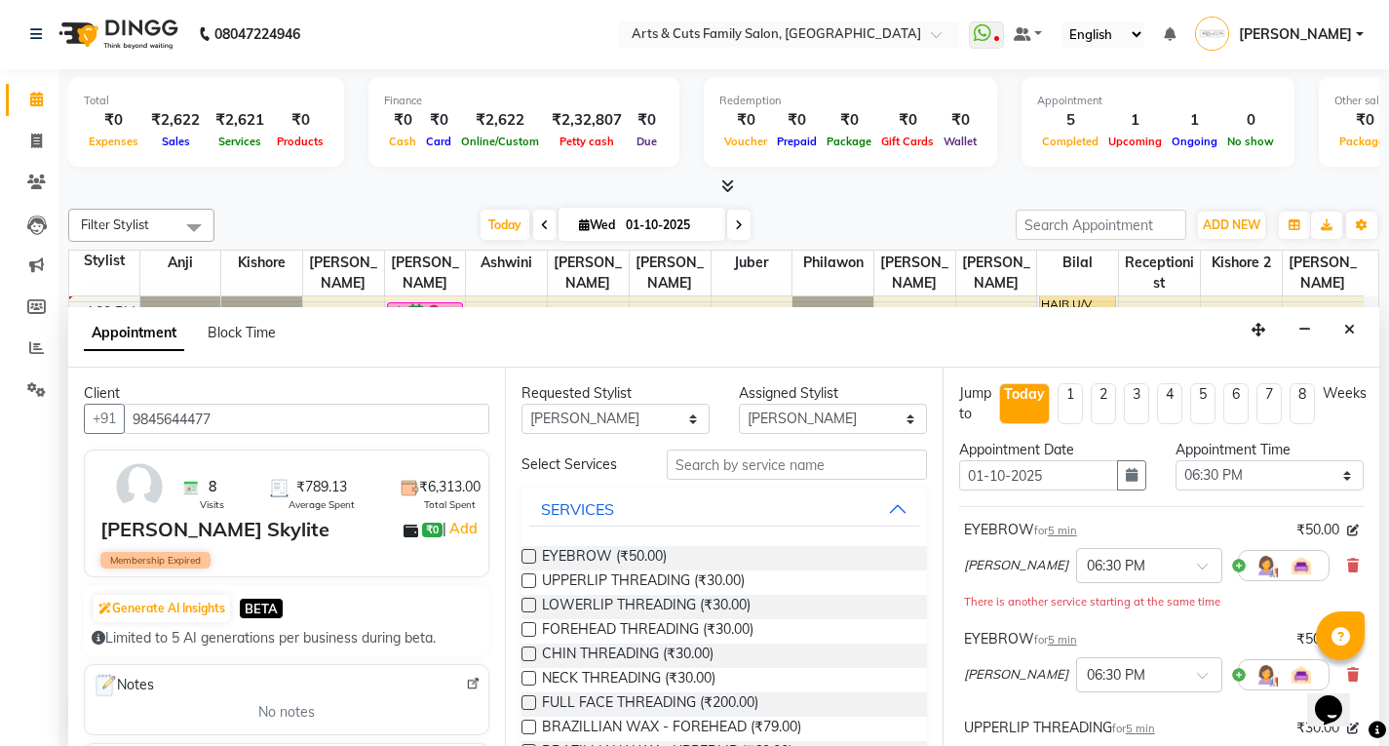
click at [528, 581] on input "checkbox" at bounding box center [528, 582] width 13 height 13
checkbox input "false"
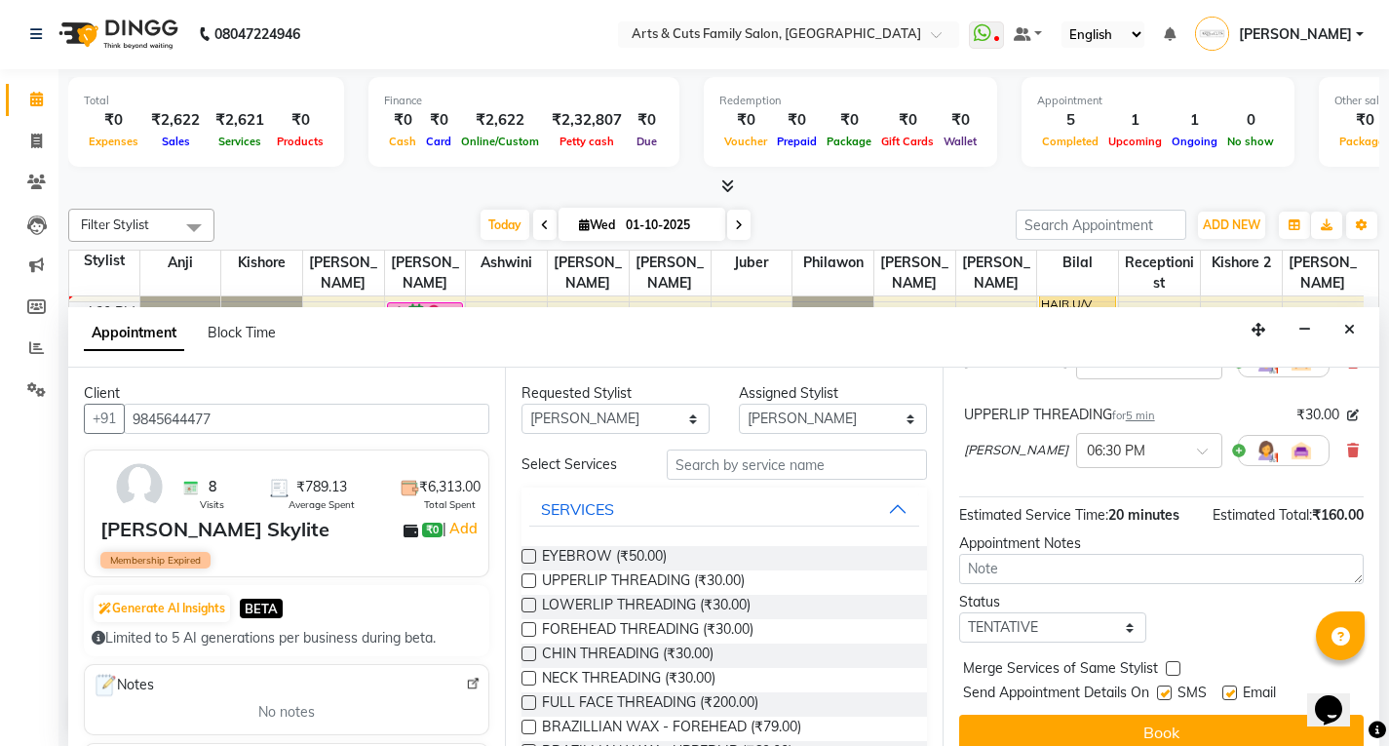
scroll to position [421, 0]
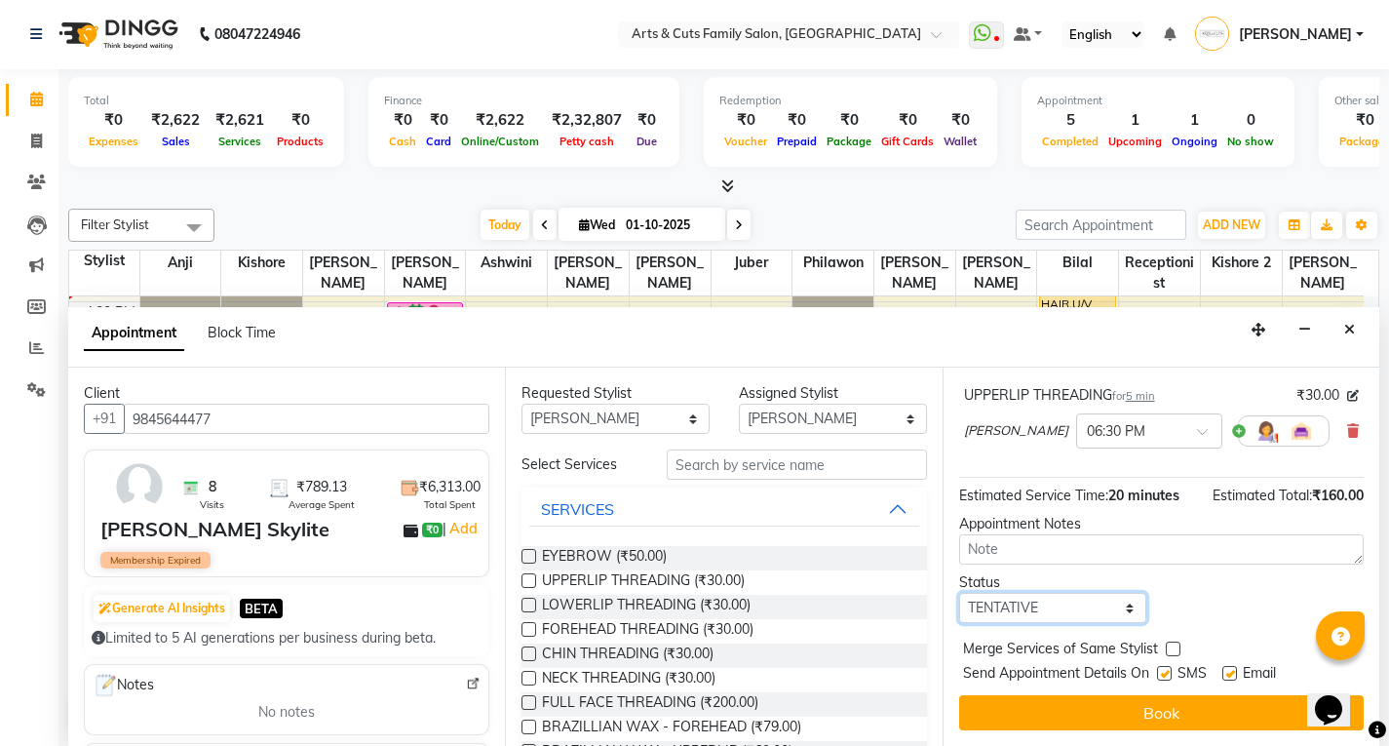
click at [1019, 622] on select "Select TENTATIVE CONFIRM CHECK-IN UPCOMING" at bounding box center [1053, 608] width 188 height 30
select select "confirm booking"
click at [959, 593] on select "Select TENTATIVE CONFIRM CHECK-IN UPCOMING" at bounding box center [1053, 608] width 188 height 30
click at [1175, 645] on label at bounding box center [1173, 649] width 15 height 15
click at [1175, 645] on input "checkbox" at bounding box center [1172, 651] width 13 height 13
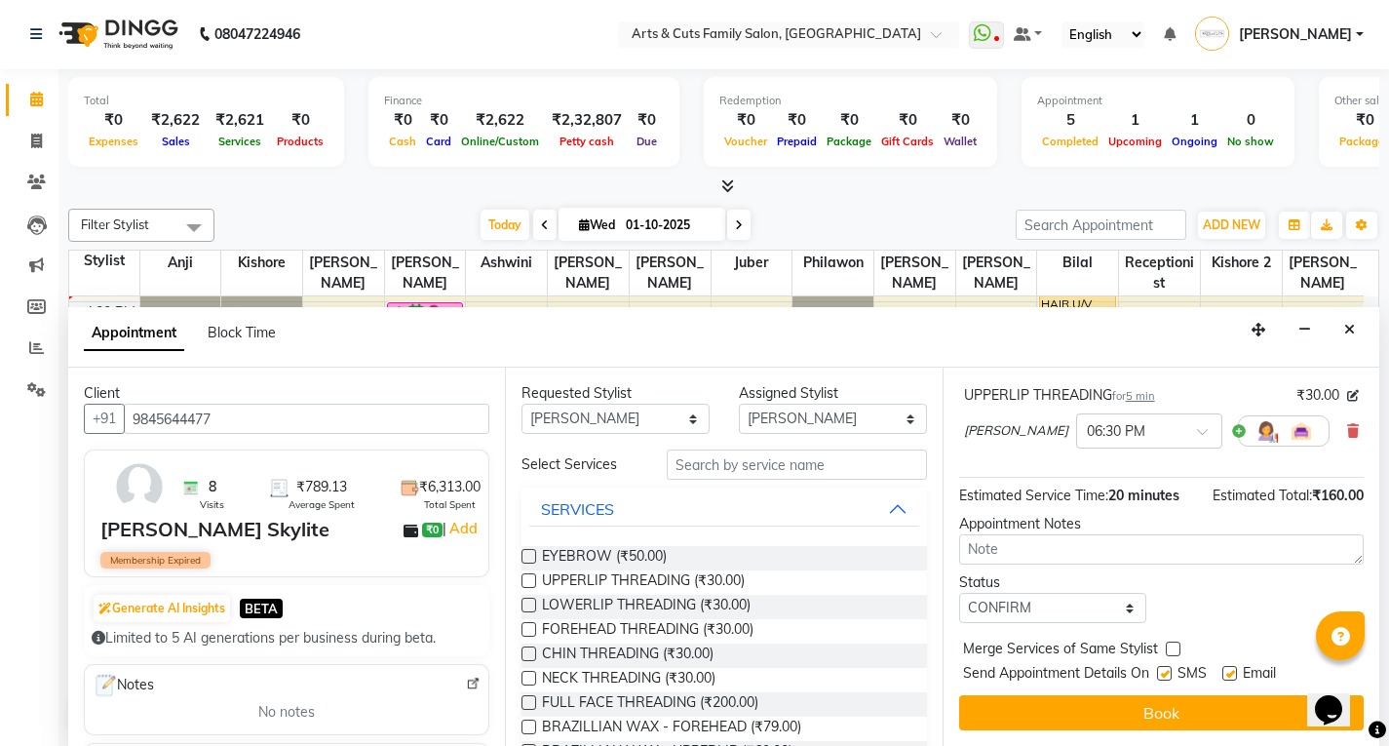
checkbox input "true"
click at [1232, 676] on label at bounding box center [1230, 673] width 15 height 15
click at [1232, 676] on input "checkbox" at bounding box center [1229, 675] width 13 height 13
checkbox input "false"
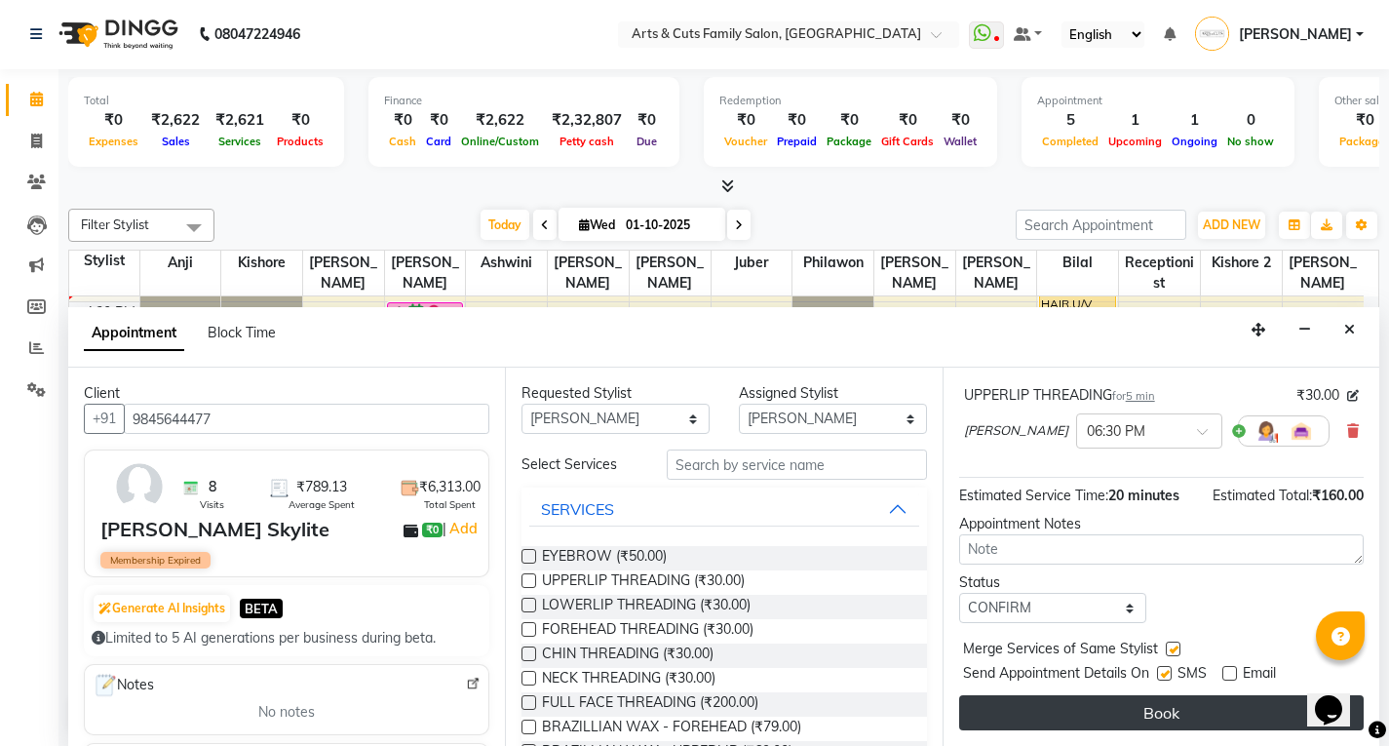
click at [1184, 710] on button "Book" at bounding box center [1161, 712] width 405 height 35
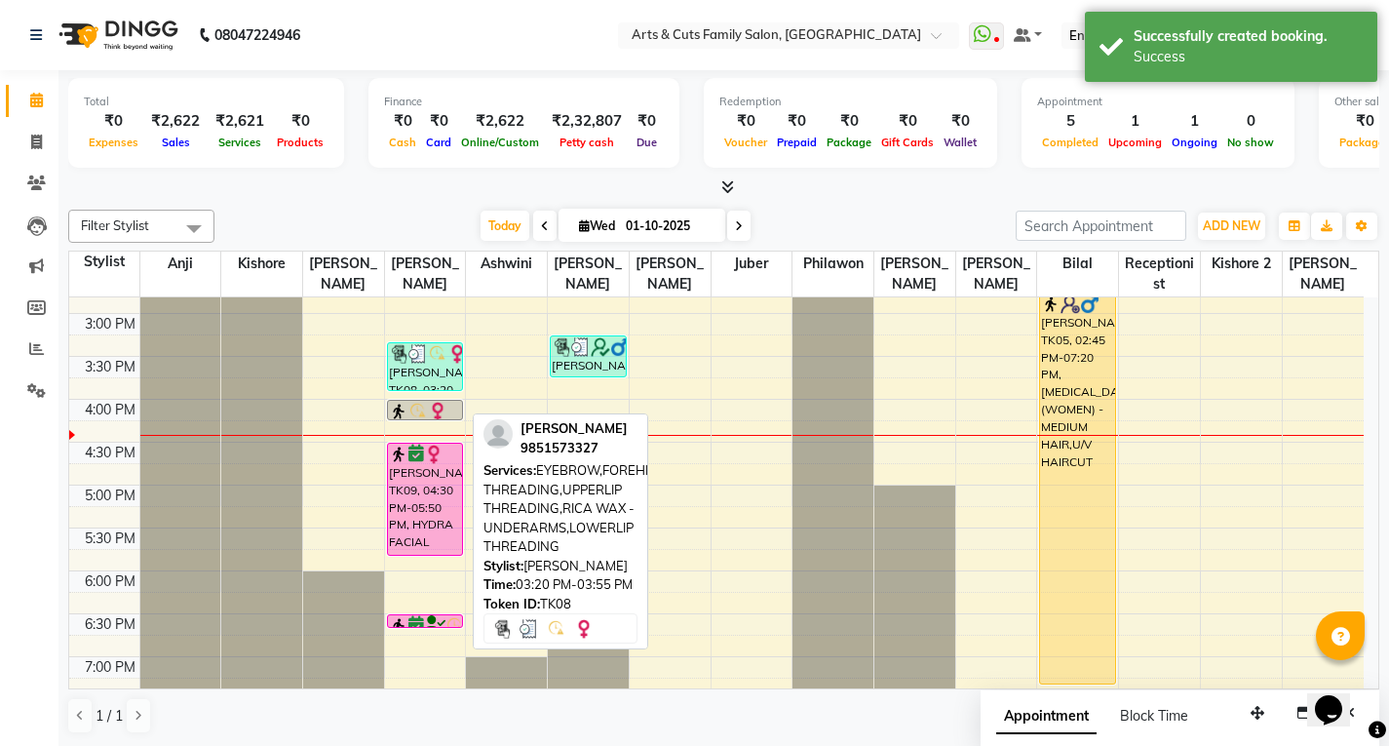
scroll to position [585, 0]
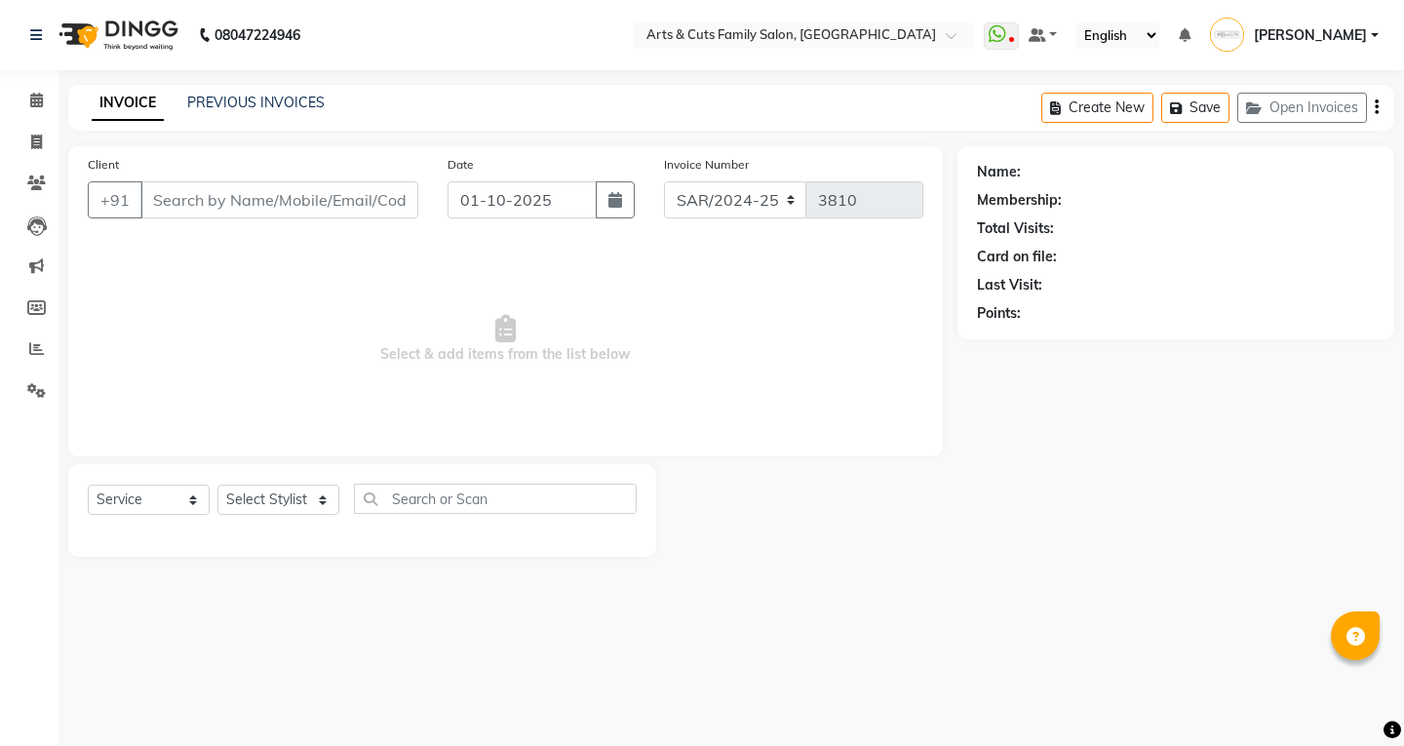
select select "service"
type input "9611558165"
select select "63866"
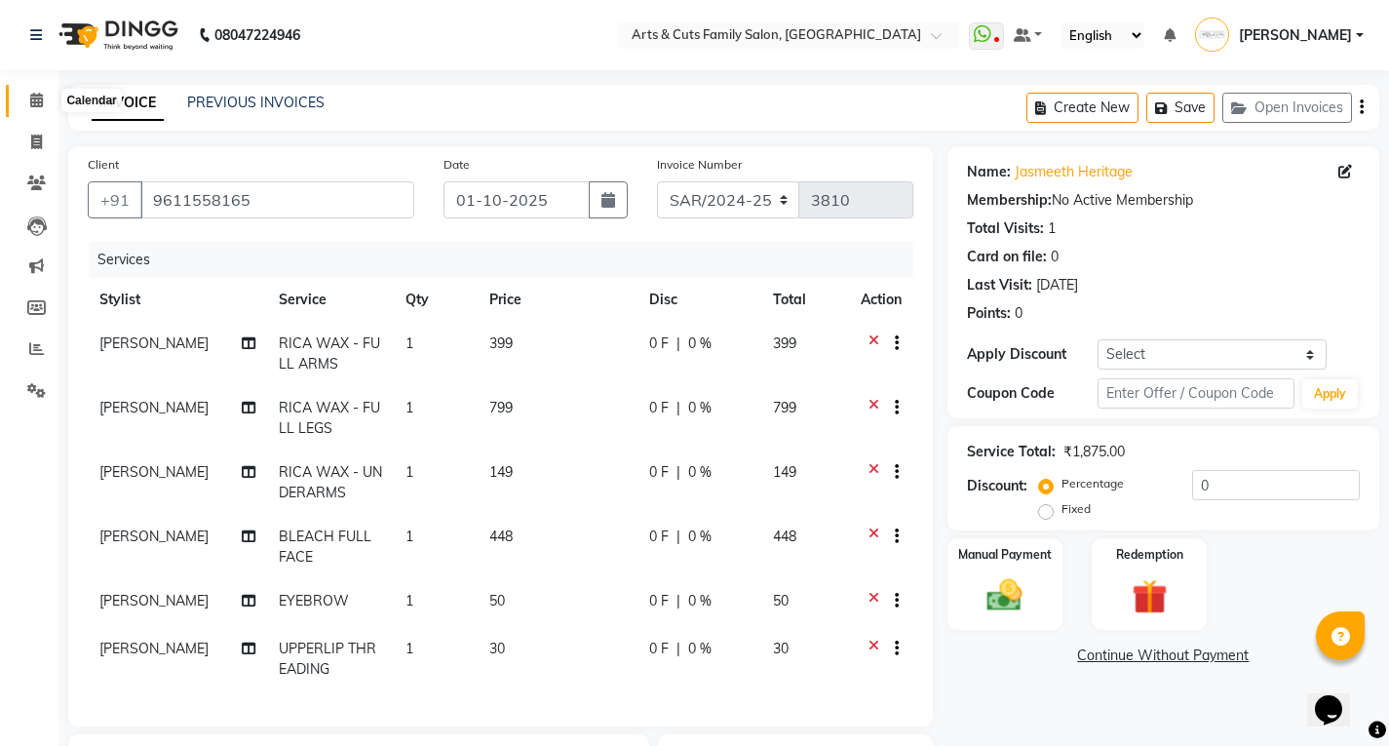
click at [33, 97] on icon at bounding box center [36, 100] width 13 height 15
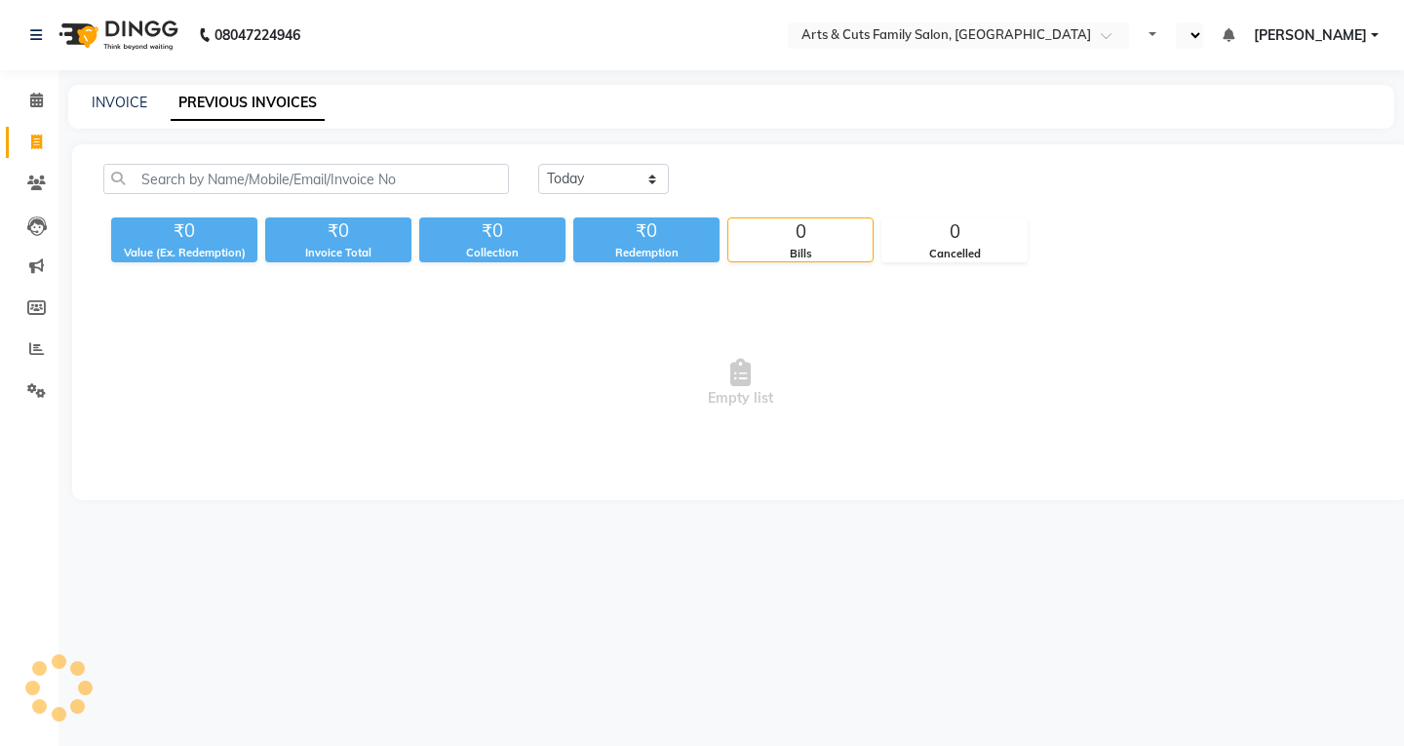
select select "en"
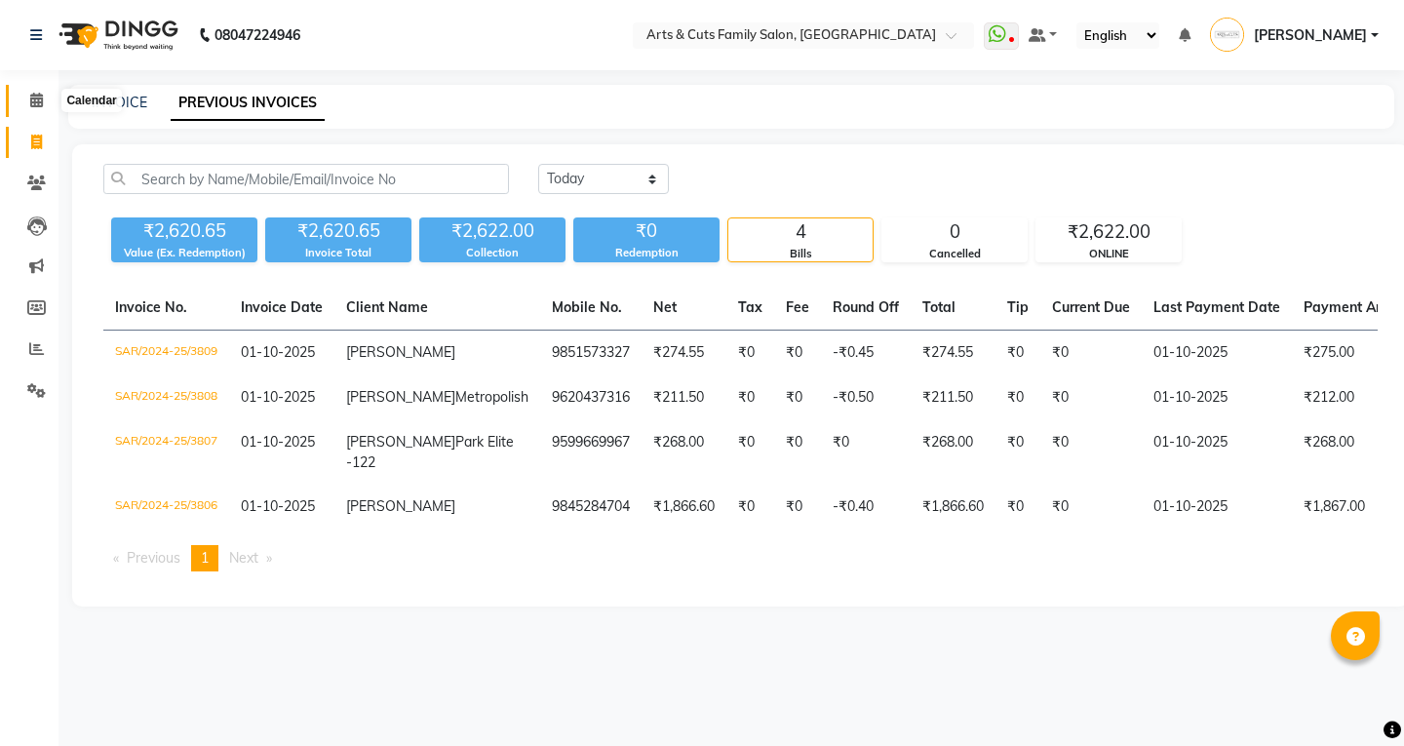
click at [31, 109] on span at bounding box center [37, 101] width 34 height 22
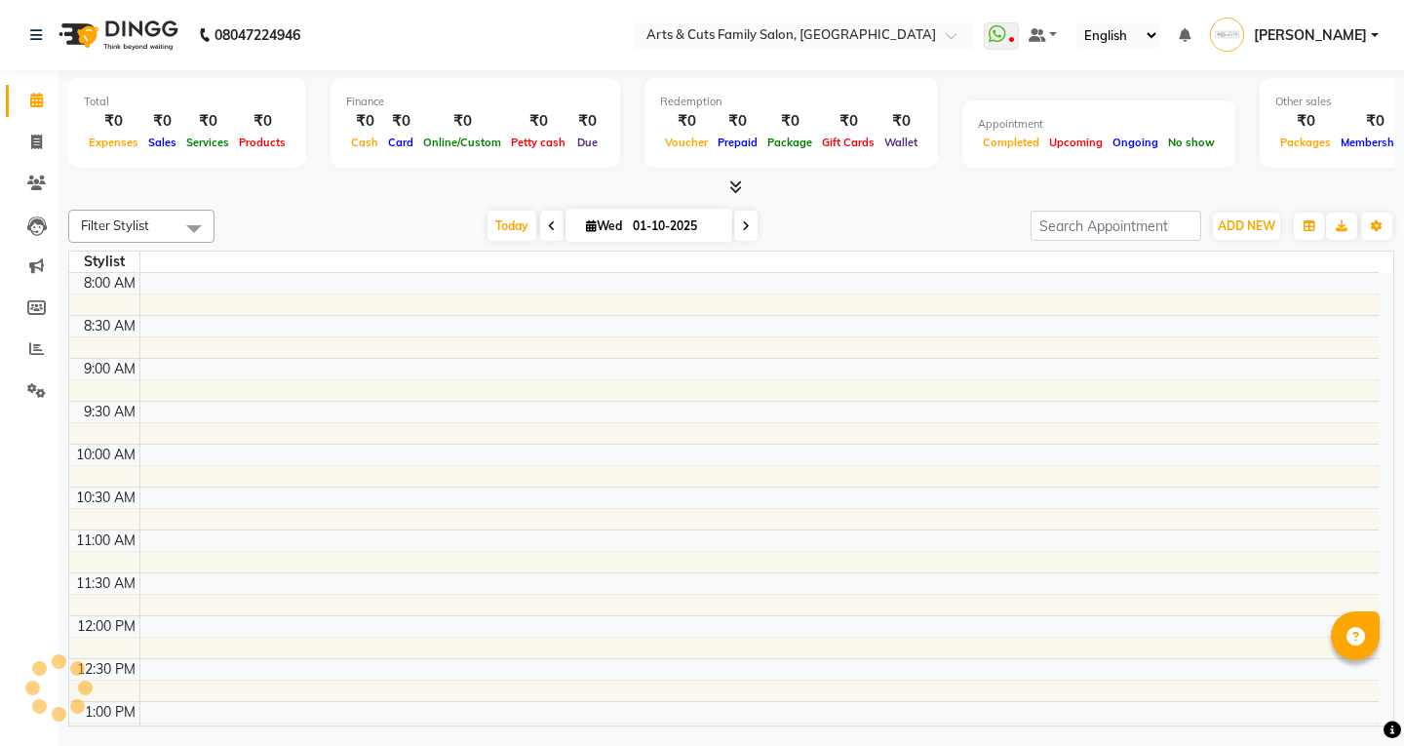
click at [31, 107] on span at bounding box center [37, 101] width 34 height 22
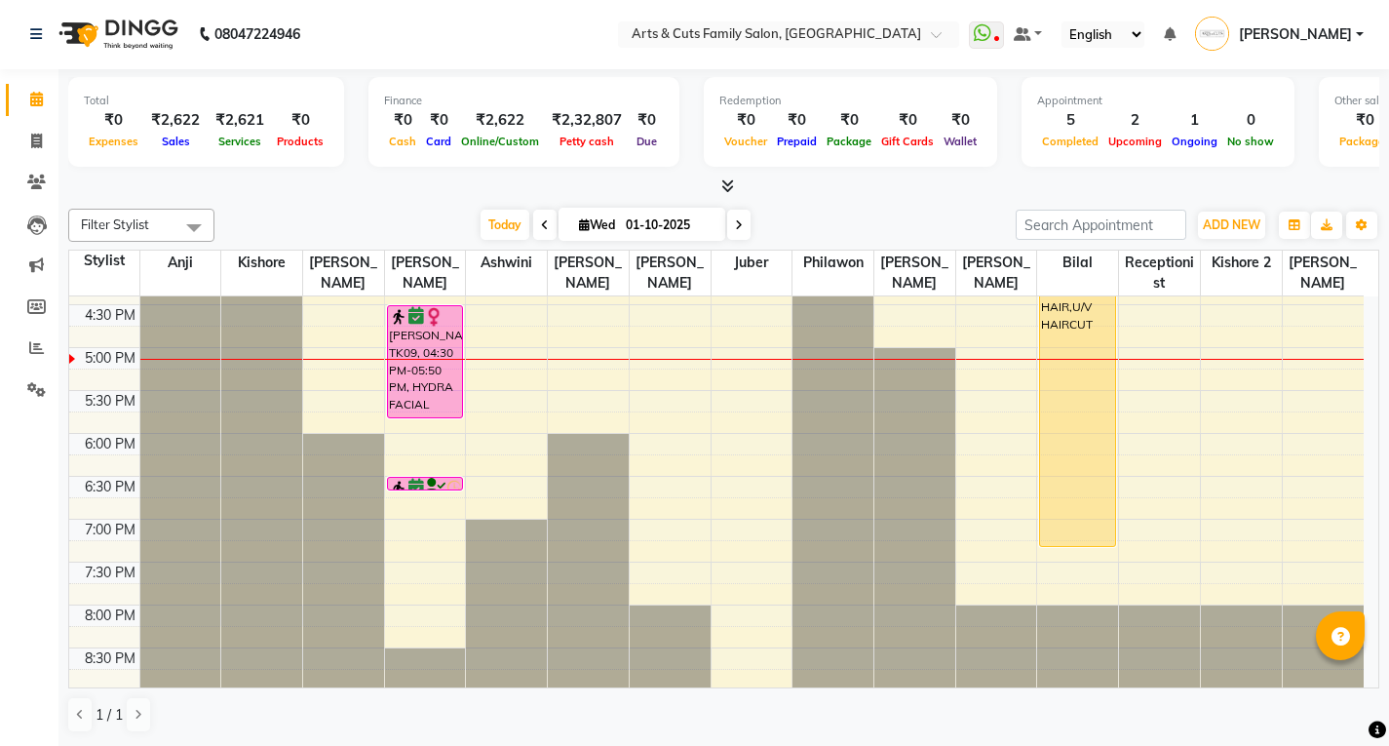
scroll to position [724, 0]
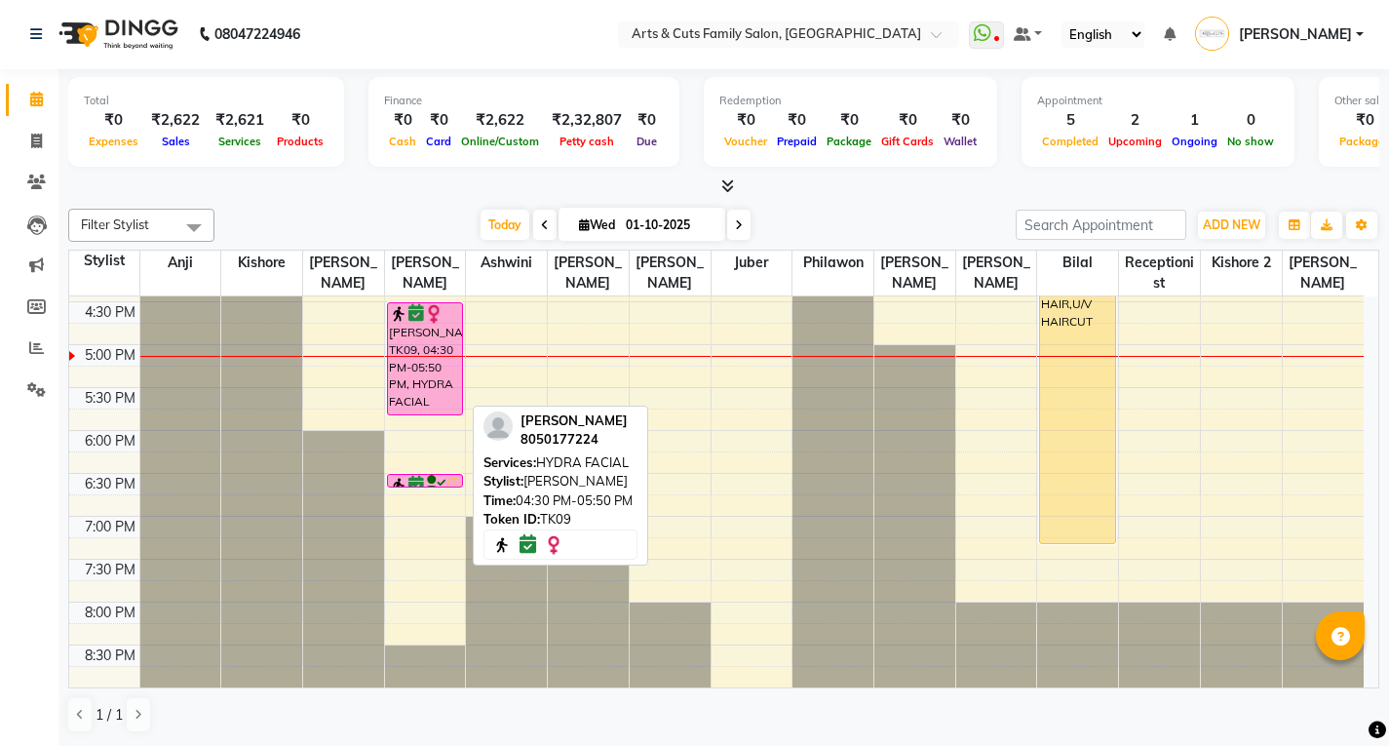
click at [443, 348] on div "[PERSON_NAME], TK09, 04:30 PM-05:50 PM, HYDRA FACIAL" at bounding box center [425, 358] width 75 height 111
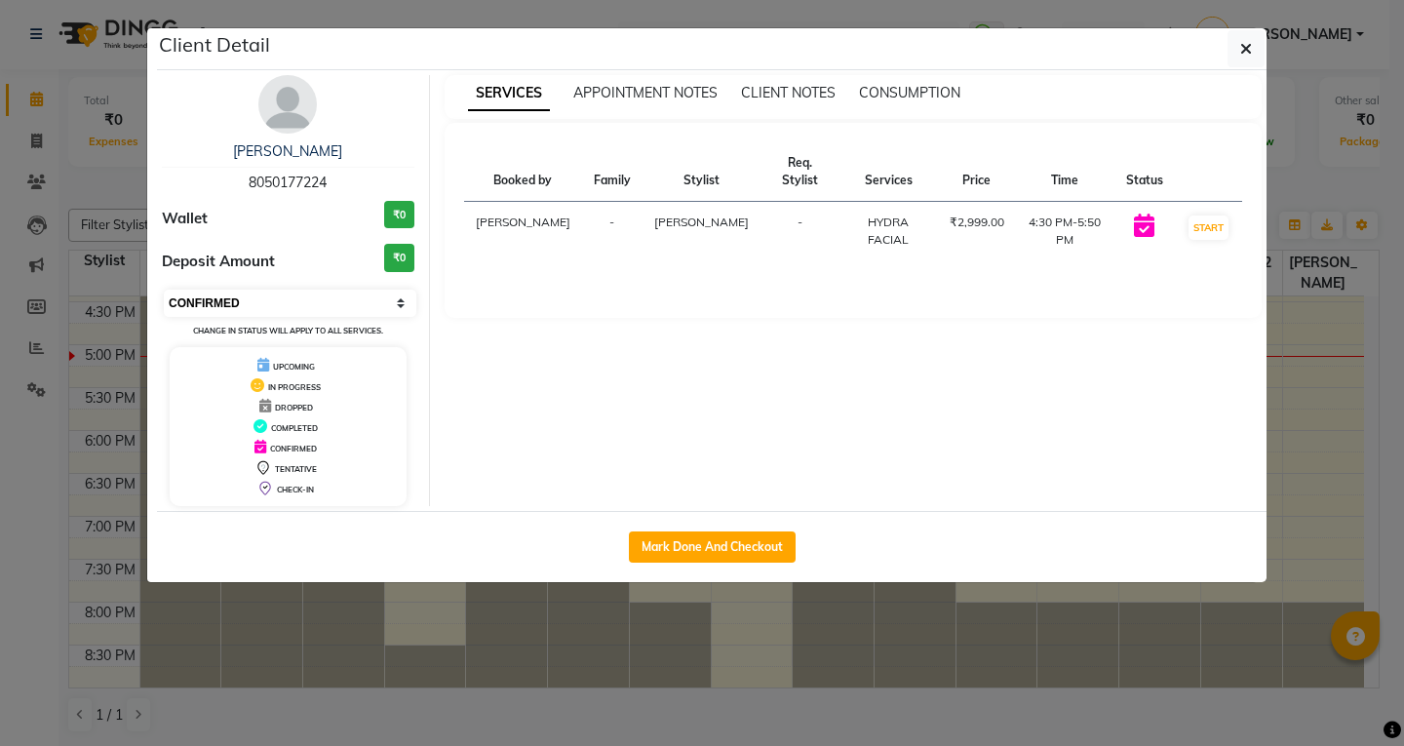
click at [237, 311] on select "Select IN SERVICE CONFIRMED TENTATIVE CHECK IN MARK DONE DROPPED UPCOMING" at bounding box center [290, 303] width 253 height 27
select select "1"
click at [164, 290] on select "Select IN SERVICE CONFIRMED TENTATIVE CHECK IN MARK DONE DROPPED UPCOMING" at bounding box center [290, 303] width 253 height 27
click at [1307, 386] on ngb-modal-window "Client Detail Sonali 8050177224 Wallet ₹0 Deposit Amount ₹0 Select IN SERVICE C…" at bounding box center [702, 373] width 1404 height 746
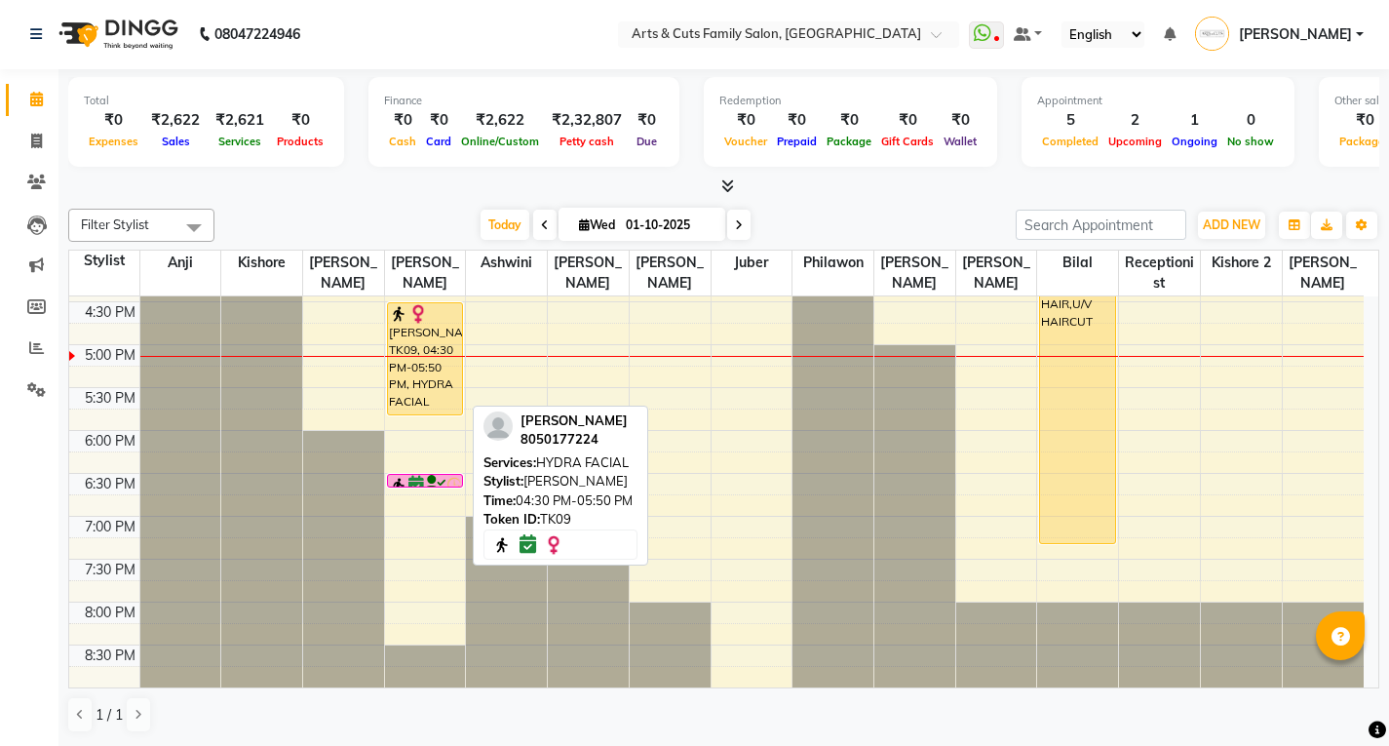
click at [411, 374] on div "[PERSON_NAME], TK09, 04:30 PM-05:50 PM, HYDRA FACIAL" at bounding box center [425, 358] width 75 height 111
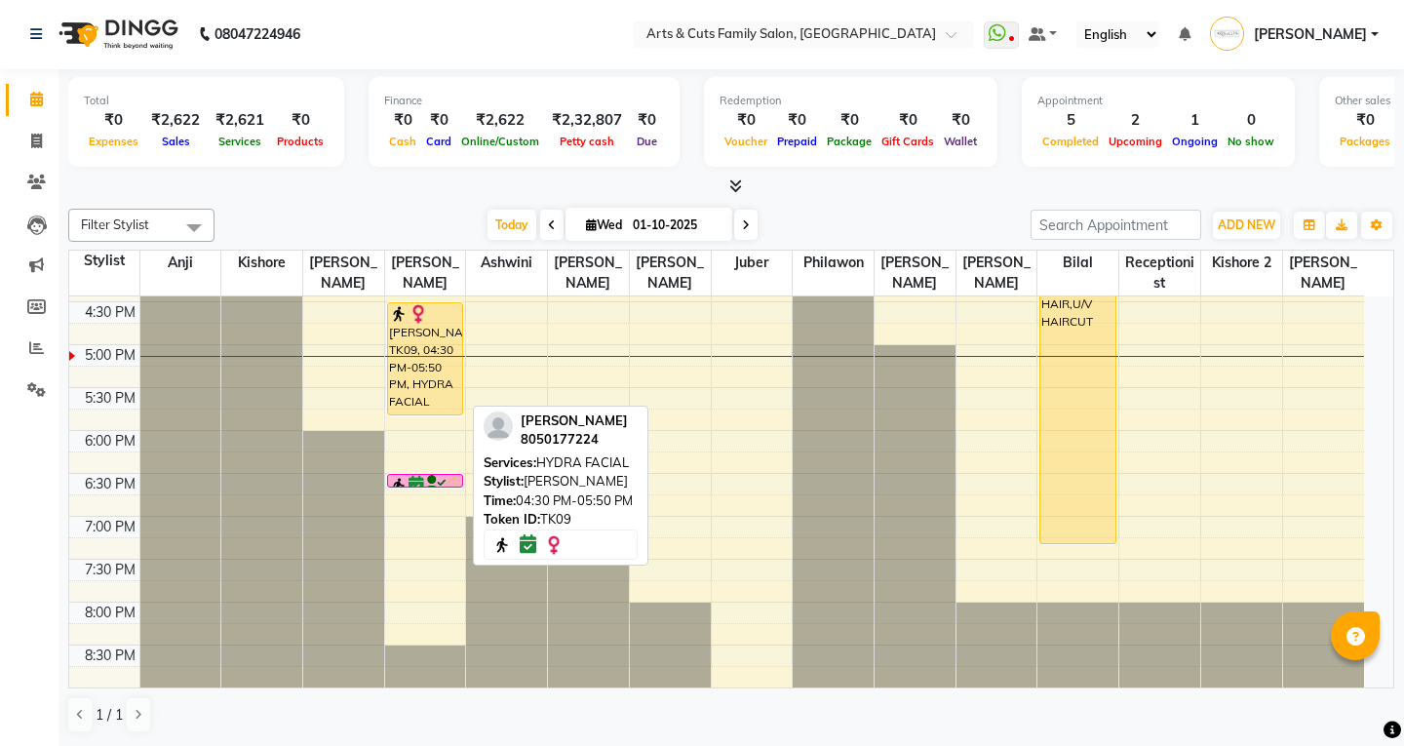
select select "1"
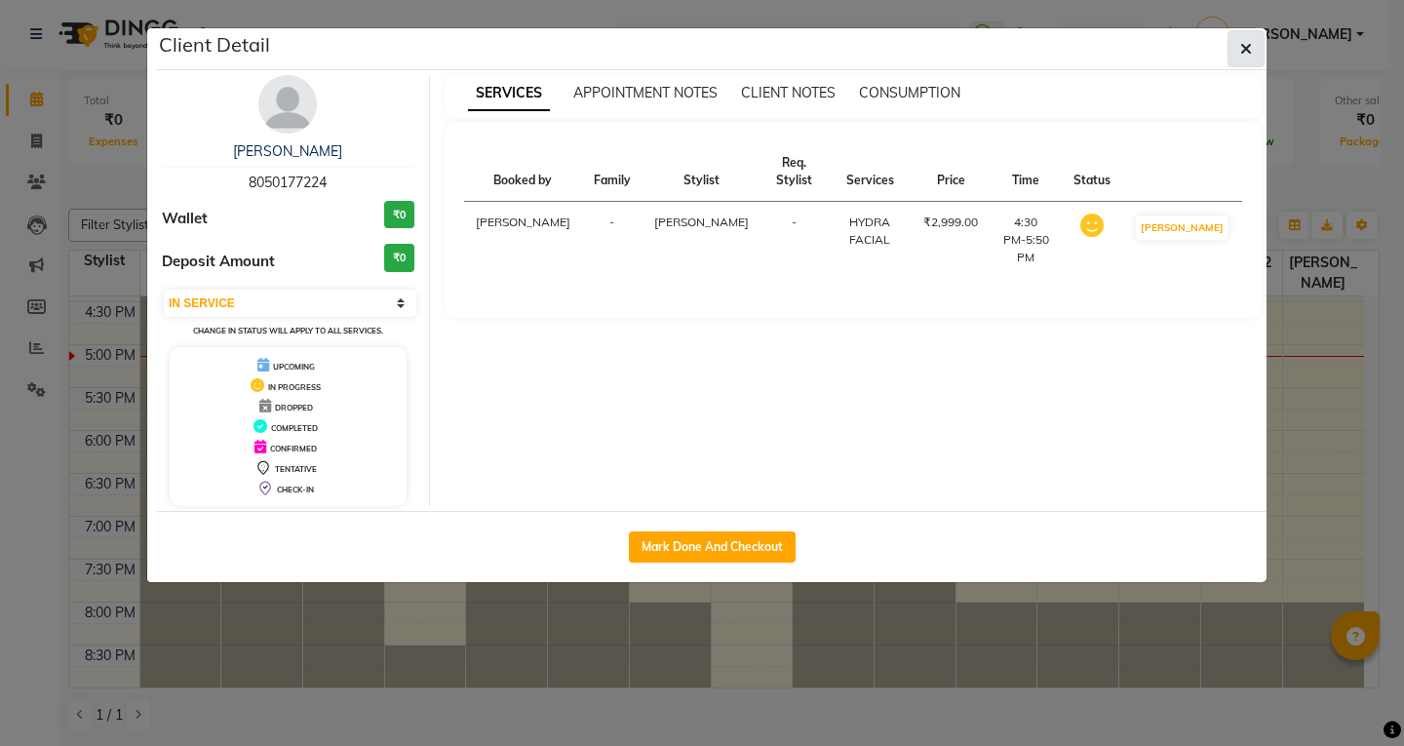
click at [1238, 56] on button "button" at bounding box center [1246, 48] width 37 height 37
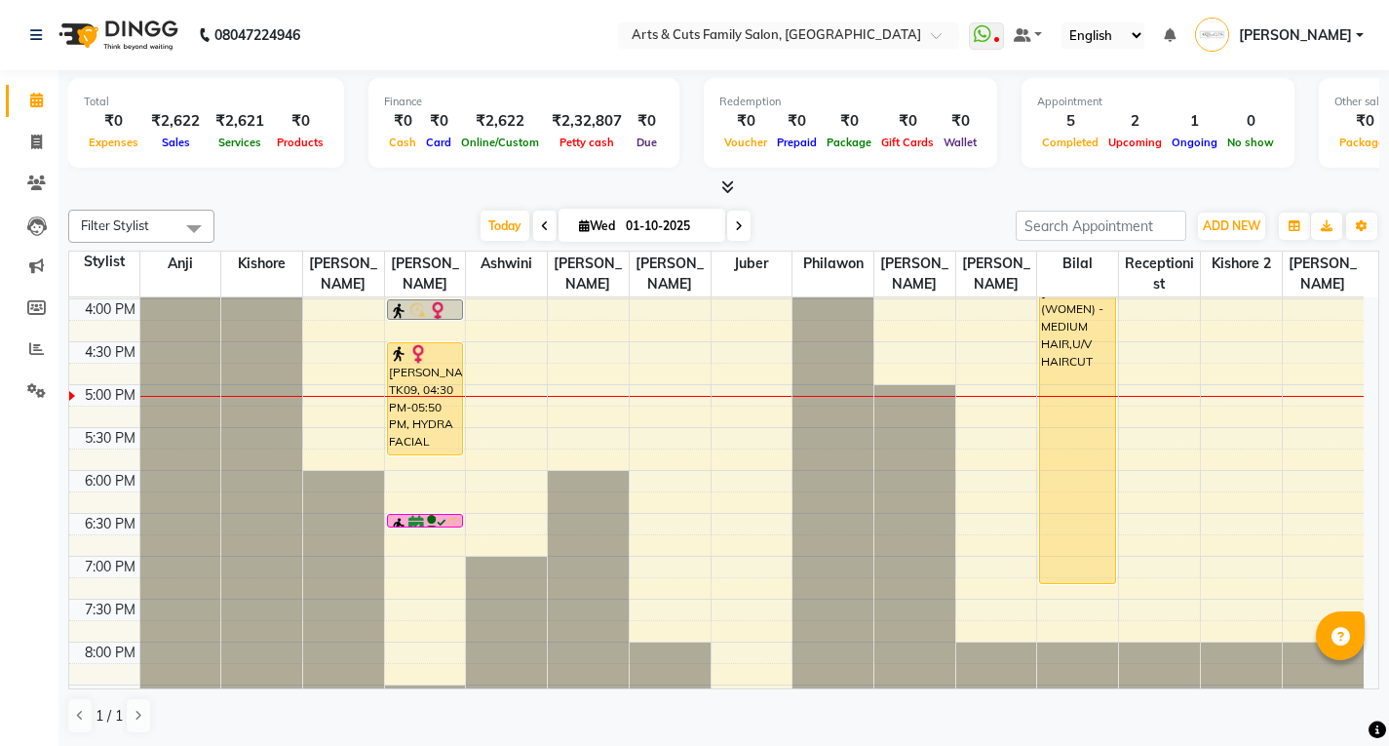
scroll to position [626, 0]
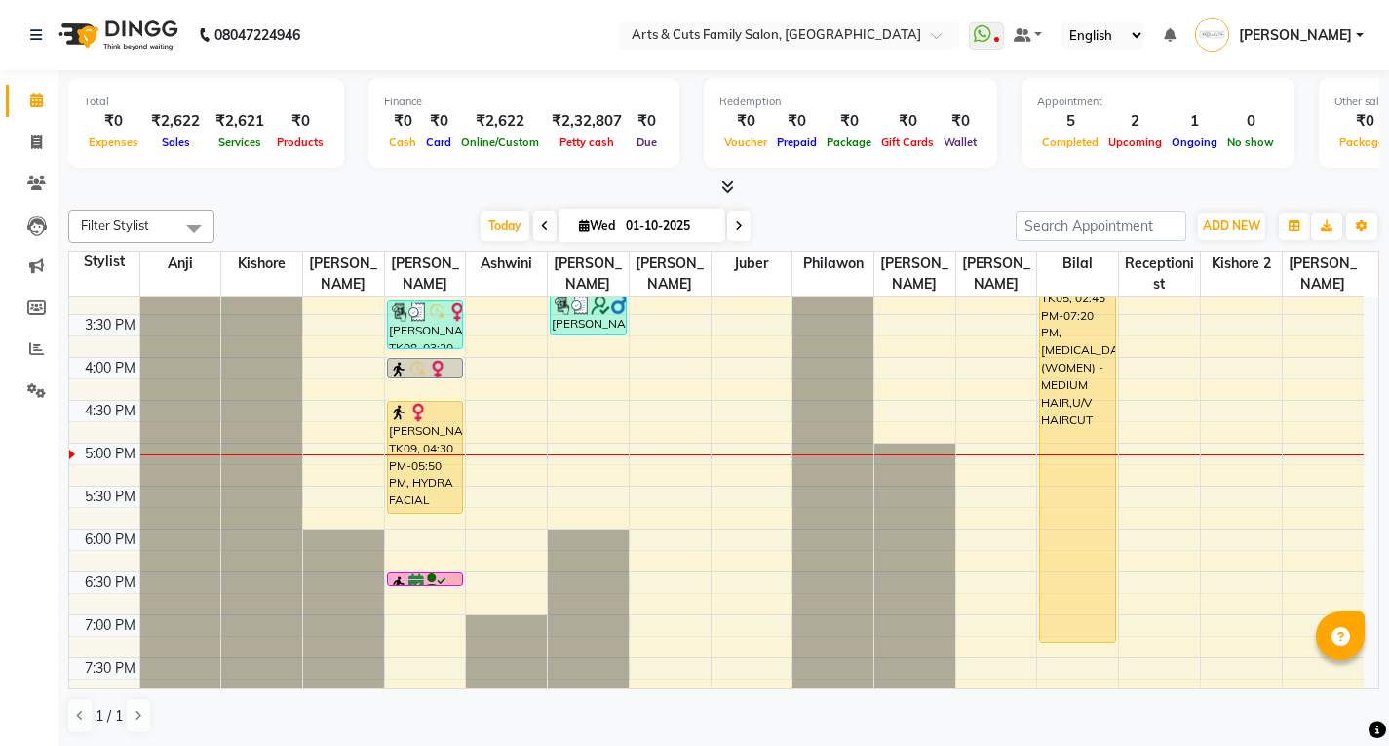
click at [974, 434] on div "8:00 AM 8:30 AM 9:00 AM 9:30 AM 10:00 AM 10:30 AM 11:00 AM 11:30 AM 12:00 PM 12…" at bounding box center [716, 228] width 1295 height 1115
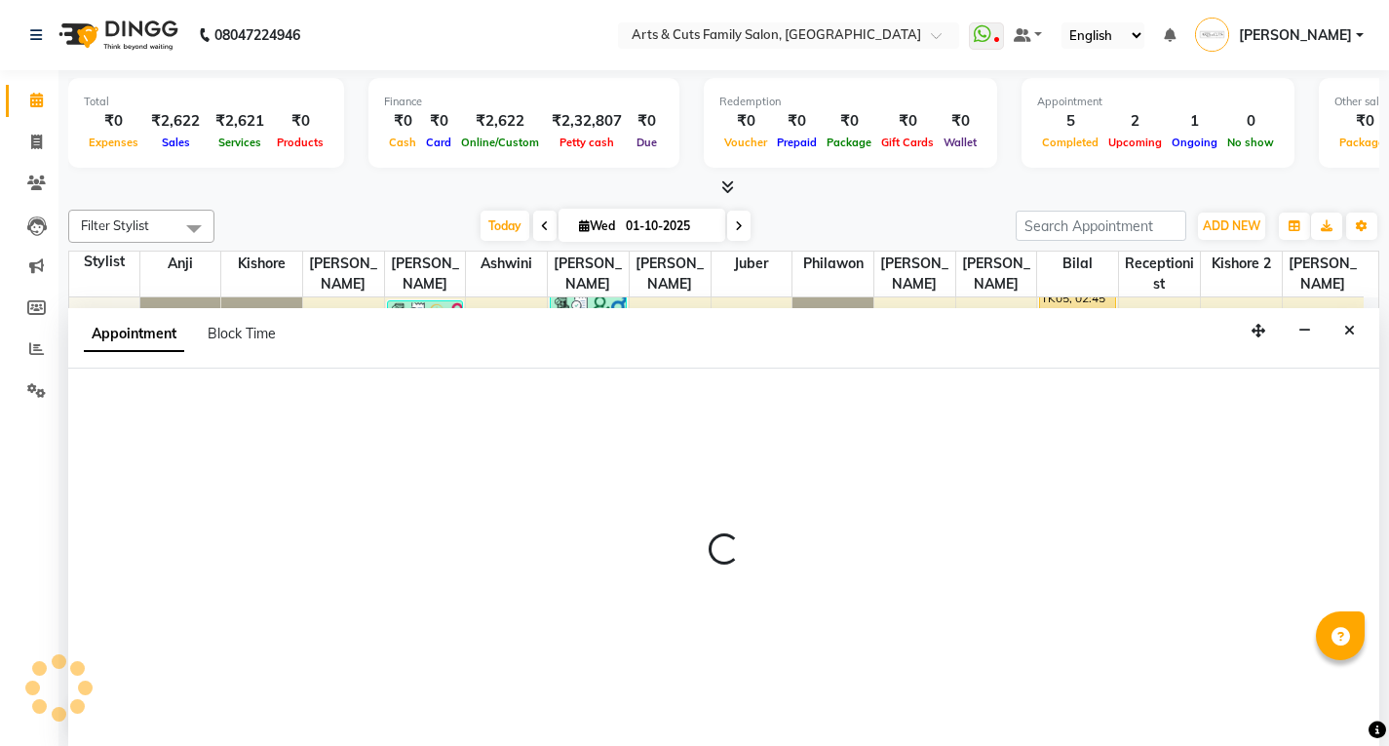
click at [974, 434] on div at bounding box center [723, 558] width 1311 height 378
click at [1339, 329] on button "Close" at bounding box center [1350, 330] width 28 height 30
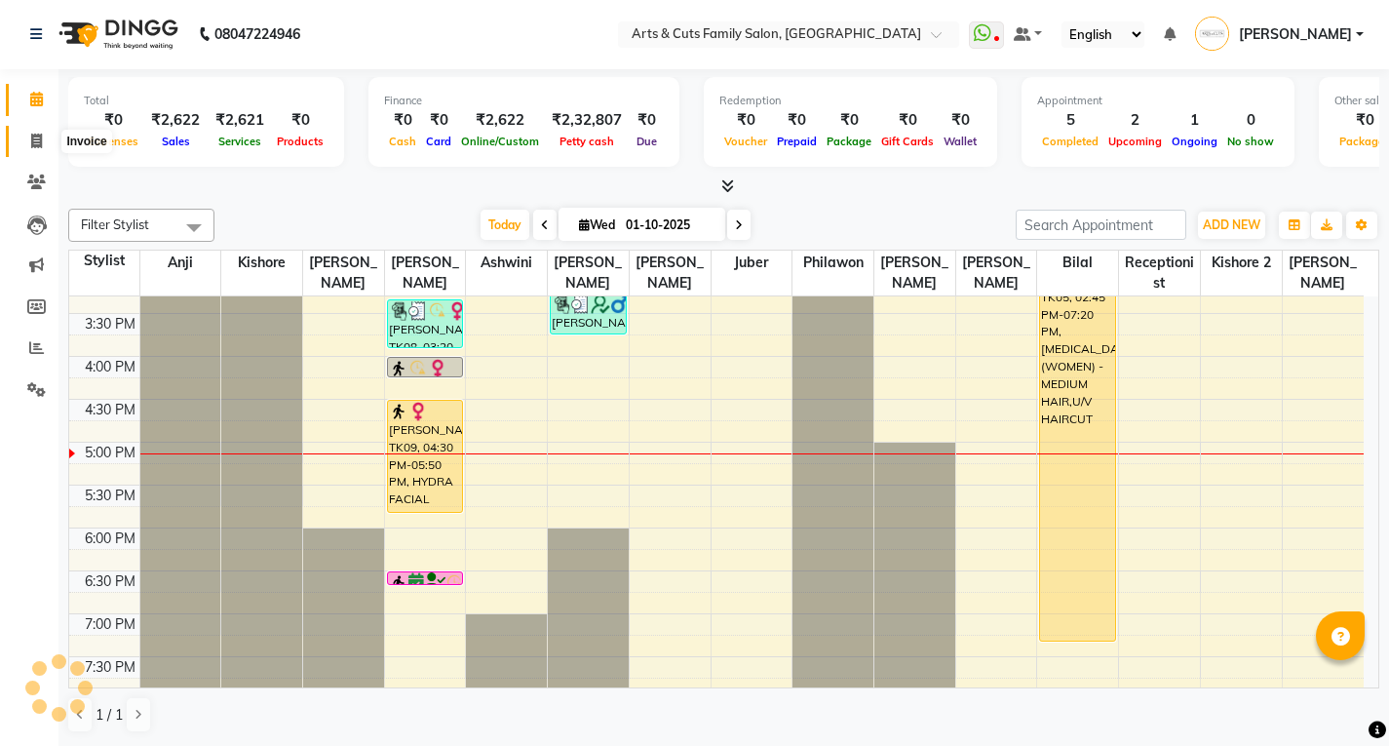
click at [31, 139] on icon at bounding box center [36, 141] width 11 height 15
select select "service"
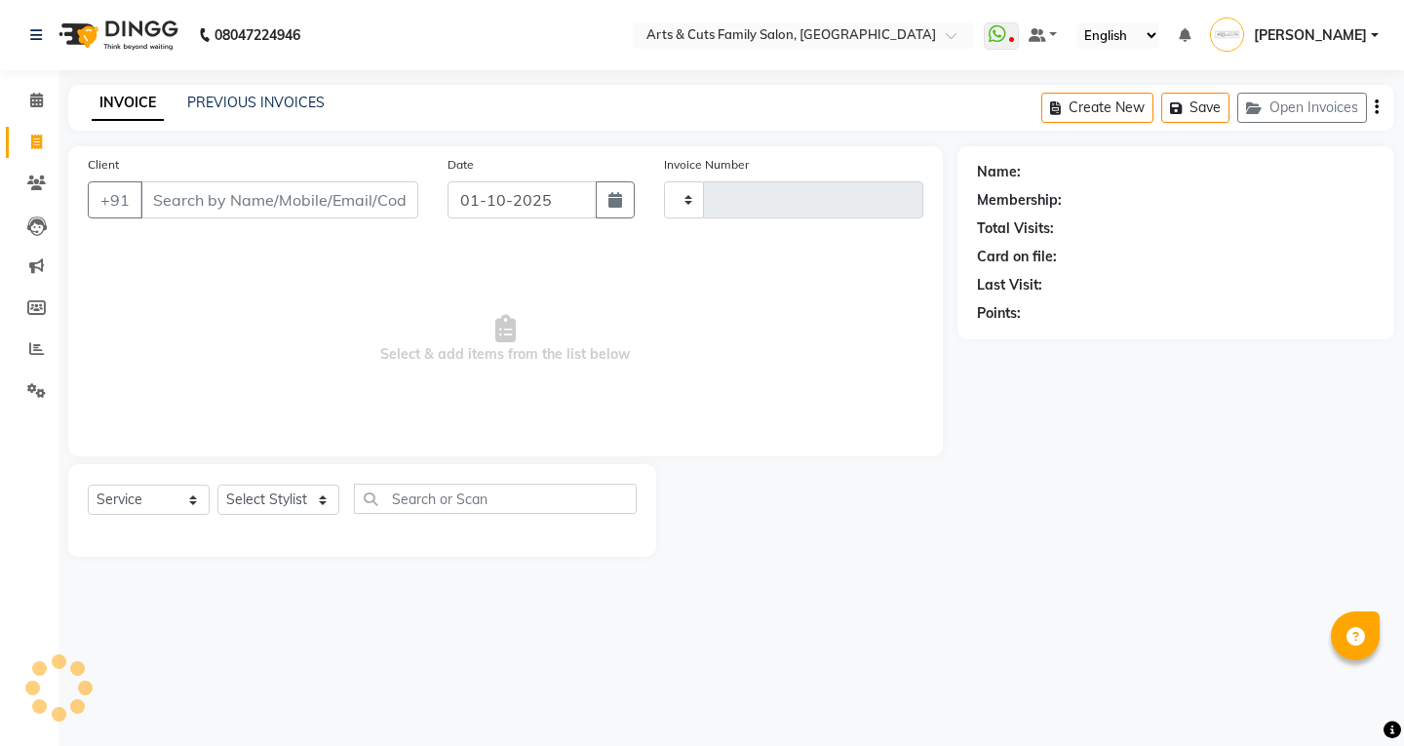
type input "3810"
select select "7513"
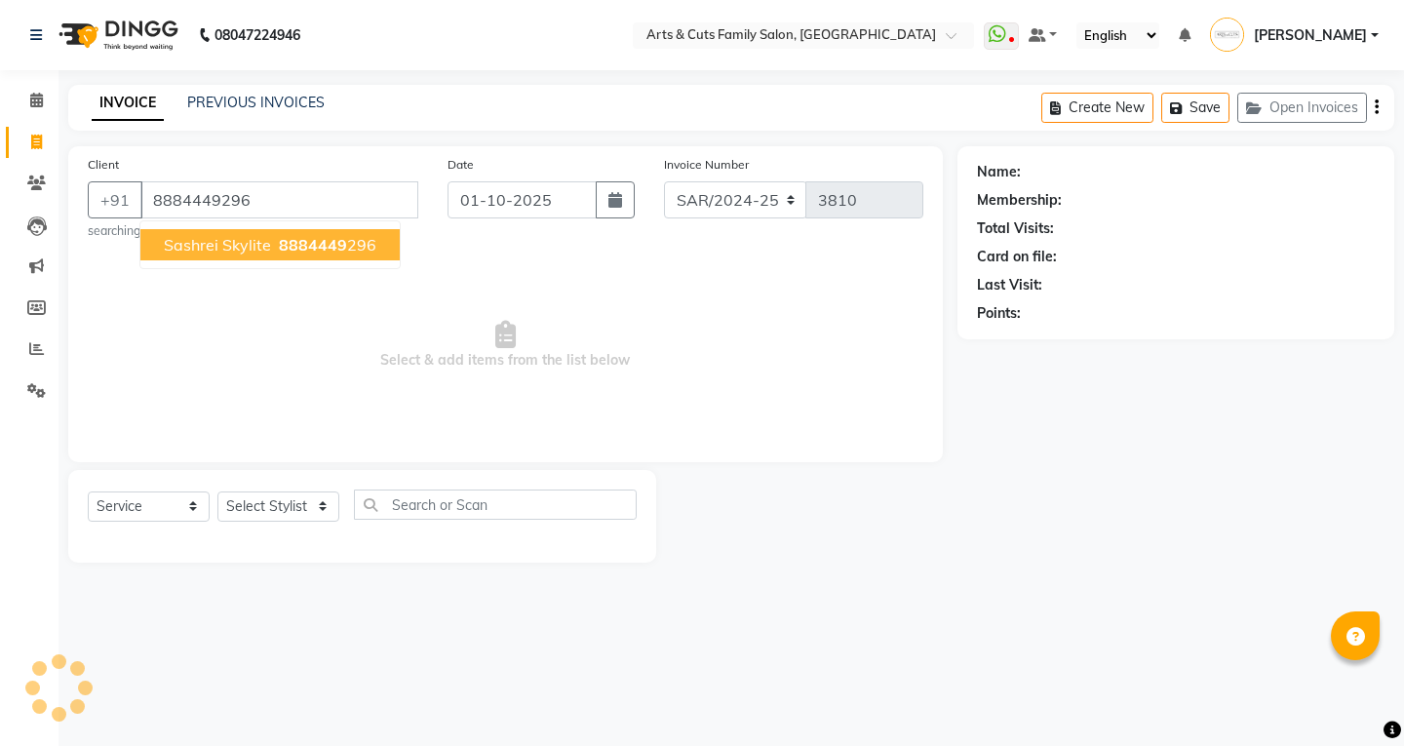
type input "8884449296"
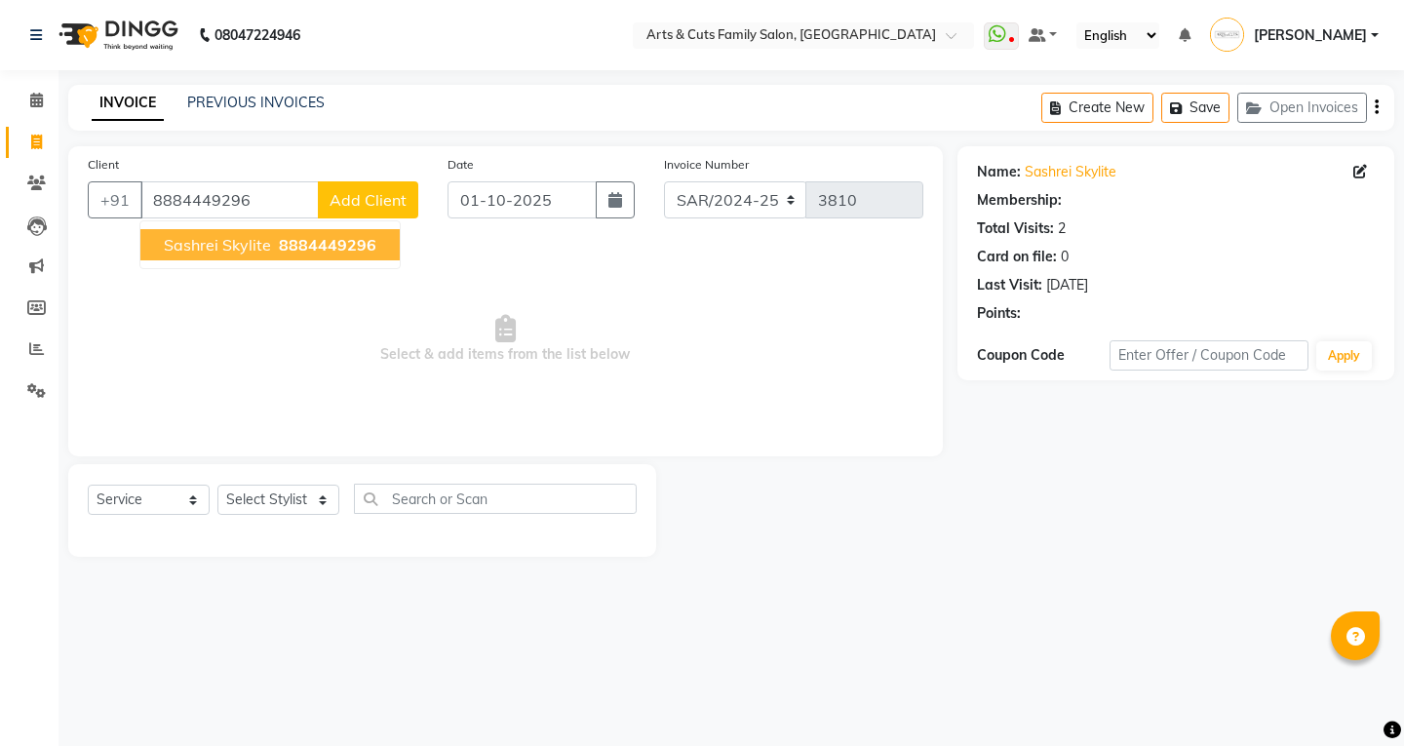
click at [204, 259] on button "Sashrei Skylite 8884449296" at bounding box center [269, 244] width 259 height 31
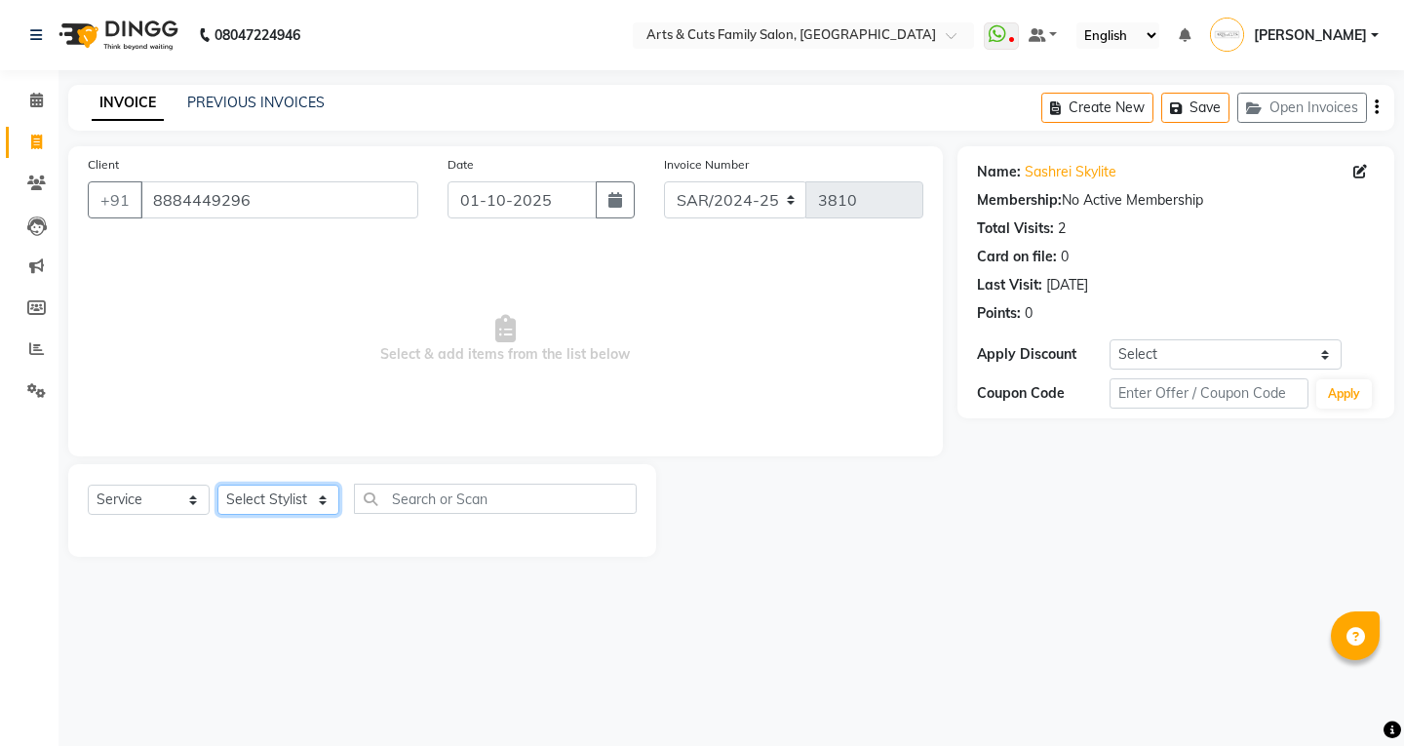
click at [277, 499] on select "Select Stylist Abdulla Amreen ANCY SNOVEE Anji Ashwini Bhavya Bilal Juber Kisho…" at bounding box center [278, 500] width 122 height 30
click at [217, 485] on select "Select Stylist Abdulla Amreen ANCY SNOVEE Anji Ashwini Bhavya Bilal Juber Kisho…" at bounding box center [278, 500] width 122 height 30
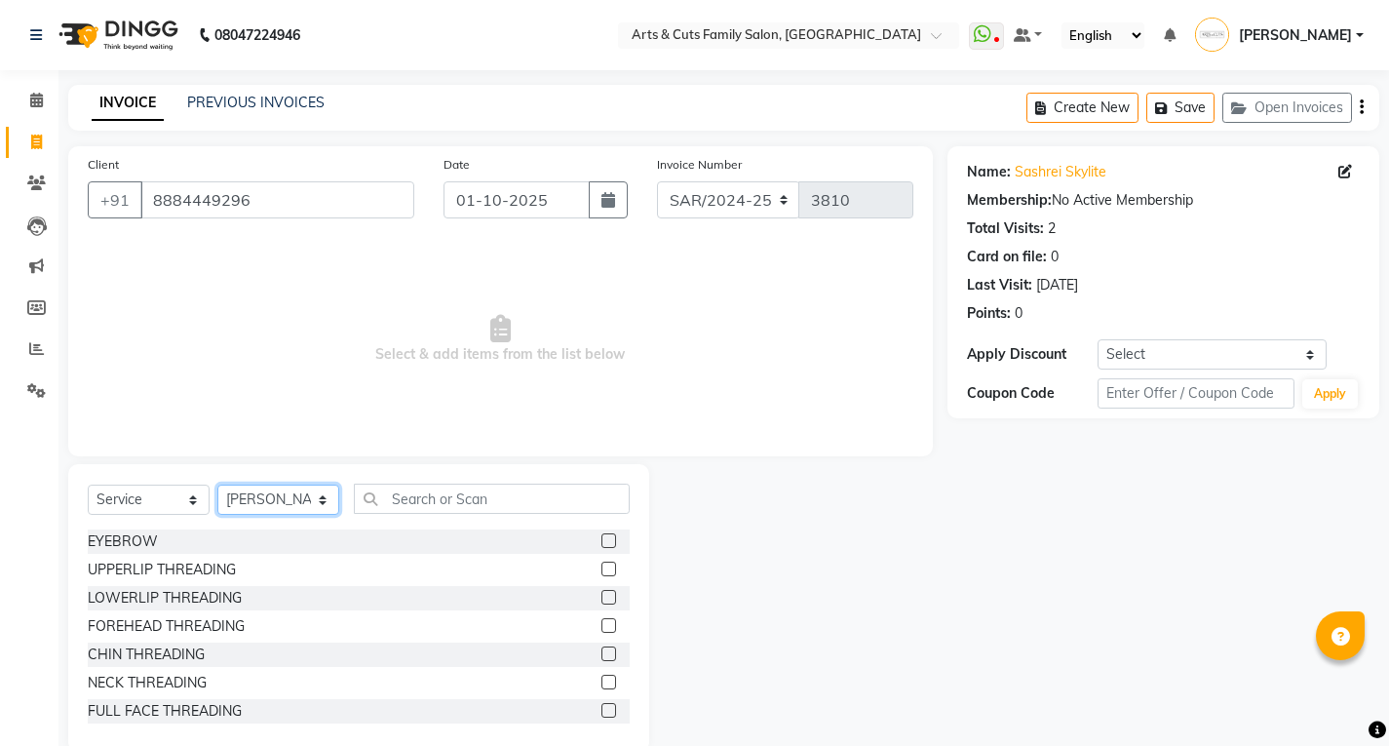
click at [264, 495] on select "Select Stylist Abdulla Amreen ANCY SNOVEE Anji Ashwini Bhavya Bilal Juber Kisho…" at bounding box center [278, 500] width 122 height 30
select select "84494"
click at [217, 485] on select "Select Stylist Abdulla Amreen ANCY SNOVEE Anji Ashwini Bhavya Bilal Juber Kisho…" at bounding box center [278, 500] width 122 height 30
click at [396, 496] on input "text" at bounding box center [492, 499] width 276 height 30
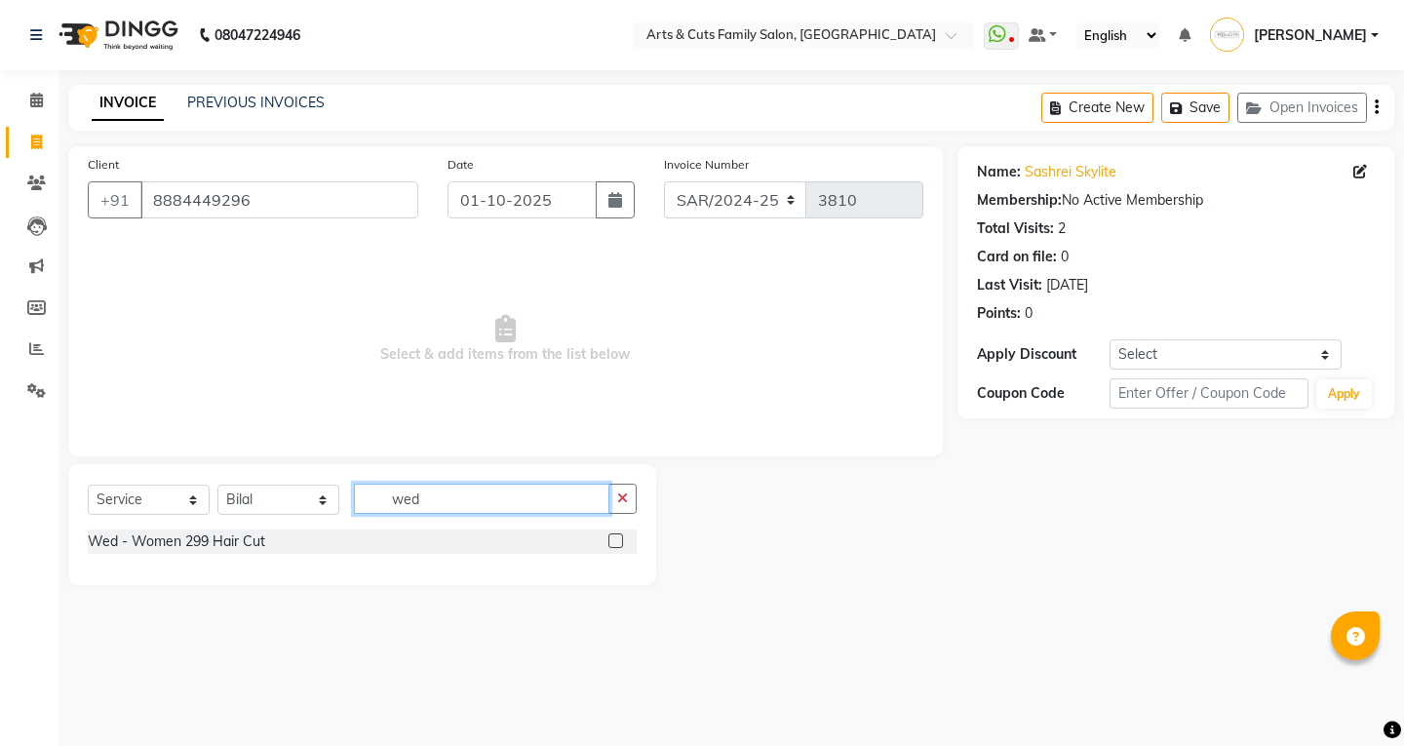
type input "wed"
click at [608, 542] on label at bounding box center [615, 540] width 15 height 15
click at [608, 542] on input "checkbox" at bounding box center [614, 541] width 13 height 13
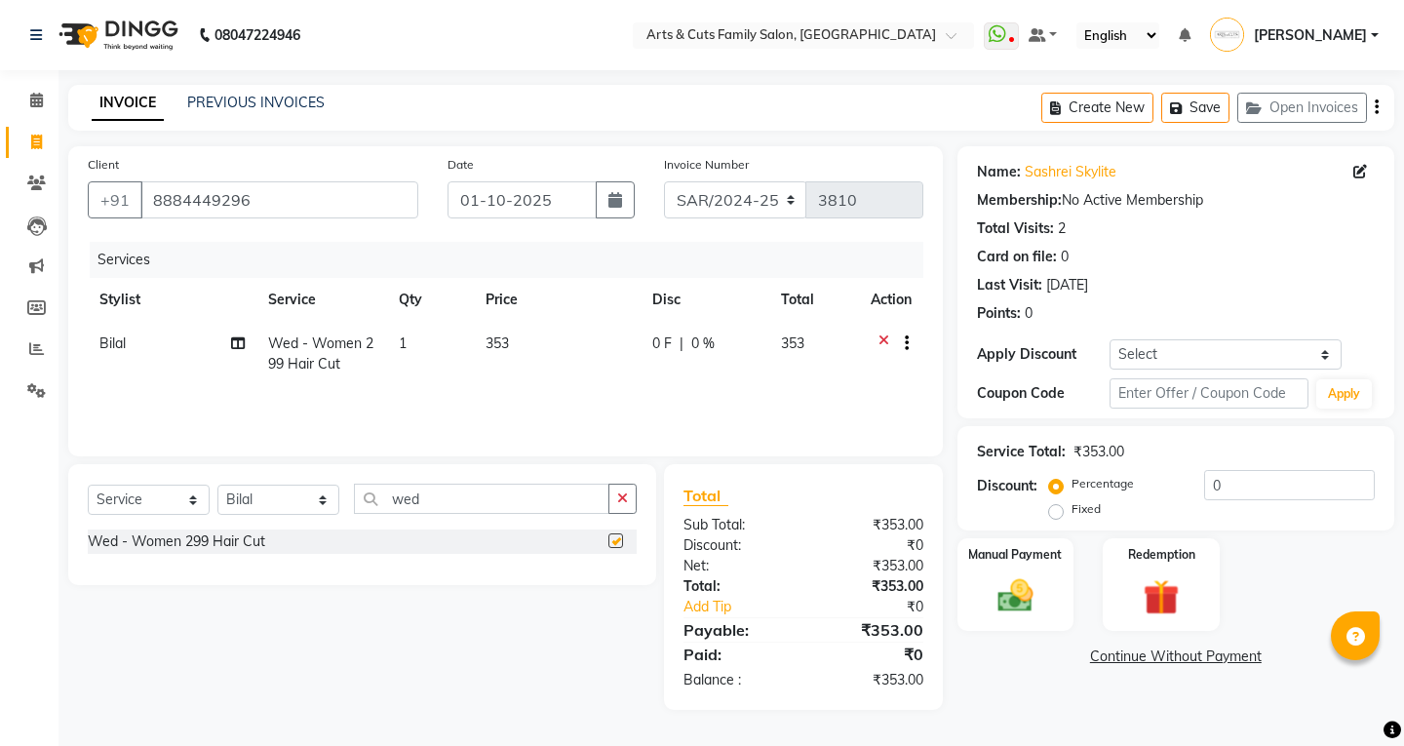
checkbox input "false"
click at [1000, 568] on div "Manual Payment" at bounding box center [1015, 584] width 121 height 97
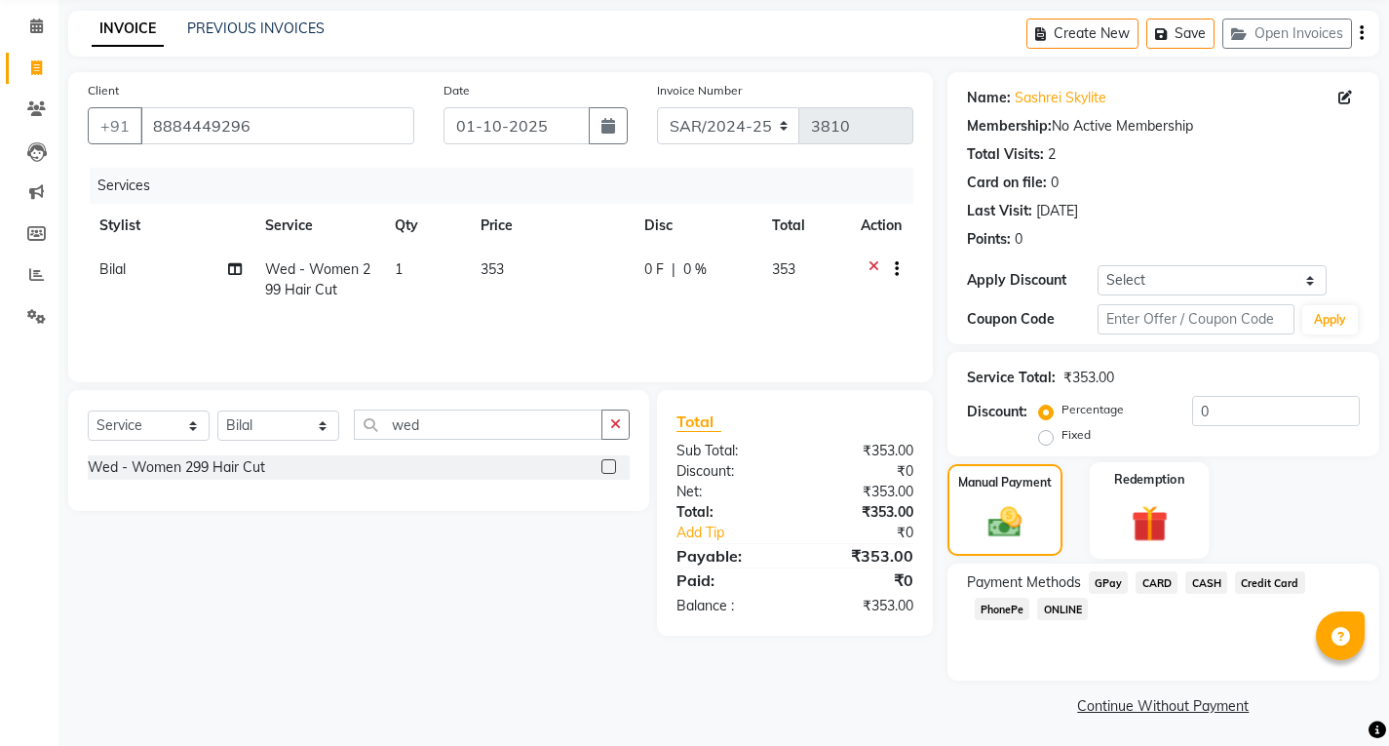
scroll to position [78, 0]
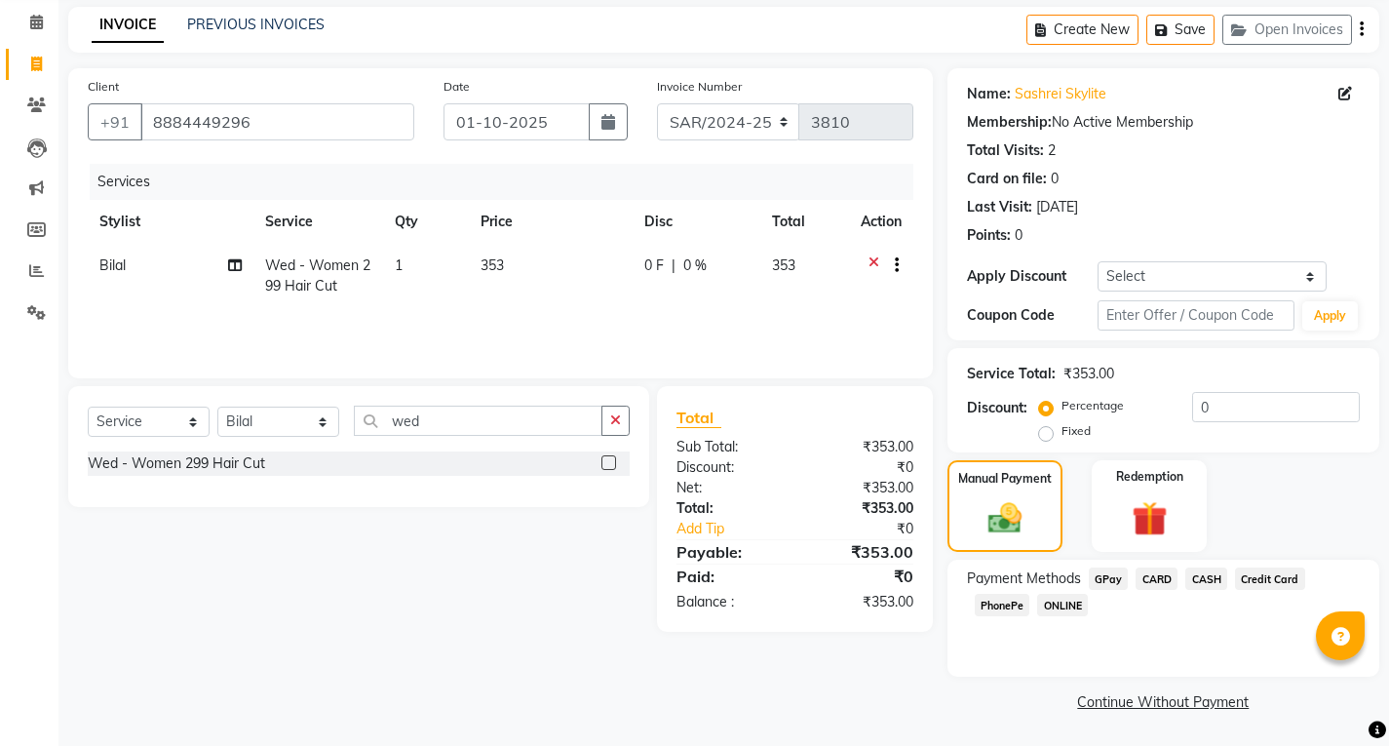
click at [1061, 604] on span "ONLINE" at bounding box center [1062, 605] width 51 height 22
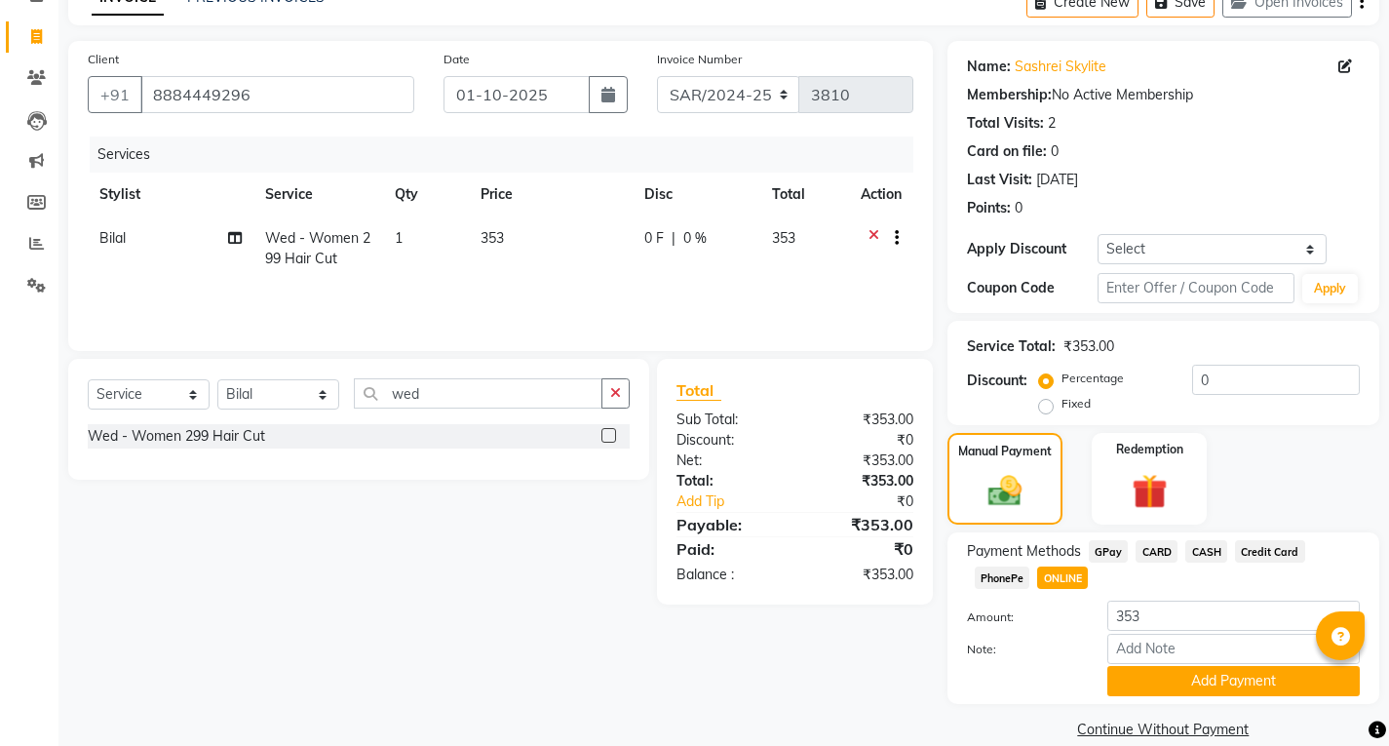
scroll to position [133, 0]
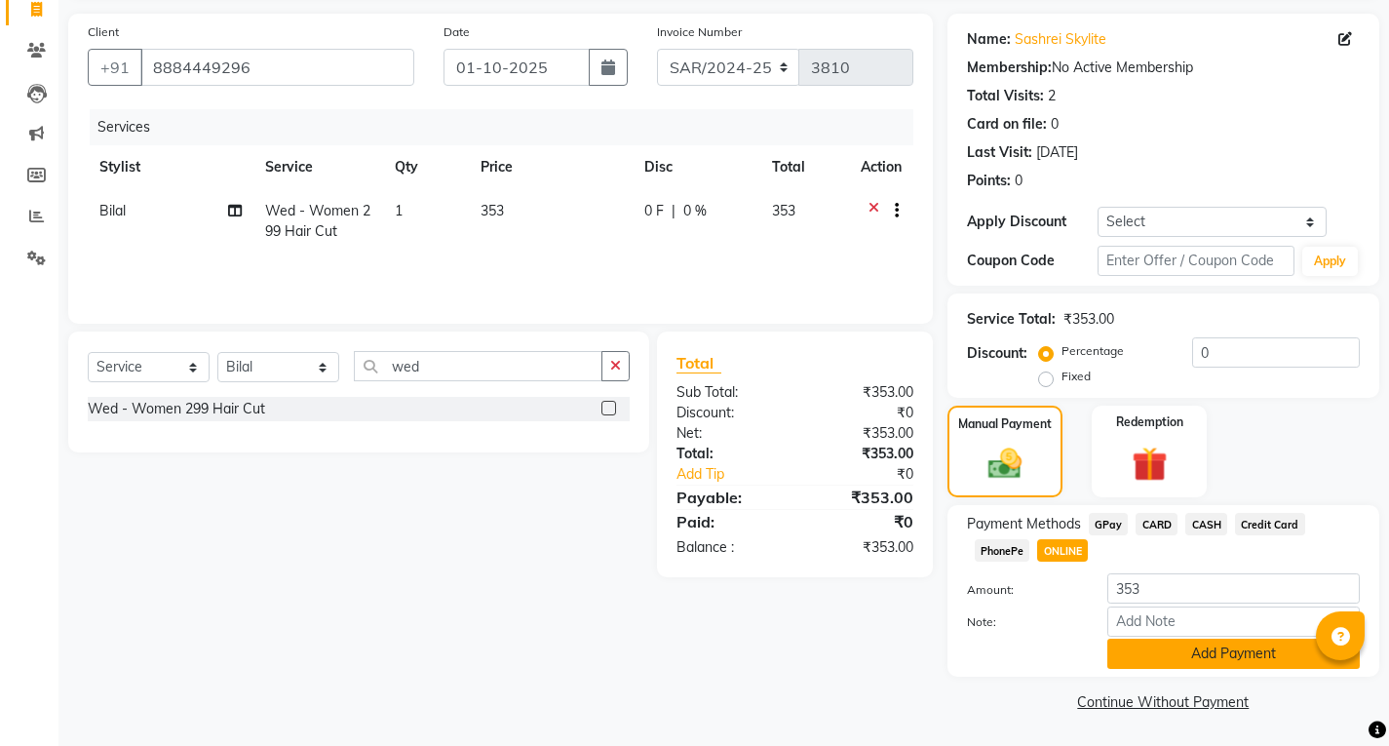
click at [1150, 654] on button "Add Payment" at bounding box center [1234, 654] width 253 height 30
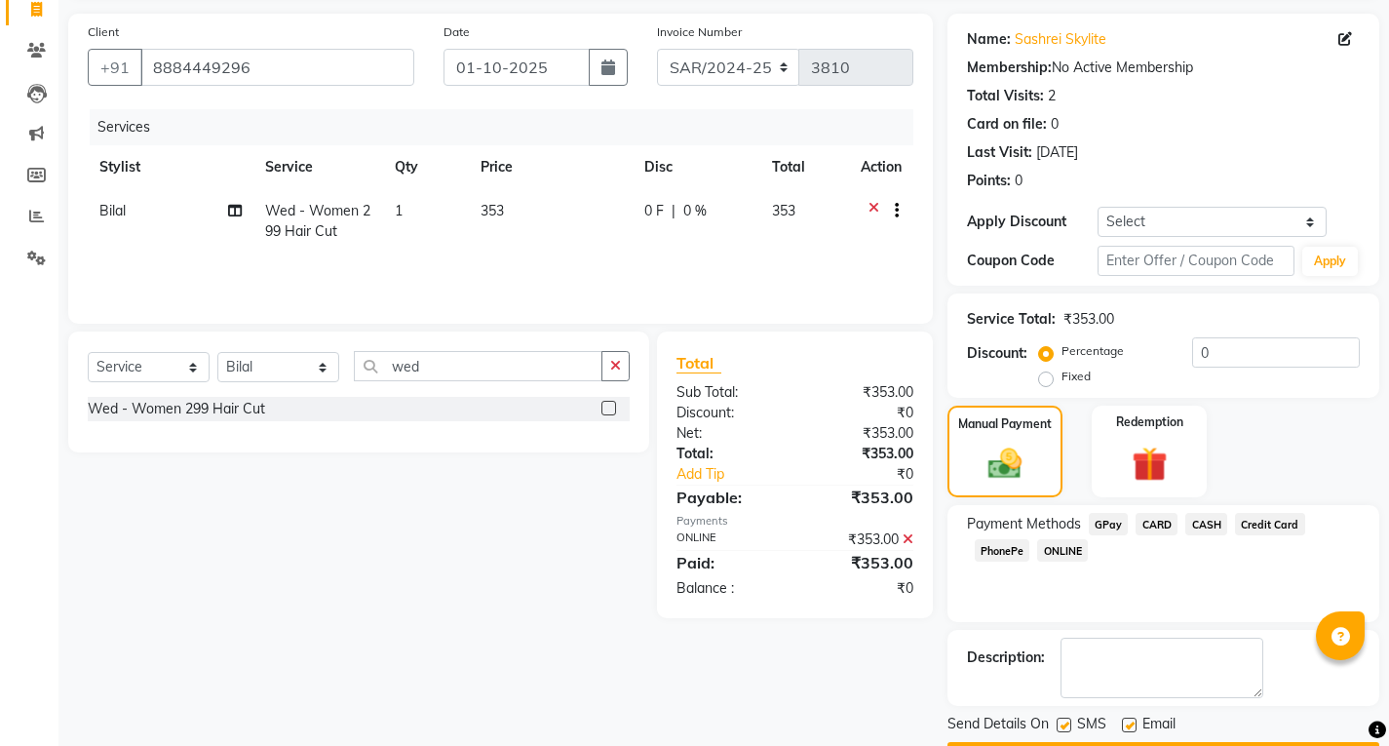
scroll to position [188, 0]
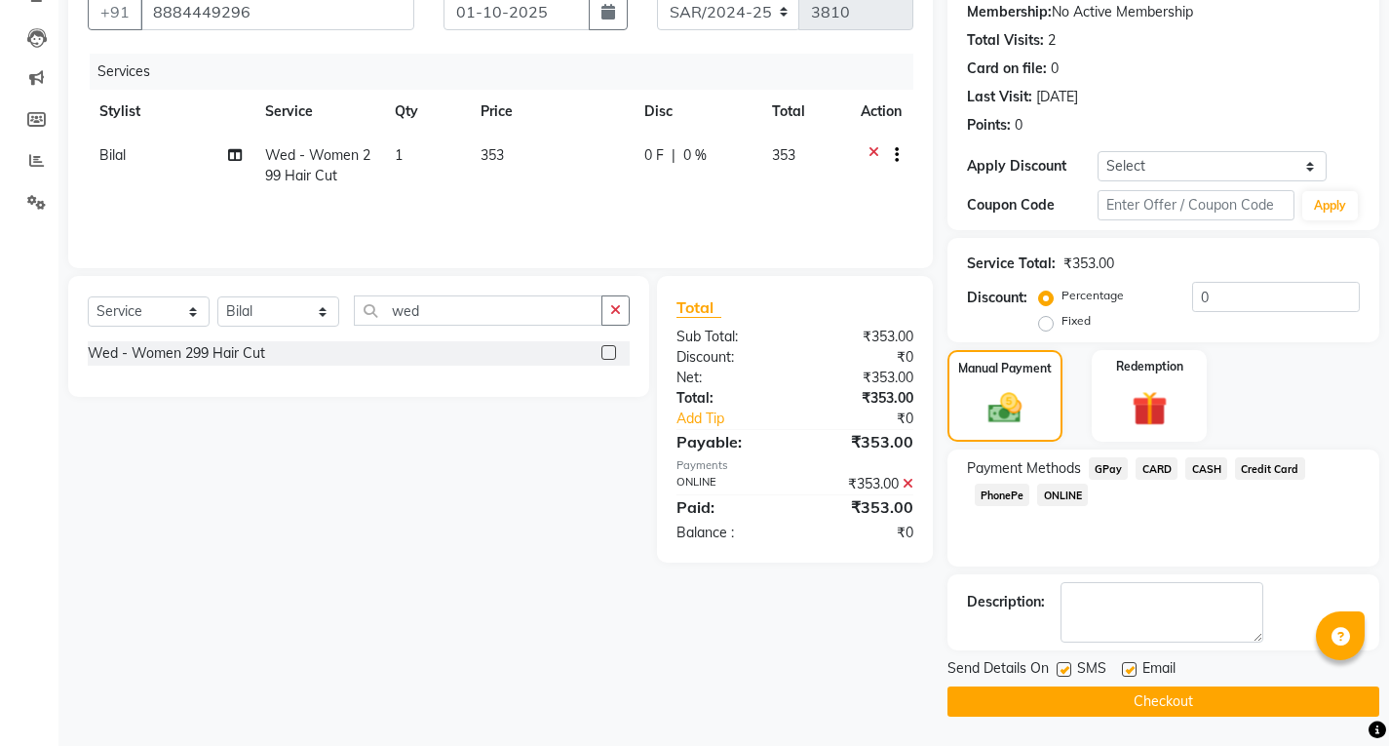
drag, startPoint x: 1087, startPoint y: 708, endPoint x: 1112, endPoint y: 694, distance: 27.9
click at [1087, 712] on button "Checkout" at bounding box center [1164, 701] width 432 height 30
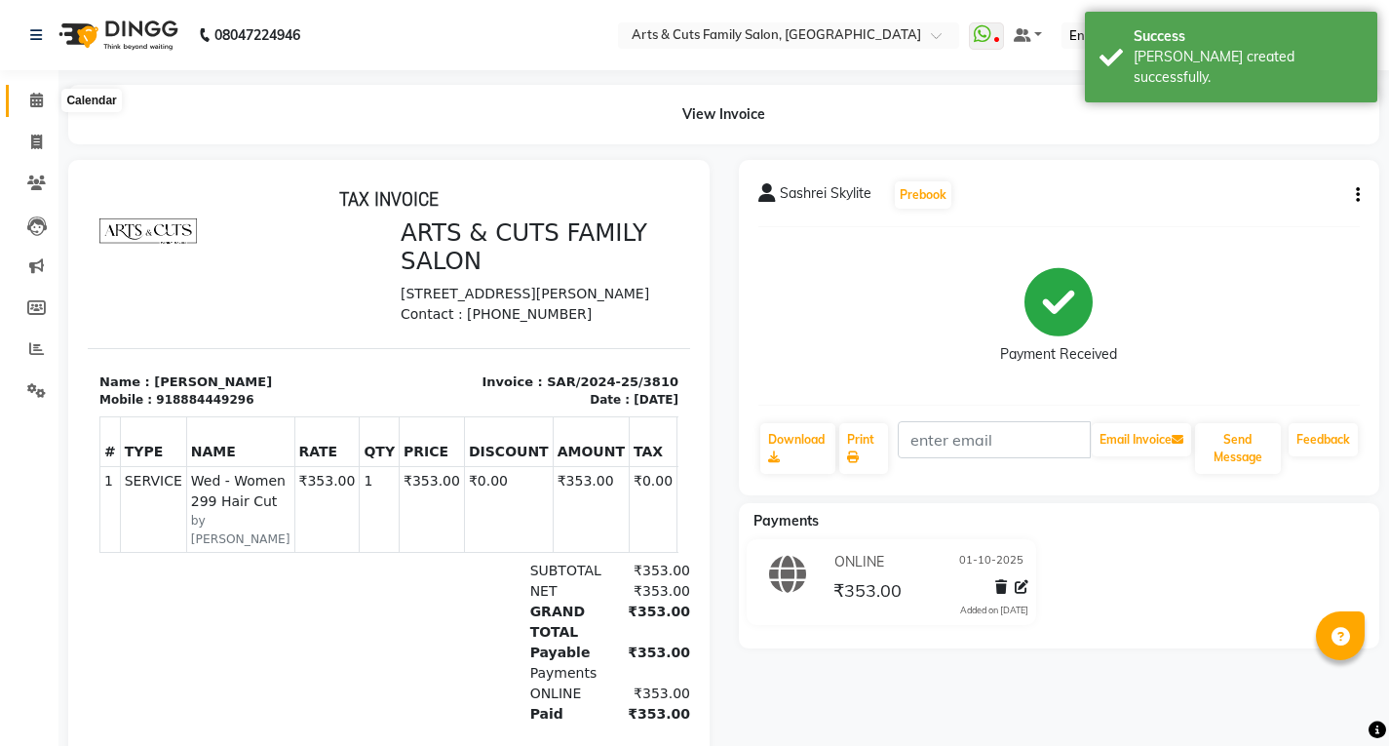
click at [27, 102] on span at bounding box center [37, 101] width 34 height 22
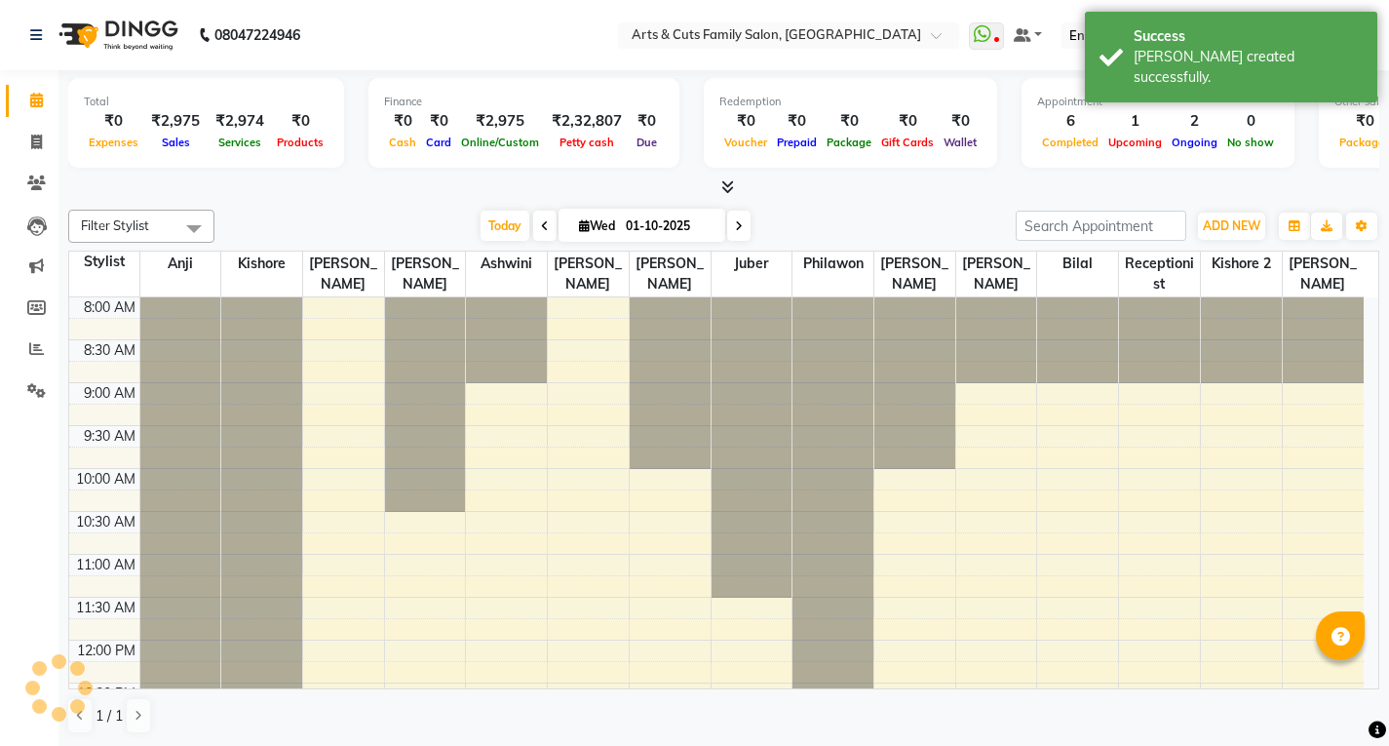
scroll to position [686, 0]
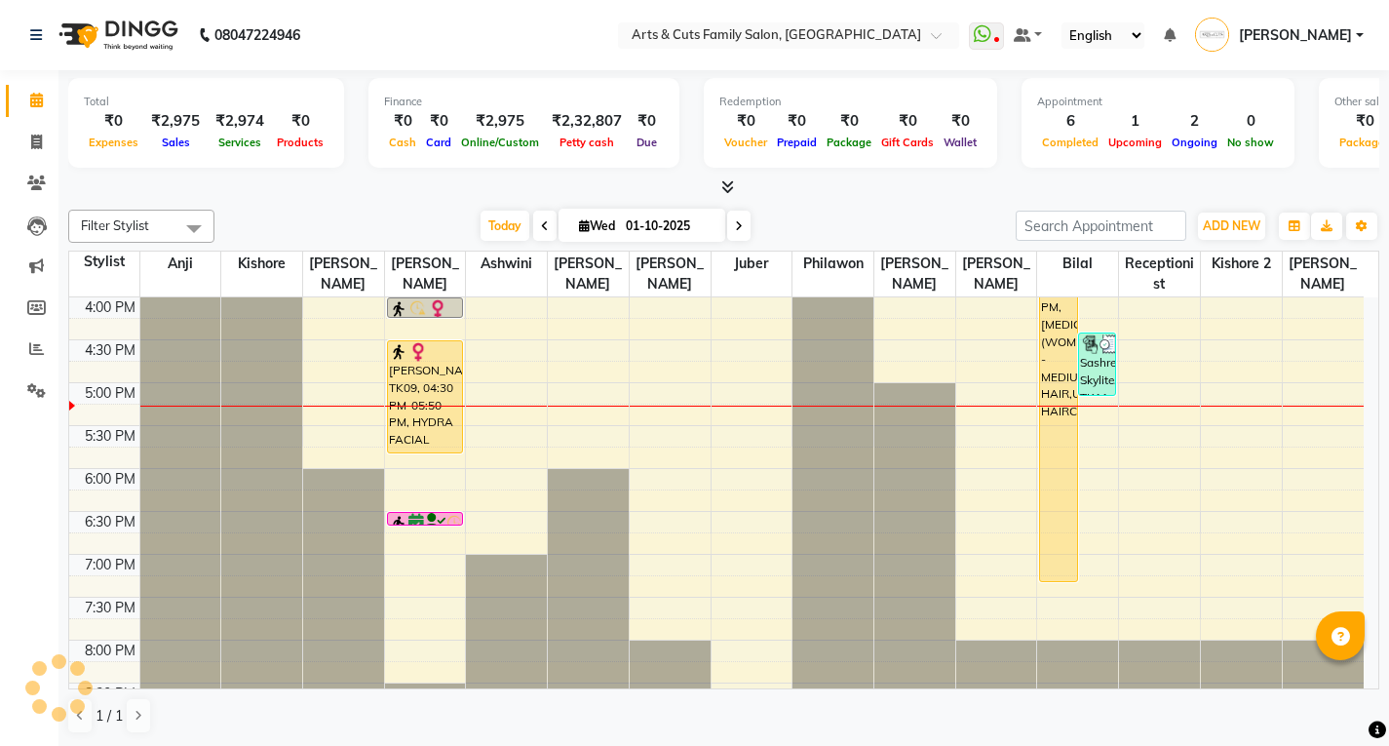
click at [1207, 599] on div "8:00 AM 8:30 AM 9:00 AM 9:30 AM 10:00 AM 10:30 AM 11:00 AM 11:30 AM 12:00 PM 12…" at bounding box center [716, 168] width 1295 height 1115
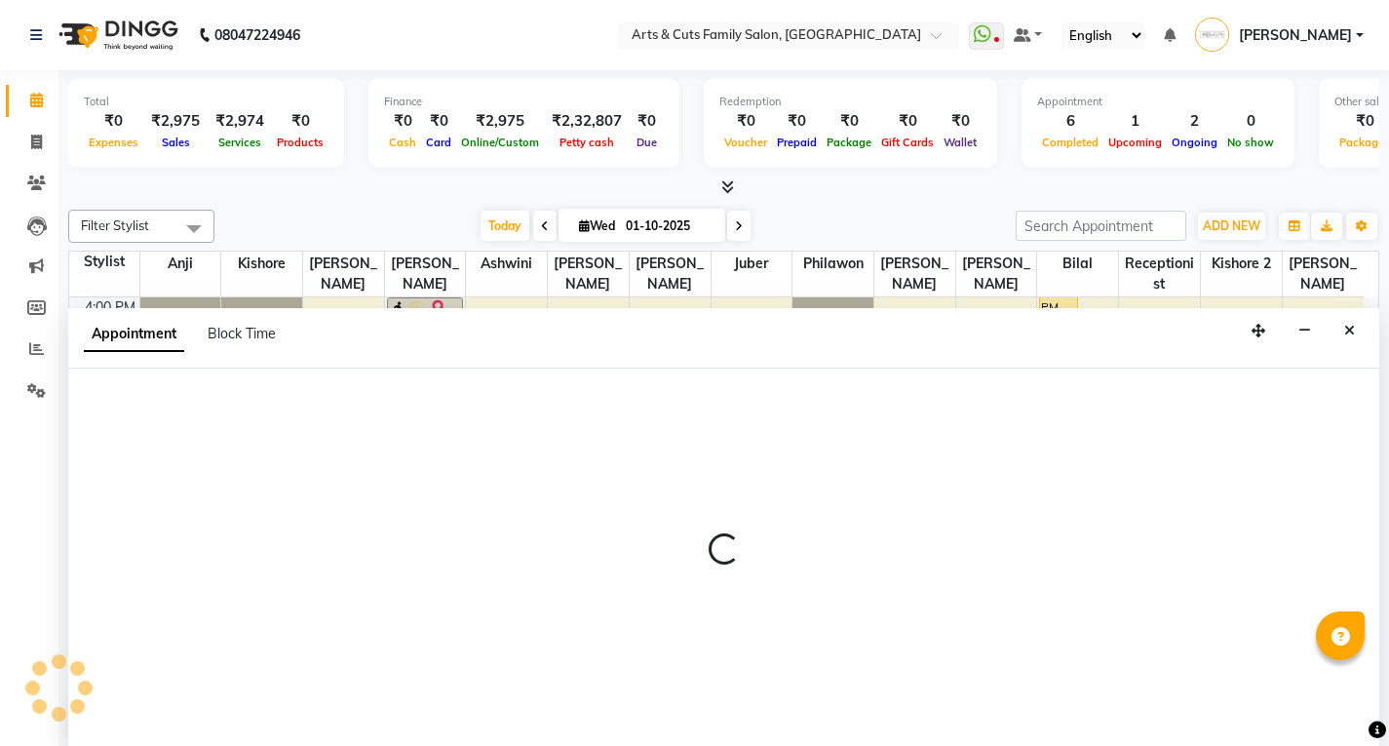
scroll to position [1, 0]
select select "87420"
select select "tentative"
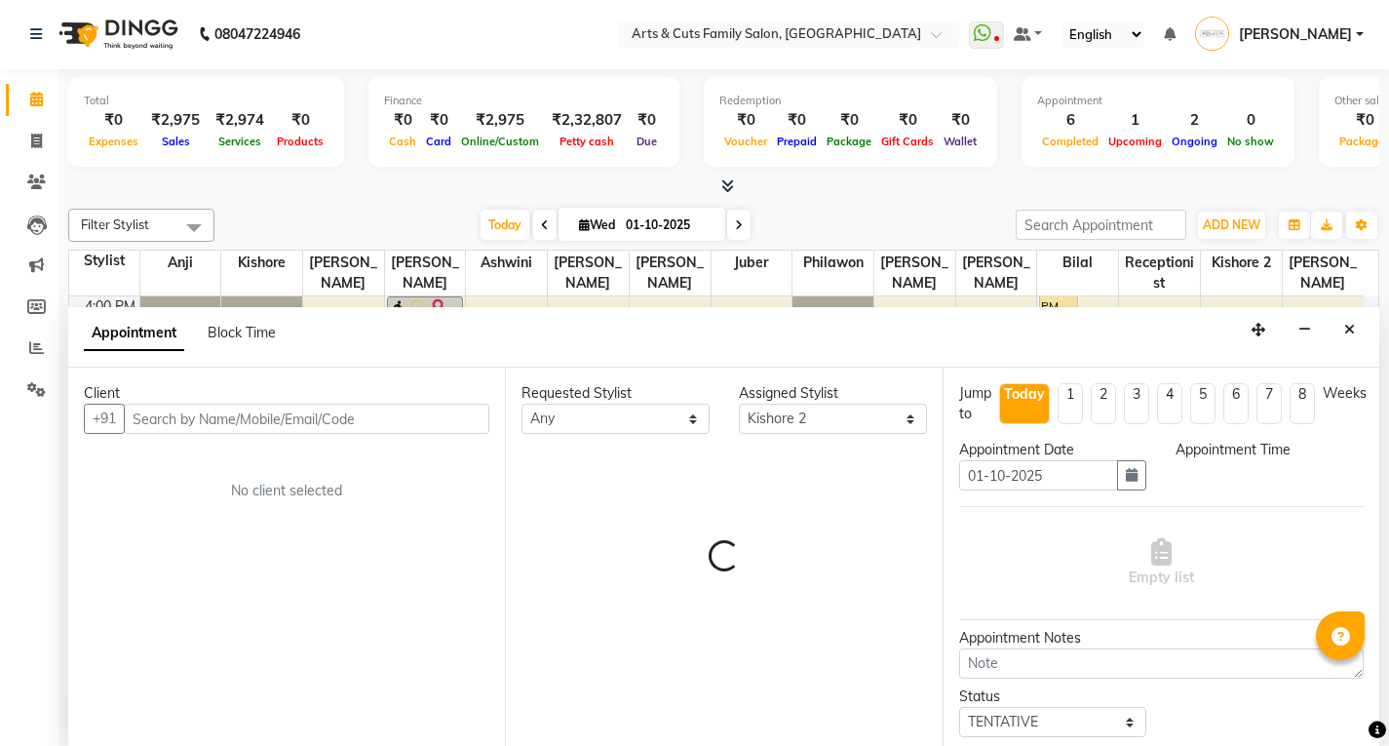
select select "1170"
